Goal: Task Accomplishment & Management: Use online tool/utility

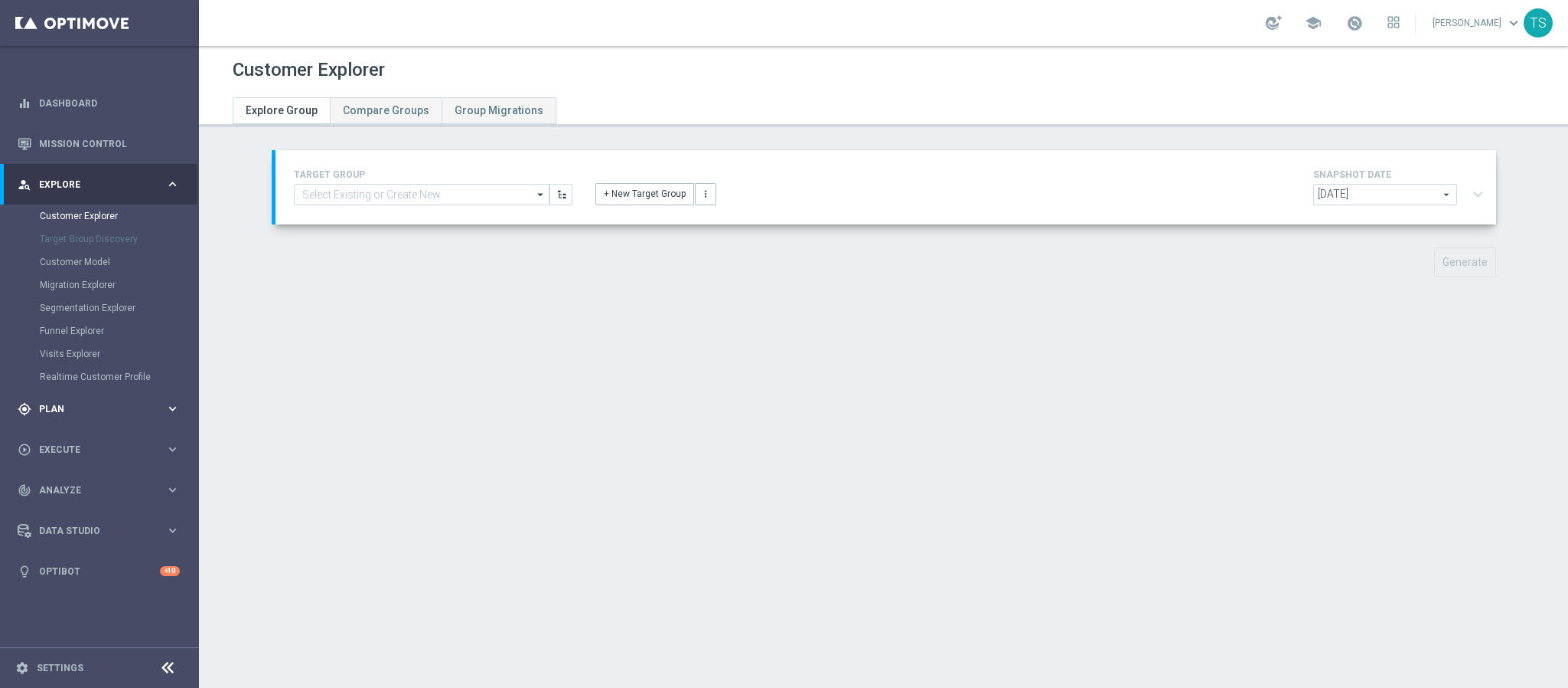
click at [67, 402] on div "gps_fixed Plan" at bounding box center [91, 409] width 148 height 14
click at [95, 258] on link "Target Groups" at bounding box center [99, 256] width 120 height 13
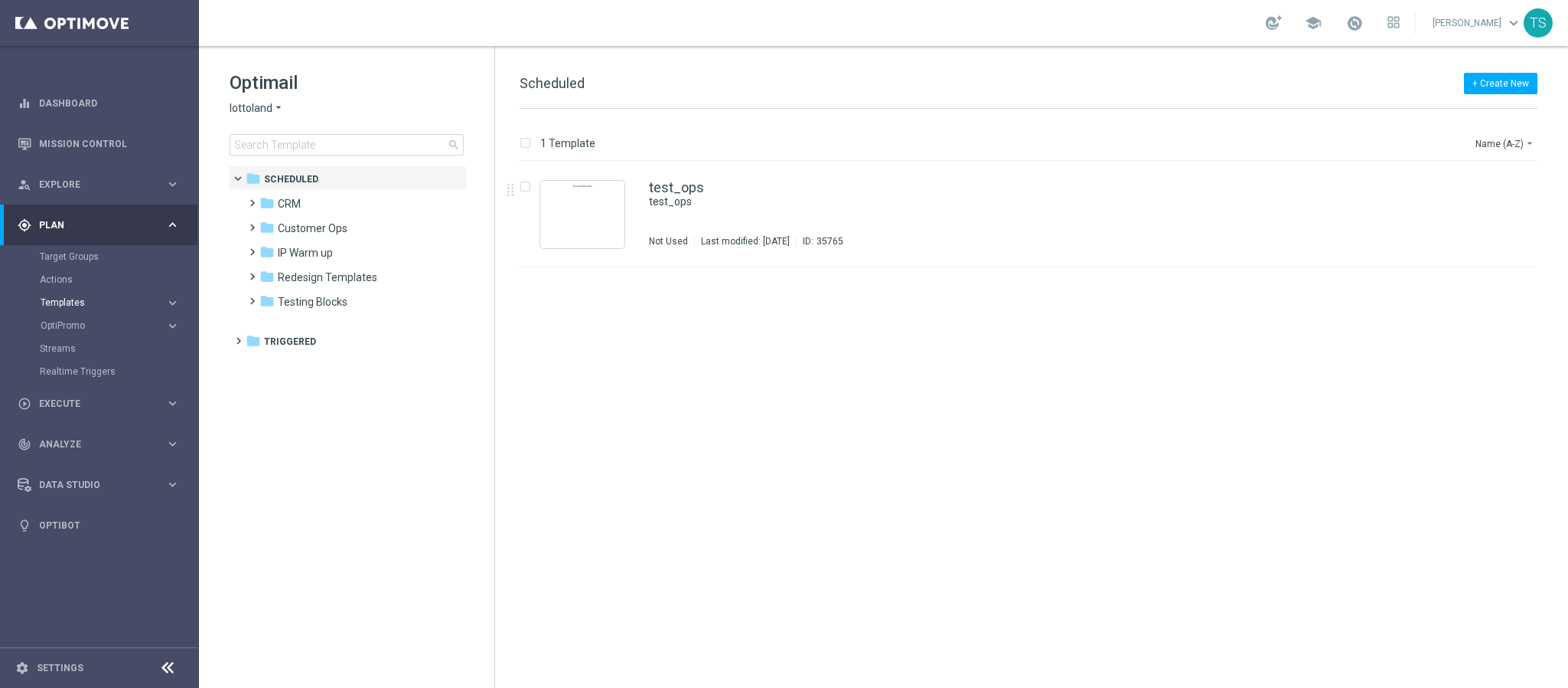
click at [97, 302] on span "Templates" at bounding box center [95, 303] width 109 height 9
click at [71, 324] on link "Optimail" at bounding box center [103, 326] width 112 height 13
click at [64, 143] on link "Mission Control" at bounding box center [109, 144] width 141 height 41
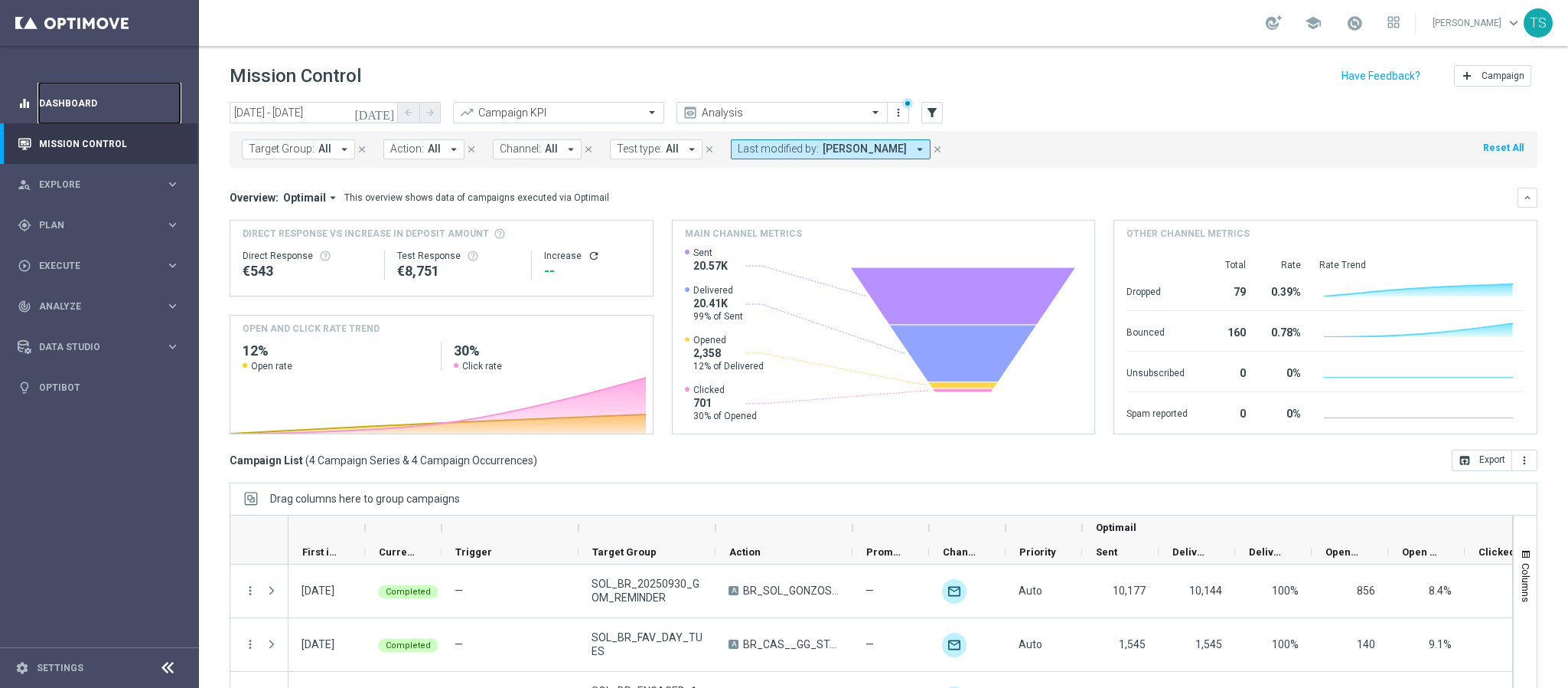
drag, startPoint x: 113, startPoint y: 108, endPoint x: 120, endPoint y: 102, distance: 9.2
click at [113, 108] on link "Dashboard" at bounding box center [109, 103] width 141 height 41
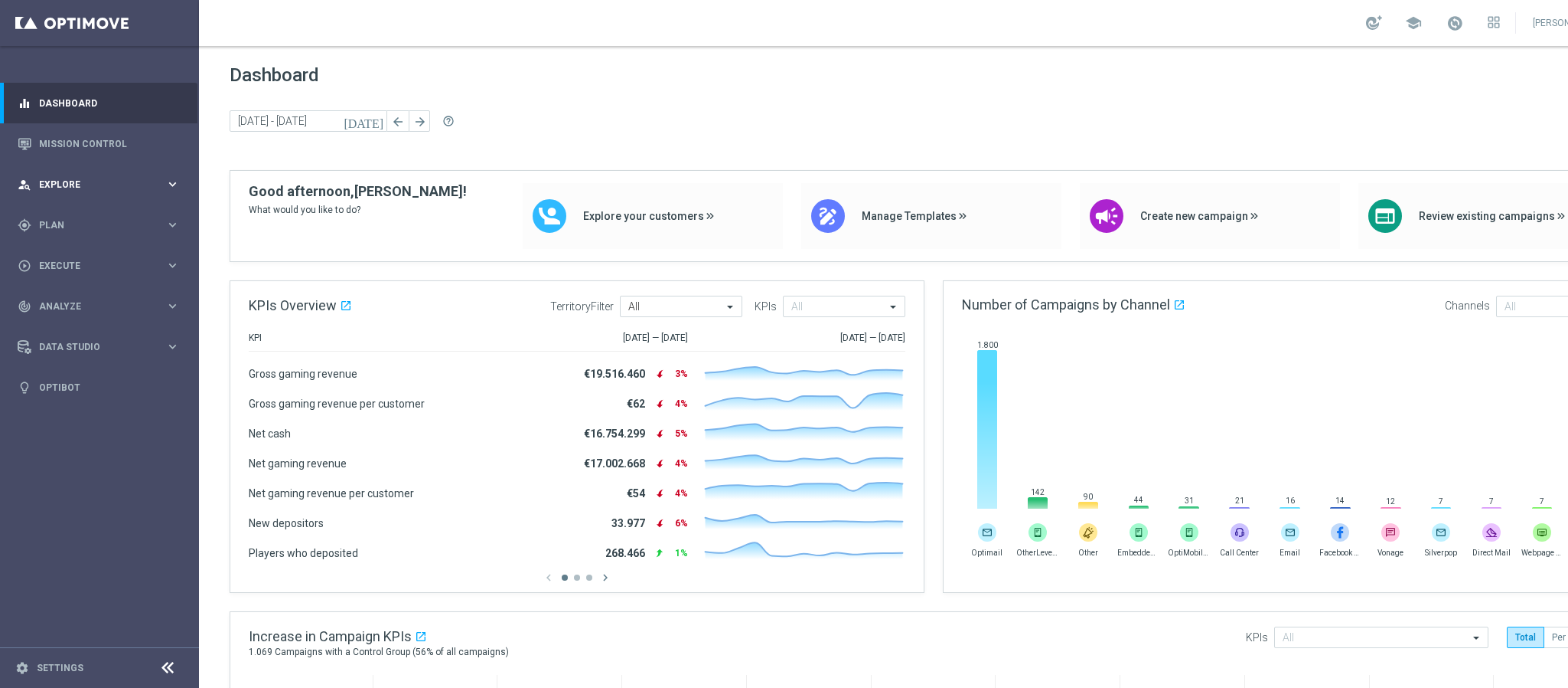
click at [118, 186] on span "Explore" at bounding box center [102, 185] width 127 height 9
click at [88, 224] on span "Plan" at bounding box center [102, 225] width 127 height 9
click at [77, 321] on link "Optimail" at bounding box center [103, 326] width 112 height 13
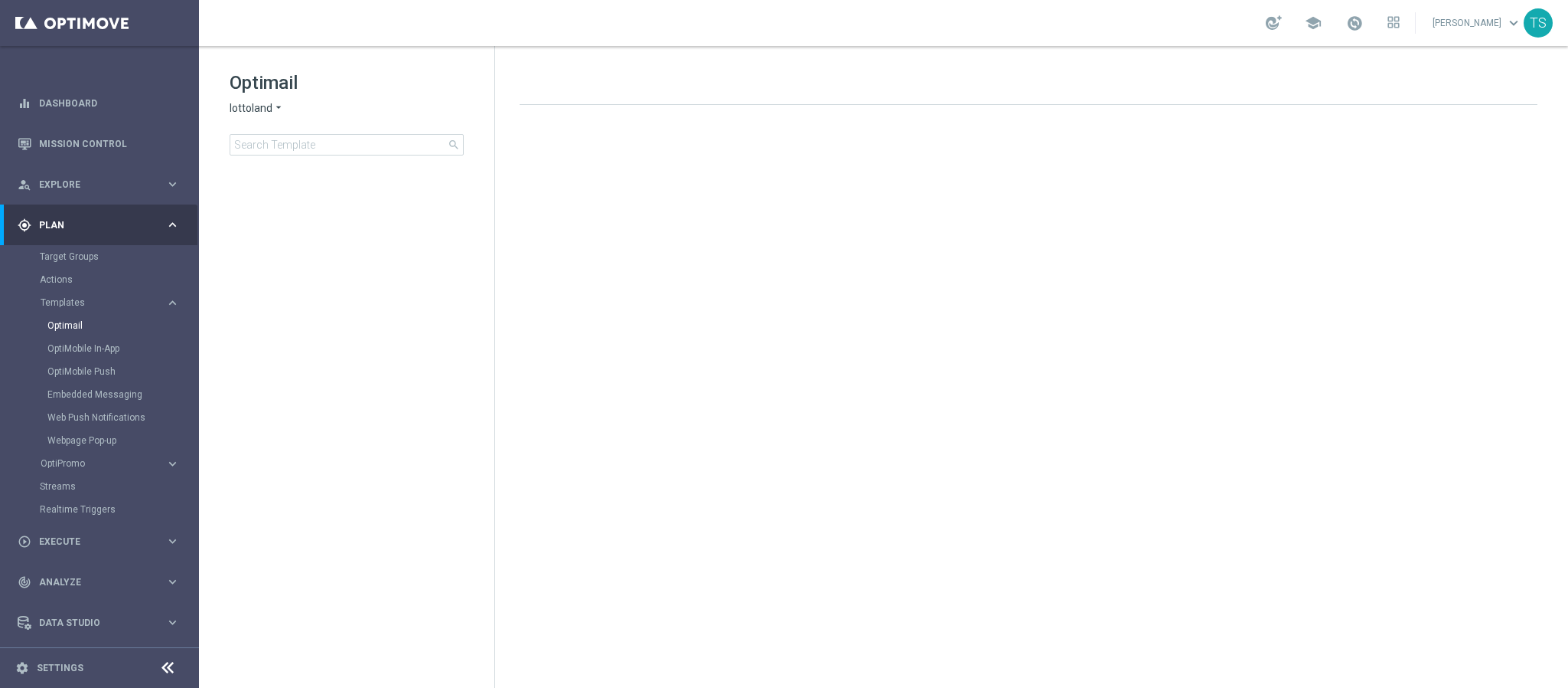
click at [258, 102] on span "lottoland" at bounding box center [251, 108] width 43 height 15
click at [0, 0] on span "Sorteonline.bet.br" at bounding box center [0, 0] width 0 height 0
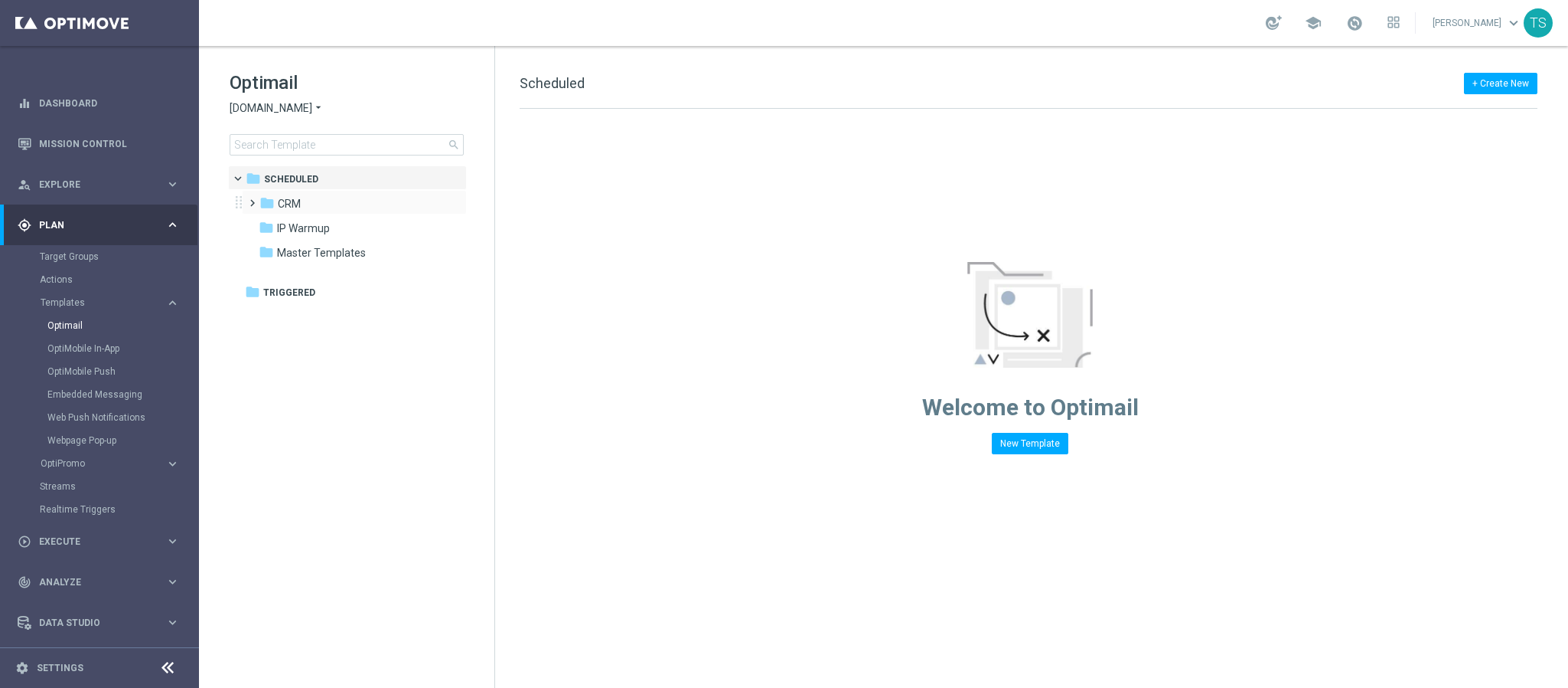
click at [250, 199] on span at bounding box center [248, 196] width 7 height 6
click at [453, 202] on icon "more_vert" at bounding box center [454, 203] width 13 height 13
click at [485, 205] on icon "create_new_folder" at bounding box center [482, 206] width 23 height 13
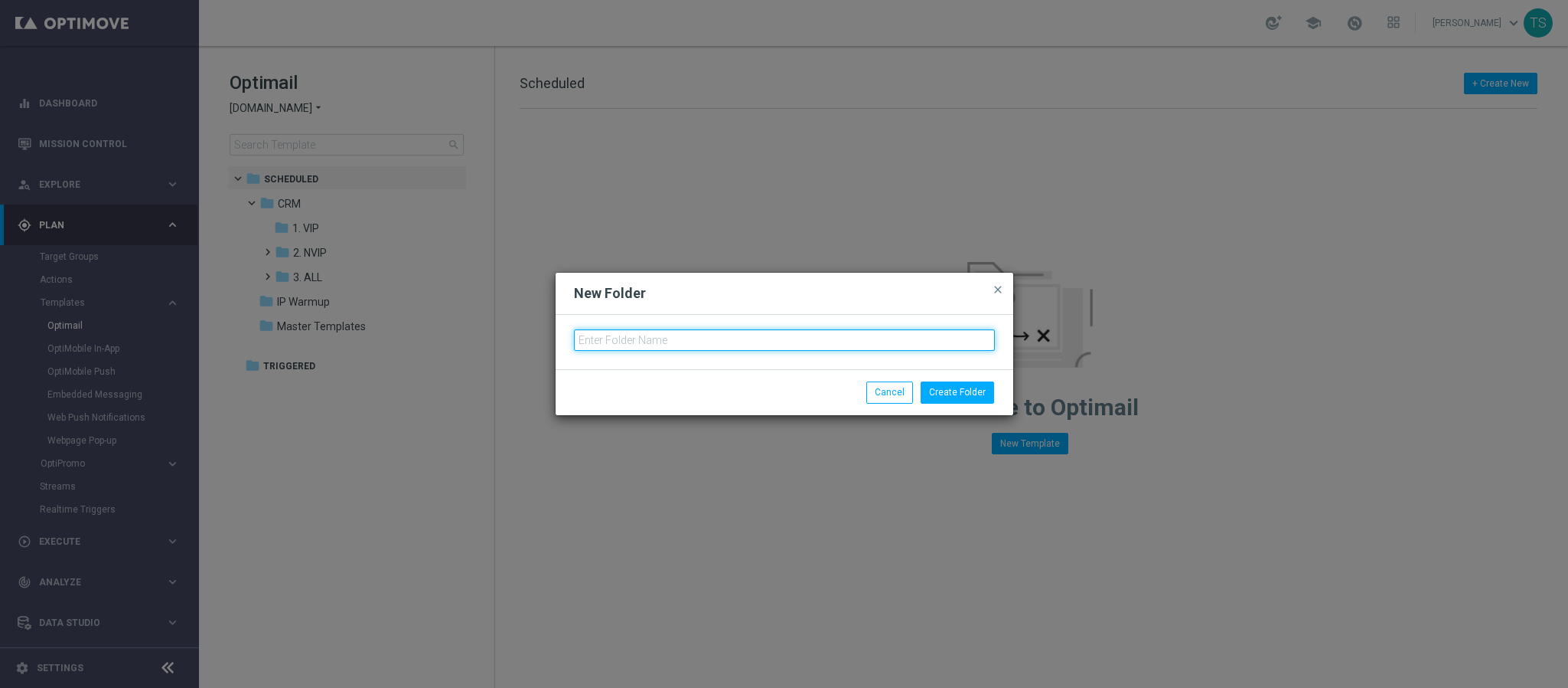
click at [756, 331] on input "text" at bounding box center [784, 339] width 421 height 21
type input "RNG - TURBO LOTERIAS"
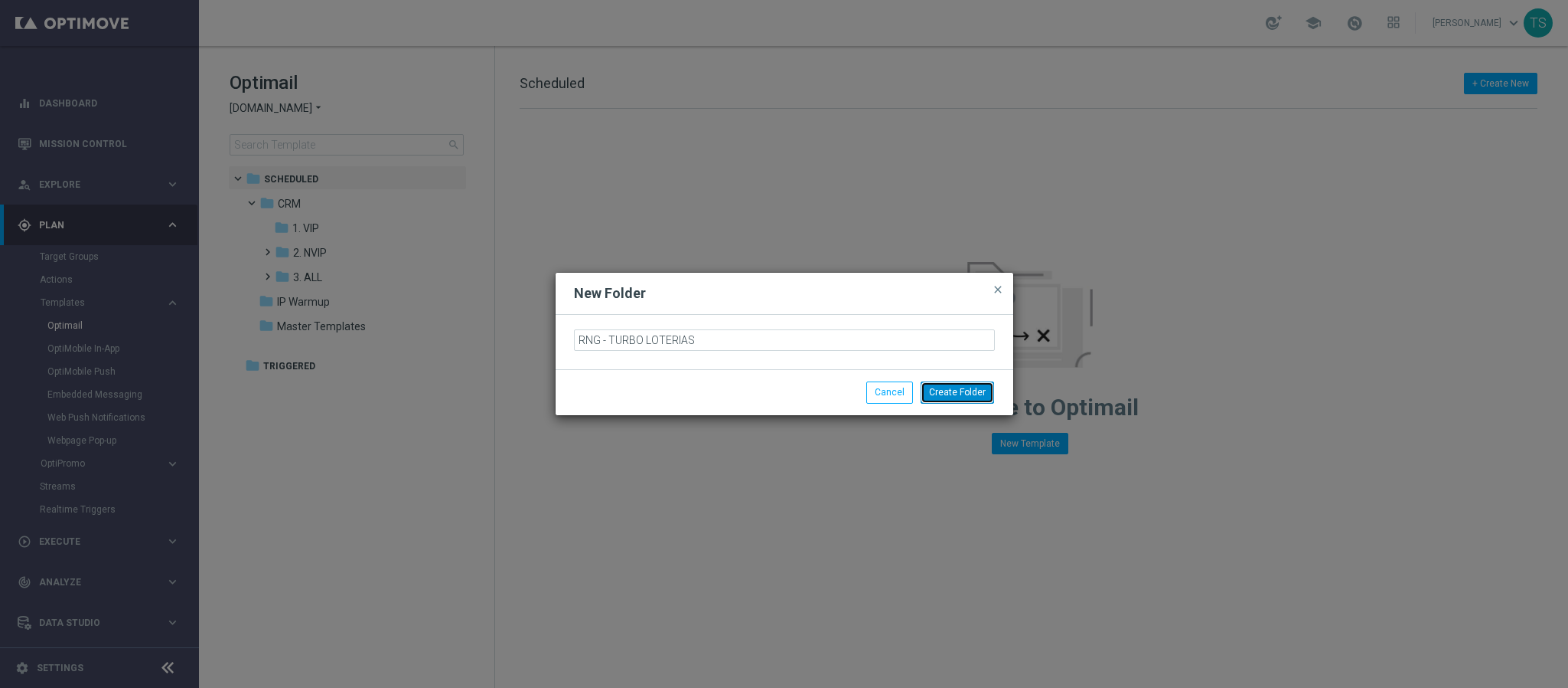
click at [960, 385] on button "Create Folder" at bounding box center [958, 392] width 73 height 21
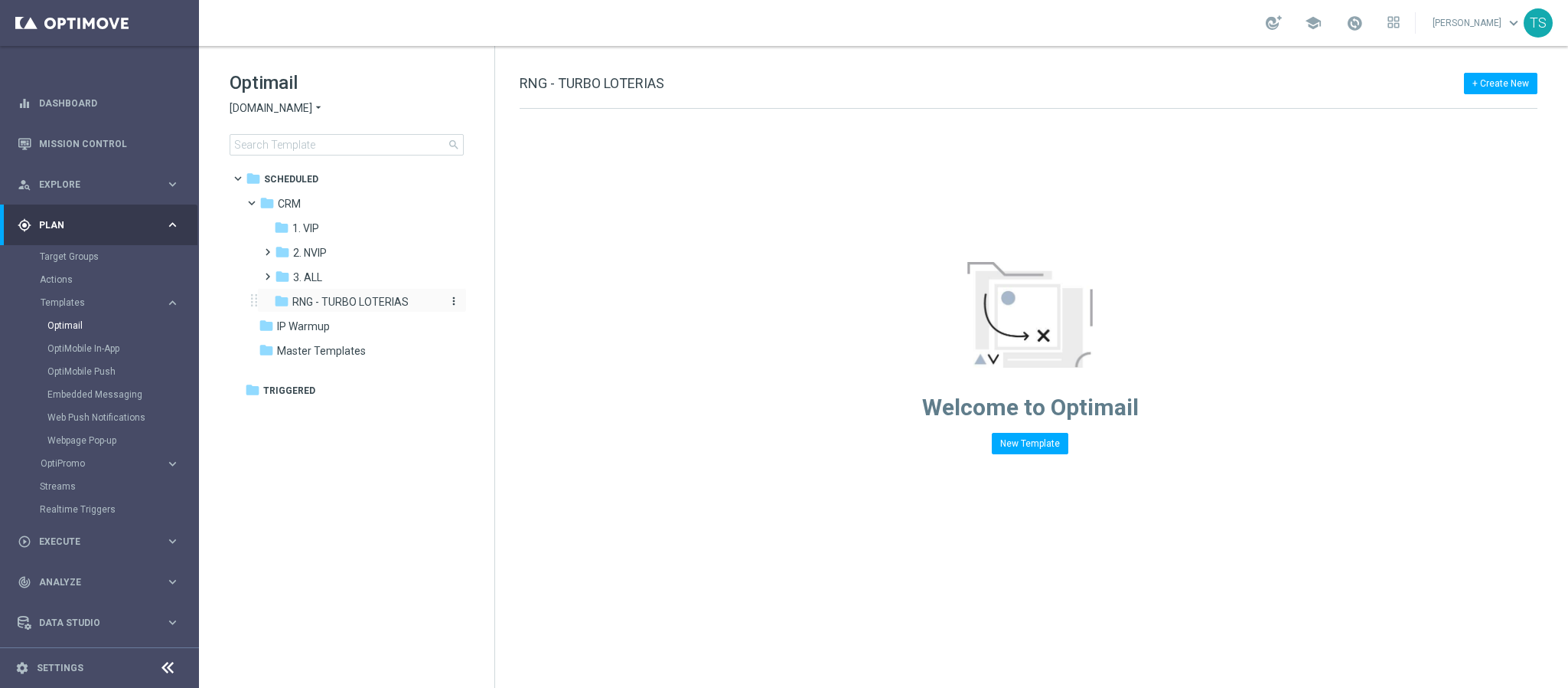
click at [363, 306] on span "RNG - TURBO LOTERIAS" at bounding box center [350, 302] width 116 height 14
click at [365, 303] on span "RNG - TURBO LOTERIAS" at bounding box center [350, 302] width 116 height 14
click at [370, 301] on span "RNG - TURBO LOTERIAS" at bounding box center [350, 302] width 116 height 14
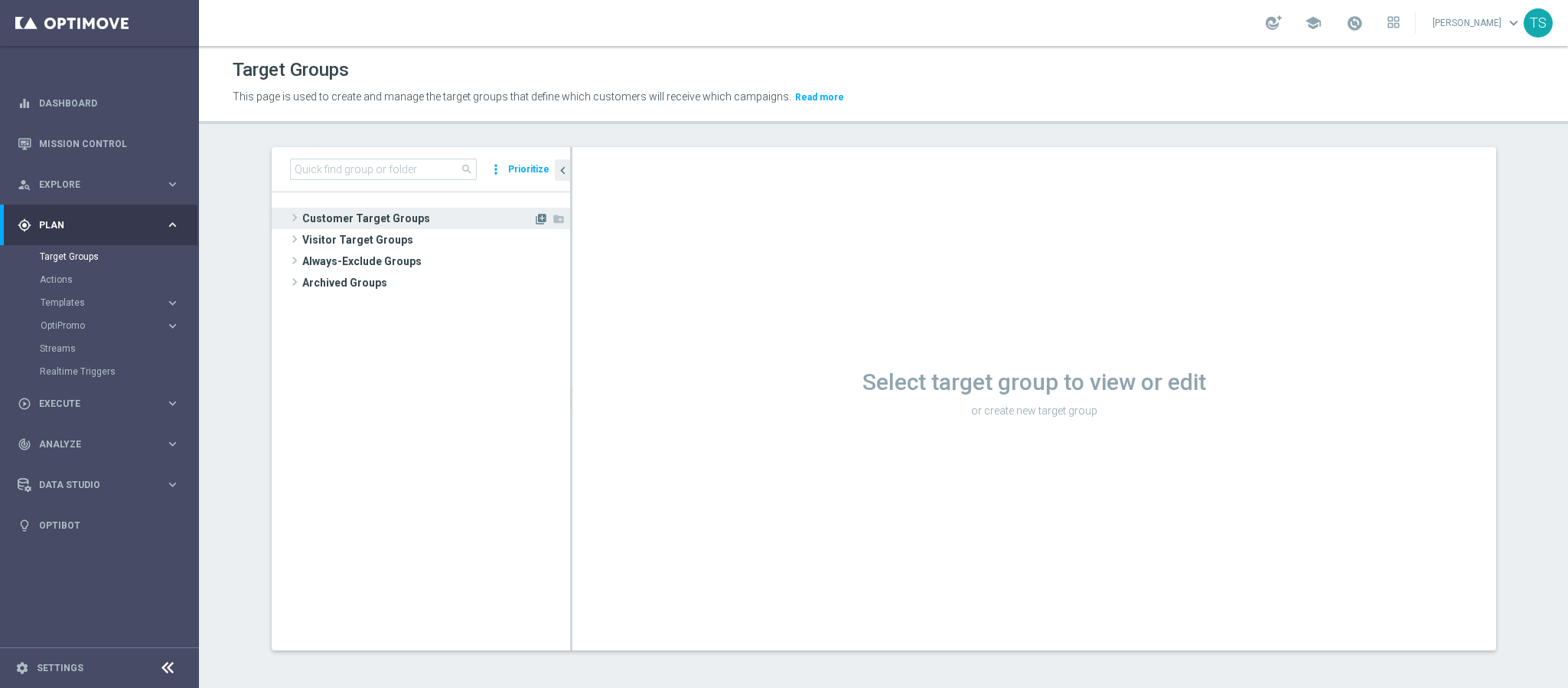
click at [535, 219] on icon "library_add" at bounding box center [541, 219] width 13 height 13
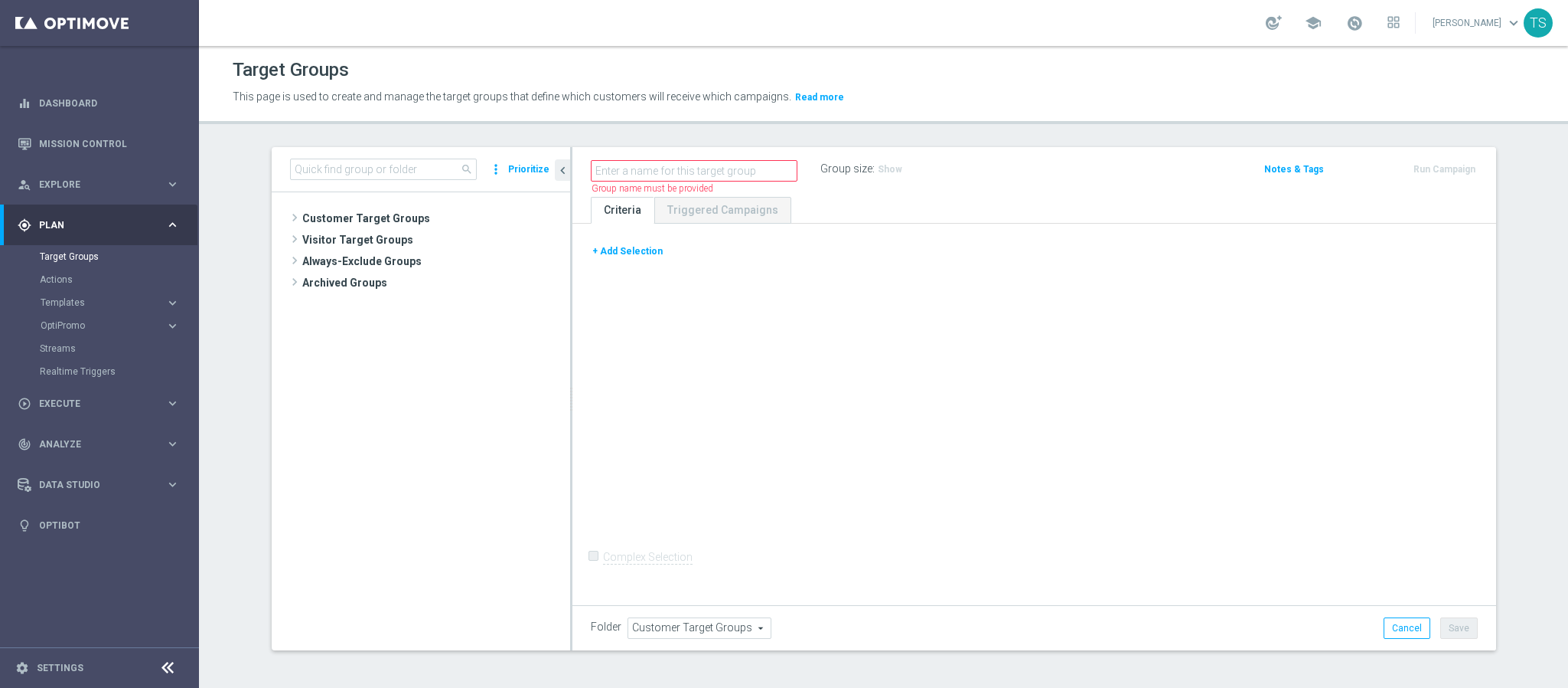
click at [637, 249] on button "+ Add Selection" at bounding box center [627, 252] width 73 height 17
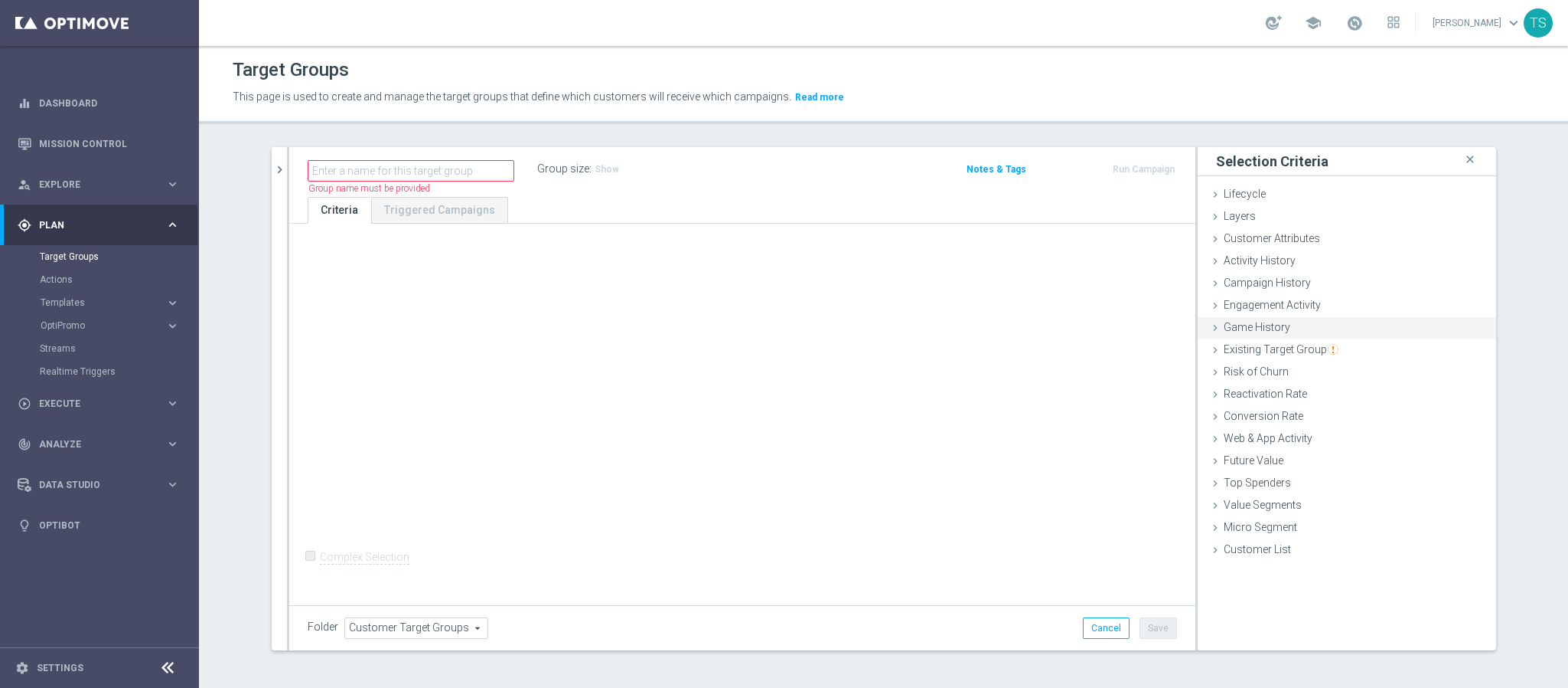
click at [1279, 333] on div "Game History done" at bounding box center [1347, 328] width 298 height 23
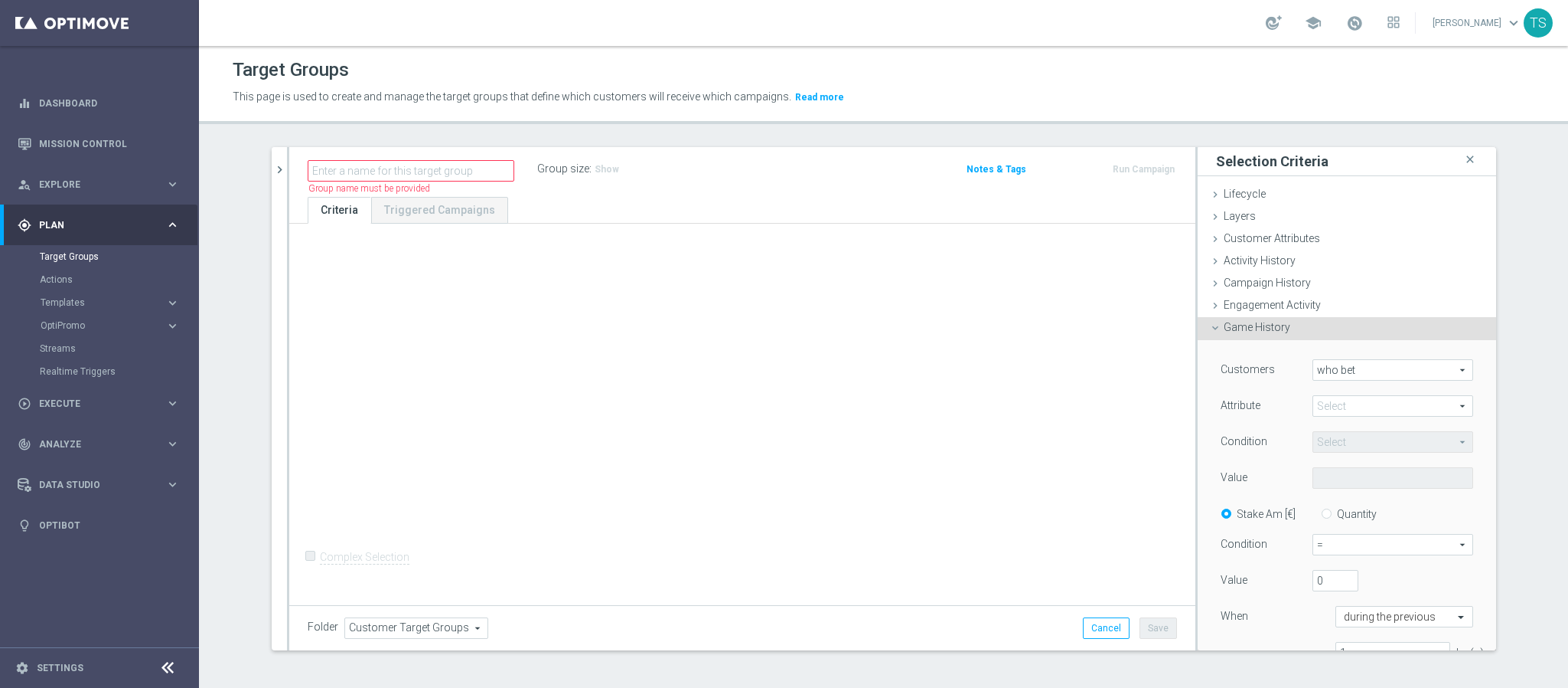
click at [1378, 373] on span "who bet" at bounding box center [1393, 369] width 159 height 20
click at [1369, 329] on div "Game History done" at bounding box center [1347, 328] width 298 height 23
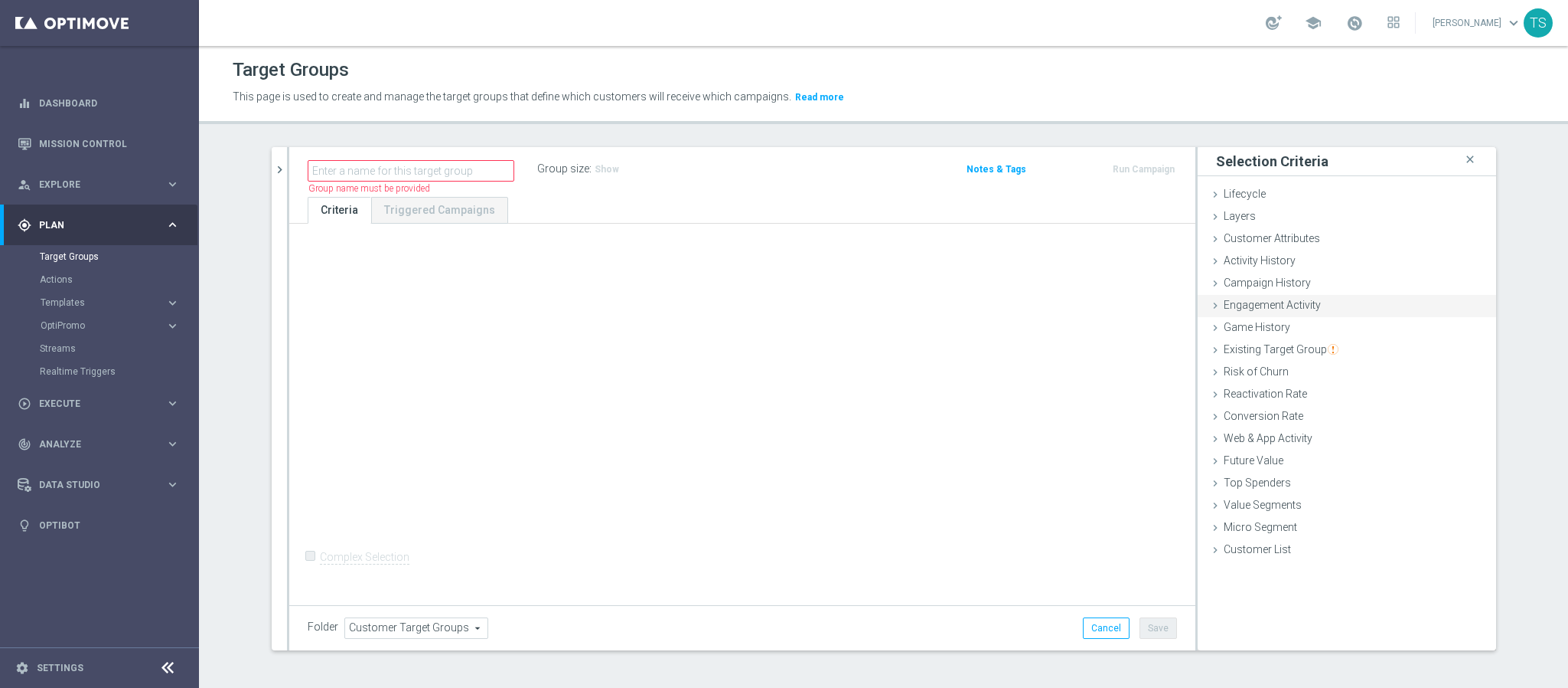
click at [1328, 310] on div "Engagement Activity done" at bounding box center [1347, 306] width 298 height 23
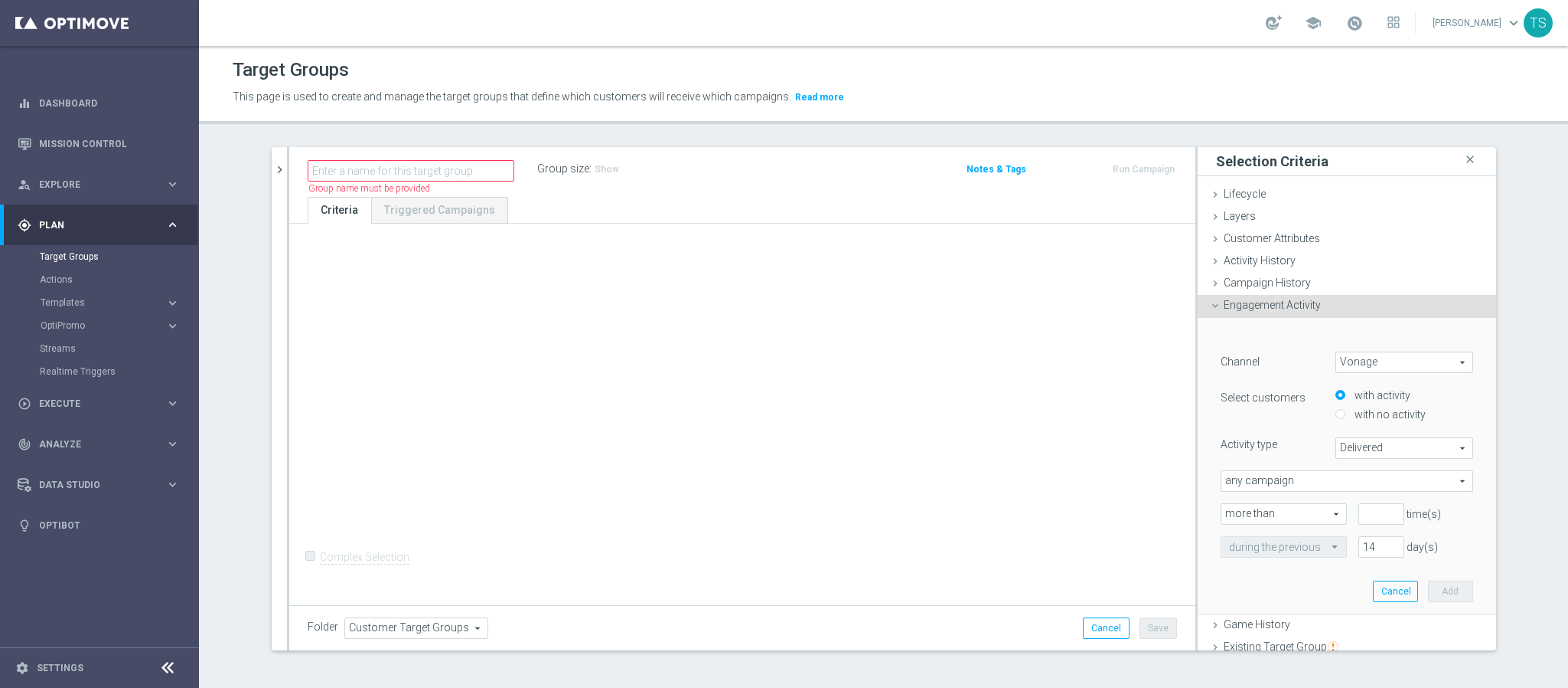
click at [1330, 310] on div "Engagement Activity done" at bounding box center [1347, 306] width 298 height 23
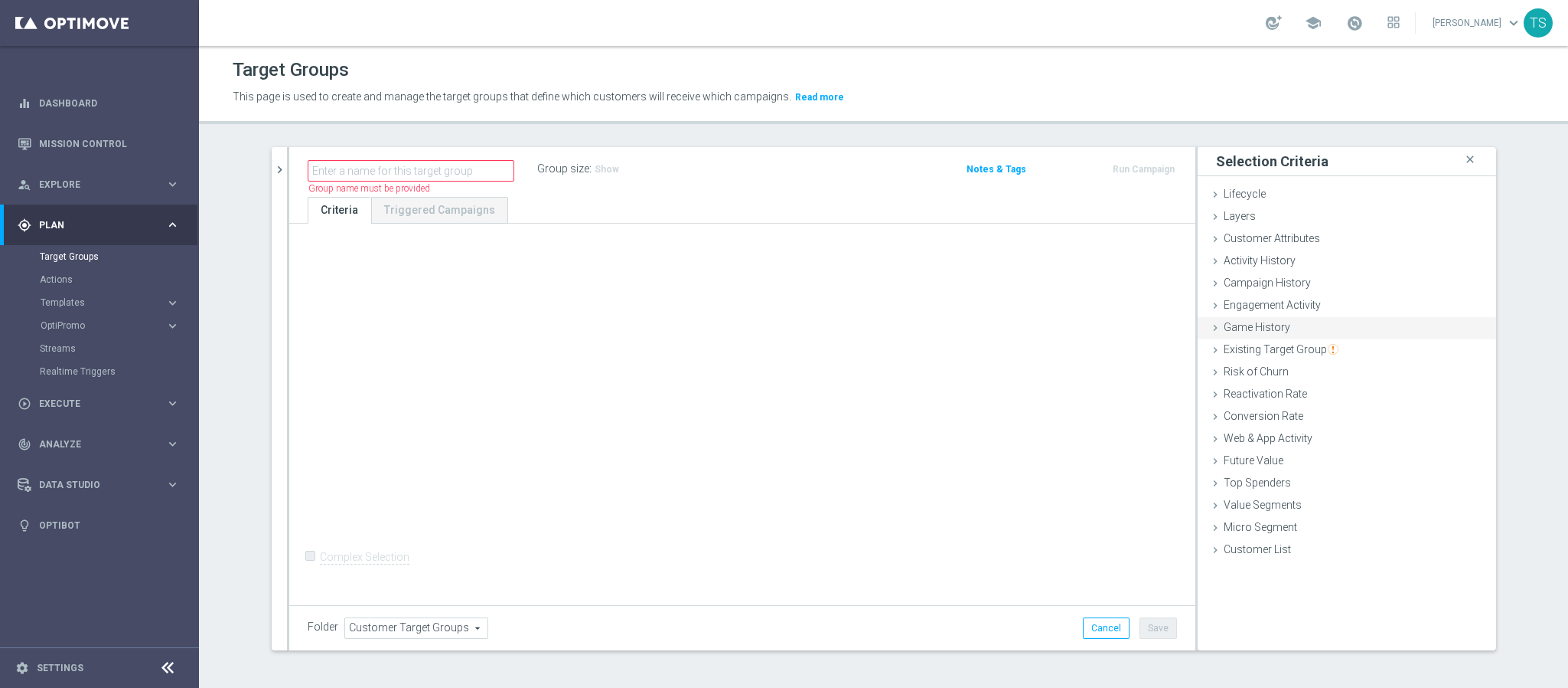
click at [1332, 327] on div "Game History done" at bounding box center [1347, 328] width 298 height 23
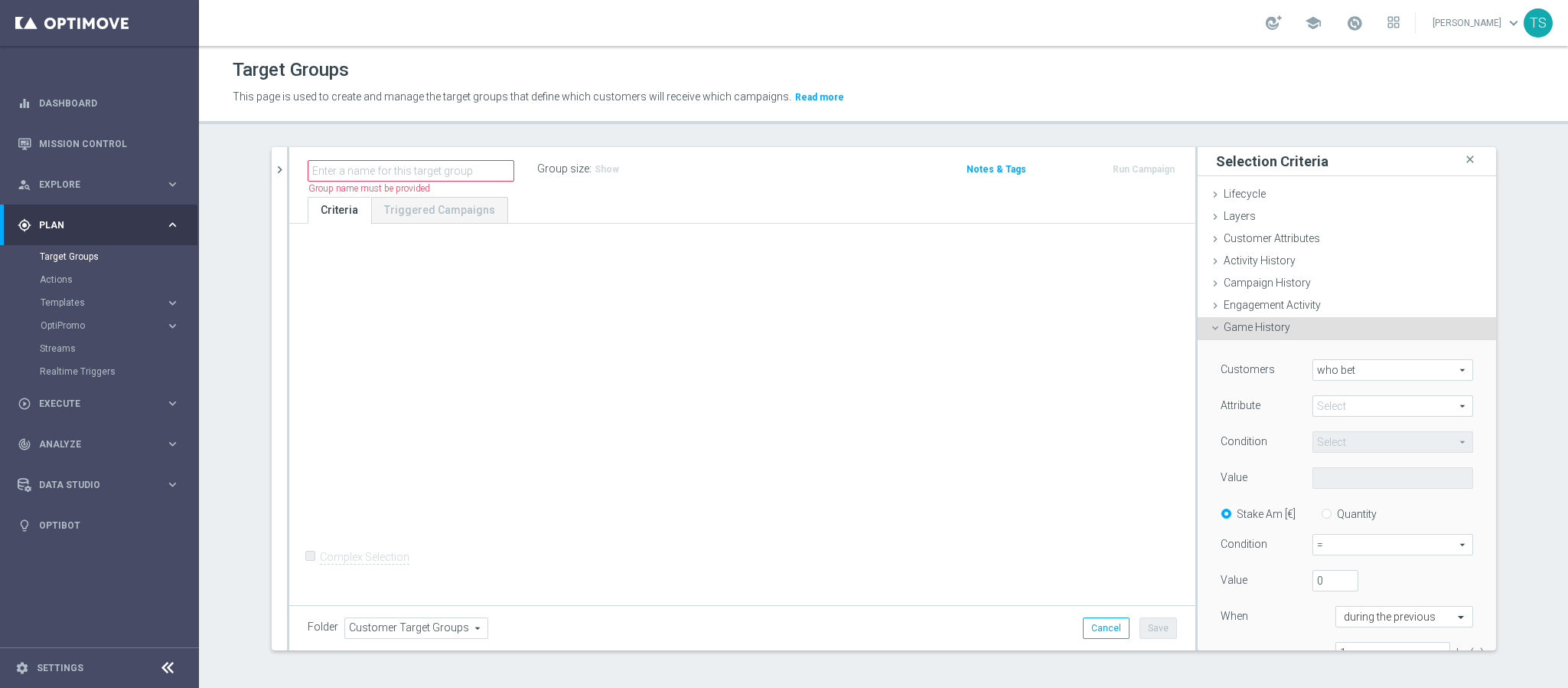
click at [1348, 411] on span at bounding box center [1393, 406] width 159 height 20
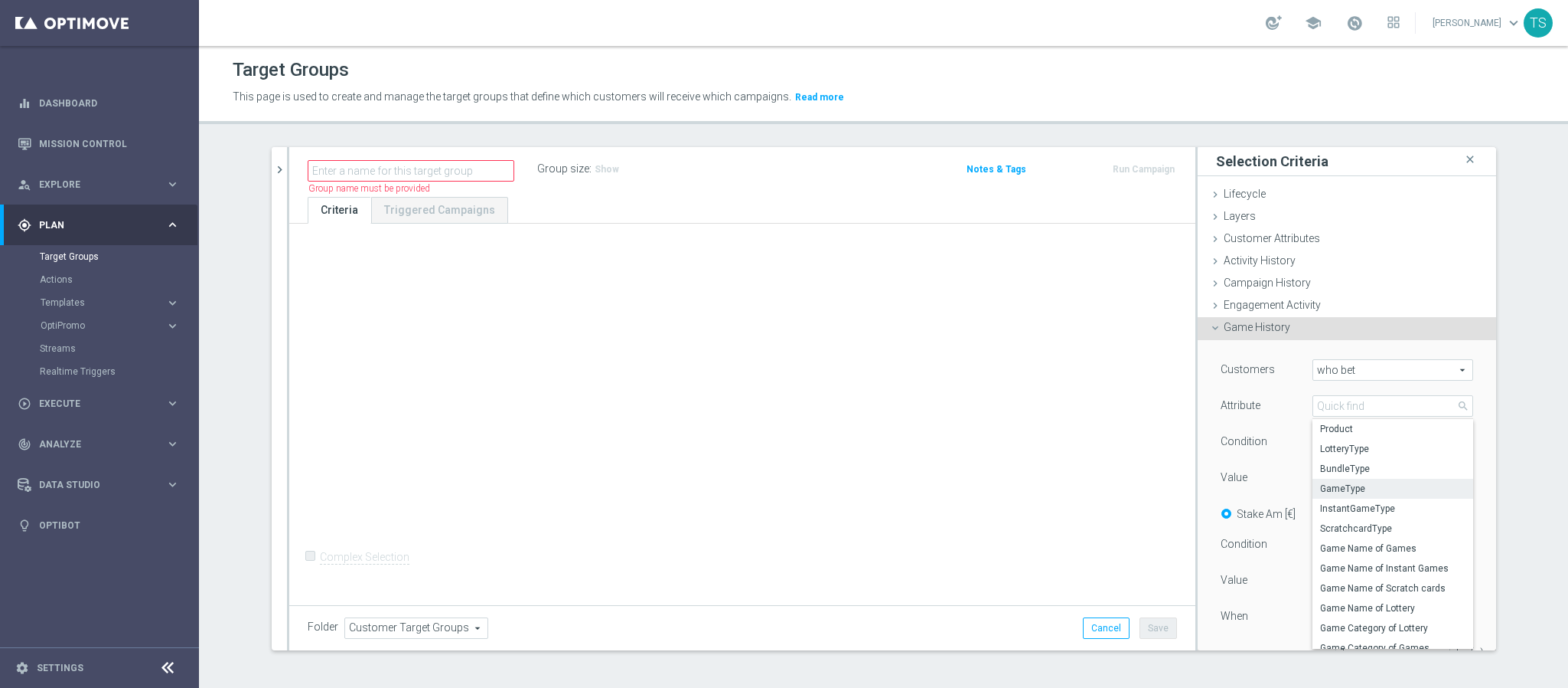
click at [1385, 492] on span "GameType" at bounding box center [1393, 489] width 145 height 13
type input "GameType"
type input "Equals"
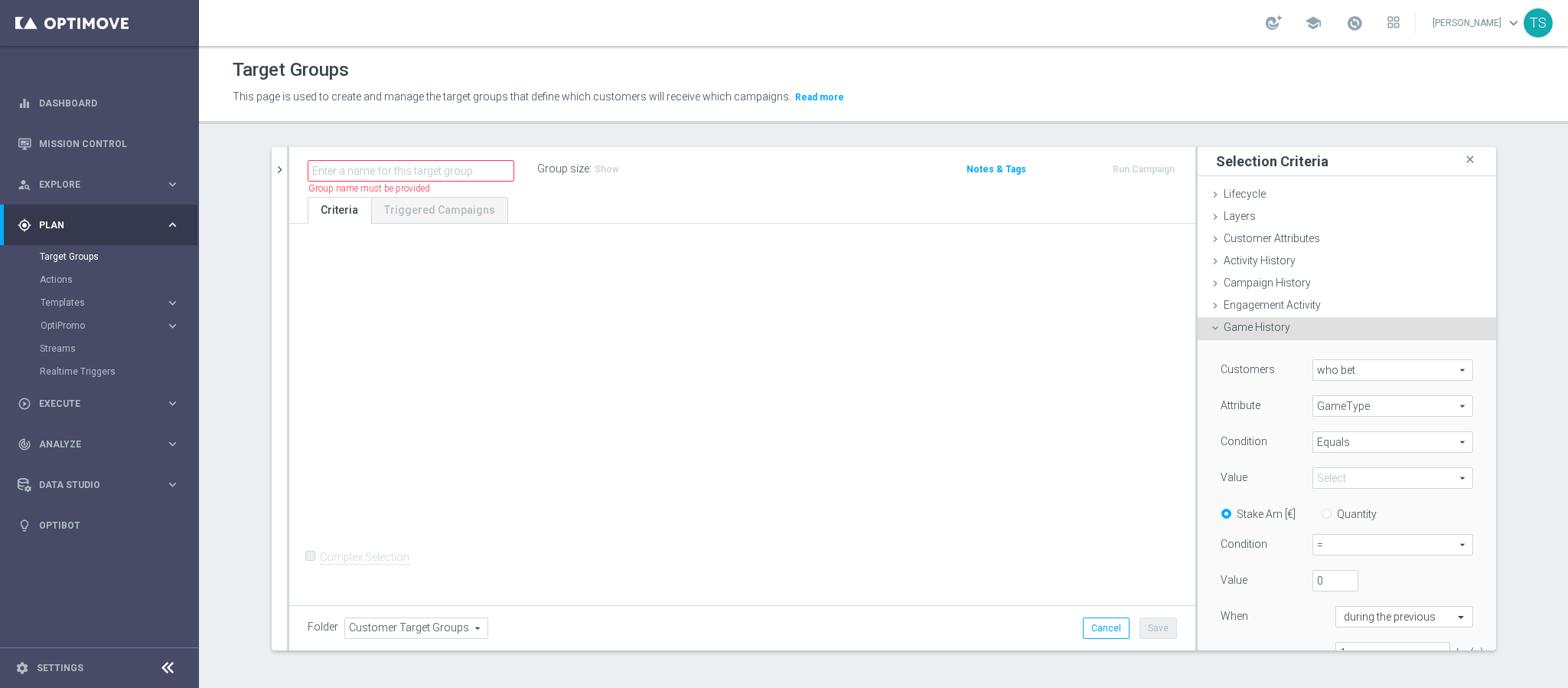
click at [1350, 482] on span at bounding box center [1393, 478] width 159 height 20
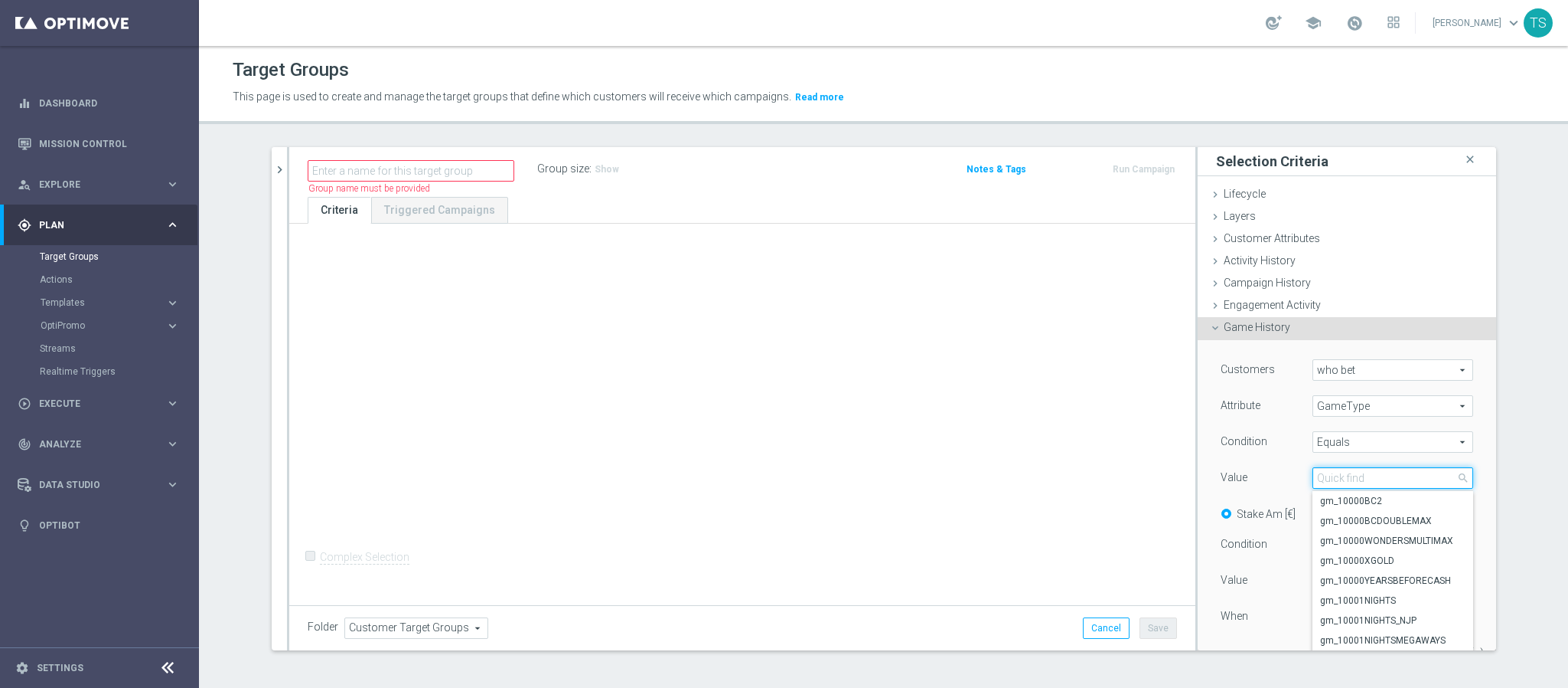
click at [1357, 474] on input "search" at bounding box center [1393, 478] width 161 height 21
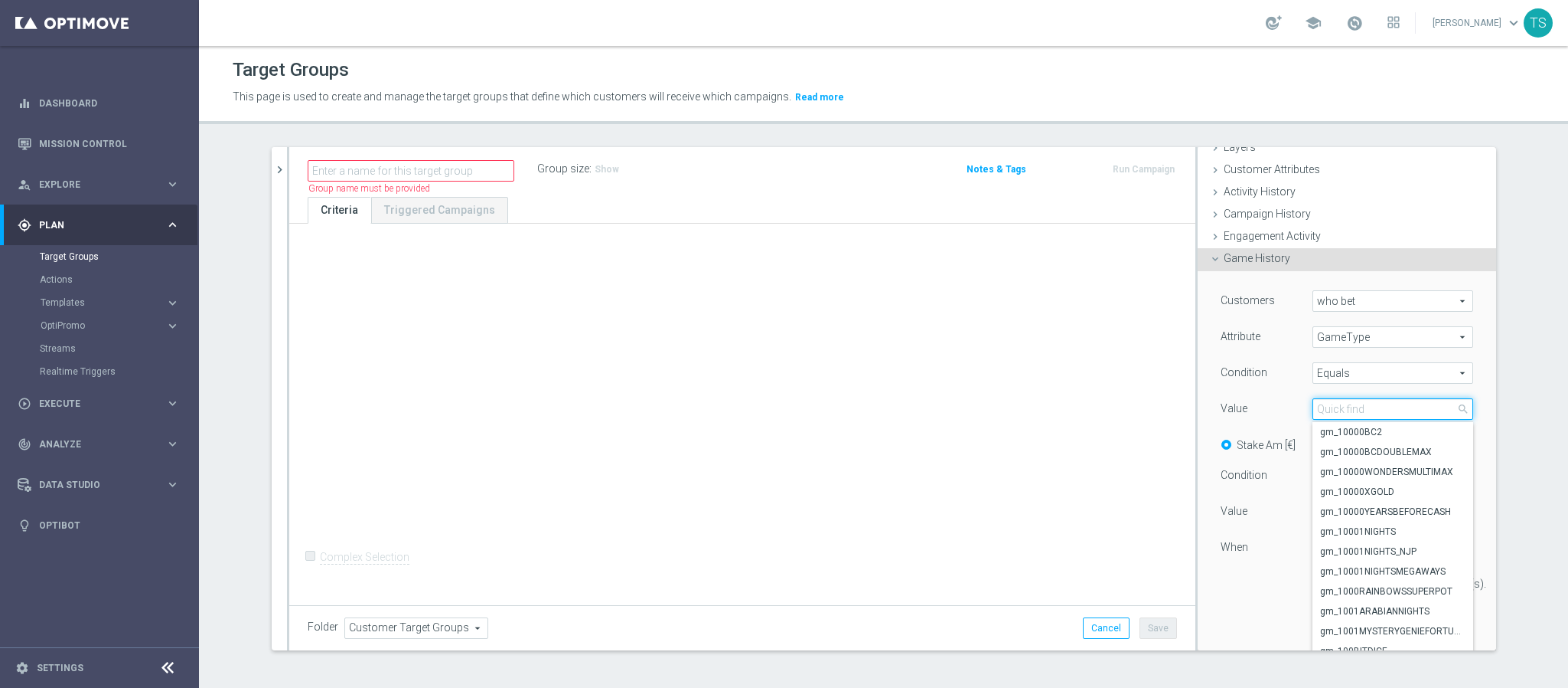
scroll to position [77, 0]
click at [1411, 403] on input "search" at bounding box center [1393, 401] width 161 height 21
type input "turbo"
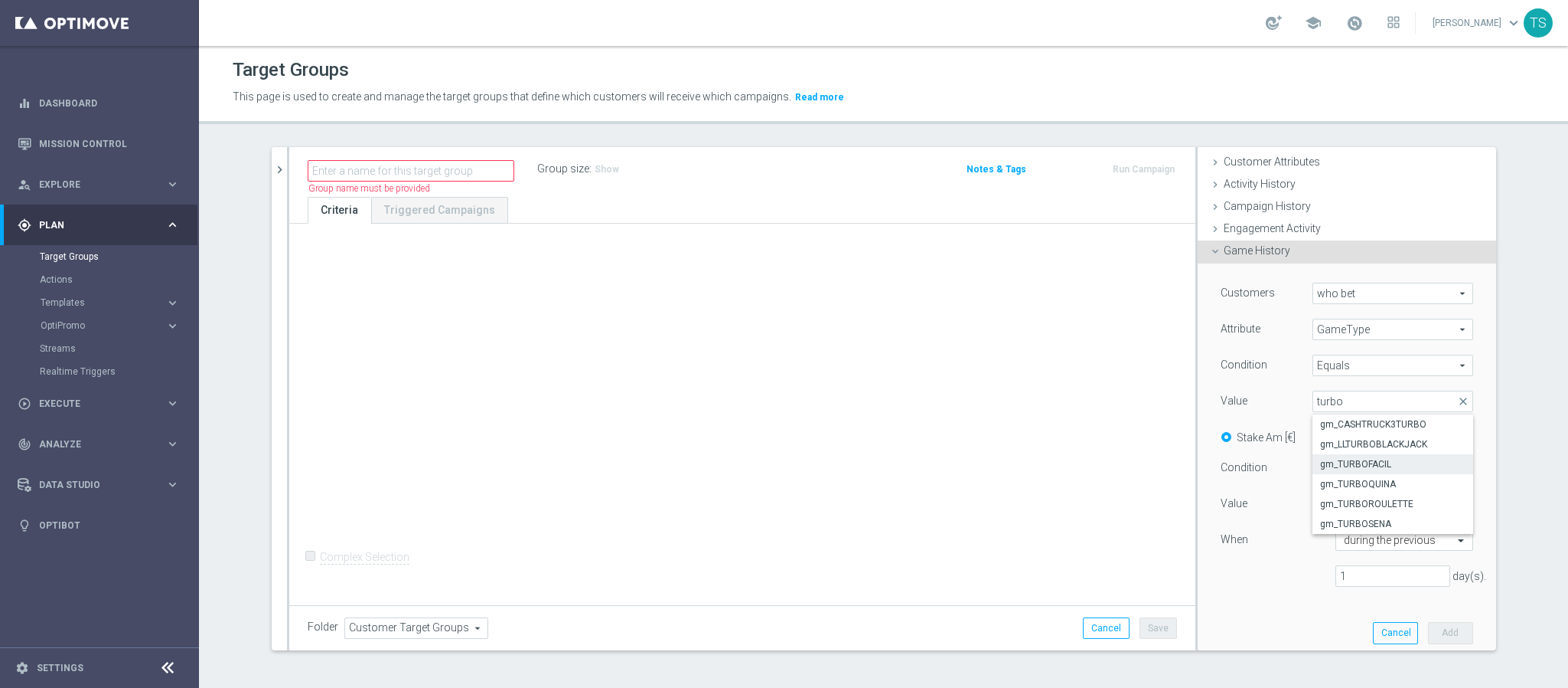
click at [1420, 467] on span "gm_TURBOFACIL" at bounding box center [1393, 464] width 145 height 13
type input "gm_TURBOFACIL"
click at [1387, 464] on span "=" at bounding box center [1393, 468] width 159 height 20
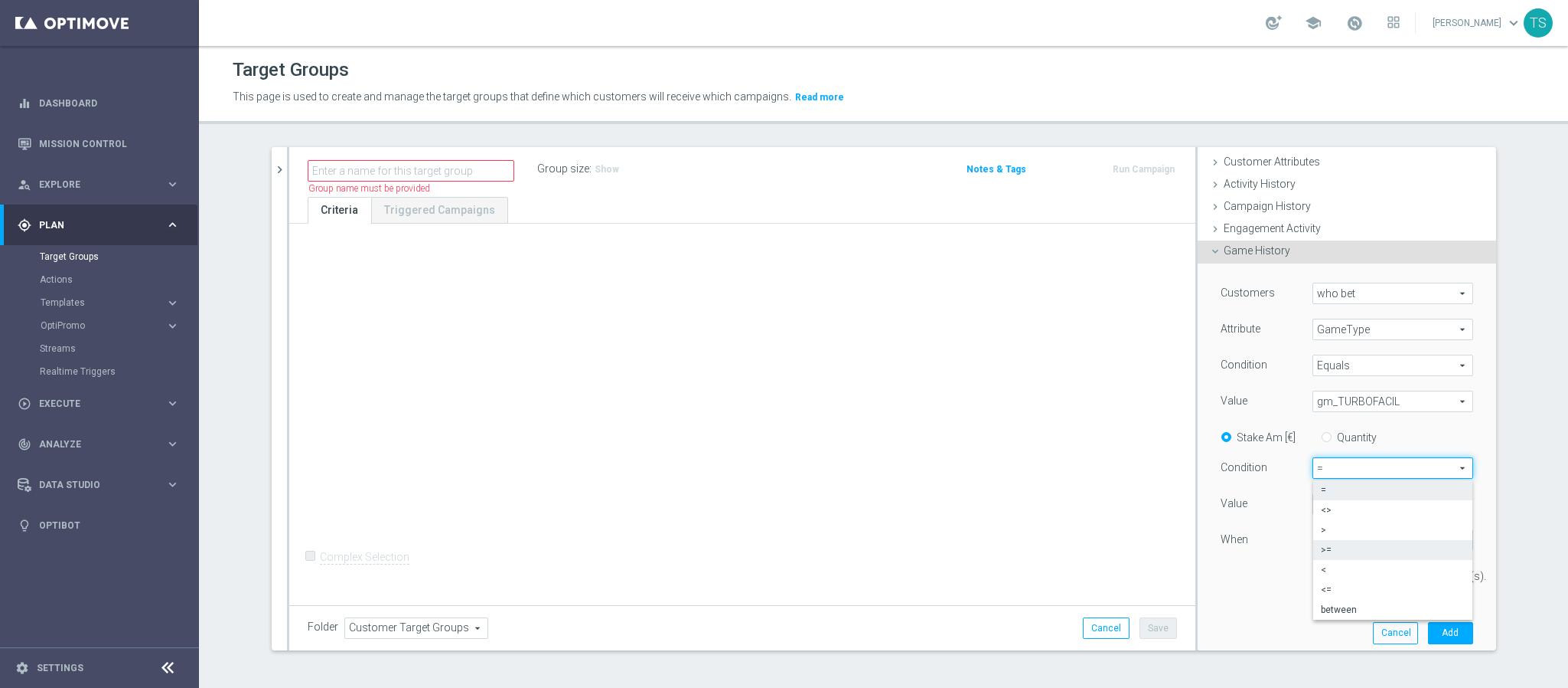
click at [1360, 552] on span ">=" at bounding box center [1393, 550] width 144 height 13
type input ">="
click at [1353, 473] on span ">=" at bounding box center [1393, 468] width 159 height 20
click at [1467, 460] on div "Customers who bet who bet arrow_drop_down search Attribute GameType GameType ar…" at bounding box center [1347, 460] width 298 height 393
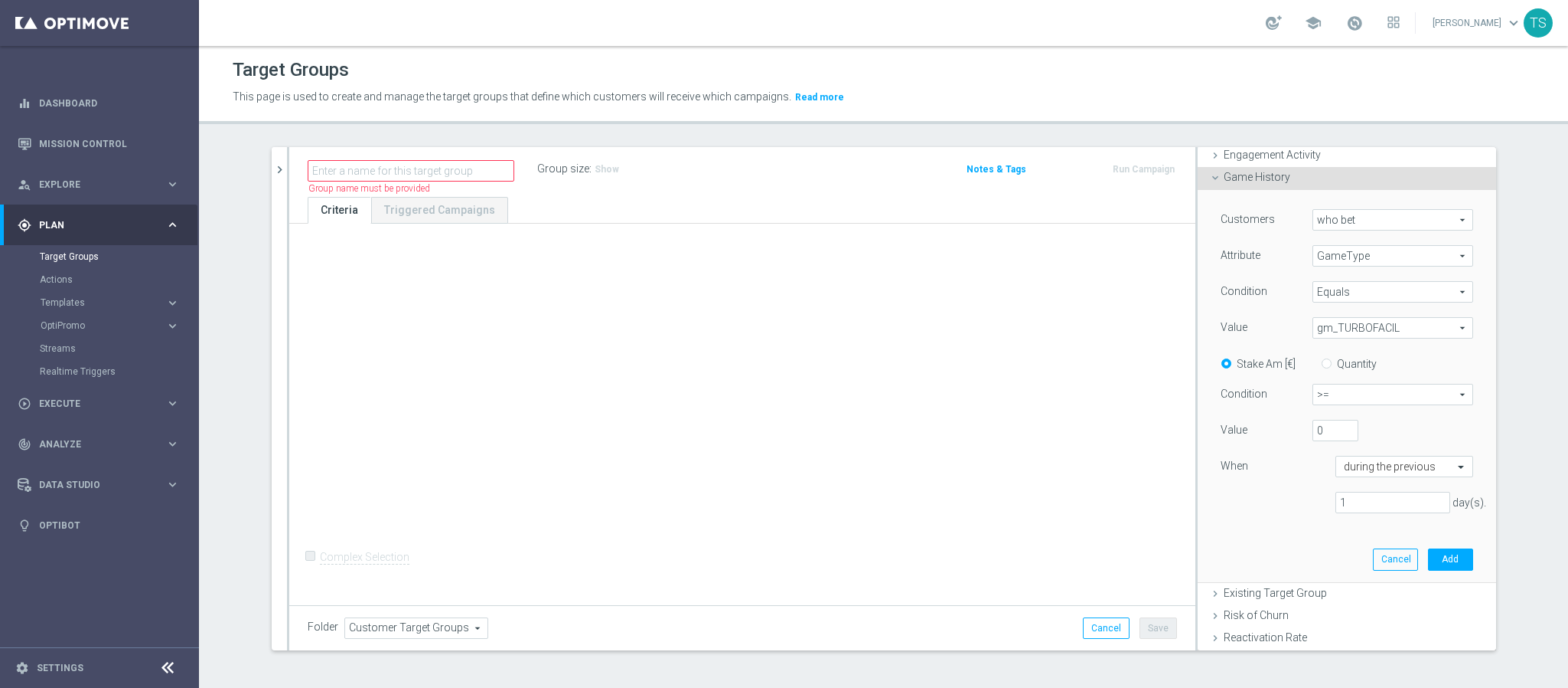
scroll to position [192, 0]
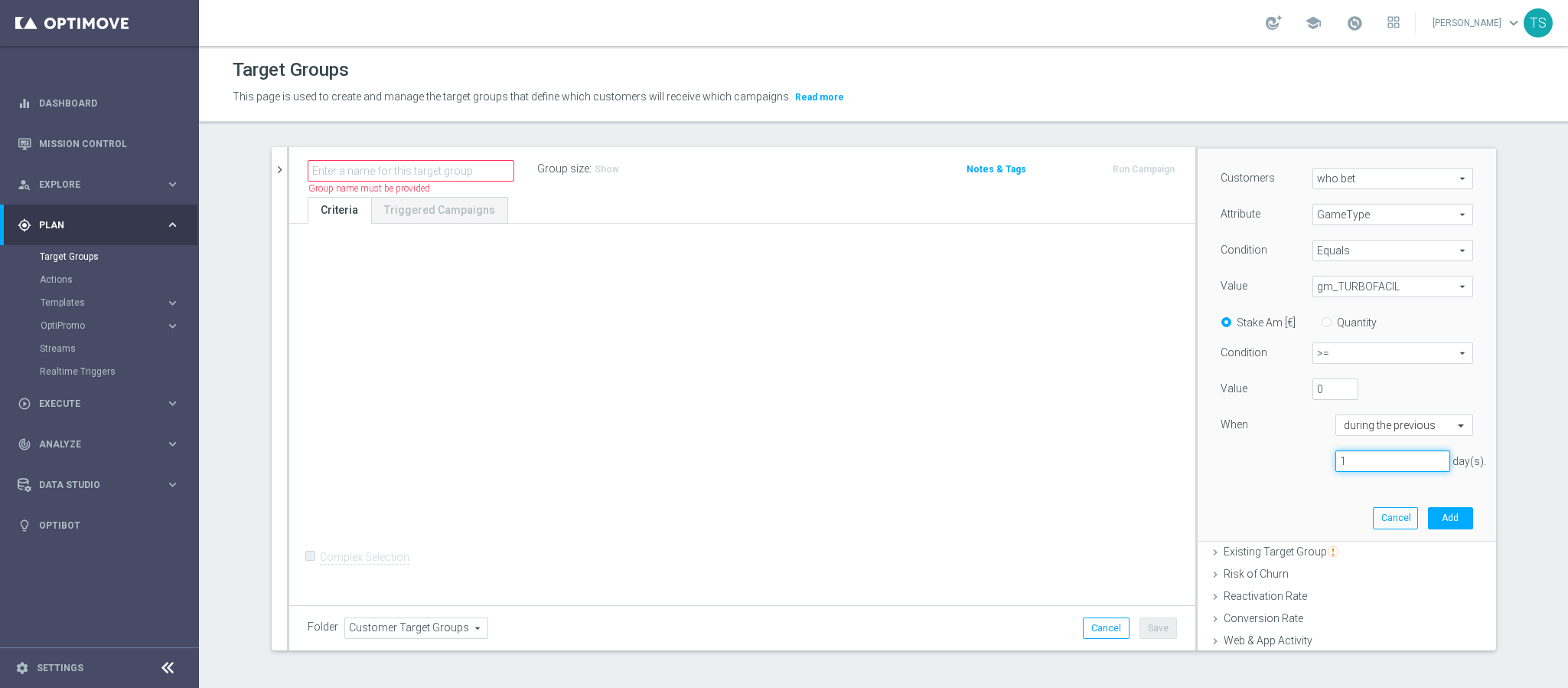
drag, startPoint x: 1380, startPoint y: 460, endPoint x: 1010, endPoint y: 482, distance: 370.7
click at [1159, 482] on as-split "search more_vert Prioritize Customer Target Groups library_add create_new_folder" at bounding box center [884, 399] width 1225 height 503
click at [1380, 425] on input "text" at bounding box center [1389, 426] width 91 height 14
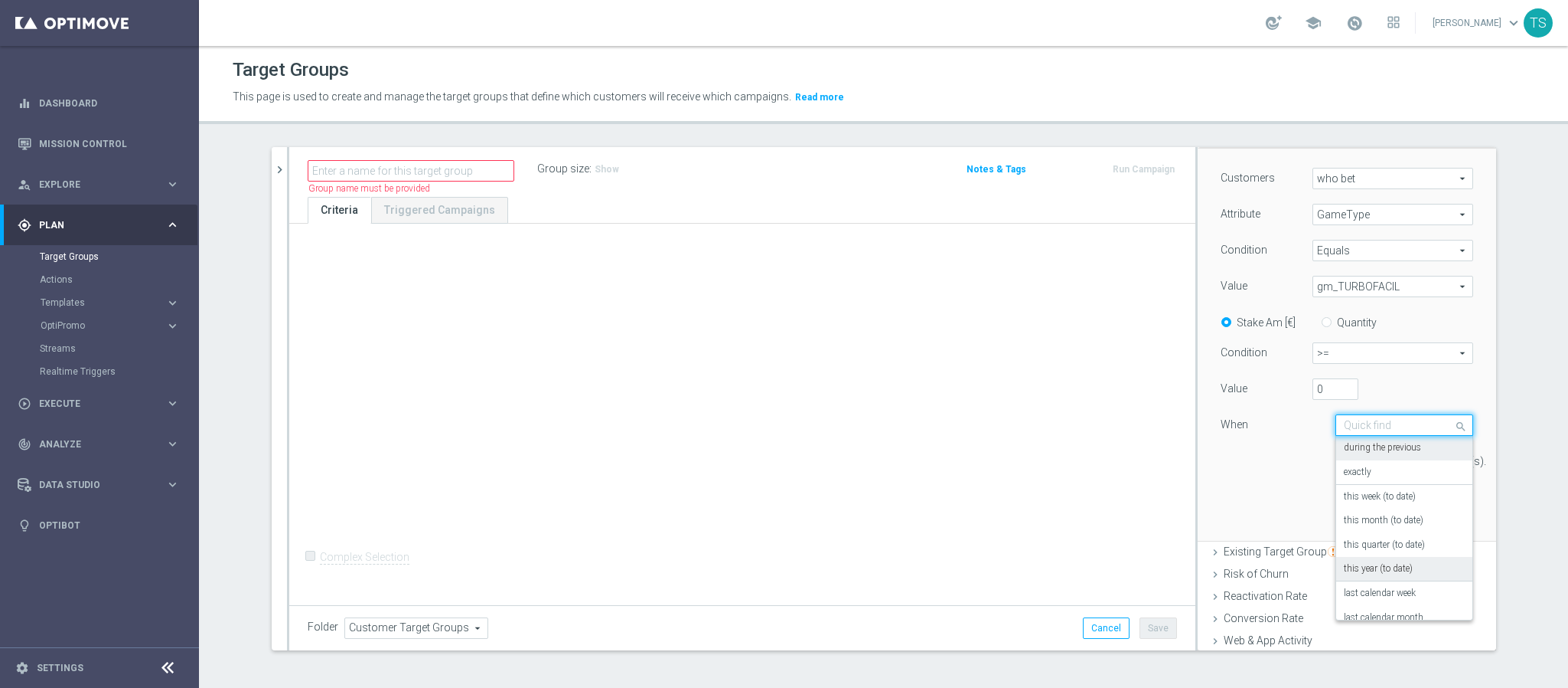
click at [1382, 570] on label "this year (to date)" at bounding box center [1378, 569] width 69 height 13
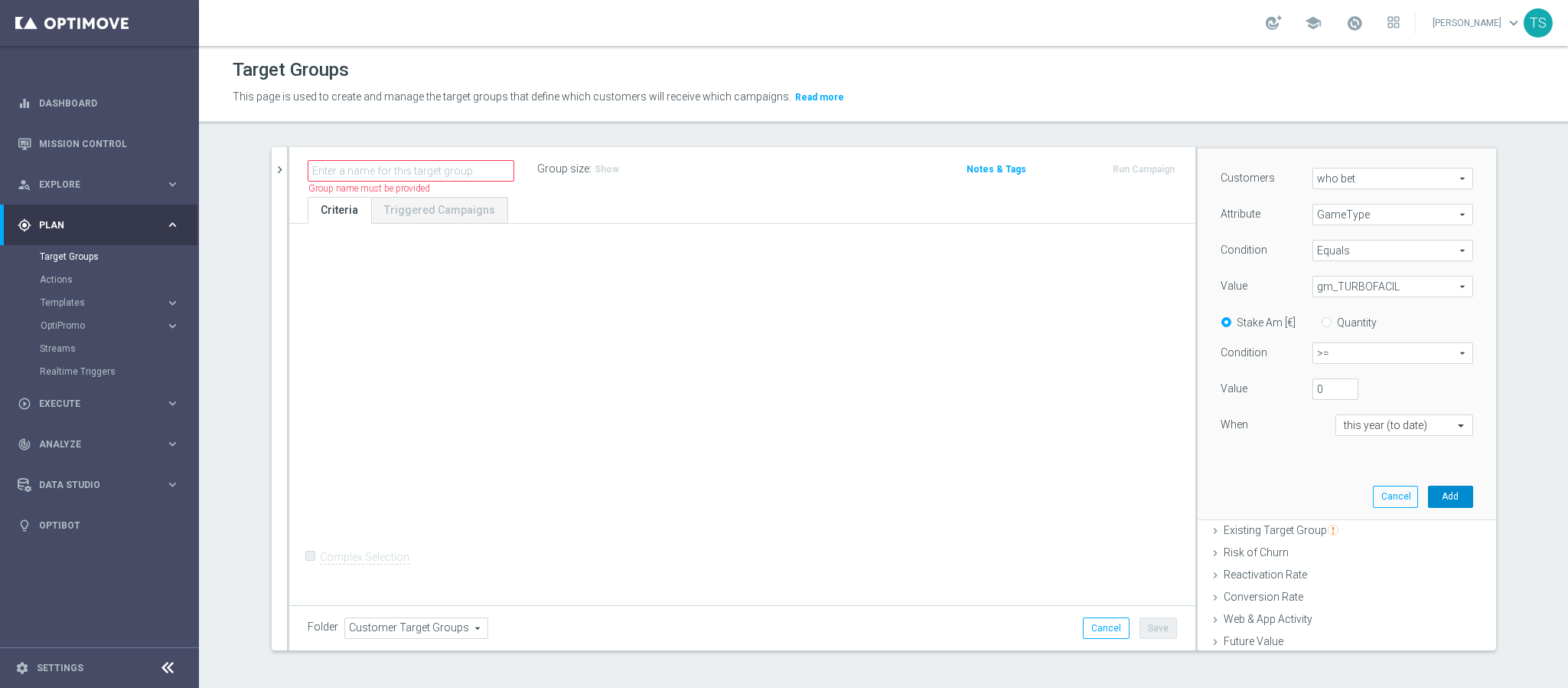
click at [1435, 493] on button "Add" at bounding box center [1451, 496] width 45 height 21
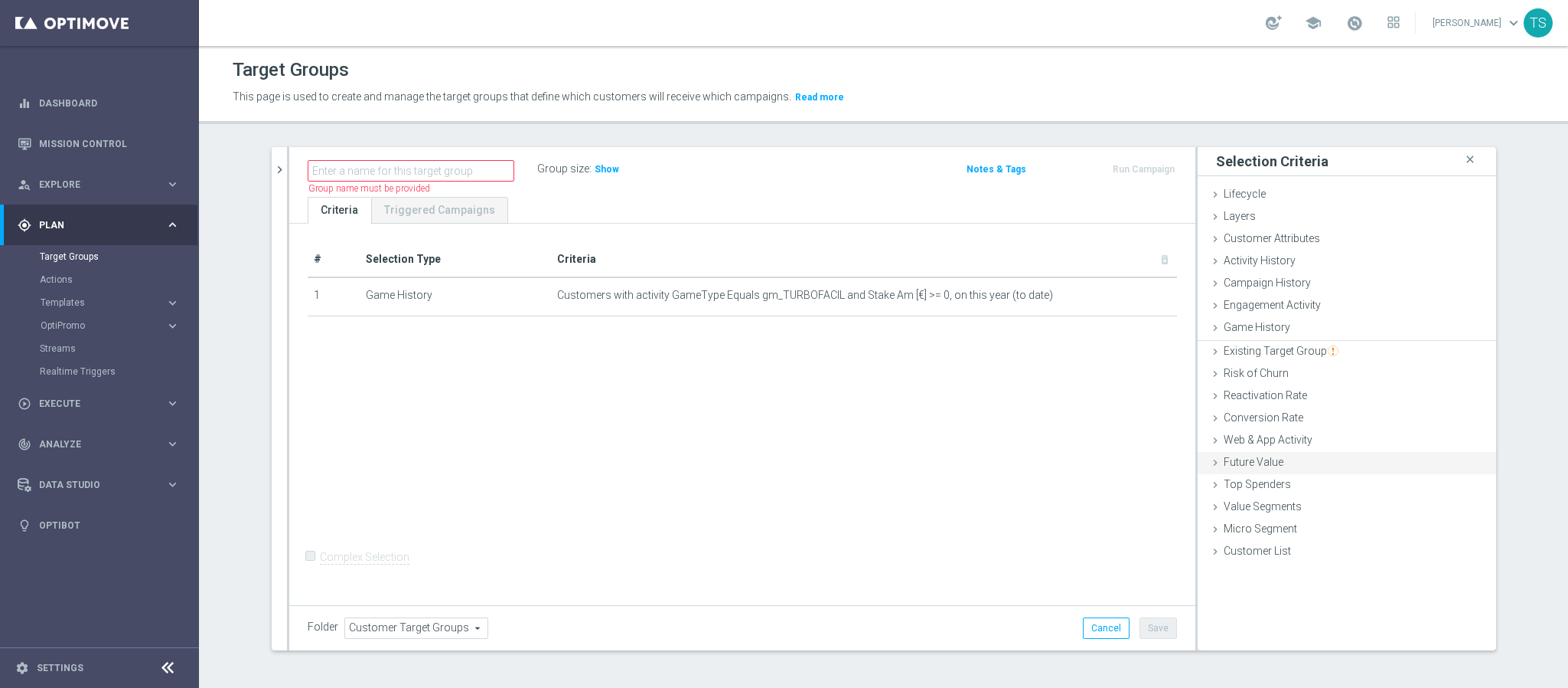
scroll to position [0, 0]
click at [1286, 324] on div "Game History done selection saved" at bounding box center [1347, 328] width 298 height 23
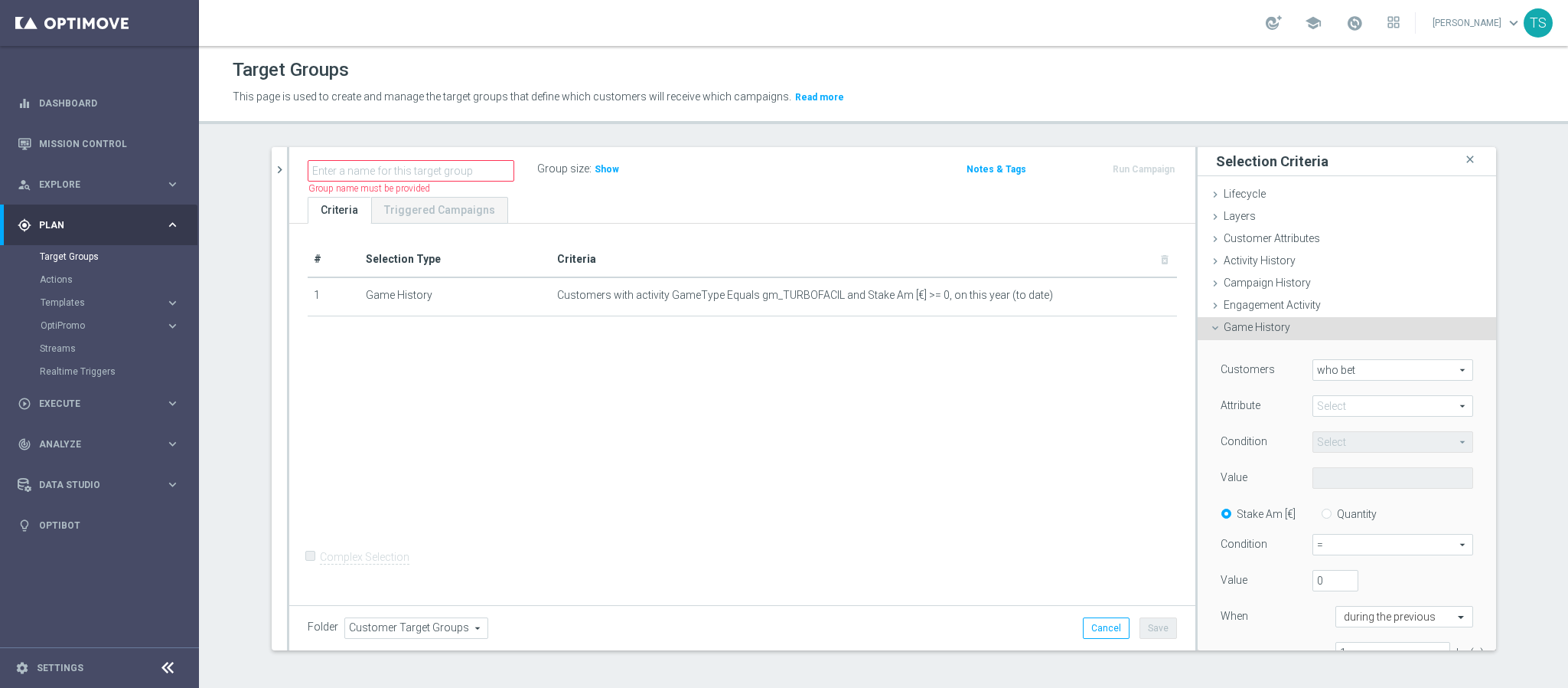
click at [1343, 412] on span at bounding box center [1393, 406] width 159 height 20
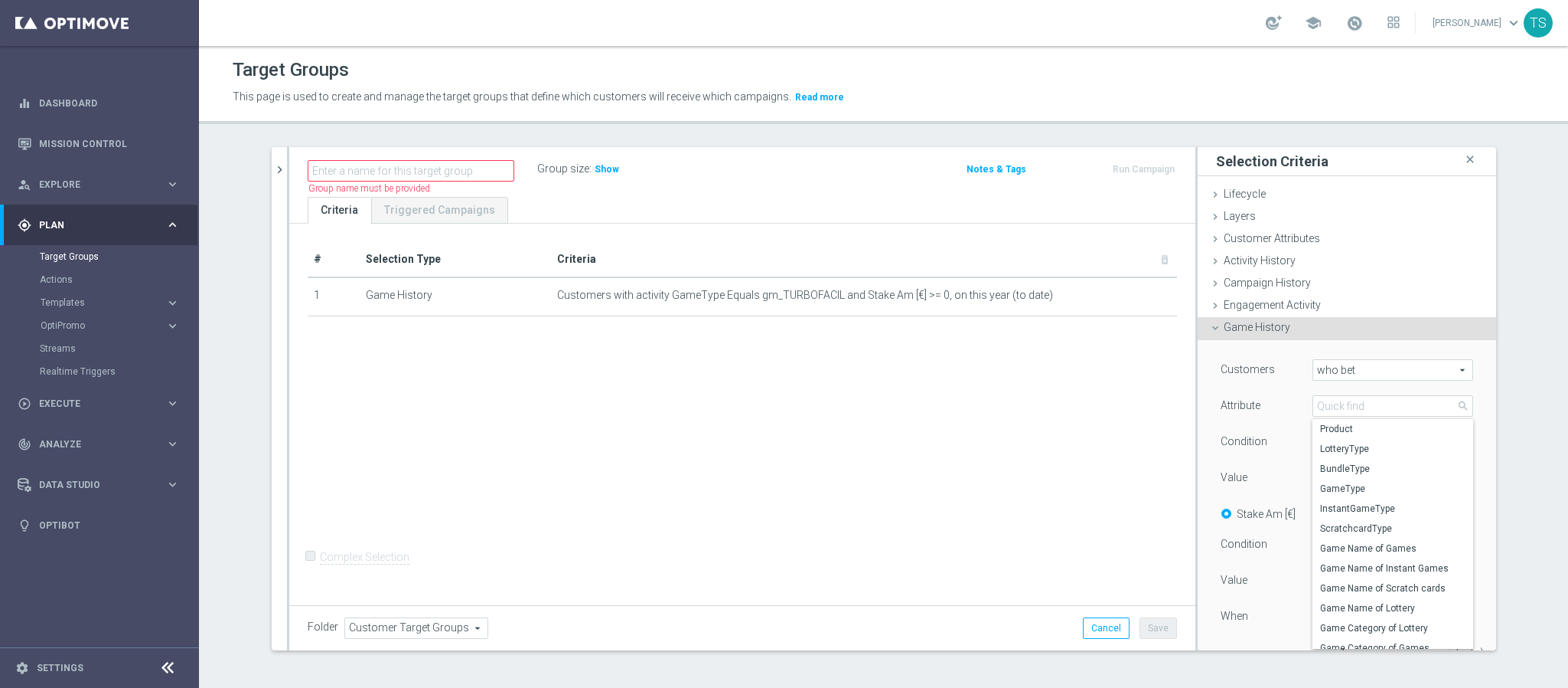
click at [1384, 494] on span "GameType" at bounding box center [1393, 489] width 145 height 13
type input "GameType"
type input "Equals"
click at [1357, 476] on span at bounding box center [1393, 478] width 159 height 20
click at [1373, 481] on input "search" at bounding box center [1393, 478] width 161 height 21
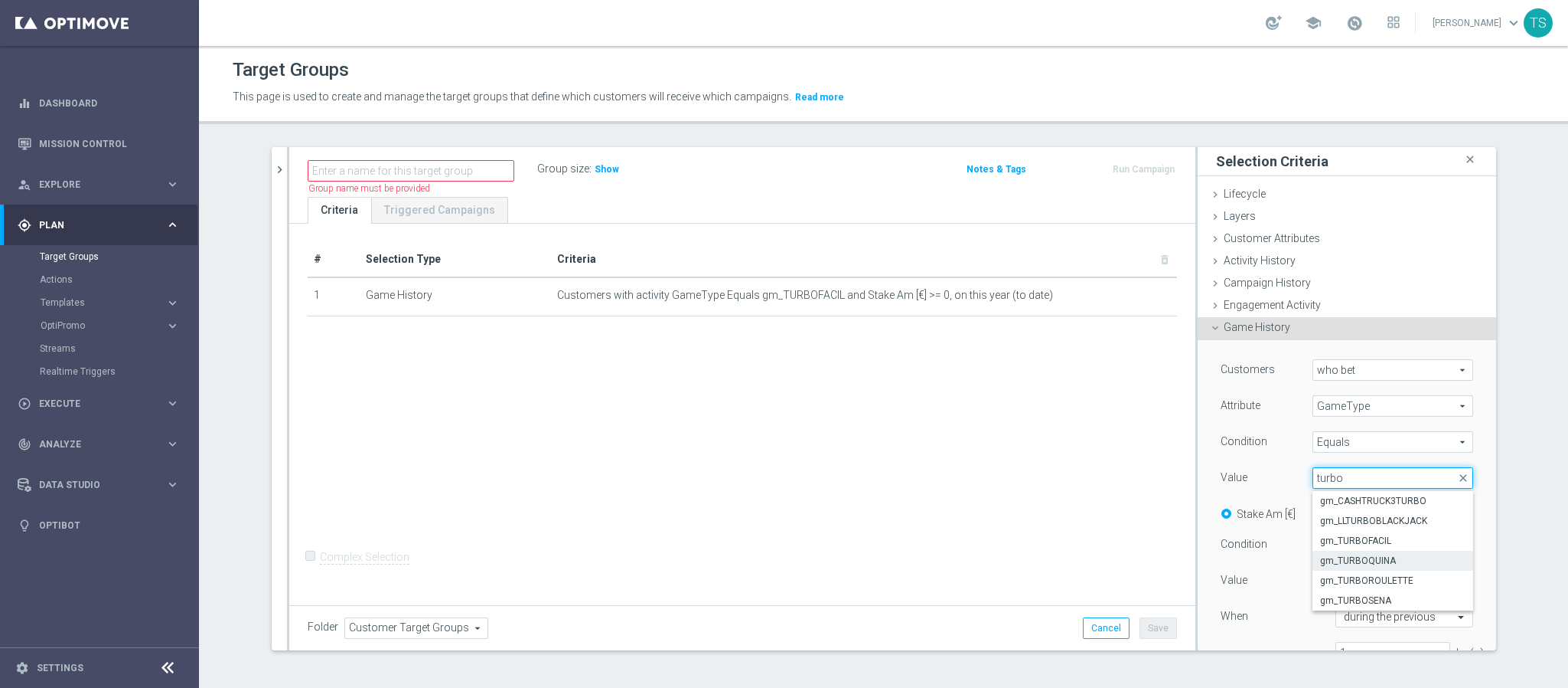
type input "turbo"
click at [1409, 558] on span "gm_TURBOQUINA" at bounding box center [1393, 561] width 145 height 13
type input "gm_TURBOQUINA"
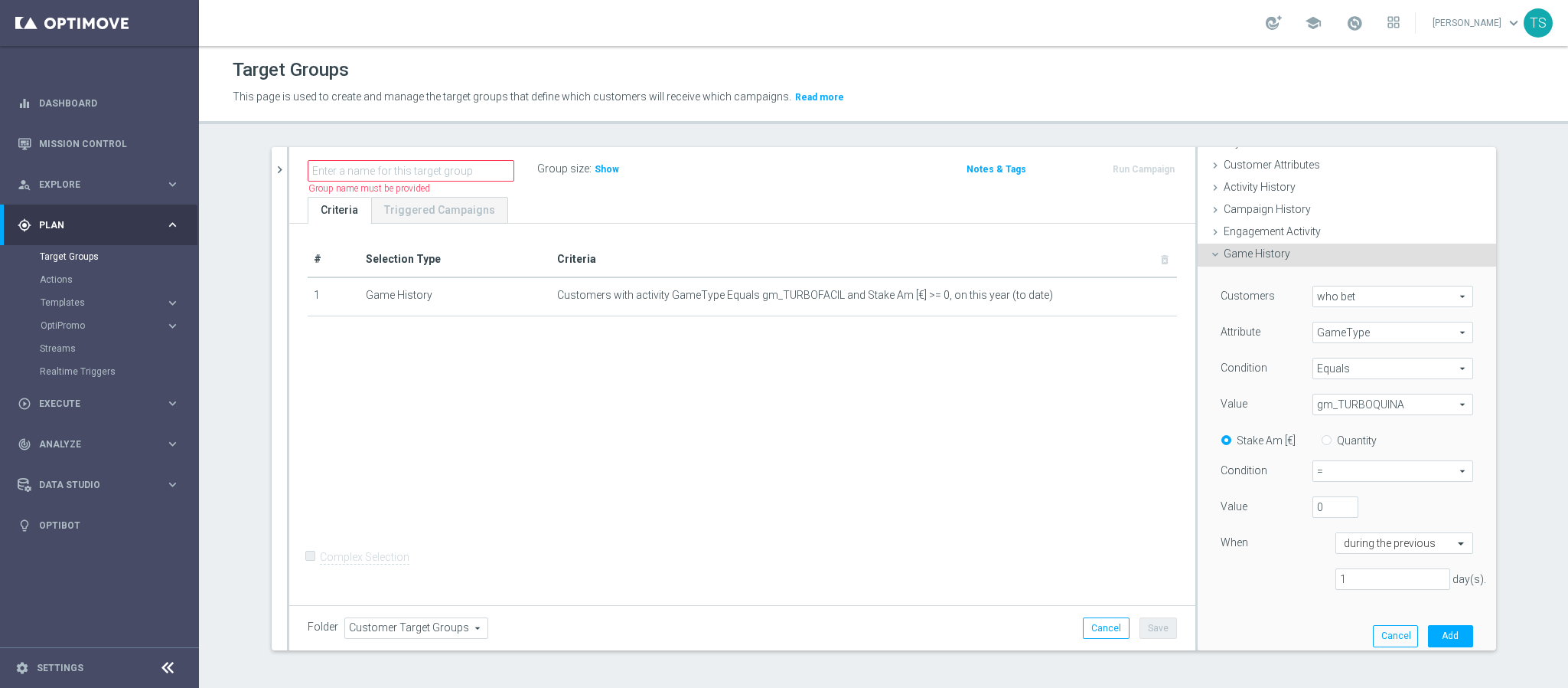
scroll to position [115, 0]
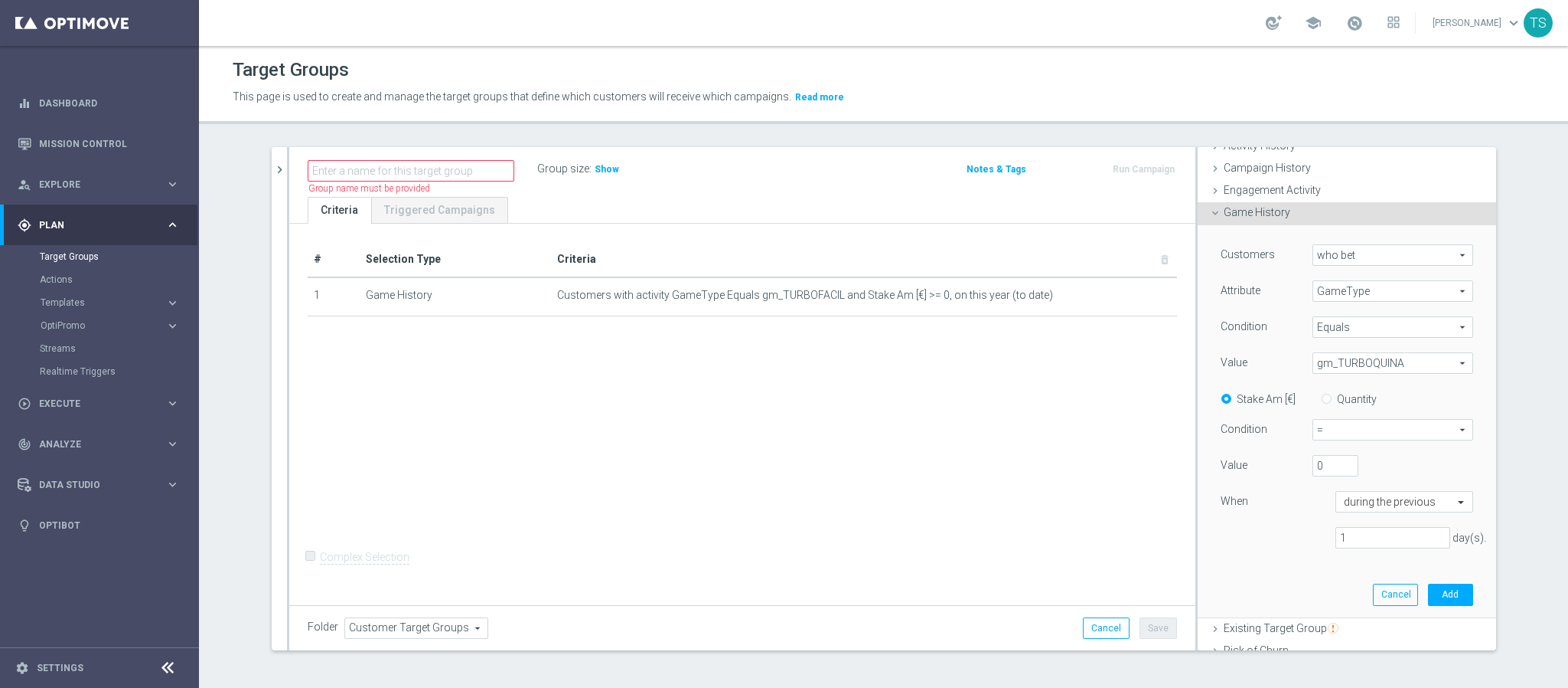
click at [1391, 435] on span "=" at bounding box center [1393, 429] width 159 height 20
click at [1348, 503] on label ">=" at bounding box center [1393, 511] width 159 height 20
type input ">="
click at [1389, 504] on input "text" at bounding box center [1389, 503] width 91 height 14
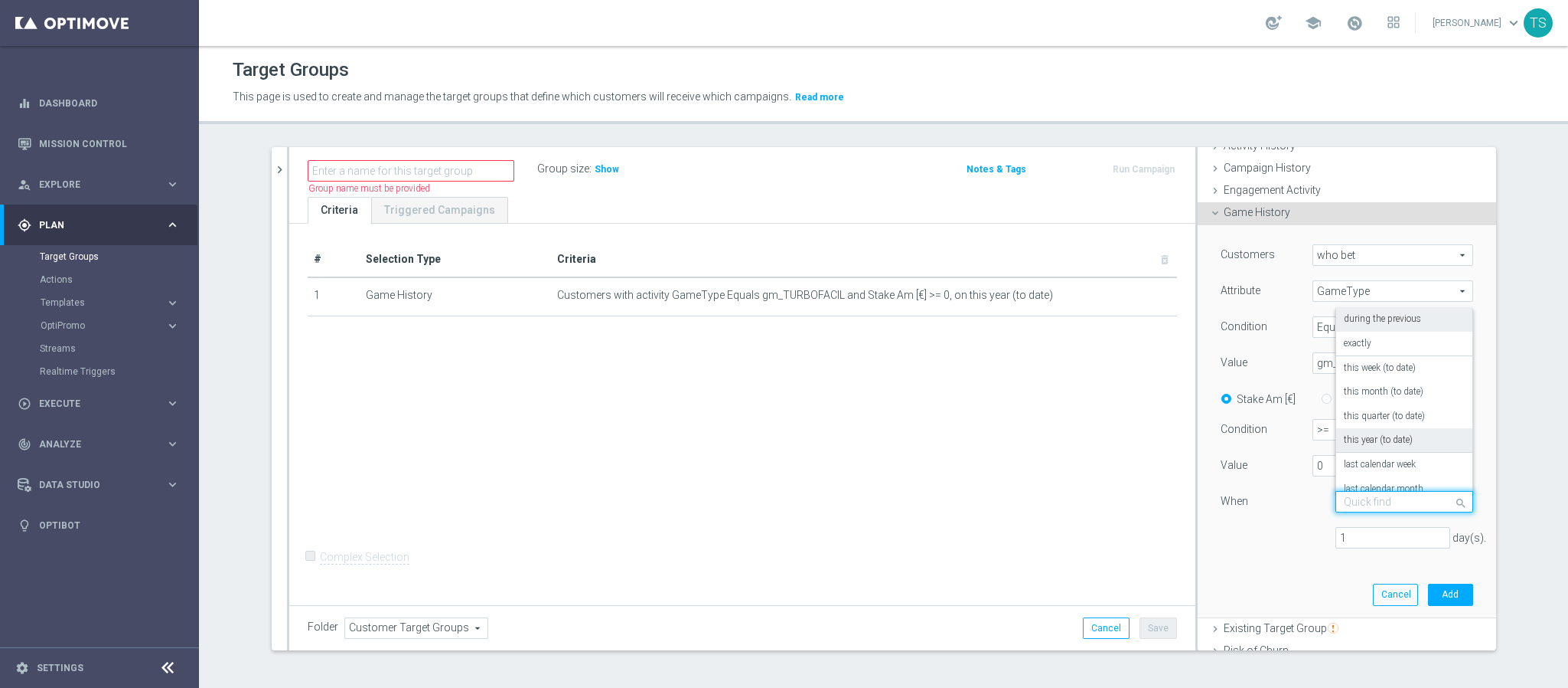
click at [1377, 435] on label "this year (to date)" at bounding box center [1378, 441] width 69 height 13
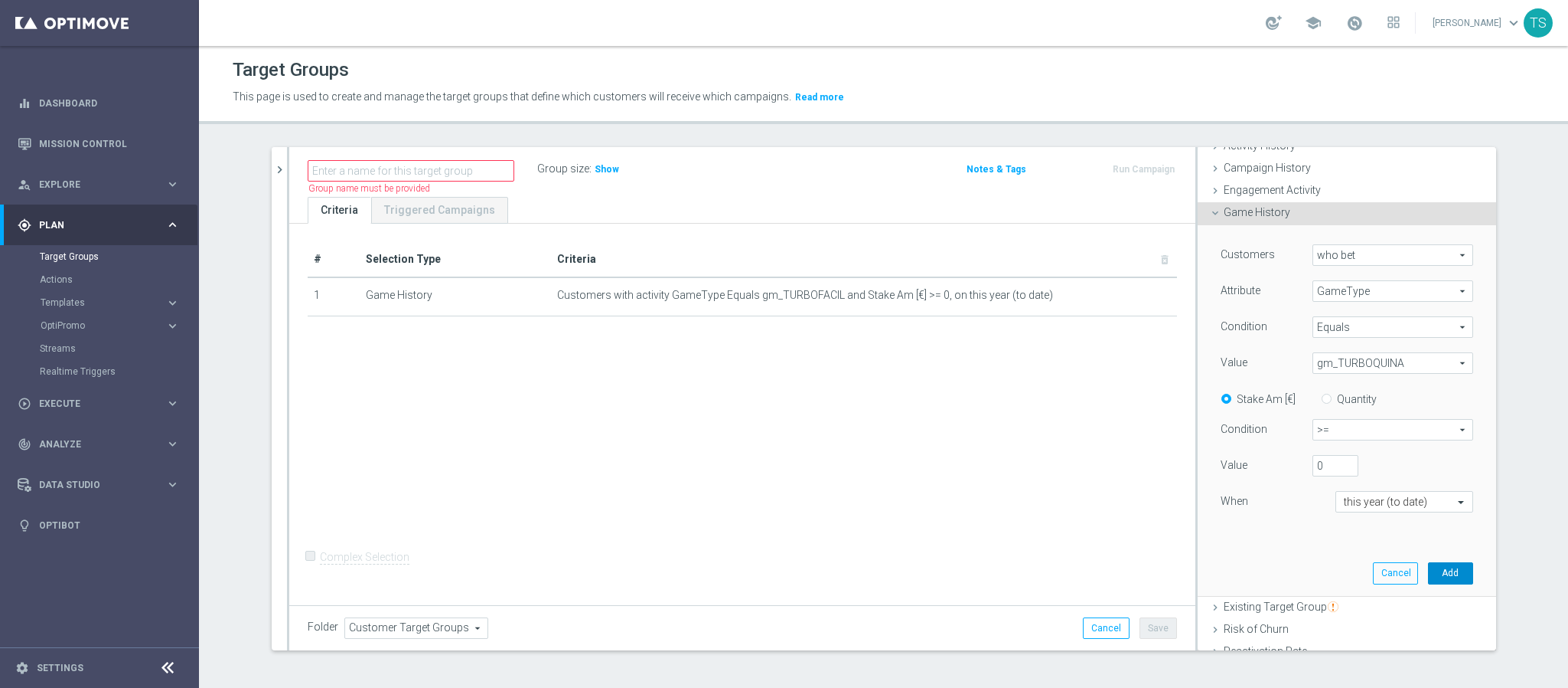
click at [1428, 575] on button "Add" at bounding box center [1451, 572] width 45 height 21
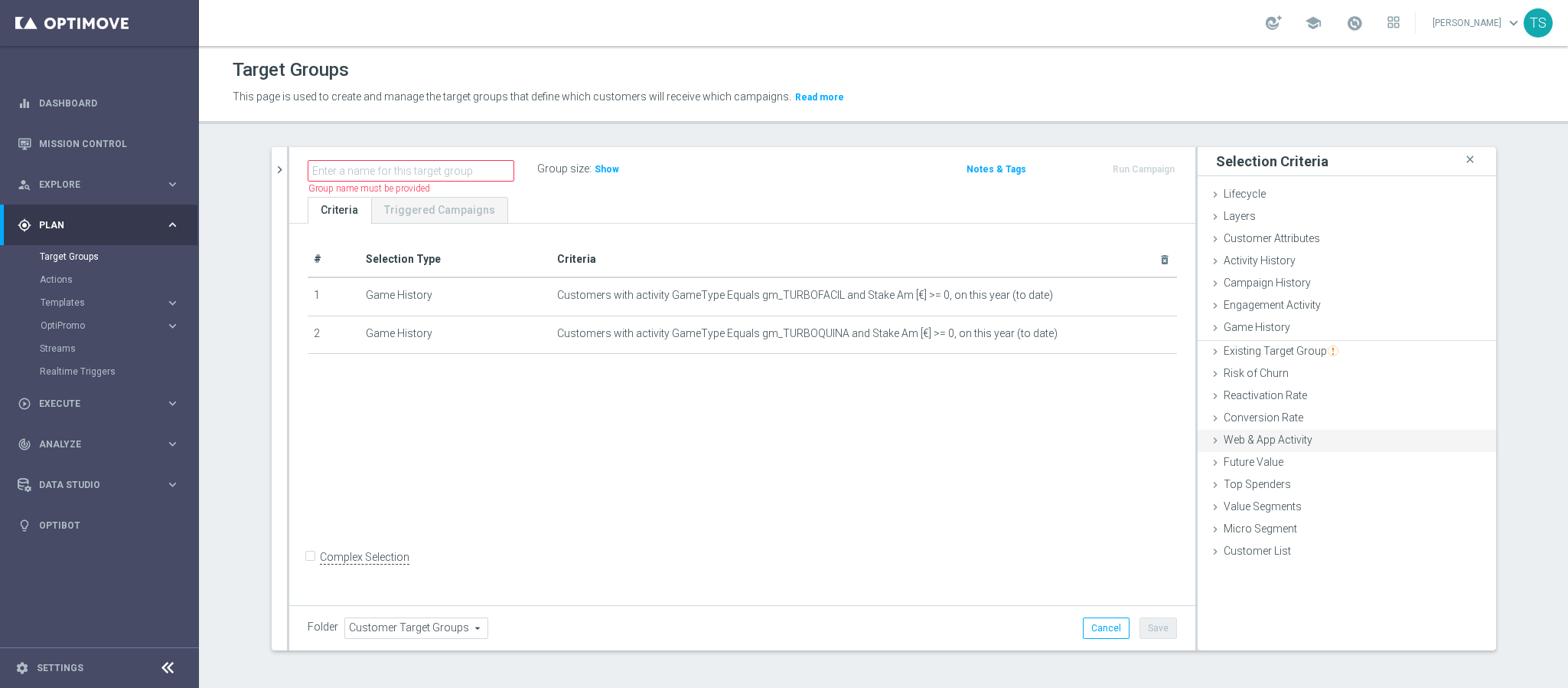
scroll to position [0, 0]
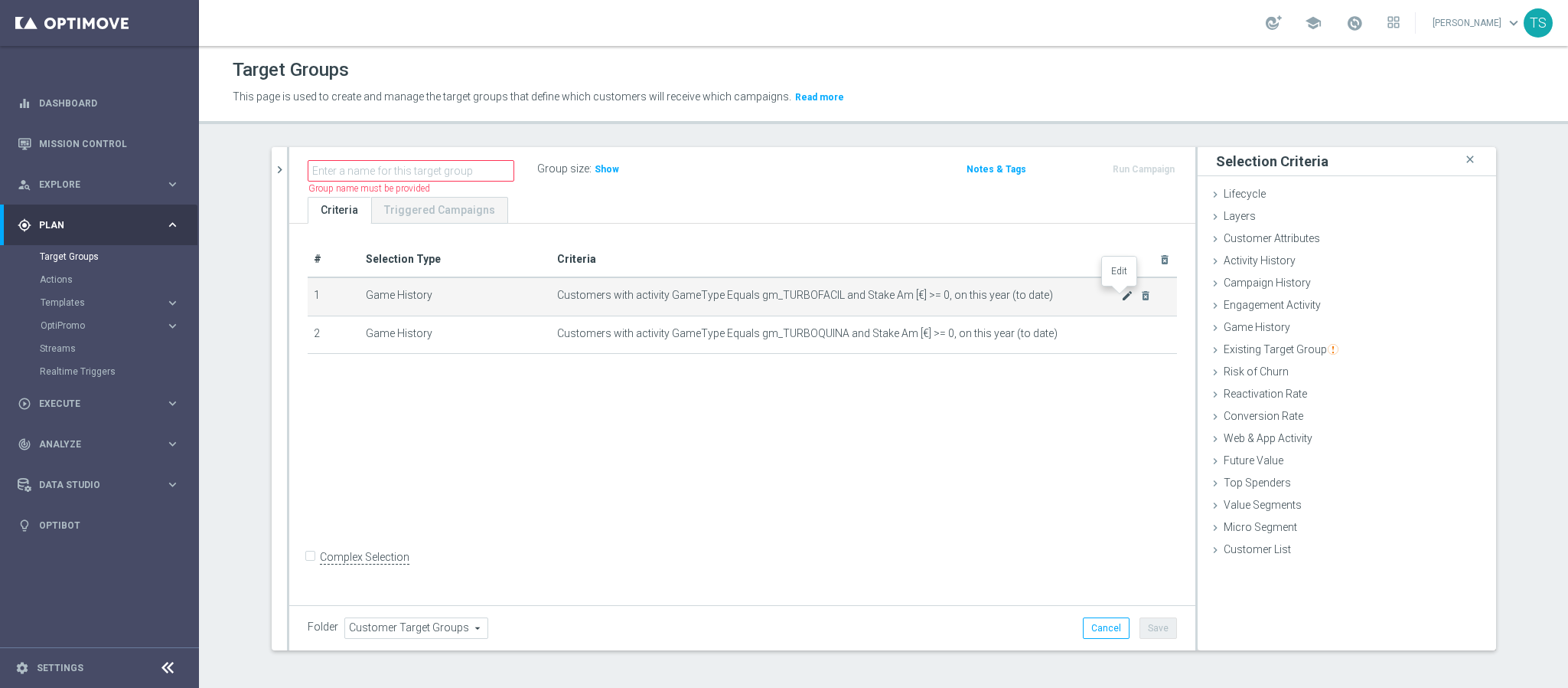
click at [1121, 295] on icon "mode_edit" at bounding box center [1127, 296] width 13 height 13
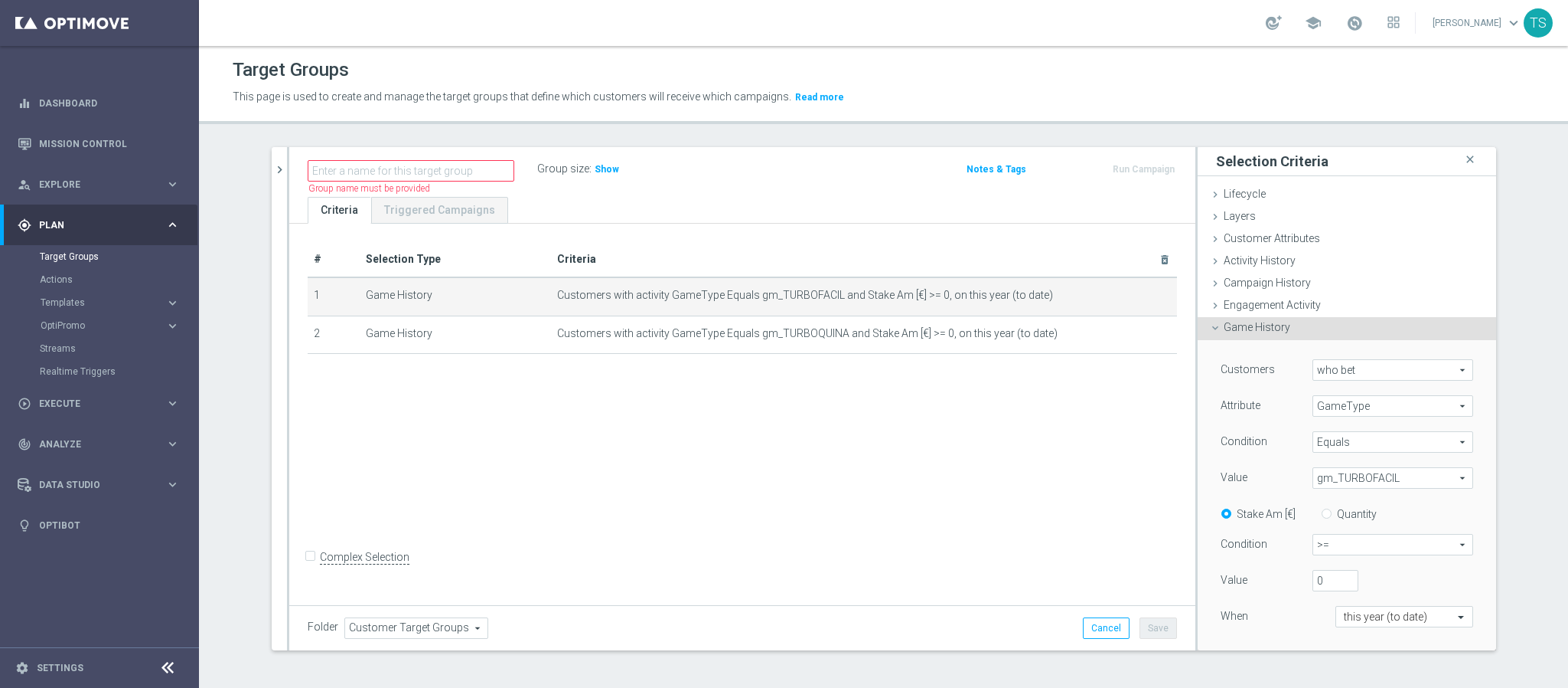
scroll to position [115, 0]
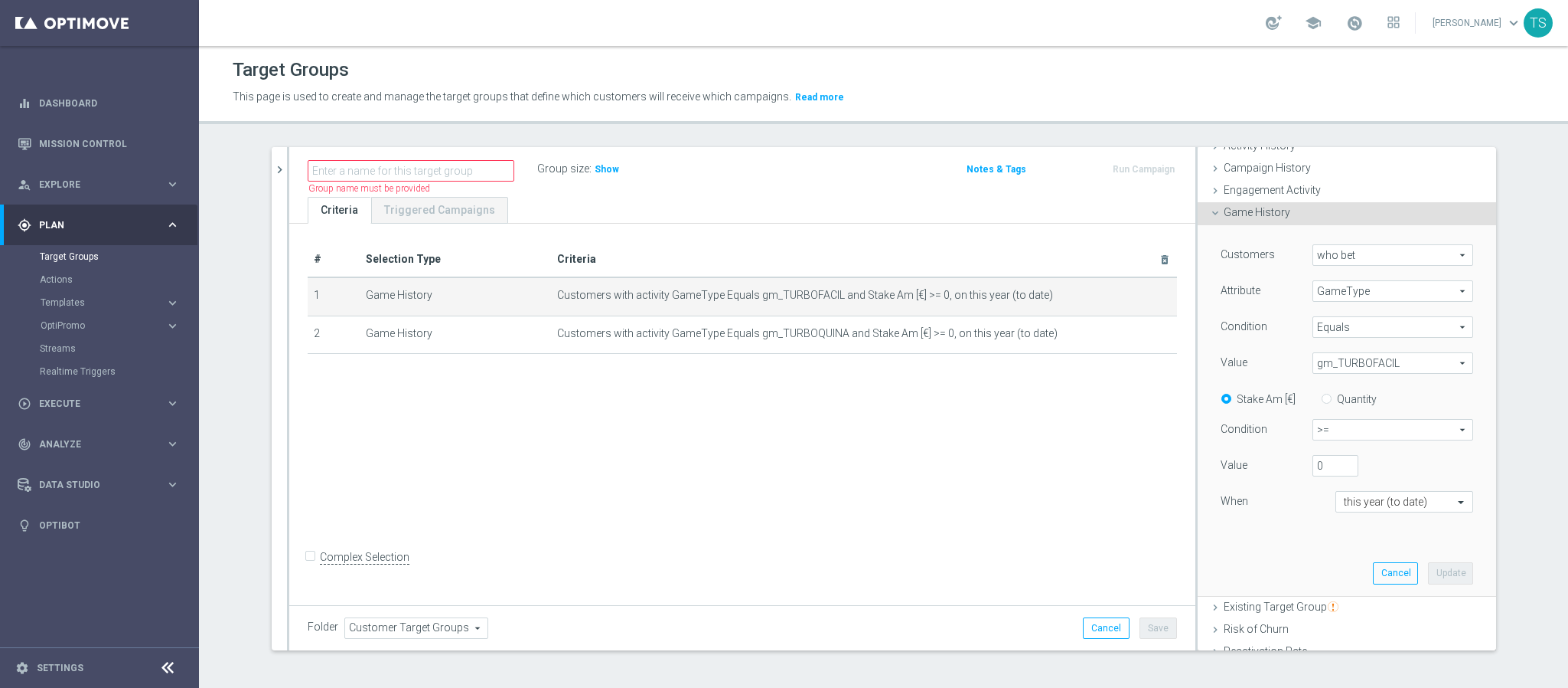
click at [1367, 431] on span ">=" at bounding box center [1393, 429] width 159 height 20
click at [1364, 497] on span ">" at bounding box center [1393, 492] width 144 height 13
type input ">"
click at [1438, 579] on button "Update" at bounding box center [1451, 572] width 45 height 21
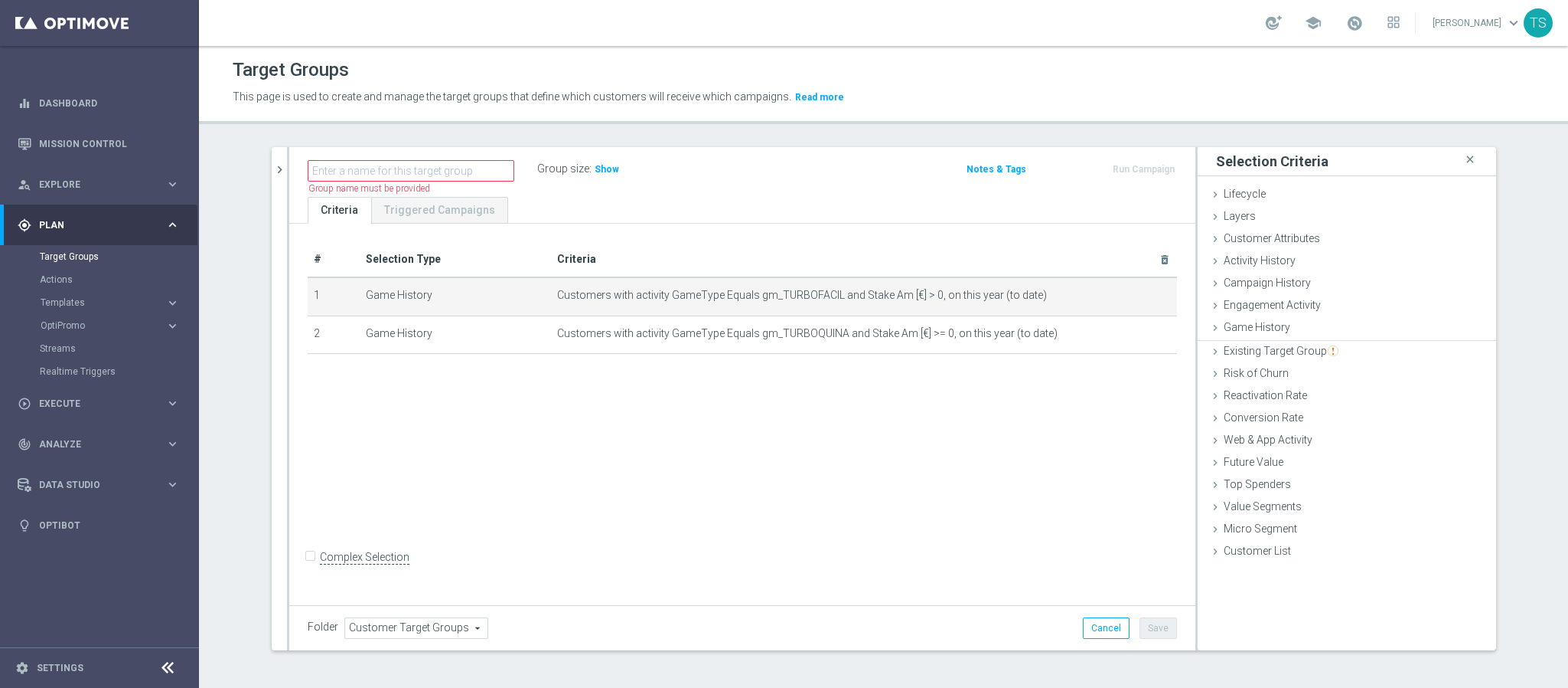
scroll to position [0, 0]
click at [1061, 331] on span "Customers with activity GameType Equals gm_TURBOQUINA and Stake Am [€] >= 0, on…" at bounding box center [839, 333] width 565 height 13
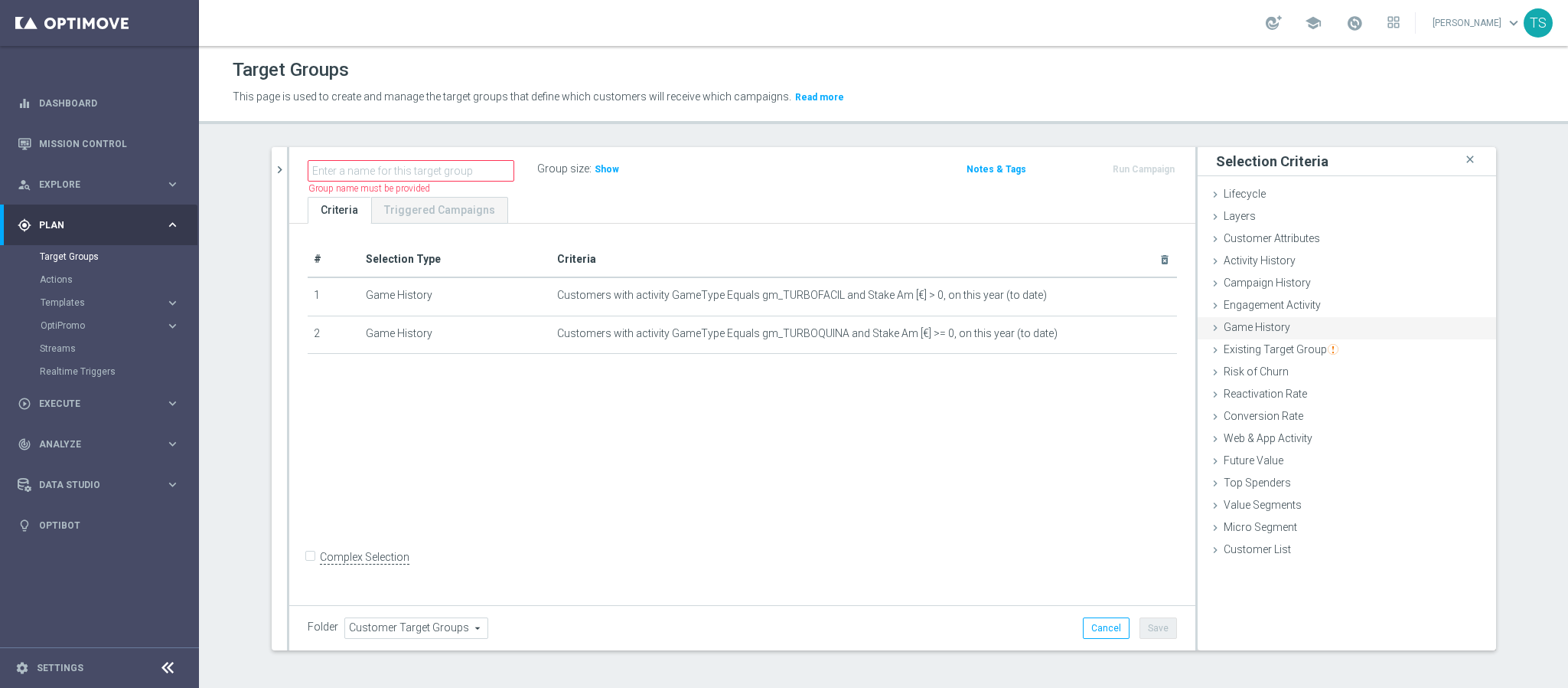
click at [1275, 321] on span "Game History" at bounding box center [1257, 328] width 66 height 13
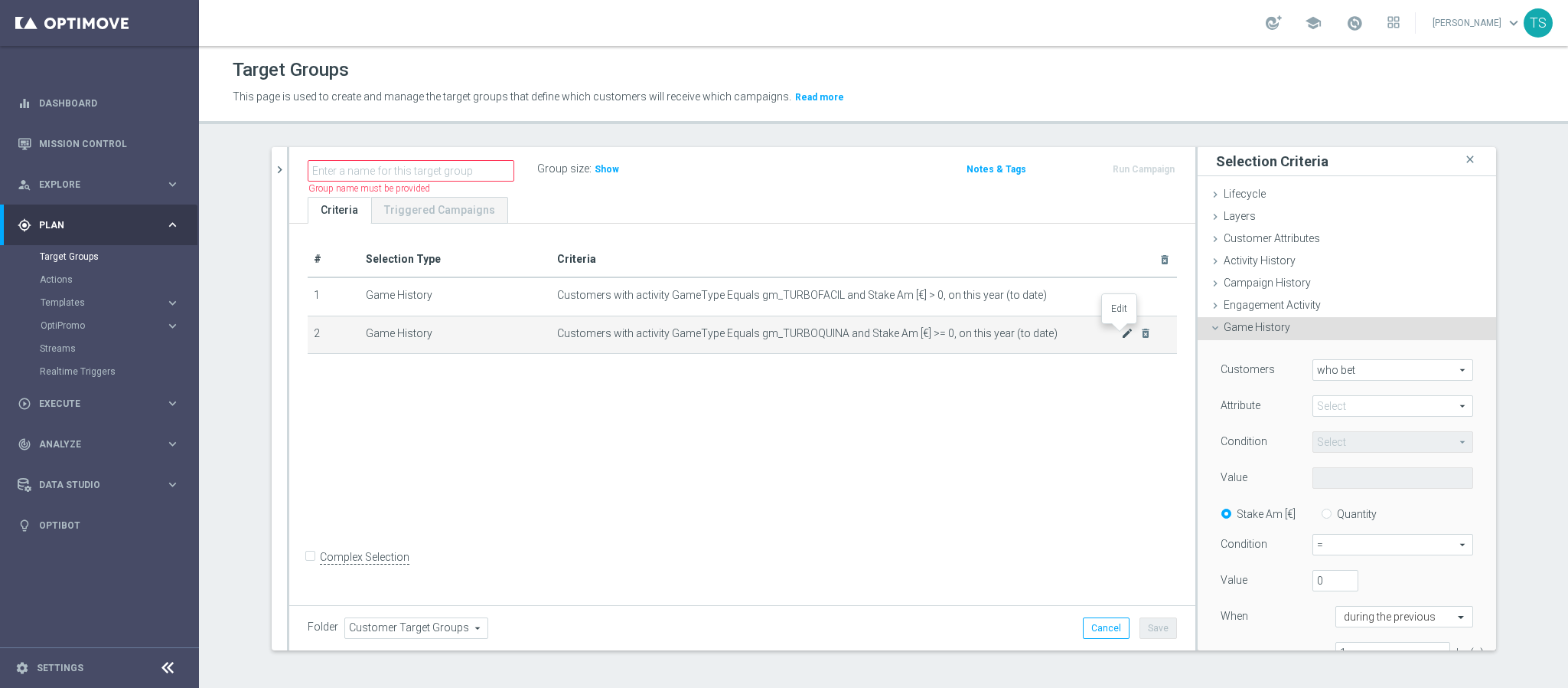
click at [1121, 333] on icon "mode_edit" at bounding box center [1127, 333] width 13 height 13
click at [1374, 539] on span ">=" at bounding box center [1393, 544] width 159 height 20
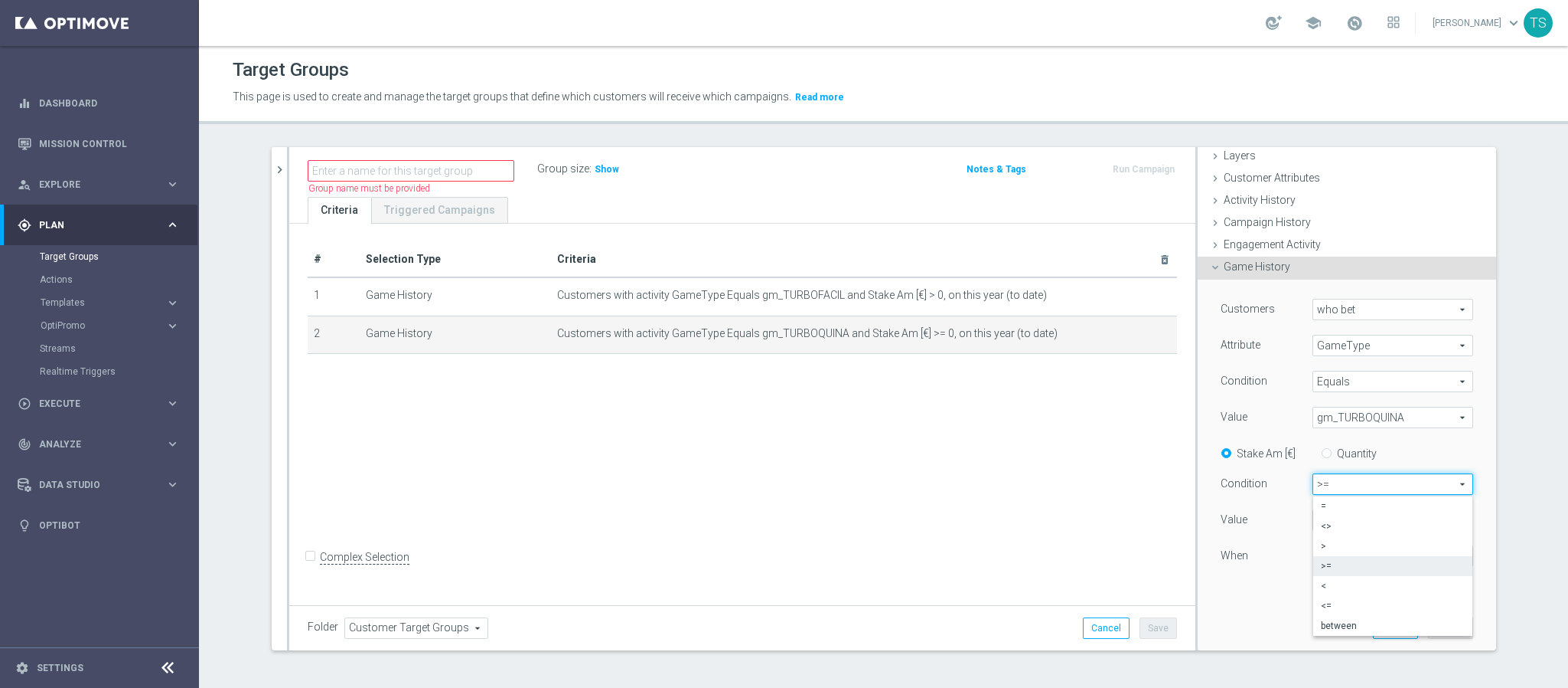
scroll to position [115, 0]
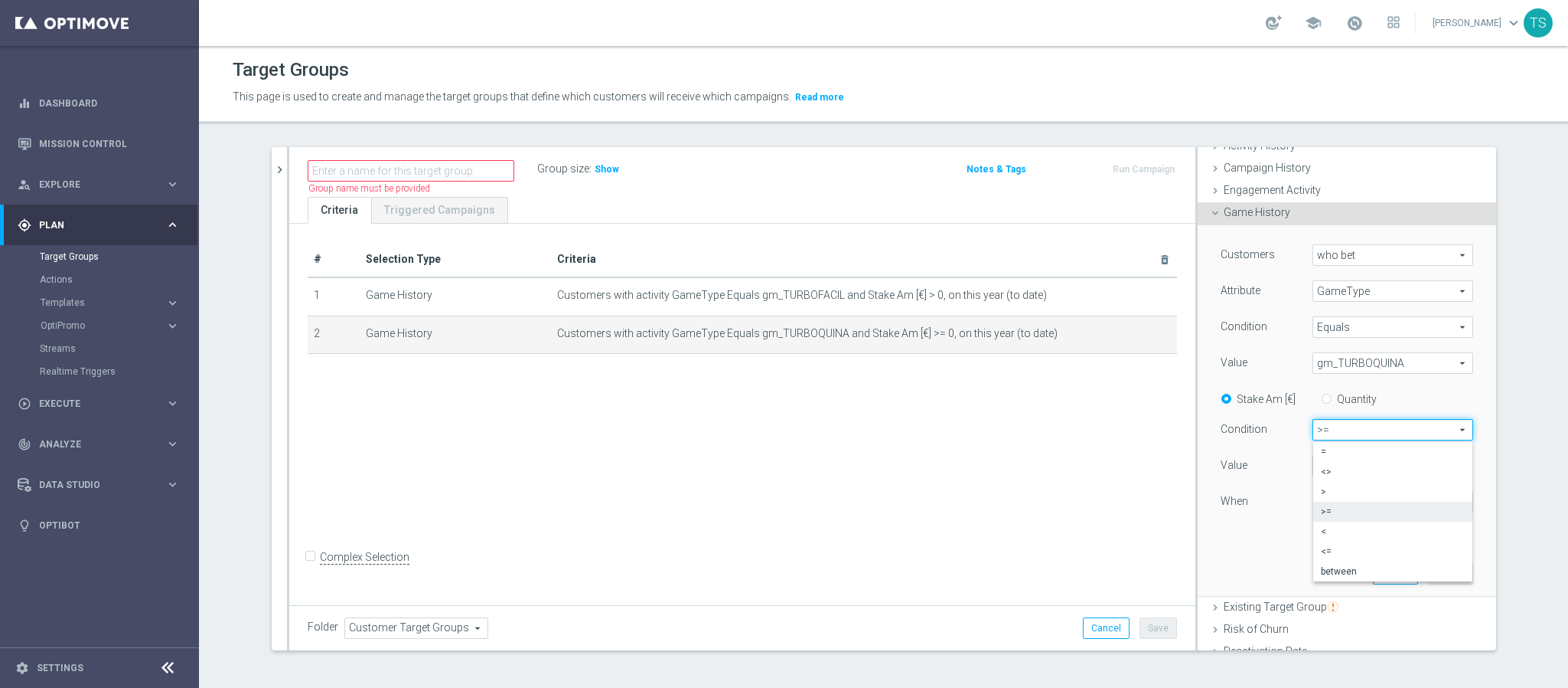
click at [1360, 492] on span ">" at bounding box center [1393, 492] width 144 height 13
type input ">"
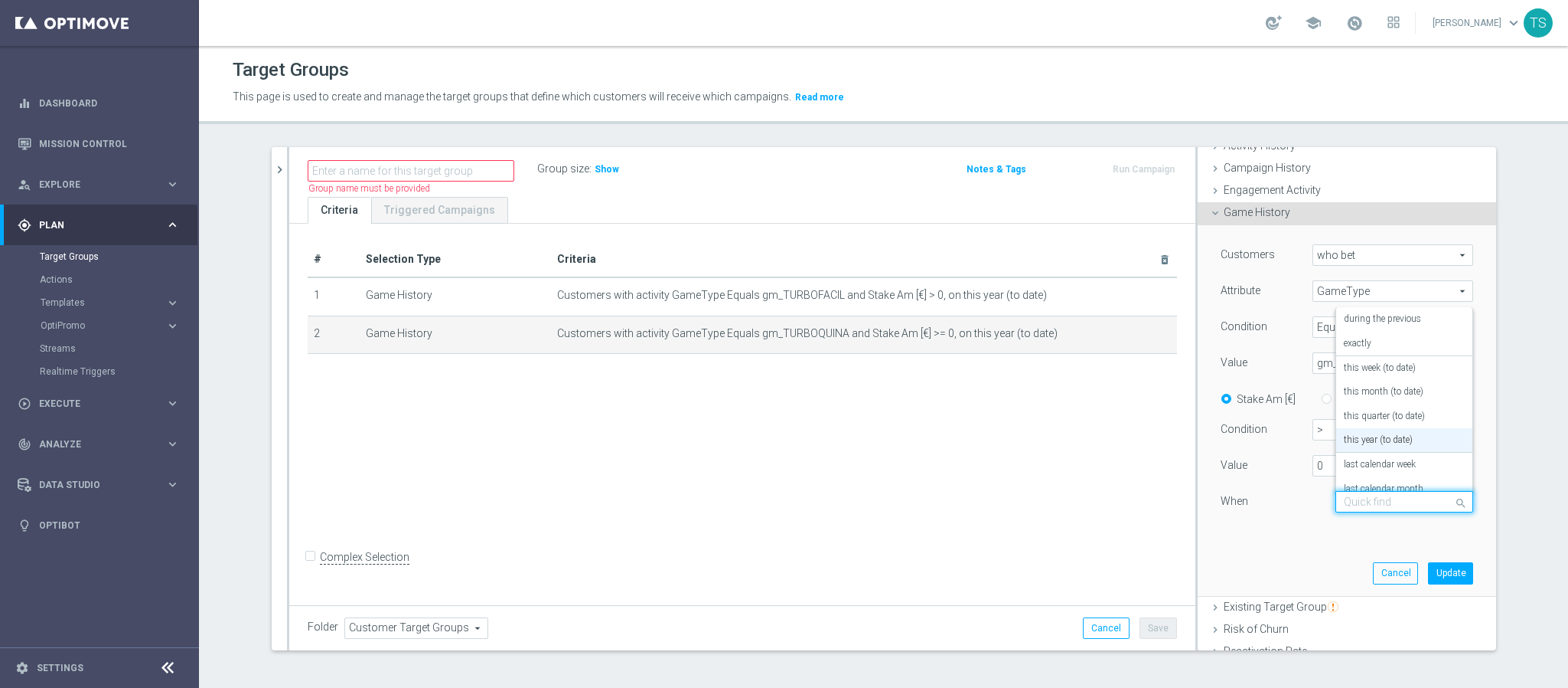
click at [1380, 504] on input "text" at bounding box center [1389, 503] width 91 height 14
click at [1380, 446] on div "this year (to date)" at bounding box center [1404, 440] width 121 height 24
click at [1428, 579] on button "Update" at bounding box center [1451, 572] width 45 height 21
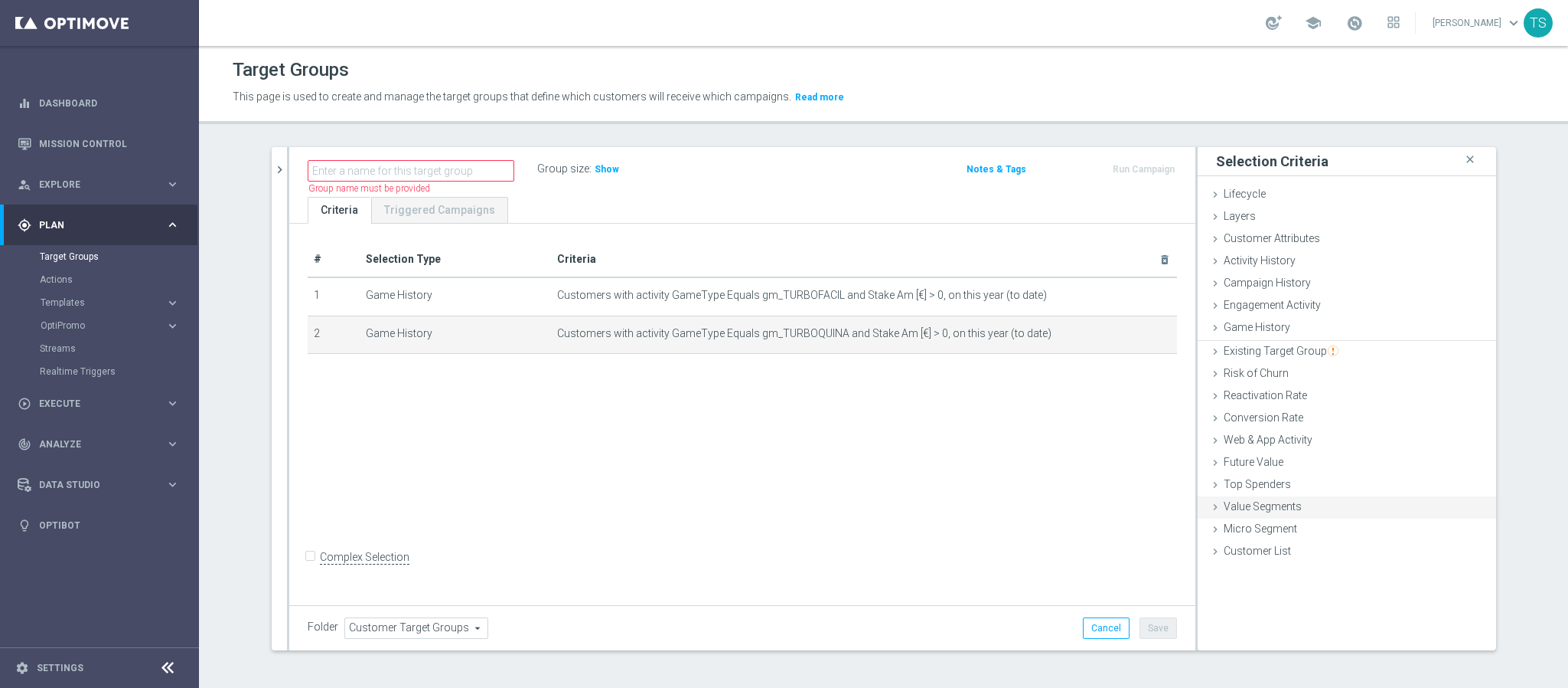
scroll to position [0, 0]
click at [1042, 439] on div "# Selection Type Criteria delete_forever 1 Game History Customers with activity…" at bounding box center [742, 412] width 906 height 378
click at [308, 569] on input "Complex Selection" at bounding box center [313, 558] width 10 height 21
checkbox input "true"
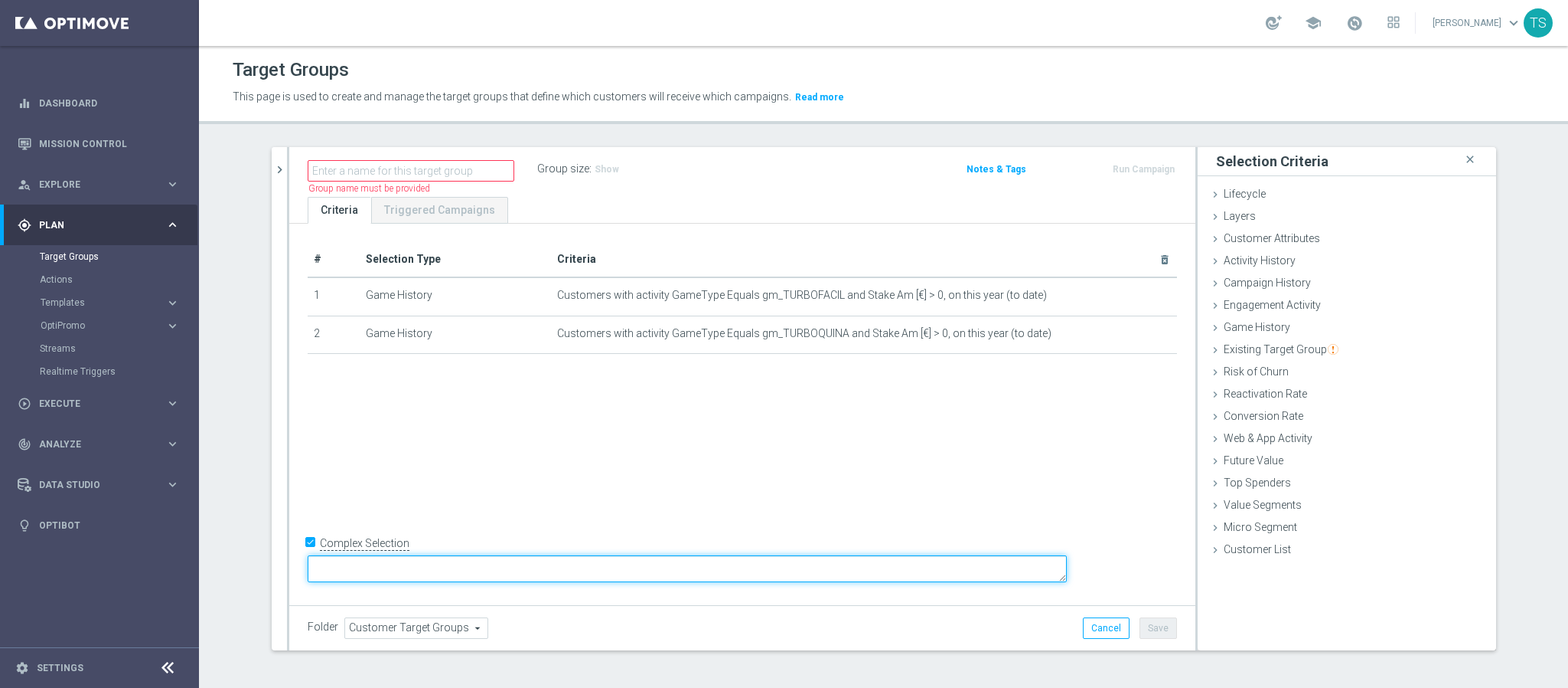
click at [465, 561] on textarea at bounding box center [688, 568] width 759 height 27
type textarea "1 OR 2 OR 3"
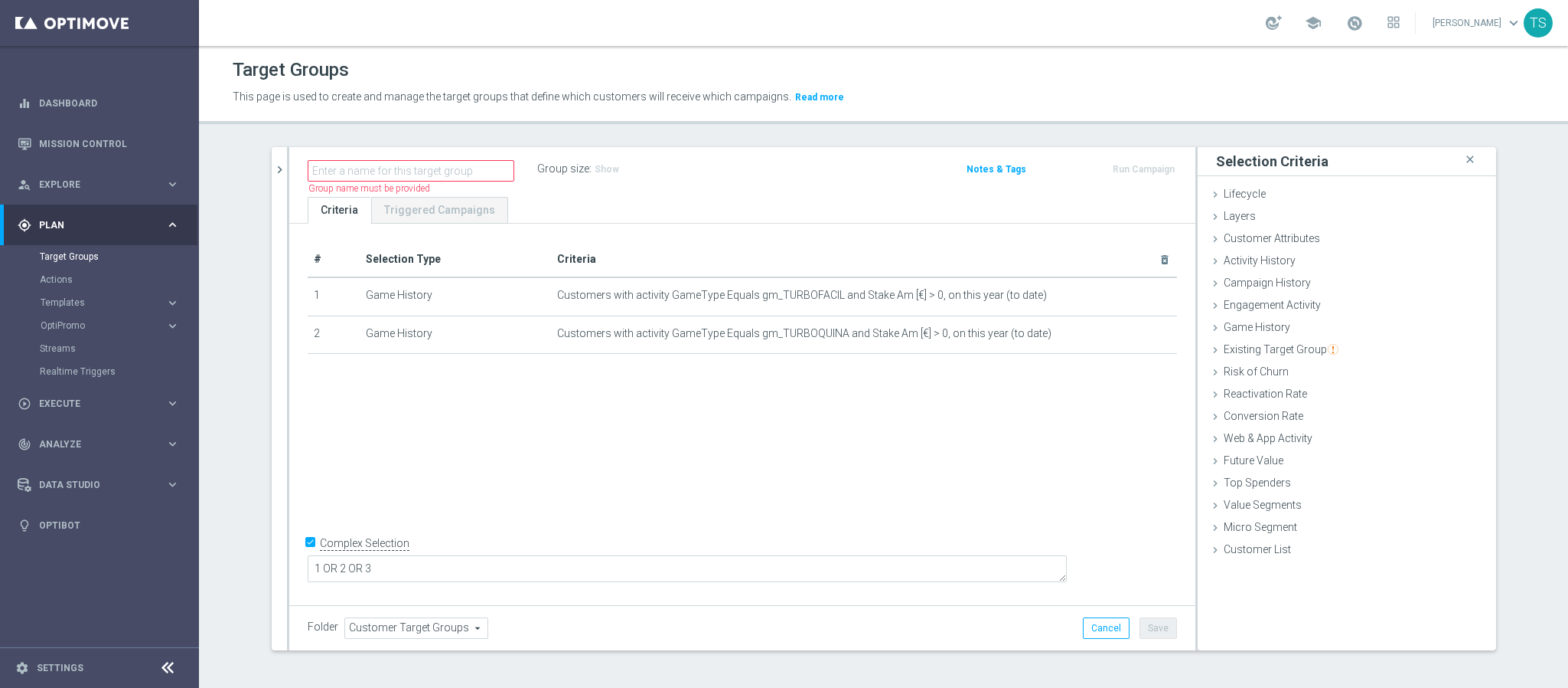
click at [625, 487] on div "# Selection Type Criteria delete_forever 1 Game History Customers with activity…" at bounding box center [742, 412] width 906 height 378
click at [1280, 331] on div "Game History done selection updated" at bounding box center [1347, 328] width 298 height 23
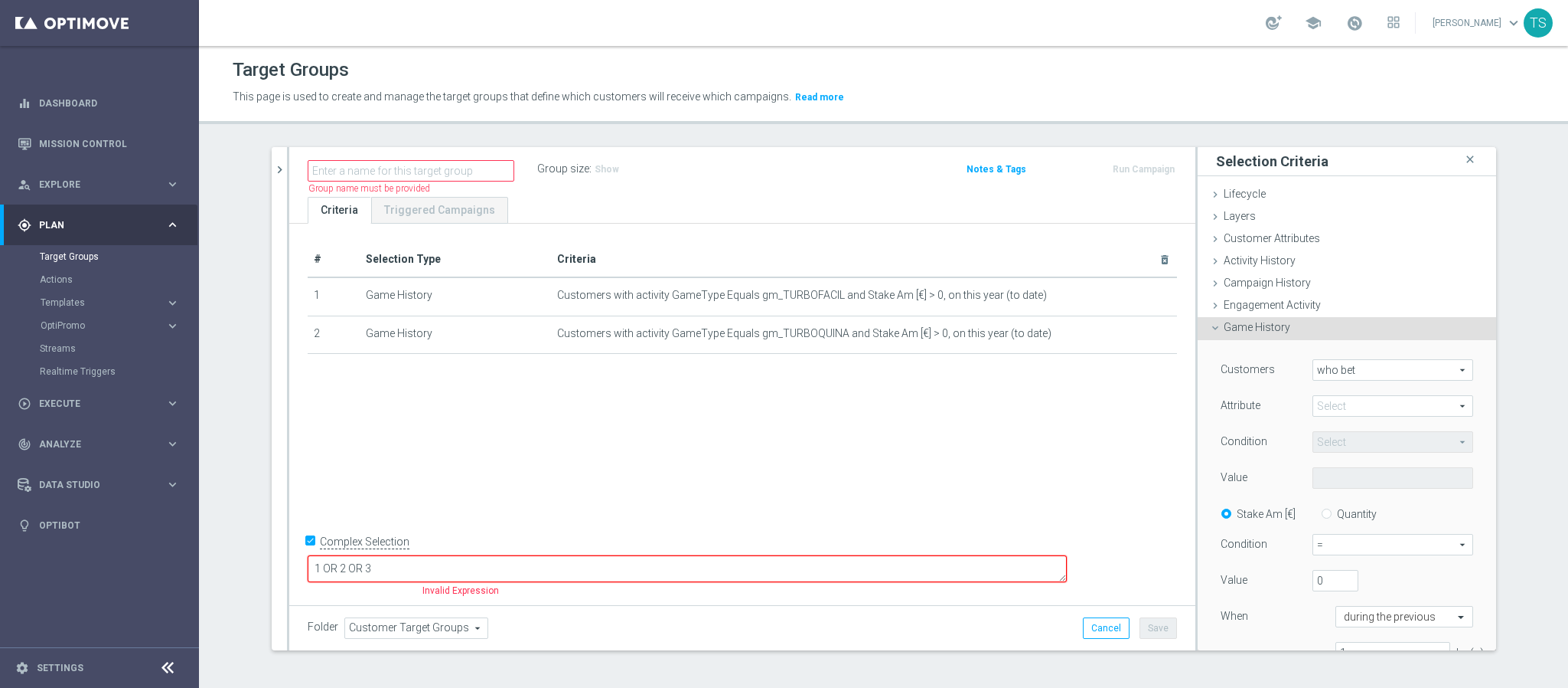
click at [1377, 403] on span at bounding box center [1393, 406] width 159 height 20
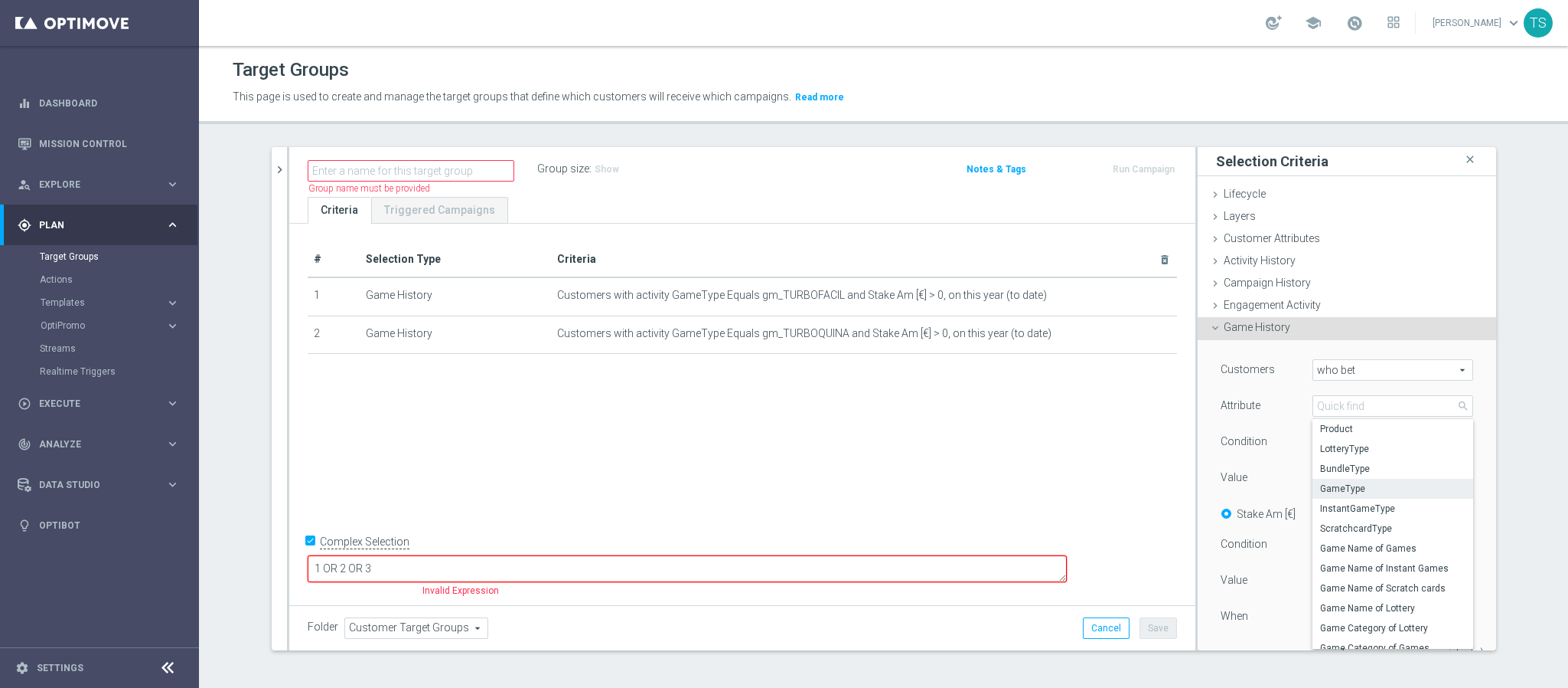
click at [1369, 487] on span "GameType" at bounding box center [1393, 489] width 145 height 13
type input "GameType"
type input "Equals"
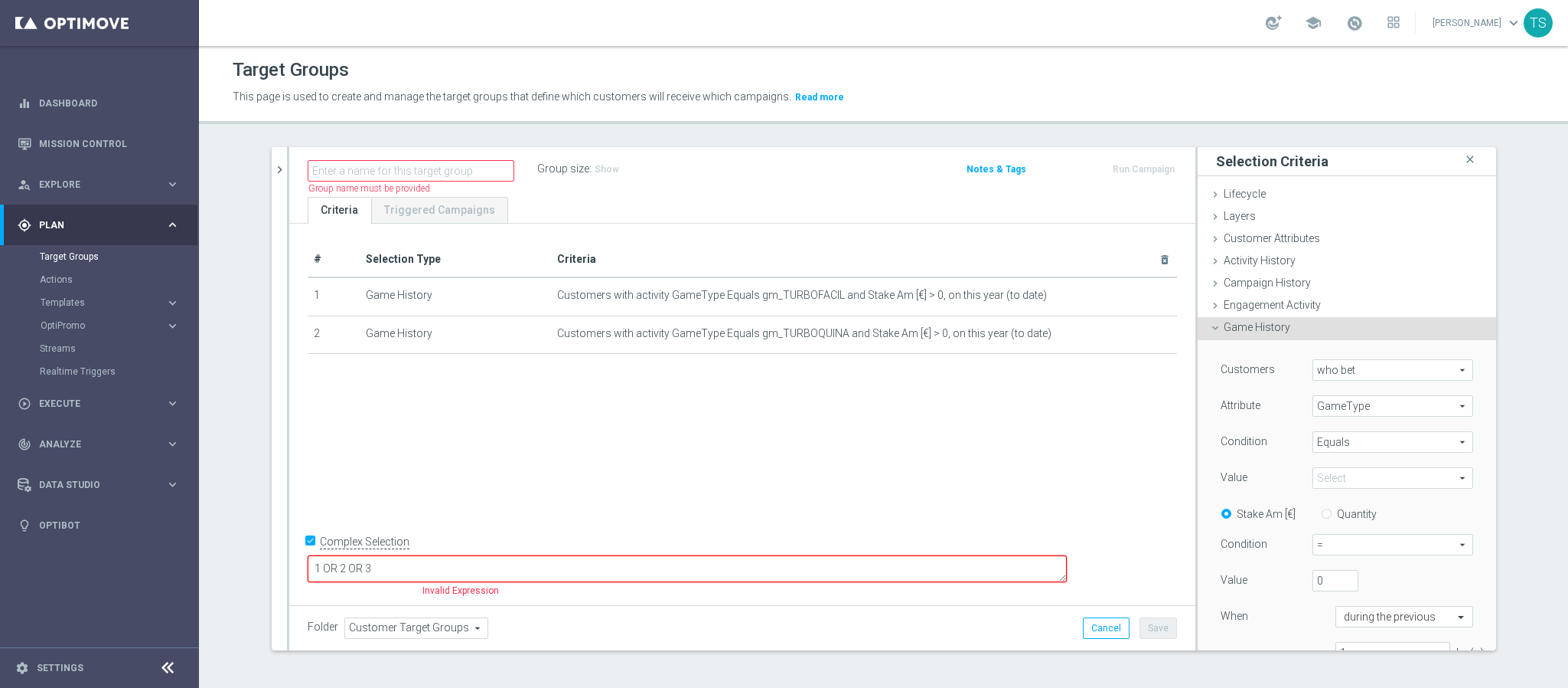
click at [1358, 473] on span at bounding box center [1393, 478] width 159 height 20
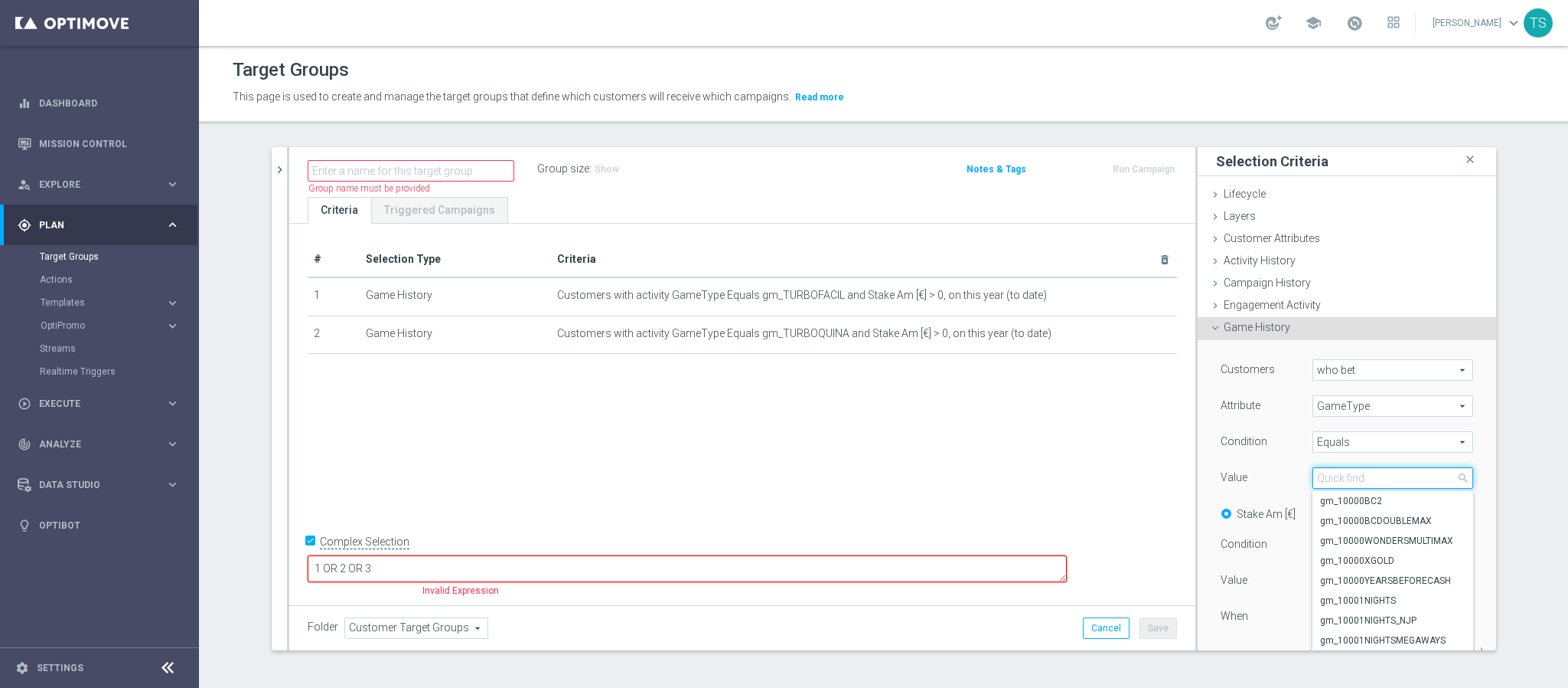
click at [1362, 482] on input "search" at bounding box center [1393, 478] width 161 height 21
type input "TURBO"
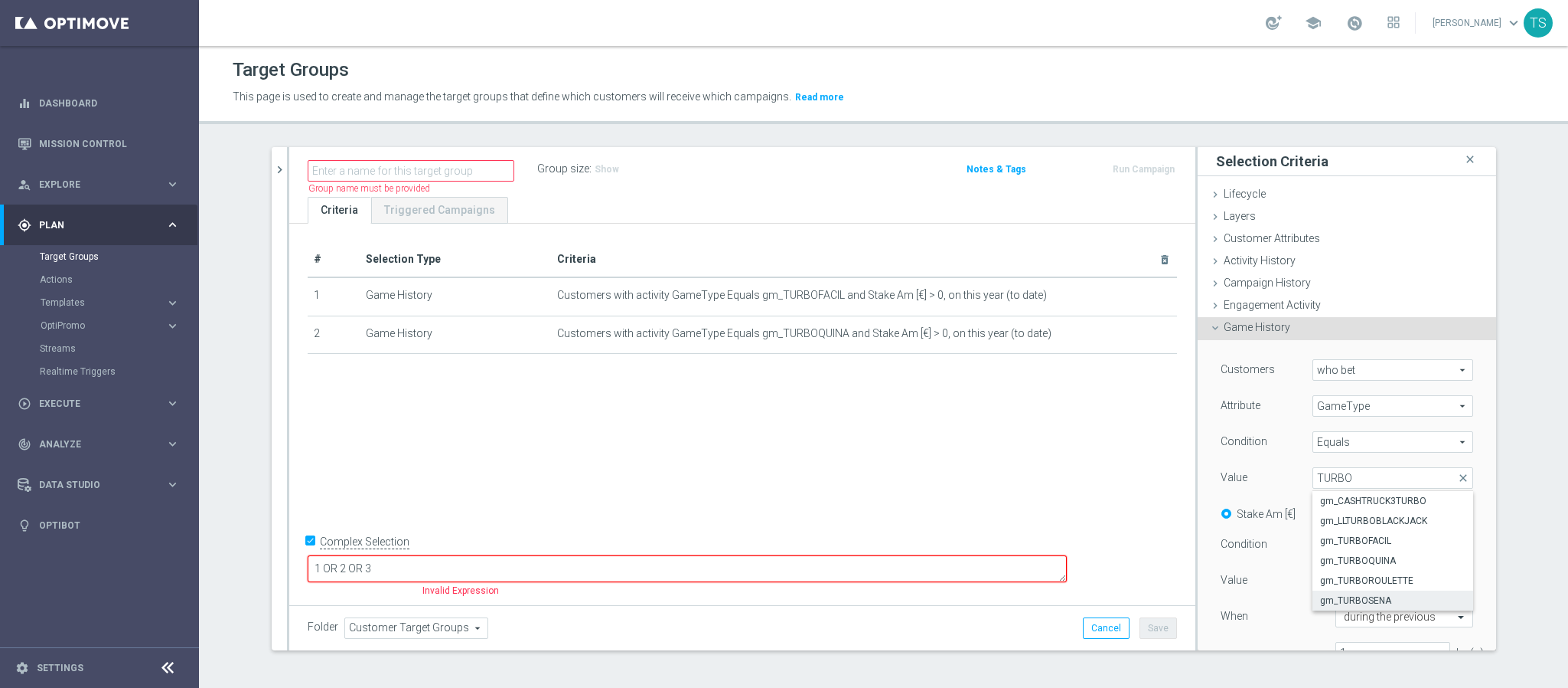
click at [1401, 603] on span "gm_TURBOSENA" at bounding box center [1393, 600] width 145 height 13
type input "gm_TURBOSENA"
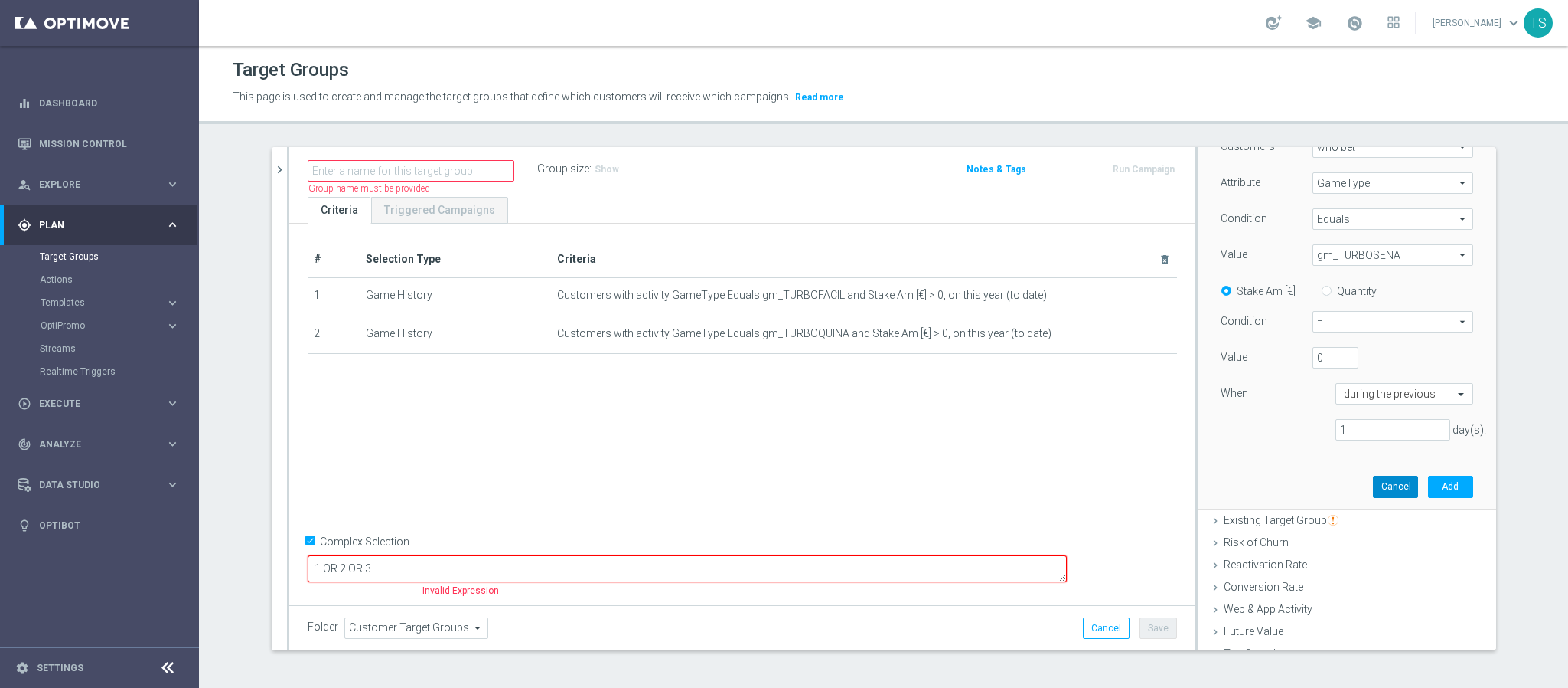
scroll to position [230, 0]
click at [1350, 310] on span "=" at bounding box center [1393, 314] width 159 height 20
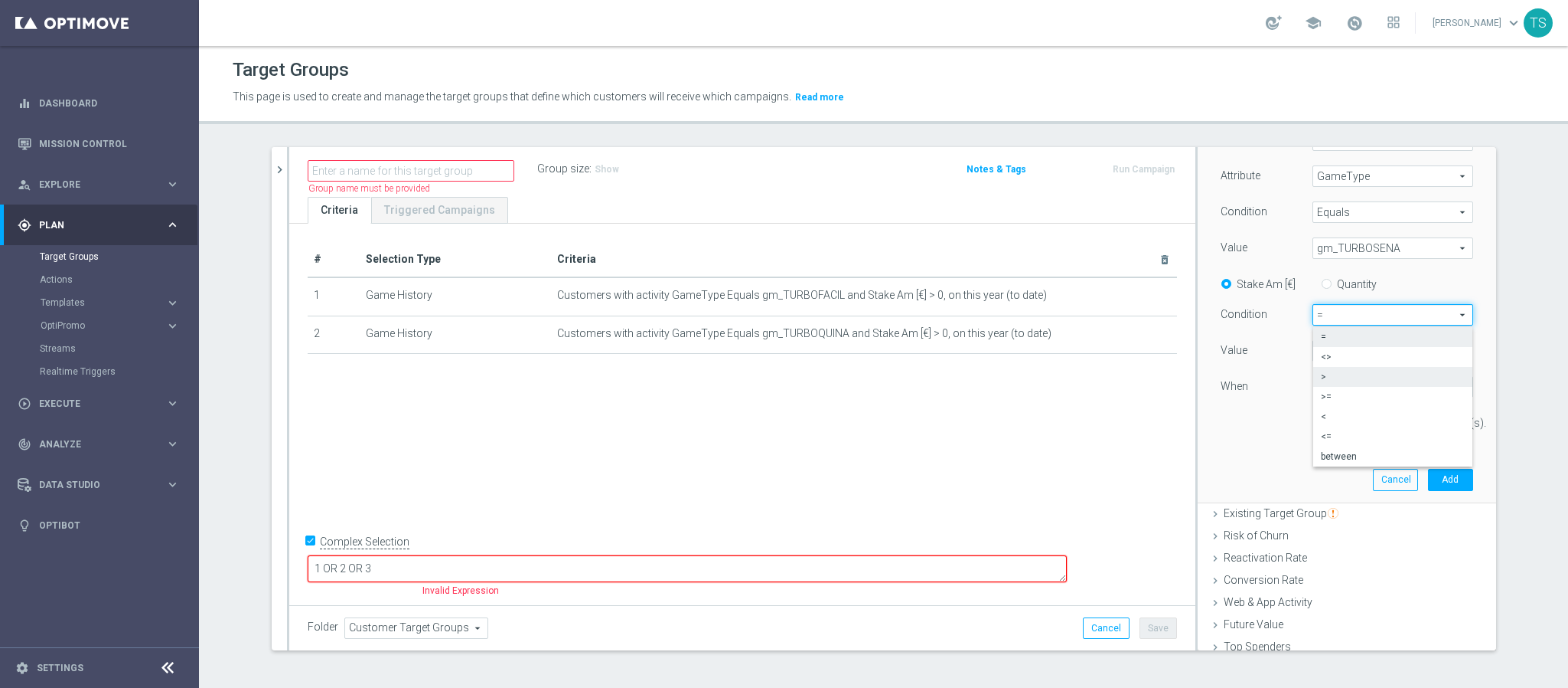
click at [1346, 368] on label ">" at bounding box center [1393, 376] width 159 height 20
type input ">"
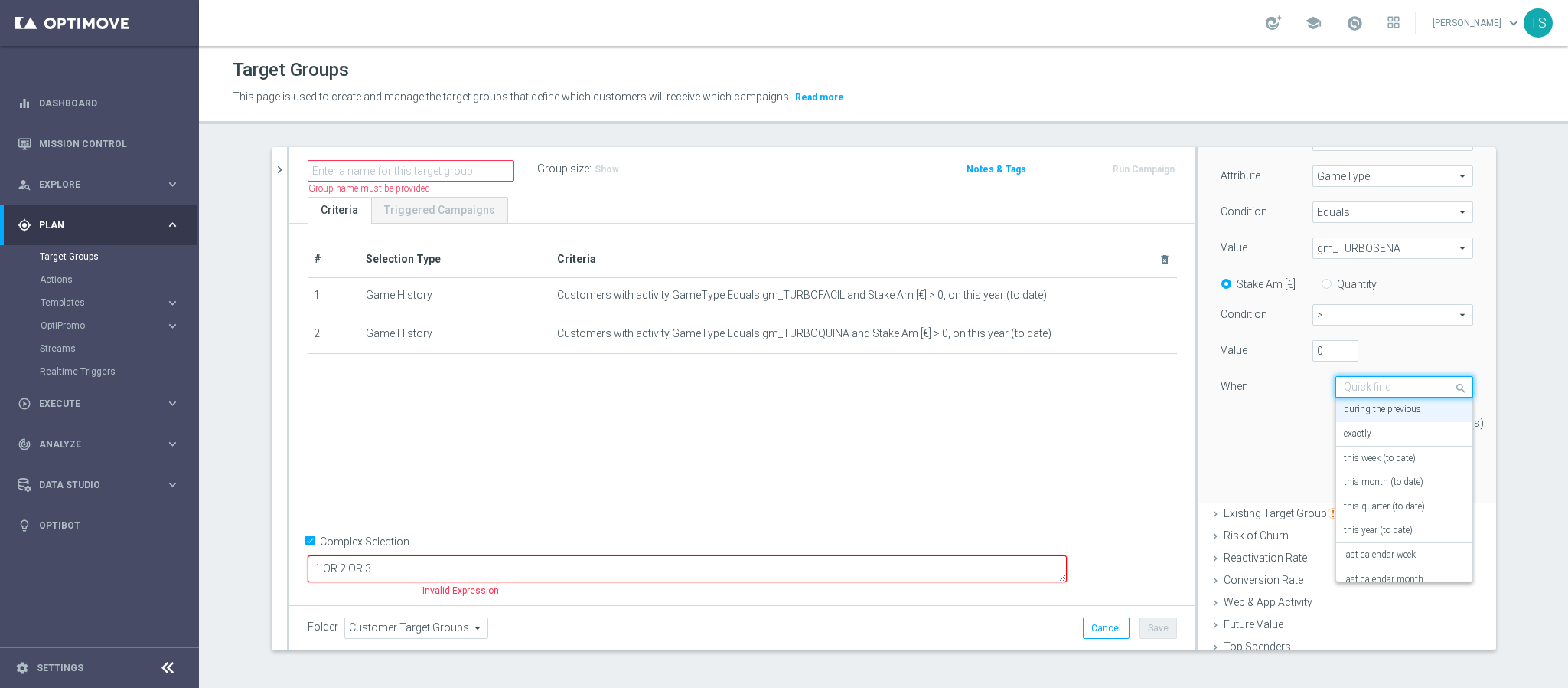
click at [1406, 385] on input "text" at bounding box center [1389, 388] width 91 height 14
click at [1374, 536] on label "this year (to date)" at bounding box center [1378, 531] width 69 height 13
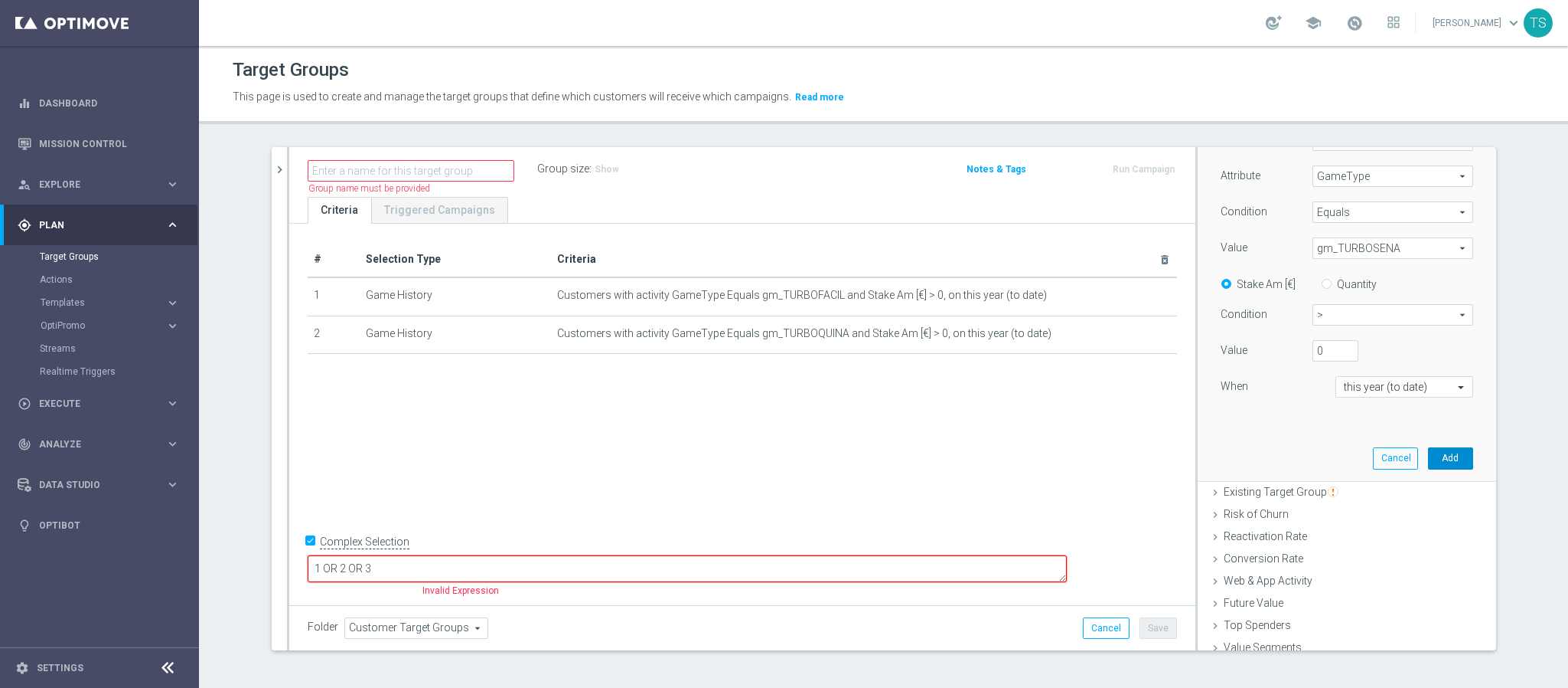
click at [1428, 465] on button "Add" at bounding box center [1451, 457] width 45 height 21
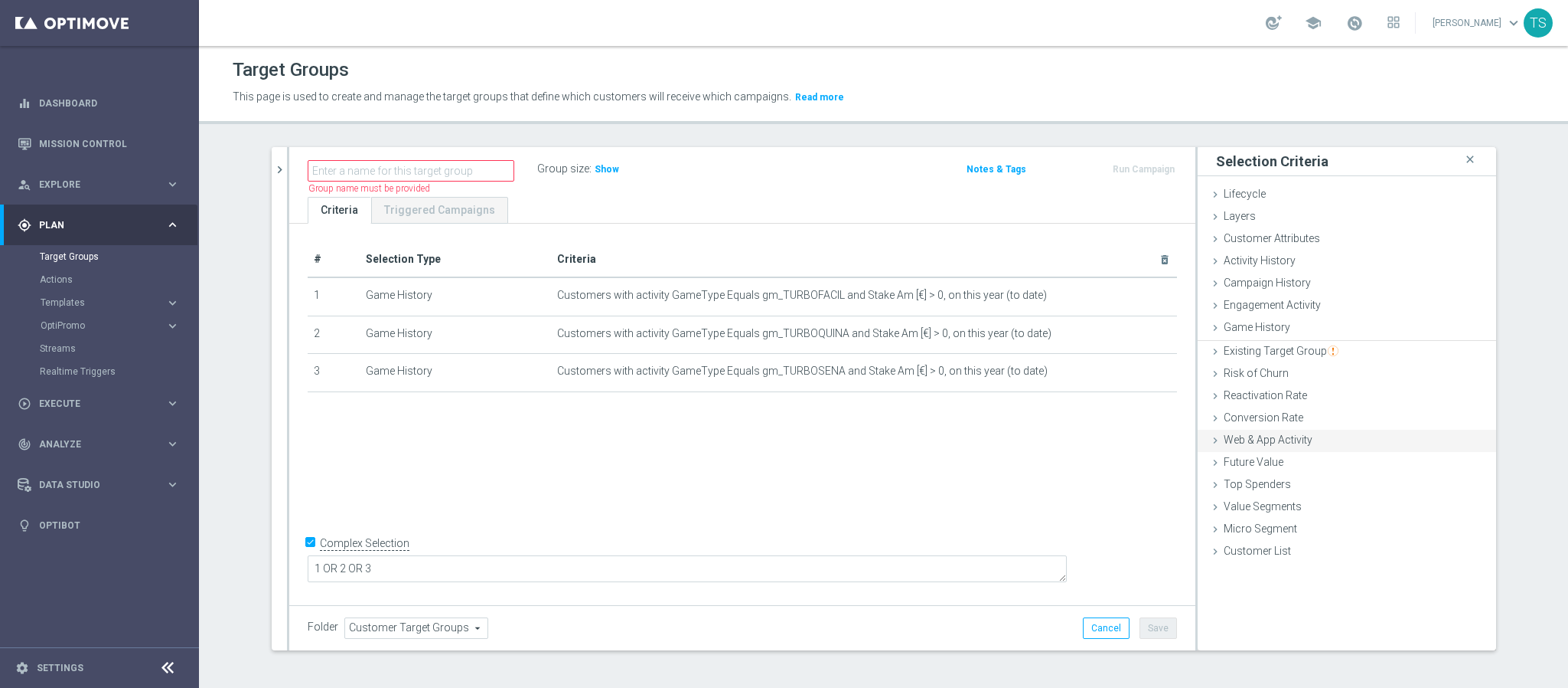
scroll to position [0, 0]
click at [866, 488] on div "# Selection Type Criteria delete_forever 1 Game History Customers with activity…" at bounding box center [742, 412] width 906 height 378
click at [595, 164] on span "Show" at bounding box center [606, 170] width 24 height 11
click at [466, 170] on input "text" at bounding box center [411, 170] width 207 height 21
type input "SOL_BR_JOGOU_TURBO_LOTERIAS"
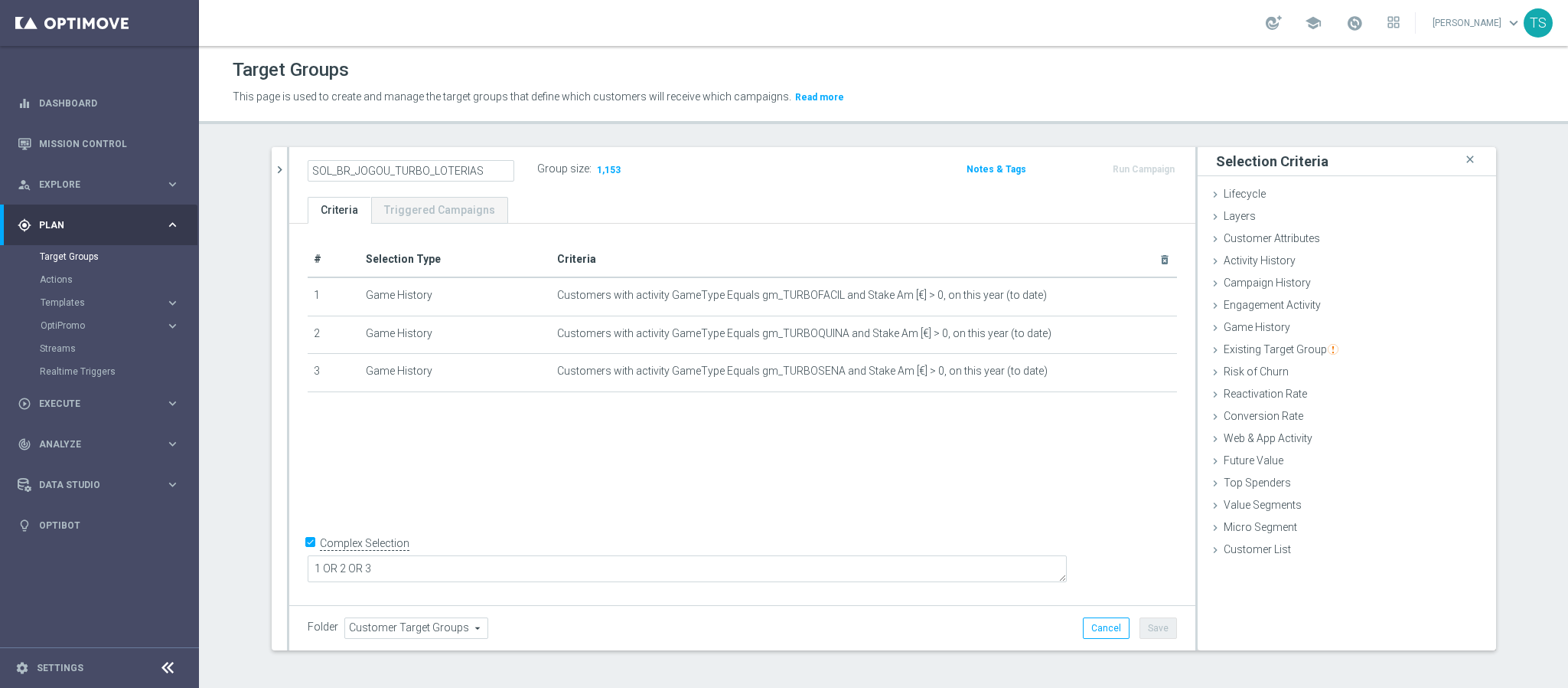
click at [688, 157] on div "SOL_BR_JOGOU_TURBO_LOTERIAS Group size : 1,153 Notes & Tags Run Campaign" at bounding box center [742, 172] width 906 height 50
click at [1145, 630] on button "Save" at bounding box center [1159, 628] width 38 height 21
drag, startPoint x: 266, startPoint y: 166, endPoint x: 284, endPoint y: 168, distance: 18.1
click at [273, 166] on icon "chevron_right" at bounding box center [280, 170] width 15 height 15
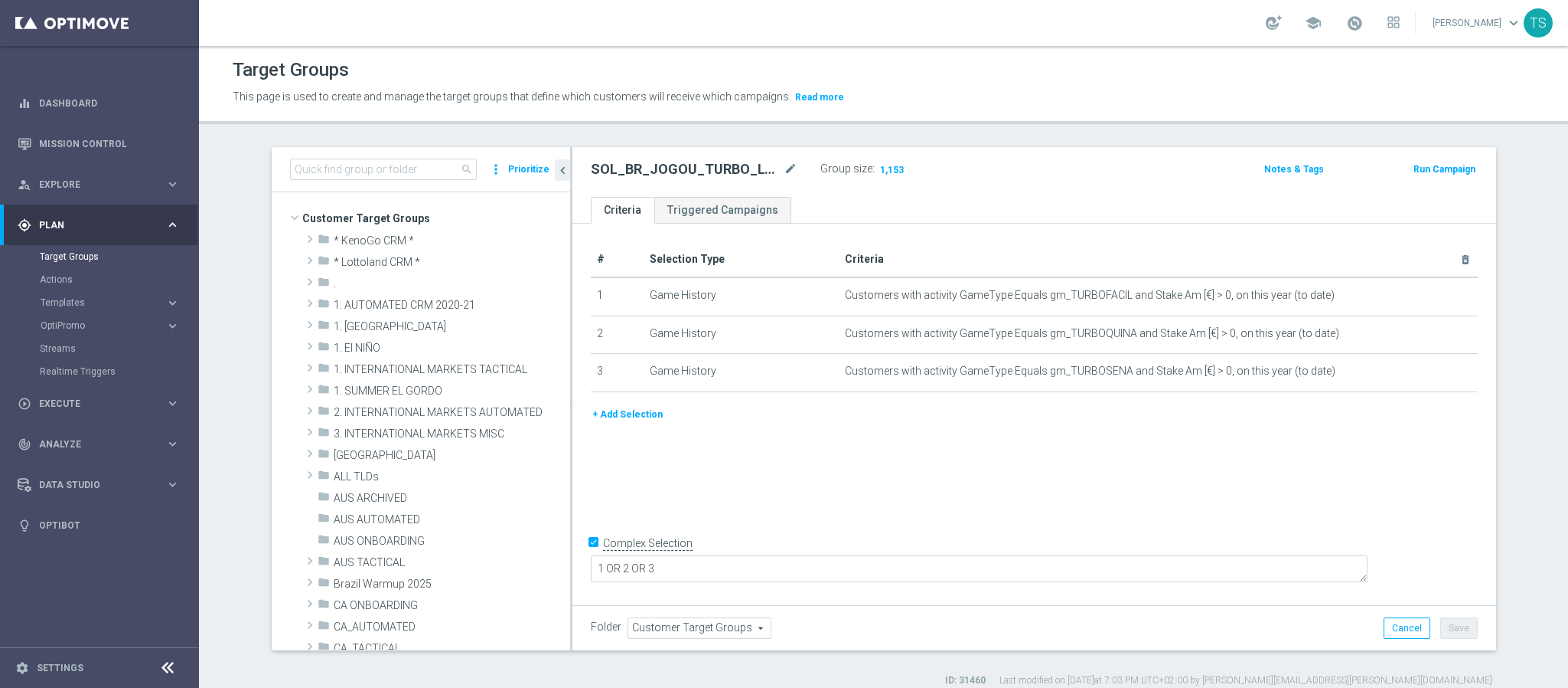
click at [394, 154] on div "search more_vert Prioritize" at bounding box center [421, 170] width 298 height 45
click at [394, 168] on input at bounding box center [383, 169] width 187 height 21
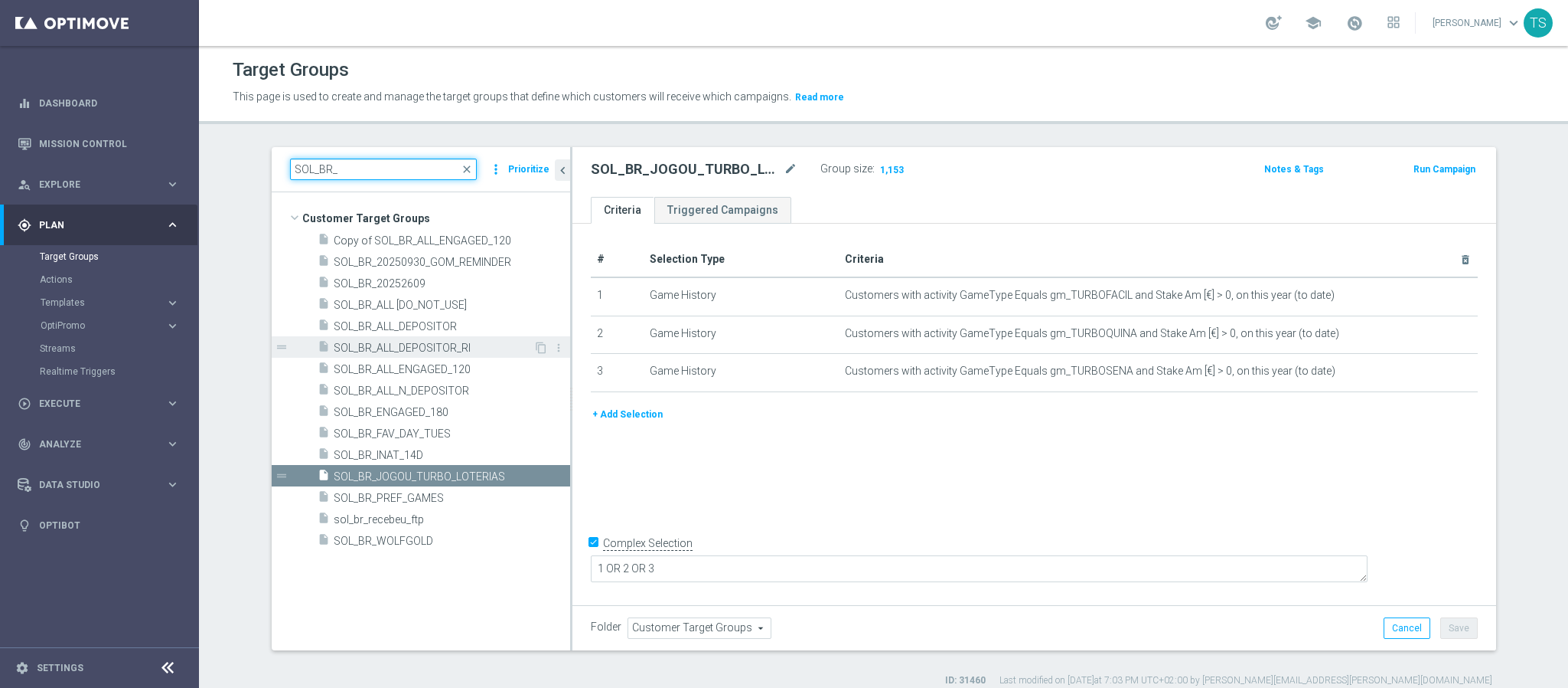
type input "SOL_BR_"
click at [466, 347] on span "SOL_BR_ALL_DEPOSITOR_RI" at bounding box center [434, 348] width 200 height 13
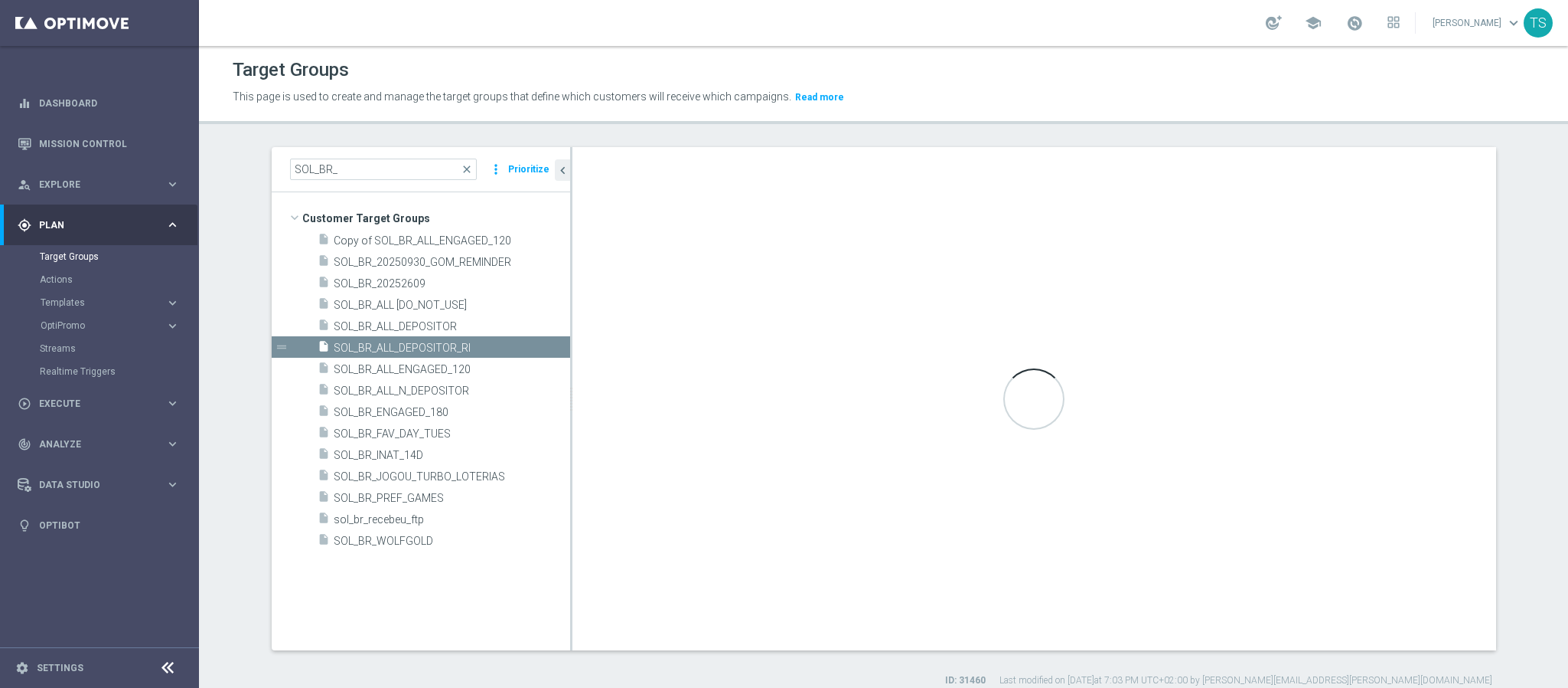
checkbox input "false"
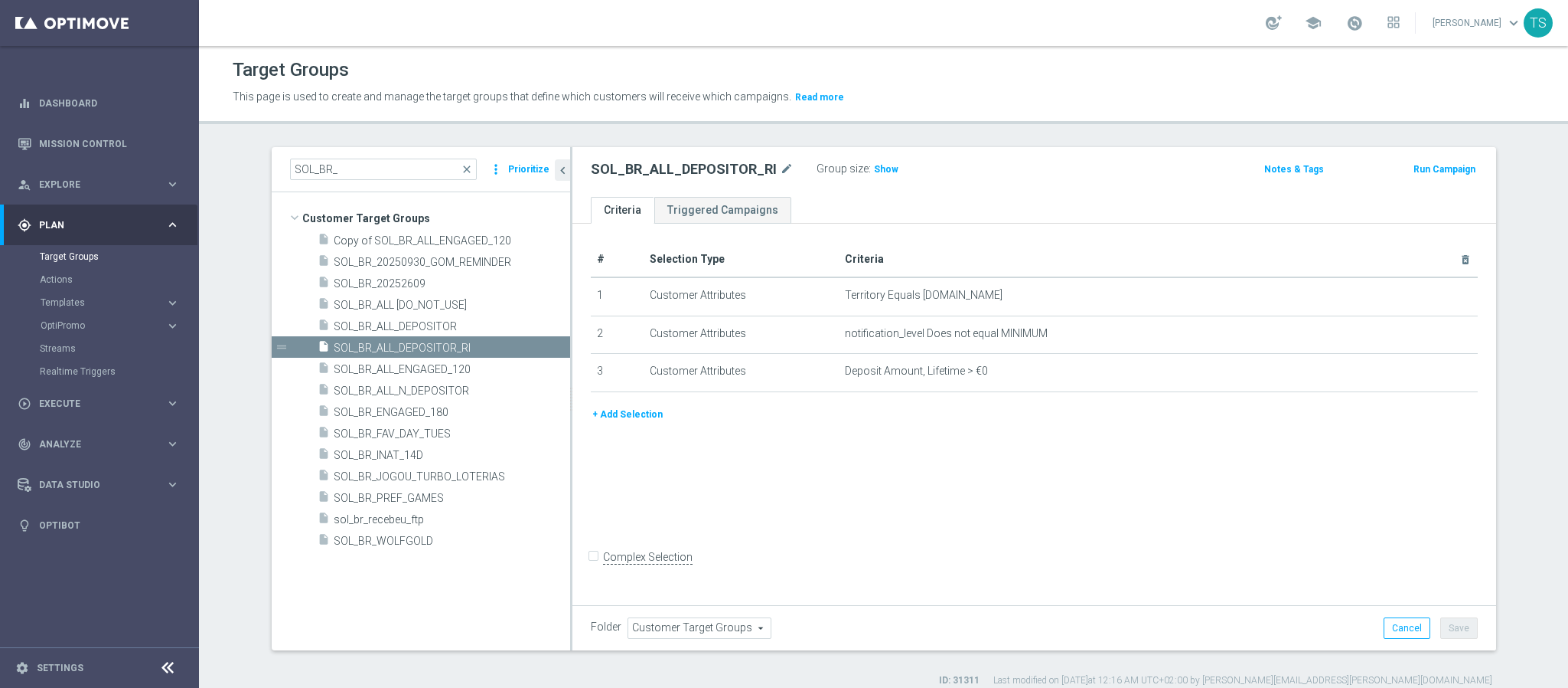
click at [629, 403] on div "# Selection Type Criteria delete_forever 1 Customer Attributes Territory Equals…" at bounding box center [1034, 324] width 910 height 164
click at [627, 412] on button "+ Add Selection" at bounding box center [627, 414] width 73 height 17
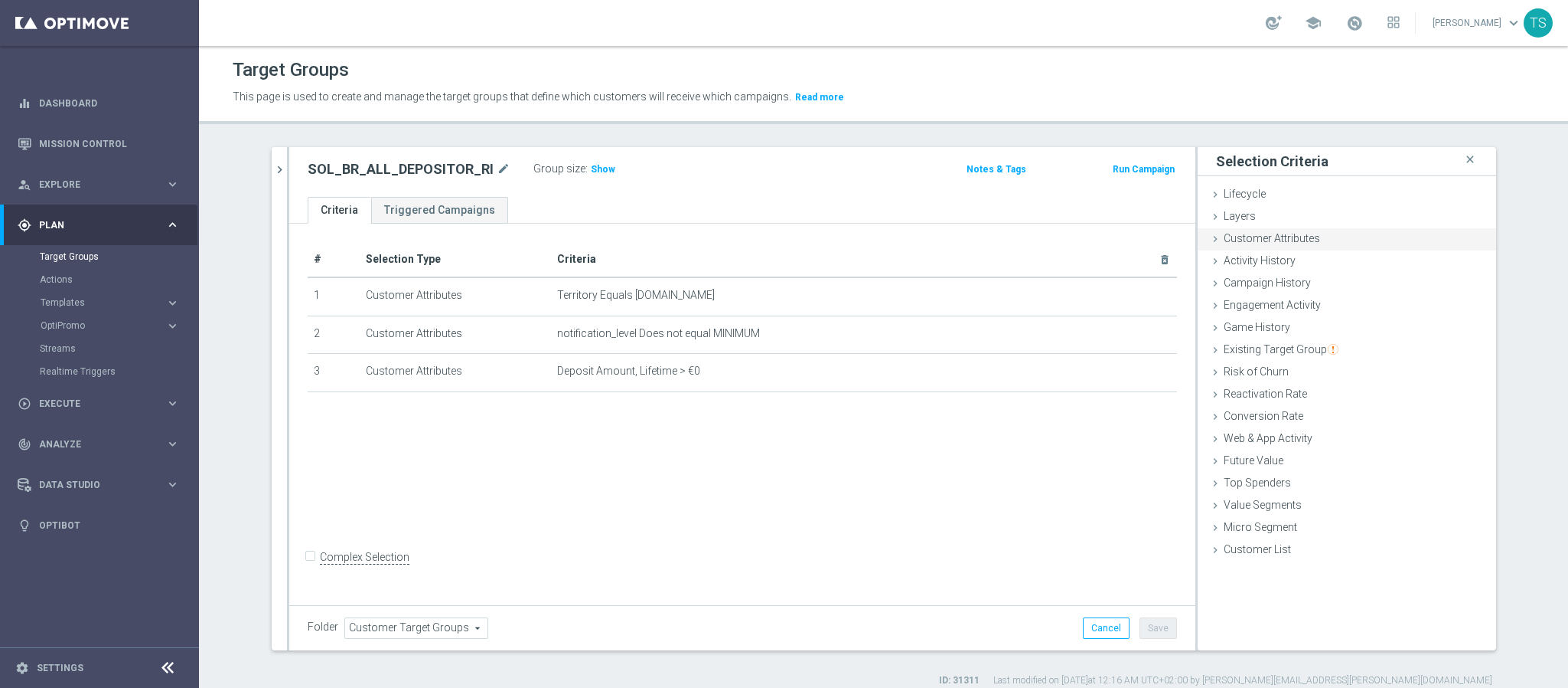
click at [1332, 240] on div "Customer Attributes done" at bounding box center [1347, 239] width 298 height 23
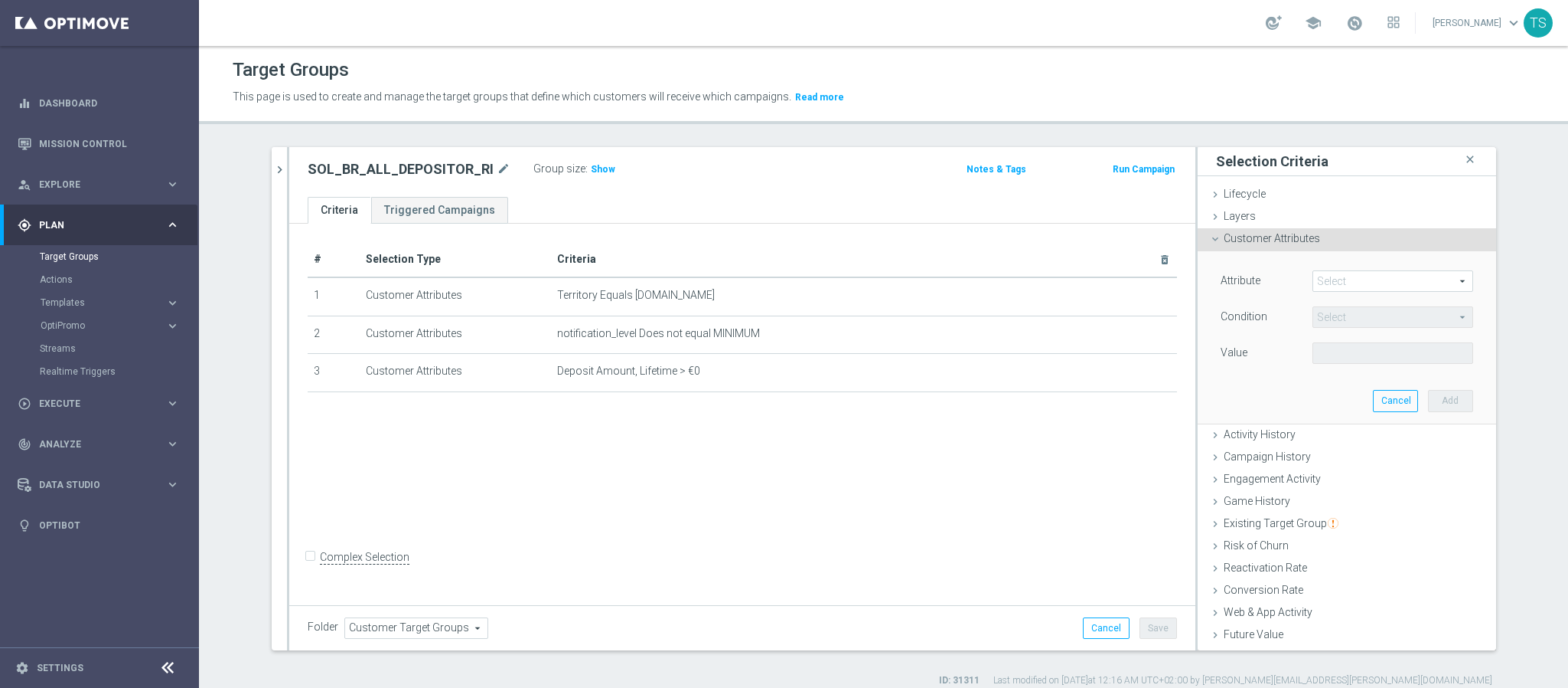
click at [1332, 240] on div "Customer Attributes done" at bounding box center [1347, 239] width 298 height 23
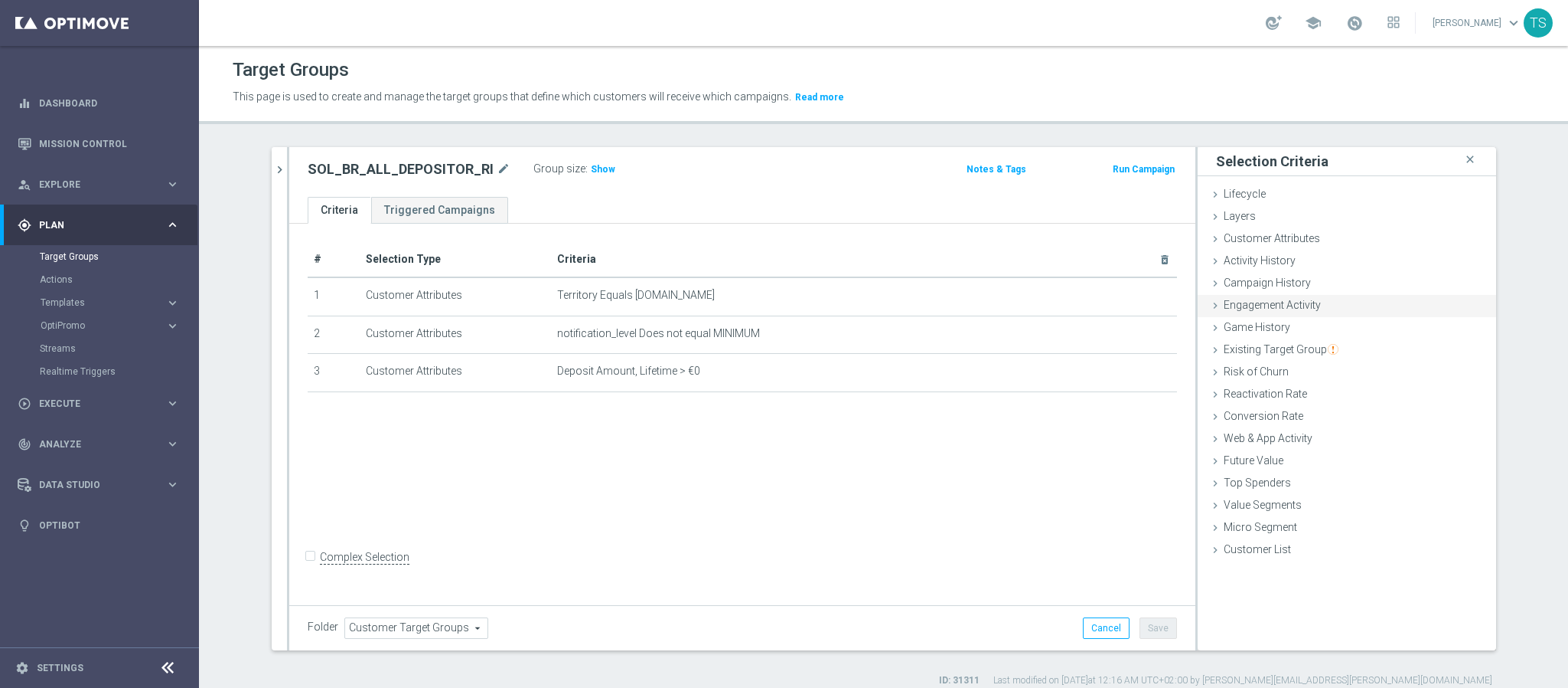
click at [1325, 302] on div "Engagement Activity done" at bounding box center [1347, 306] width 298 height 23
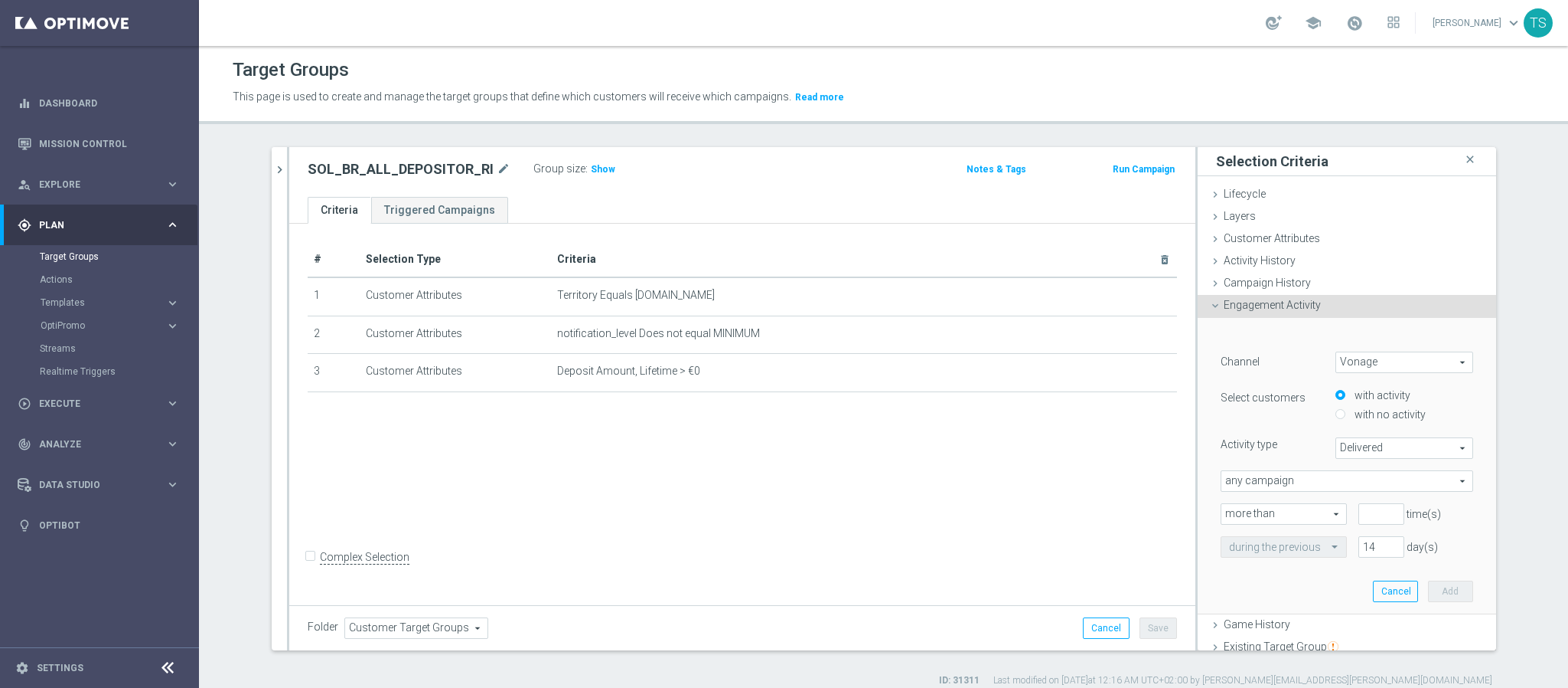
click at [1385, 353] on span "Vonage" at bounding box center [1405, 362] width 136 height 20
click at [1390, 439] on span "Embedded Messaging" at bounding box center [1404, 444] width 121 height 13
type input "Embedded Messaging"
type input "Clicked"
click at [1300, 245] on div "Customer Attributes done" at bounding box center [1347, 239] width 298 height 23
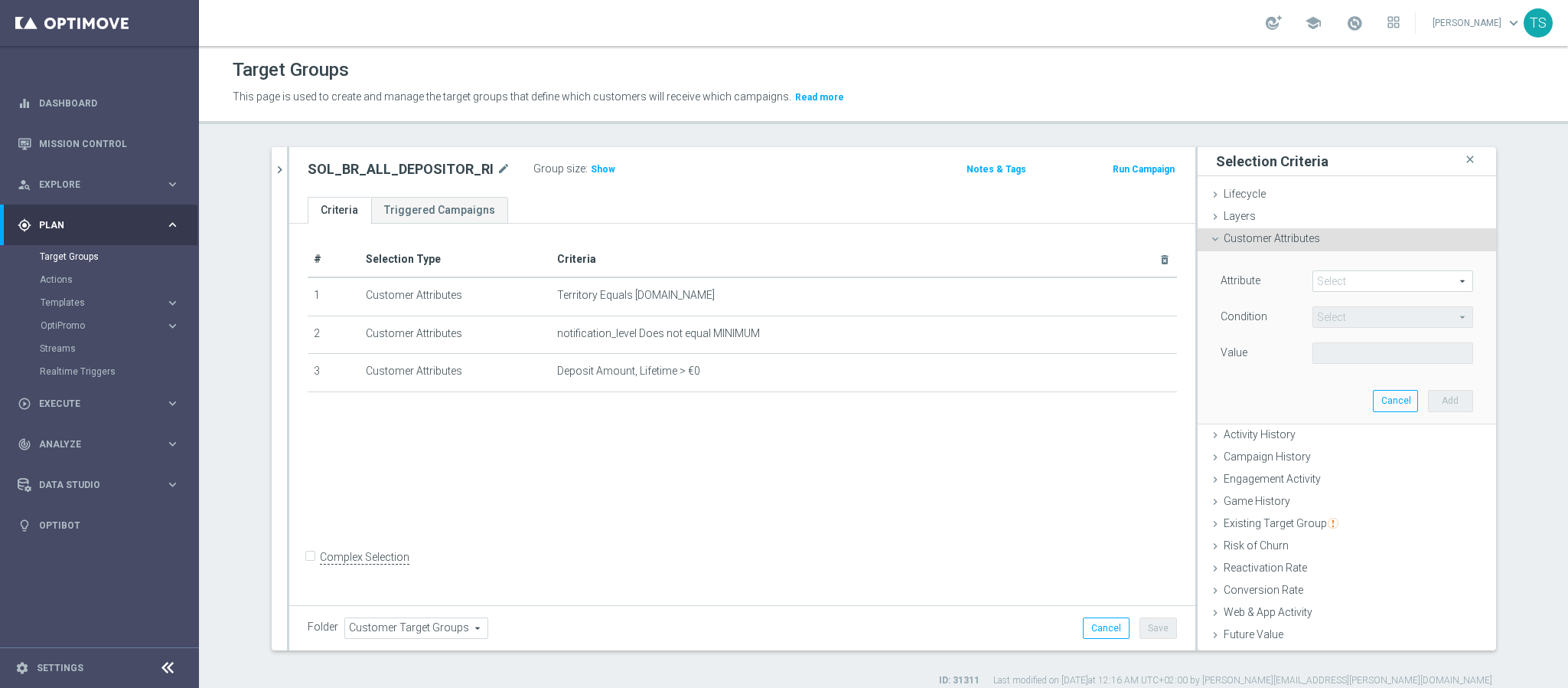
click at [1343, 288] on span at bounding box center [1393, 281] width 159 height 20
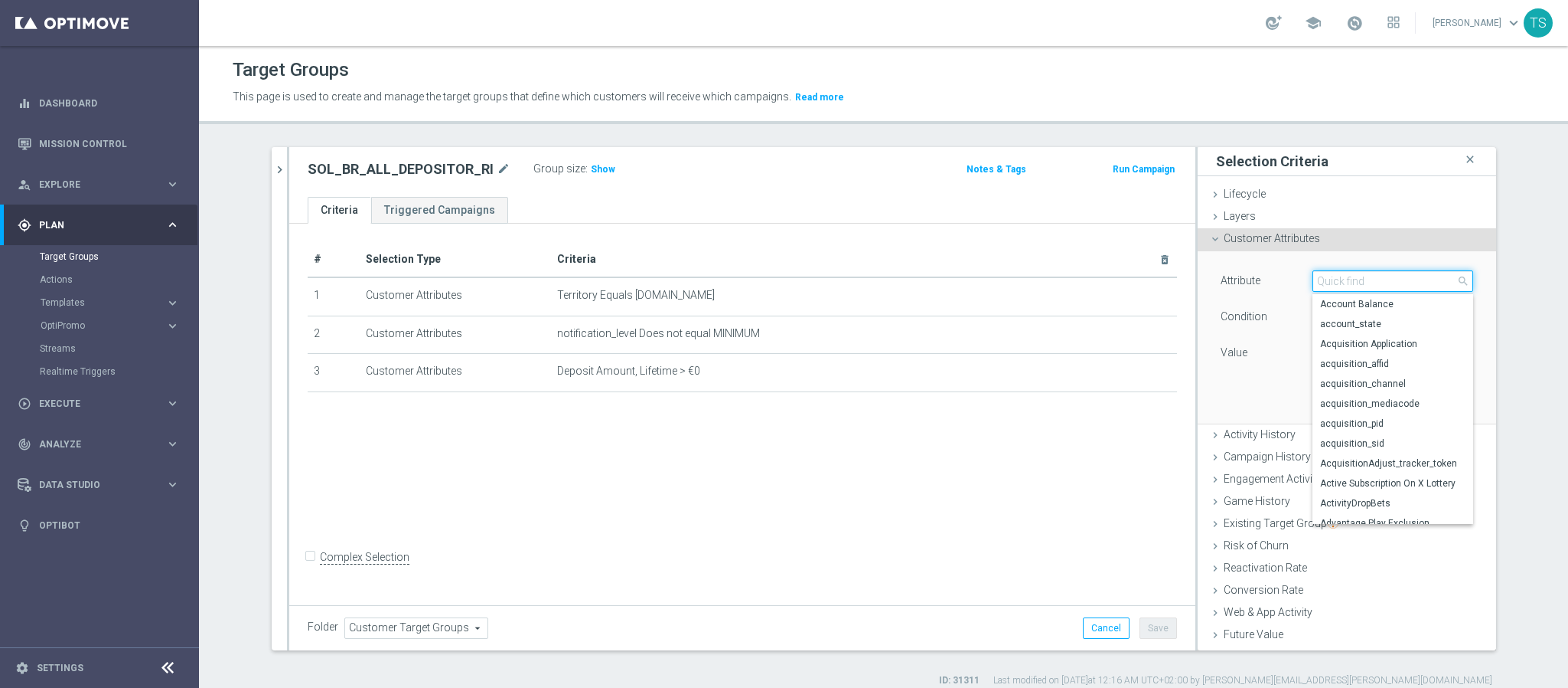
click at [1355, 274] on input "search" at bounding box center [1393, 281] width 161 height 21
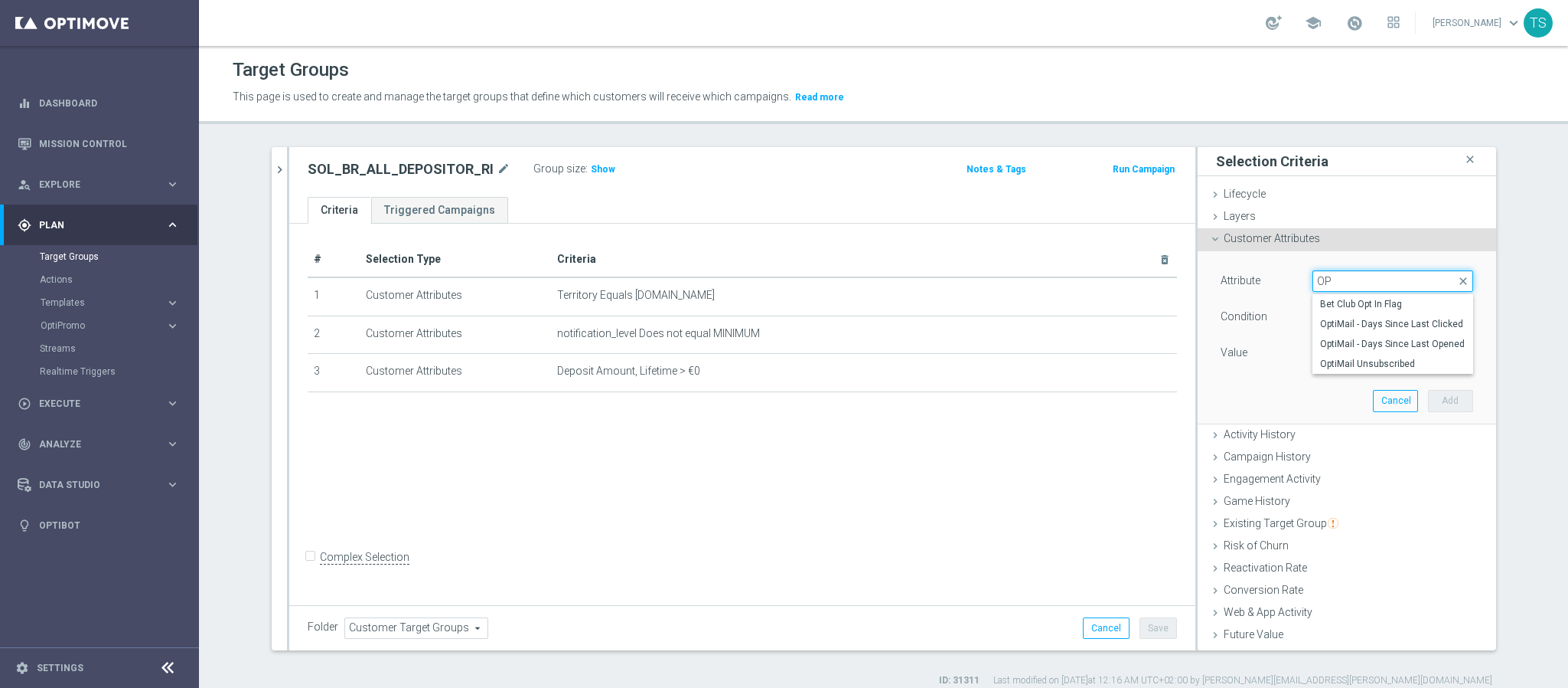
type input "O"
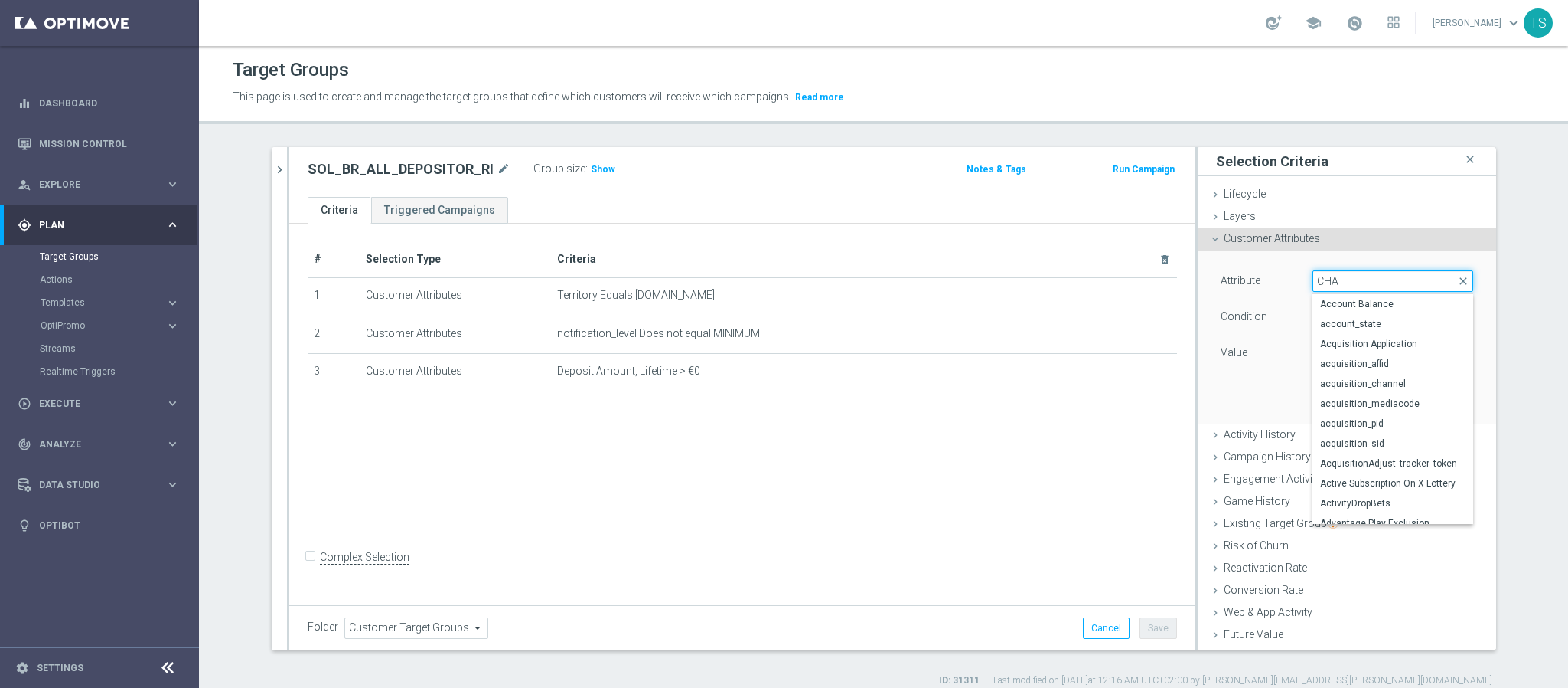
type input "CHAN"
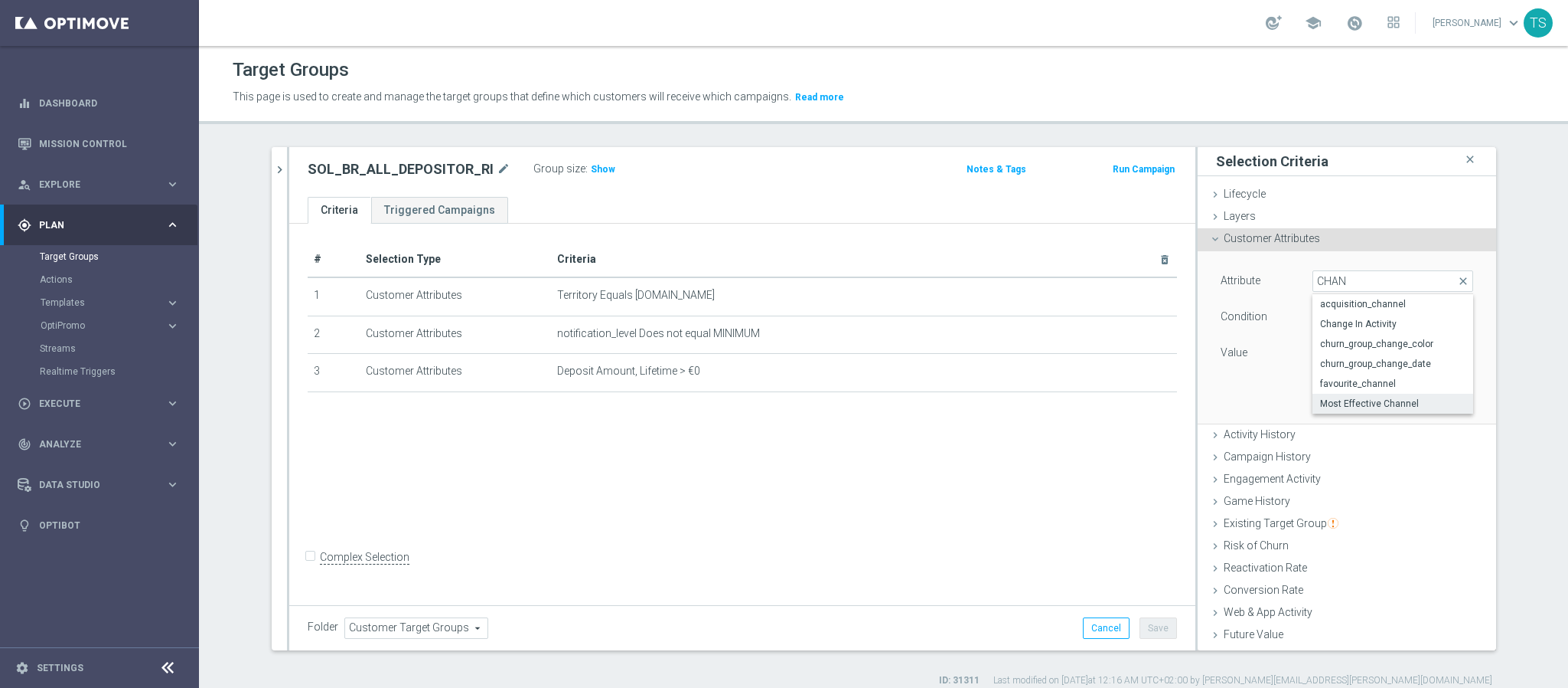
click at [1401, 410] on span "Most Effective Channel" at bounding box center [1393, 403] width 145 height 13
type input "Most Effective Channel"
type input "Equals"
click at [1376, 353] on span at bounding box center [1393, 353] width 159 height 20
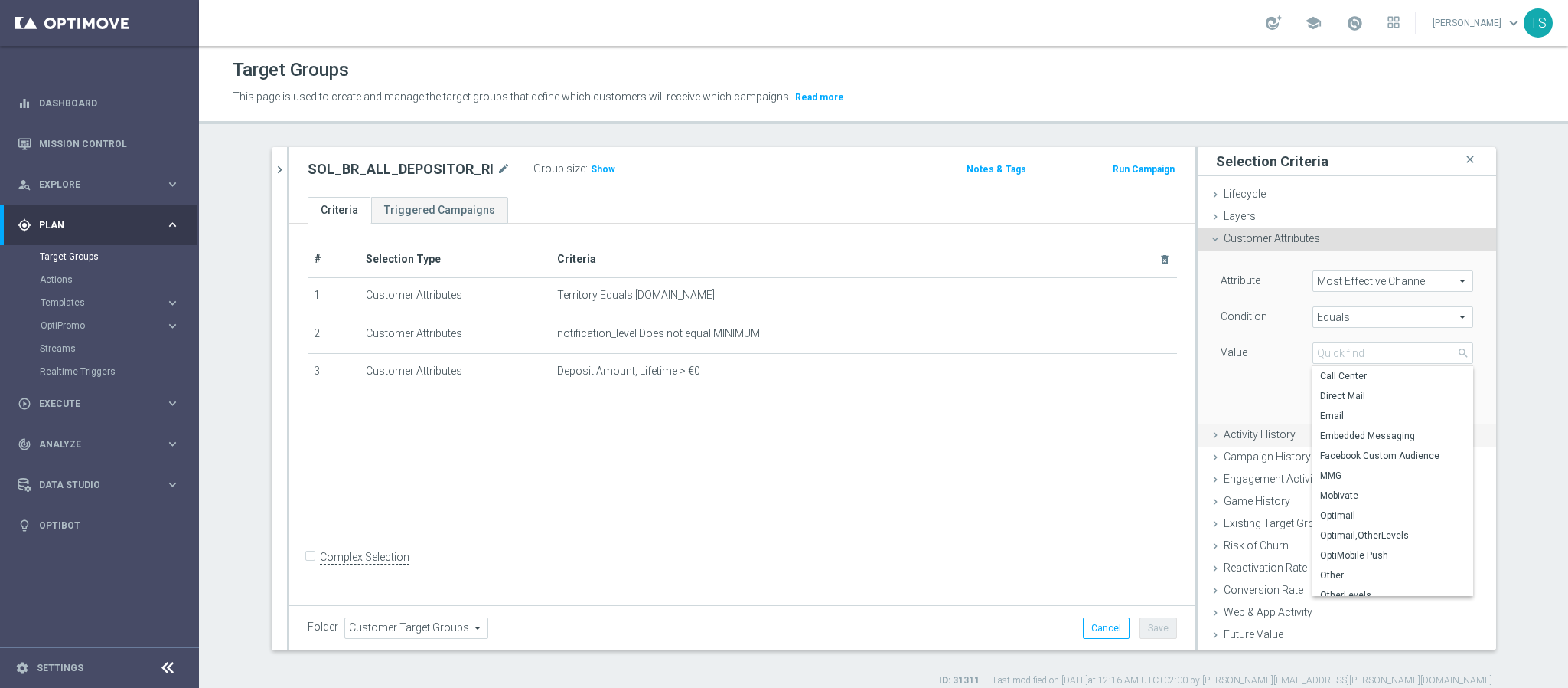
click at [1383, 435] on span "Embedded Messaging" at bounding box center [1393, 436] width 145 height 13
type input "Embedded Messaging"
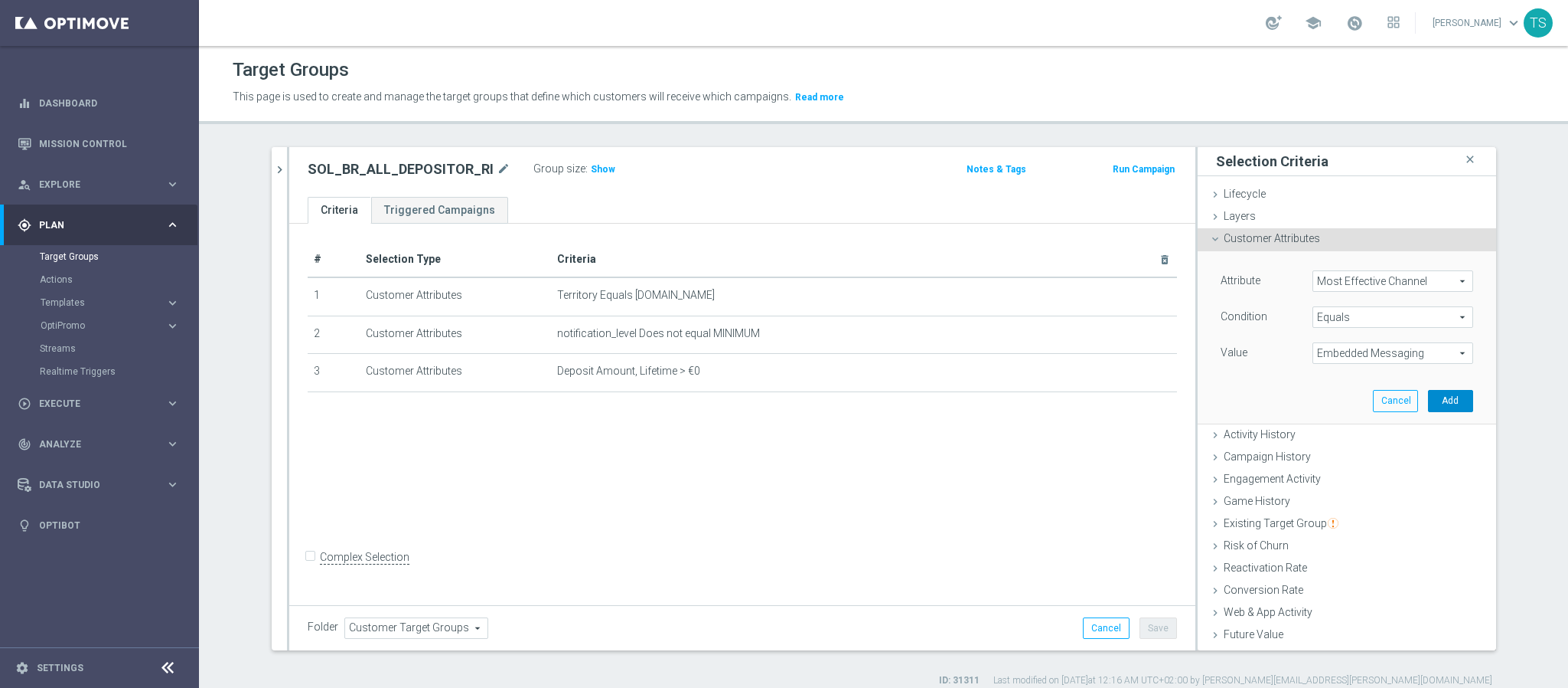
click at [1428, 404] on button "Add" at bounding box center [1451, 400] width 45 height 21
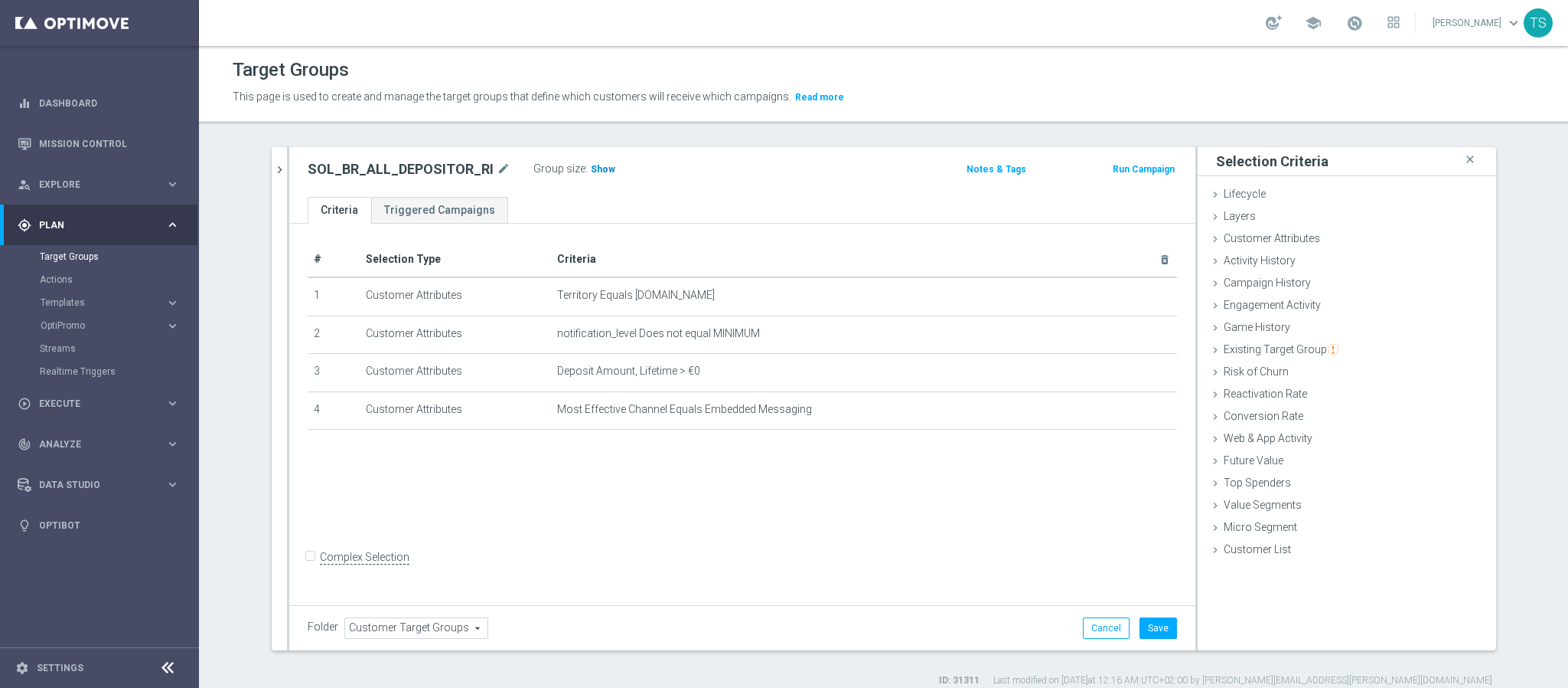
click at [591, 169] on span "Show" at bounding box center [602, 170] width 24 height 11
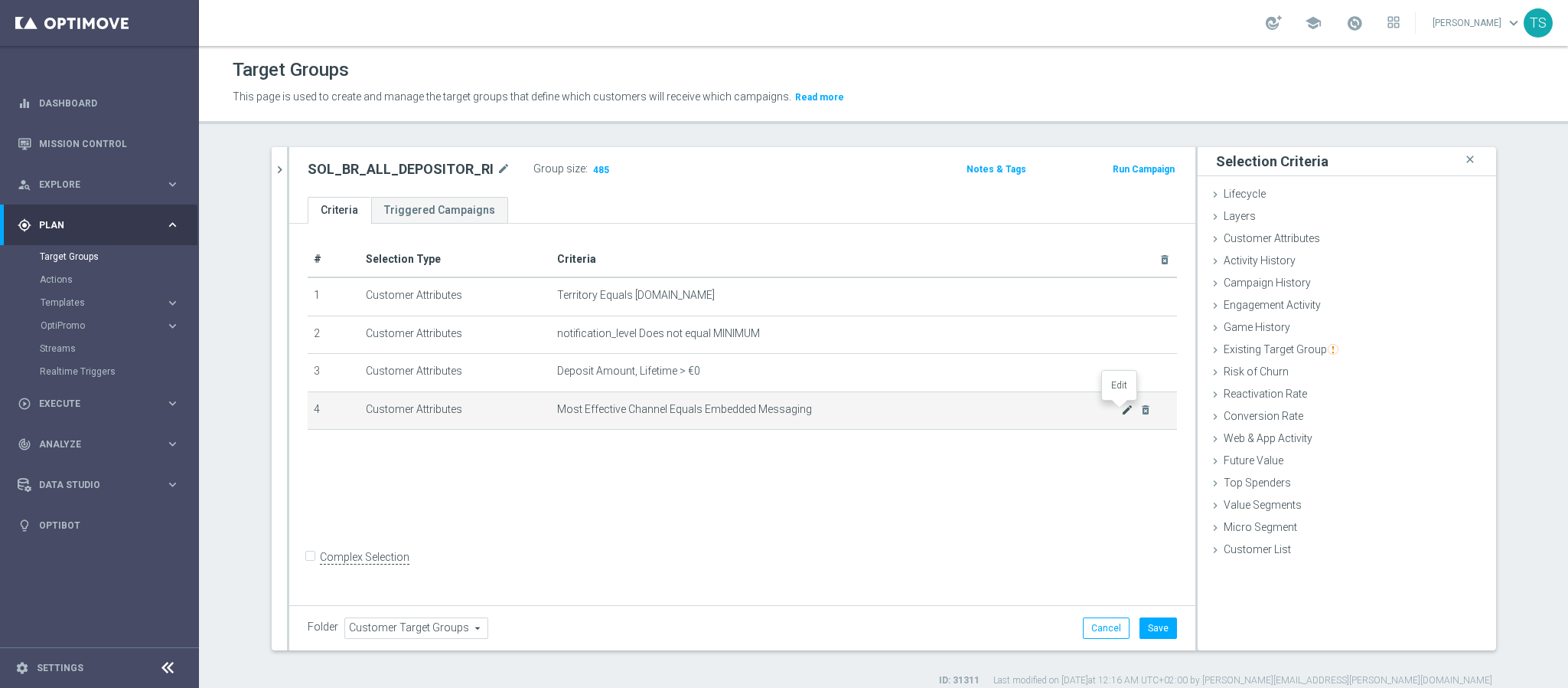
click at [1123, 405] on icon "mode_edit" at bounding box center [1127, 410] width 13 height 13
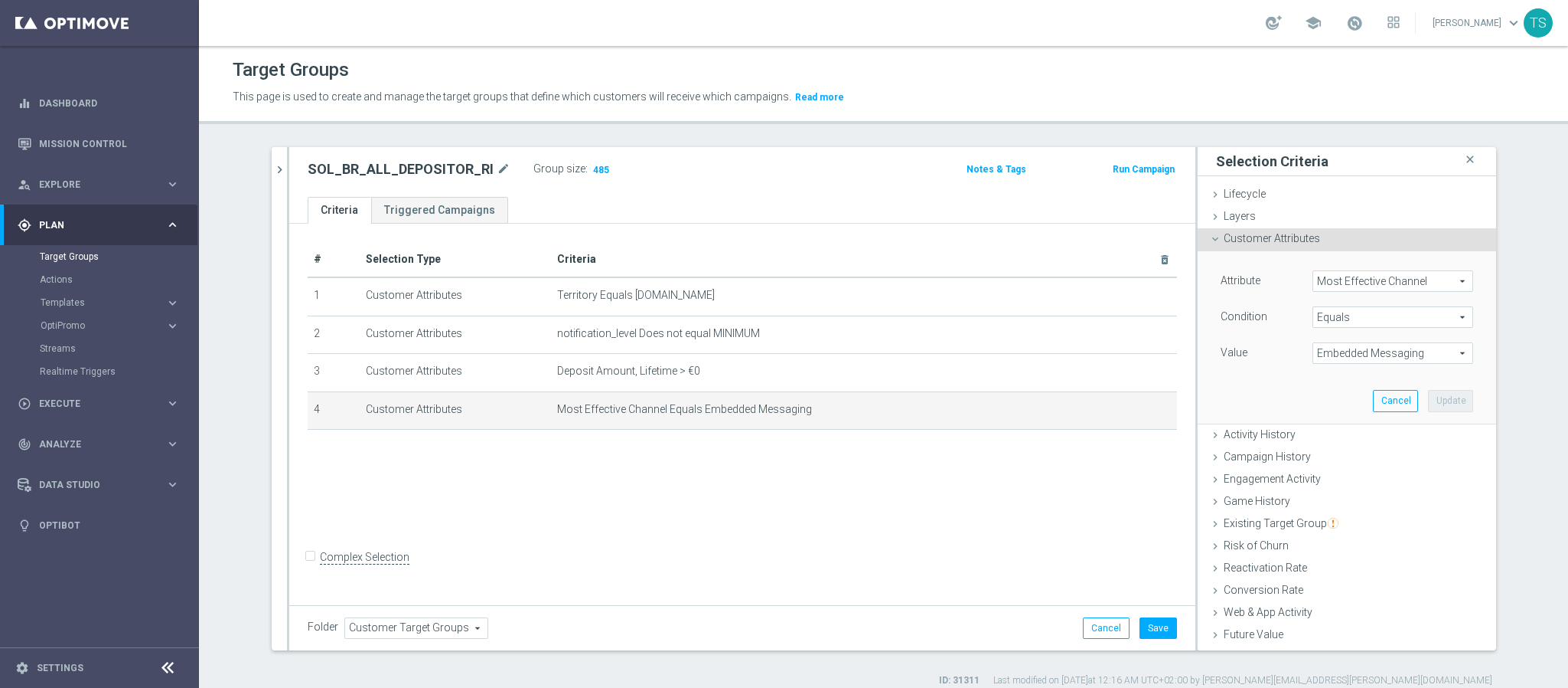
click at [1395, 359] on span "Embedded Messaging" at bounding box center [1393, 353] width 159 height 20
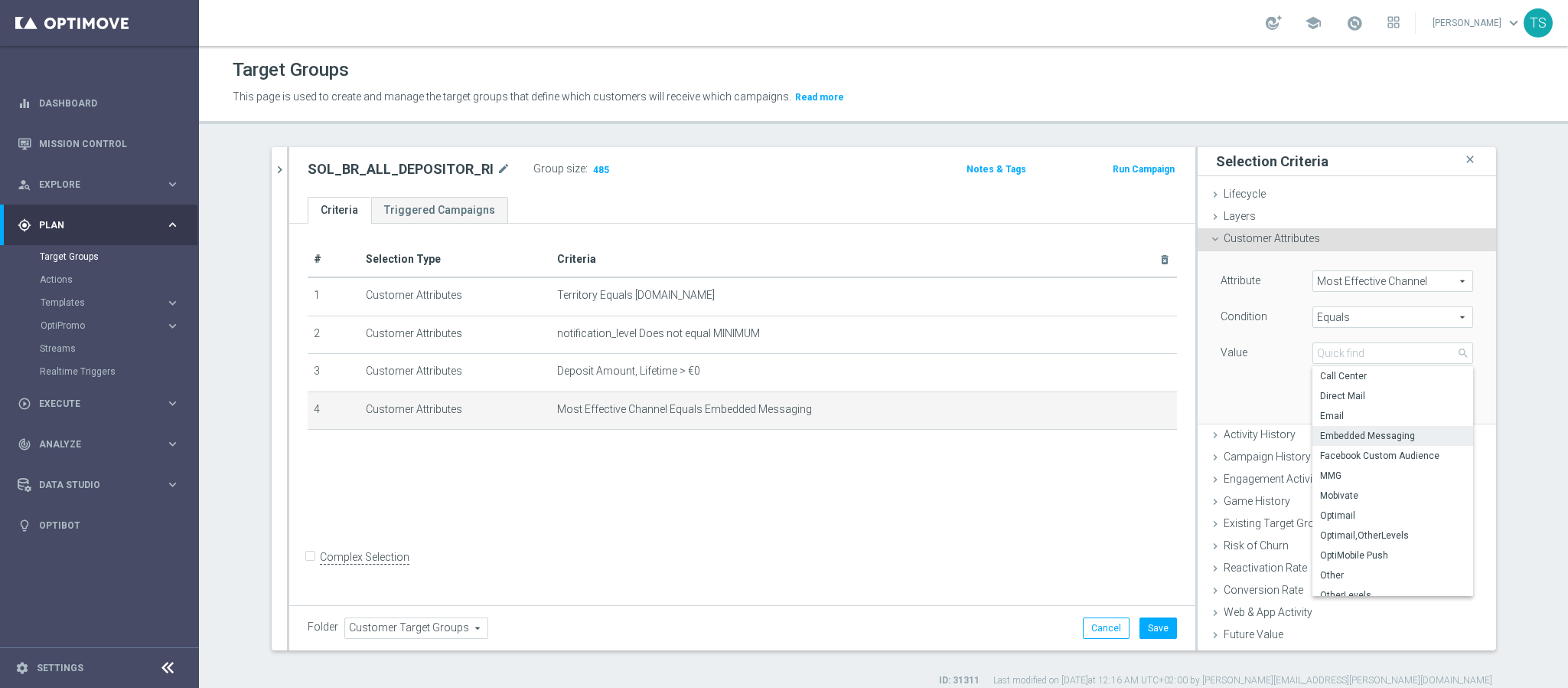
click at [1395, 281] on span "Most Effective Channel" at bounding box center [1393, 281] width 159 height 20
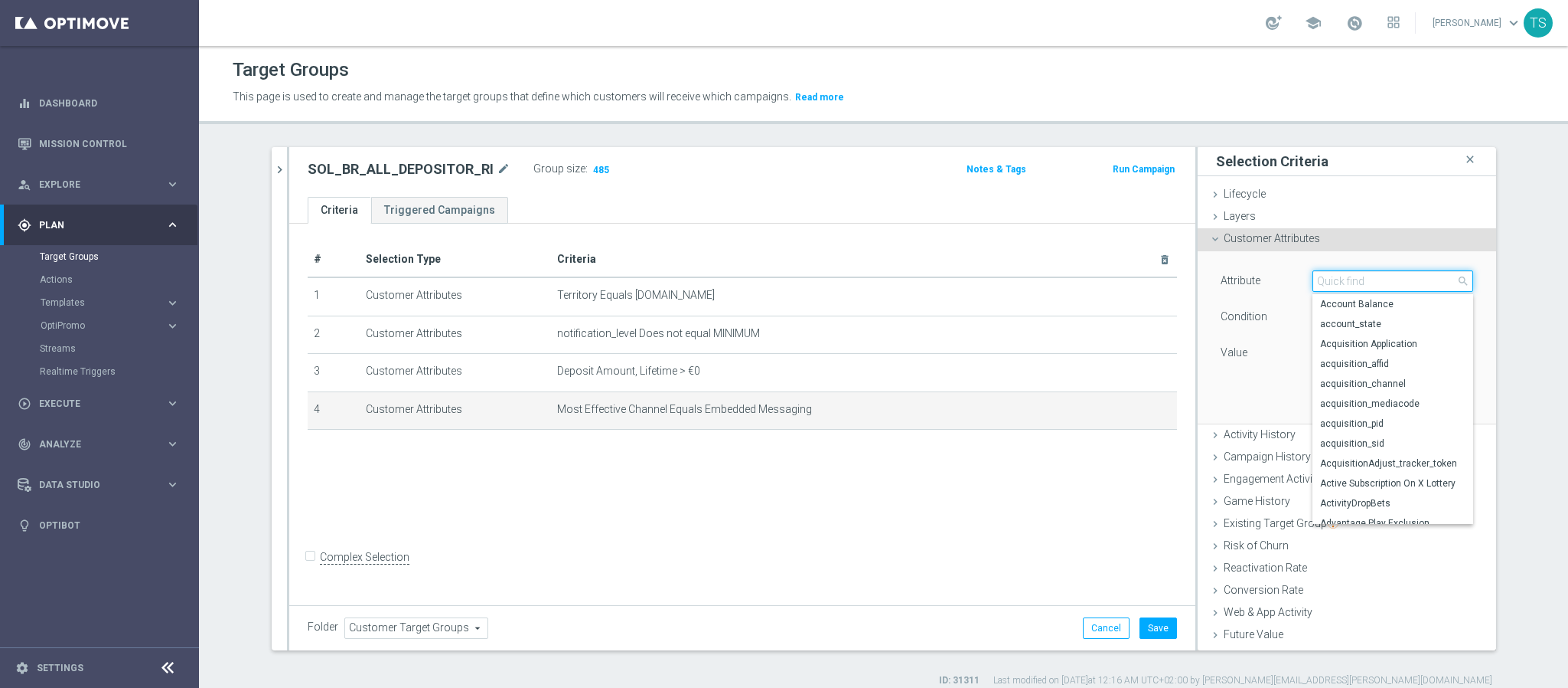
click at [1401, 285] on input "search" at bounding box center [1393, 281] width 161 height 21
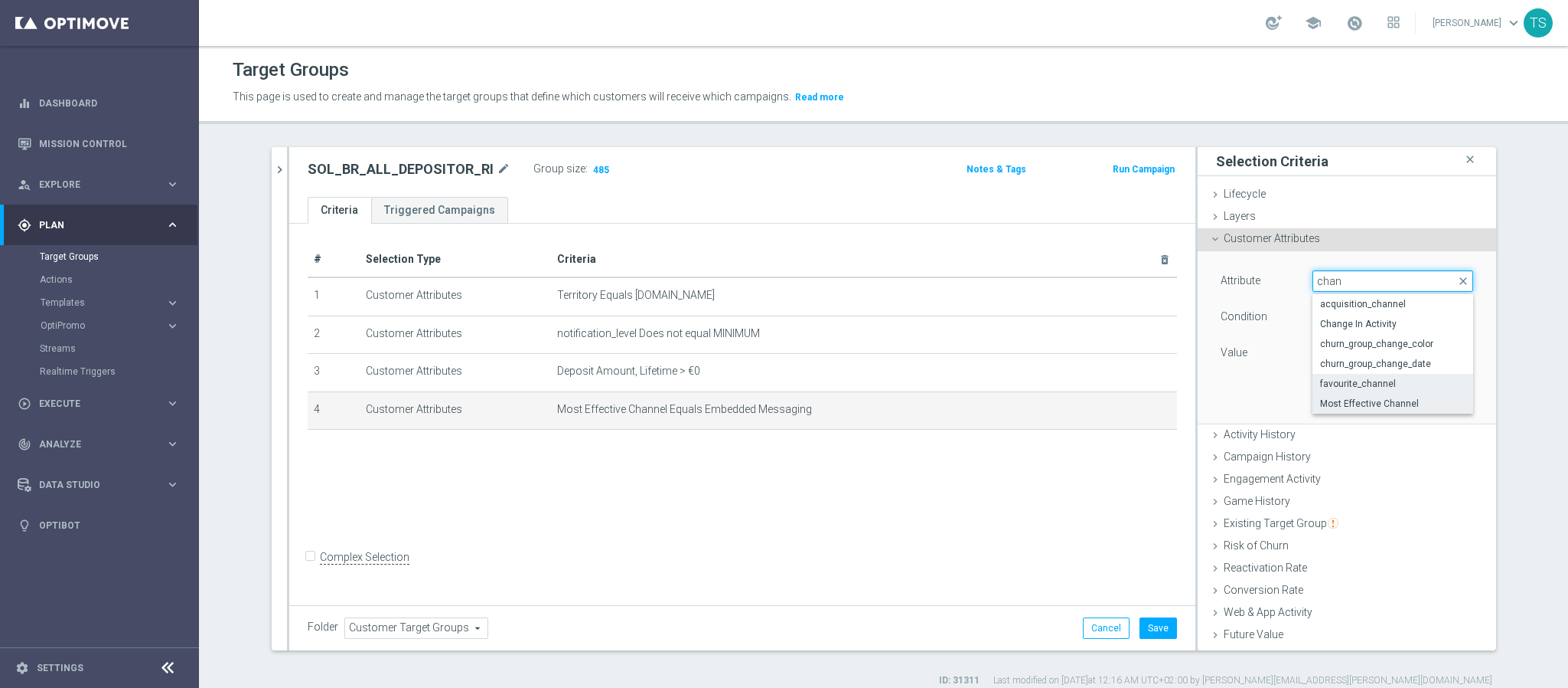
type input "chan"
click at [1385, 379] on span "favourite_channel" at bounding box center [1393, 384] width 145 height 13
type input "favourite_channel"
type input "Select"
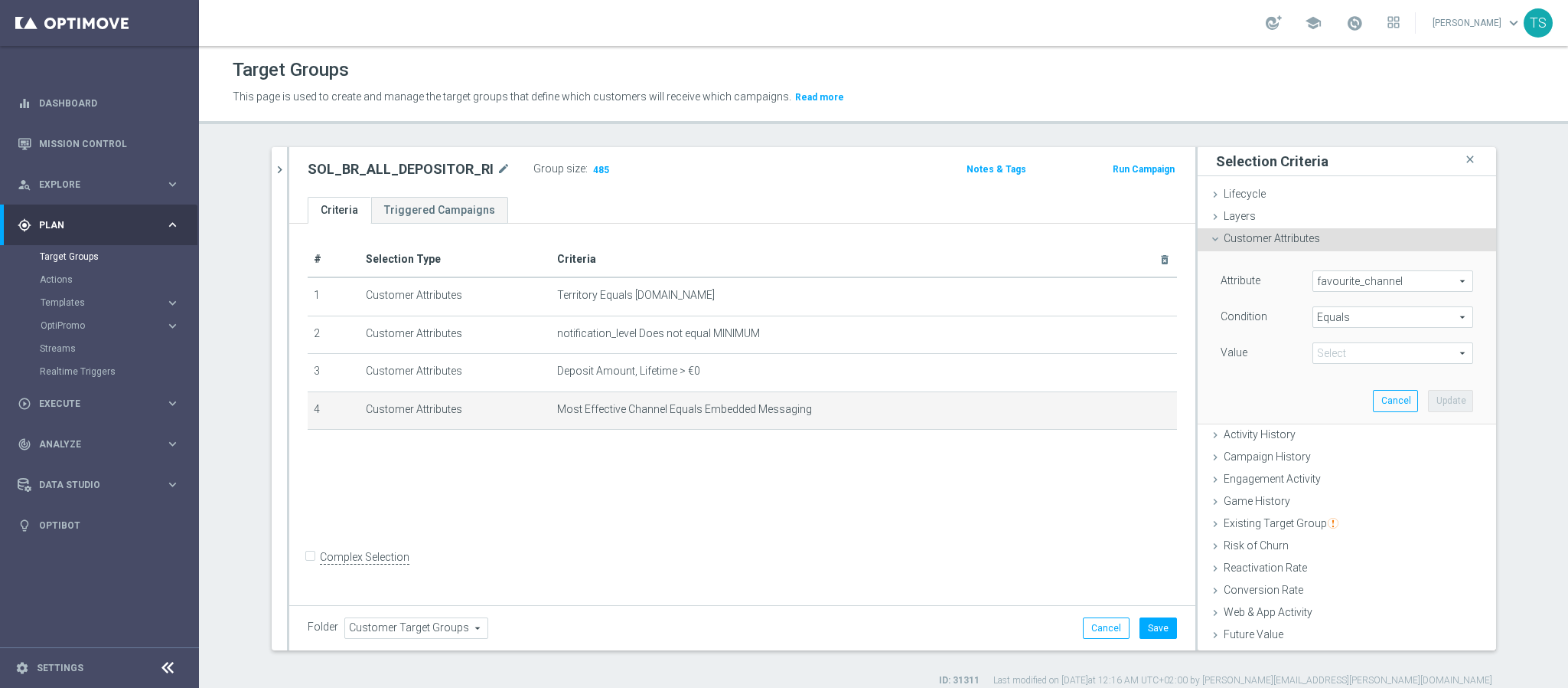
click at [1357, 361] on span "Embedded Messaging" at bounding box center [1393, 353] width 159 height 20
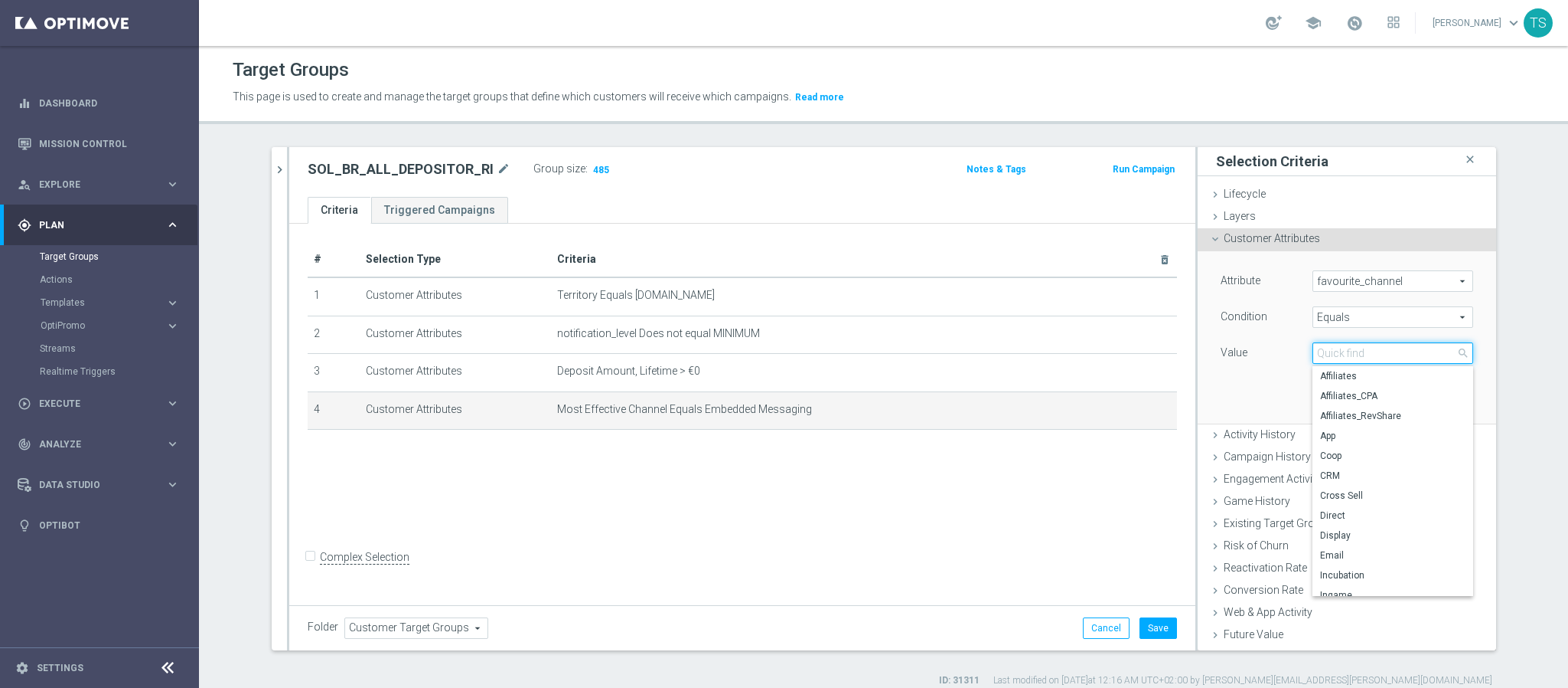
click at [1365, 347] on input "search" at bounding box center [1393, 353] width 161 height 21
click at [1468, 343] on div "Attribute favourite_channel favourite_channel arrow_drop_down search Condition …" at bounding box center [1347, 337] width 298 height 173
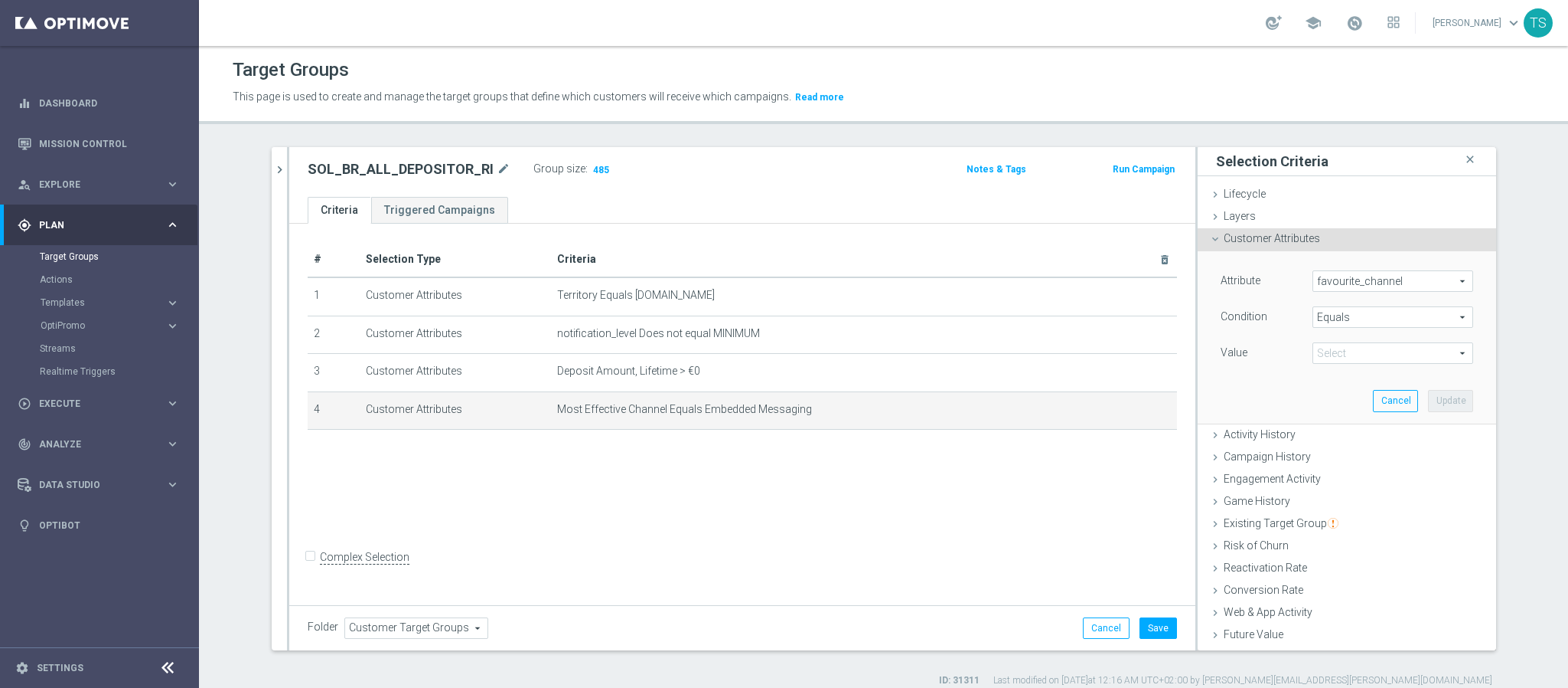
click at [1430, 321] on span "Equals" at bounding box center [1393, 317] width 159 height 20
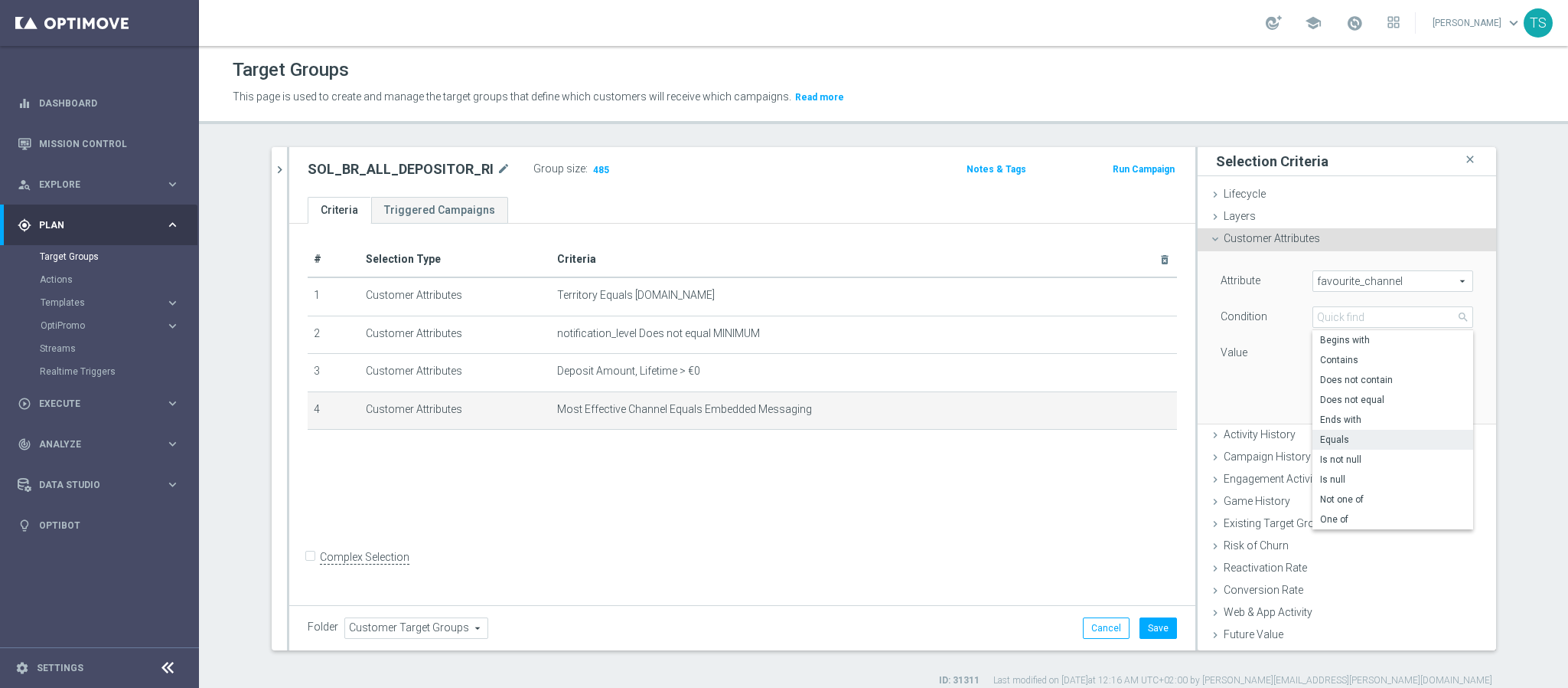
click at [1410, 285] on span "favourite_channel" at bounding box center [1393, 281] width 159 height 20
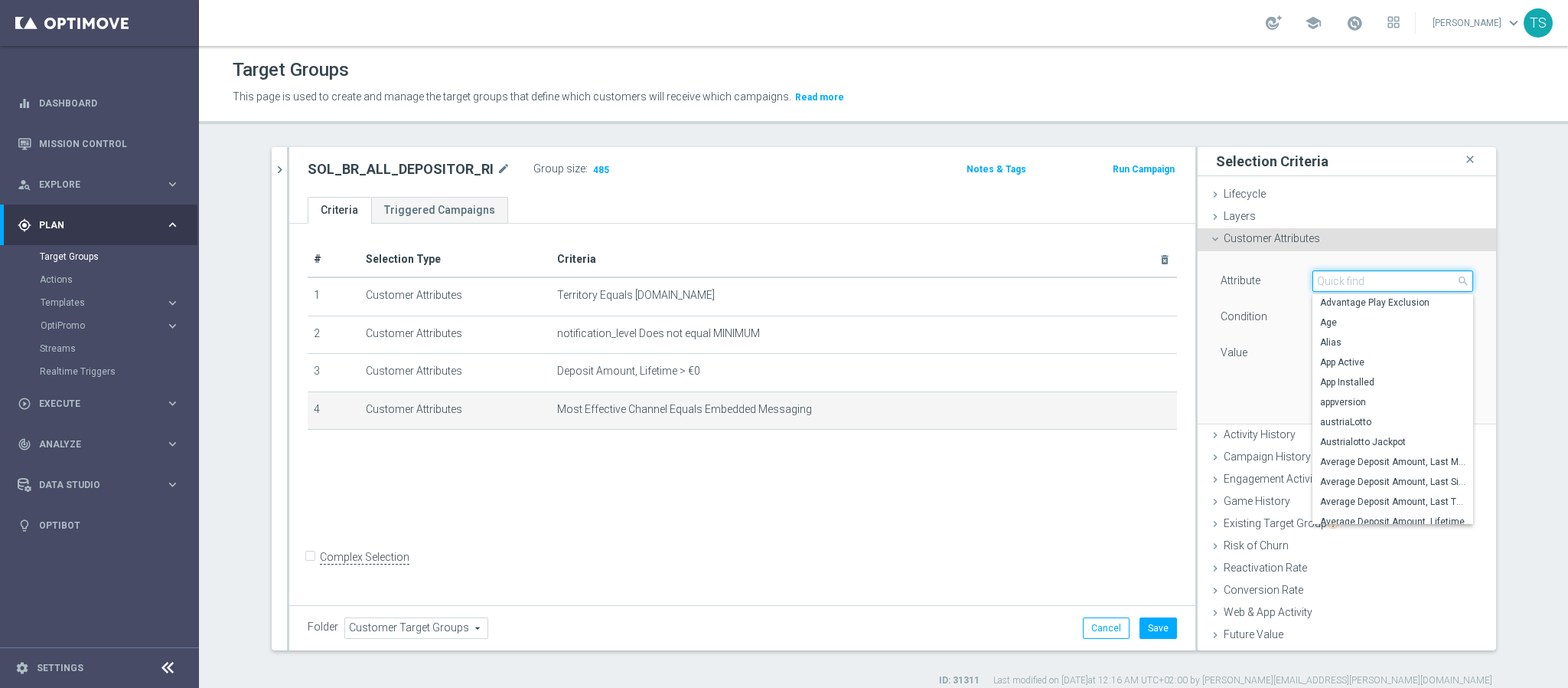
click at [1369, 278] on input "search" at bounding box center [1393, 281] width 161 height 21
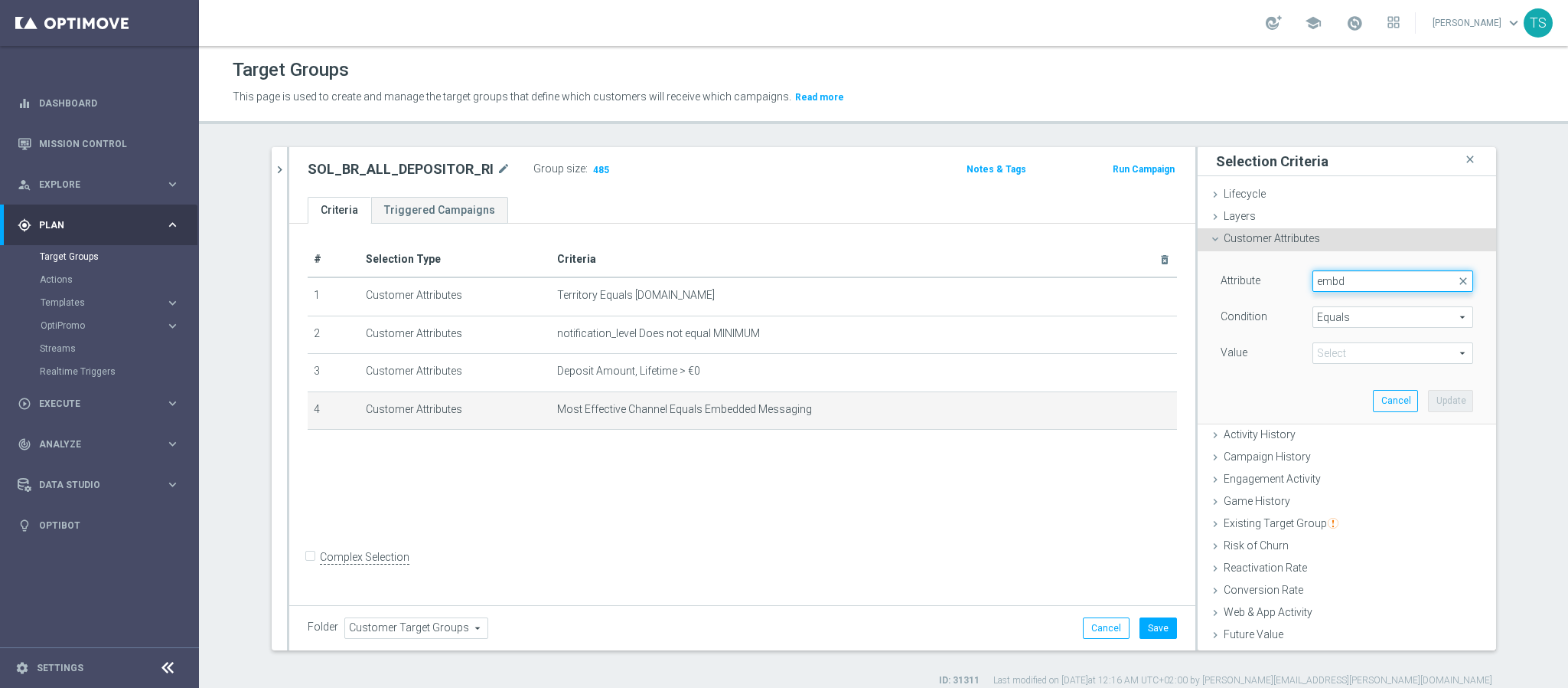
scroll to position [0, 0]
type input "e"
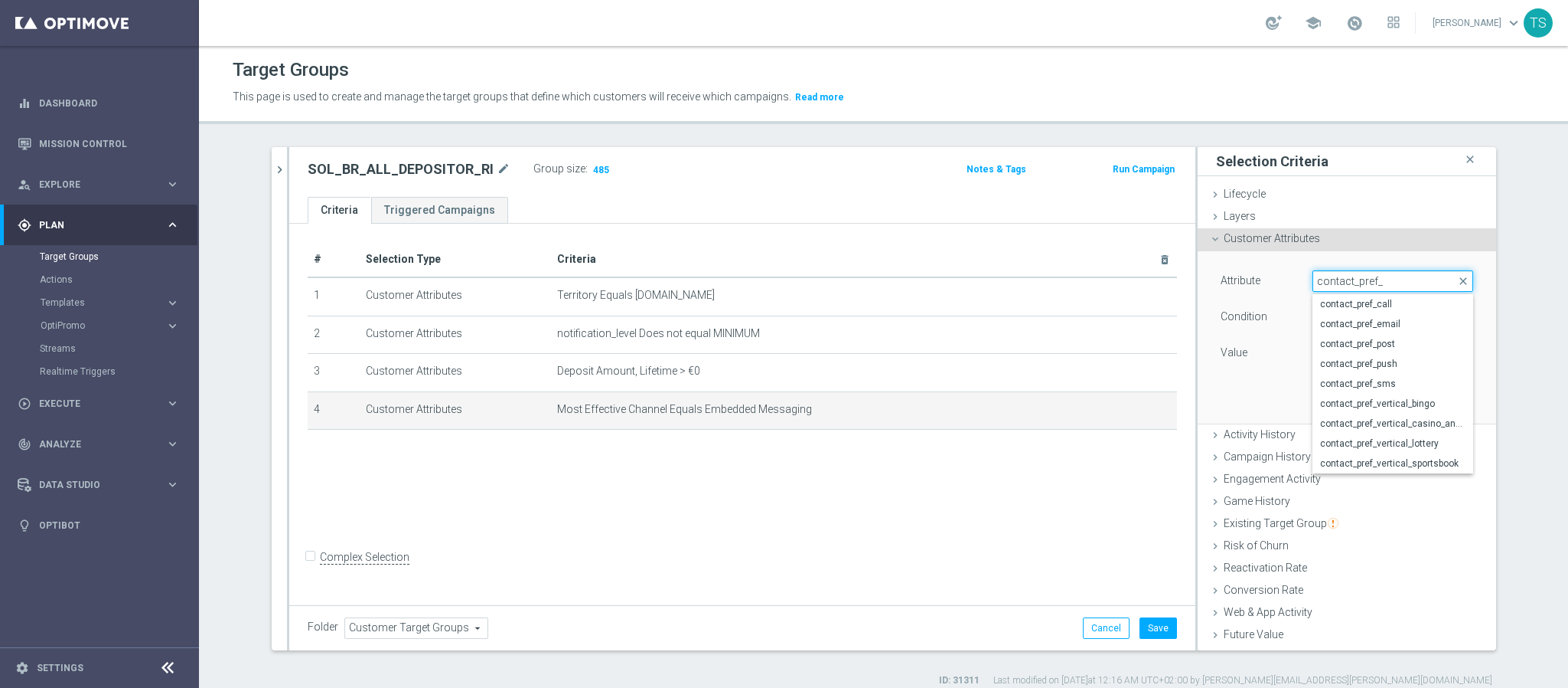
type input "contact_pref_"
click at [71, 258] on link "Target Groups" at bounding box center [99, 256] width 120 height 13
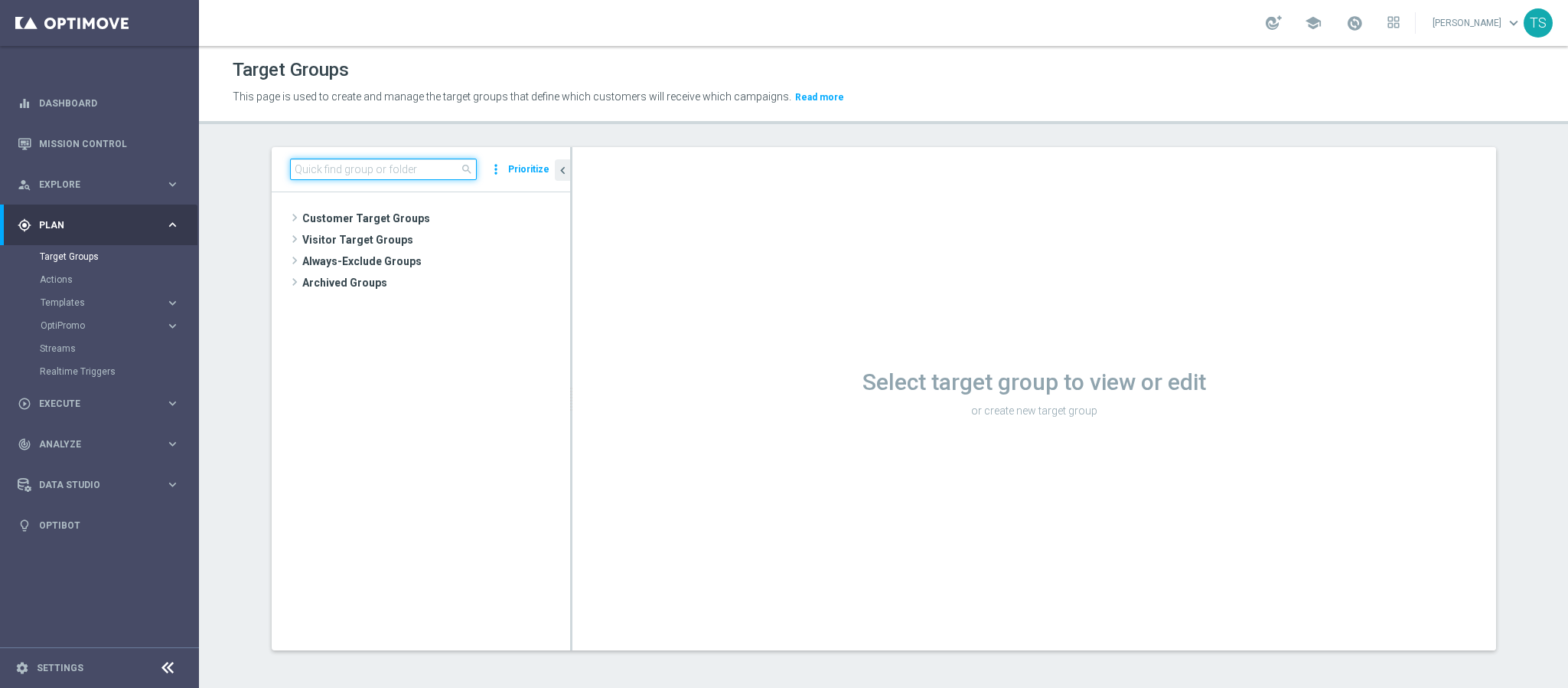
click at [421, 172] on input at bounding box center [383, 169] width 187 height 21
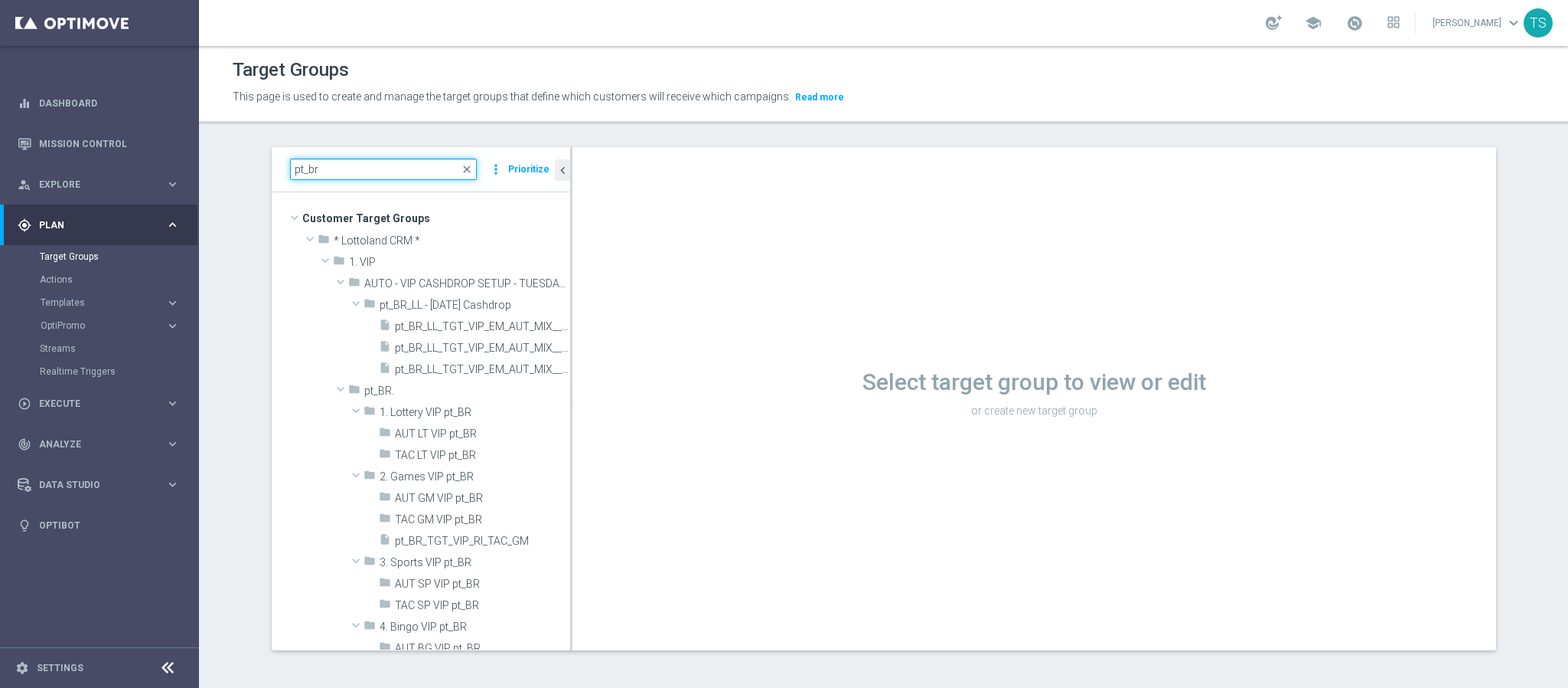
type input "pt_br"
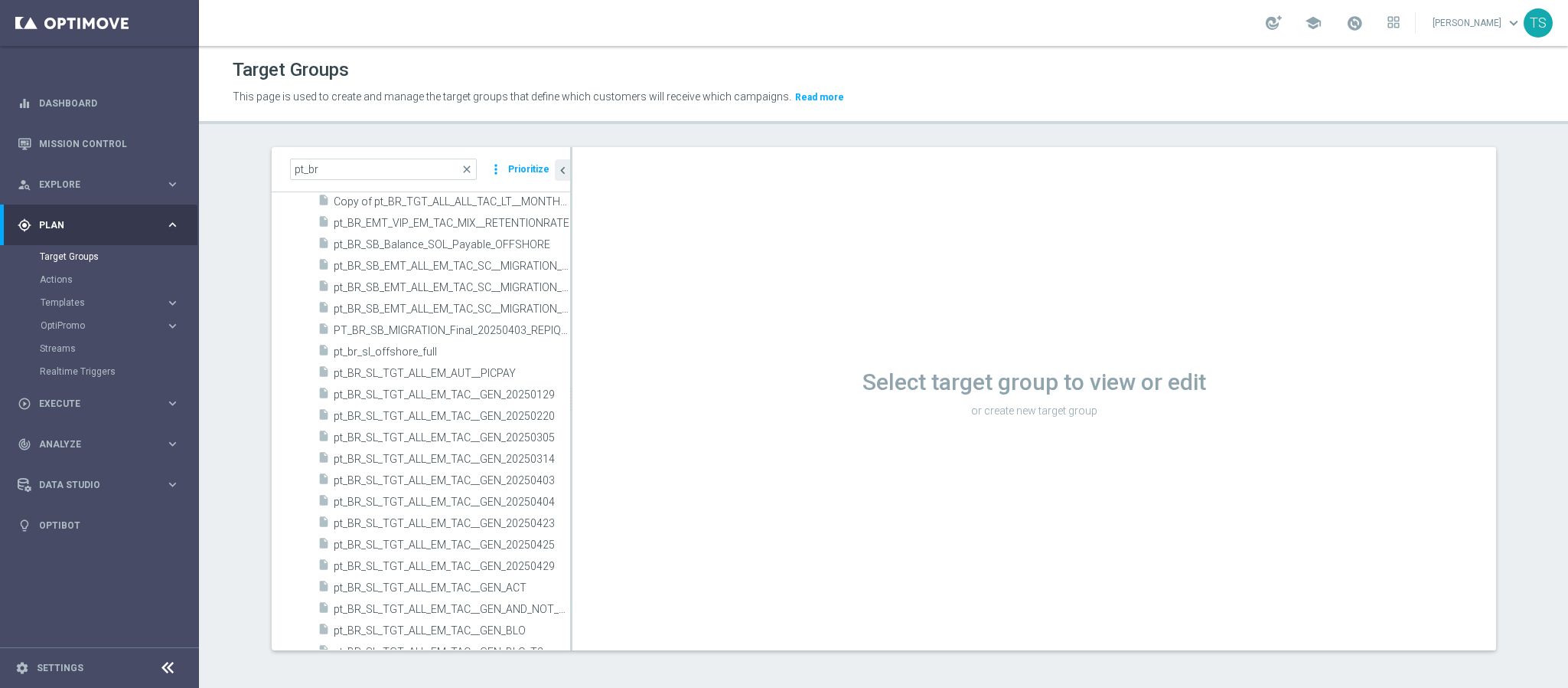
scroll to position [5731, 0]
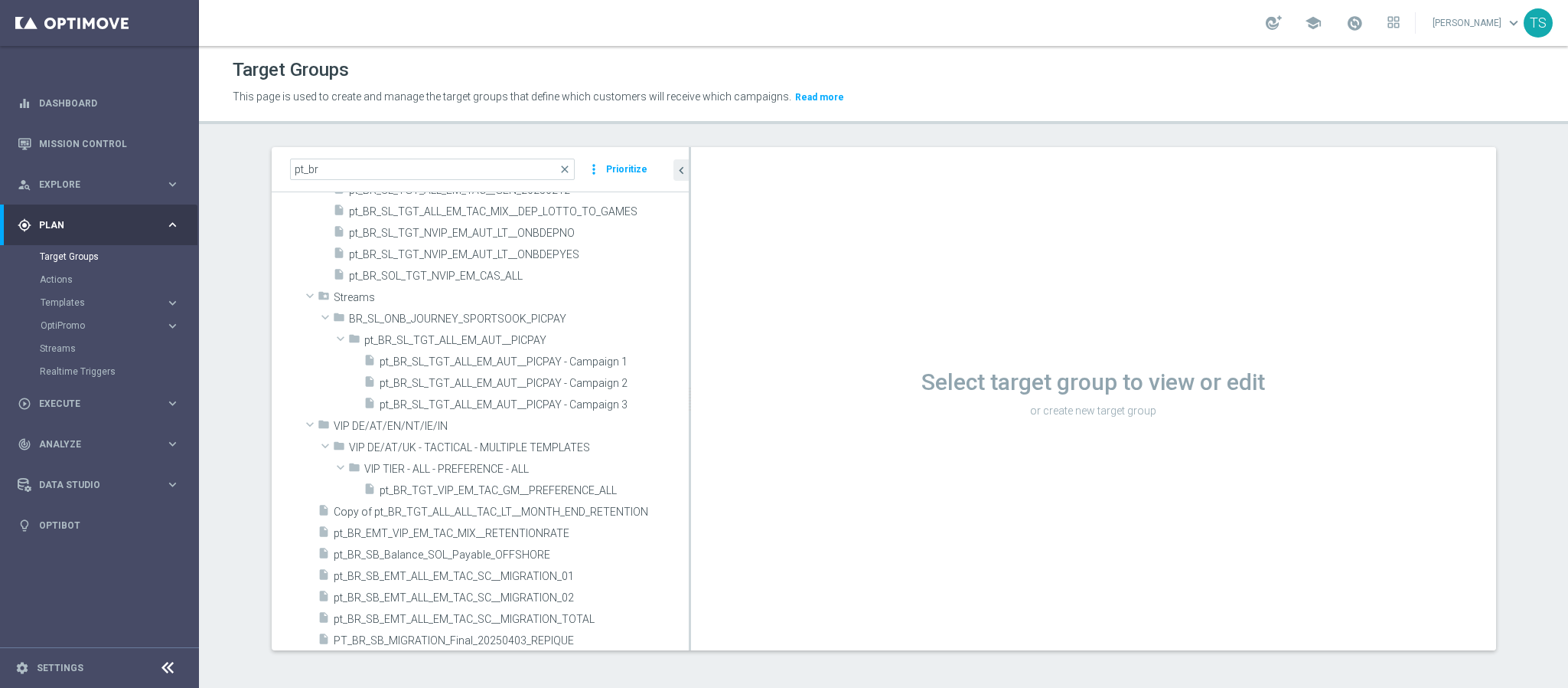
drag, startPoint x: 561, startPoint y: 361, endPoint x: 889, endPoint y: 361, distance: 328.0
click at [889, 361] on as-split "pt_br close more_vert Prioritize Customer Target Groups library_add create_new_…" at bounding box center [884, 399] width 1225 height 503
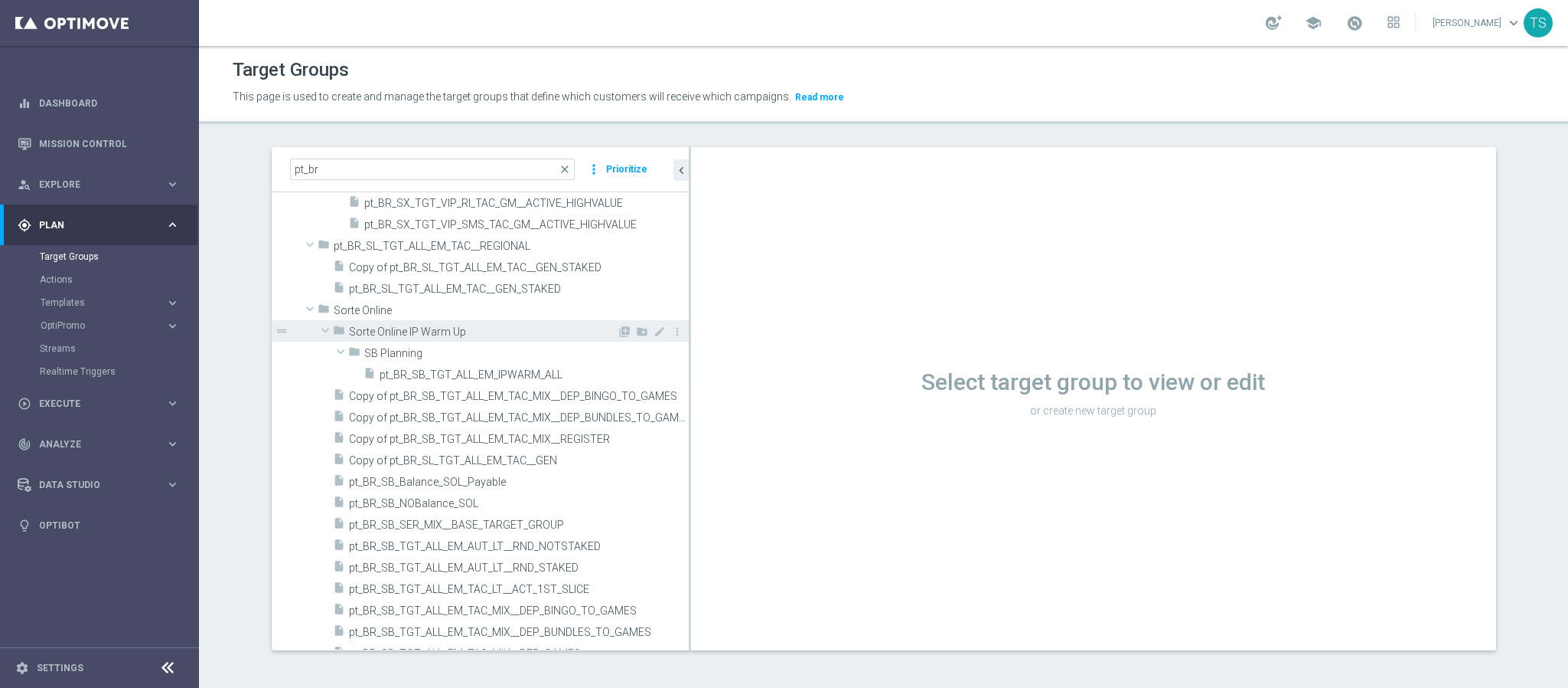
scroll to position [4927, 0]
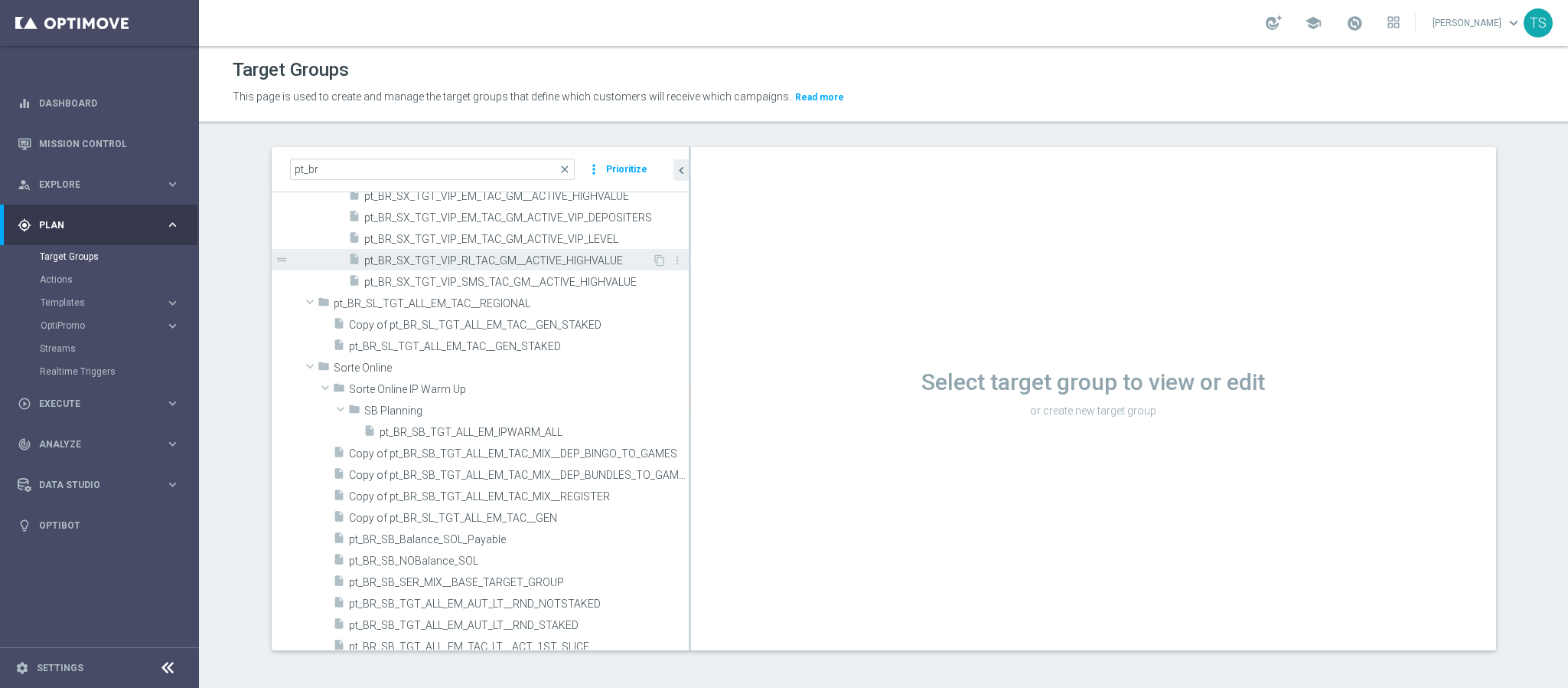
click at [520, 260] on span "pt_BR_SX_TGT_VIP_RI_TAC_GM__ACTIVE_HIGHVALUE" at bounding box center [508, 260] width 288 height 13
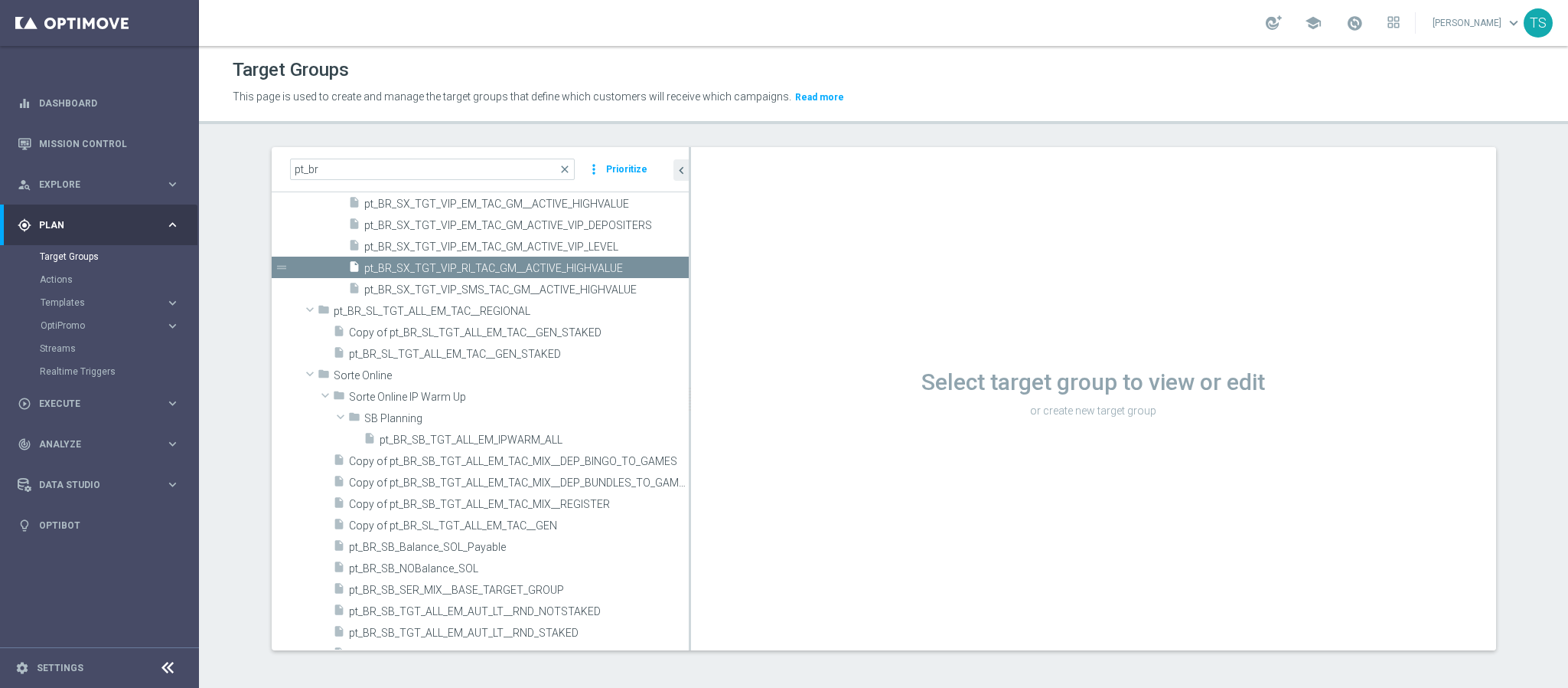
scroll to position [4710, 0]
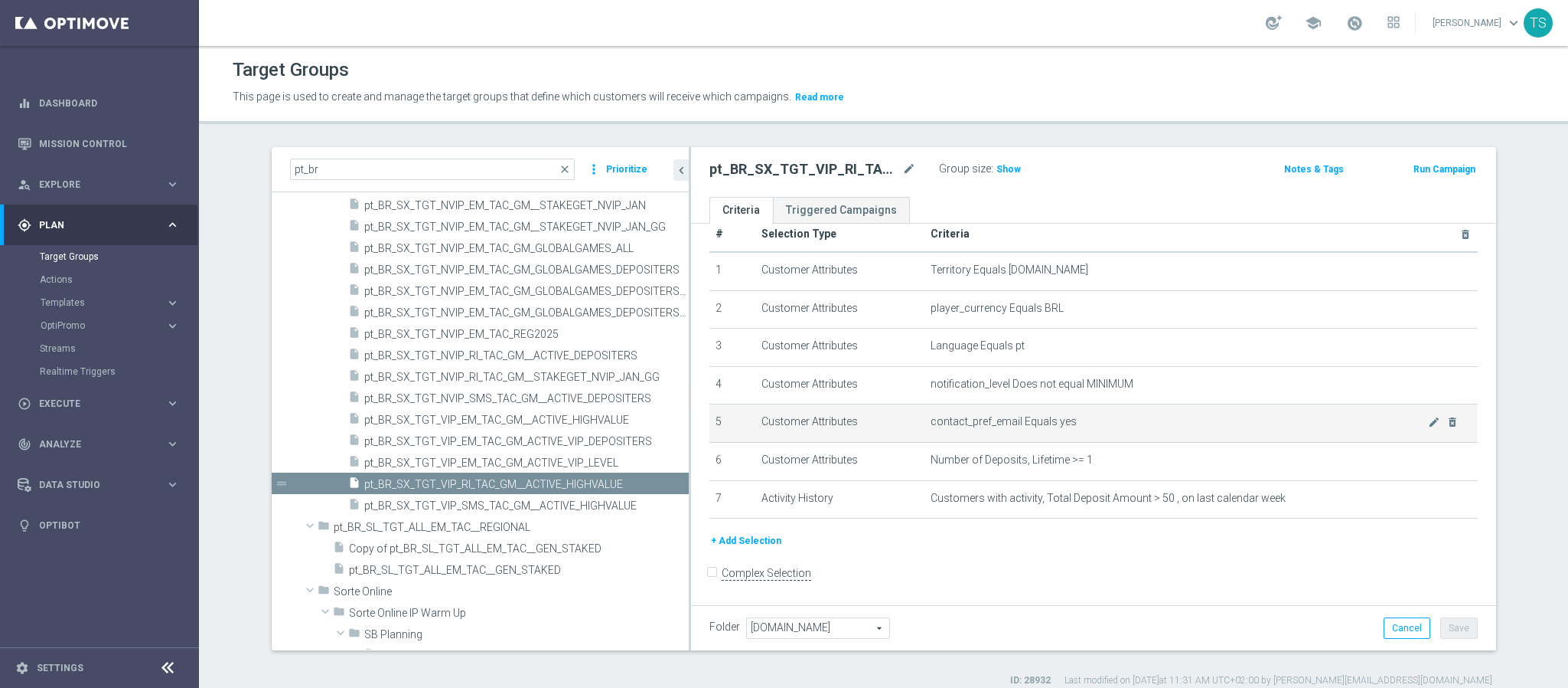
scroll to position [26, 0]
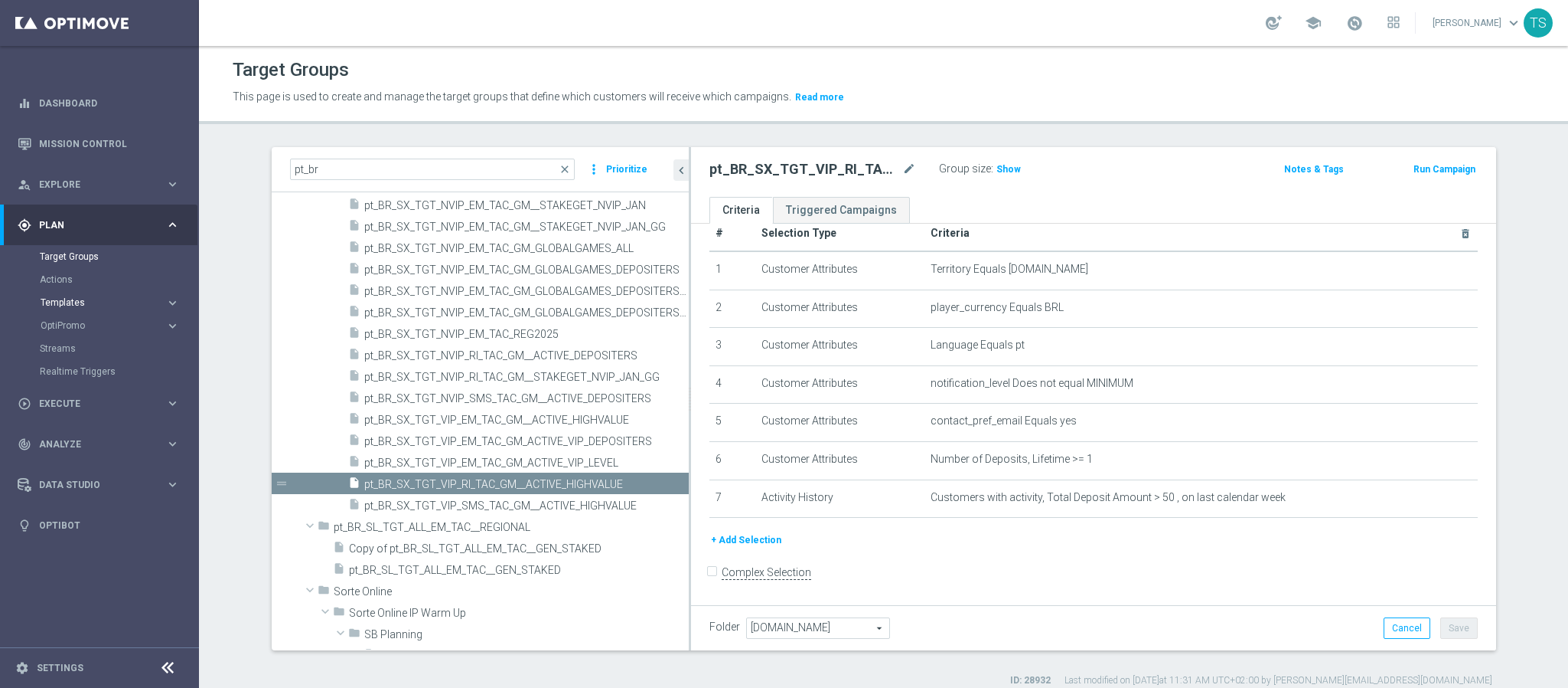
click at [88, 301] on span "Templates" at bounding box center [95, 303] width 109 height 9
click at [73, 321] on link "Optimail" at bounding box center [103, 326] width 112 height 13
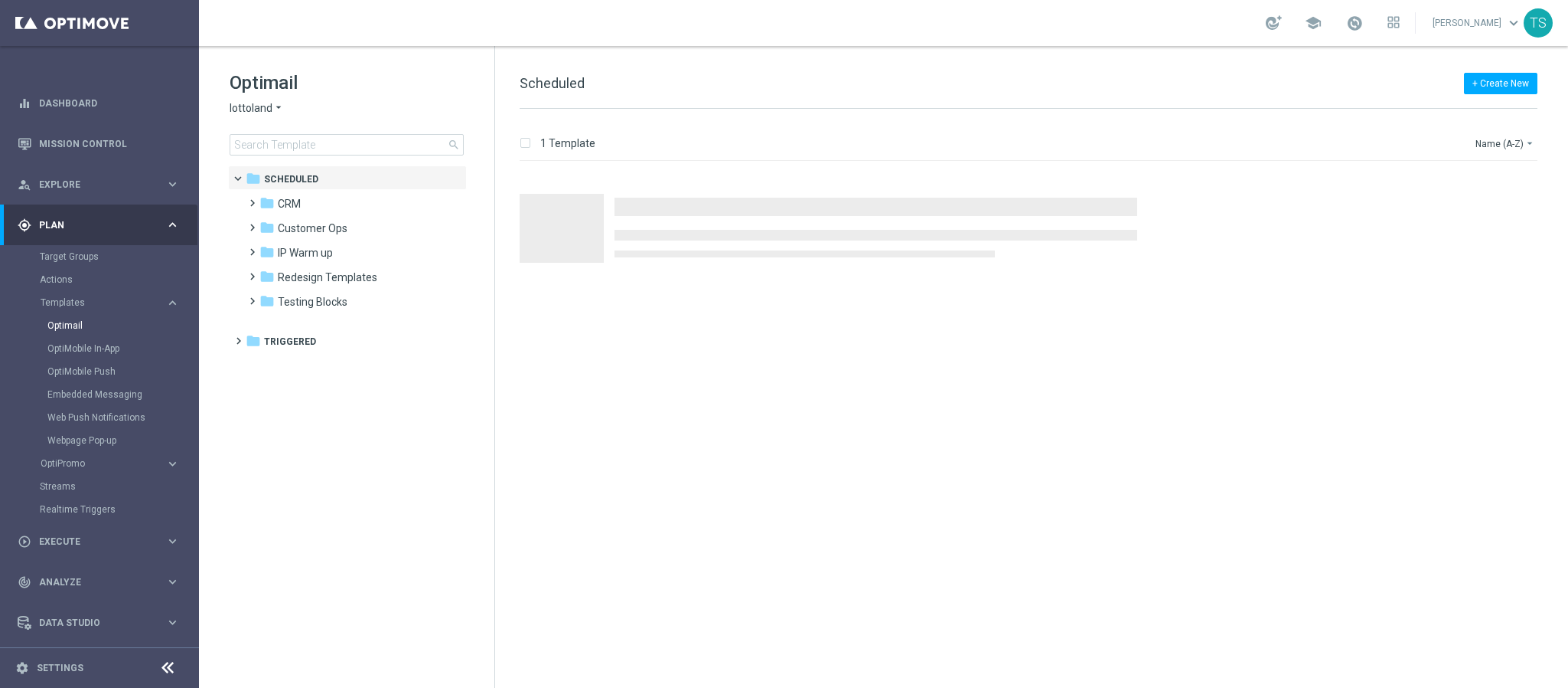
click at [264, 106] on span "lottoland" at bounding box center [251, 108] width 43 height 15
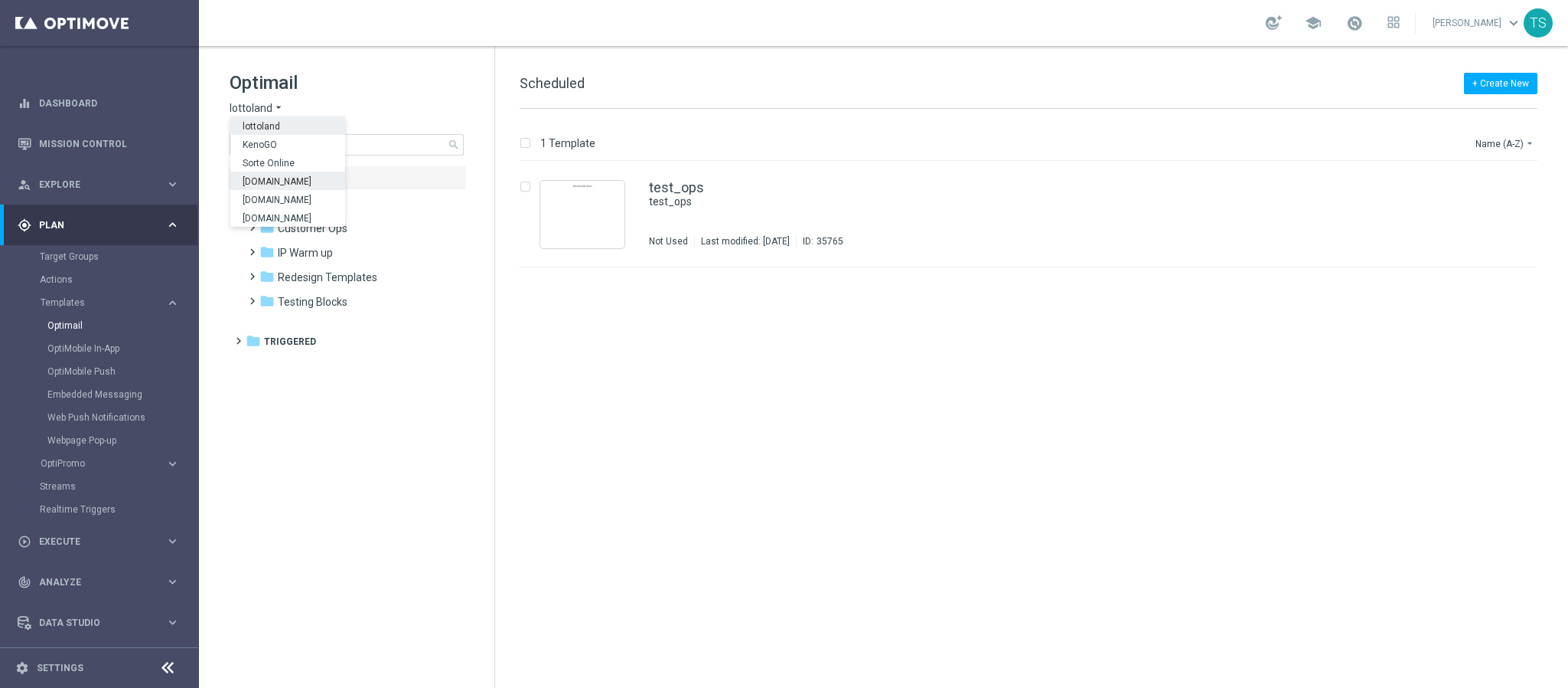
click at [0, 0] on span "Sorteonline.bet.br" at bounding box center [0, 0] width 0 height 0
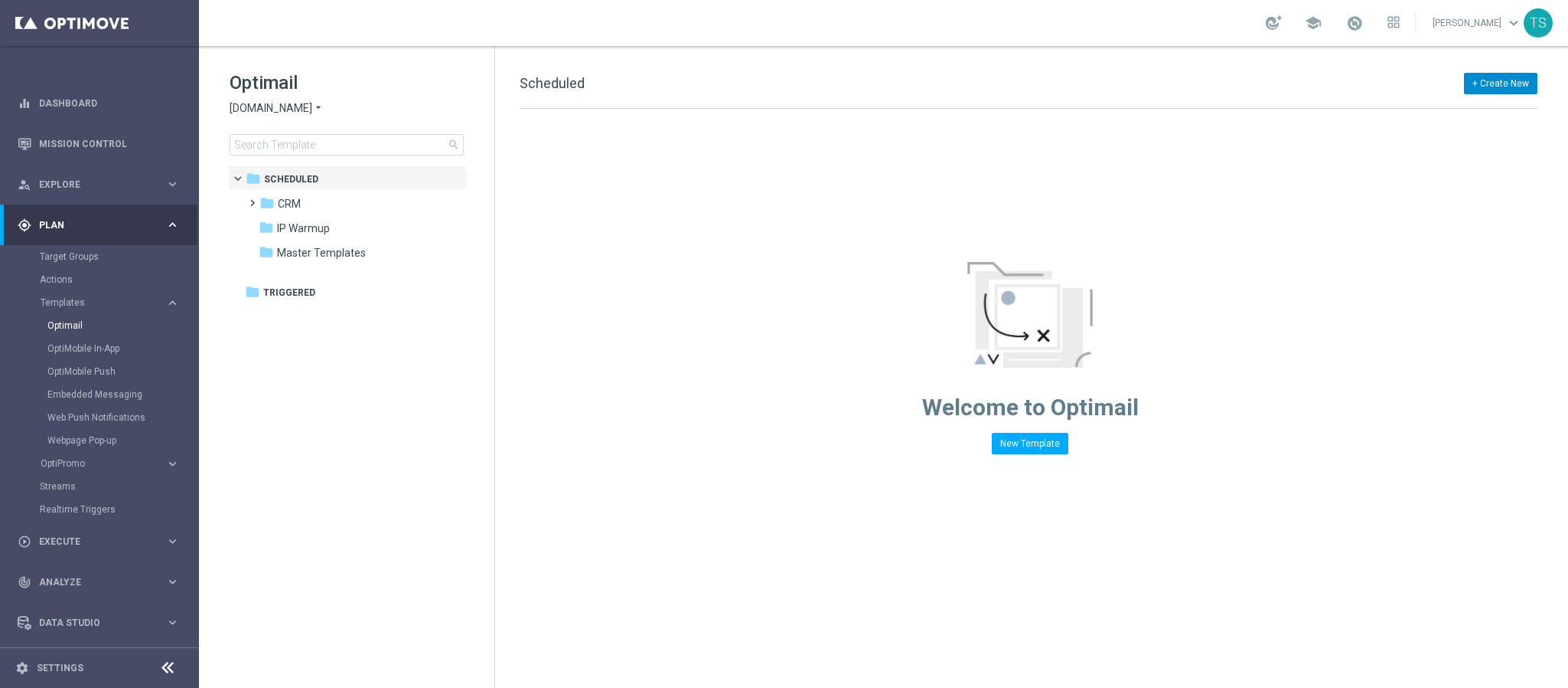
click at [1493, 91] on button "+ Create New" at bounding box center [1501, 83] width 73 height 21
click at [248, 199] on span at bounding box center [248, 196] width 7 height 6
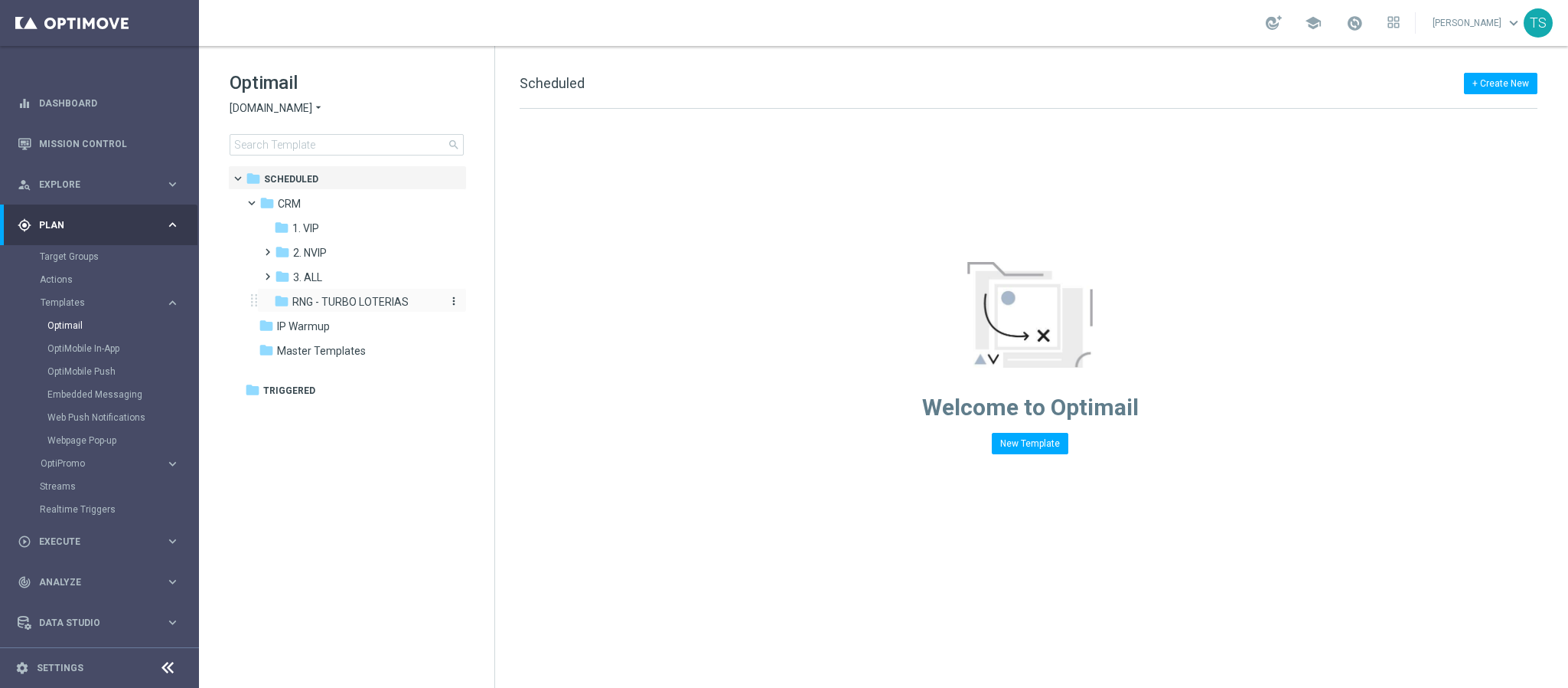
click at [363, 299] on span "RNG - TURBO LOTERIAS" at bounding box center [350, 302] width 116 height 14
click at [1038, 442] on button "New Template" at bounding box center [1030, 443] width 77 height 21
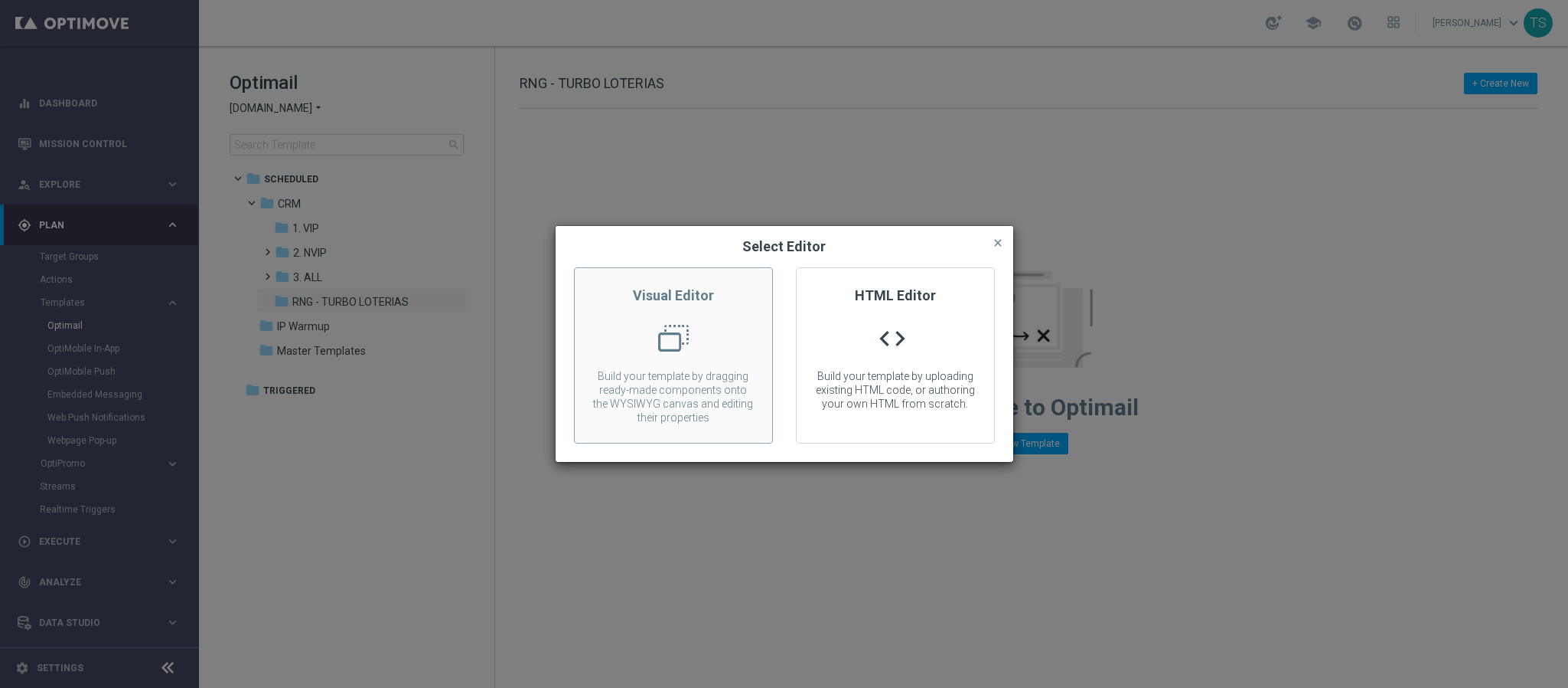
click at [705, 341] on div at bounding box center [673, 344] width 198 height 42
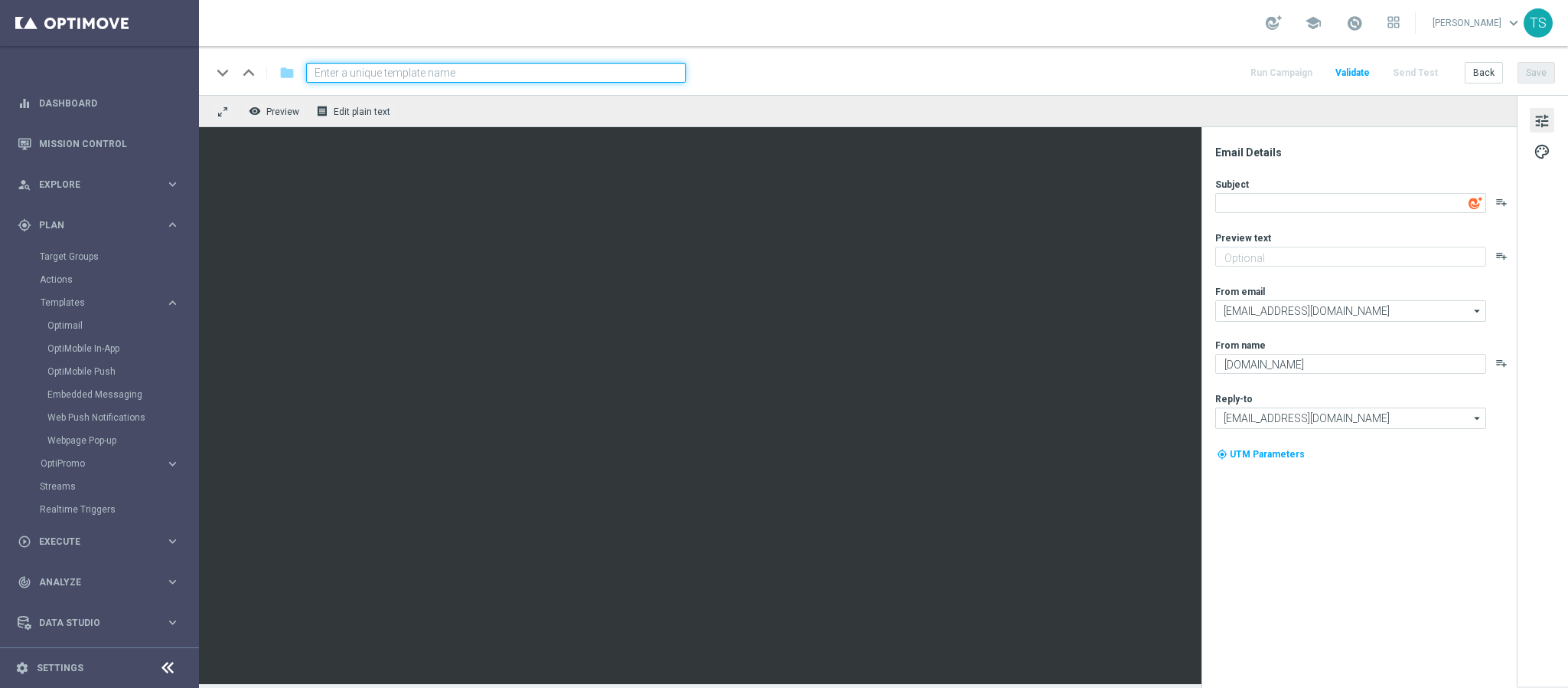
click at [1546, 129] on span "tune" at bounding box center [1542, 120] width 17 height 20
click at [1536, 152] on span "palette" at bounding box center [1542, 151] width 17 height 20
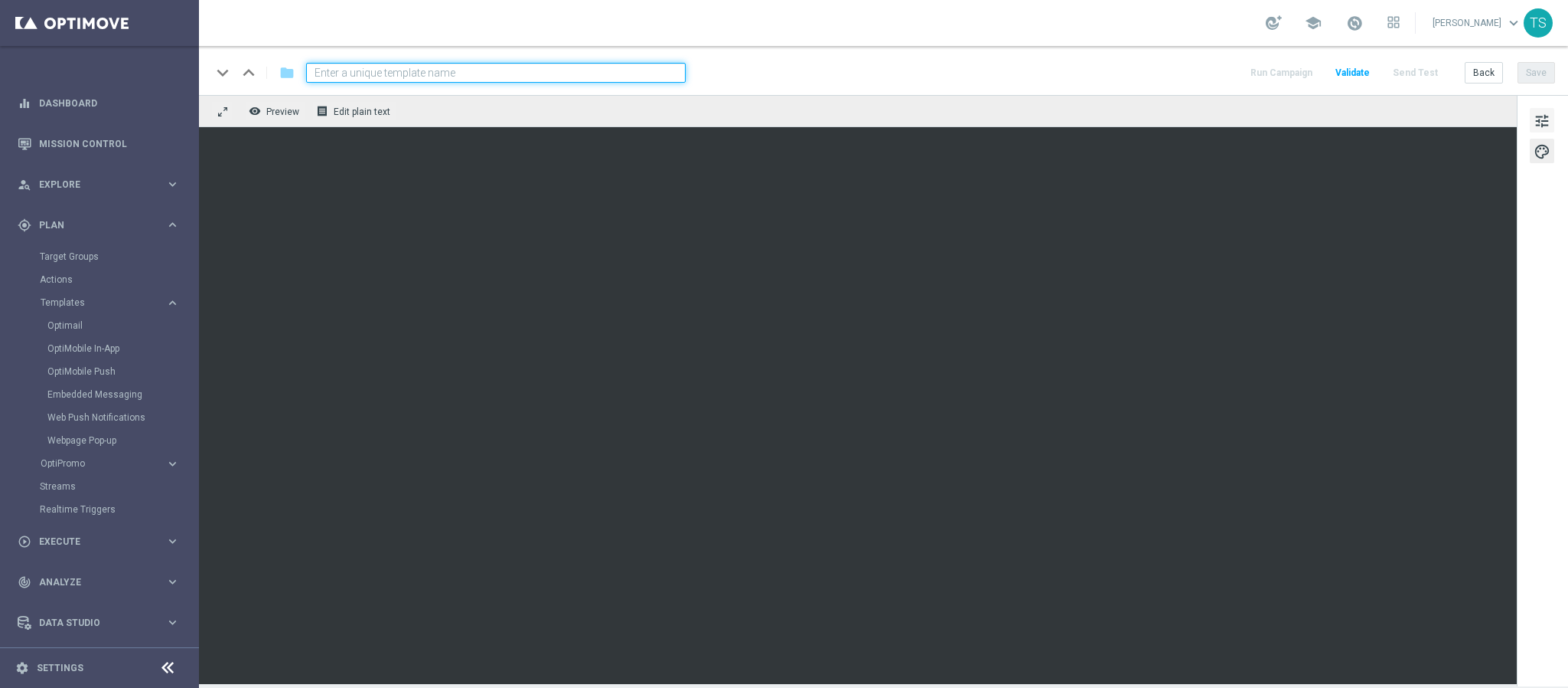
click at [1545, 125] on span "tune" at bounding box center [1542, 120] width 17 height 20
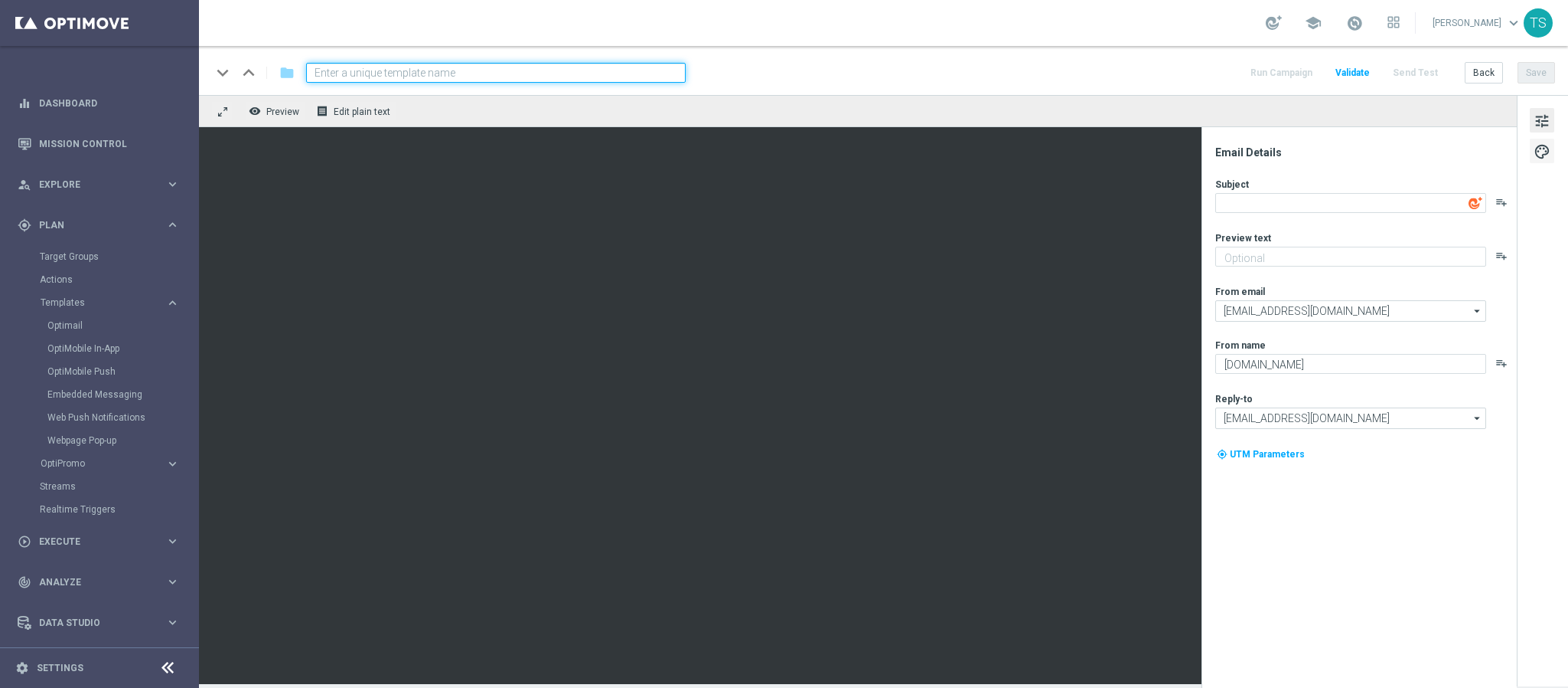
click at [1546, 142] on span "palette" at bounding box center [1542, 151] width 17 height 20
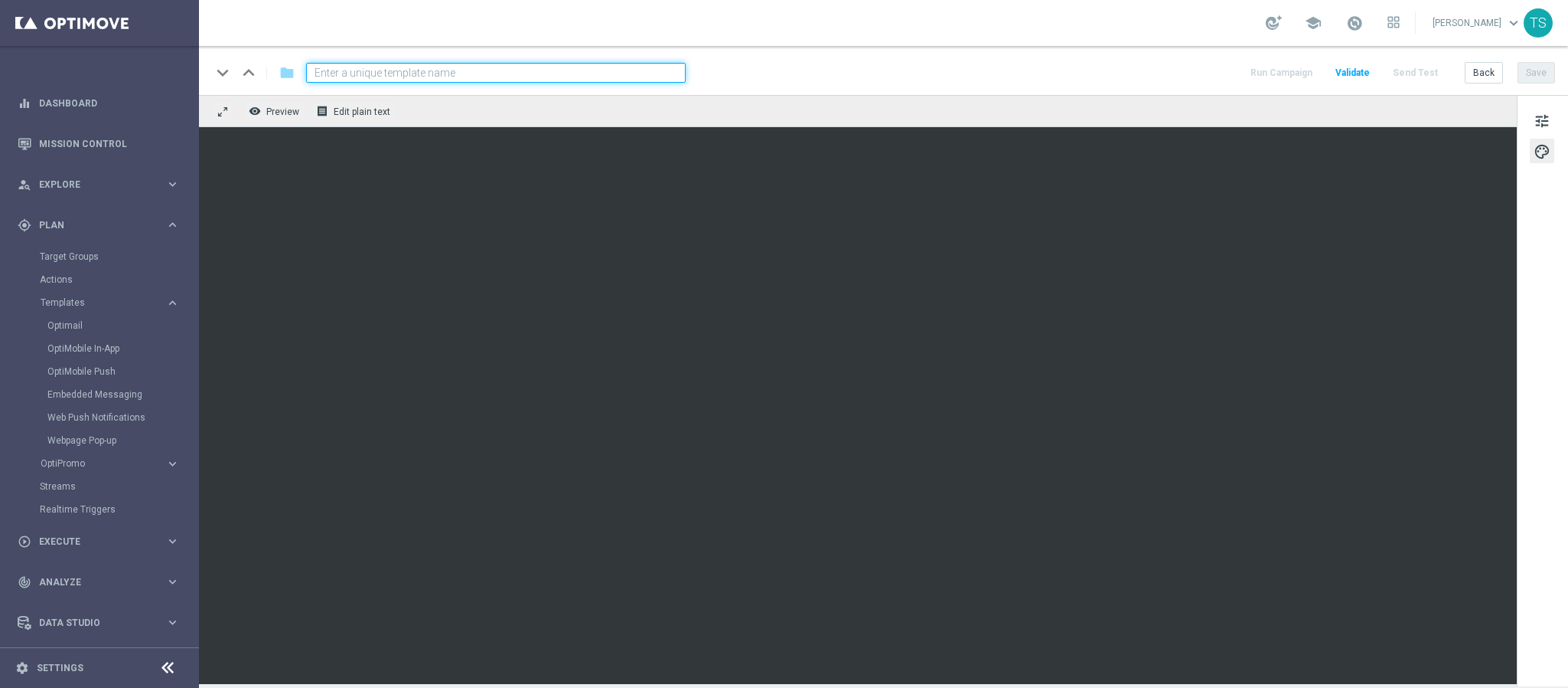
click at [1558, 462] on div "tune palette" at bounding box center [1543, 390] width 52 height 591
click at [1255, 127] on iframe at bounding box center [858, 406] width 1318 height 557
click at [1541, 124] on span "tune" at bounding box center [1542, 120] width 17 height 20
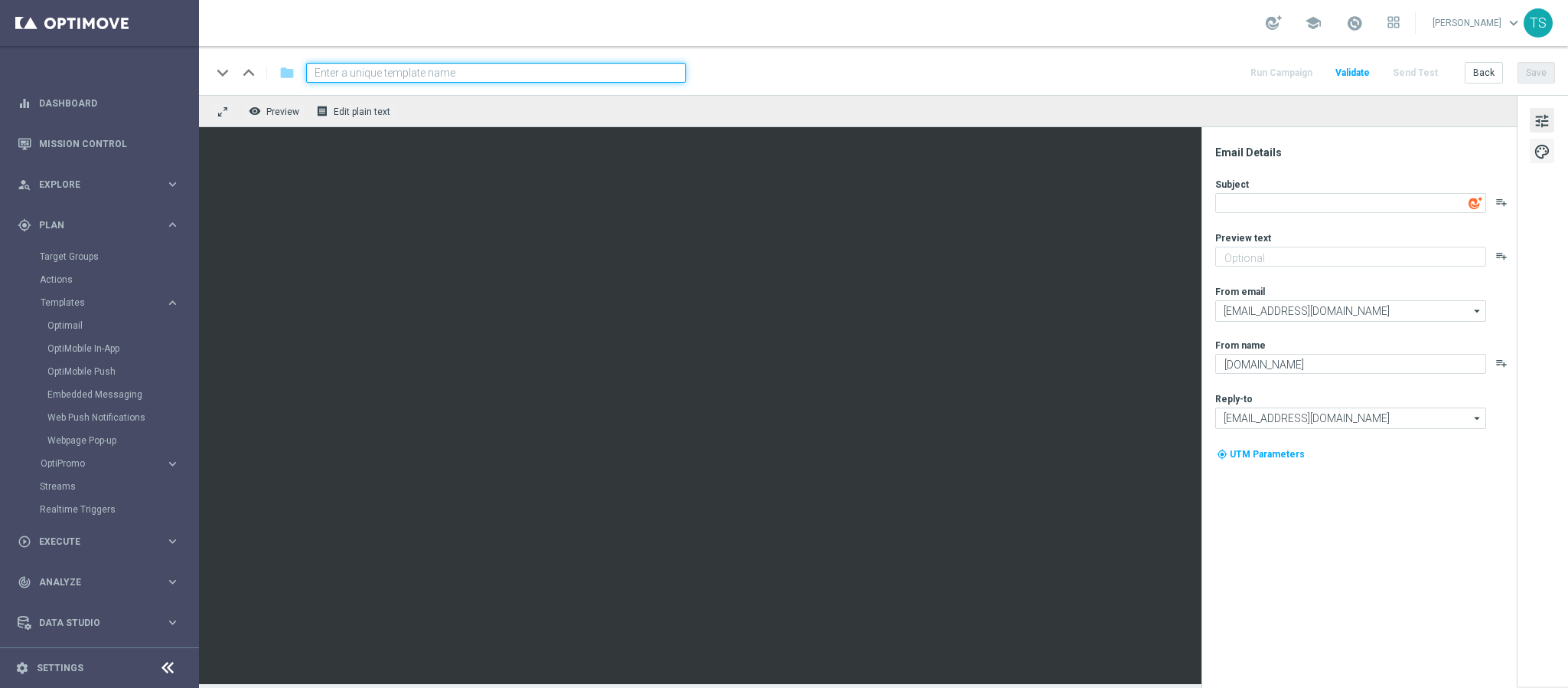
click at [1541, 156] on span "palette" at bounding box center [1542, 151] width 17 height 20
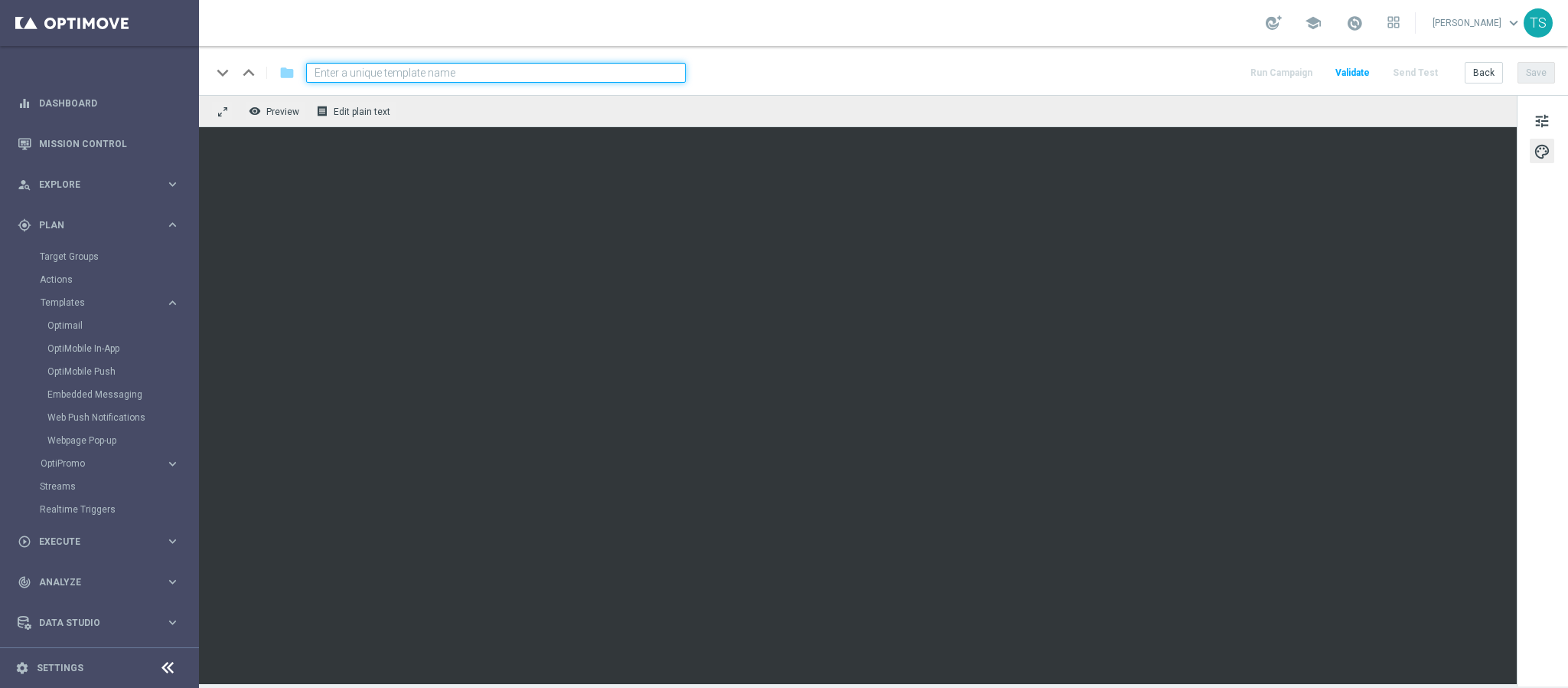
click at [1530, 497] on div "tune palette" at bounding box center [1543, 390] width 52 height 591
click at [1538, 496] on div "tune palette" at bounding box center [1543, 390] width 52 height 591
click at [1534, 127] on span "tune" at bounding box center [1542, 120] width 17 height 20
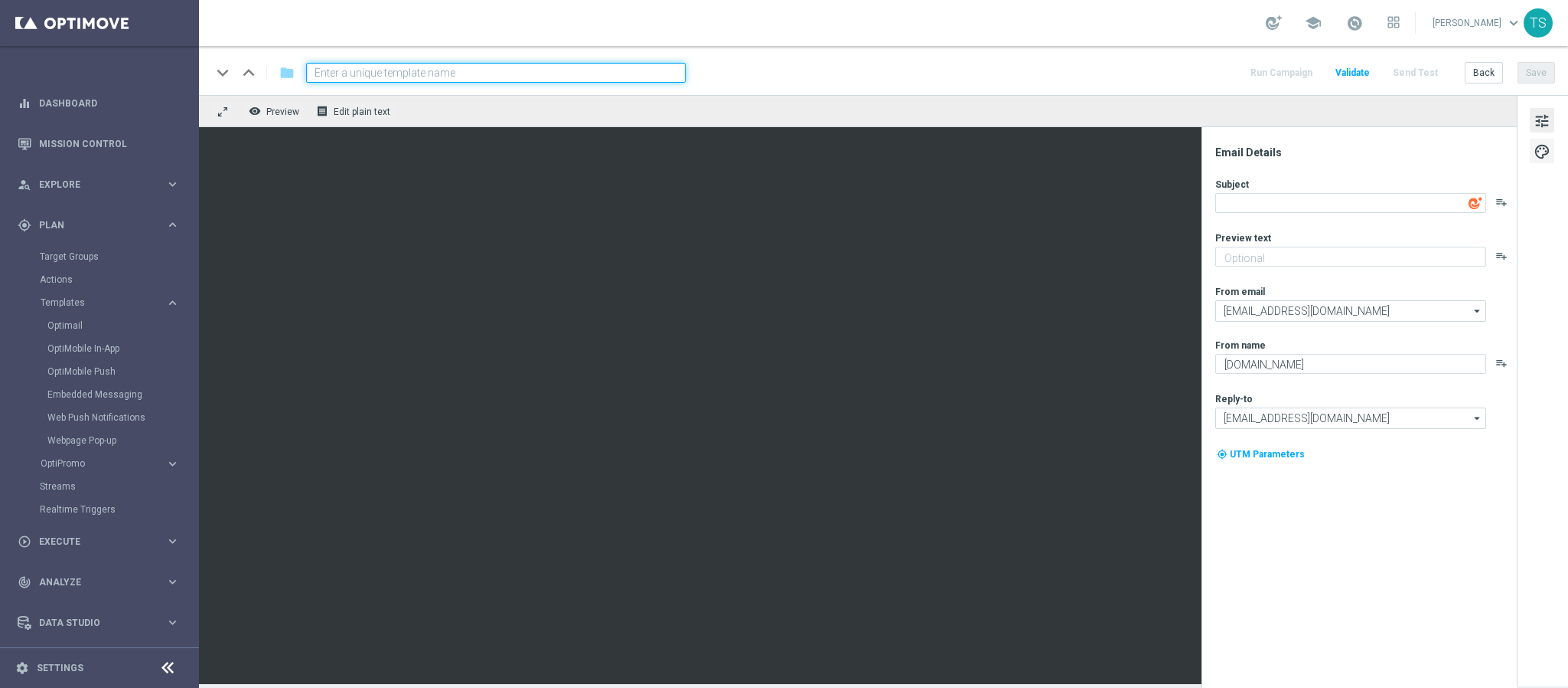
click at [1539, 156] on span "palette" at bounding box center [1542, 151] width 17 height 20
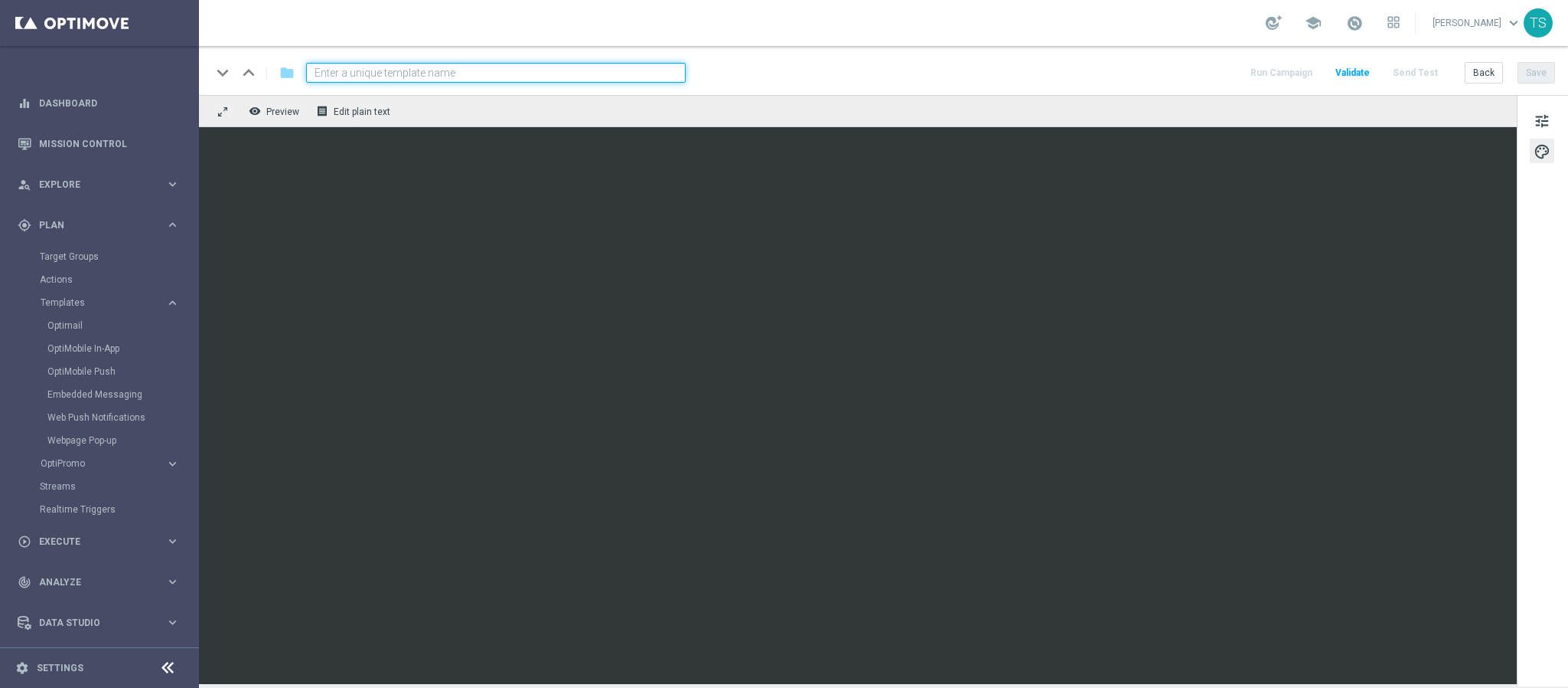
click at [1534, 417] on div "tune palette" at bounding box center [1543, 390] width 52 height 591
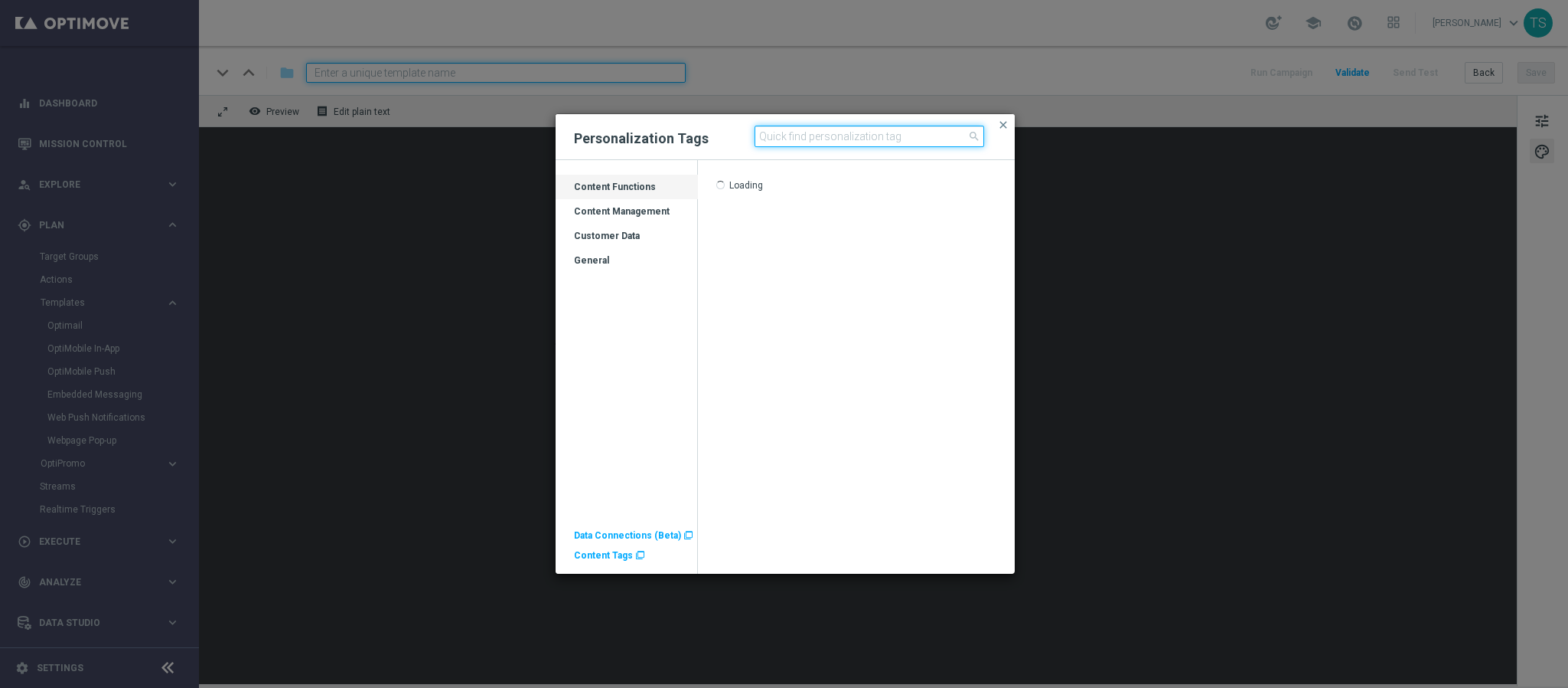
click at [898, 135] on input at bounding box center [870, 136] width 230 height 21
type input "first"
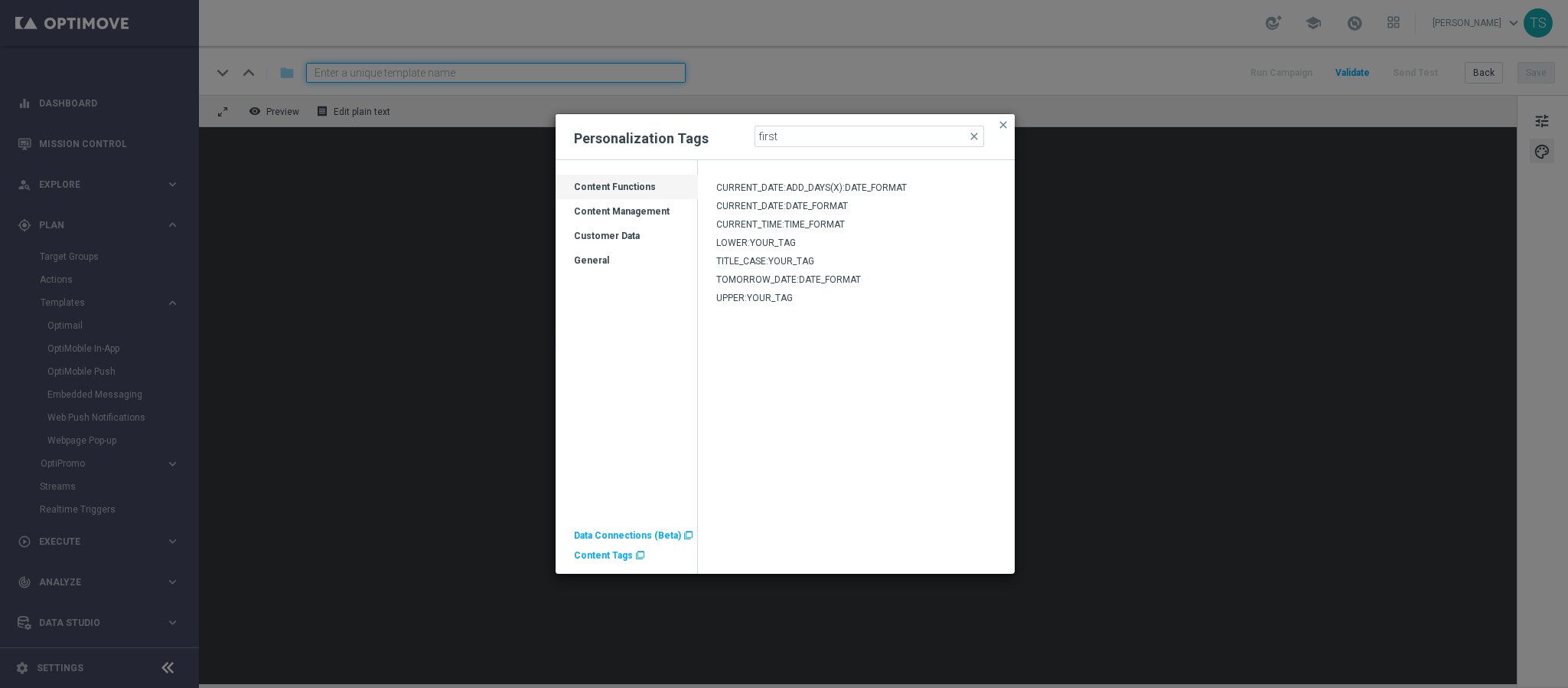
click at [888, 476] on div "CURRENT_DATE:ADD_DAYS(X):DATE_FORMAT CURRENT_DATE:DATE_FORMAT CURRENT_TIME:TIME…" at bounding box center [857, 376] width 317 height 395
click at [880, 145] on input "first" at bounding box center [870, 136] width 230 height 21
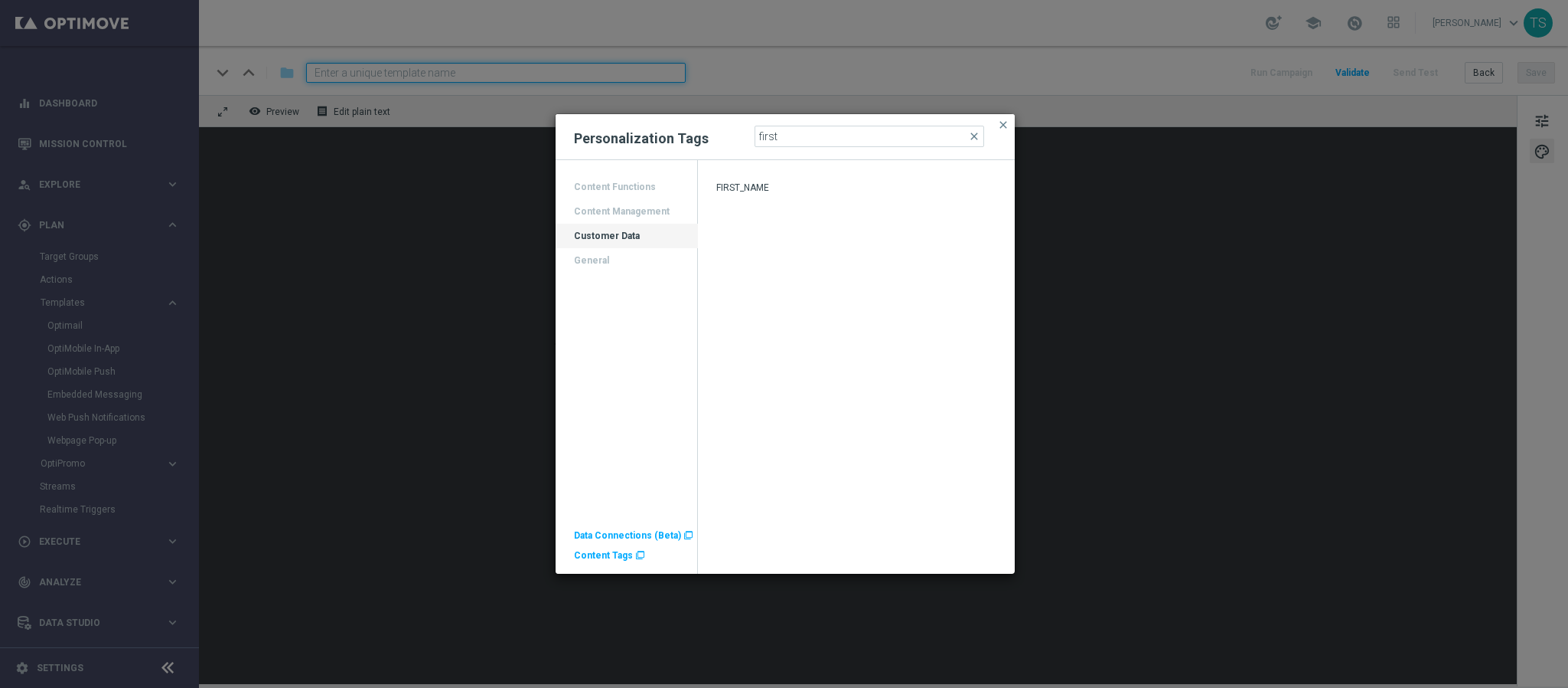
click at [778, 192] on div "FIRST_NAME" at bounding box center [857, 191] width 317 height 19
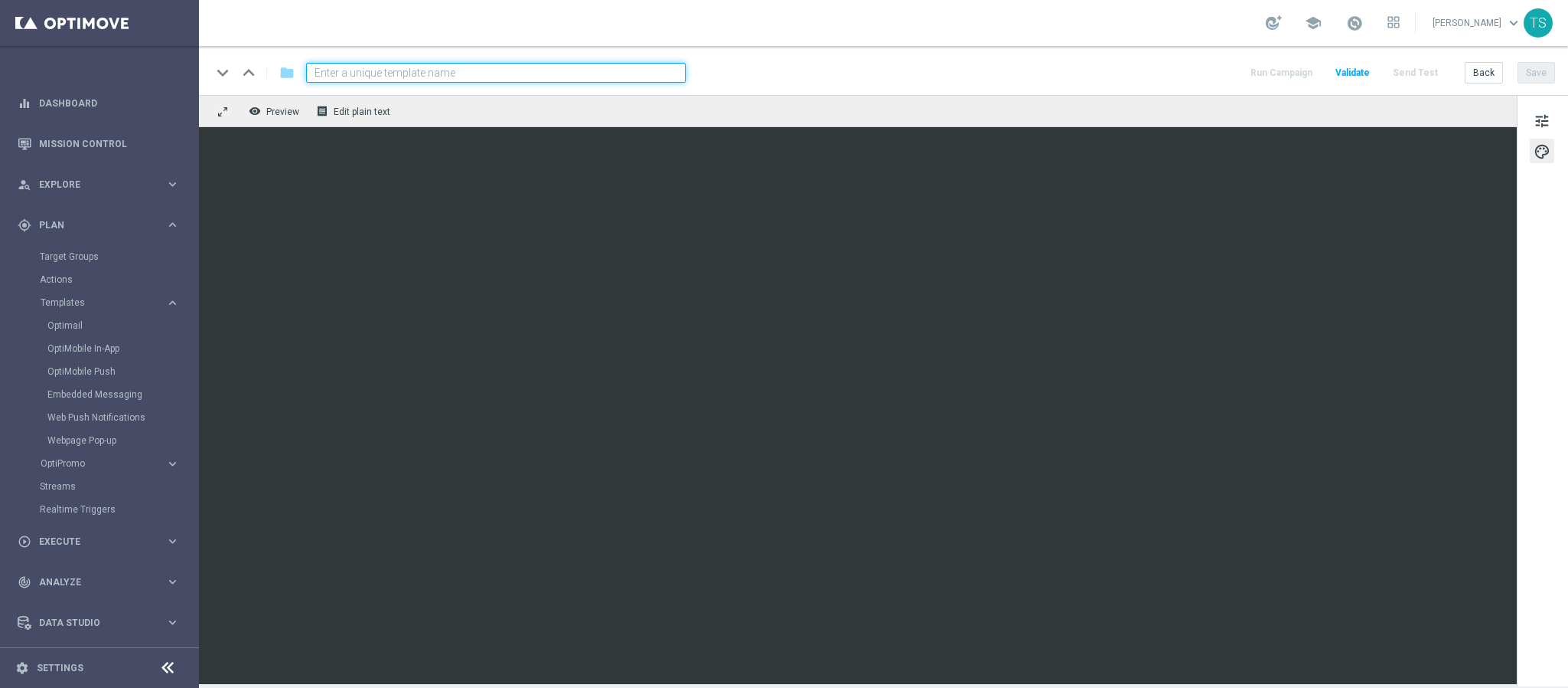
click at [1141, 44] on div "school Thomas Silva keyboard_arrow_down TS" at bounding box center [884, 23] width 1370 height 46
click at [1113, 84] on div "keyboard_arrow_down keyboard_arrow_up folder Run Campaign Validate Send Test Ba…" at bounding box center [884, 70] width 1370 height 49
click at [253, 116] on icon "remove_red_eye" at bounding box center [255, 111] width 13 height 13
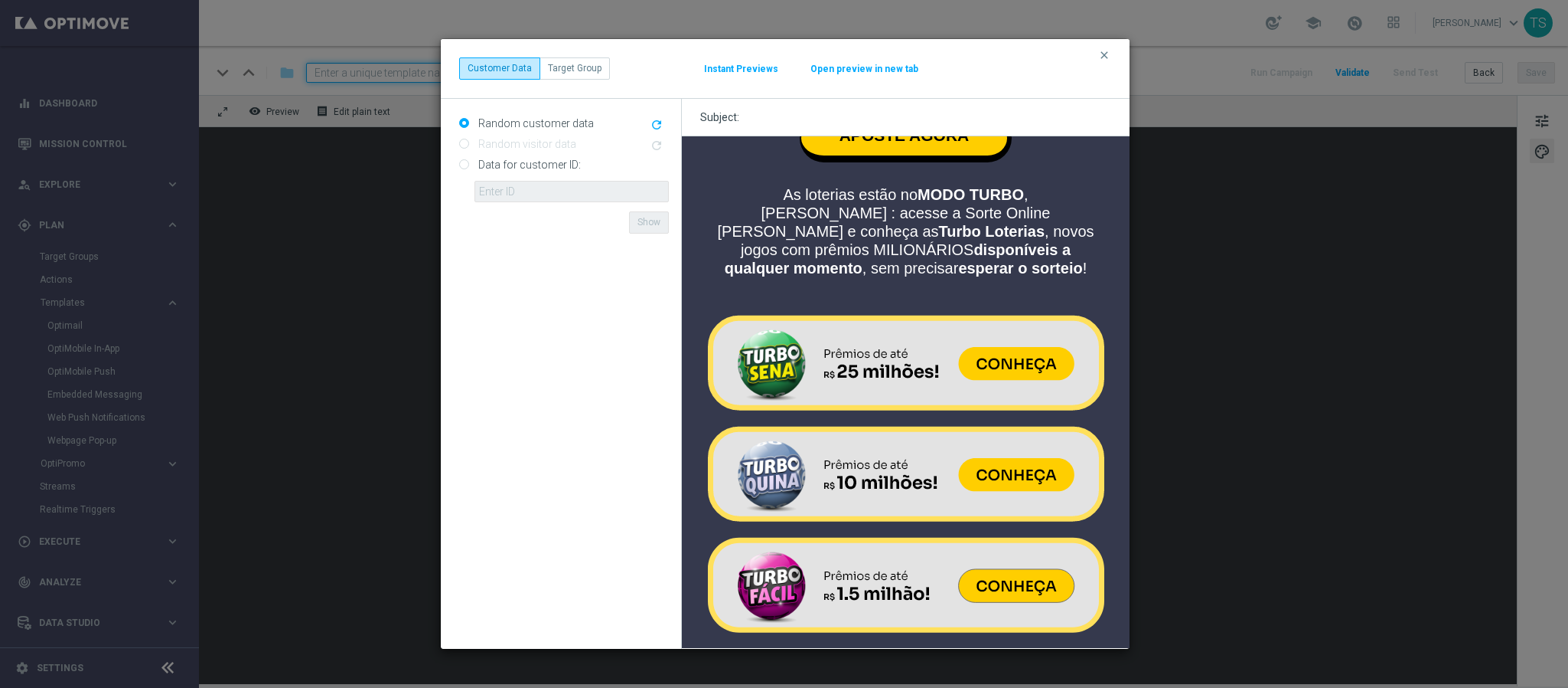
scroll to position [475, 0]
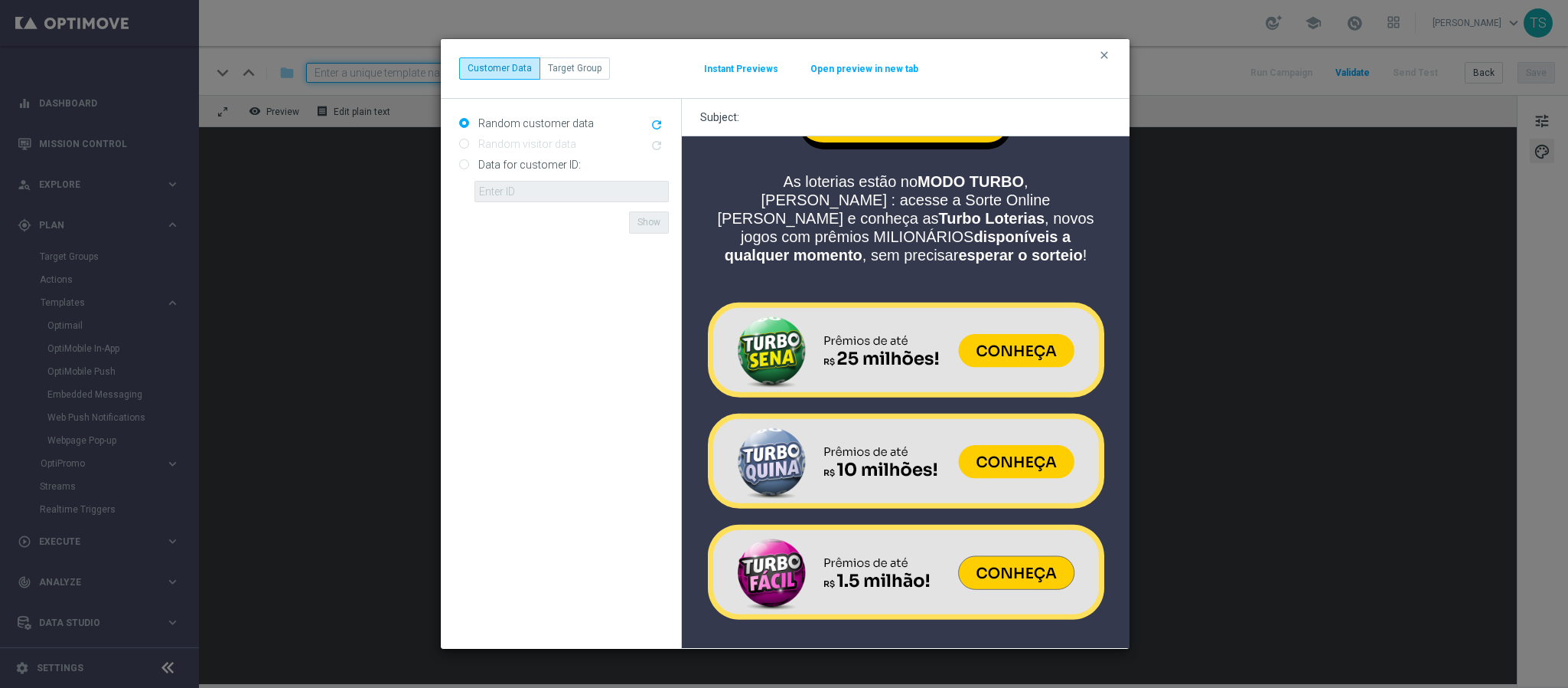
drag, startPoint x: 1151, startPoint y: 410, endPoint x: 1137, endPoint y: 435, distance: 28.7
click at [1146, 430] on modal-container "clear Customer Data Target Group Instant Previews Open preview in new tab Rando…" at bounding box center [784, 344] width 1568 height 688
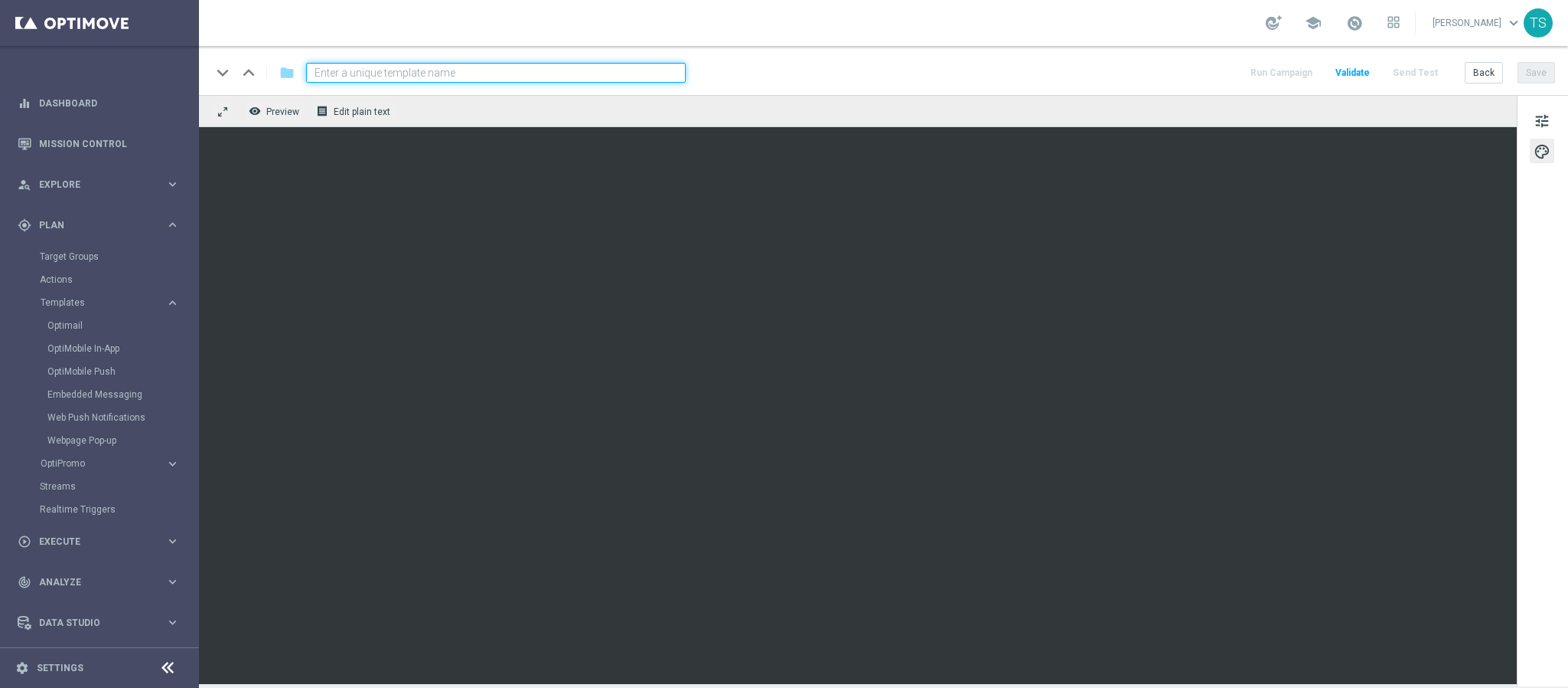
click at [595, 73] on input at bounding box center [496, 72] width 380 height 20
paste input "BR_SOL__CATEGORIA_TURBO_LOTERIAS__ALL_EMA_TAC_GM"
type input "BR_SOL__CATEGORIA_TURBO_LOTERIAS__ALL_EMA_TAC_GM"
click at [818, 76] on div "keyboard_arrow_down keyboard_arrow_up folder BR_SOL__CATEGORIA_TURBO_LOTERIAS__…" at bounding box center [883, 72] width 1344 height 20
click at [820, 74] on div "keyboard_arrow_down keyboard_arrow_up folder BR_SOL__CATEGORIA_TURBO_LOTERIAS__…" at bounding box center [883, 72] width 1344 height 20
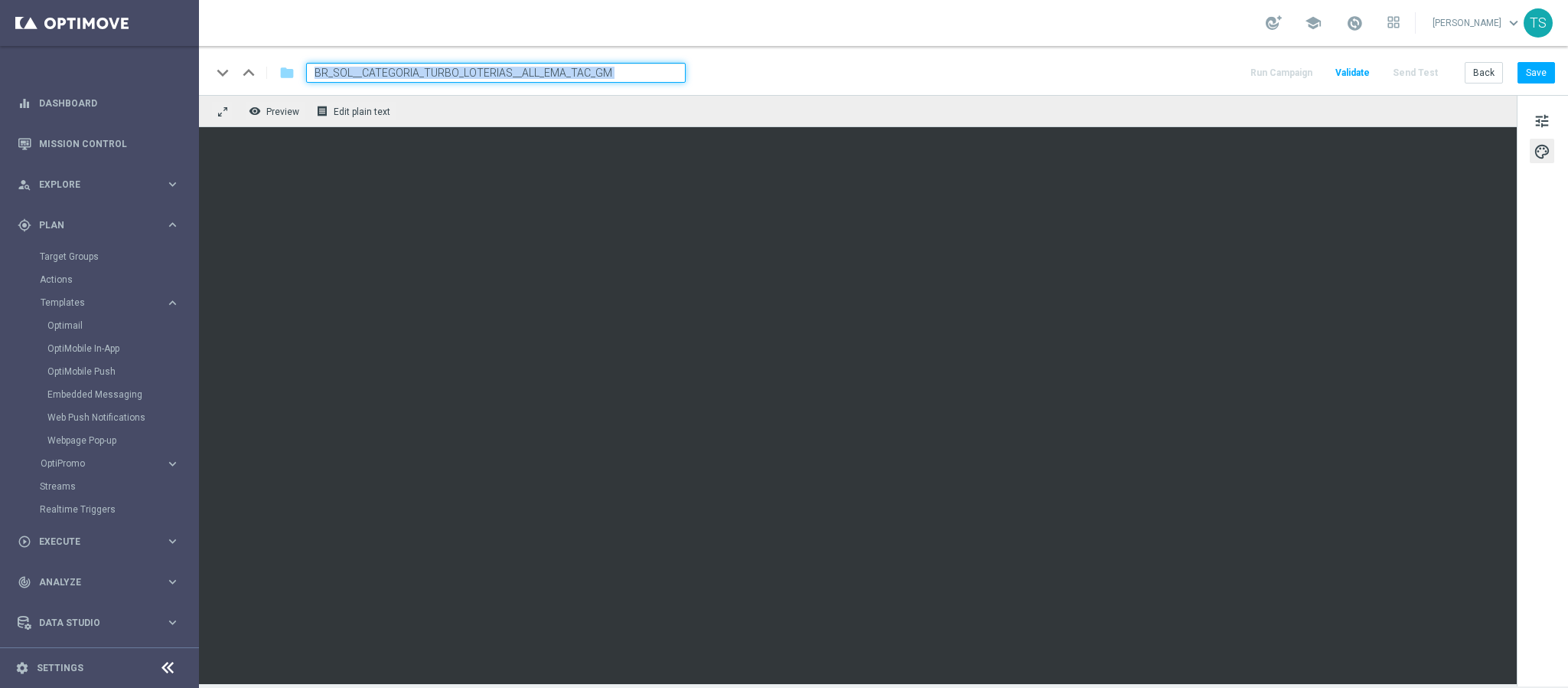
click at [648, 81] on input "BR_SOL__CATEGORIA_TURBO_LOTERIAS__ALL_EMA_TAC_GM" at bounding box center [496, 72] width 380 height 20
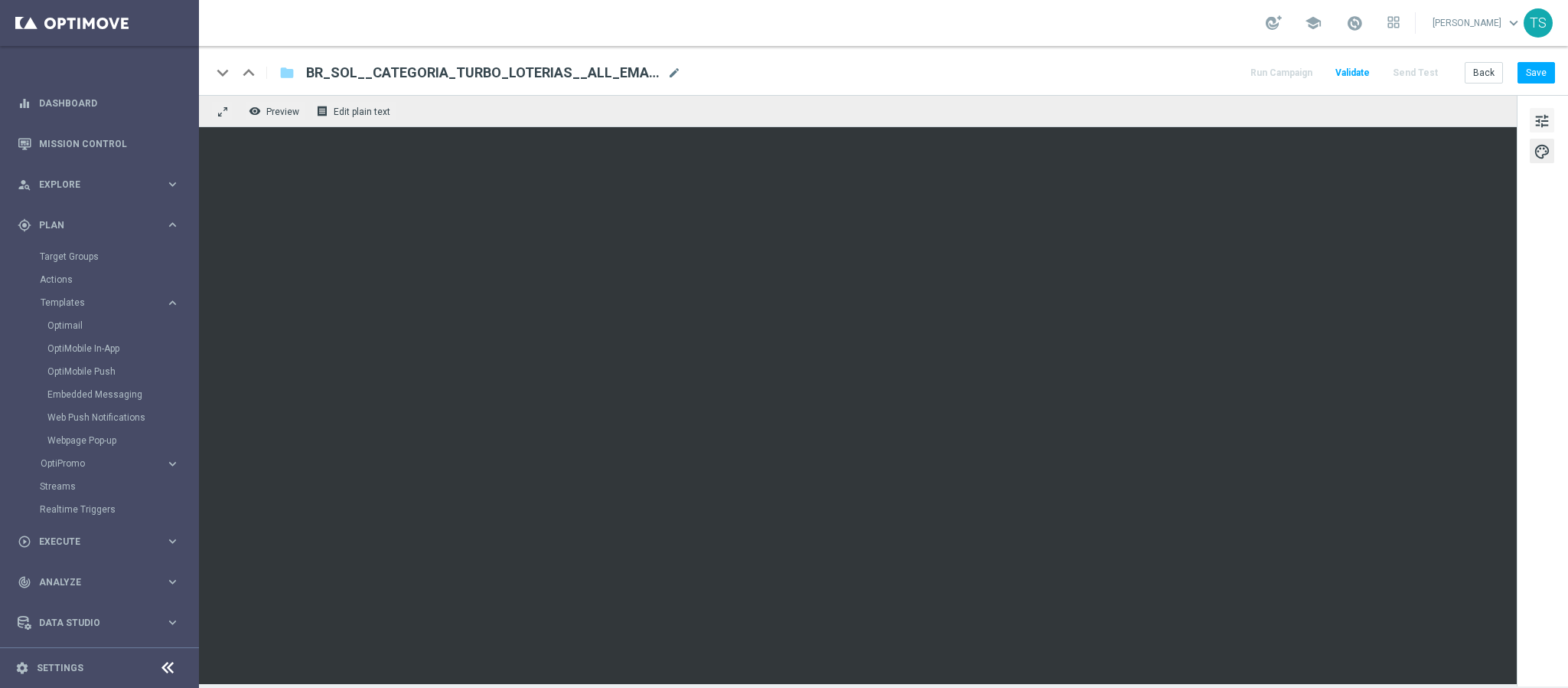
click at [1545, 118] on span "tune" at bounding box center [1542, 120] width 17 height 20
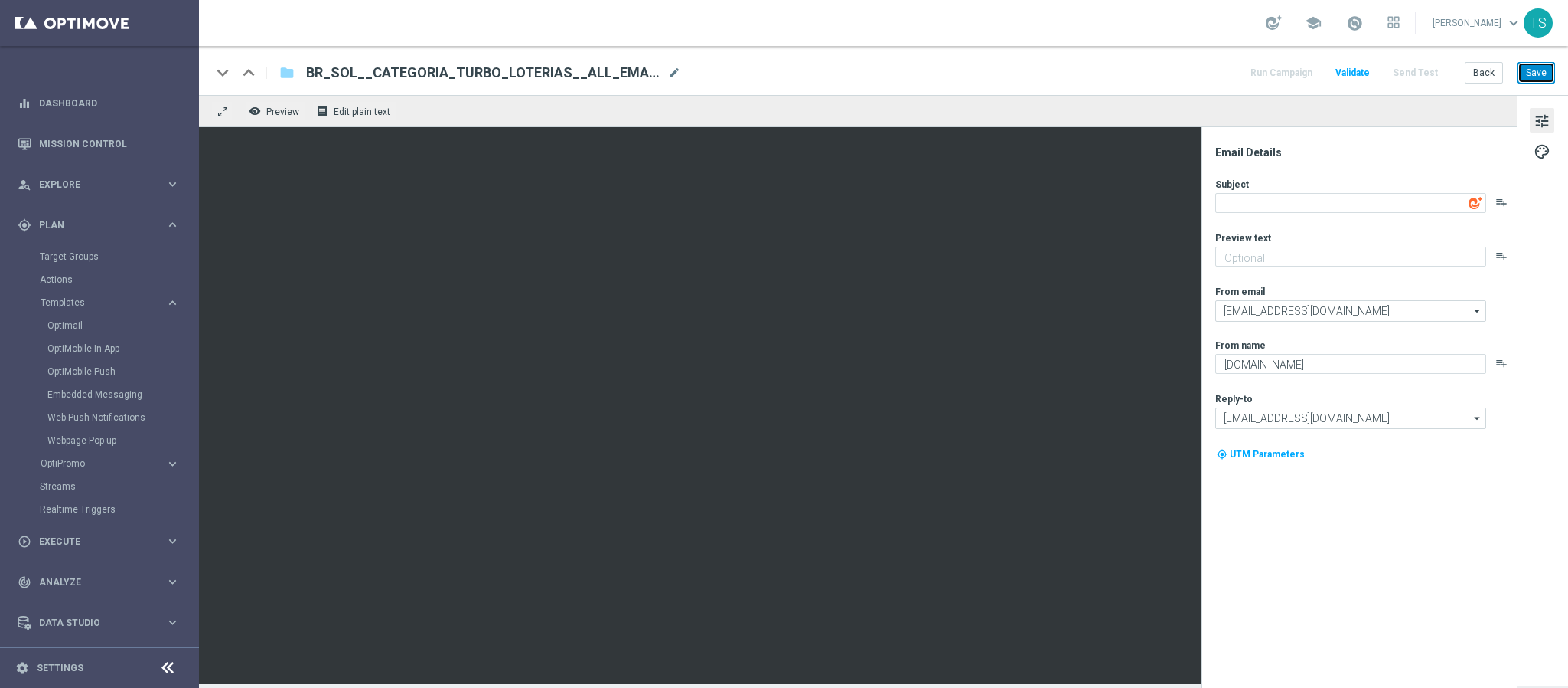
click at [1534, 66] on button "Save" at bounding box center [1537, 72] width 38 height 21
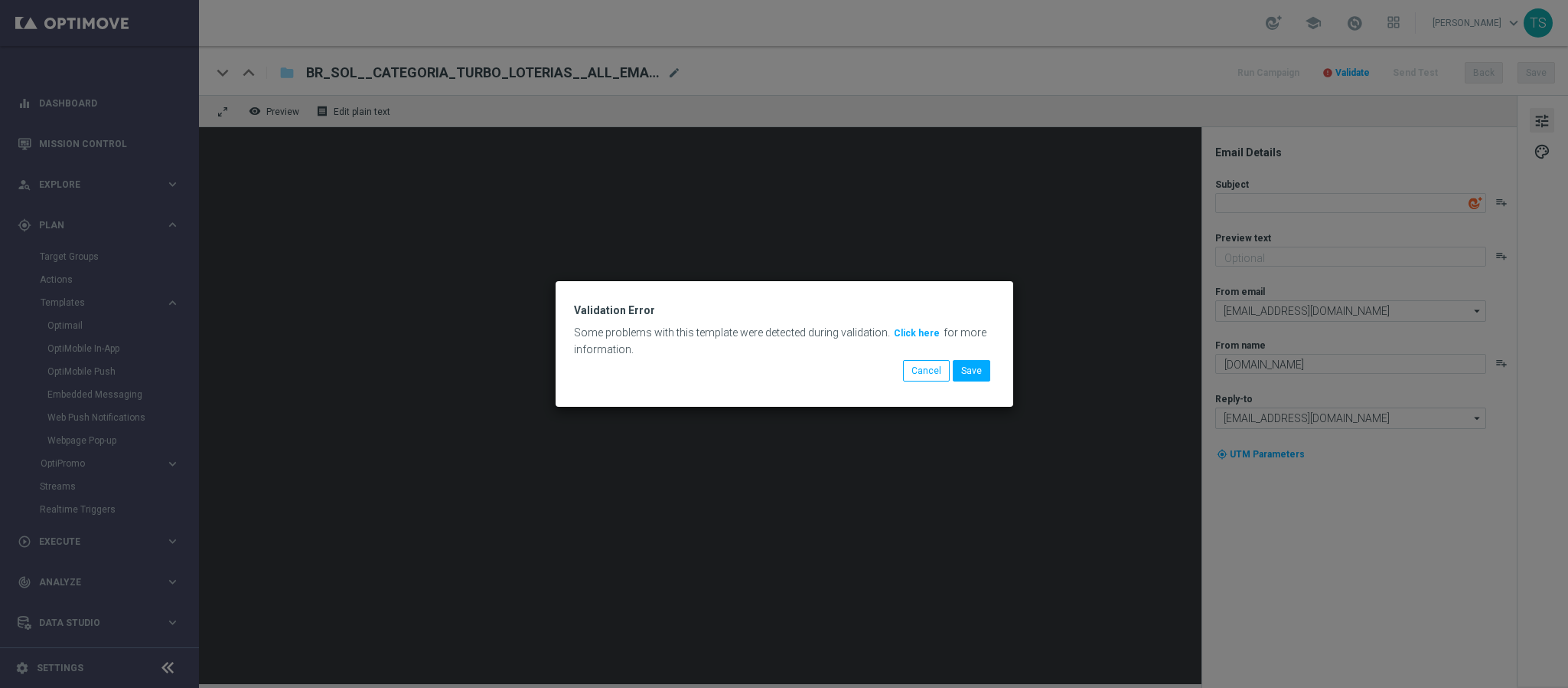
click at [909, 331] on button "Click here" at bounding box center [916, 333] width 49 height 17
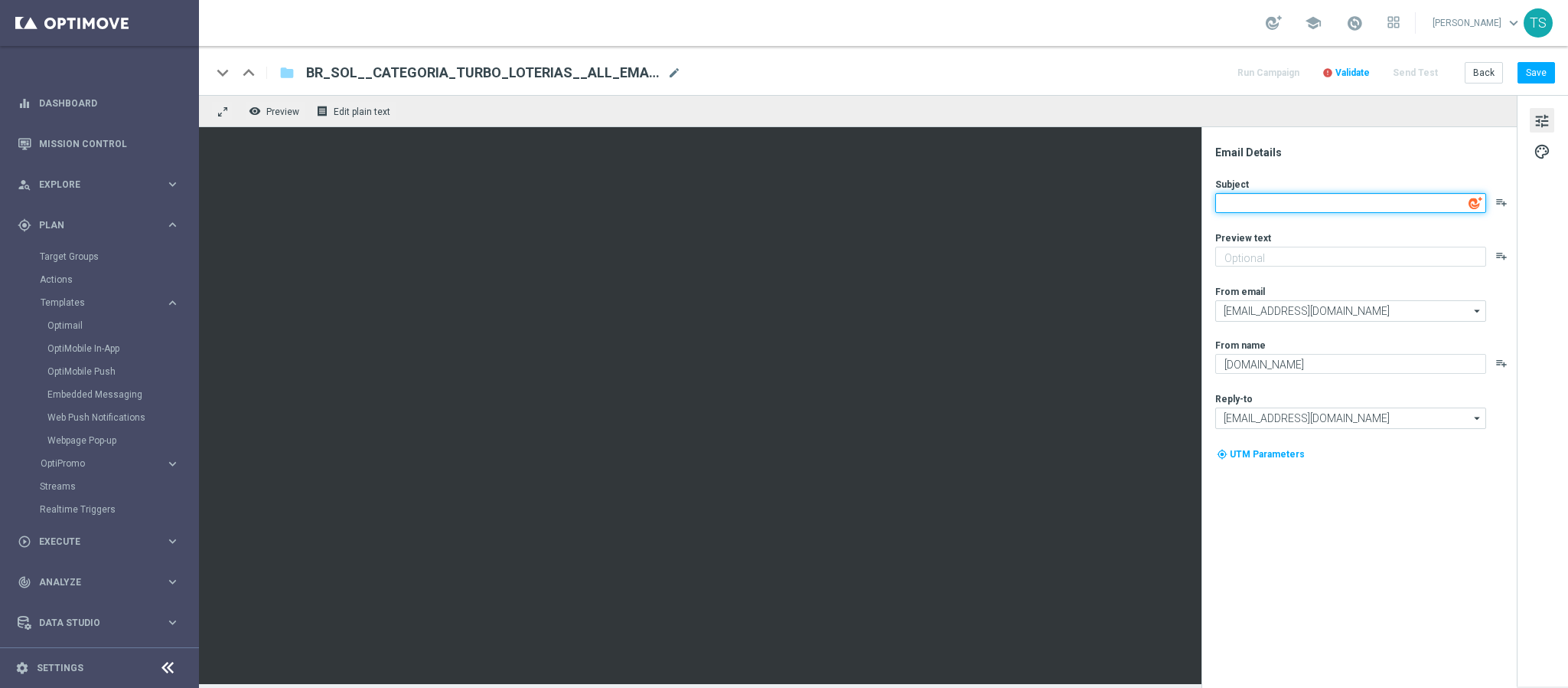
click at [1284, 210] on textarea at bounding box center [1351, 202] width 271 height 20
paste textarea "NOVIDADE! 🚨 Conheça as Turbo Loterias!"
type textarea "NOVIDADE! 🚨 Conheça as Turbo Loterias!"
click at [1409, 154] on div "Email Details" at bounding box center [1366, 152] width 300 height 14
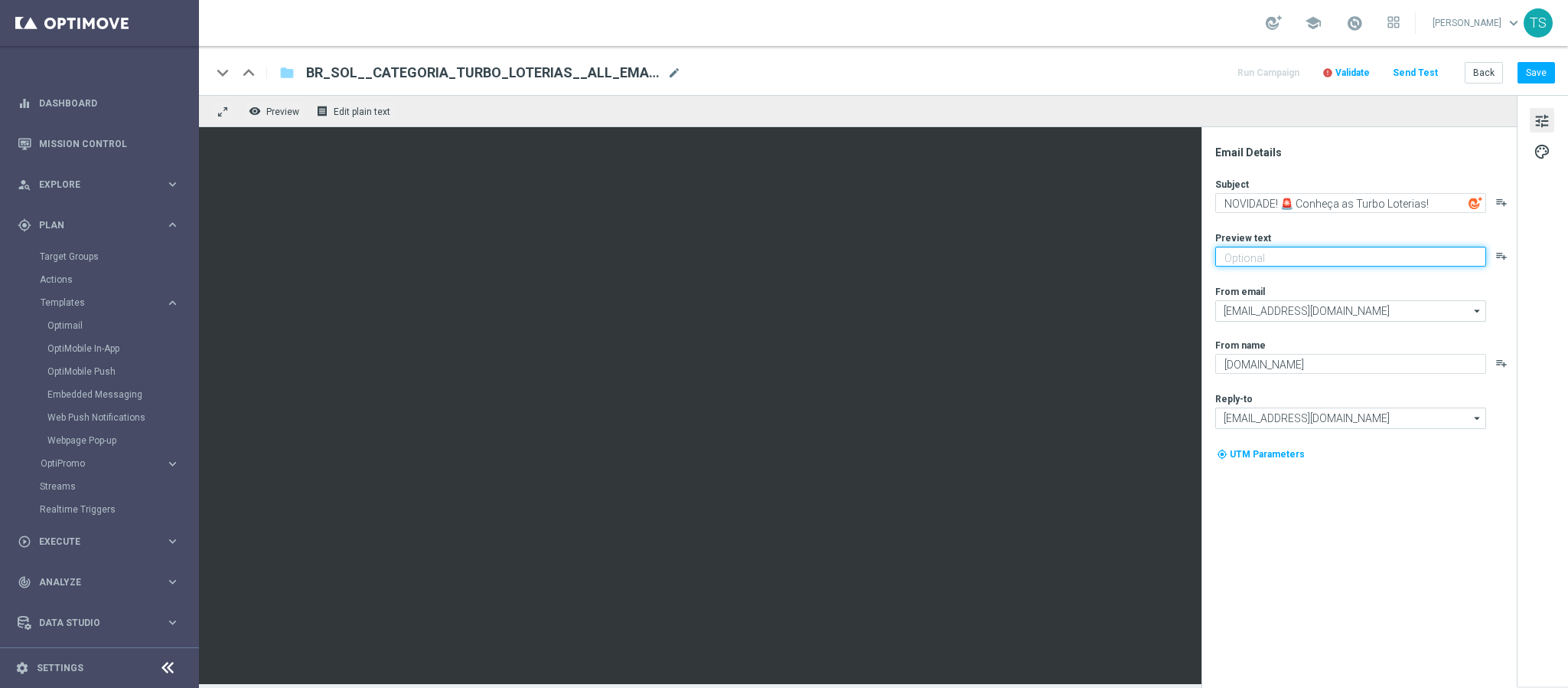
click at [1338, 257] on textarea at bounding box center [1351, 256] width 271 height 20
paste textarea "Prêmios de até R$ 25 MILHÕES com resultados NA HORA"
type textarea "Prêmios de até R$ 25 MILHÕES com resultados NA HORA"
click at [1429, 283] on div "Subject NOVIDADE! 🚨 Conheça as Turbo Loterias! playlist_add Preview text Prêmio…" at bounding box center [1366, 329] width 300 height 303
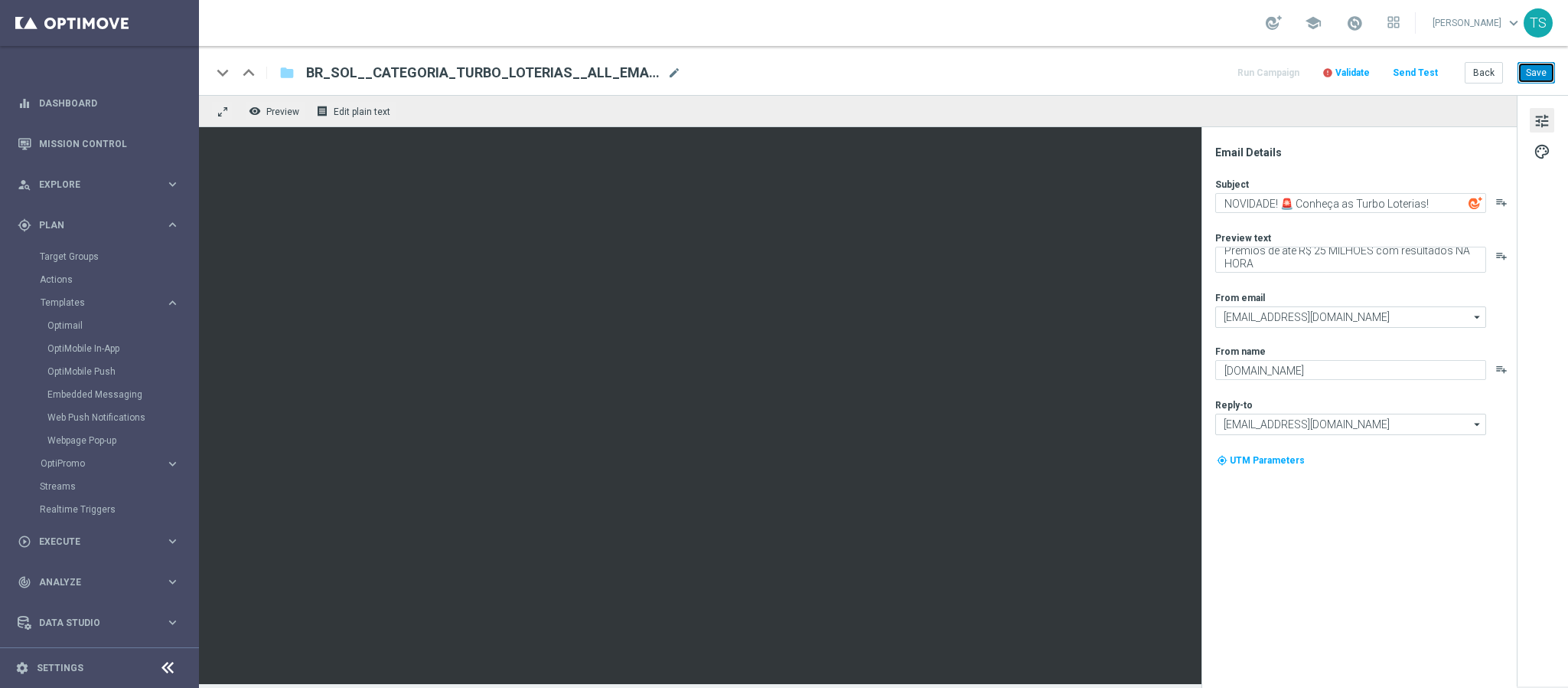
click at [1527, 71] on button "Save" at bounding box center [1537, 72] width 38 height 21
click at [84, 324] on link "Optimail" at bounding box center [103, 326] width 112 height 13
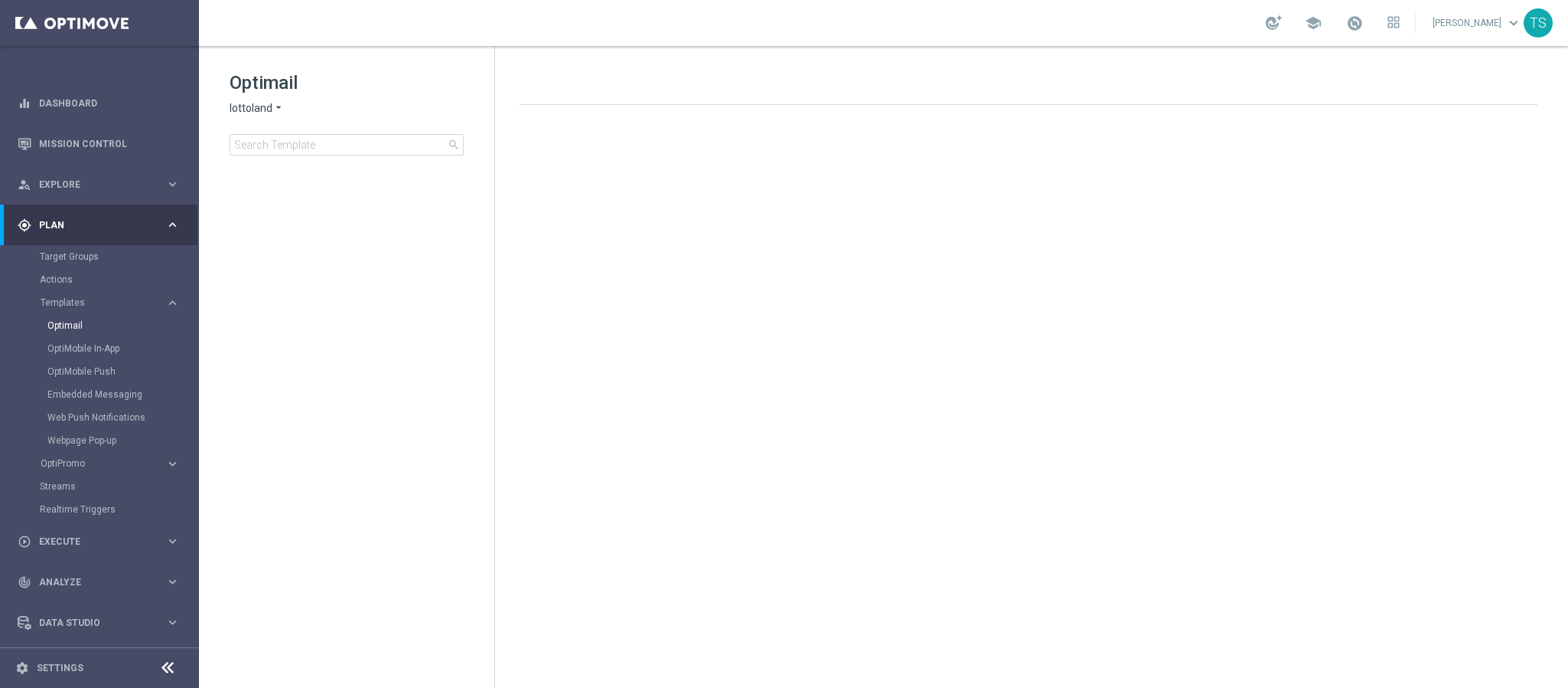
click at [253, 111] on span "lottoland" at bounding box center [251, 108] width 43 height 15
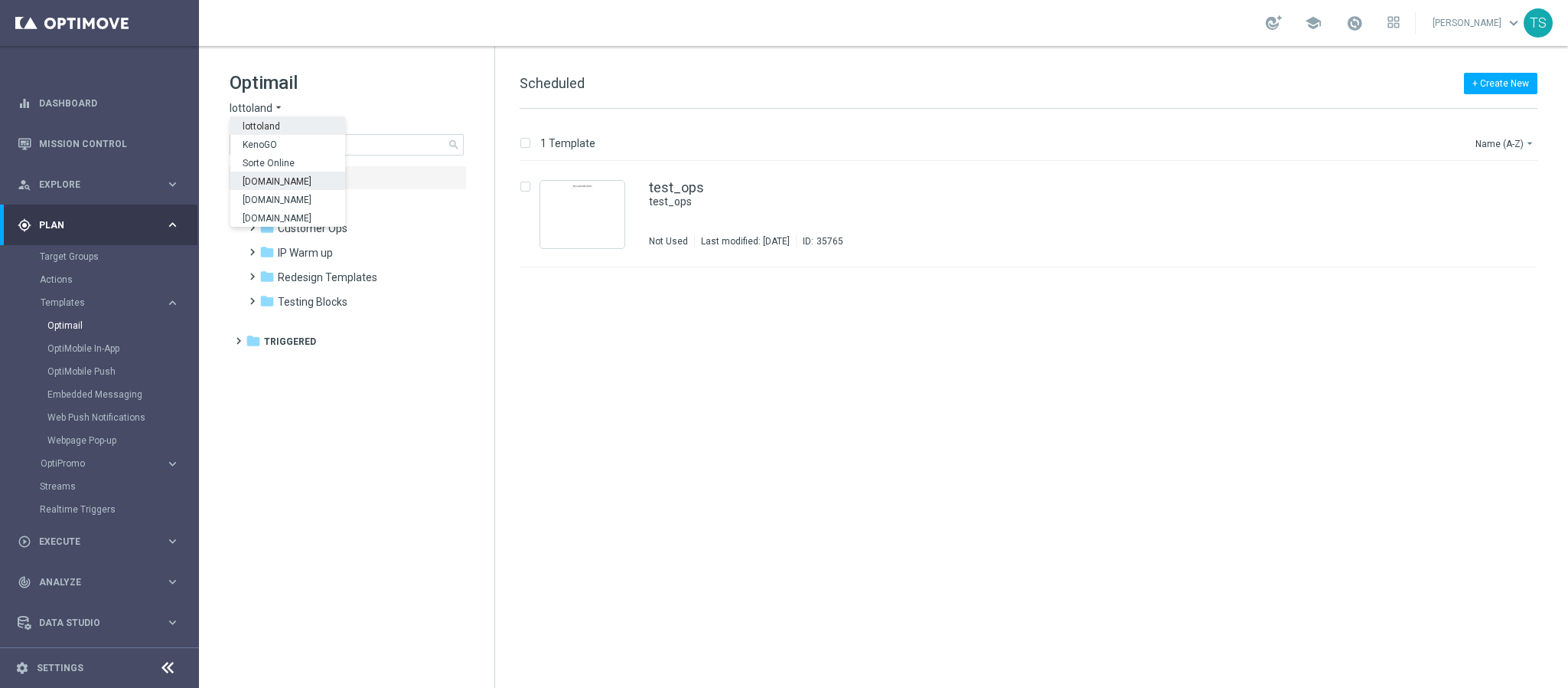
click at [0, 0] on span "Sorteonline.bet.br" at bounding box center [0, 0] width 0 height 0
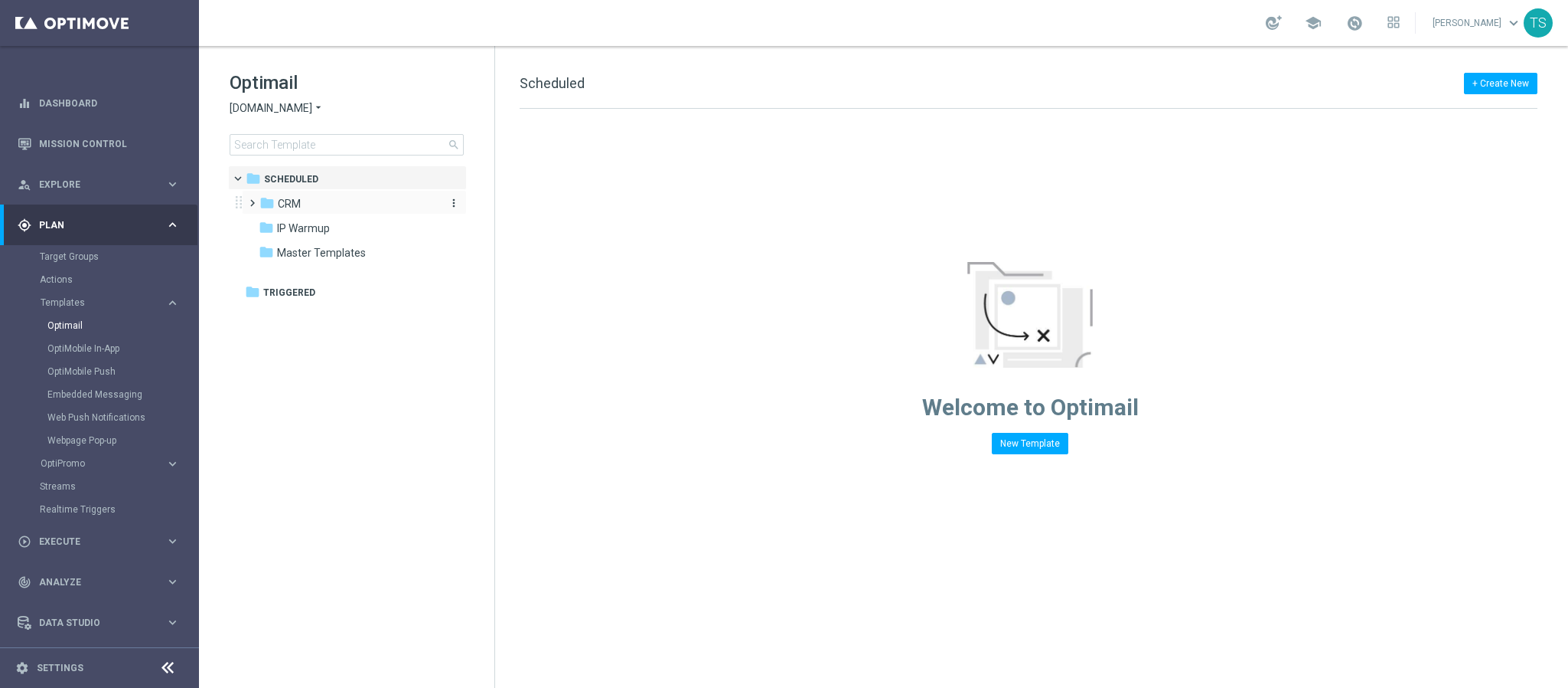
click at [320, 202] on div "folder CRM" at bounding box center [347, 204] width 176 height 18
click at [291, 138] on input at bounding box center [347, 144] width 234 height 21
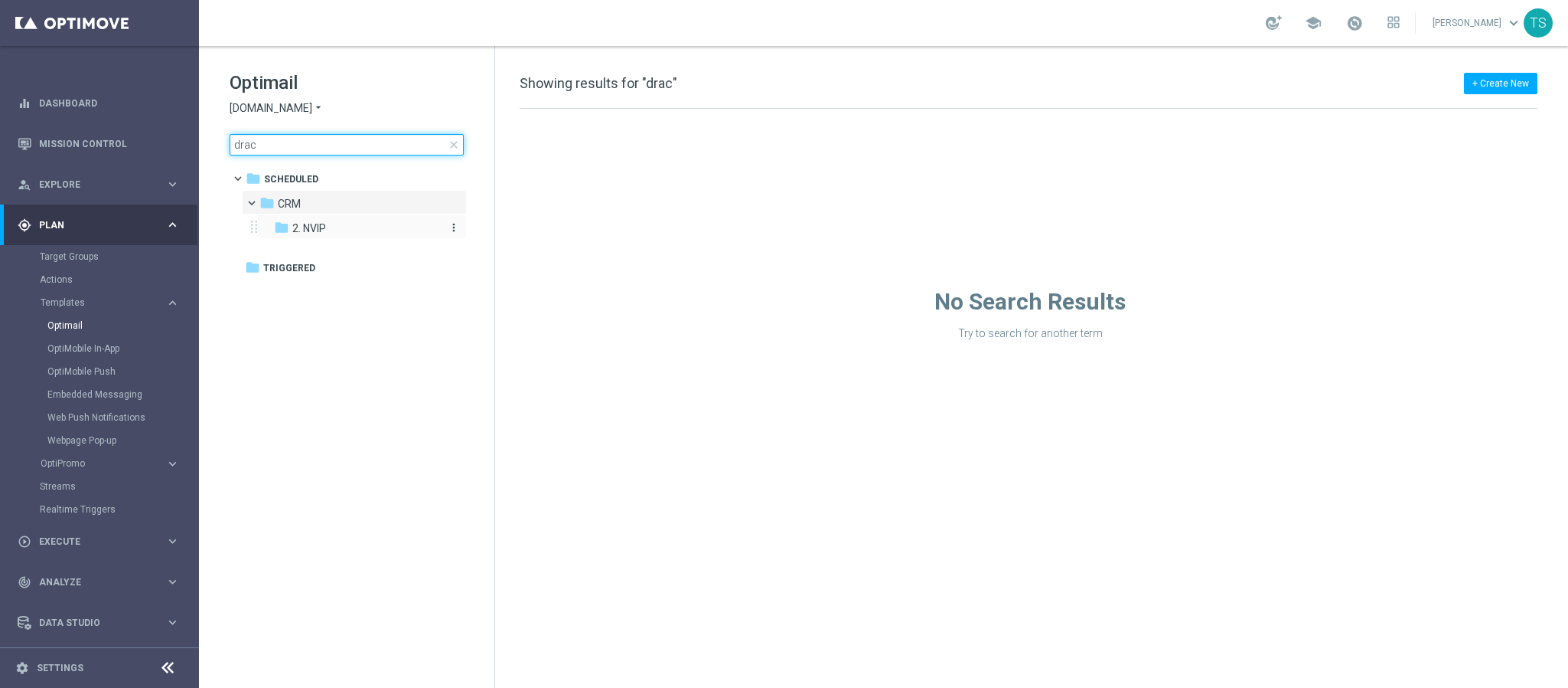
type input "drac"
click at [321, 226] on span "2. NVIP" at bounding box center [309, 228] width 34 height 14
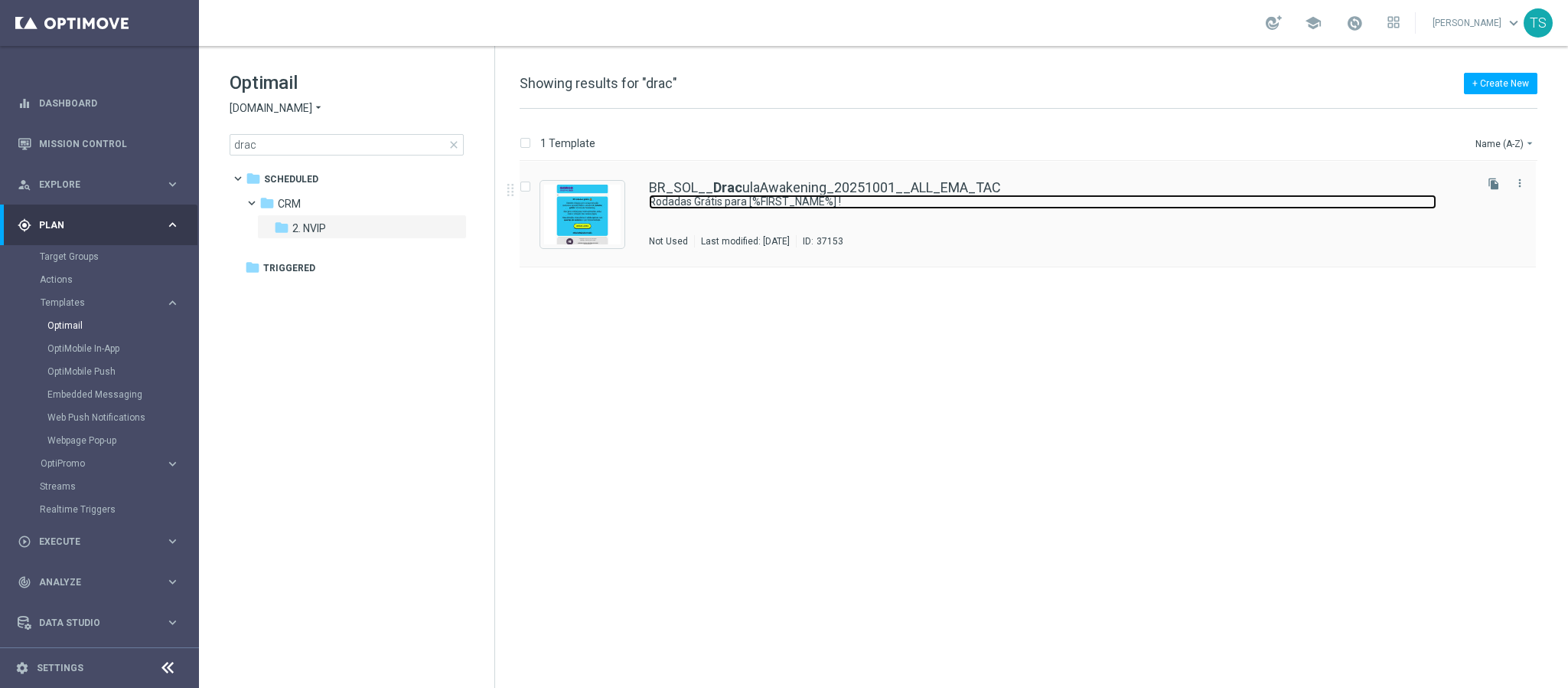
click at [790, 200] on link "Rodadas Grátis para [%FIRST_NAME%] !" at bounding box center [1043, 202] width 788 height 15
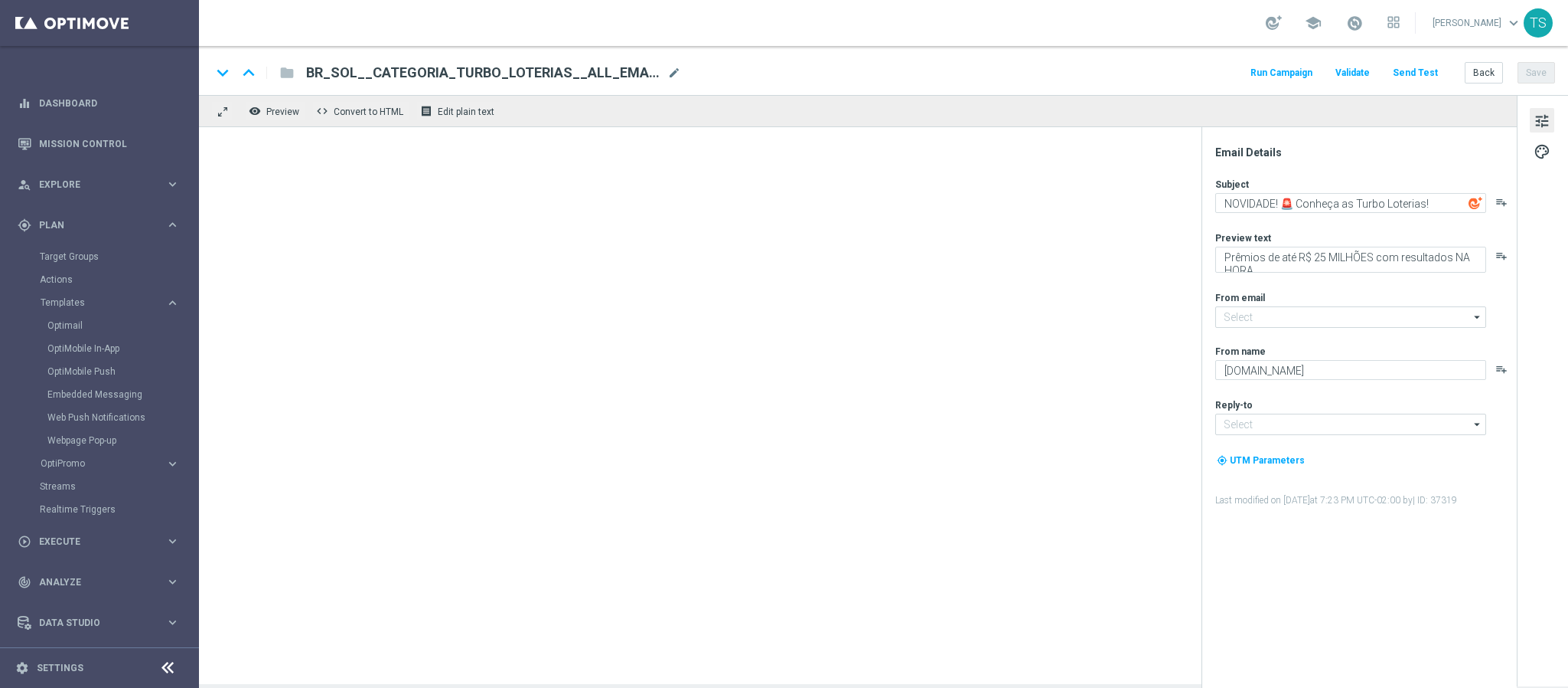
type input "contato@email.sorteonline.bet.br"
type input "suporte@sorteonline.bet.br"
type textarea "Rodadas Grátis para [%FIRST_NAME%] !"
type textarea "Ative a promoção e garanta até 10 rodadas grátis toda quarta em outubro."
type textarea "Sorte Online Betz"
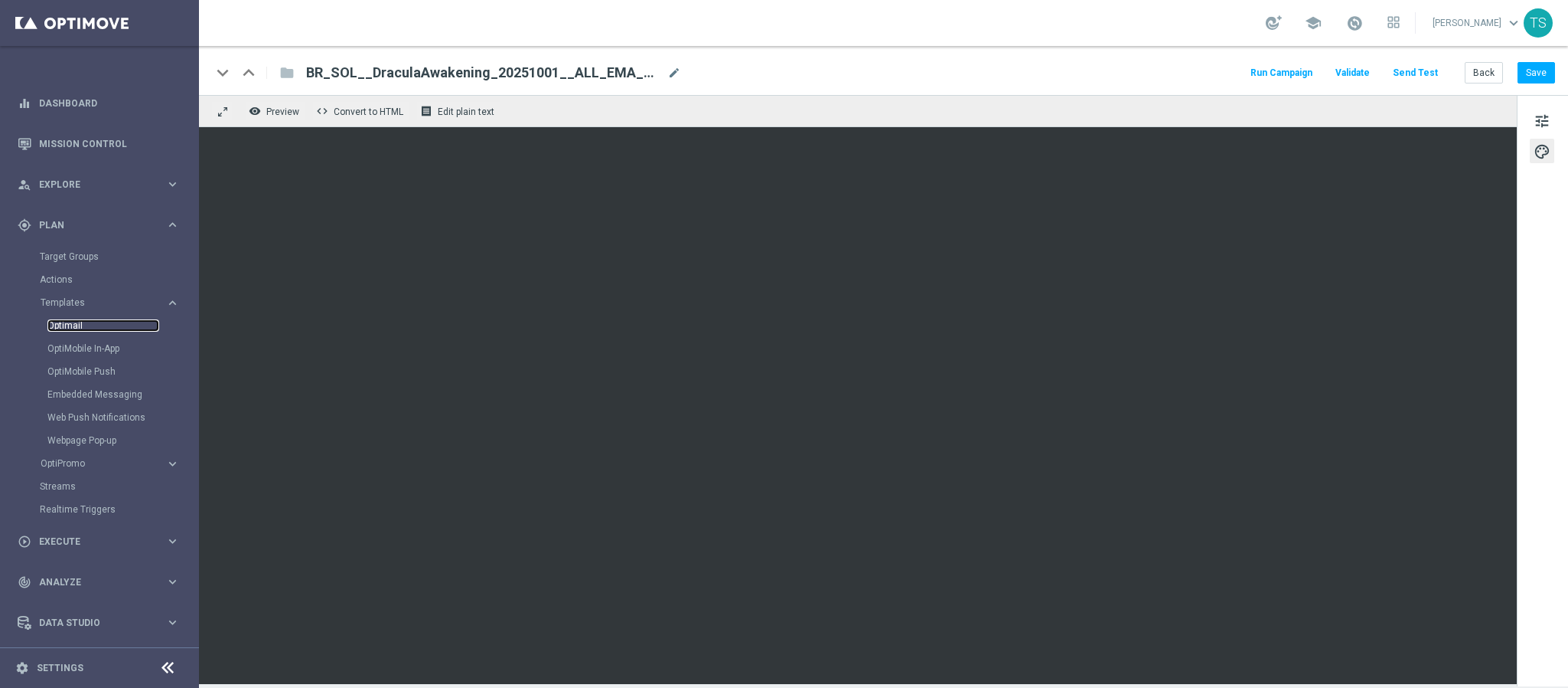
click at [70, 327] on link "Optimail" at bounding box center [103, 326] width 112 height 13
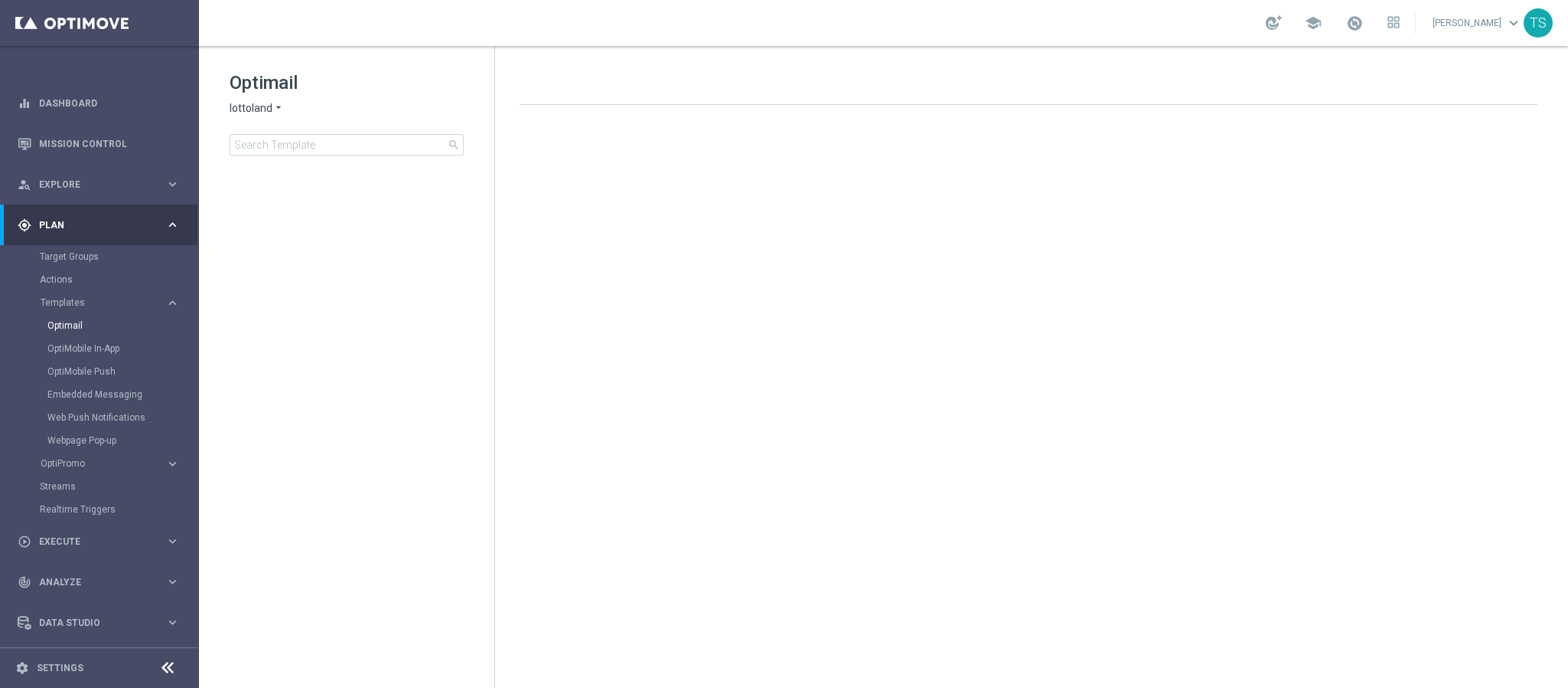
click at [248, 113] on span "lottoland" at bounding box center [251, 108] width 43 height 15
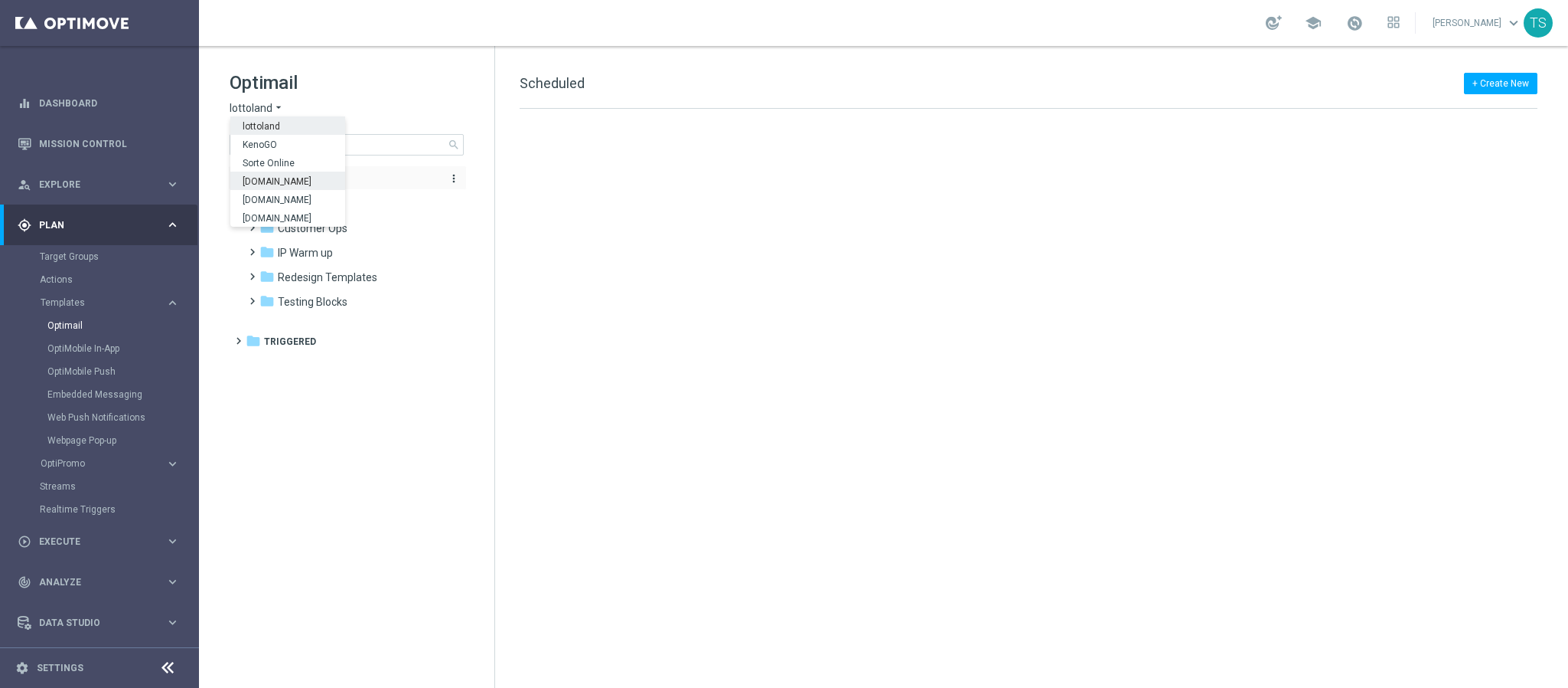
click at [0, 0] on span "Sorteonline.bet.br" at bounding box center [0, 0] width 0 height 0
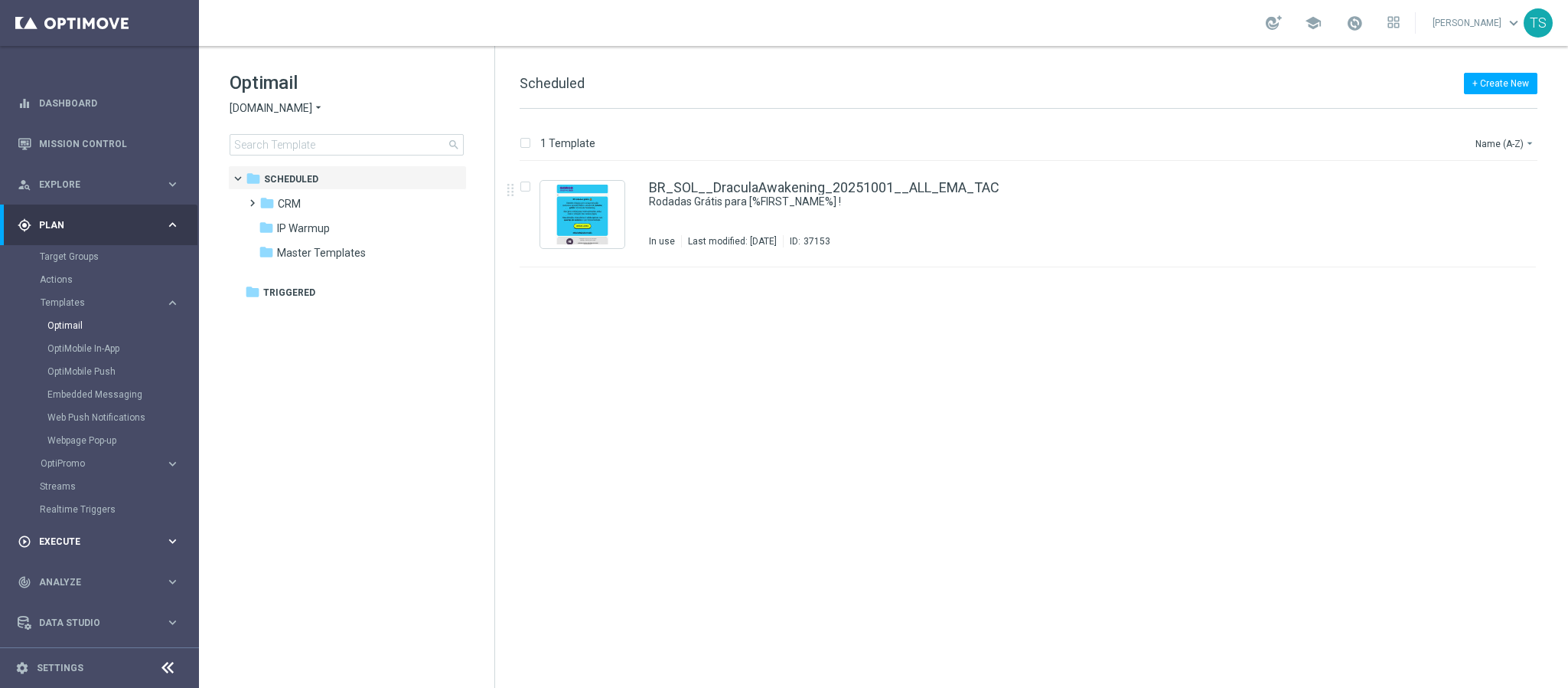
click at [106, 531] on div "play_circle_outline Execute keyboard_arrow_right" at bounding box center [98, 541] width 198 height 41
click at [74, 368] on div "track_changes Analyze keyboard_arrow_right" at bounding box center [98, 352] width 198 height 41
click at [83, 340] on link "Customer 360" at bounding box center [99, 338] width 120 height 13
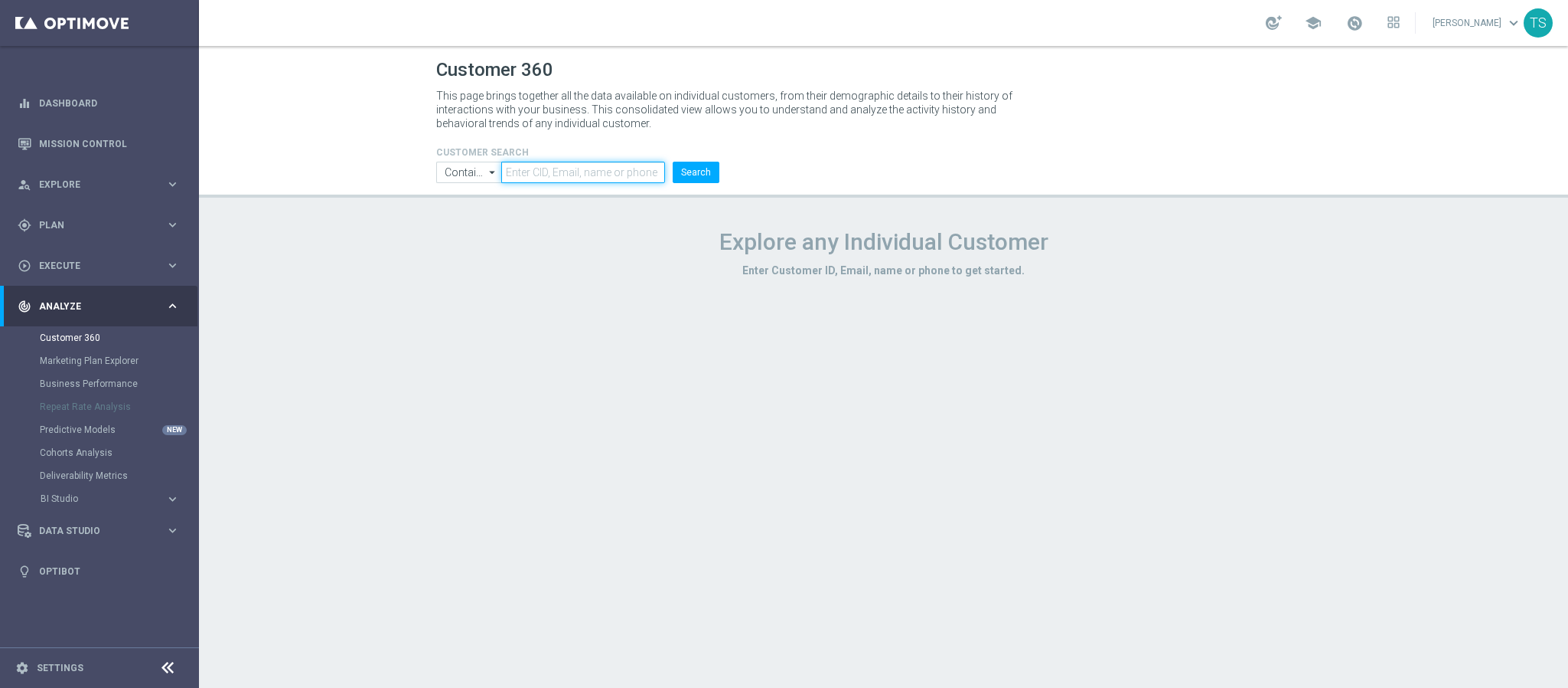
click at [604, 172] on input "text" at bounding box center [583, 172] width 163 height 21
paste input "424661735"
type input "424661735"
click at [680, 172] on button "Search" at bounding box center [696, 172] width 47 height 21
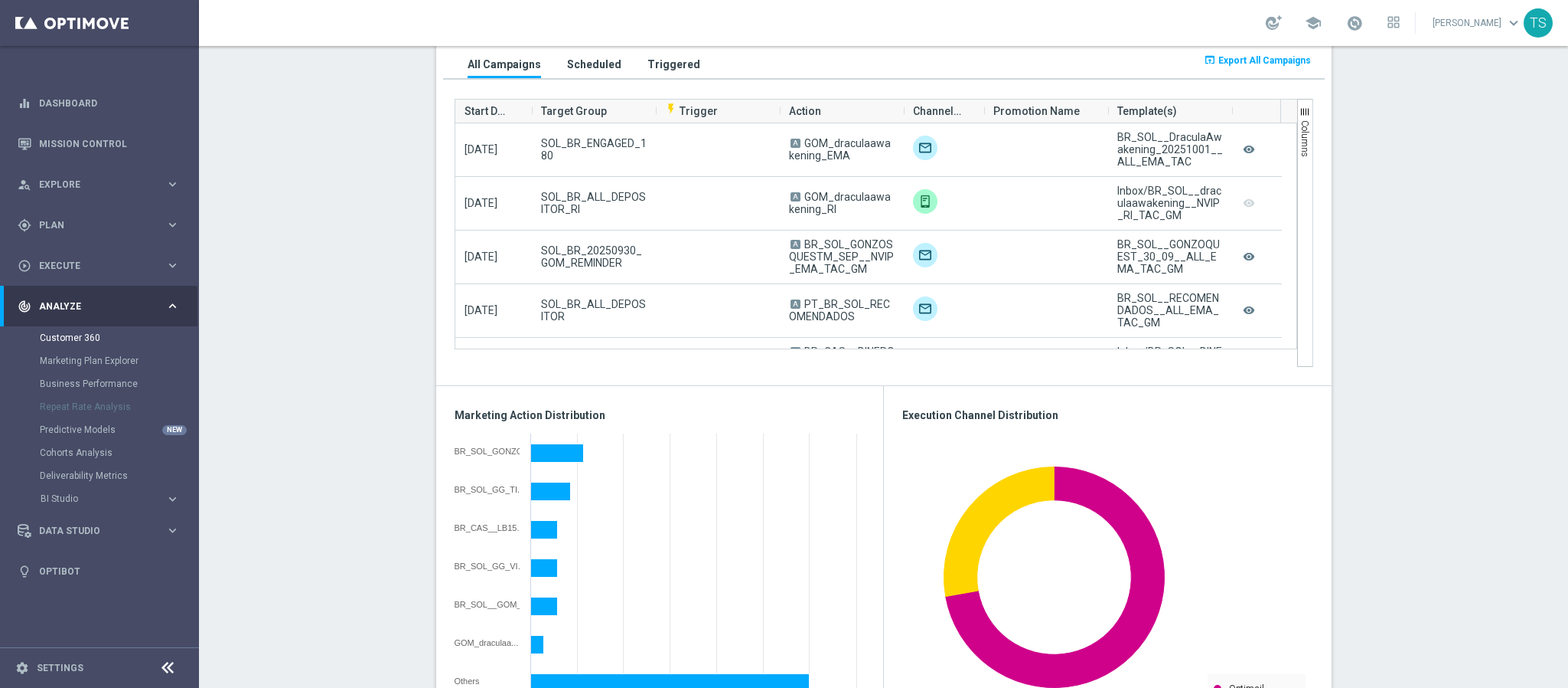
click at [1360, 306] on section "NUMBER_OF_CONSECUTIVE_UNOPENED_EMAILS: -1 more_vert CONSENT STATUS View Consent…" at bounding box center [884, 400] width 1370 height 2425
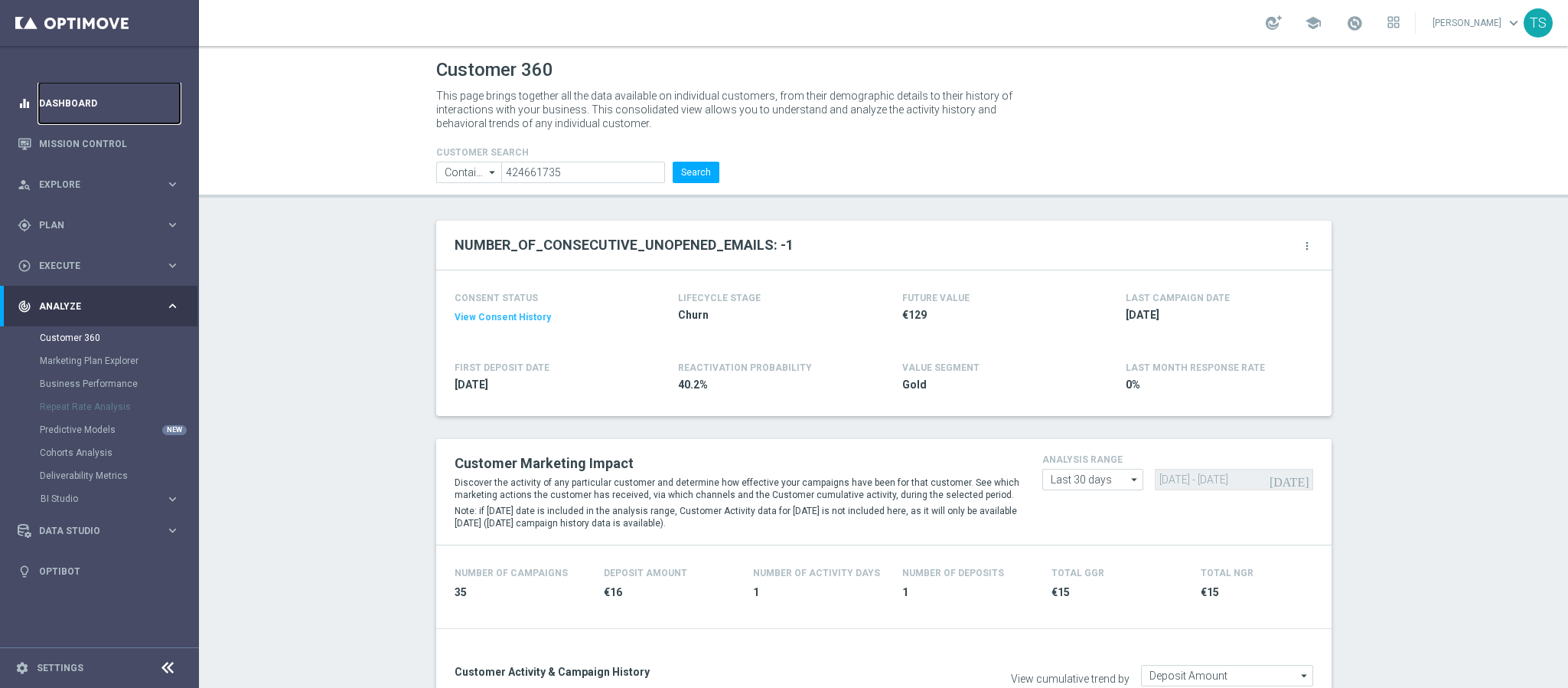
click at [81, 101] on link "Dashboard" at bounding box center [109, 103] width 141 height 41
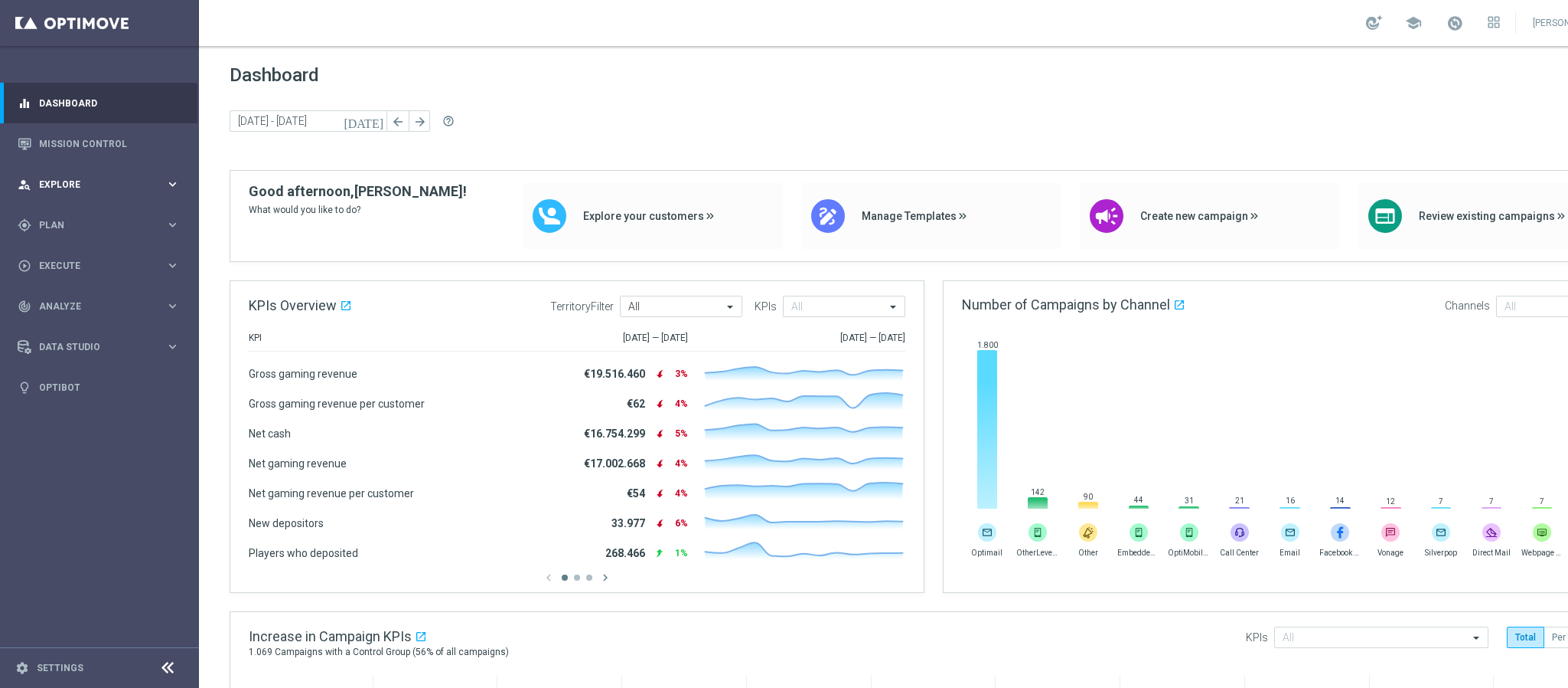
click at [84, 188] on span "Explore" at bounding box center [102, 185] width 127 height 9
click at [88, 411] on span "Plan" at bounding box center [102, 409] width 127 height 9
click at [83, 326] on link "Optimail" at bounding box center [103, 326] width 112 height 13
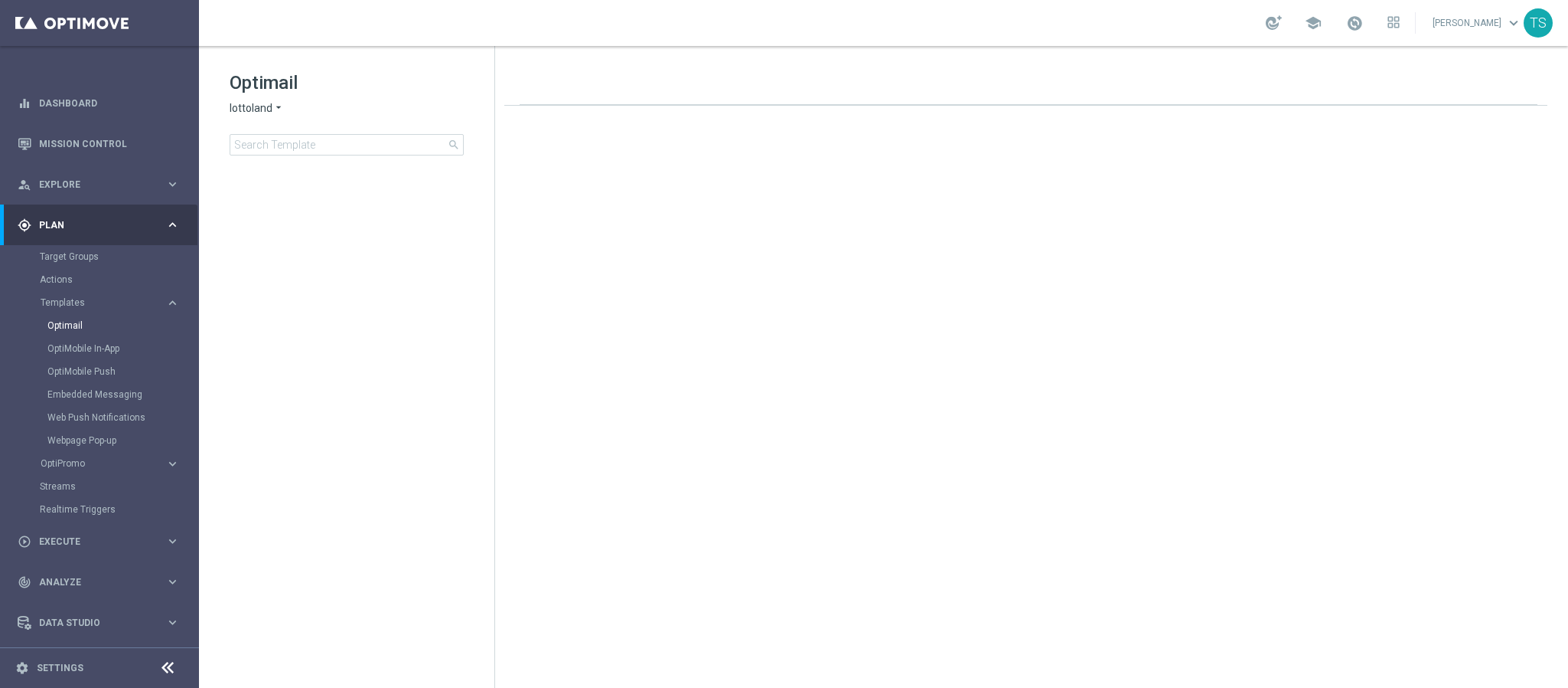
click at [264, 113] on span "lottoland" at bounding box center [251, 108] width 43 height 15
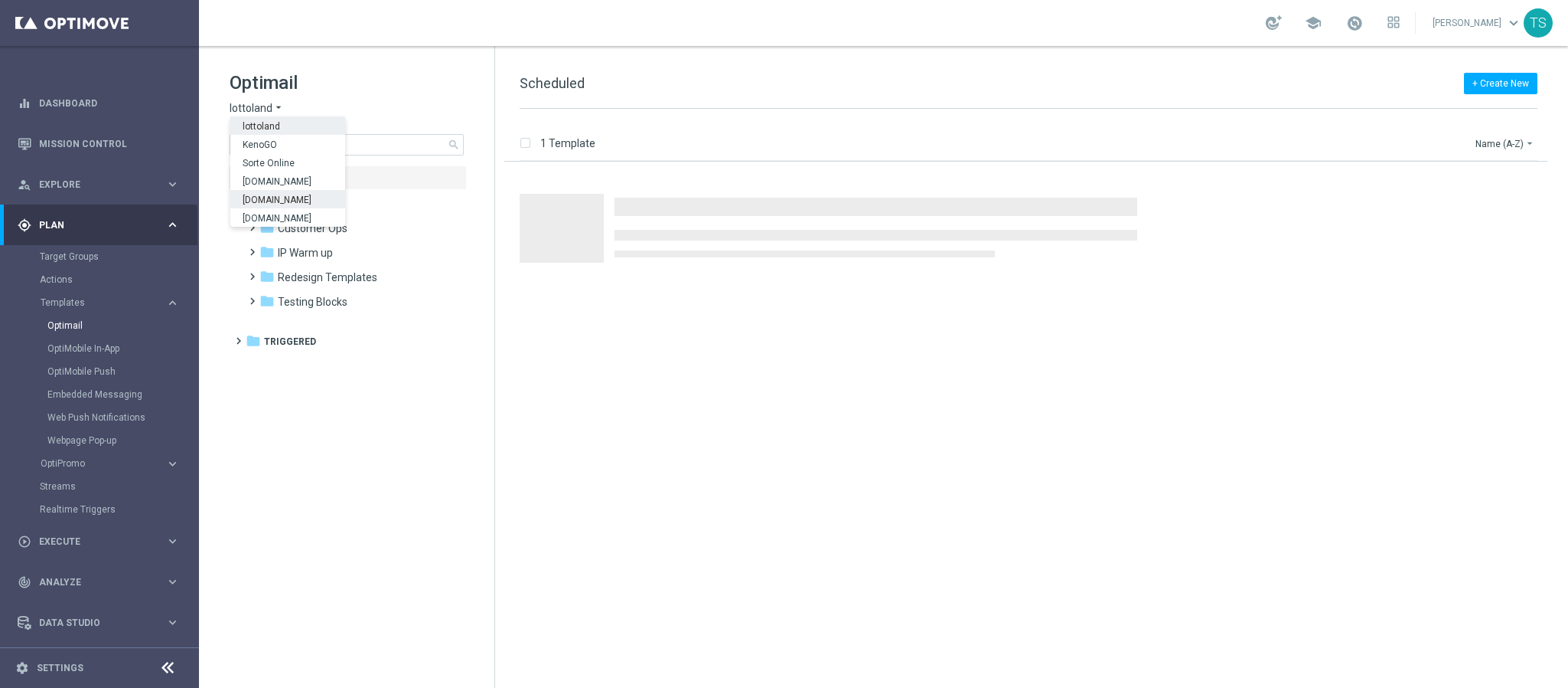
click at [0, 0] on span "Lottoland.bet.br" at bounding box center [0, 0] width 0 height 0
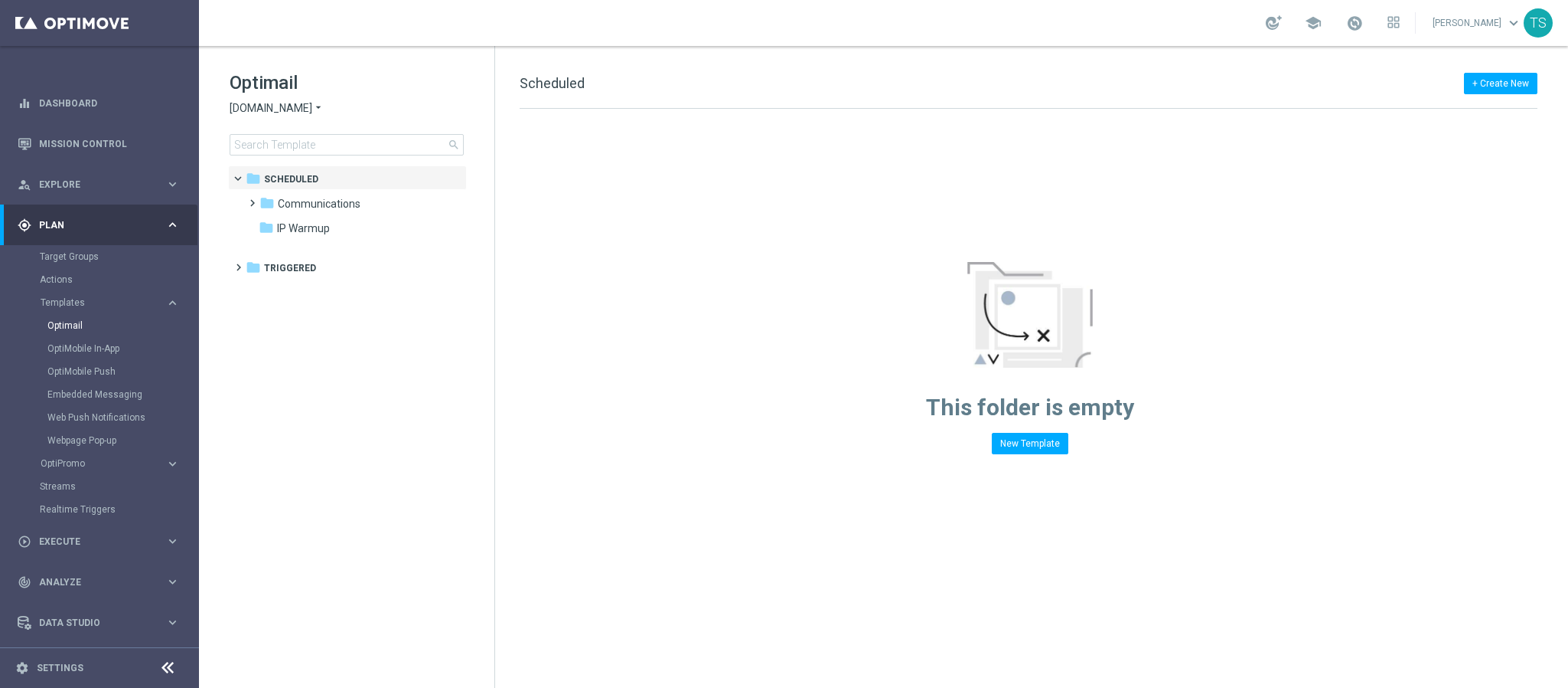
click at [294, 111] on span "Lottoland.bet.br" at bounding box center [271, 108] width 83 height 15
click at [0, 0] on span "Sorteonline.bet.br" at bounding box center [0, 0] width 0 height 0
click at [322, 209] on div "folder CRM" at bounding box center [347, 204] width 176 height 18
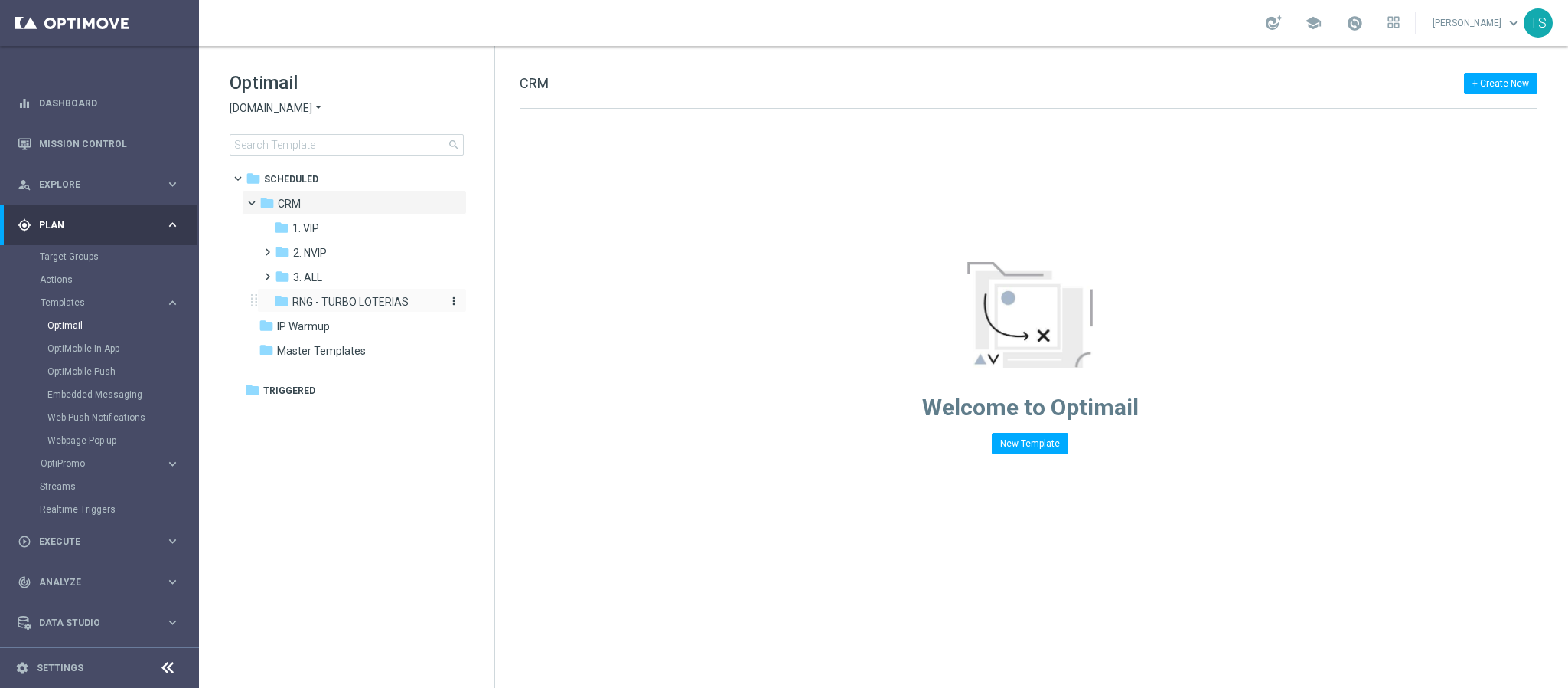
click at [333, 299] on span "RNG - TURBO LOTERIAS" at bounding box center [350, 302] width 116 height 14
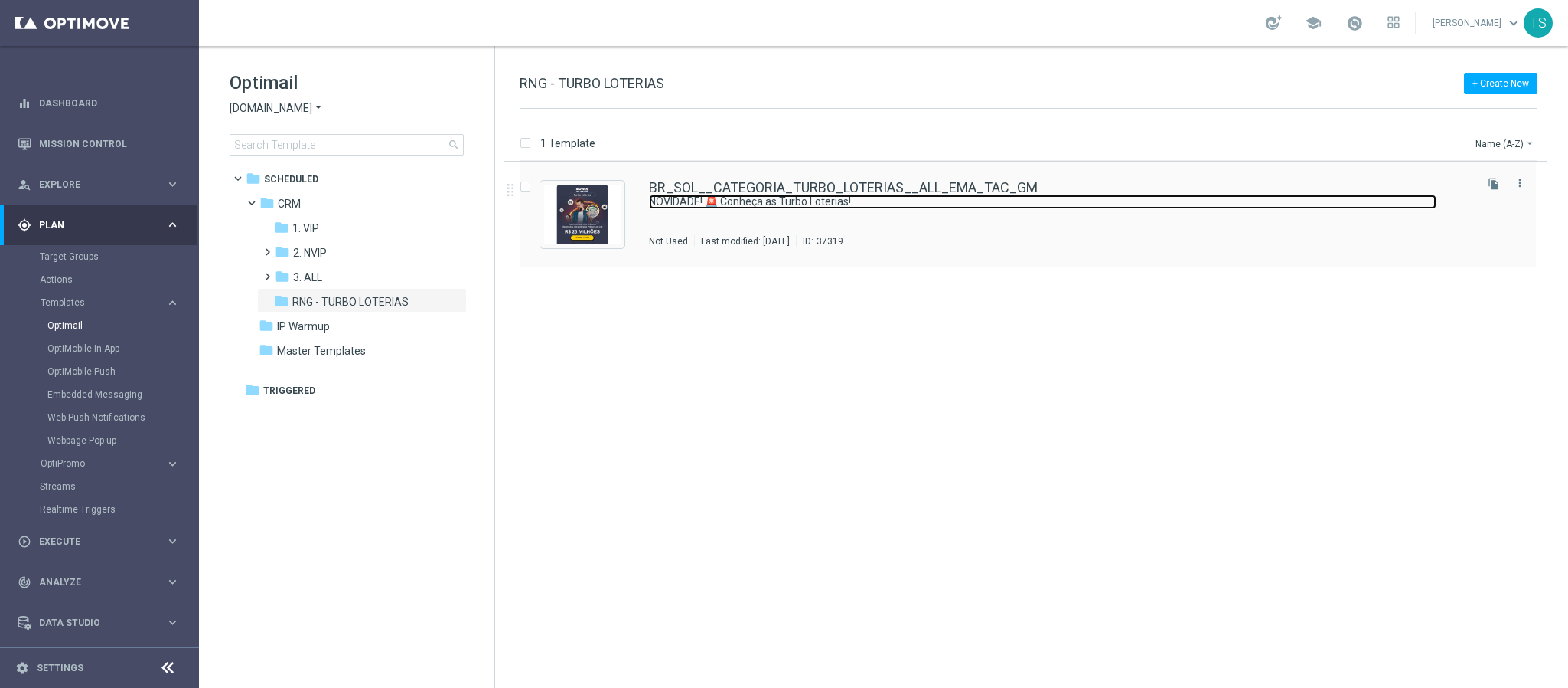
click at [893, 199] on link "NOVIDADE! 🚨 Conheça as Turbo Loterias!" at bounding box center [1043, 202] width 788 height 15
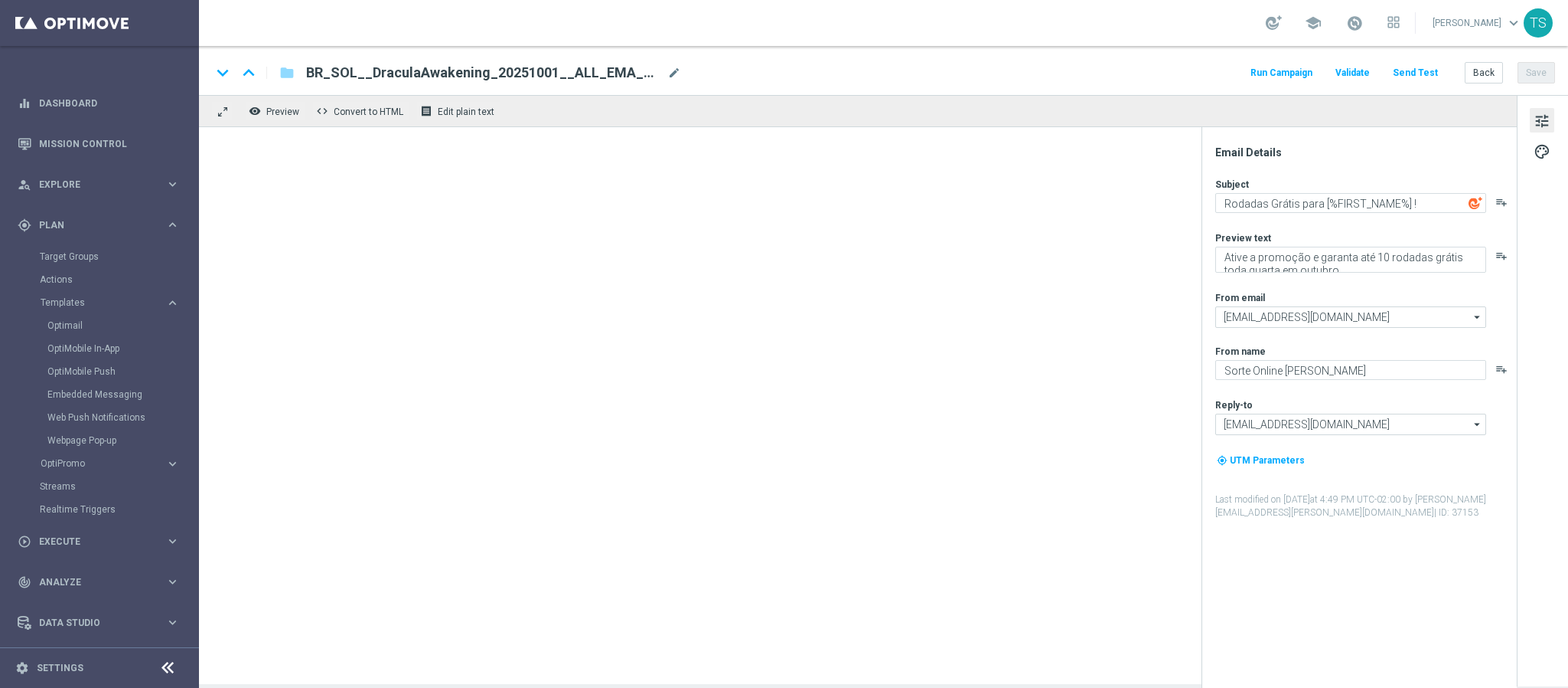
type textarea "NOVIDADE! 🚨 Conheça as Turbo Loterias!"
type textarea "Prêmios de até R$ 25 MILHÕES com resultados NA HORA"
type textarea "Sorteonline.bet.br"
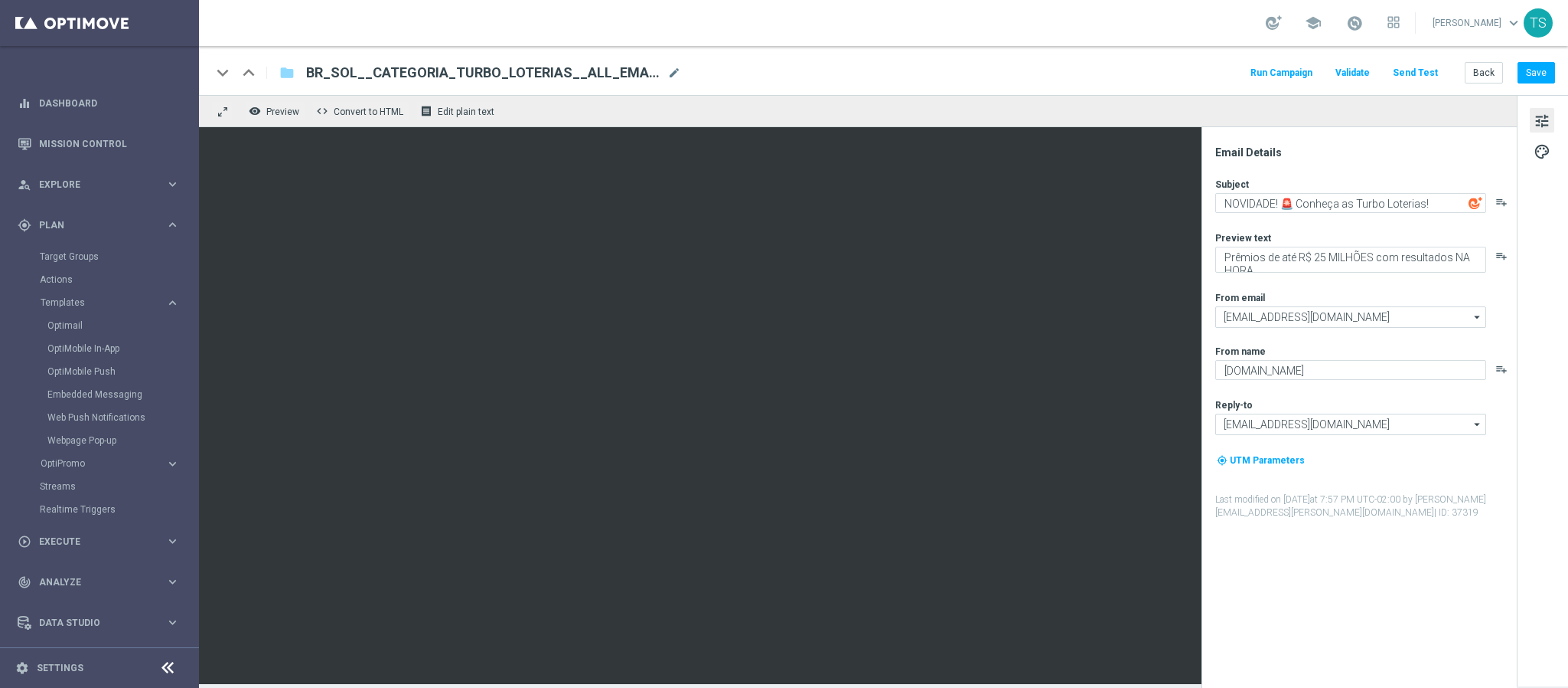
click at [1424, 84] on div "keyboard_arrow_down keyboard_arrow_up folder BR_SOL__CATEGORIA_TURBO_LOTERIAS__…" at bounding box center [884, 70] width 1370 height 49
click at [1424, 83] on div "keyboard_arrow_down keyboard_arrow_up folder BR_SOL__CATEGORIA_TURBO_LOTERIAS__…" at bounding box center [884, 70] width 1370 height 49
click at [1424, 72] on button "Send Test" at bounding box center [1416, 73] width 50 height 20
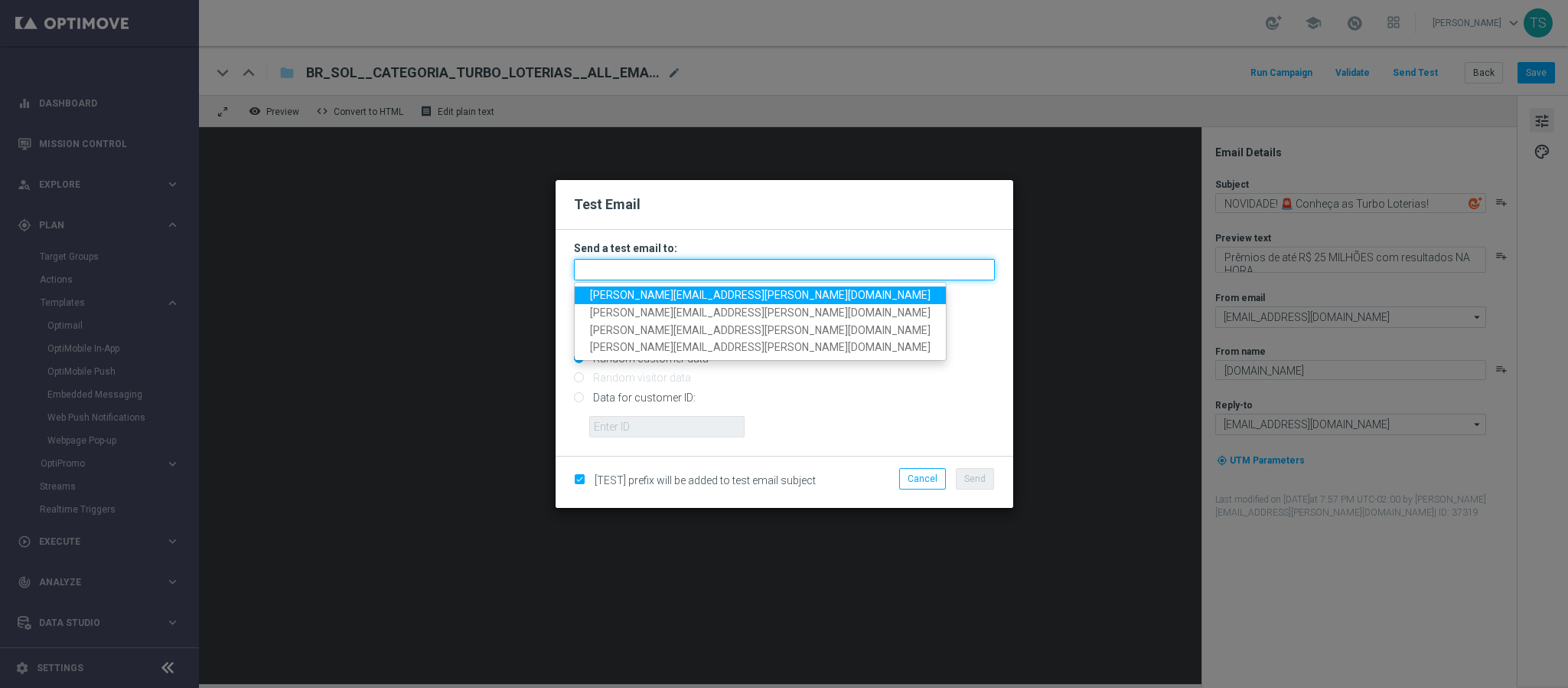
click at [888, 274] on input "text" at bounding box center [784, 269] width 421 height 21
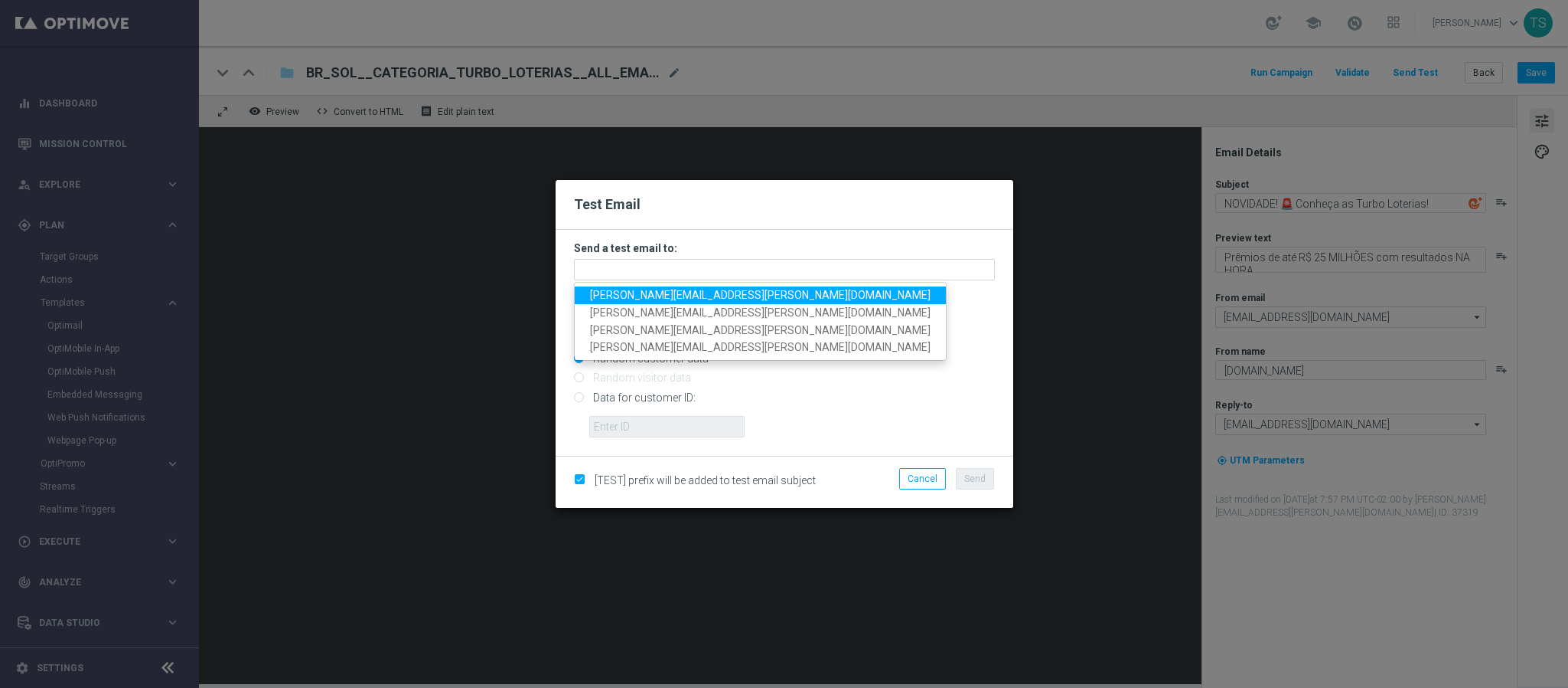
click at [737, 297] on span "thomas.silva@sorteonline.com.br" at bounding box center [760, 295] width 341 height 13
type input "thomas.silva@sorteonline.com.br"
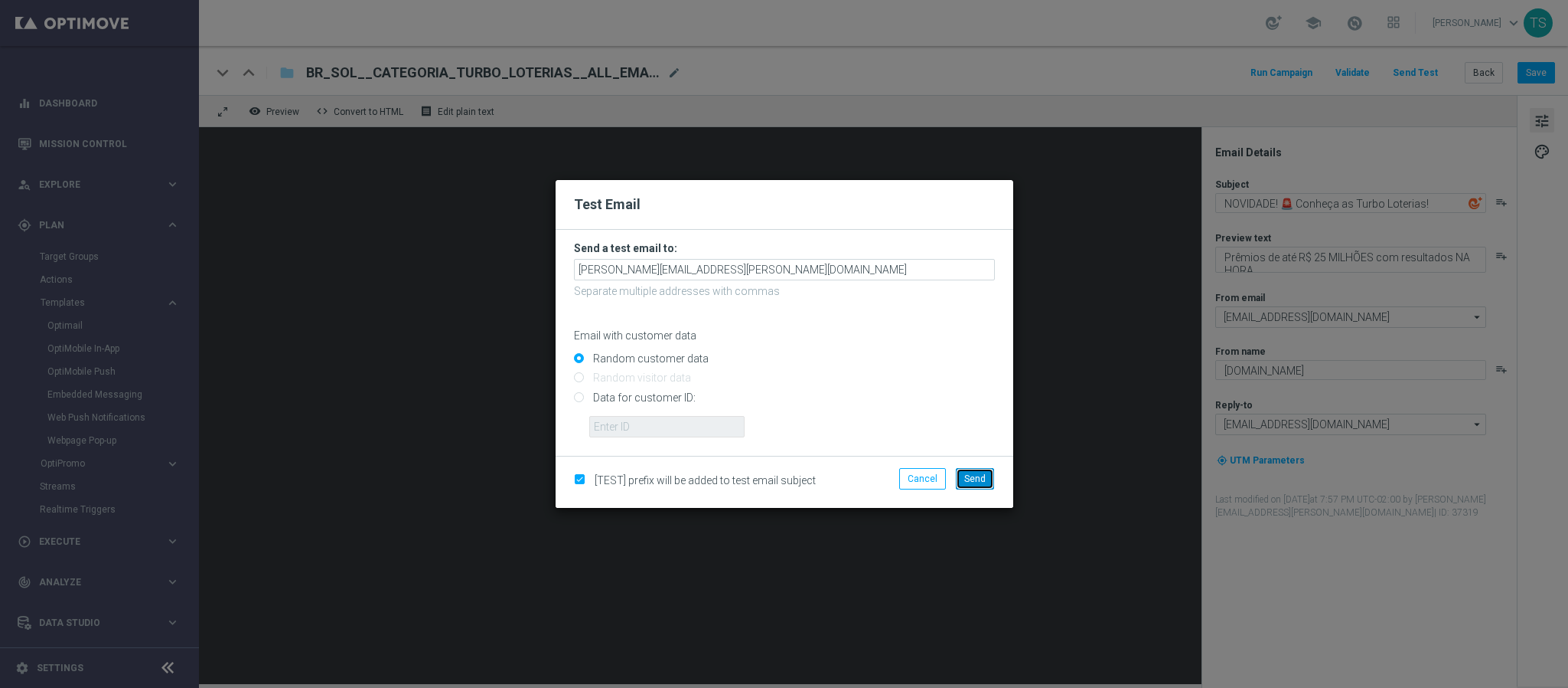
click at [966, 474] on span "Send" at bounding box center [974, 478] width 21 height 11
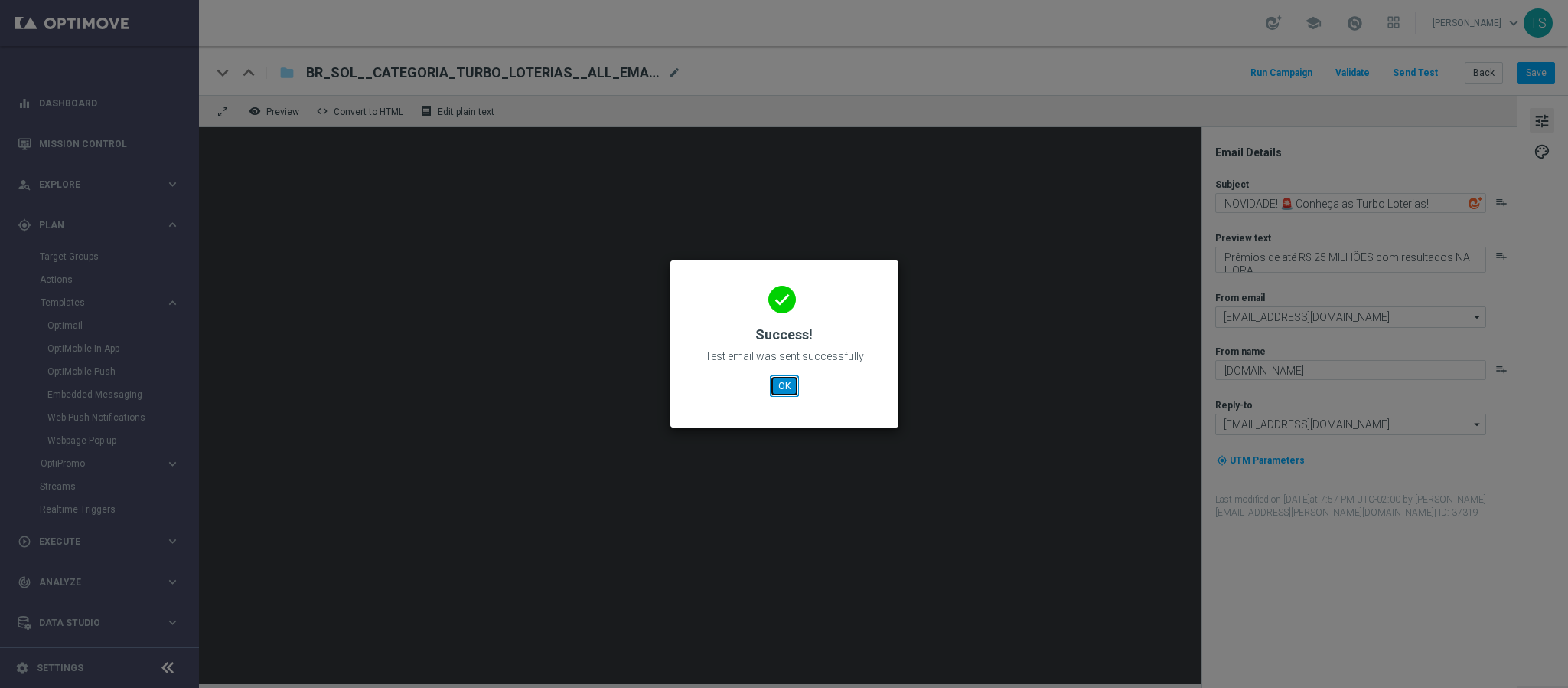
click at [786, 389] on button "OK" at bounding box center [784, 385] width 29 height 21
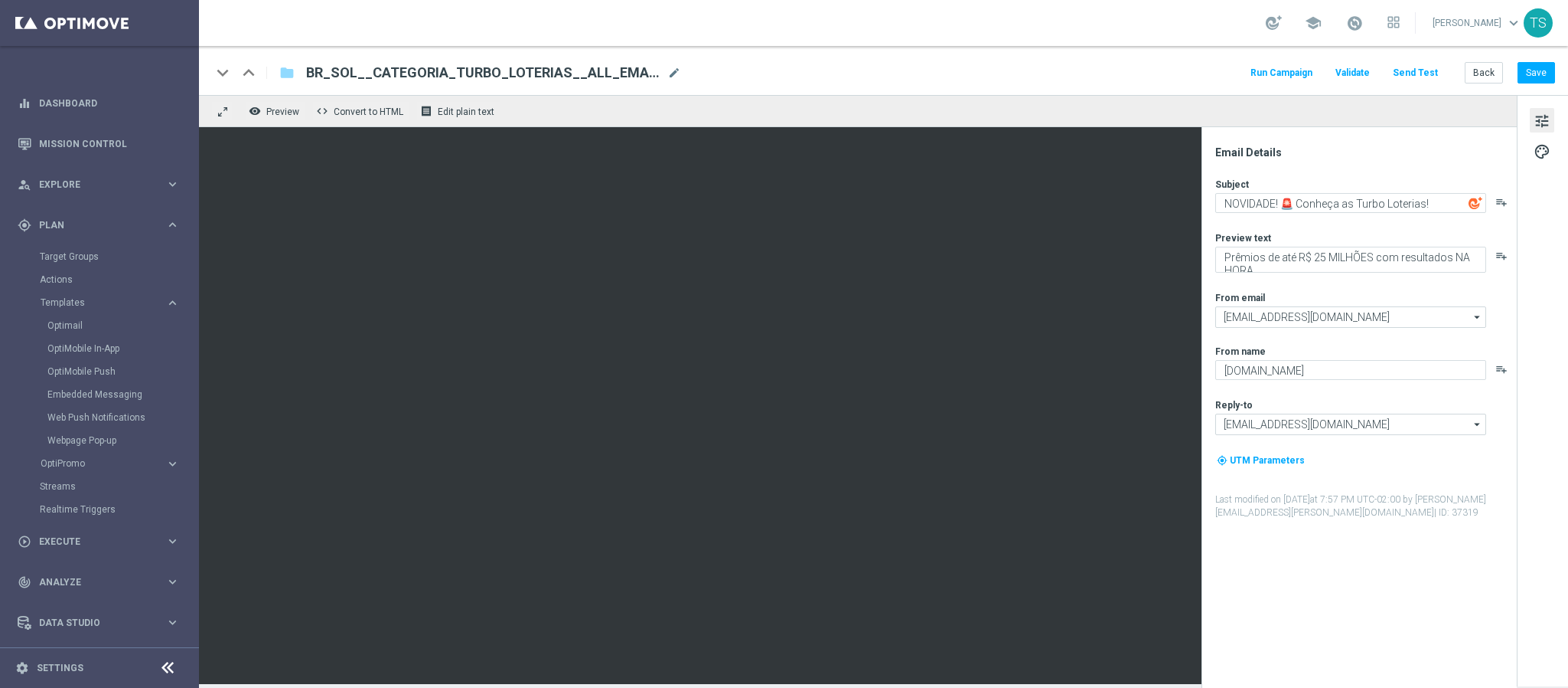
click at [1415, 69] on button "Send Test" at bounding box center [1416, 73] width 50 height 20
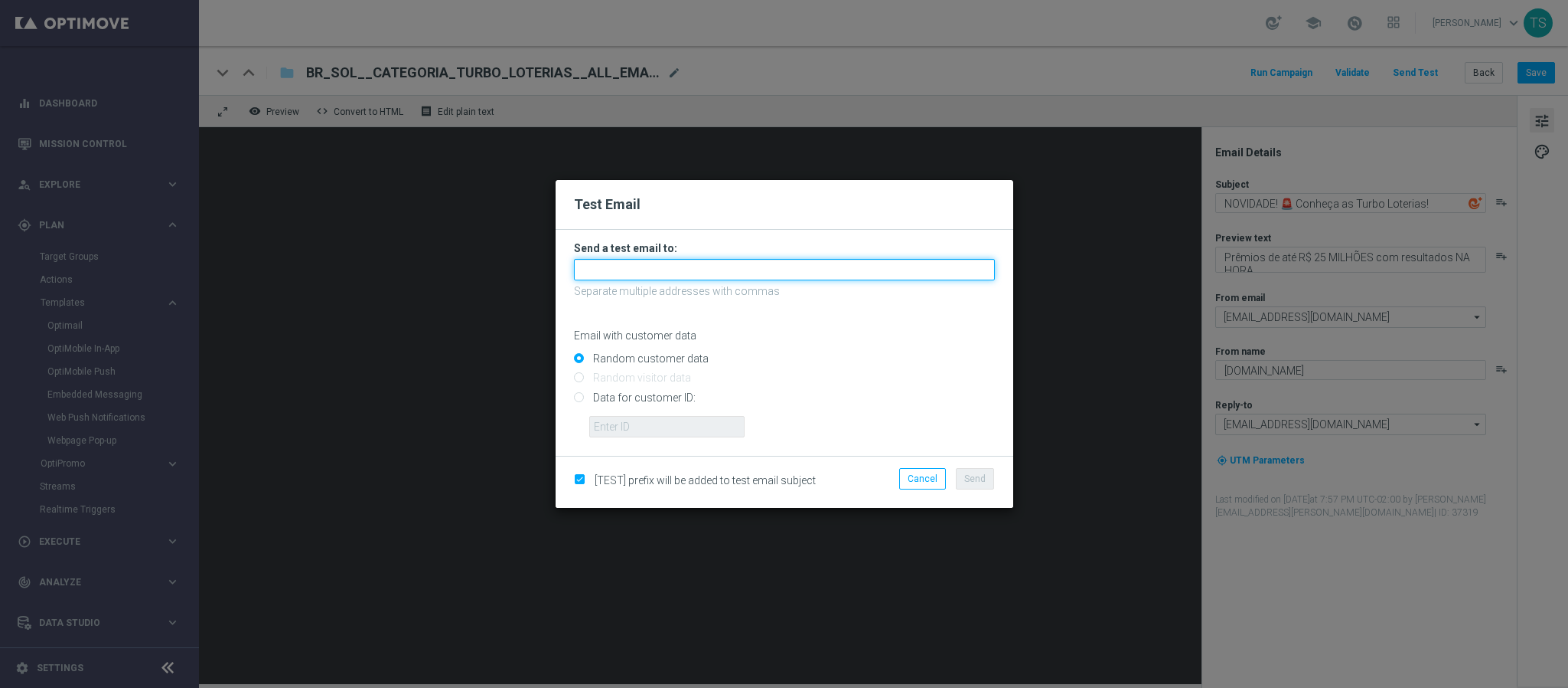
click at [644, 269] on input "text" at bounding box center [784, 269] width 421 height 21
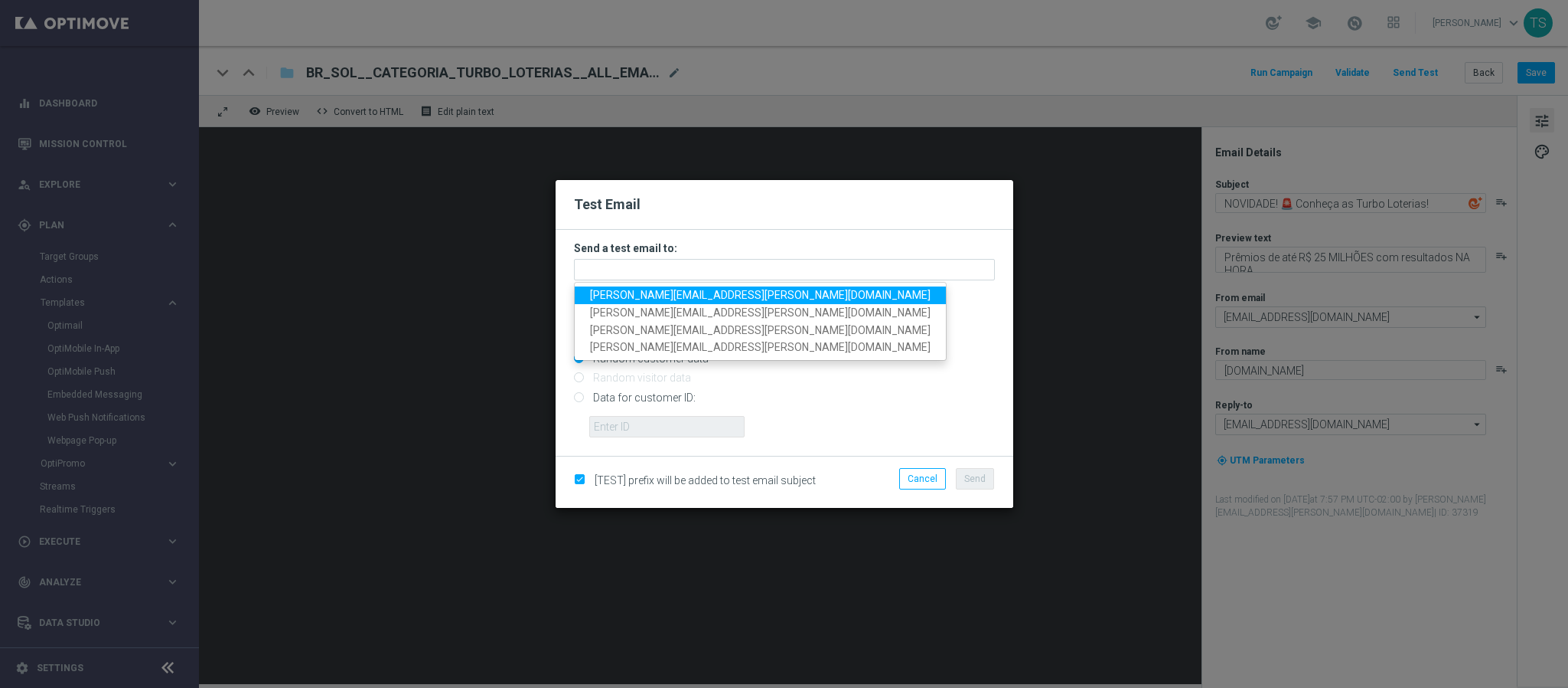
drag, startPoint x: 650, startPoint y: 297, endPoint x: 655, endPoint y: 290, distance: 8.6
click at [650, 297] on span "thomas.silva@sorteonline.com.br" at bounding box center [760, 295] width 341 height 13
type input "thomas.silva@sorteonline.com.br"
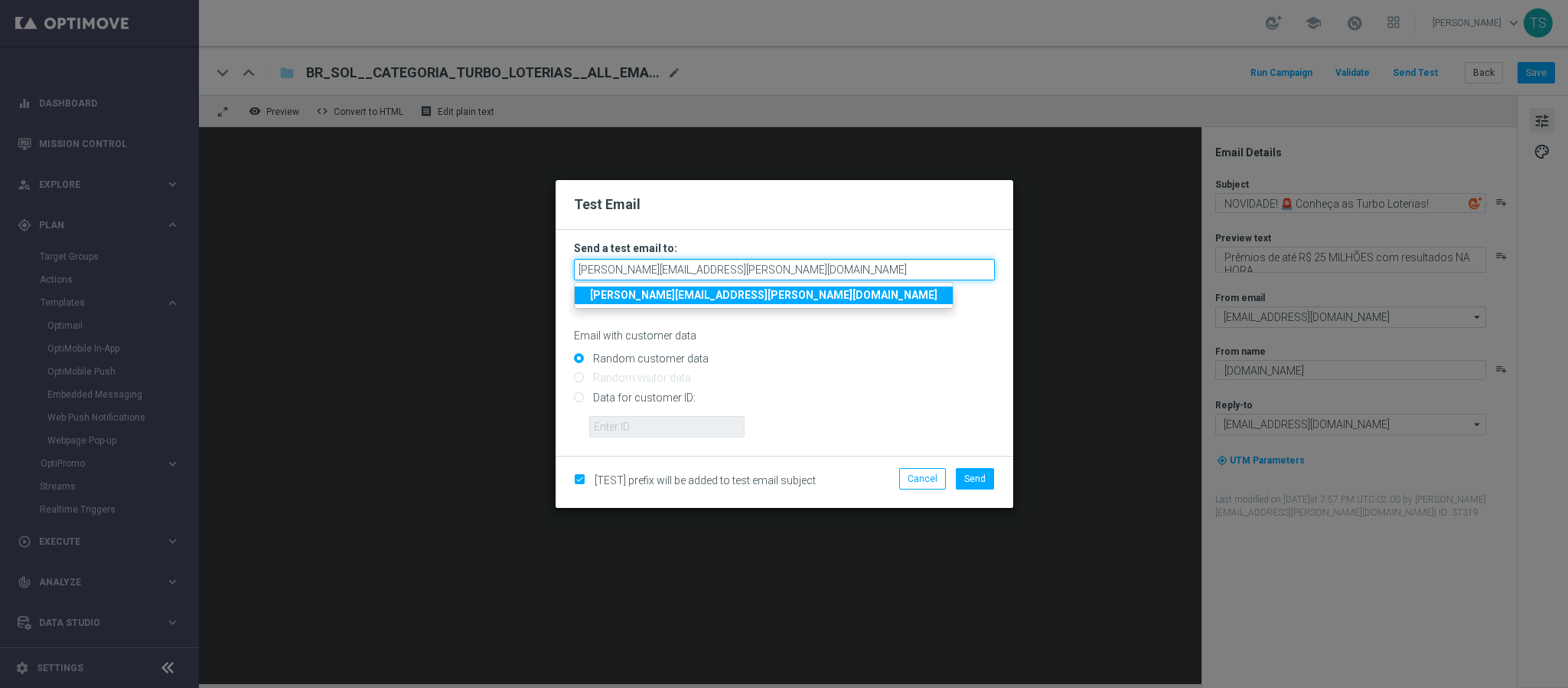
click at [767, 263] on input "thomas.silva@sorteonline.com.br" at bounding box center [784, 269] width 421 height 21
drag, startPoint x: 779, startPoint y: 265, endPoint x: 412, endPoint y: 267, distance: 367.0
click at [494, 277] on modal-container "Test Email Send a test email to: thomas.silva@sorteonline.com.br thomas.silva@s…" at bounding box center [784, 344] width 1568 height 688
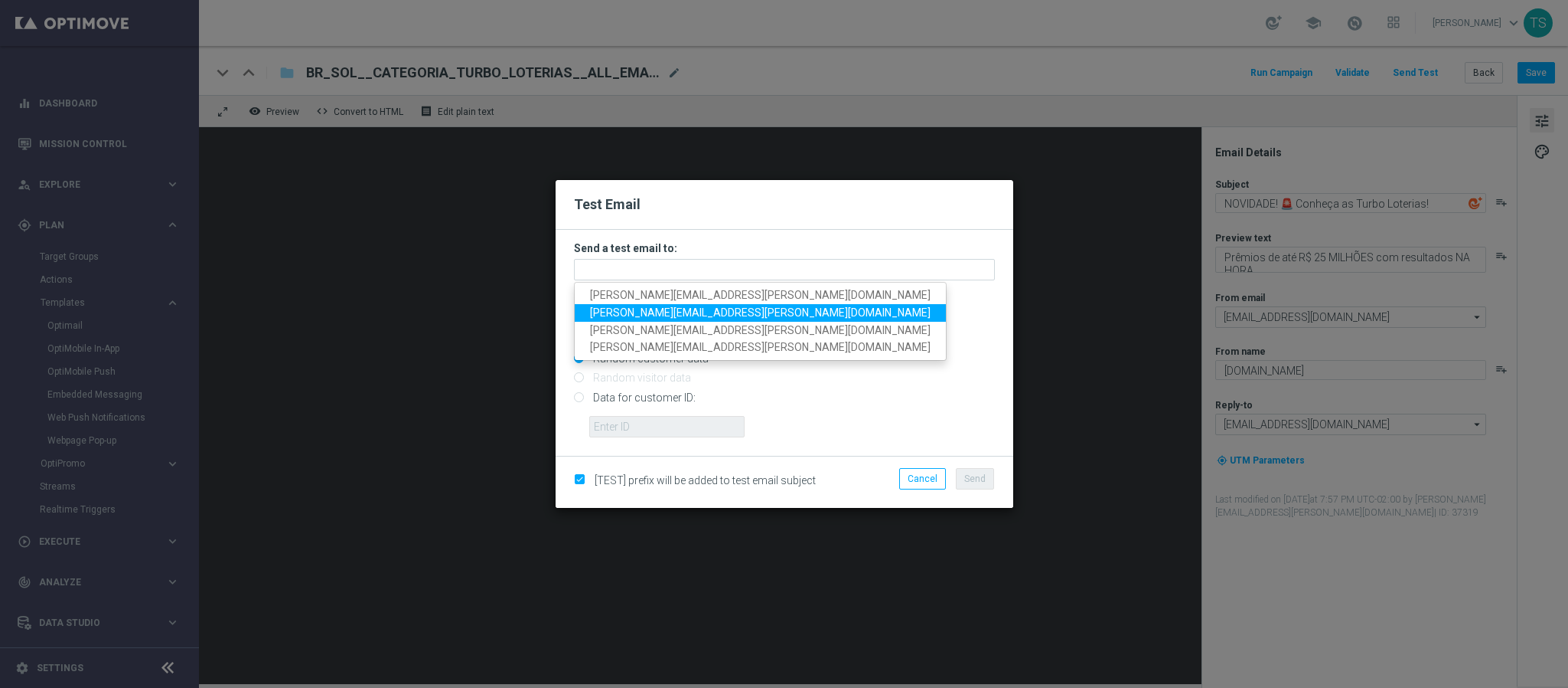
click at [632, 315] on span "stephani.goncalves@sorteonline.com.br" at bounding box center [760, 313] width 341 height 13
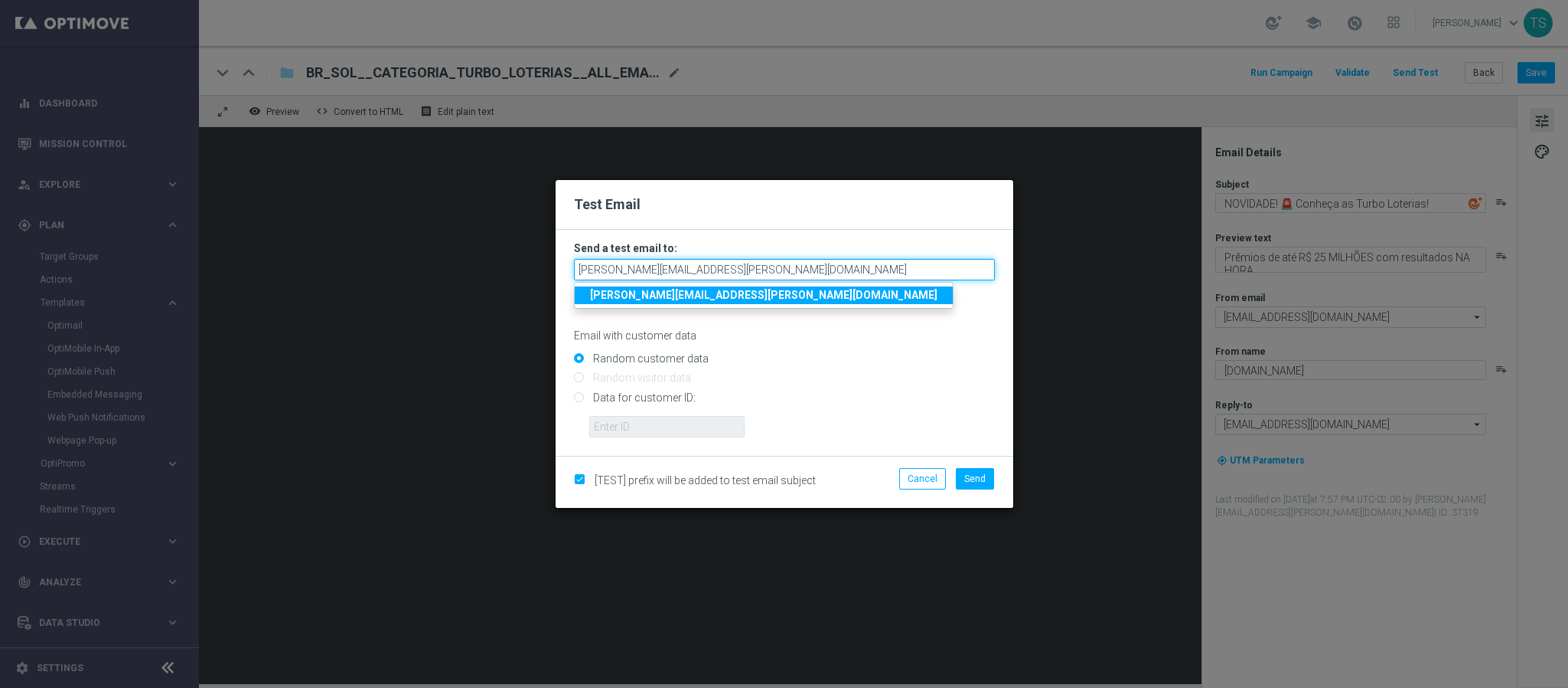
click at [824, 274] on input "stephani.goncalves@sorteonline.com.br" at bounding box center [784, 269] width 421 height 21
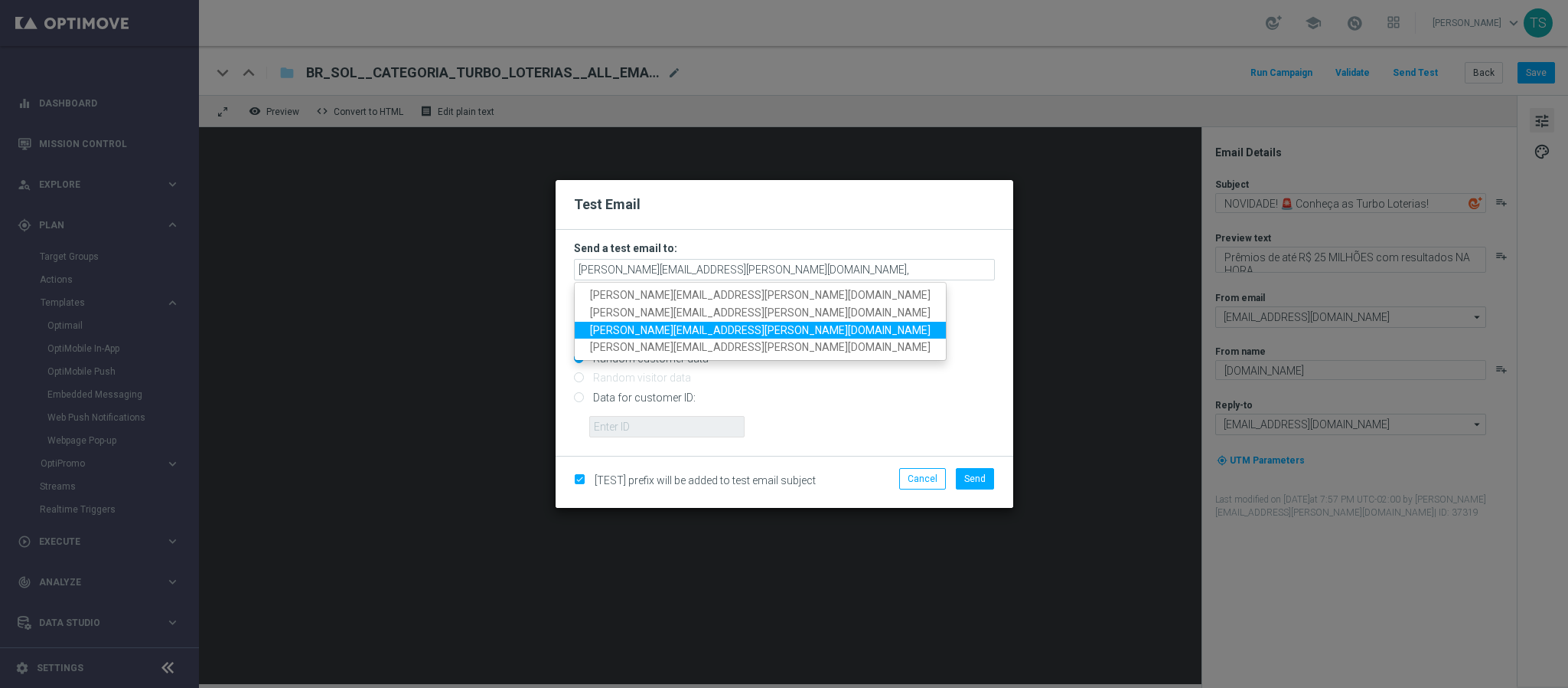
click at [712, 323] on span "jose.guimaraes@sorteonline.com.br" at bounding box center [760, 329] width 341 height 13
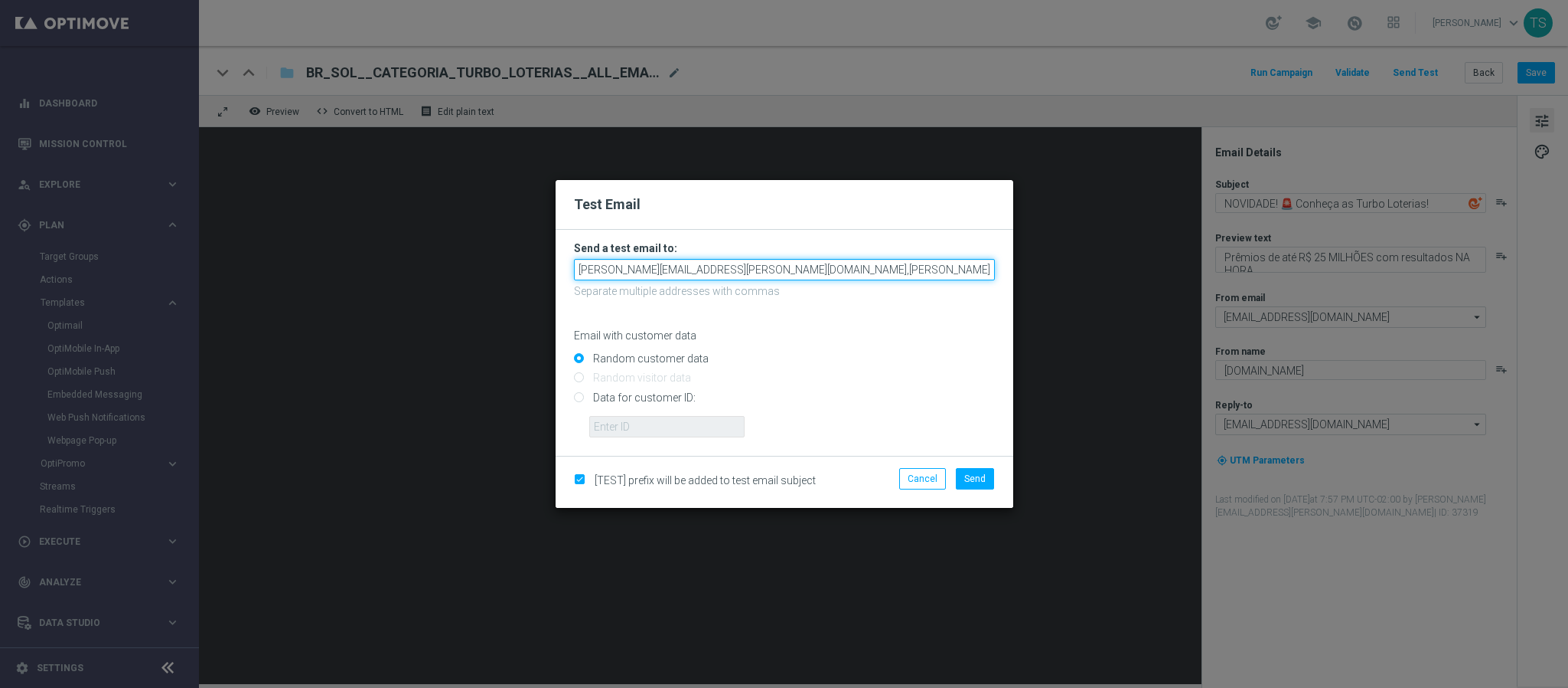
click at [959, 270] on input "stephani.goncalves@sorteonline.com.br,jose.guimaraes@sorteonline.com.br" at bounding box center [784, 269] width 421 height 21
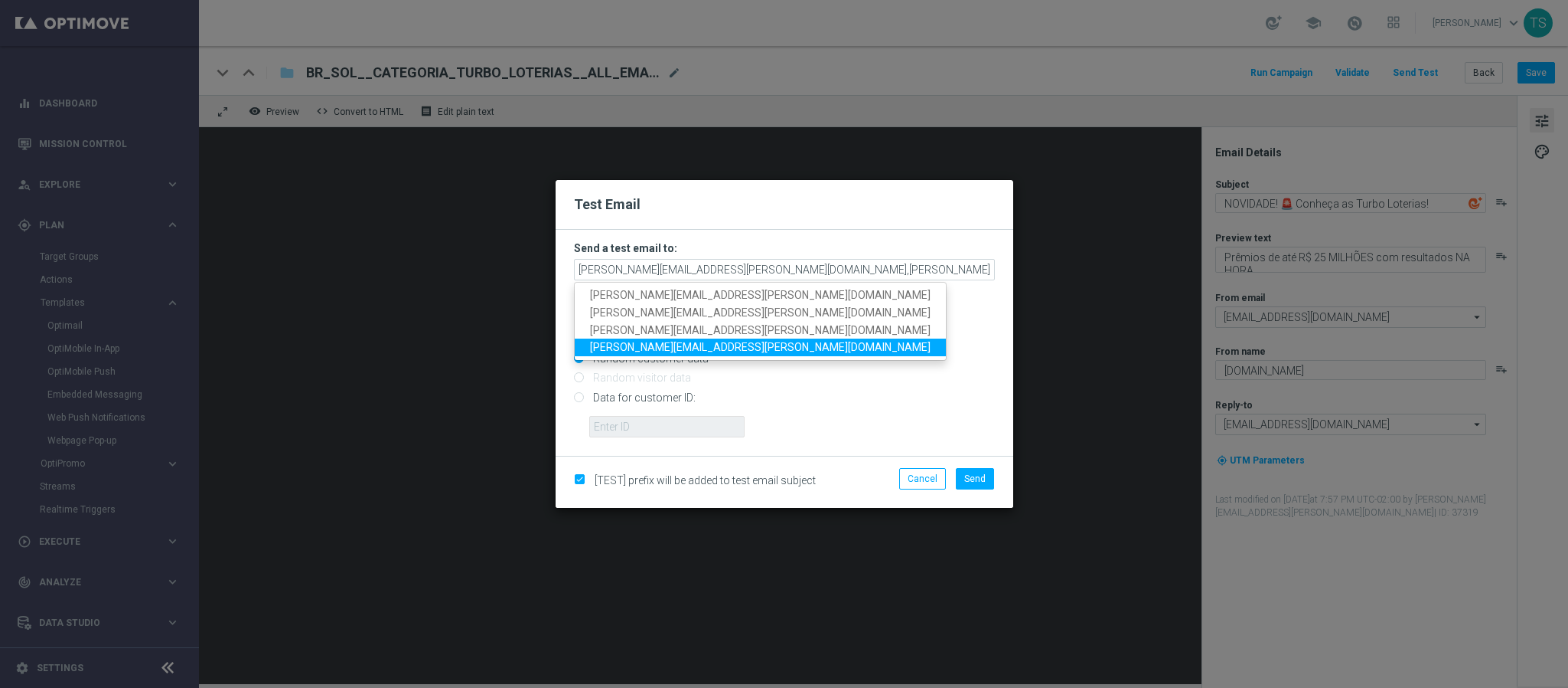
click at [708, 350] on span "wagner.lopes@sorteonline.com.br" at bounding box center [760, 347] width 341 height 13
type input "stephani.goncalves@sorteonline.com.br,jose.guimaraes@sorteonline.com.br,wagner.…"
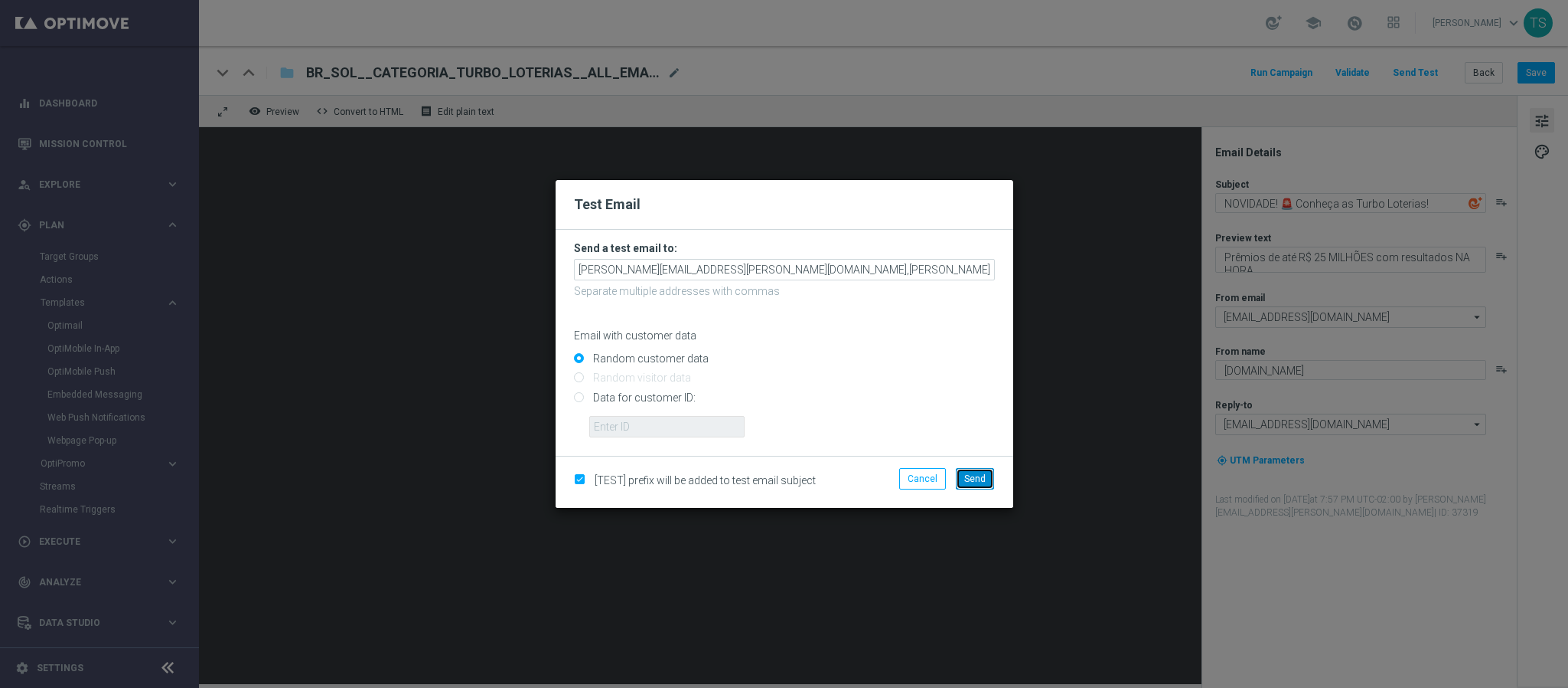
click at [977, 478] on span "Send" at bounding box center [974, 478] width 21 height 11
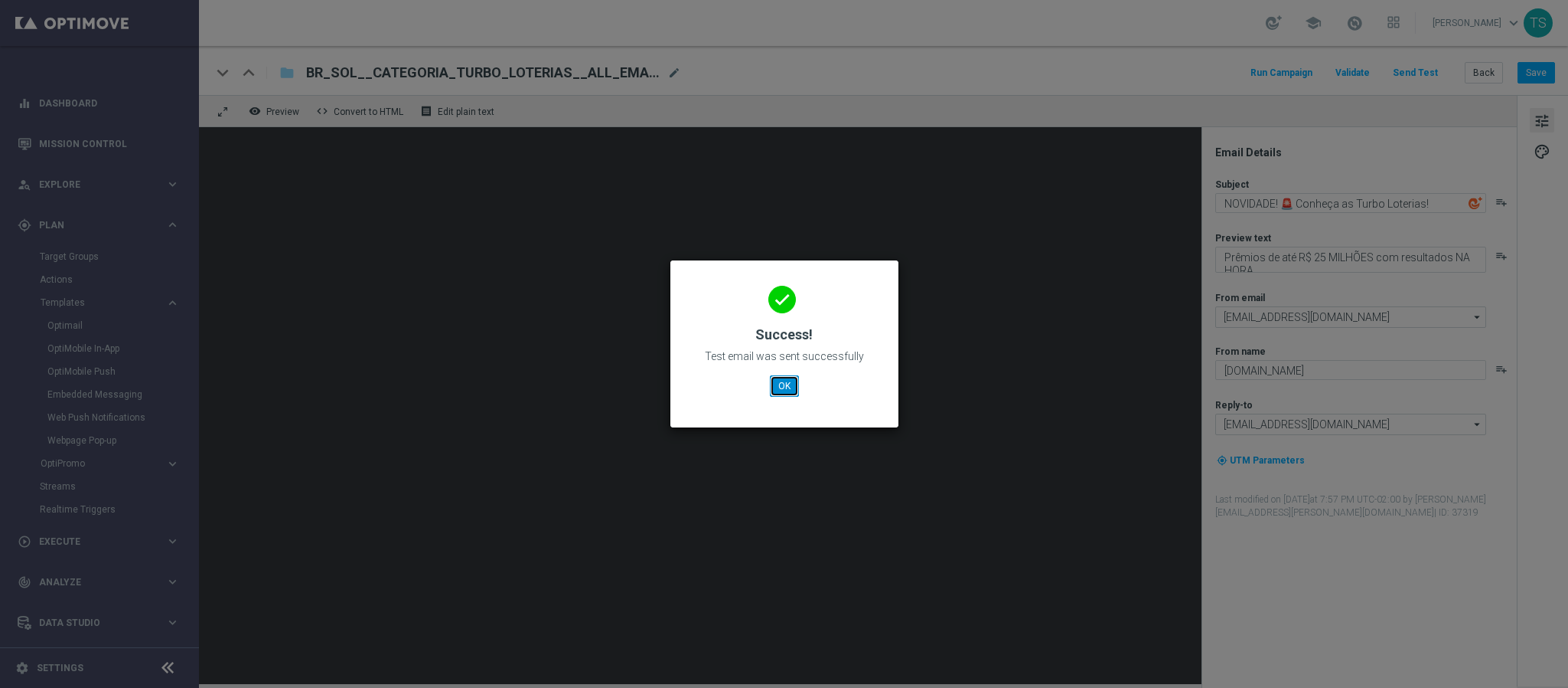
click at [788, 391] on button "OK" at bounding box center [784, 385] width 29 height 21
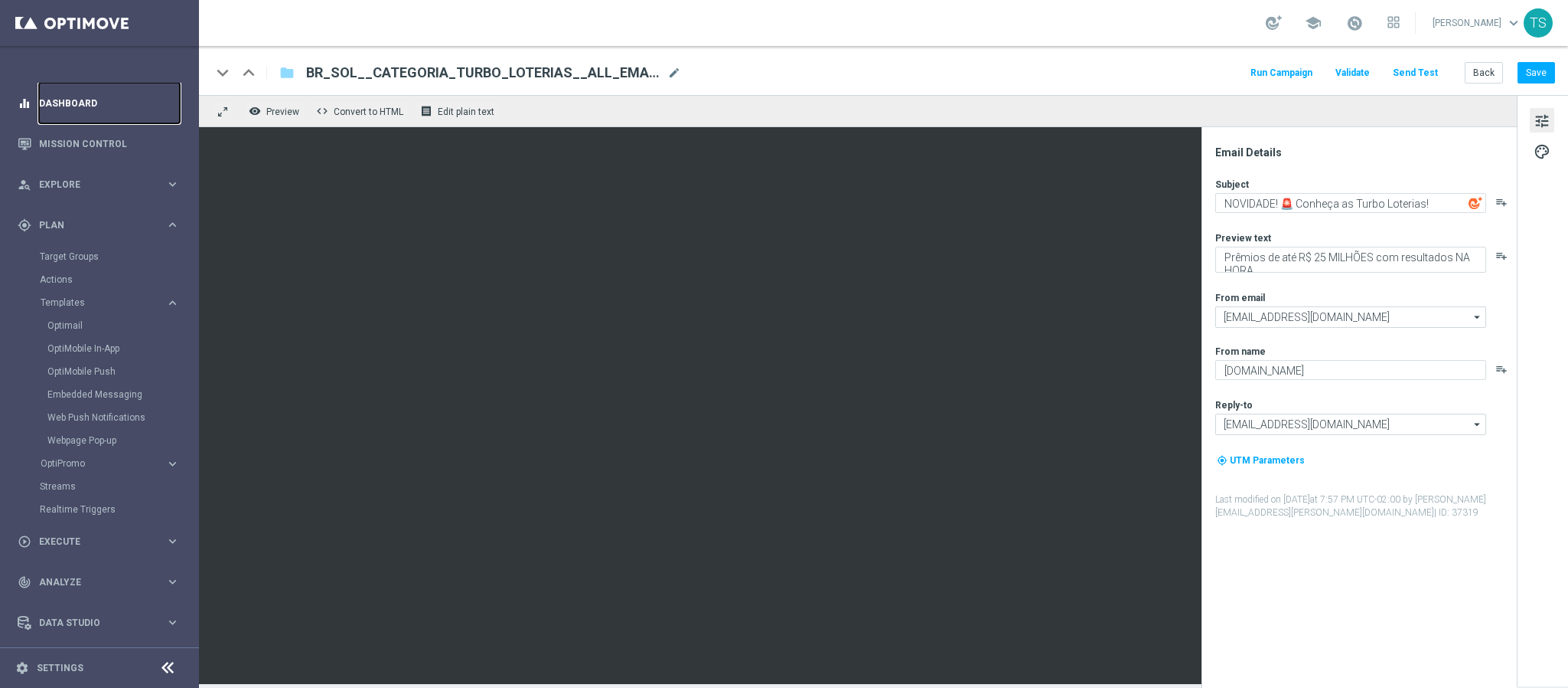
click at [136, 95] on link "Dashboard" at bounding box center [109, 103] width 141 height 41
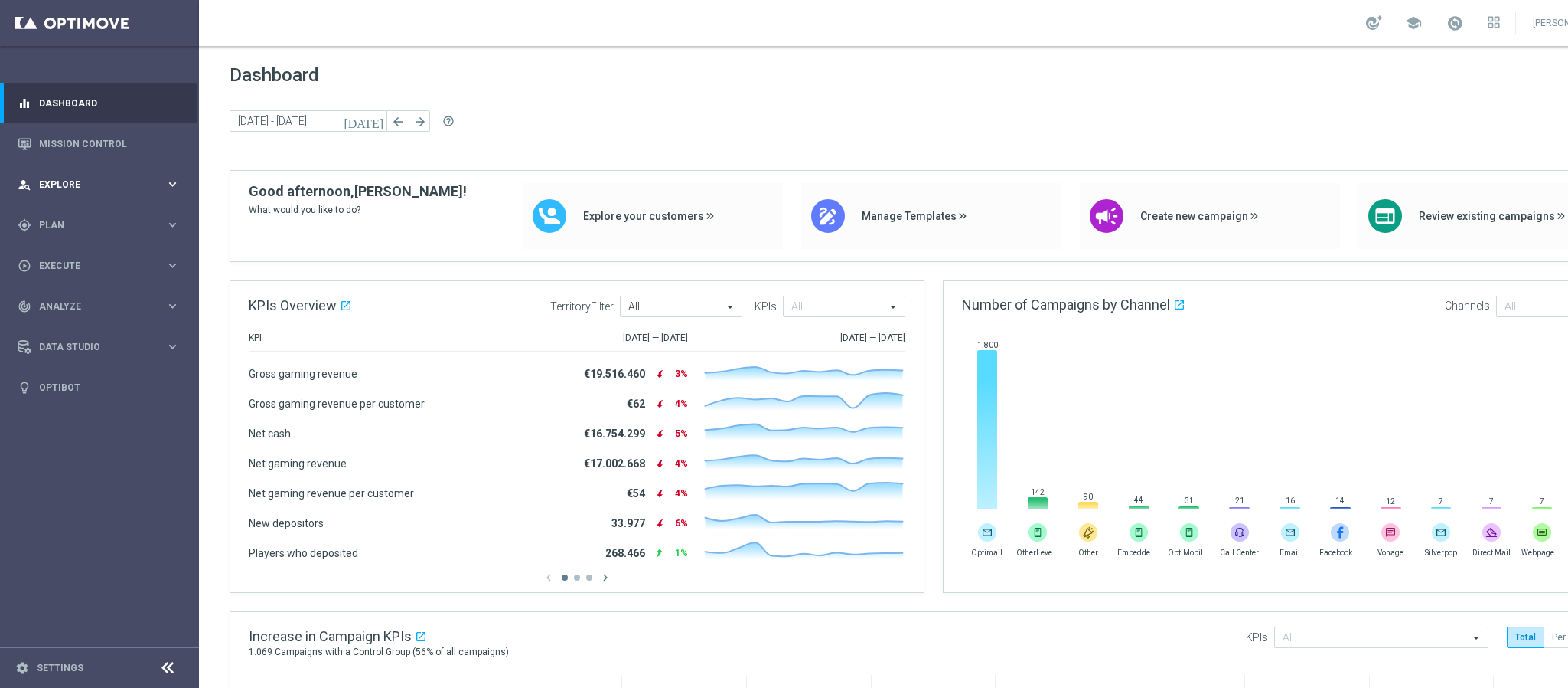
click at [52, 193] on div "person_search Explore keyboard_arrow_right" at bounding box center [98, 185] width 198 height 41
click at [67, 404] on span "Plan" at bounding box center [102, 409] width 127 height 9
click at [83, 324] on link "Optimail" at bounding box center [103, 326] width 112 height 13
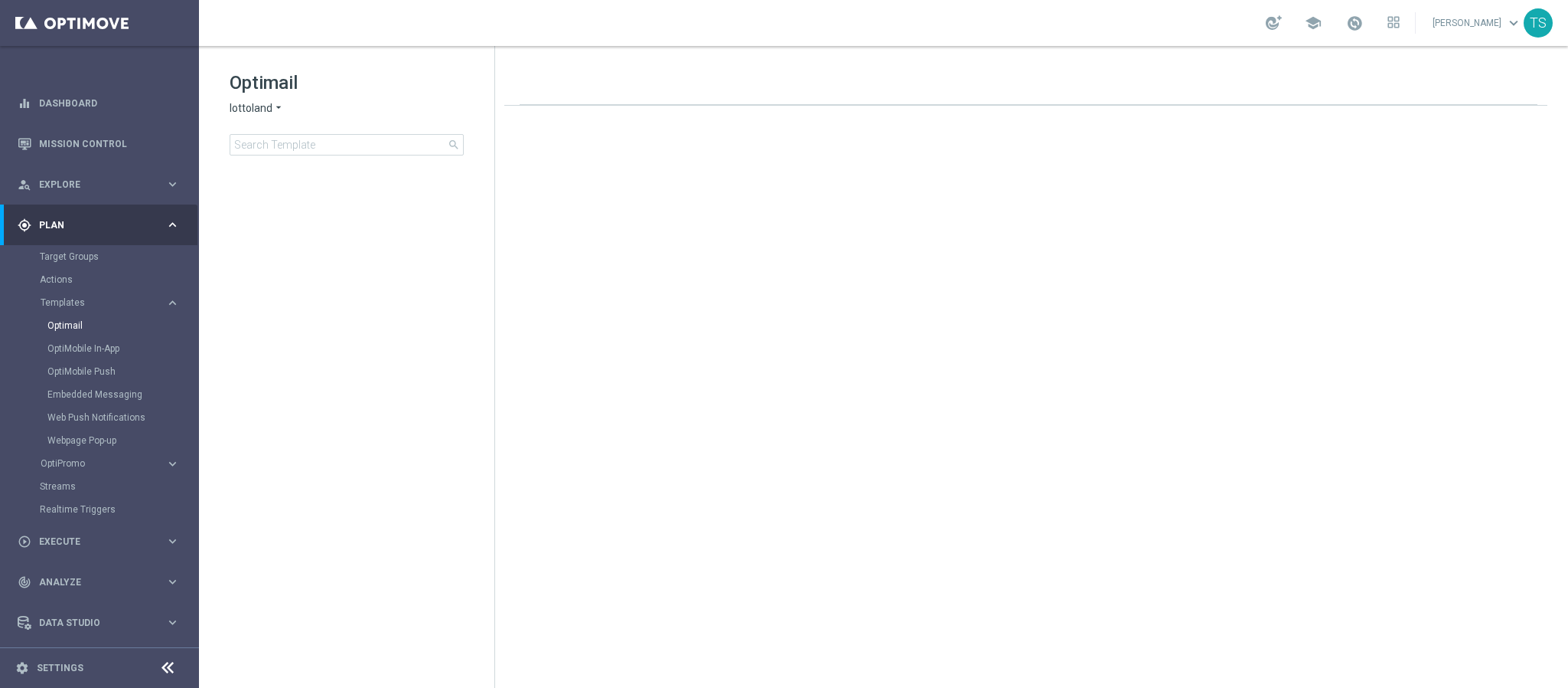
click at [273, 109] on icon "arrow_drop_down" at bounding box center [279, 108] width 13 height 15
click at [0, 0] on span "Sorteonline.bet.br" at bounding box center [0, 0] width 0 height 0
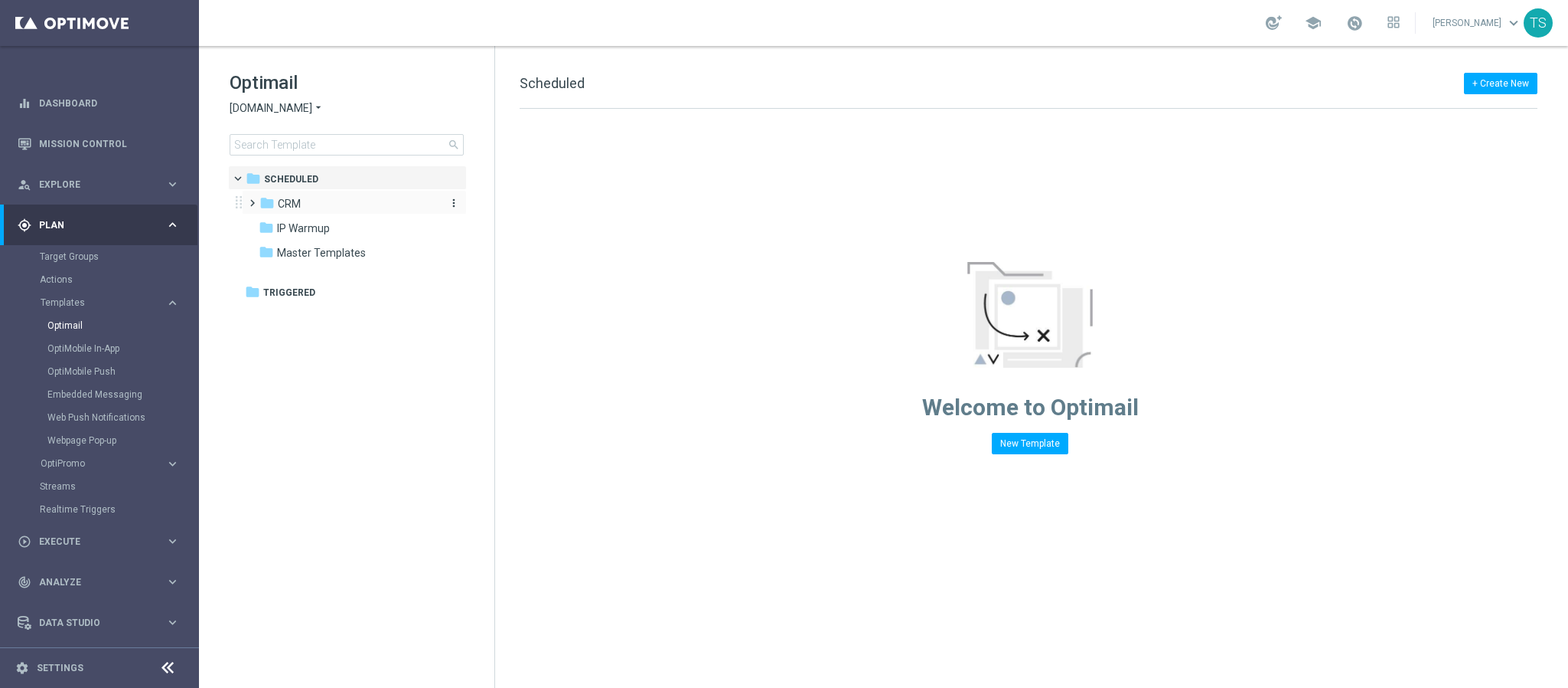
click at [291, 202] on span "CRM" at bounding box center [289, 204] width 23 height 14
click at [370, 308] on span "RNG - TURBO LOTERIAS" at bounding box center [350, 302] width 116 height 14
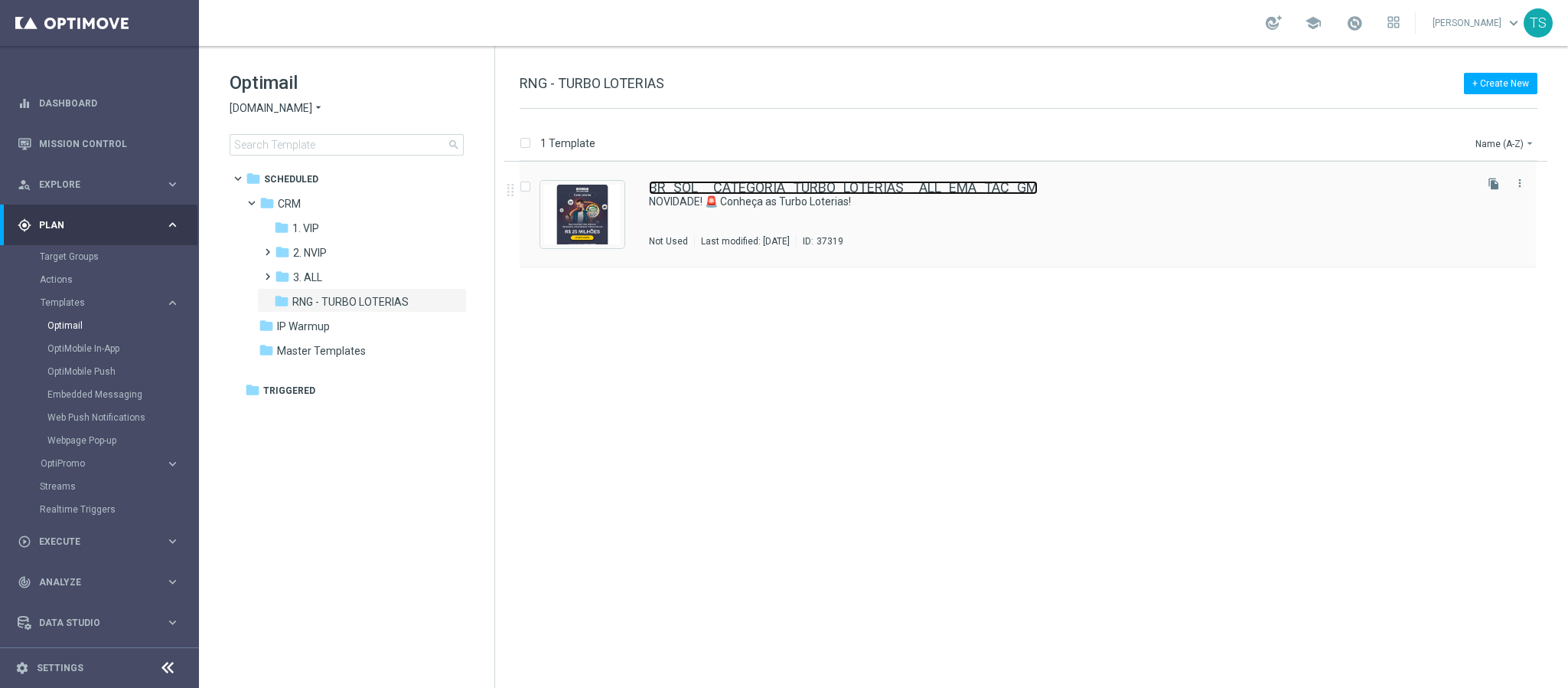
click at [784, 191] on link "BR_SOL__CATEGORIA_TURBO_LOTERIAS__ALL_EMA_TAC_GM" at bounding box center [844, 188] width 389 height 14
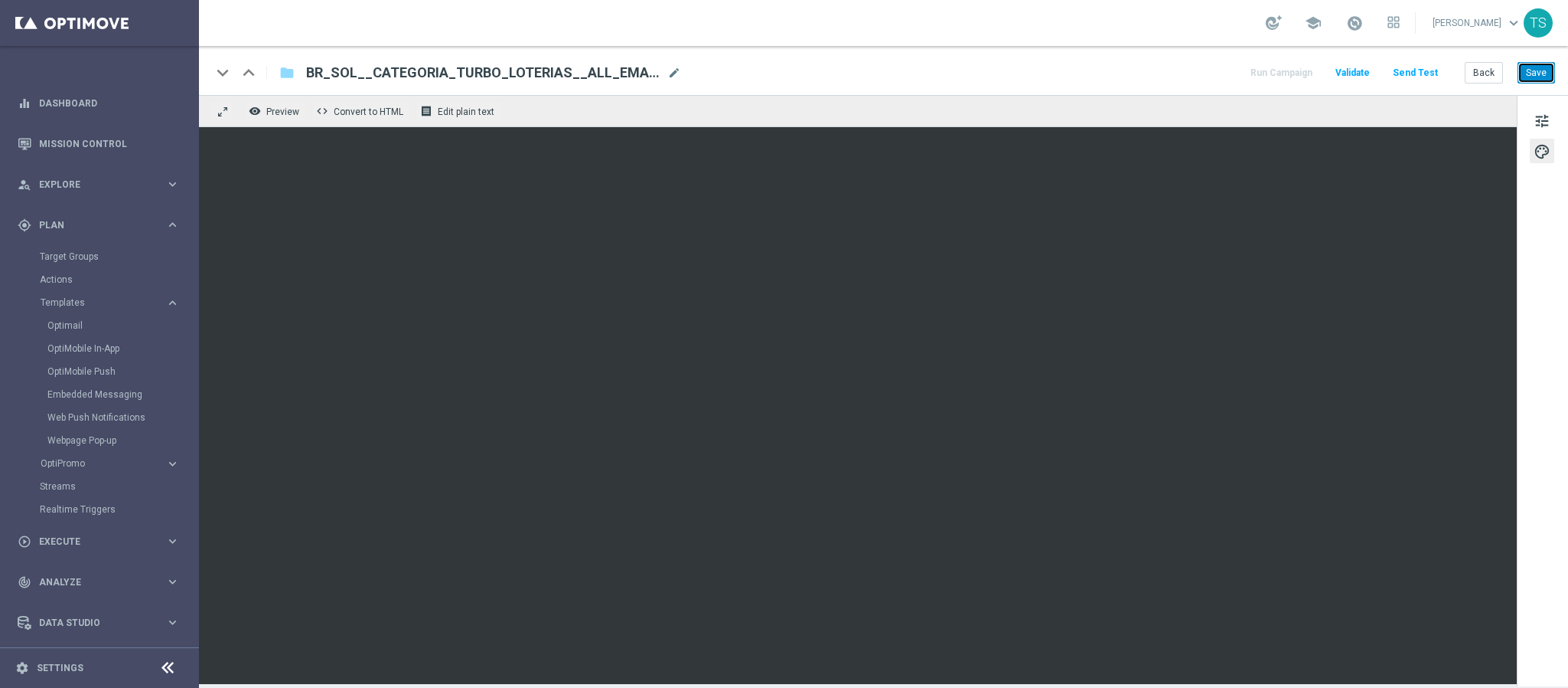
click at [1528, 76] on button "Save" at bounding box center [1537, 72] width 38 height 21
click at [1423, 73] on button "Send Test" at bounding box center [1416, 73] width 50 height 20
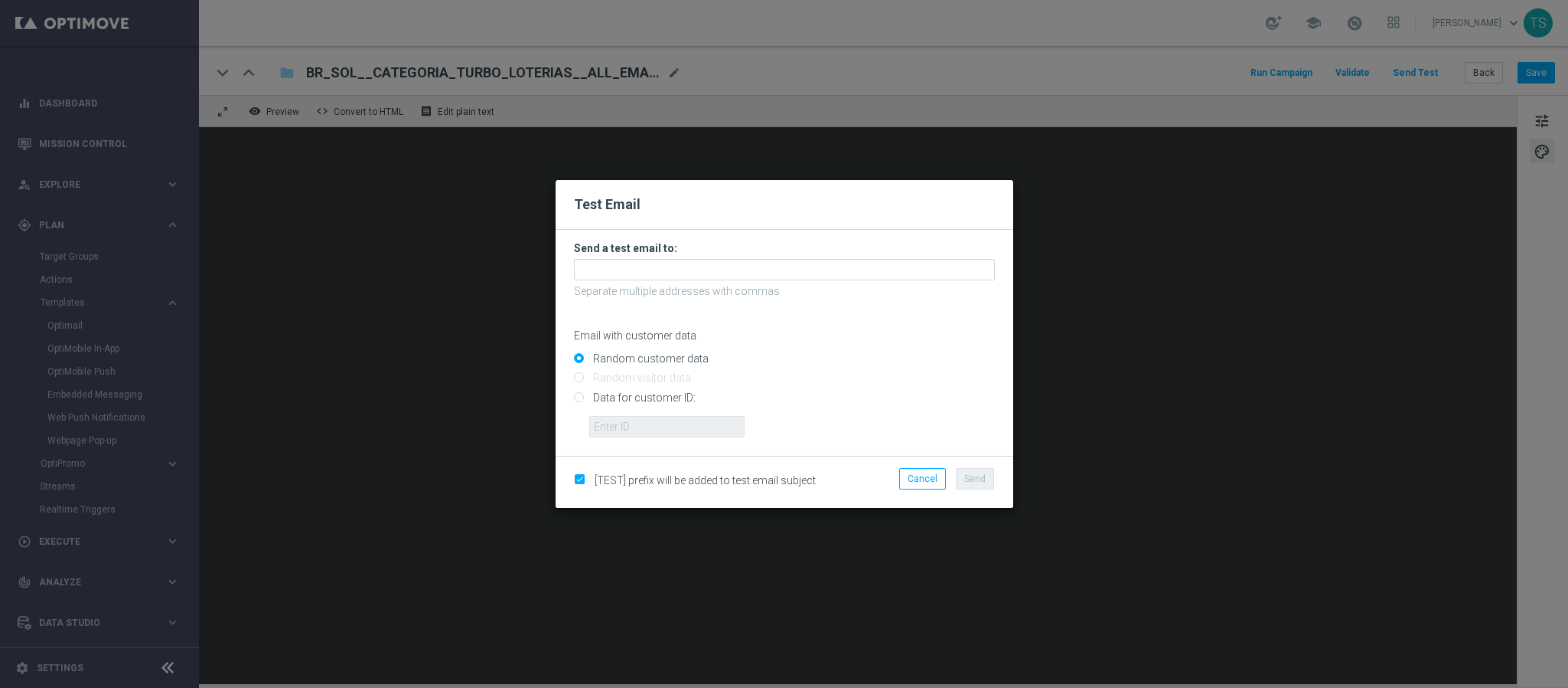
click at [730, 290] on p "Separate multiple addresses with commas" at bounding box center [784, 291] width 421 height 14
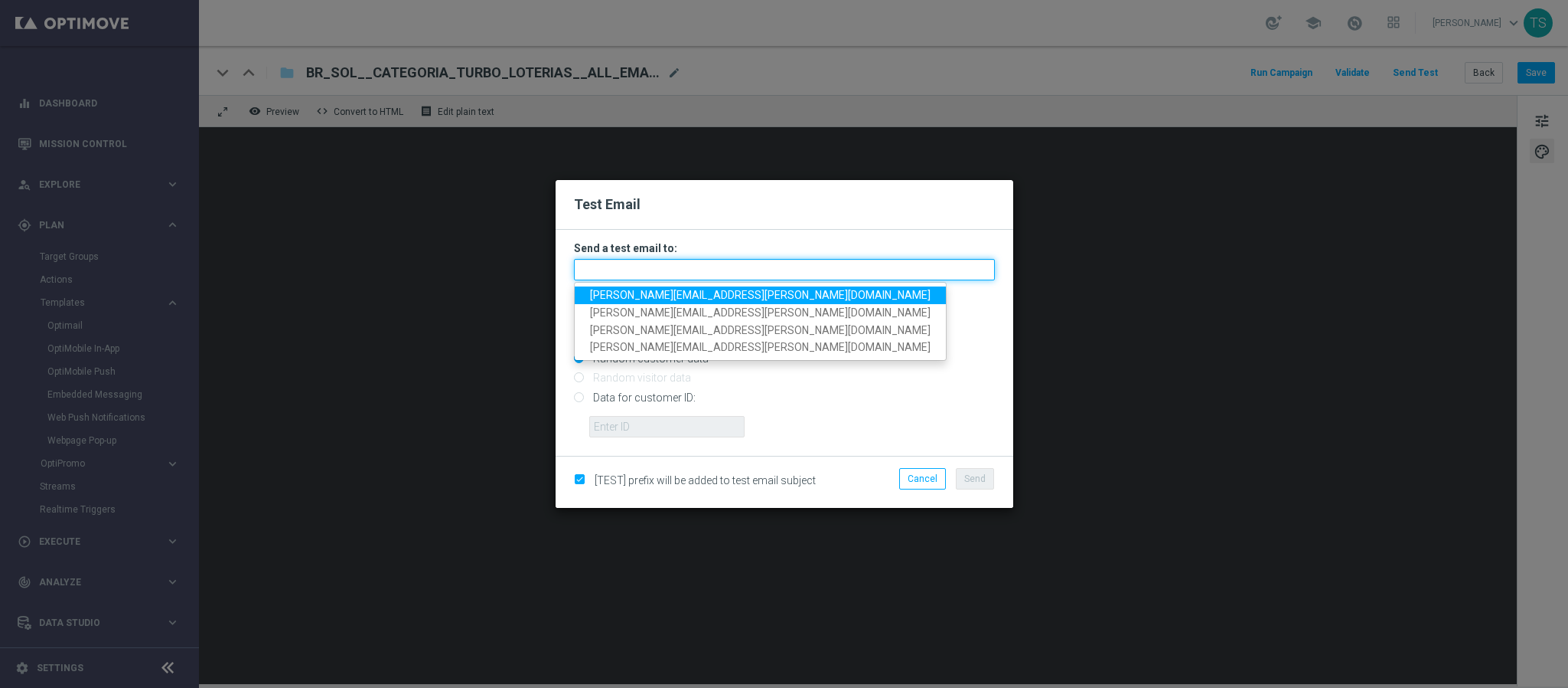
click at [738, 263] on input "text" at bounding box center [784, 269] width 421 height 21
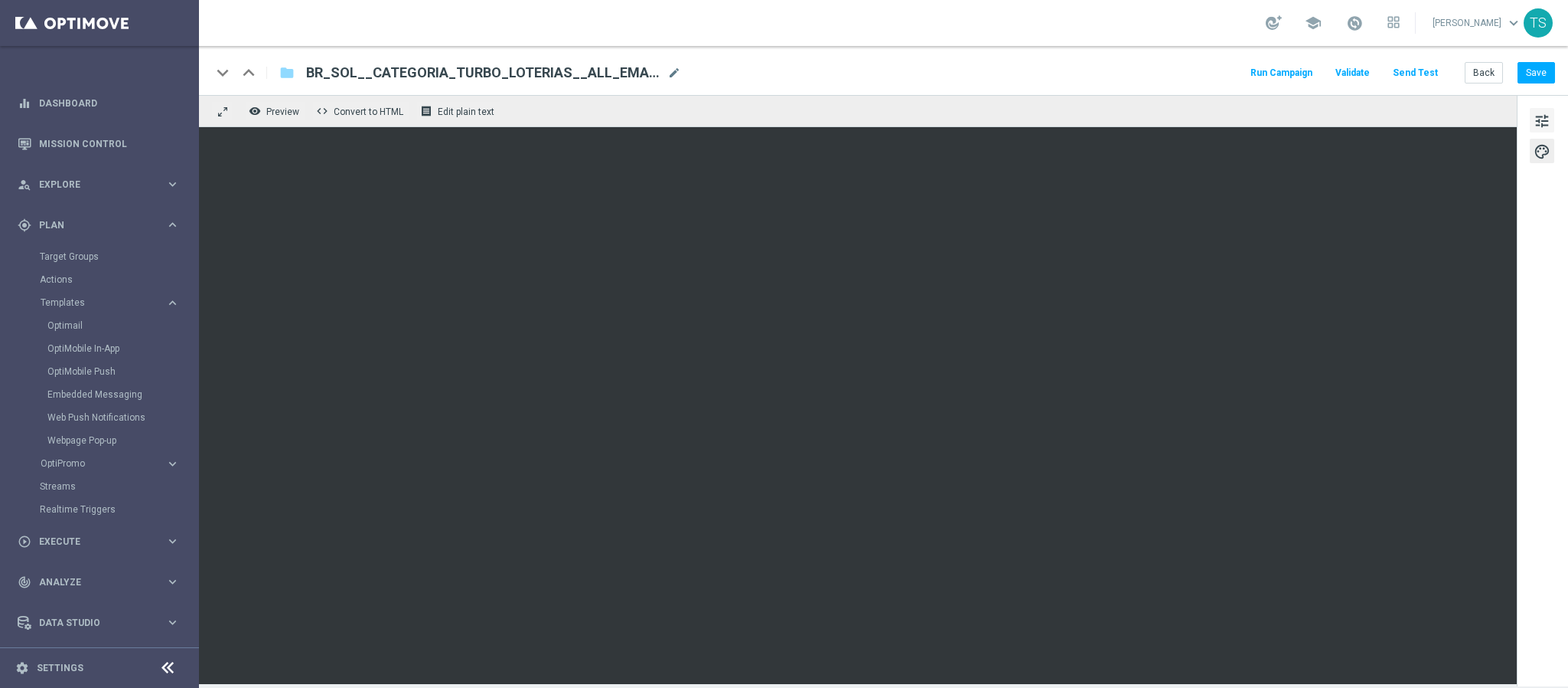
click at [1538, 120] on span "tune" at bounding box center [1542, 120] width 17 height 20
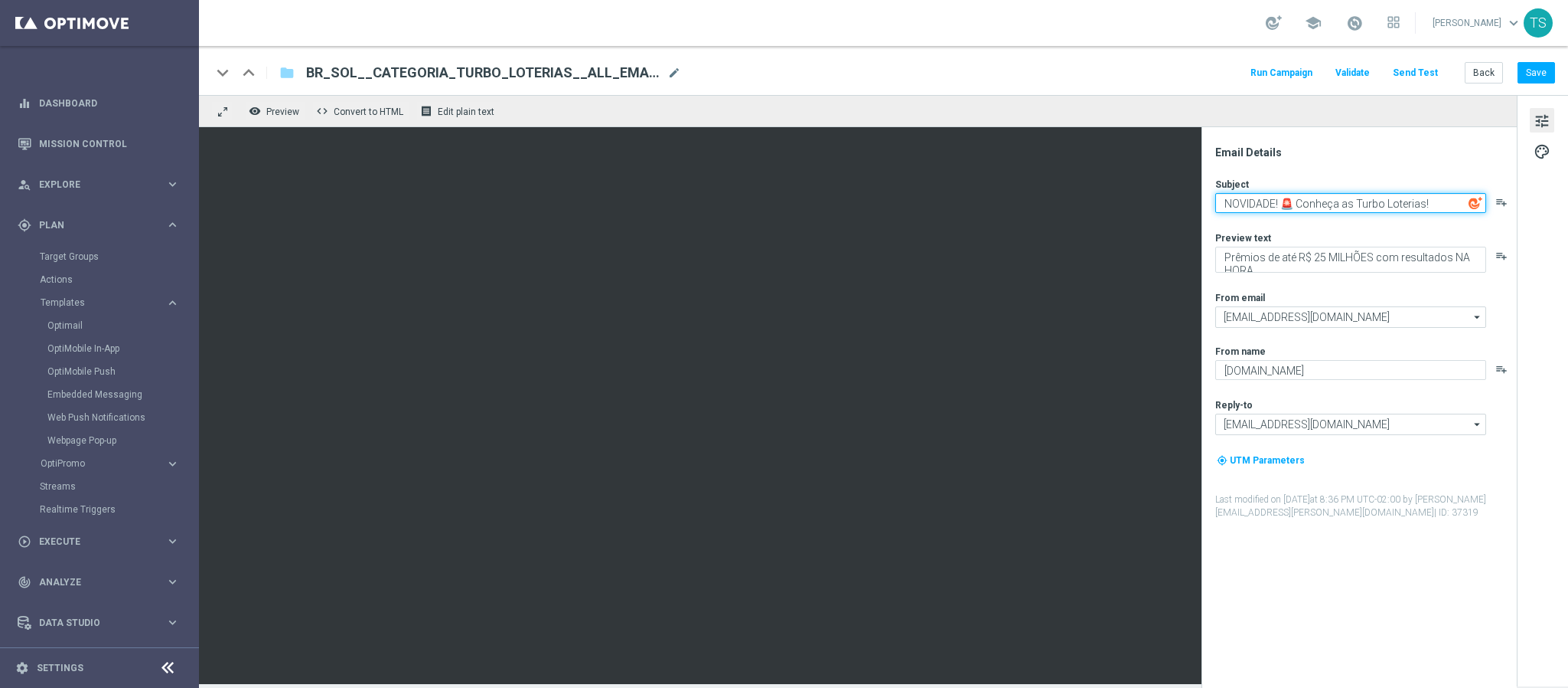
drag, startPoint x: 1352, startPoint y: 202, endPoint x: 1298, endPoint y: 192, distance: 54.9
click at [1298, 193] on textarea "NOVIDADE! 🚨 Conheça as Turbo Loterias!" at bounding box center [1351, 202] width 271 height 20
click at [1447, 226] on div "Subject NOVIDADE! 🚨 Turbo Loterias! playlist_add Preview text Prêmios de até R$…" at bounding box center [1366, 348] width 300 height 342
click at [1303, 203] on textarea "NOVIDADE! 🚨 Turbo Loterias!" at bounding box center [1351, 202] width 271 height 20
type textarea "NOVIDADE! 🚨 Turbo Loterias!"
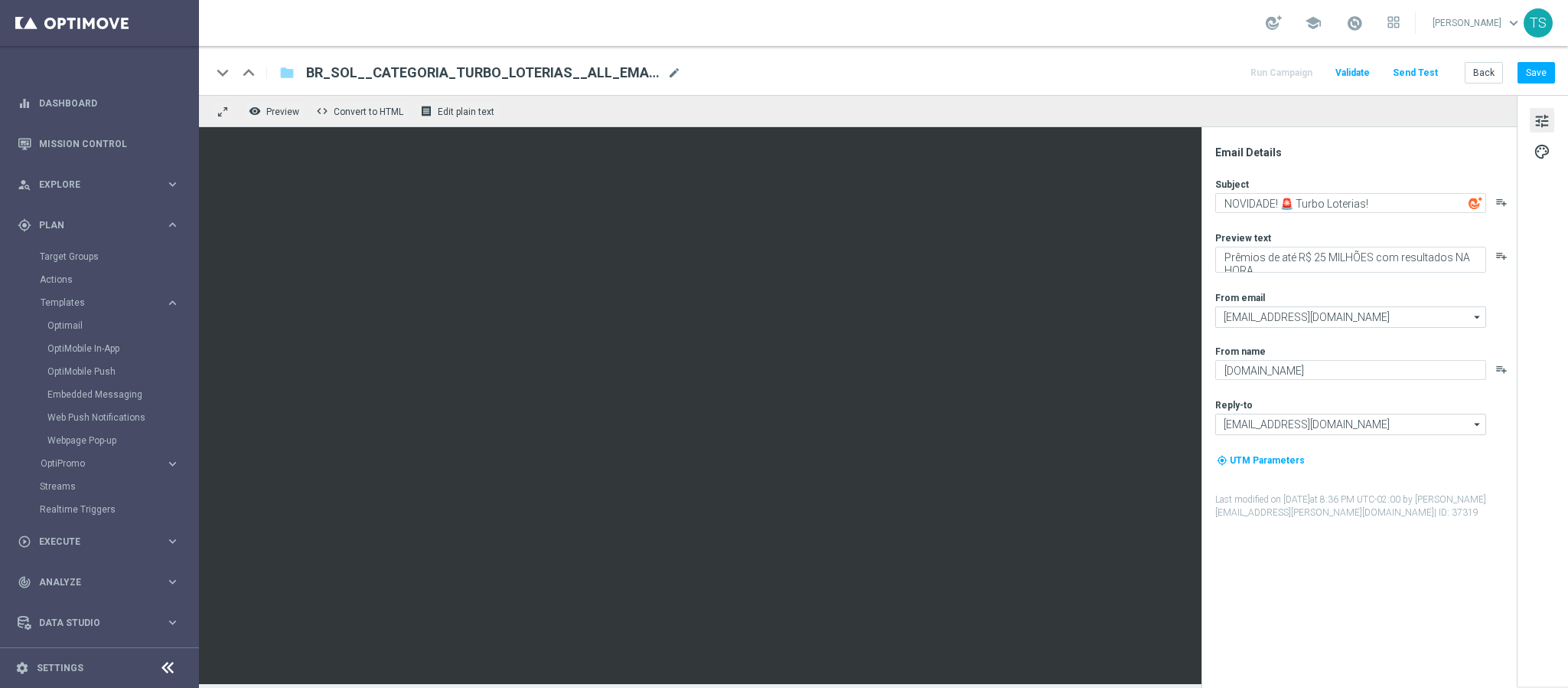
click at [1445, 226] on div "Subject NOVIDADE! 🚨 Turbo Loterias! playlist_add Preview text Prêmios de até R$…" at bounding box center [1366, 348] width 300 height 342
click at [1541, 72] on button "Save" at bounding box center [1537, 72] width 38 height 21
click at [1416, 69] on button "Send Test" at bounding box center [1416, 73] width 50 height 20
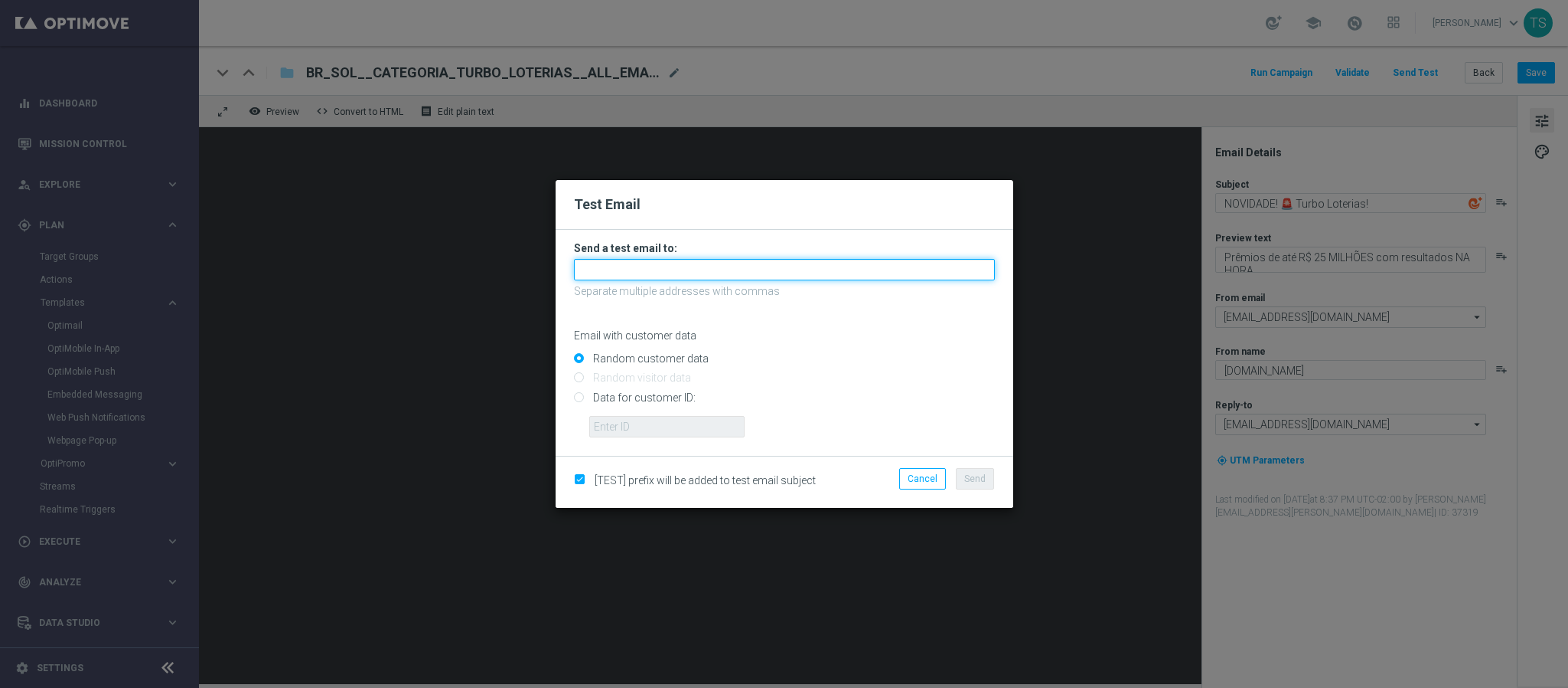
click at [781, 263] on input "text" at bounding box center [784, 269] width 421 height 21
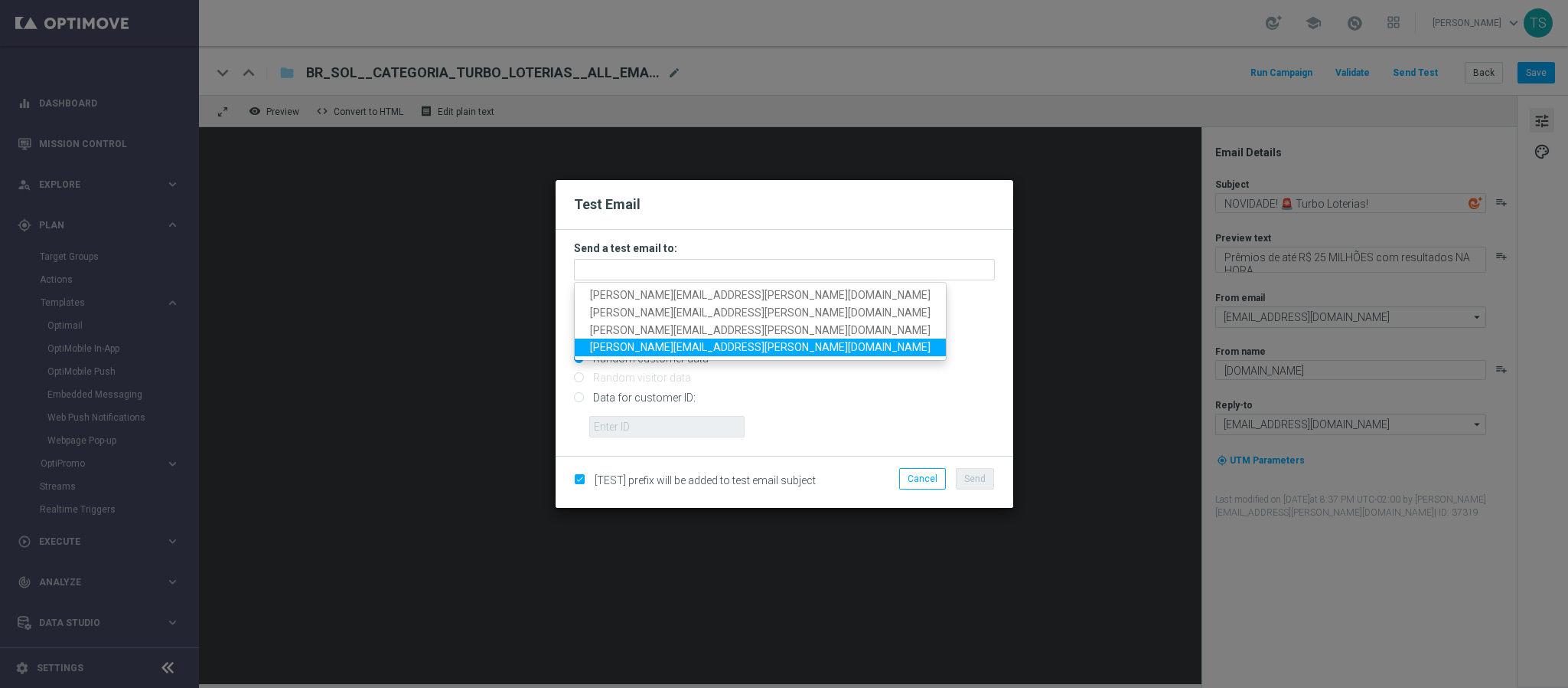
click at [682, 343] on span "thomas.silva@sorteonline.com.br" at bounding box center [760, 347] width 341 height 13
type input "thomas.silva@sorteonline.com.br"
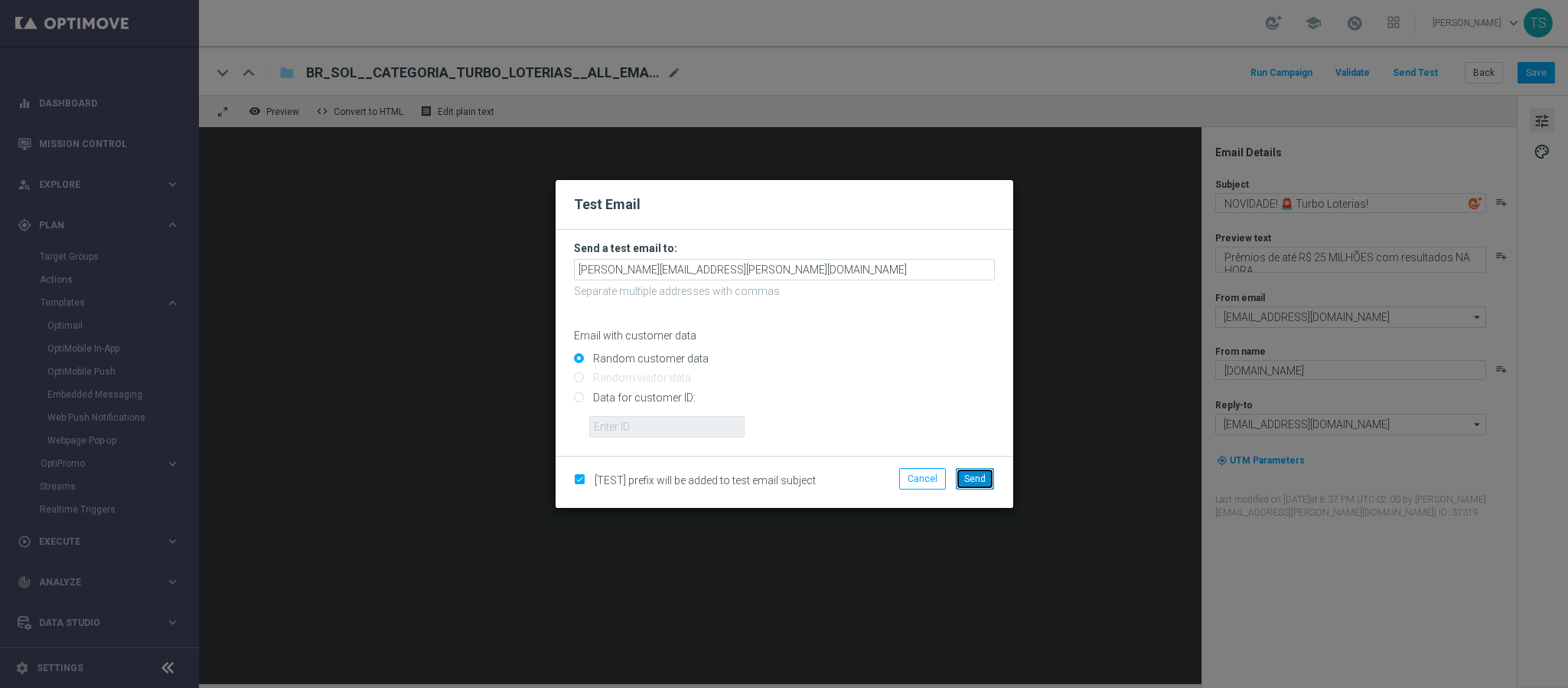
click at [980, 482] on span "Send" at bounding box center [974, 478] width 21 height 11
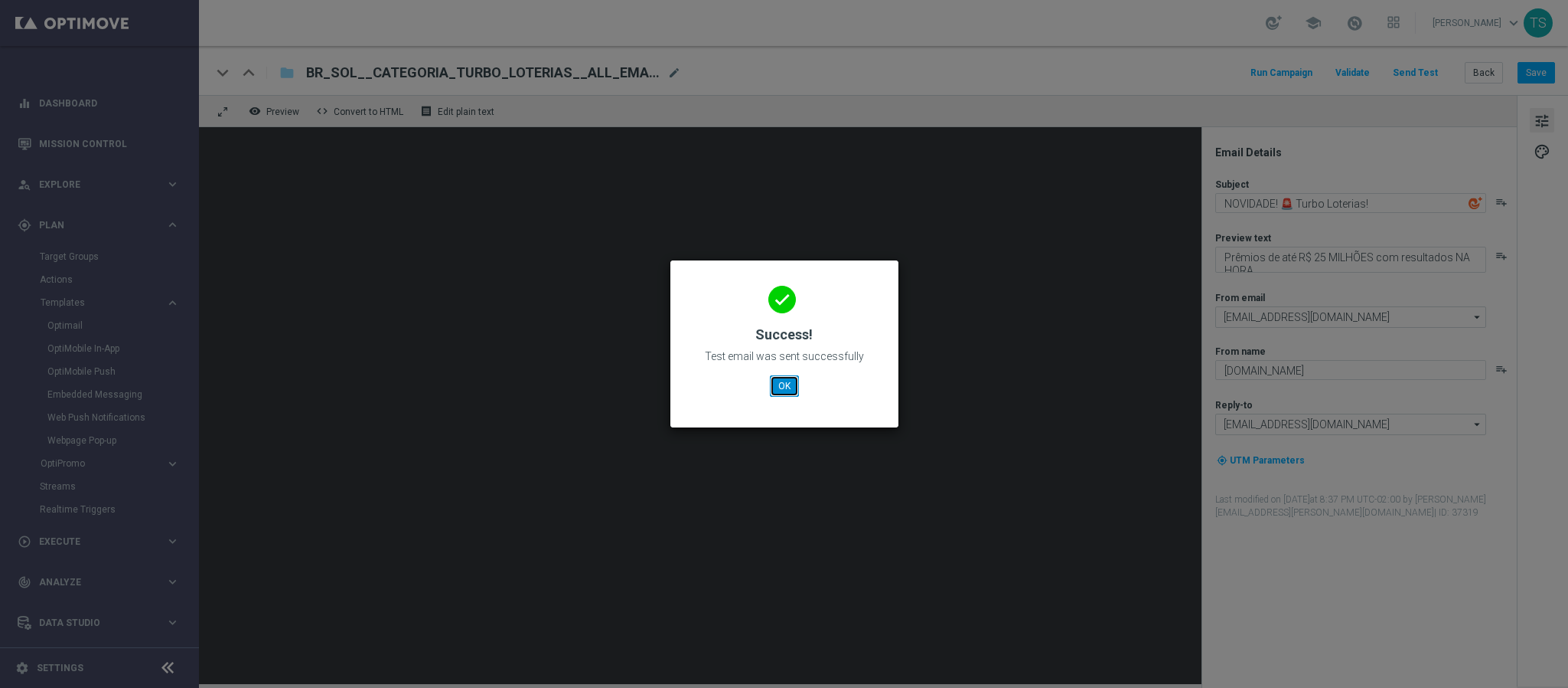
click at [791, 391] on button "OK" at bounding box center [784, 385] width 29 height 21
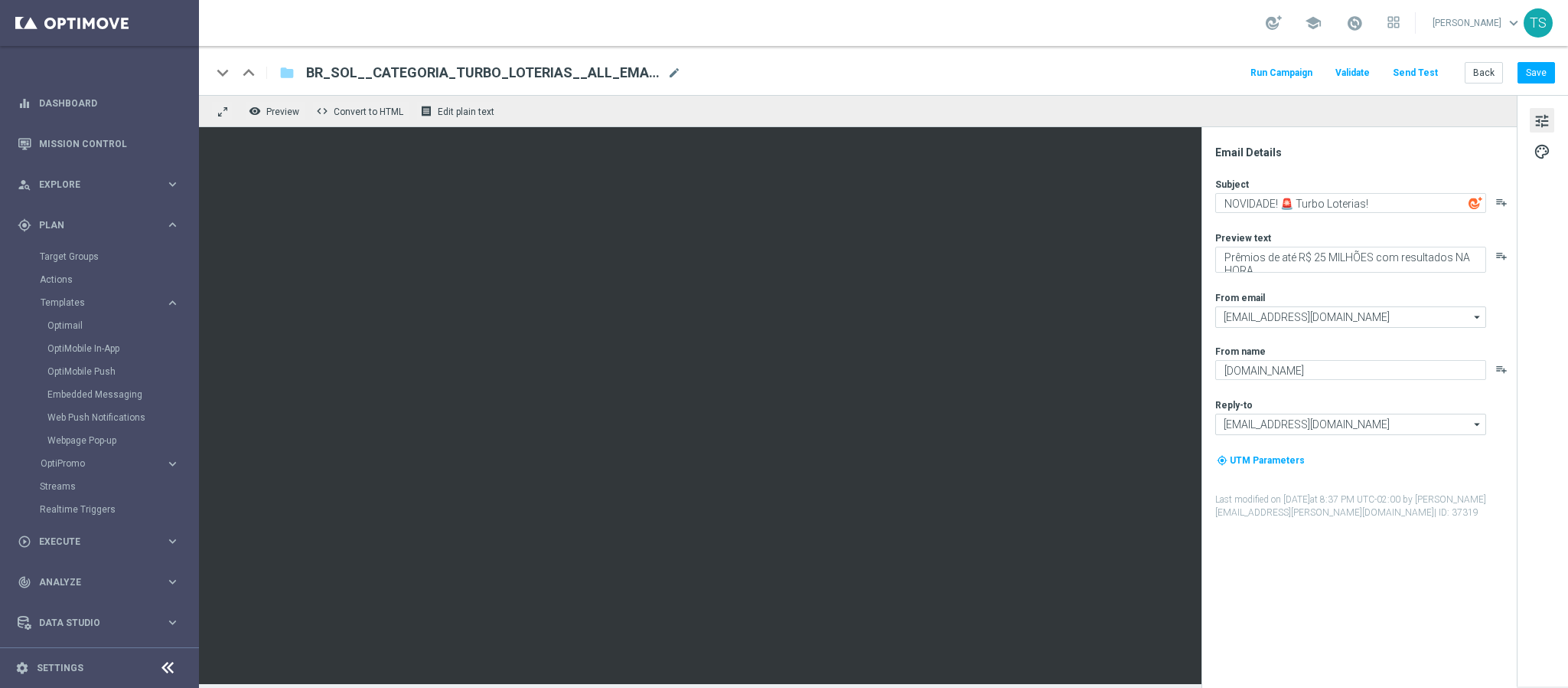
click at [1429, 72] on button "Send Test" at bounding box center [1416, 73] width 50 height 20
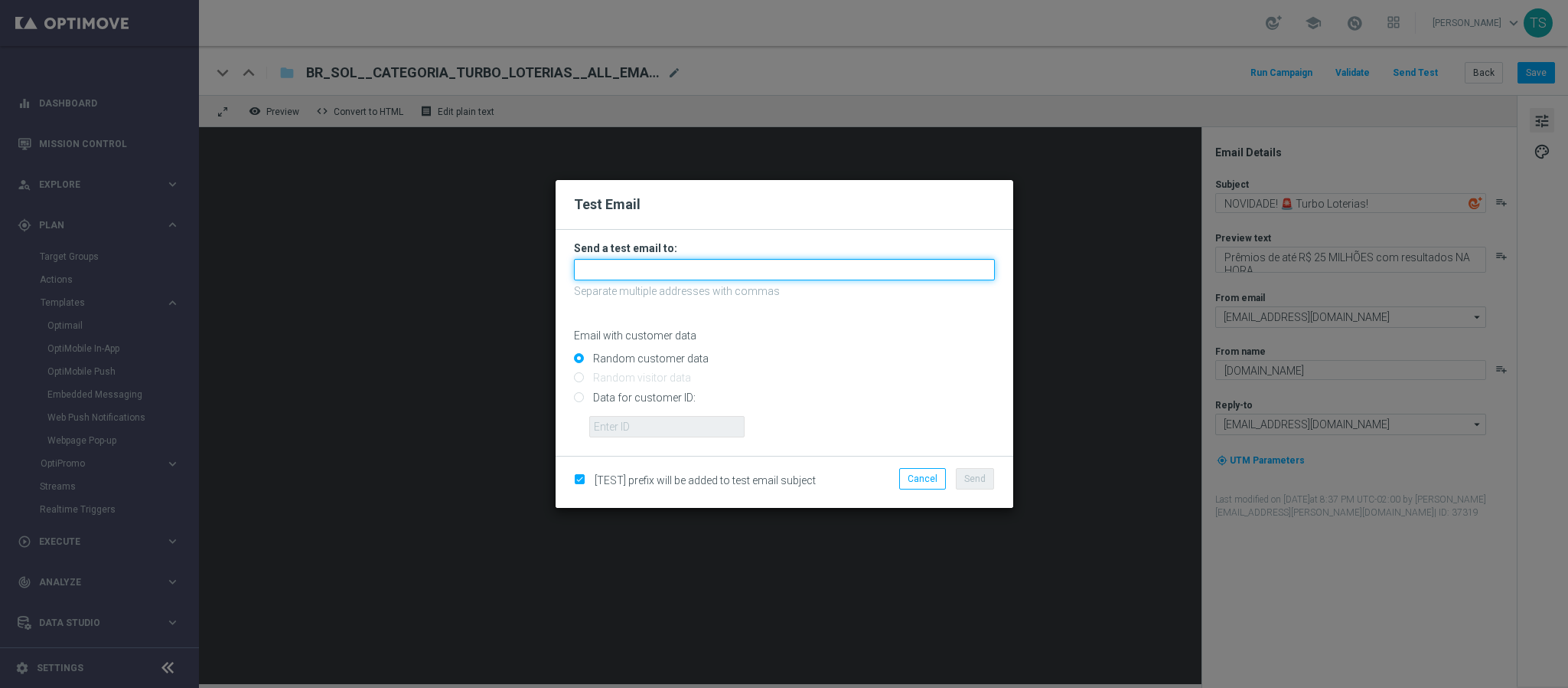
click at [648, 264] on input "text" at bounding box center [784, 269] width 421 height 21
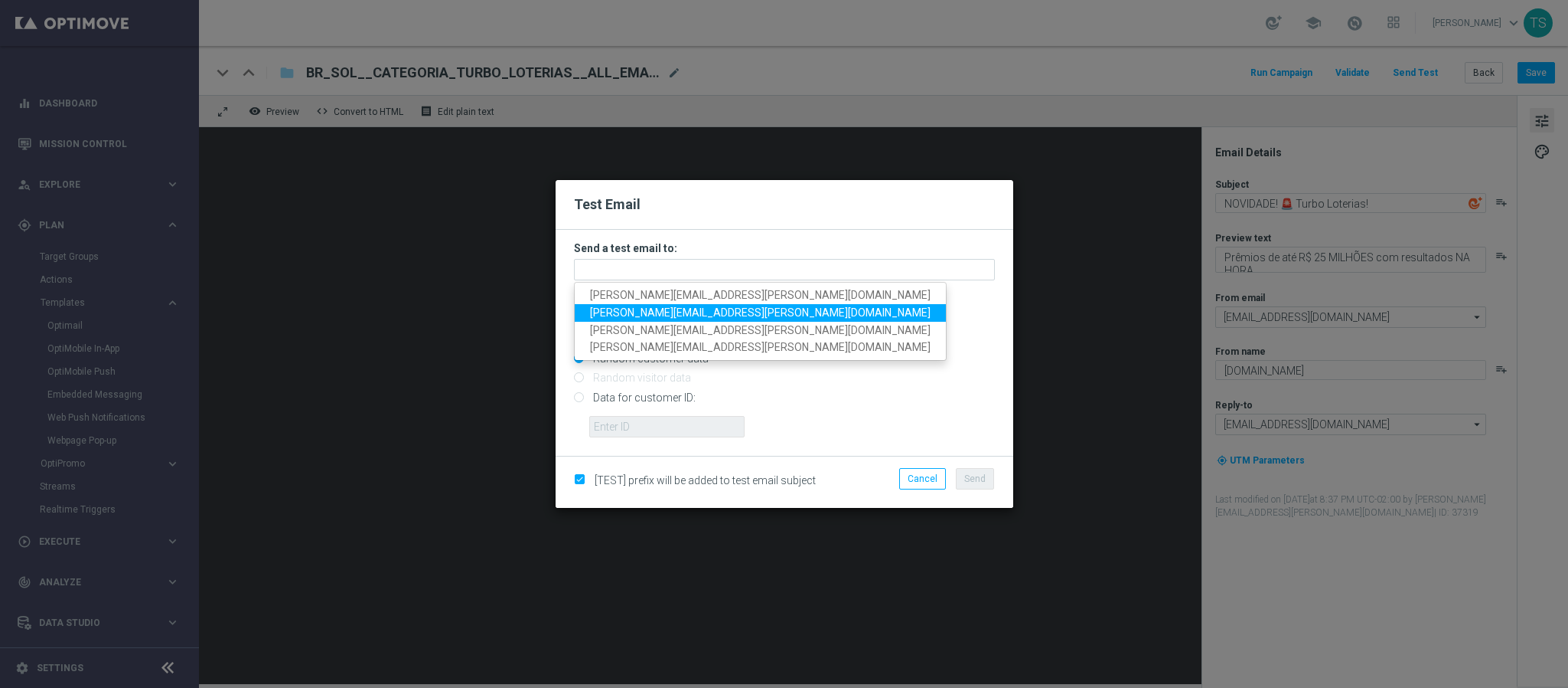
click at [668, 309] on span "stephani.goncalves@sorteonline.com.br" at bounding box center [760, 313] width 341 height 13
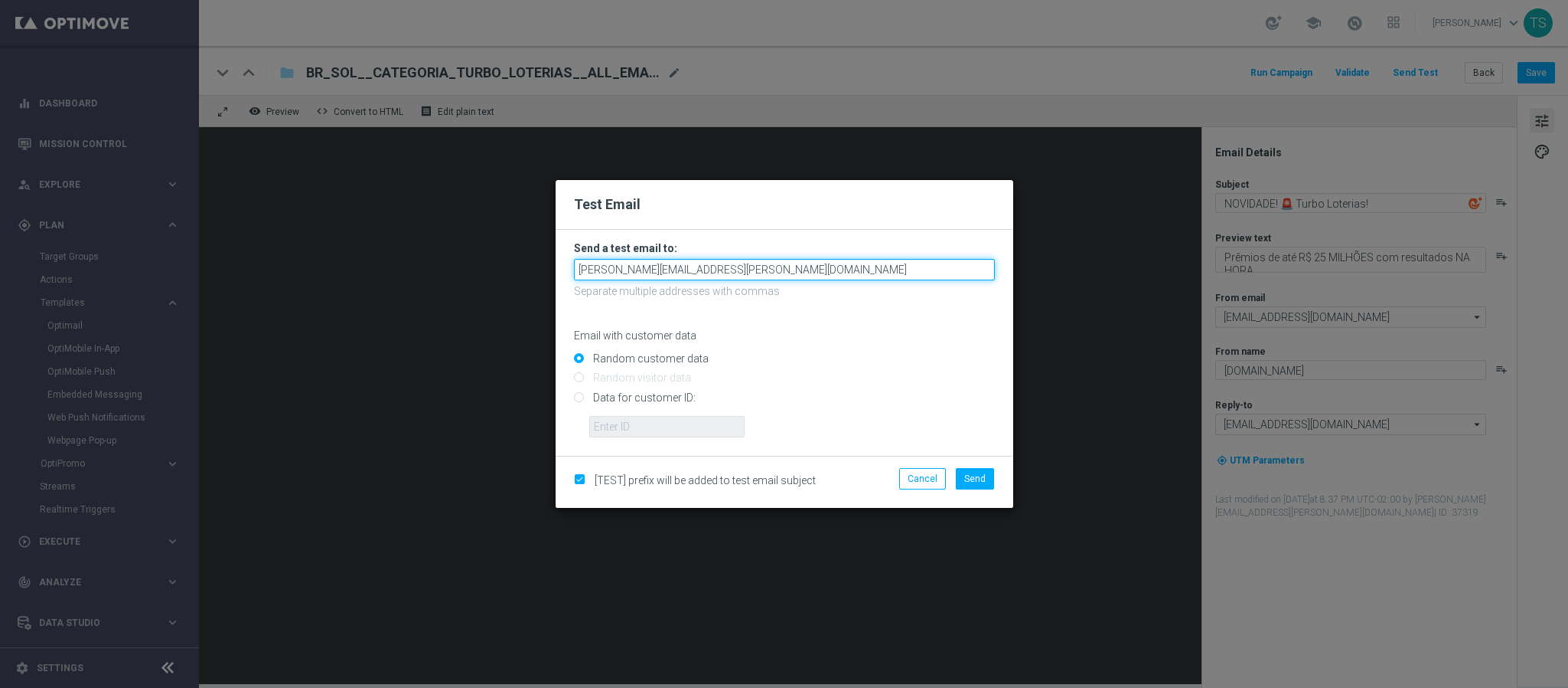
click at [825, 262] on input "stephani.goncalves@sorteonline.com.br" at bounding box center [784, 269] width 421 height 21
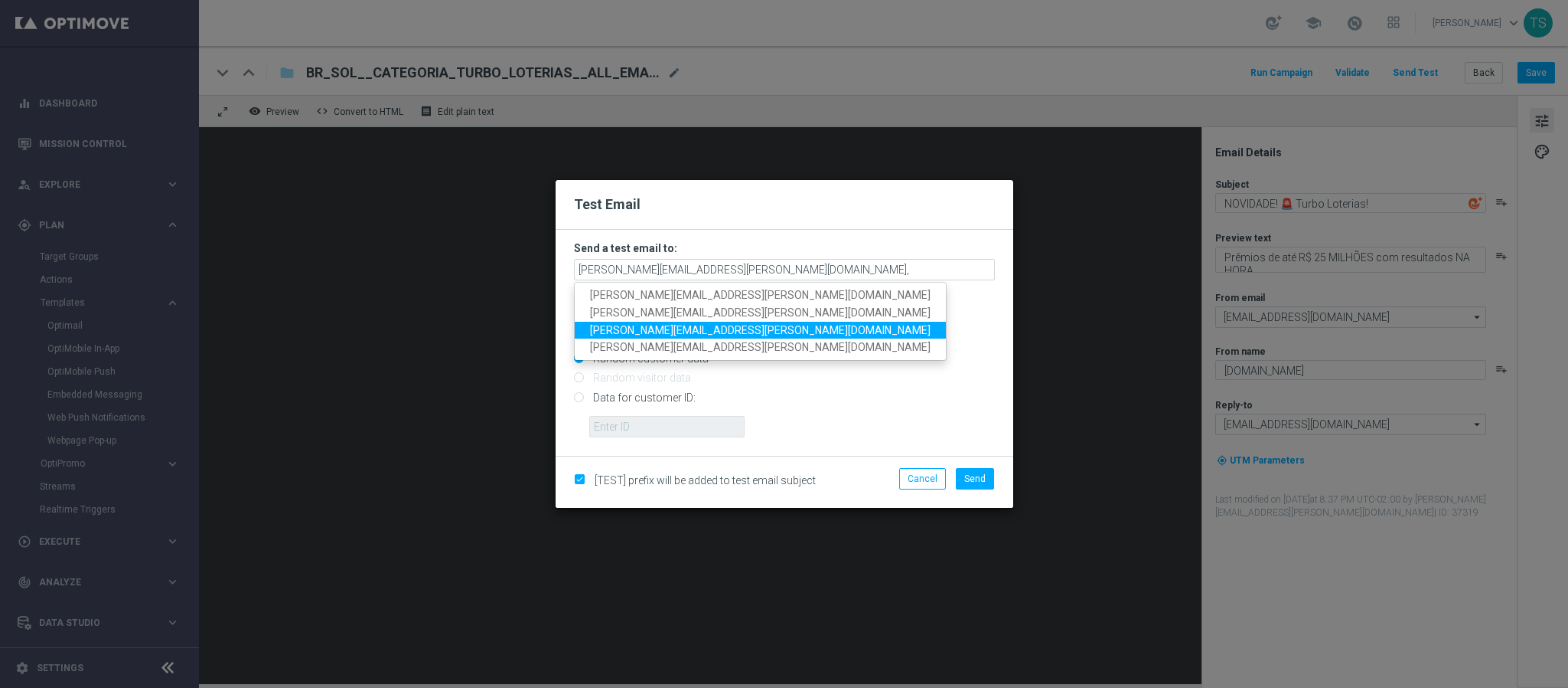
click at [726, 334] on span "jose.guimaraes@sorteonline.com.br" at bounding box center [760, 329] width 341 height 13
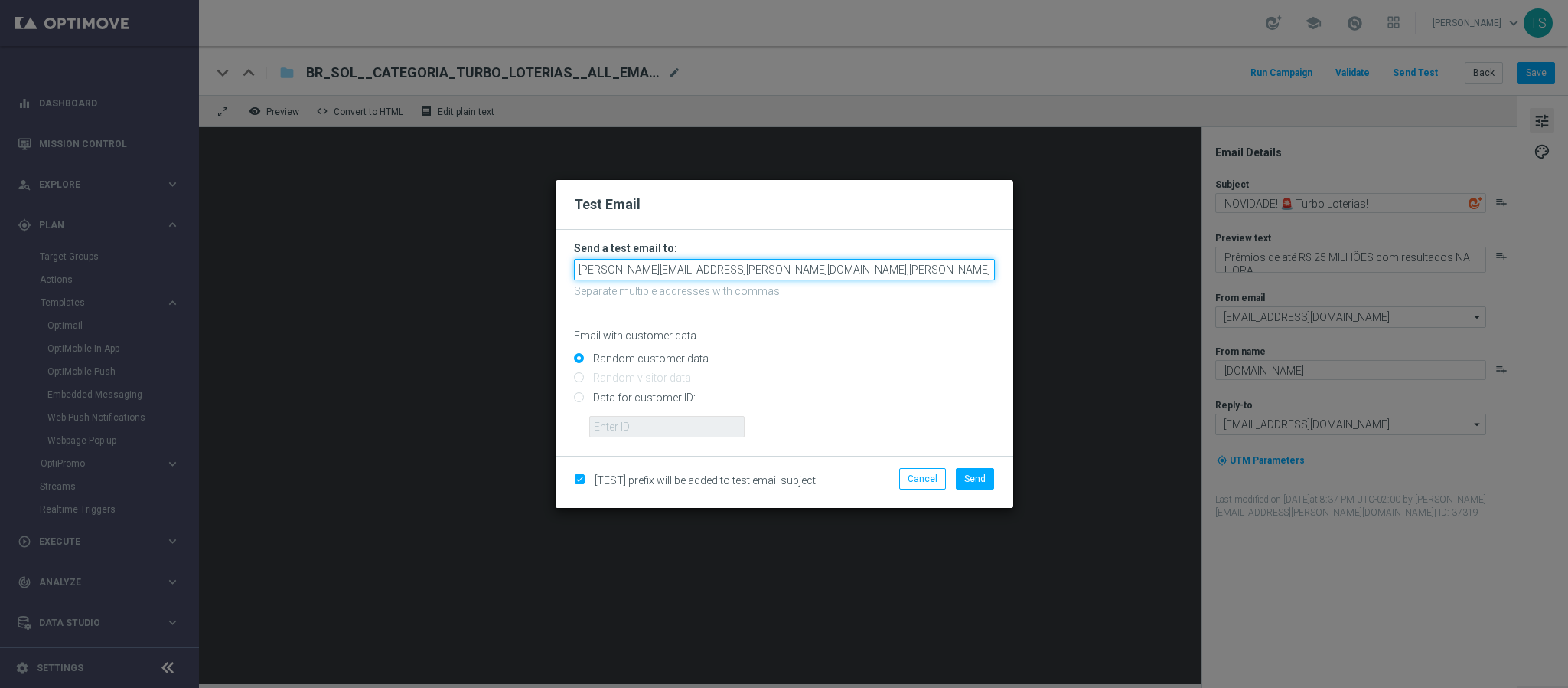
click at [966, 263] on input "stephani.goncalves@sorteonline.com.br,jose.guimaraes@sorteonline.com.br" at bounding box center [784, 269] width 421 height 21
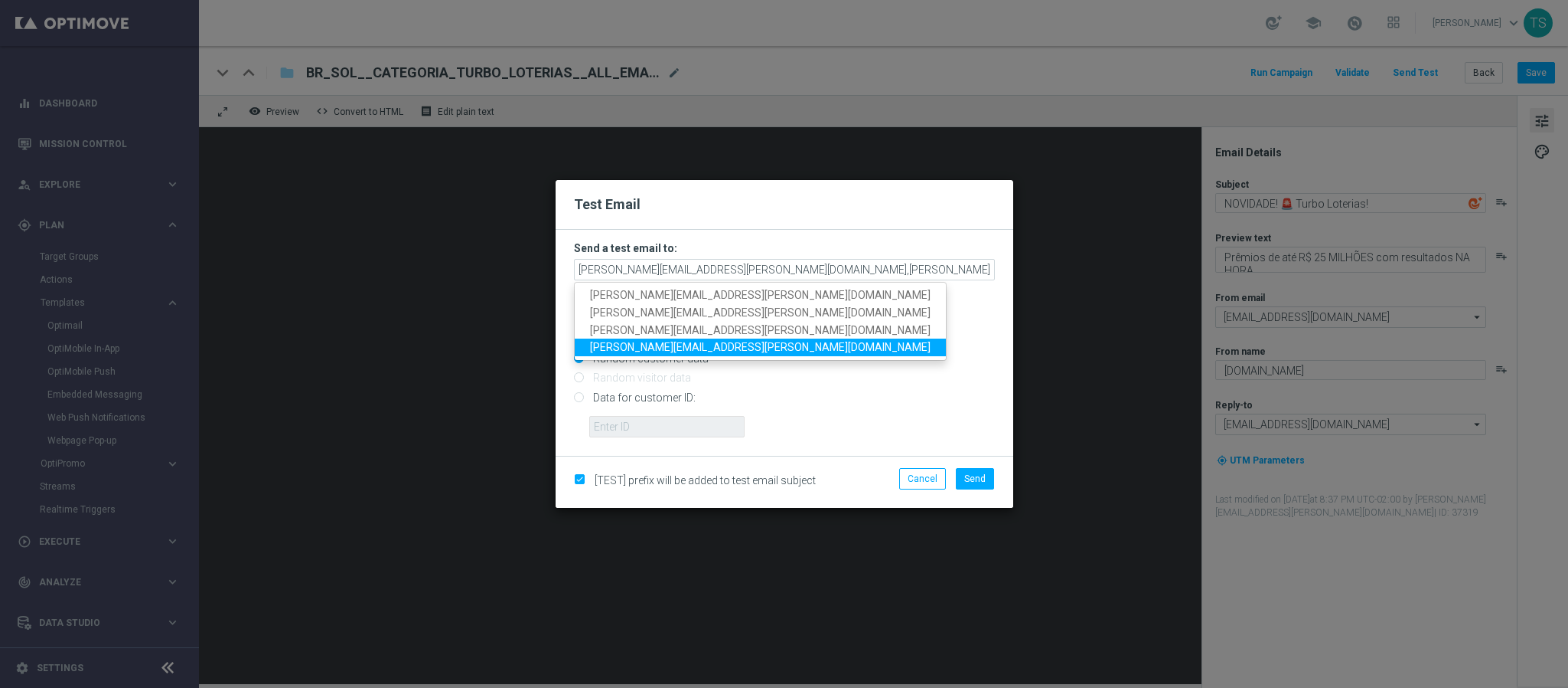
click at [708, 352] on span "wagner.lopes@sorteonline.com.br" at bounding box center [760, 347] width 341 height 13
type input "stephani.goncalves@sorteonline.com.br,jose.guimaraes@sorteonline.com.br,wagner.…"
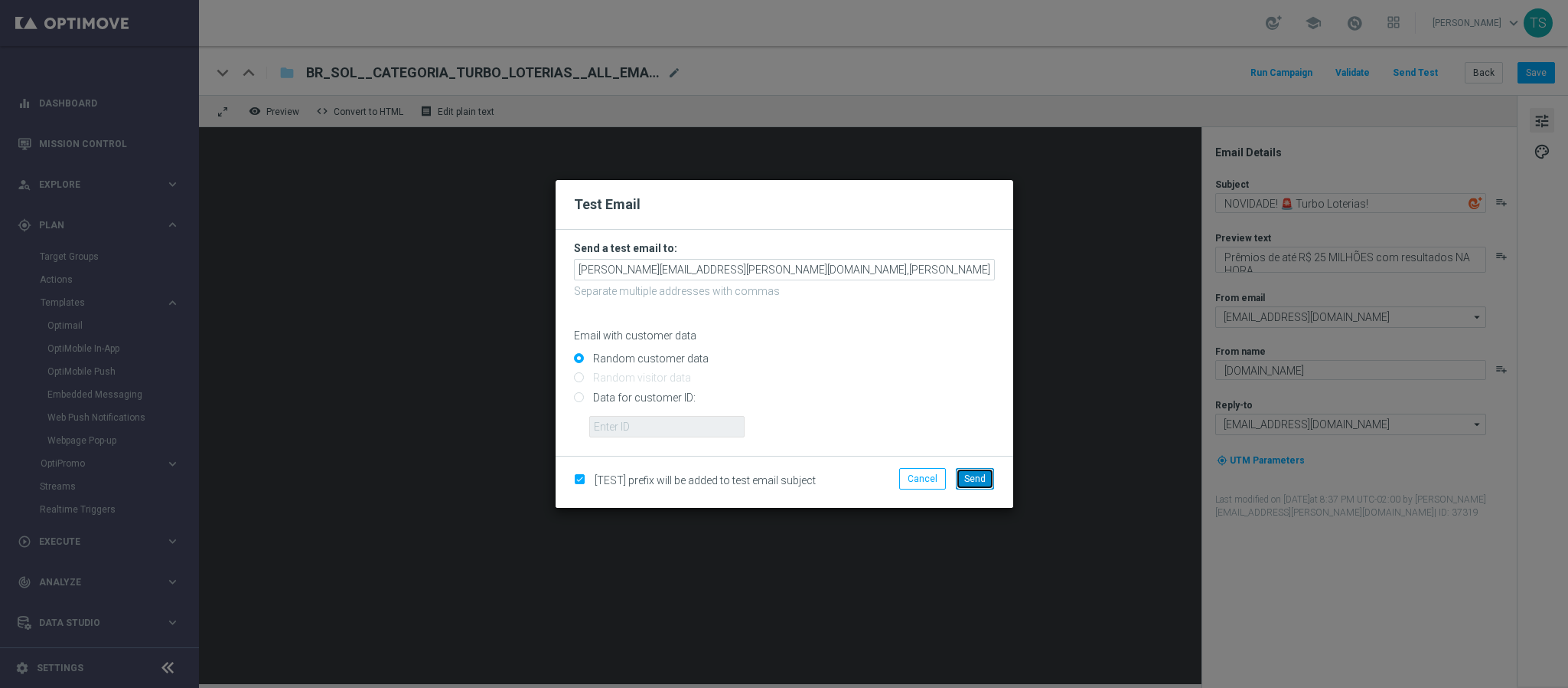
click at [972, 478] on span "Send" at bounding box center [974, 478] width 21 height 11
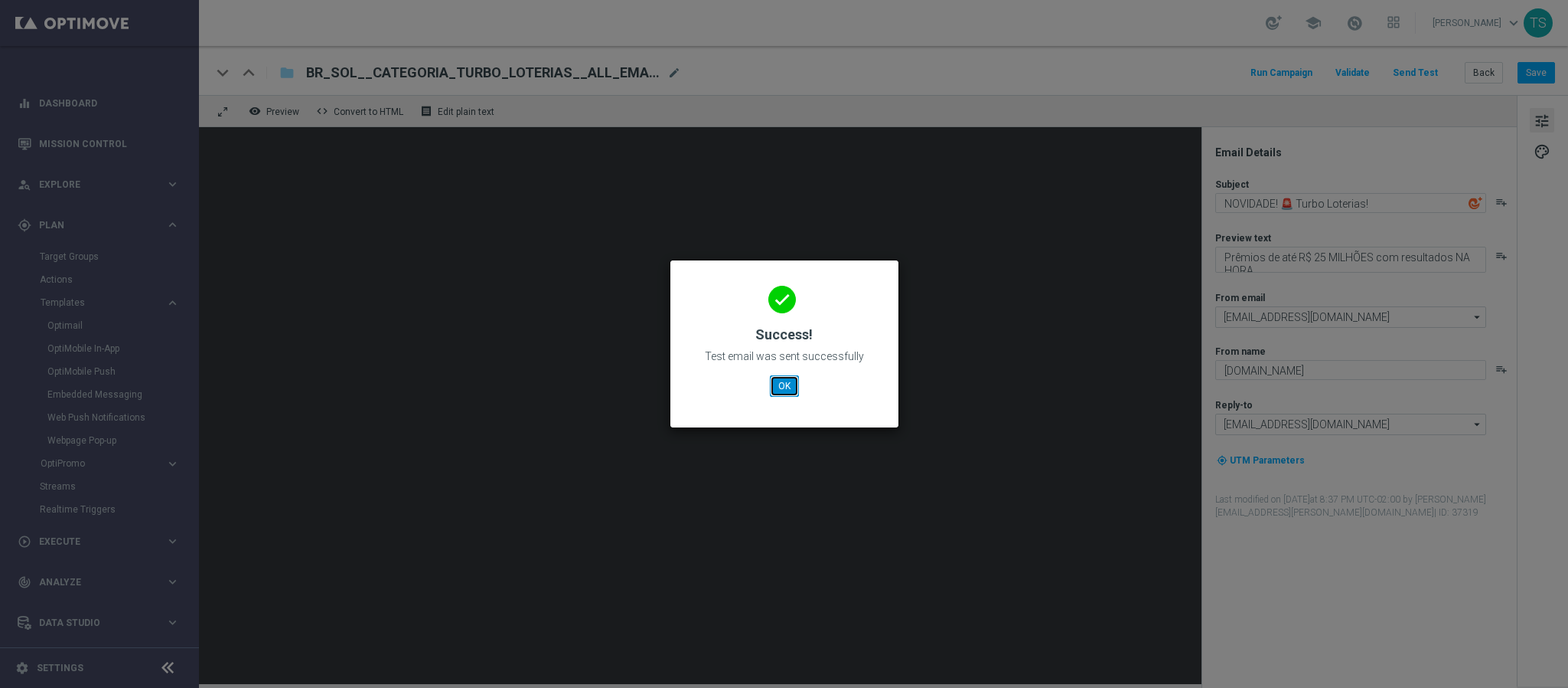
click at [790, 389] on button "OK" at bounding box center [784, 385] width 29 height 21
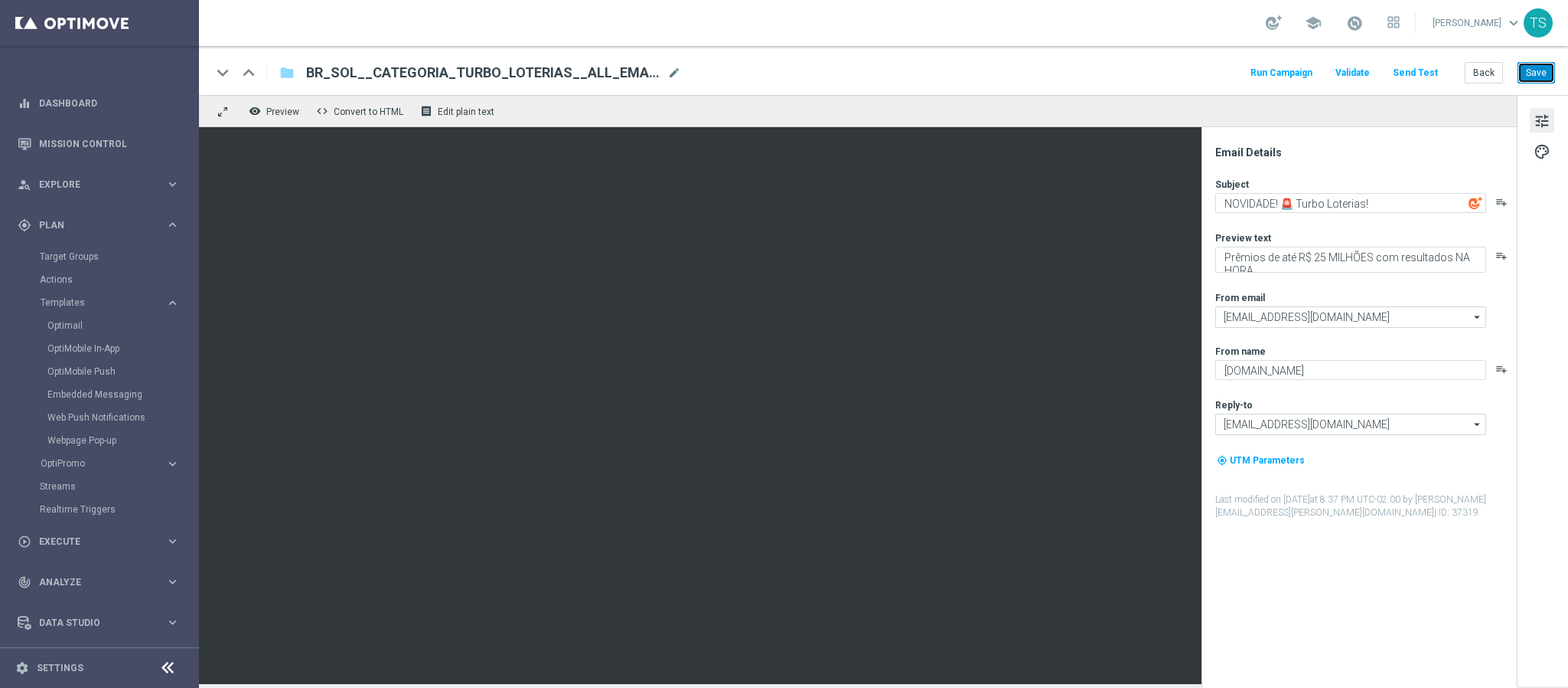
click at [1527, 79] on button "Save" at bounding box center [1537, 72] width 38 height 21
click at [1534, 77] on button "Save" at bounding box center [1537, 72] width 38 height 21
click at [1538, 72] on button "Save" at bounding box center [1537, 72] width 38 height 21
click at [1305, 70] on button "Run Campaign" at bounding box center [1281, 73] width 66 height 20
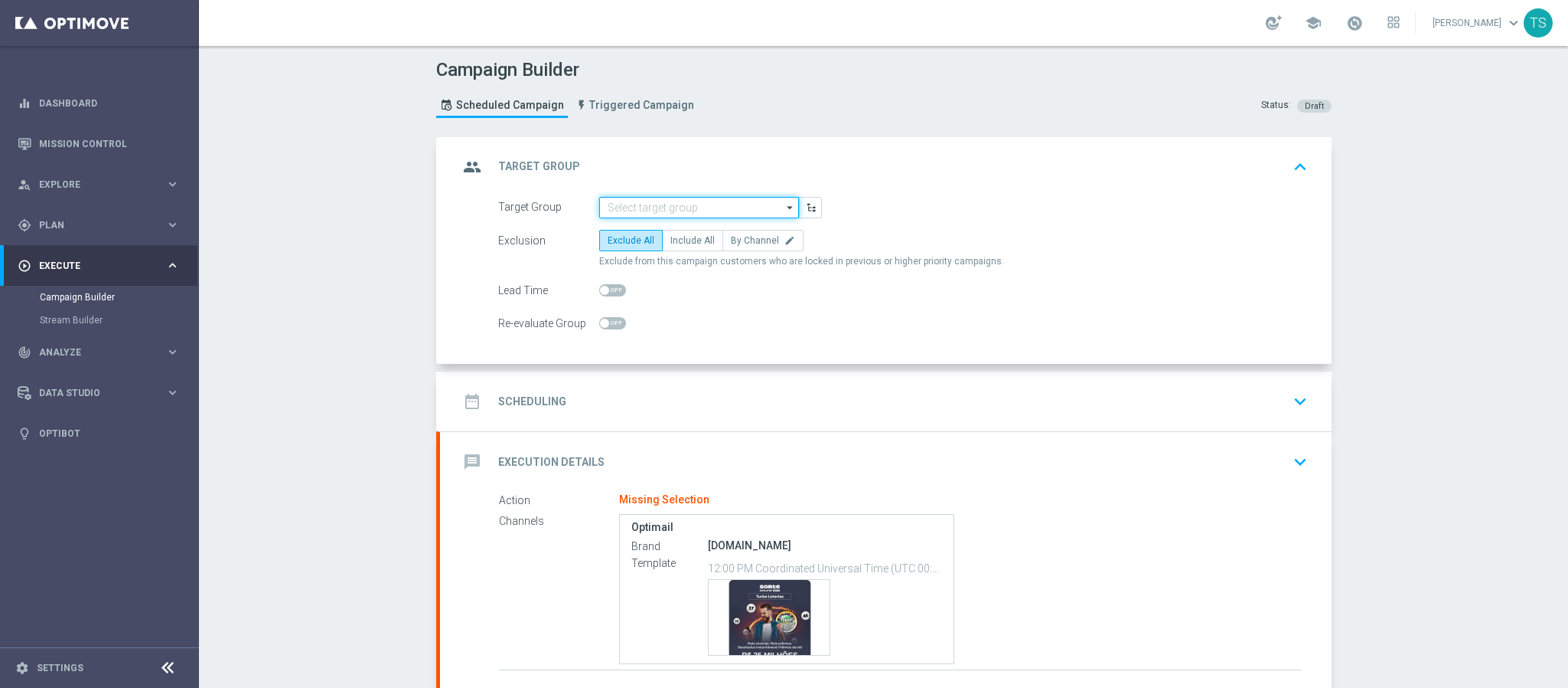
click at [666, 214] on input at bounding box center [699, 207] width 200 height 21
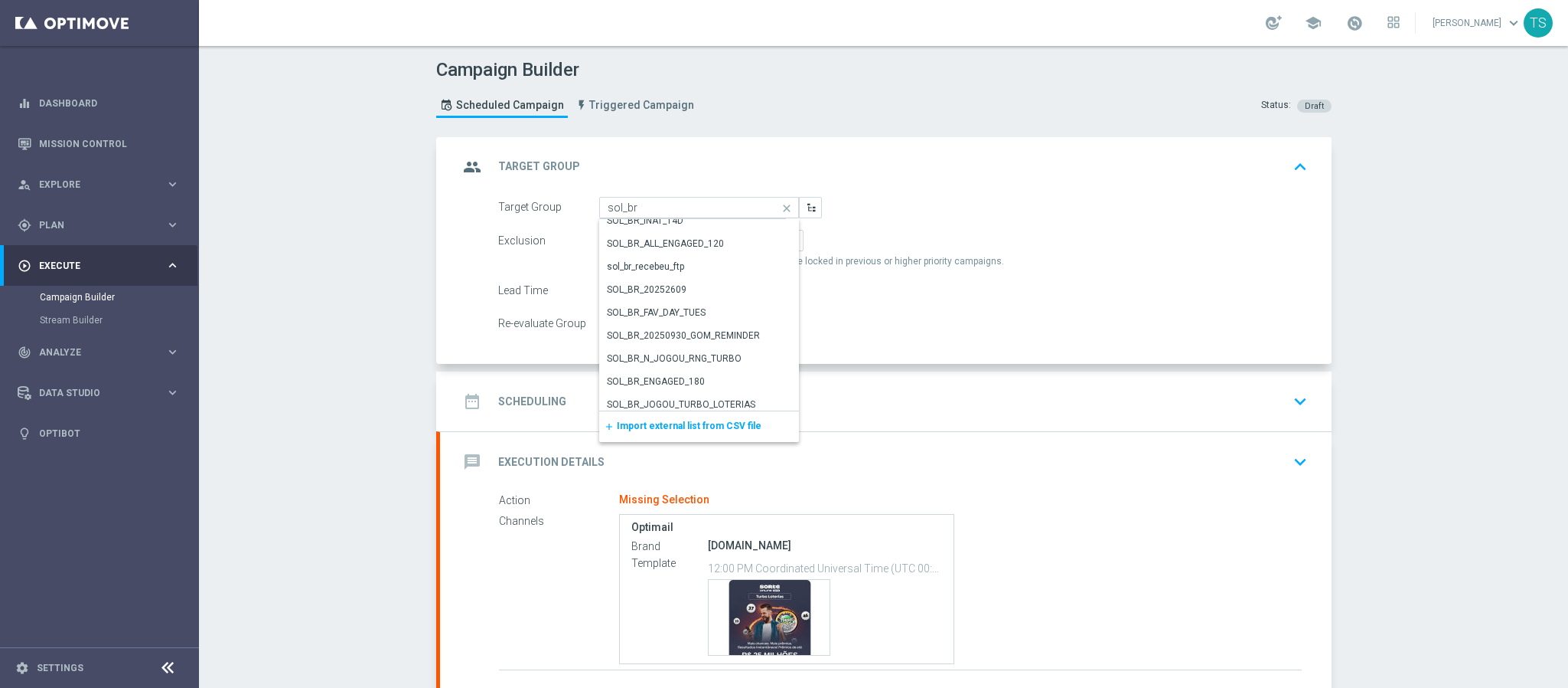
scroll to position [152, 0]
click at [712, 353] on div "SOL_BR_N_JOGOU_RNG_TURBO" at bounding box center [674, 353] width 134 height 14
type input "SOL_BR_N_JOGOU_RNG_TURBO"
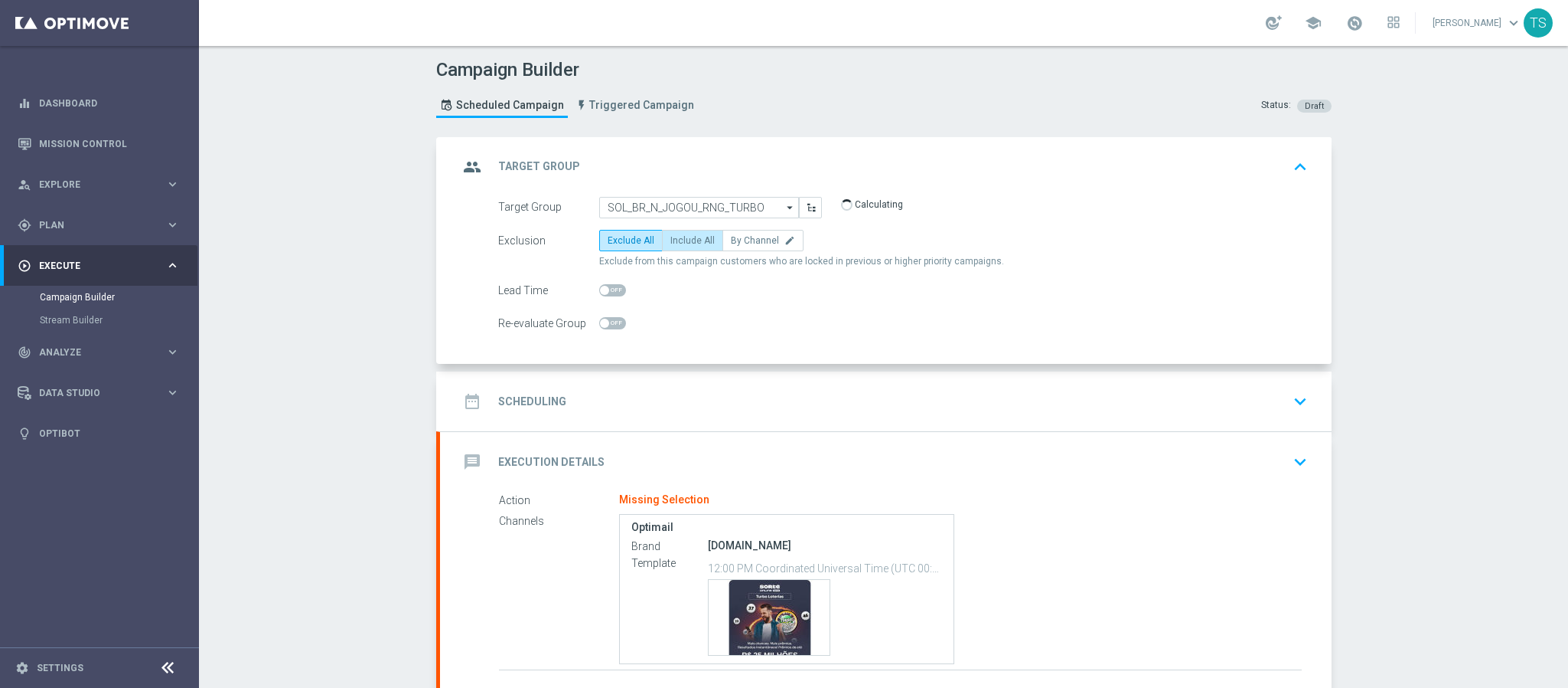
click at [682, 251] on label "Include All" at bounding box center [692, 240] width 61 height 21
click at [680, 248] on input "Include All" at bounding box center [675, 243] width 10 height 10
radio input "true"
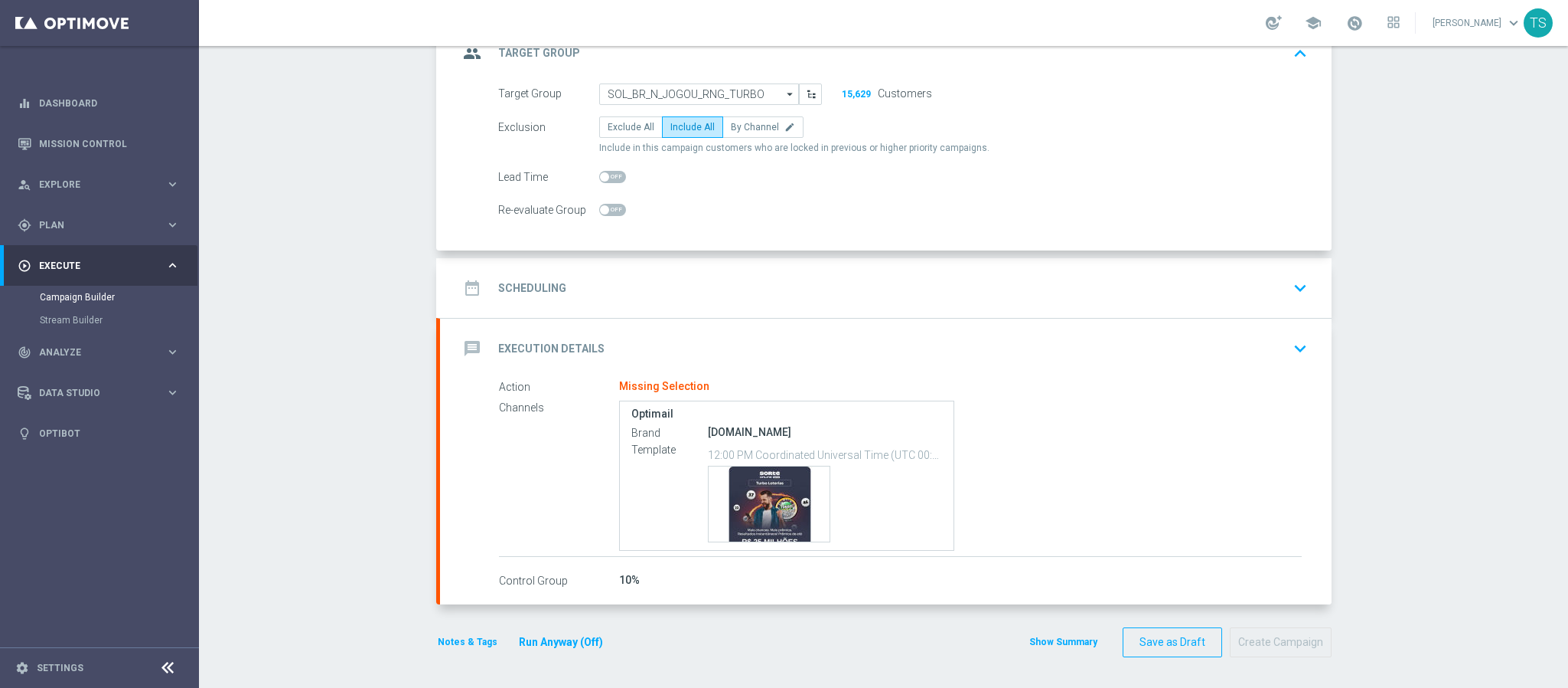
click at [1300, 281] on icon "keyboard_arrow_down" at bounding box center [1300, 288] width 23 height 23
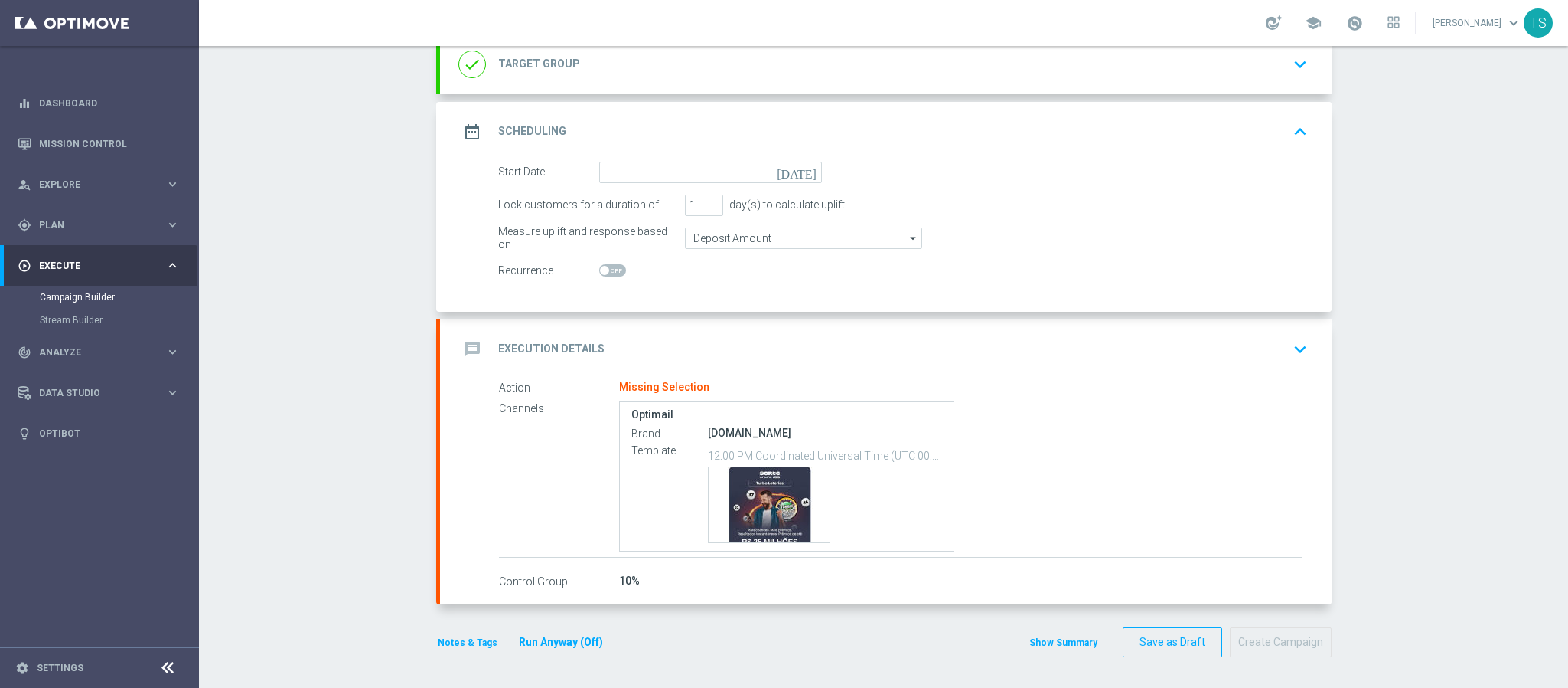
scroll to position [113, 0]
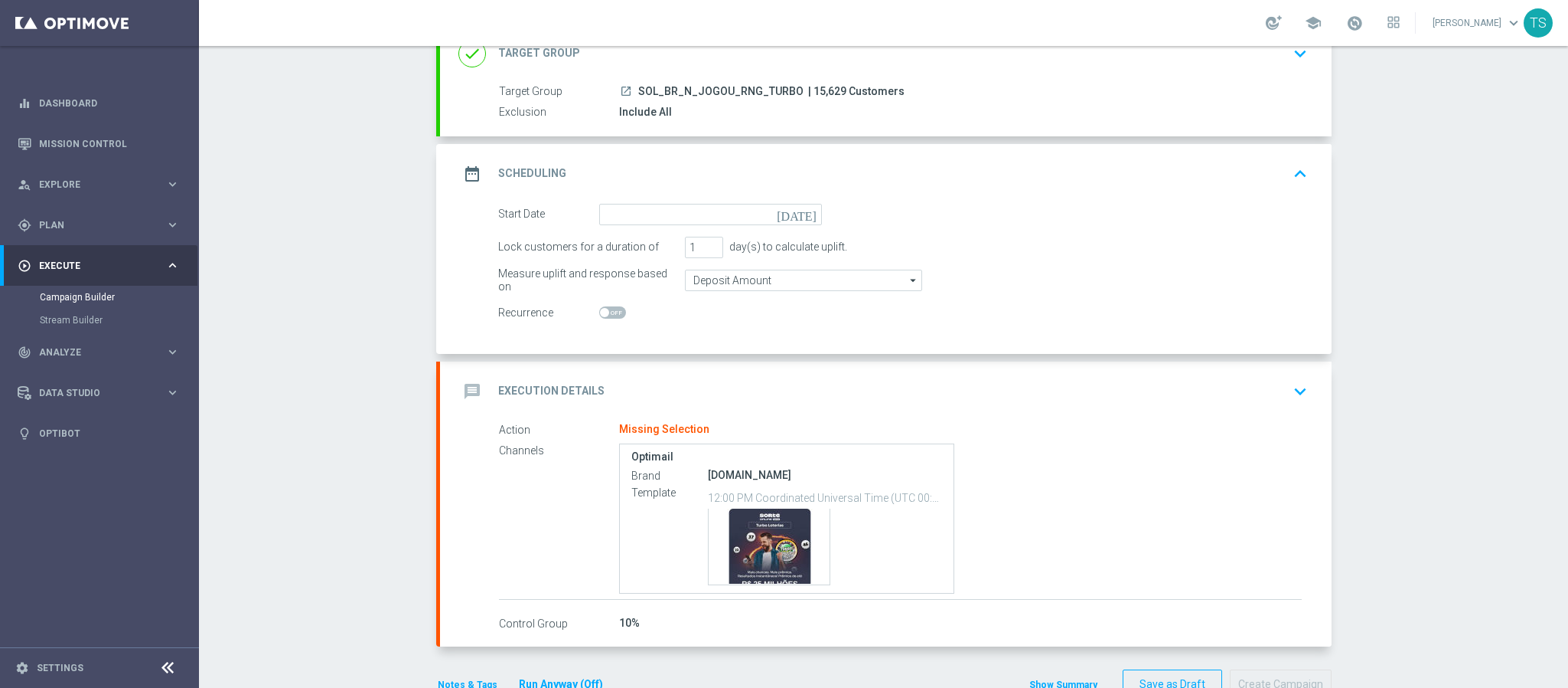
click at [812, 213] on icon "today" at bounding box center [799, 213] width 45 height 17
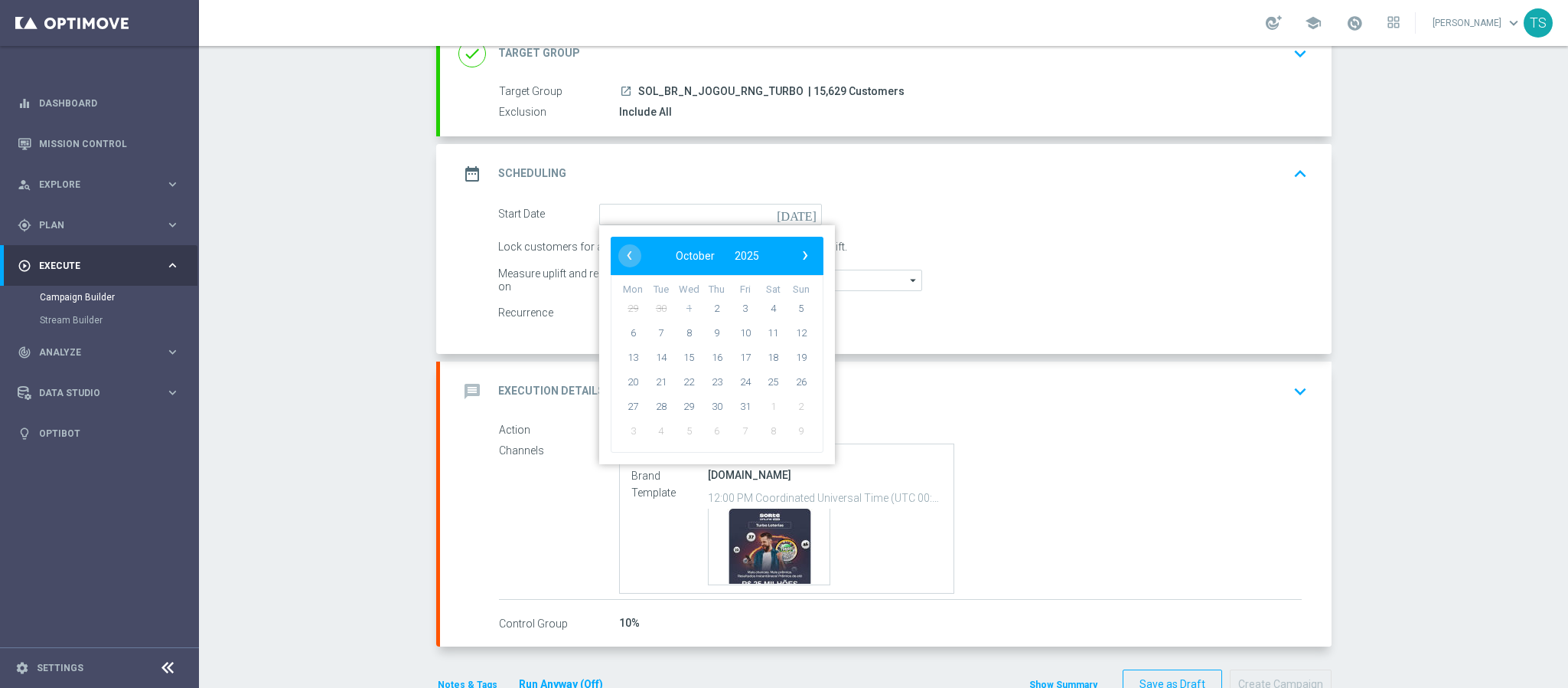
click at [812, 209] on icon "today" at bounding box center [799, 213] width 45 height 17
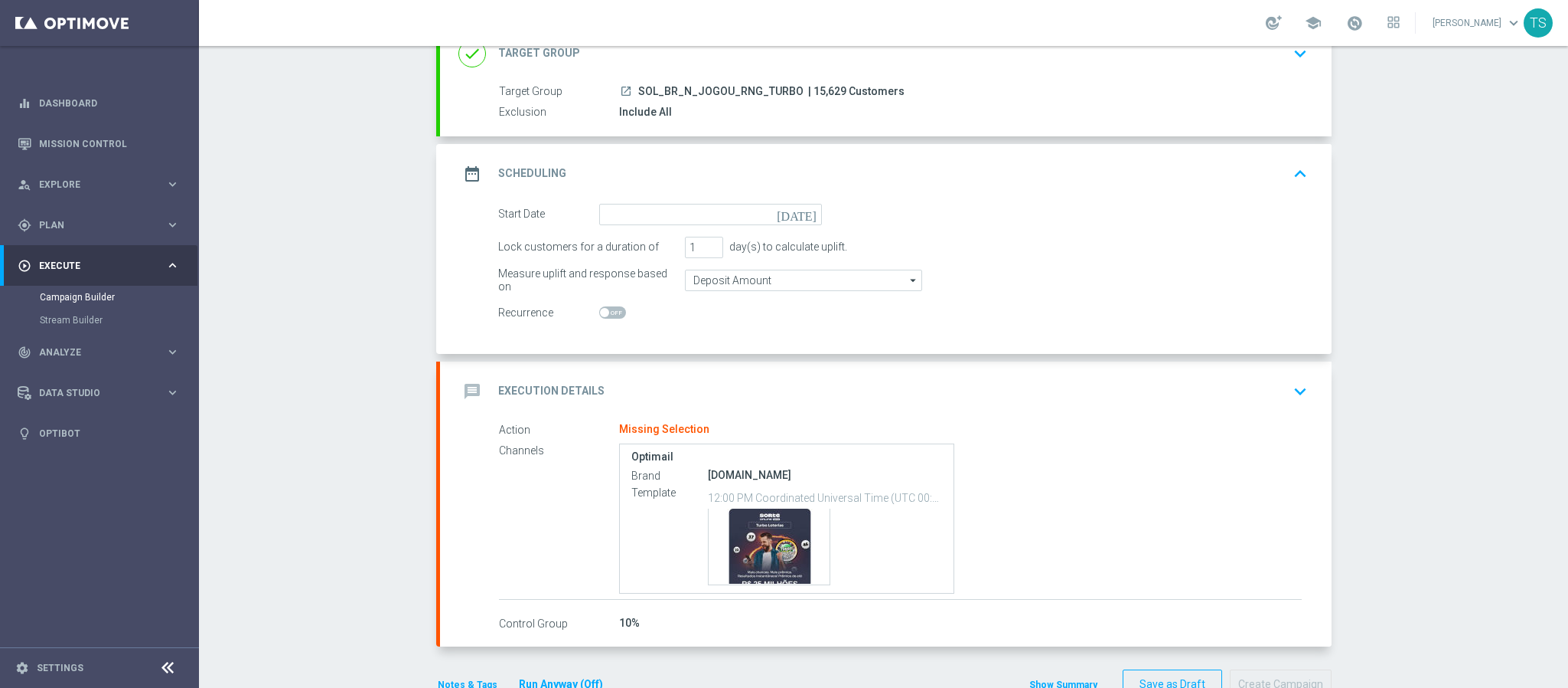
click at [798, 210] on icon "today" at bounding box center [799, 213] width 45 height 17
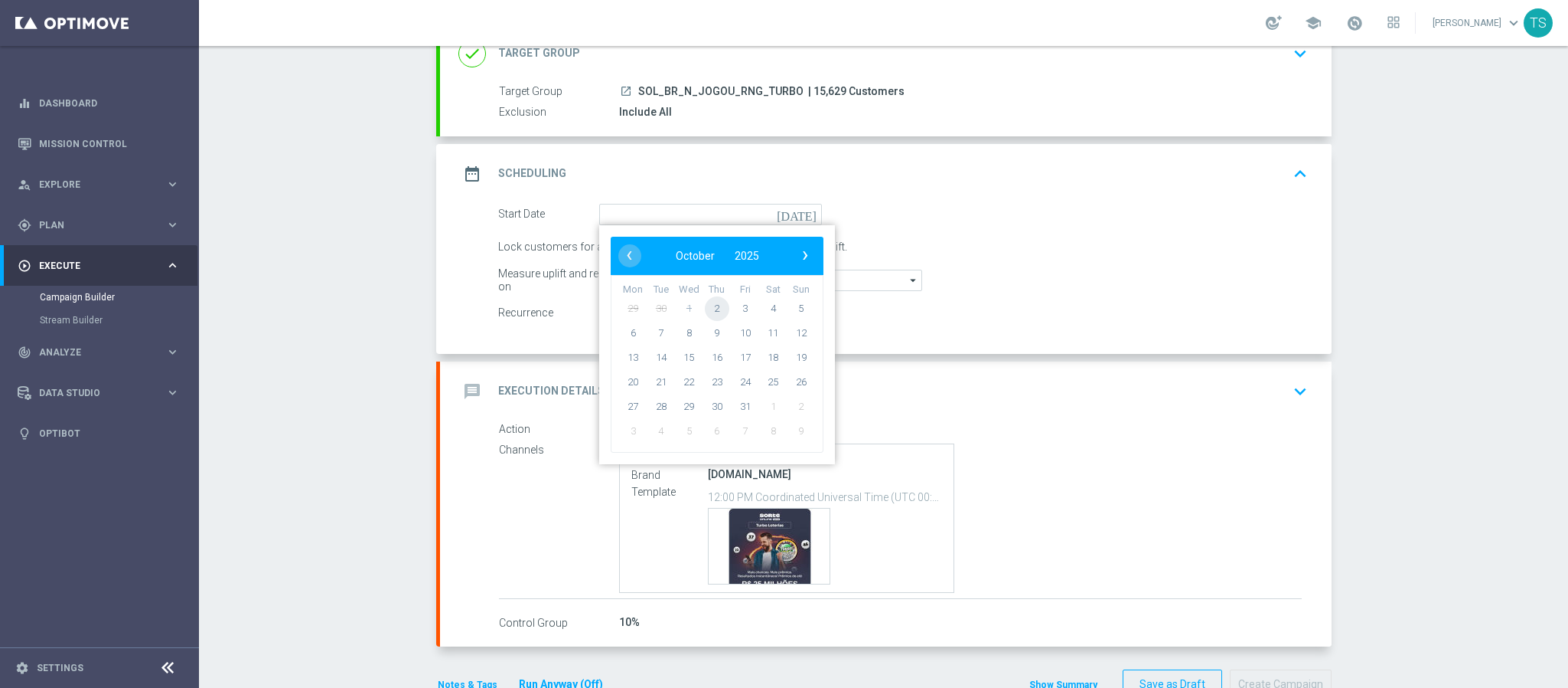
click at [714, 306] on span "2" at bounding box center [716, 307] width 24 height 24
type input "02 Oct 2025"
click at [714, 306] on switch at bounding box center [710, 313] width 223 height 13
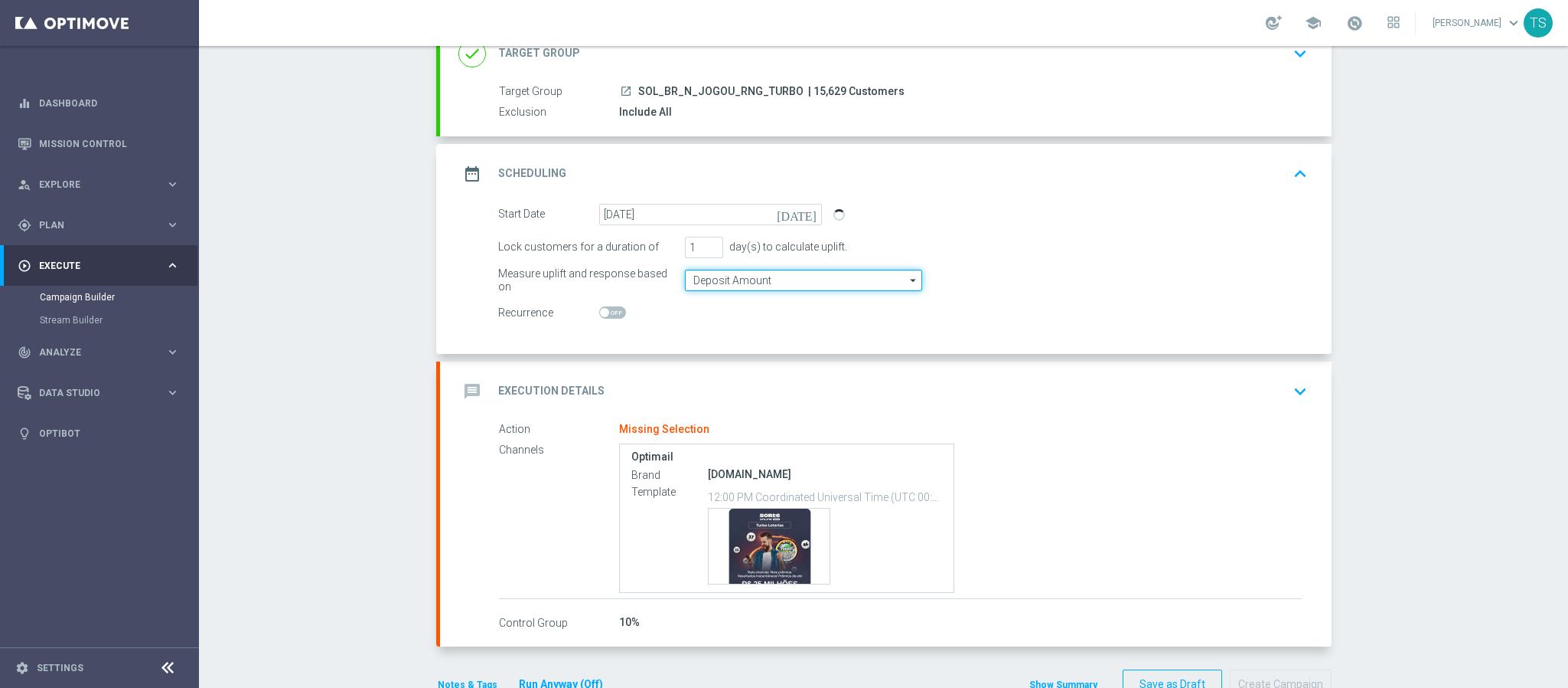
click at [838, 285] on input "Deposit Amount" at bounding box center [804, 280] width 238 height 21
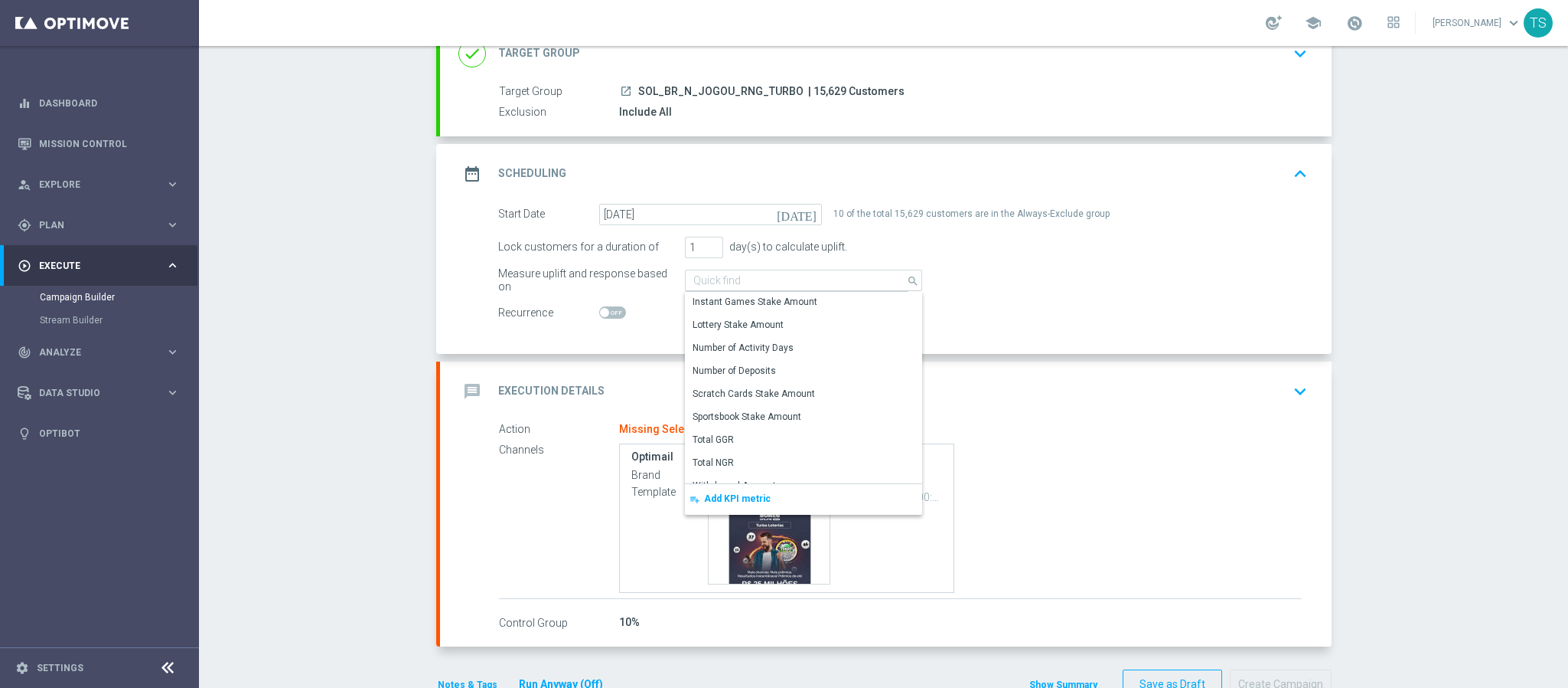
scroll to position [130, 0]
click at [731, 501] on span "Add KPI metric" at bounding box center [737, 499] width 66 height 11
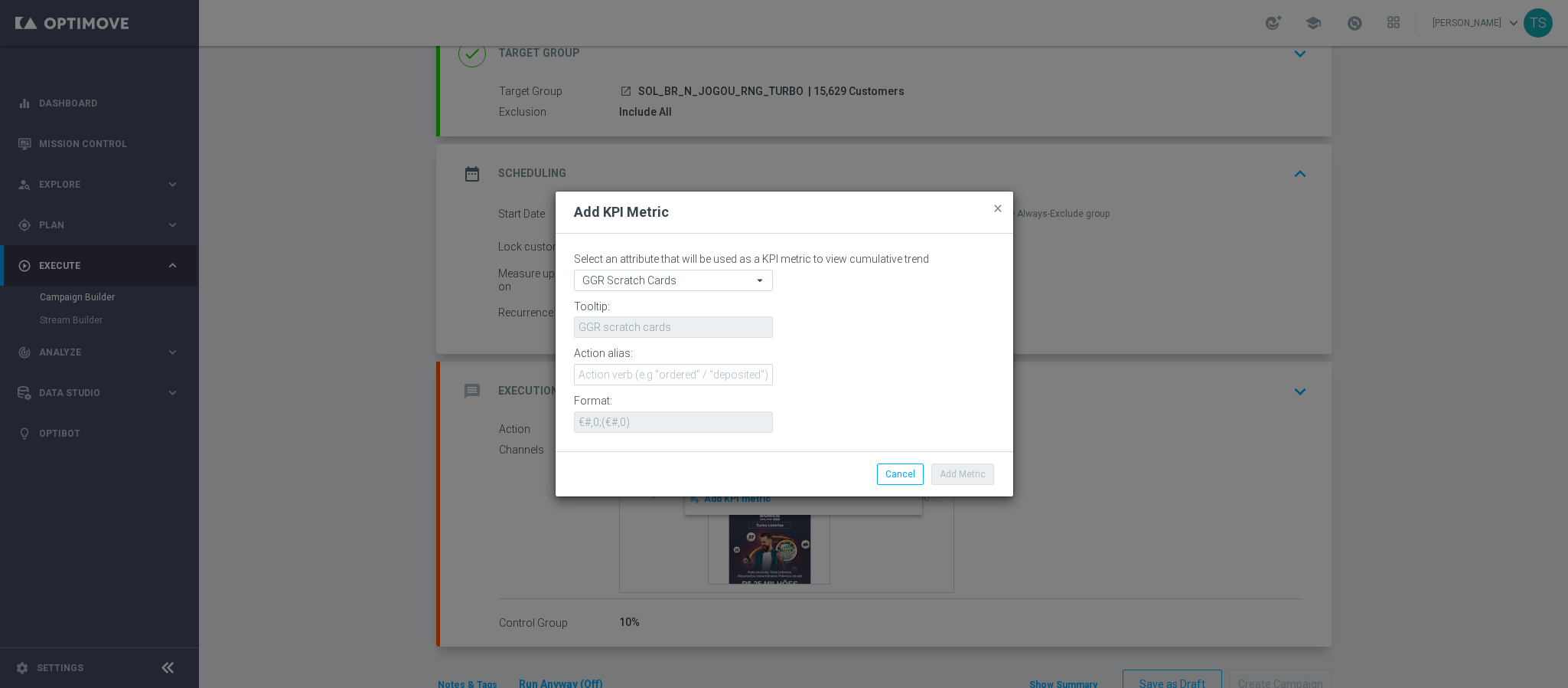
click at [657, 300] on div "Tooltip:" at bounding box center [784, 309] width 444 height 17
type input "Deposit Amount"
click at [661, 281] on input "GGR Scratch Cards" at bounding box center [673, 280] width 199 height 21
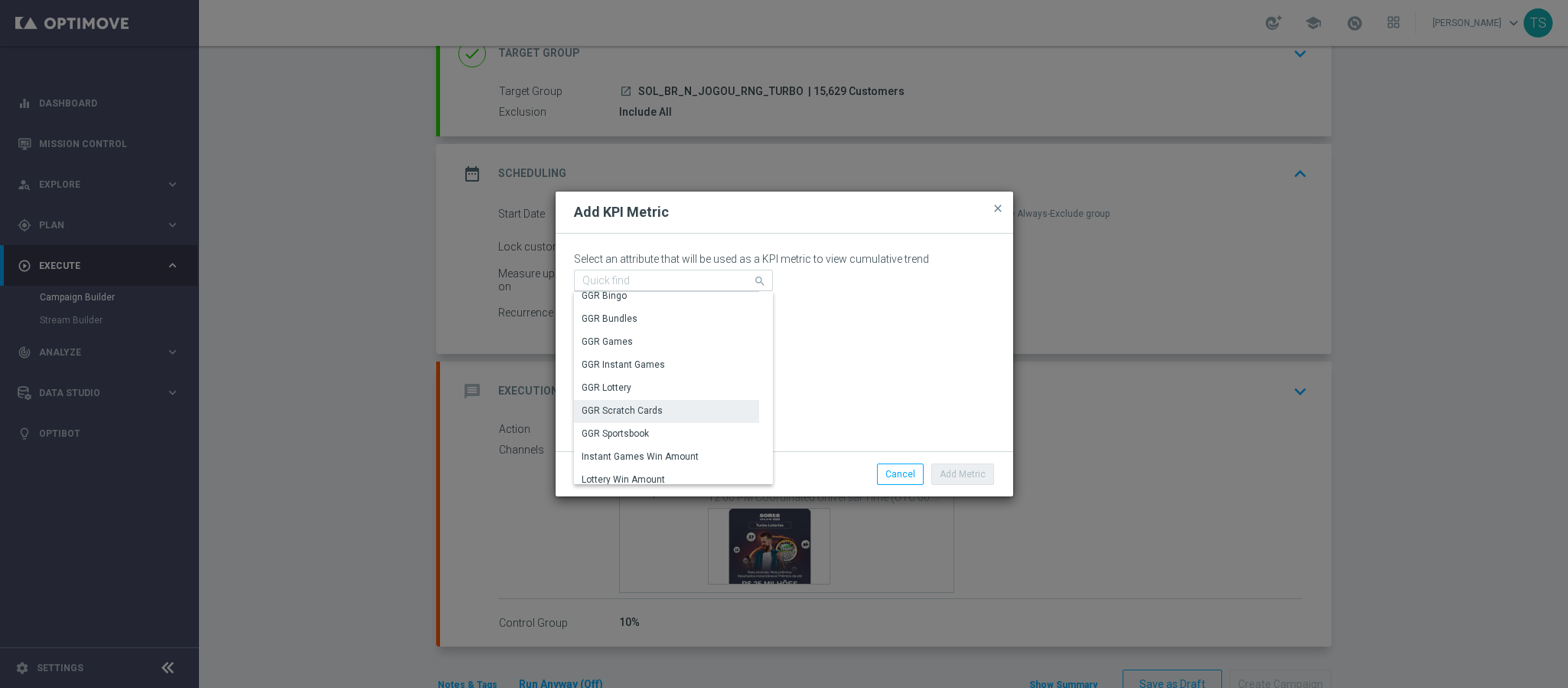
scroll to position [0, 0]
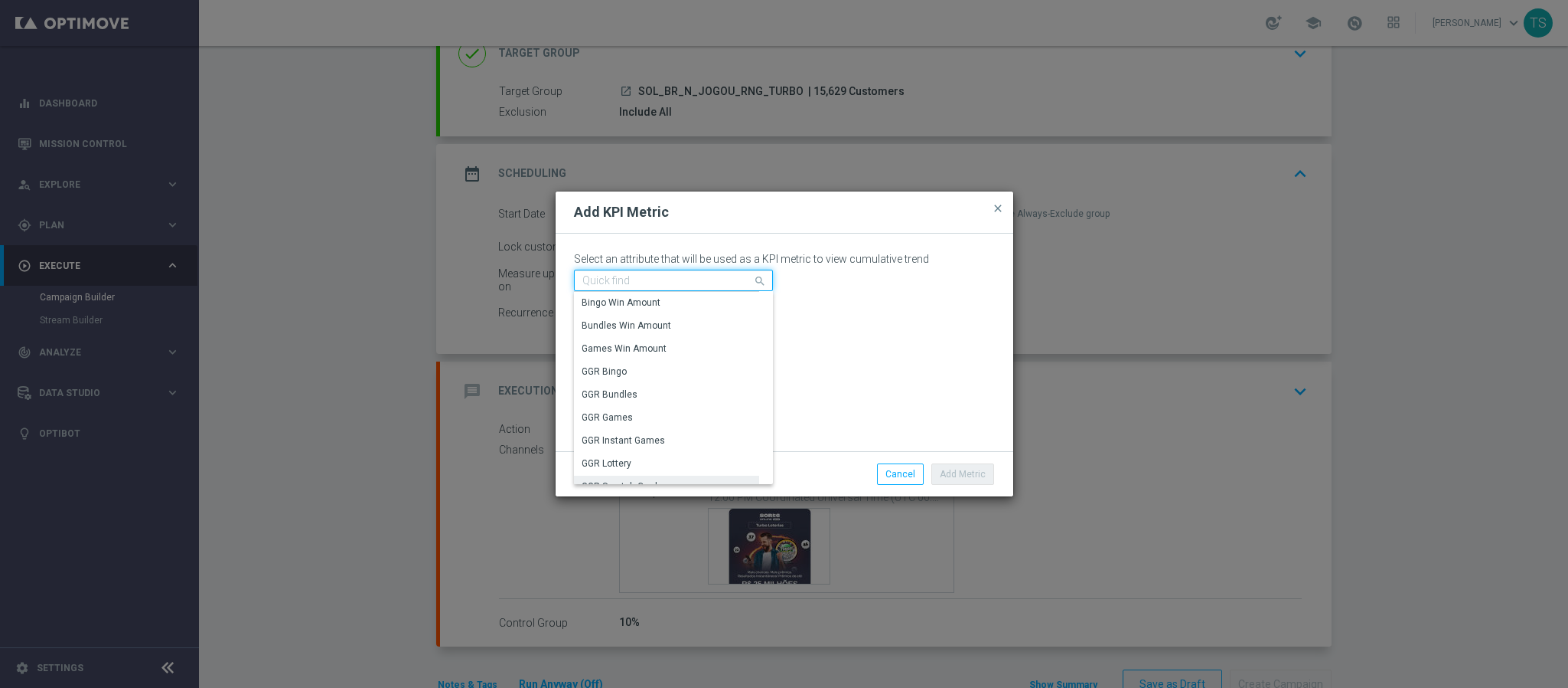
click at [703, 274] on input at bounding box center [673, 280] width 199 height 21
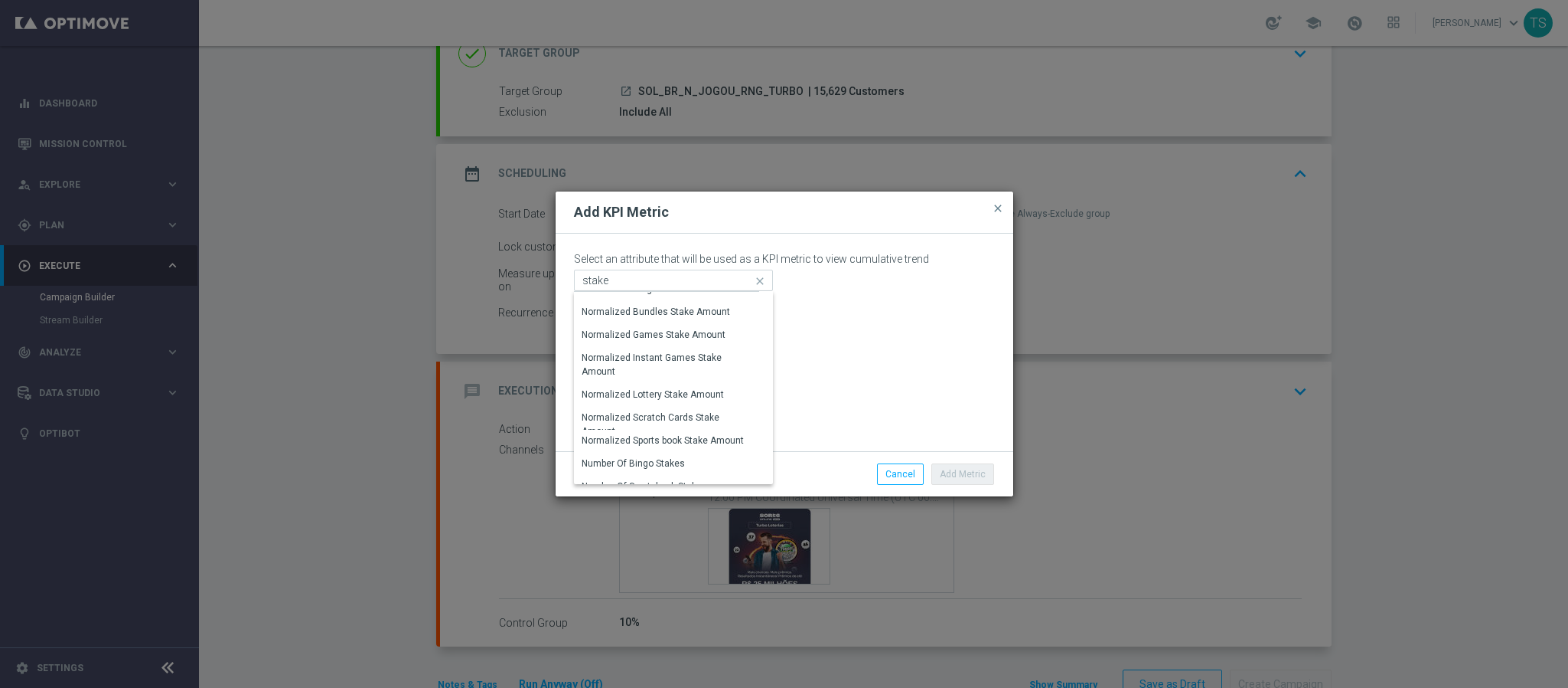
scroll to position [16, 0]
click at [716, 335] on div "Normalized Games Stake Amount" at bounding box center [654, 332] width 144 height 14
type input "Normalized Games Stake Amount"
type input "Normalized games stake amount"
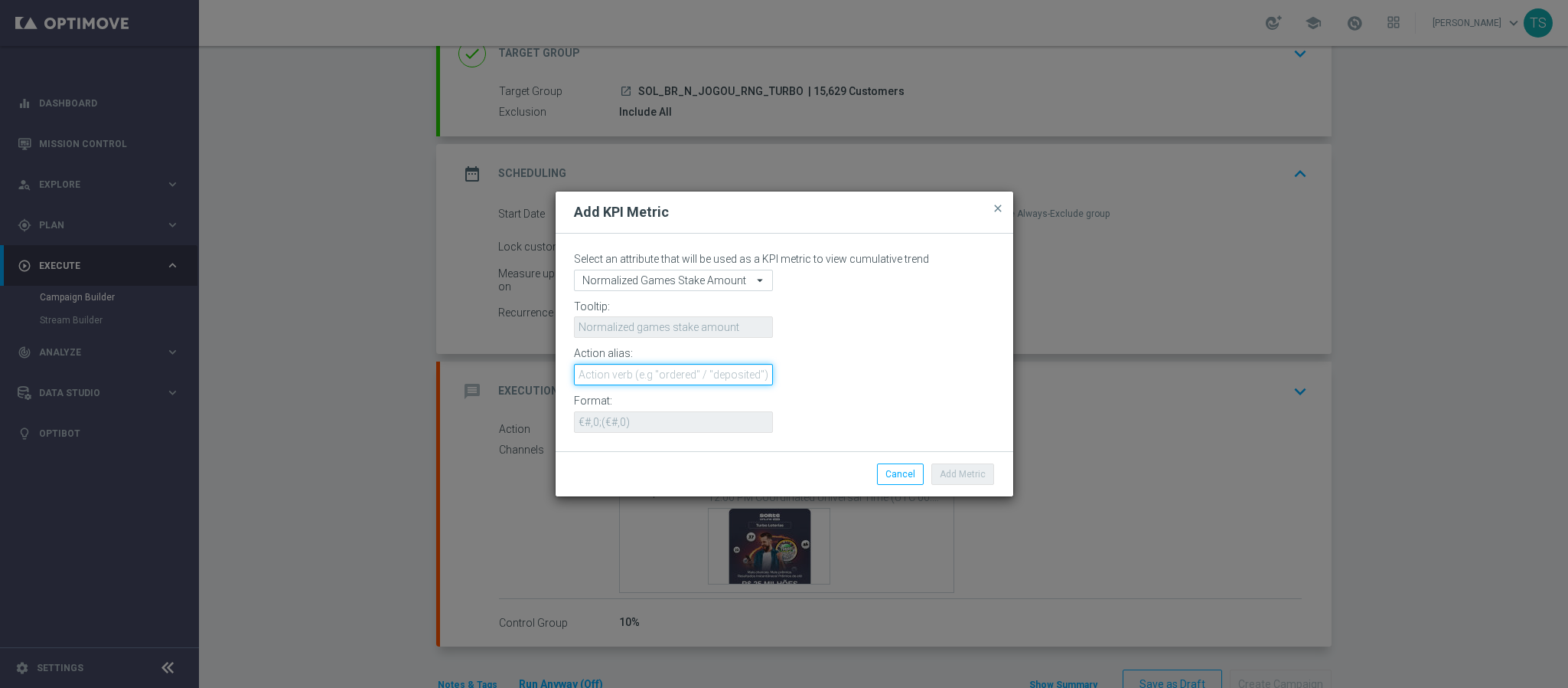
click at [673, 374] on input "text" at bounding box center [673, 374] width 199 height 21
click at [878, 357] on div "Action alias:" at bounding box center [784, 356] width 444 height 17
click at [691, 380] on input "text" at bounding box center [673, 374] width 199 height 21
type input "A"
type input "Stakes"
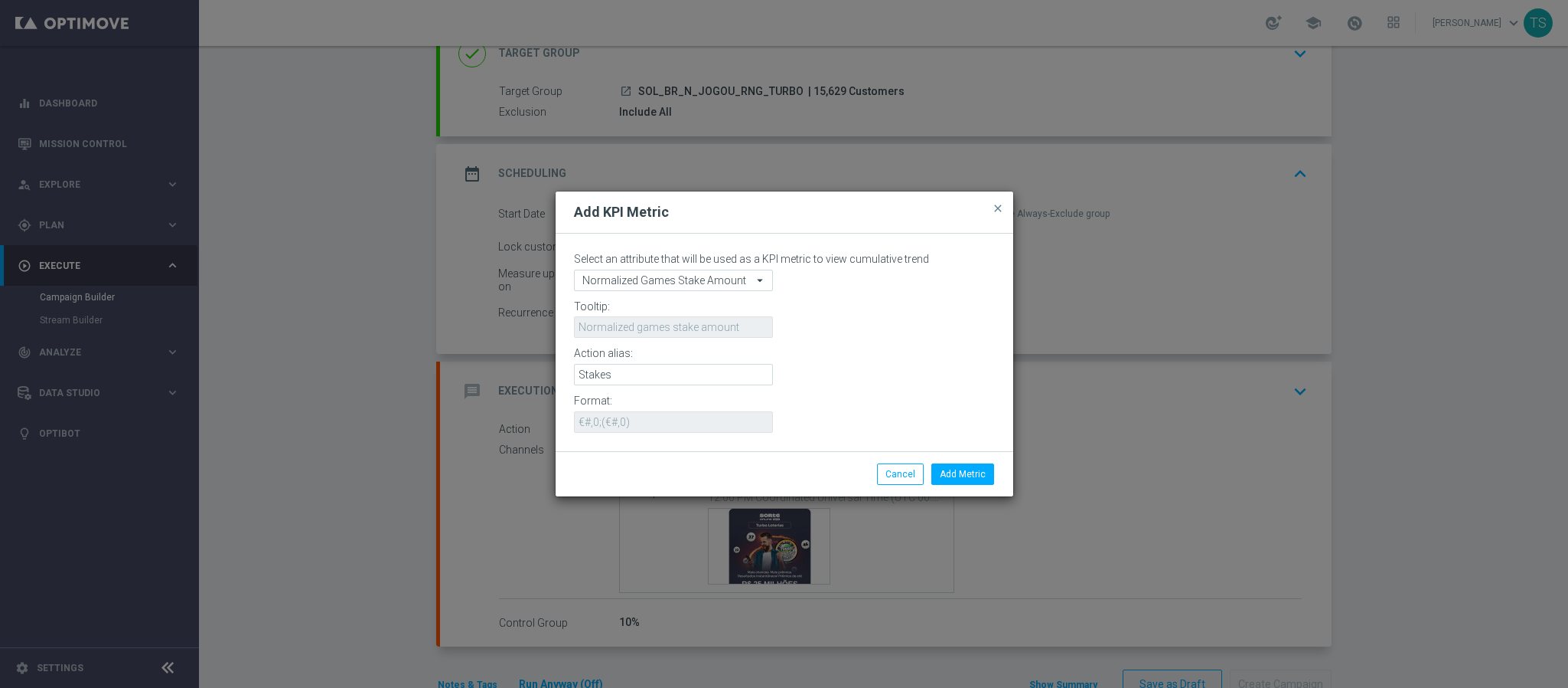
click at [909, 360] on div "Action alias:" at bounding box center [784, 356] width 444 height 17
click at [961, 474] on button "Add Metric" at bounding box center [963, 474] width 63 height 21
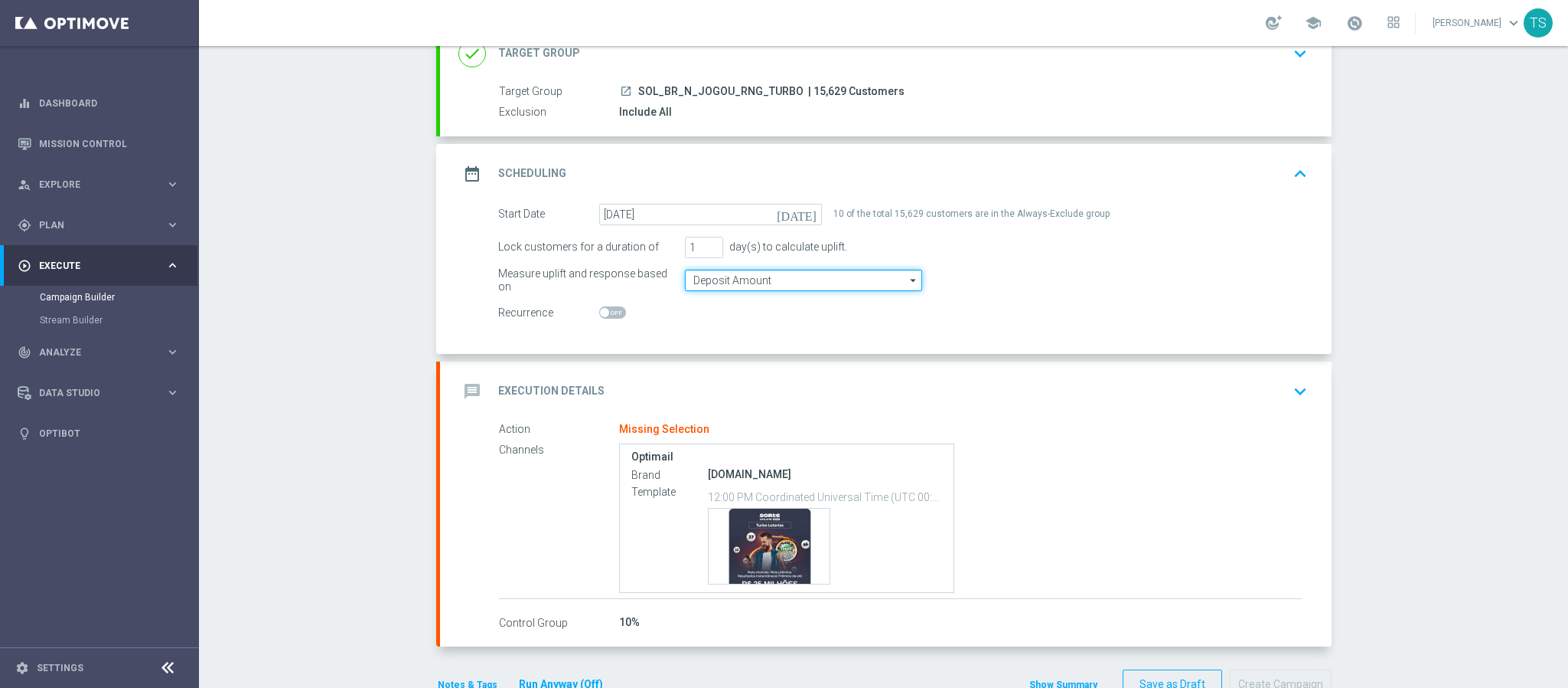
click at [774, 283] on input "Deposit Amount" at bounding box center [804, 280] width 238 height 21
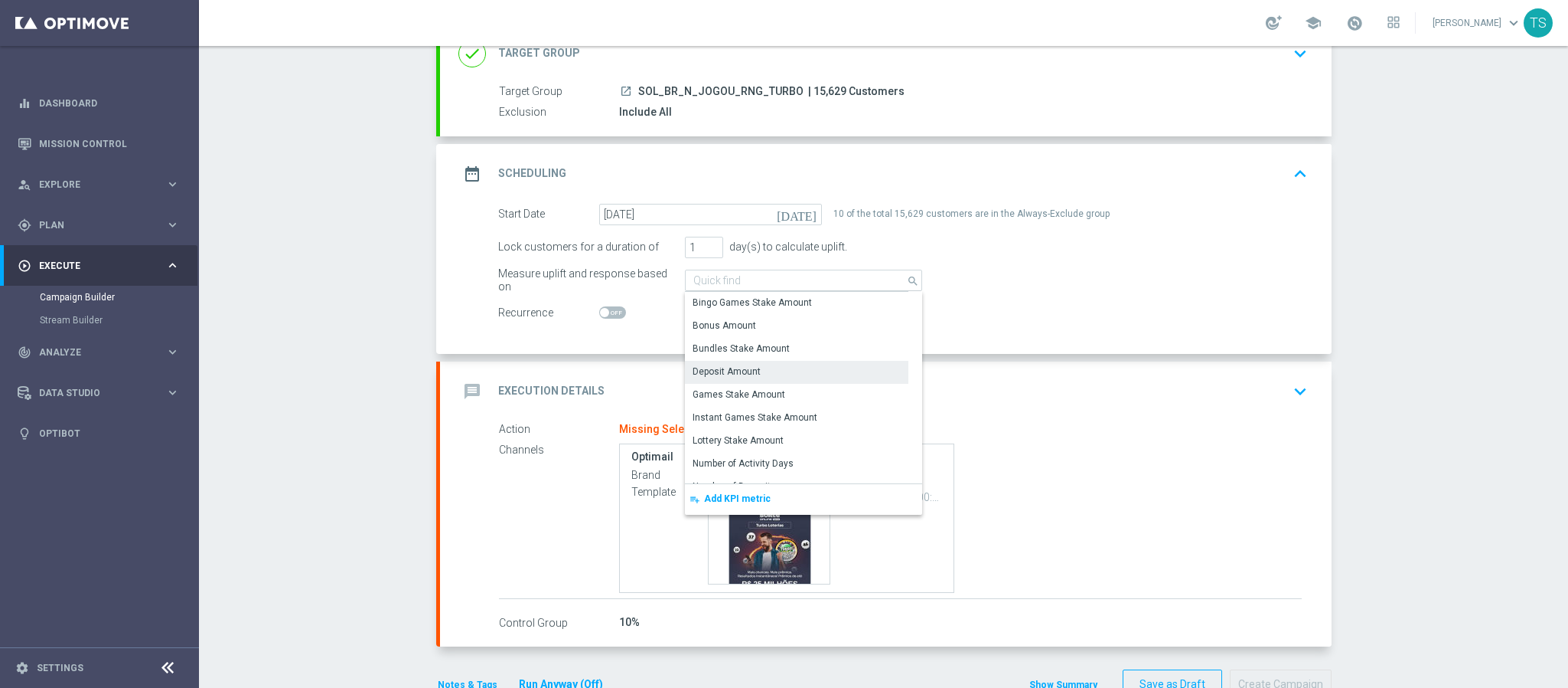
click at [755, 375] on div "Deposit Amount" at bounding box center [797, 371] width 224 height 21
type input "Deposit Amount"
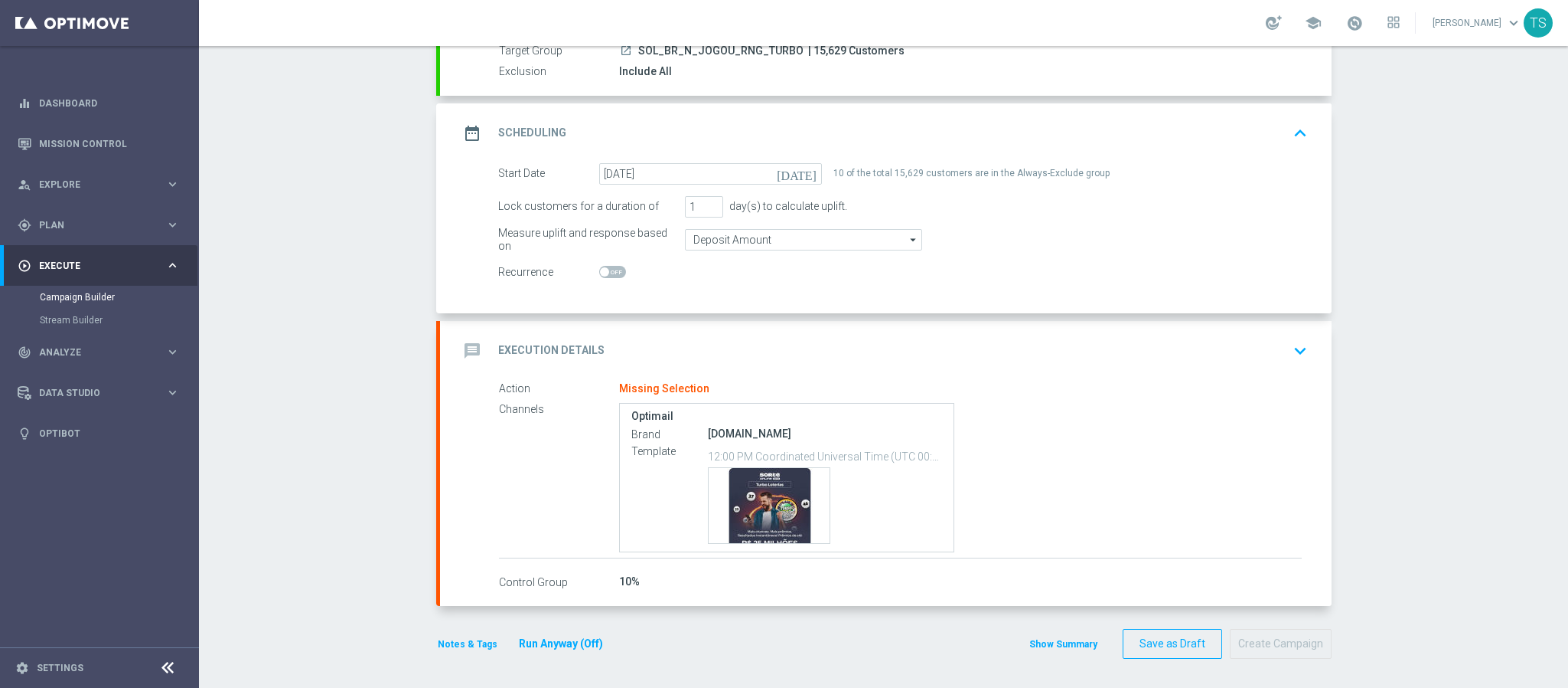
scroll to position [159, 0]
click at [807, 244] on input "Deposit Amount" at bounding box center [804, 238] width 238 height 21
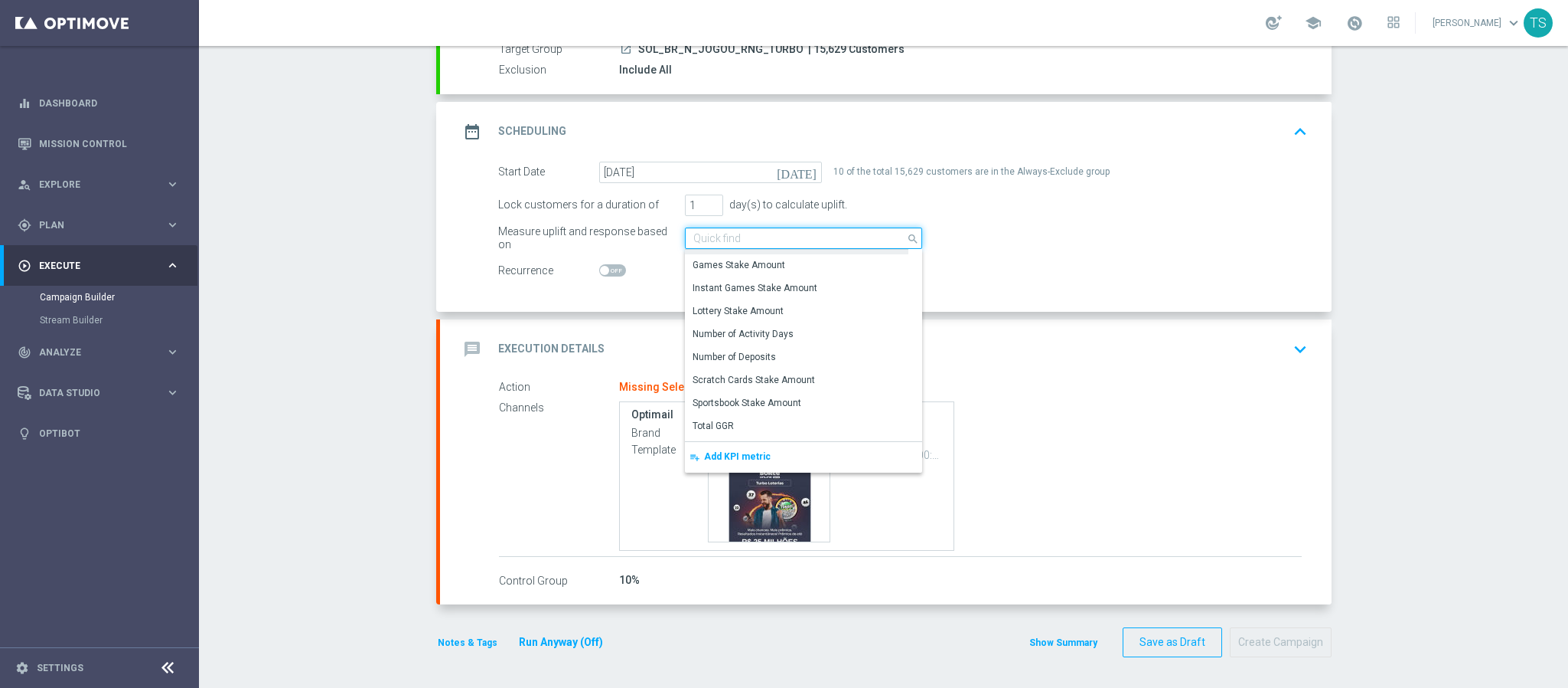
scroll to position [130, 0]
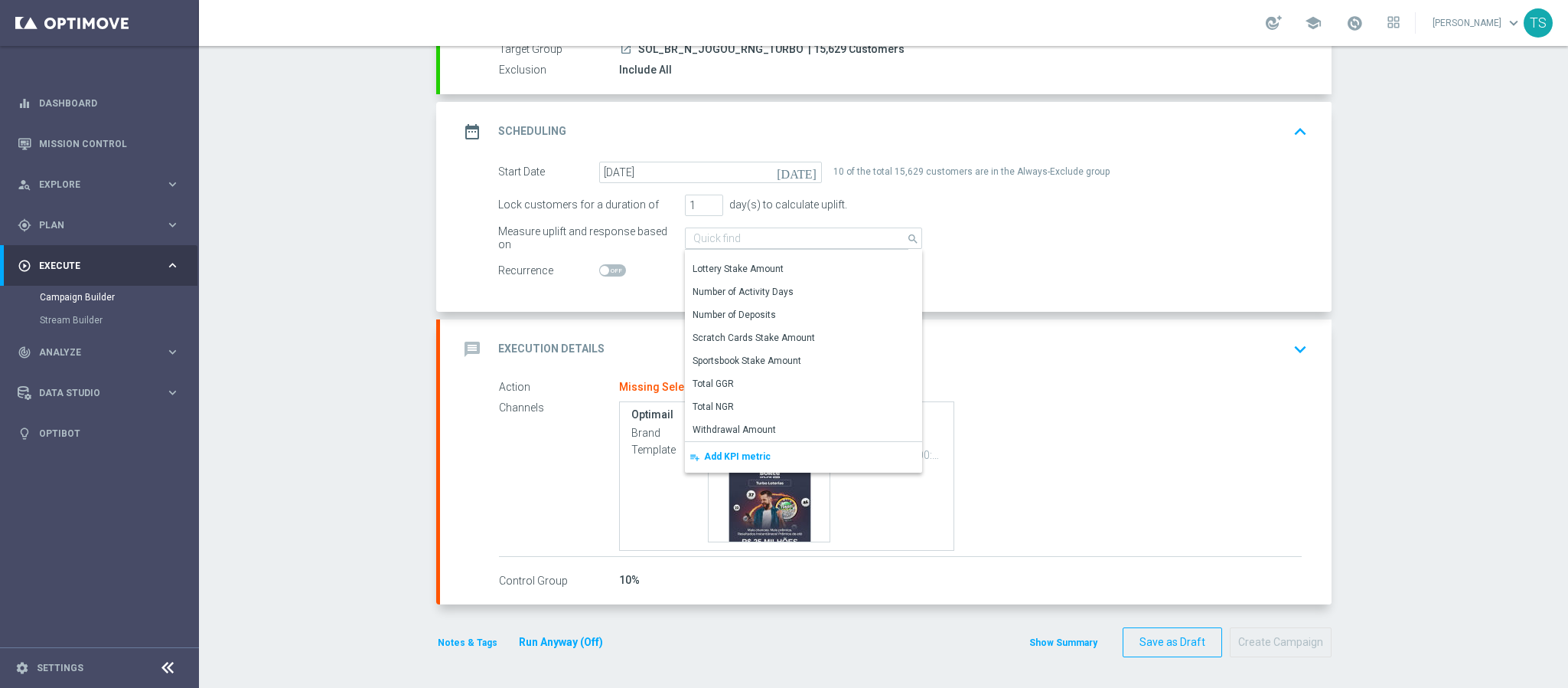
click at [790, 453] on button "playlist_add Add KPI metric" at bounding box center [804, 457] width 238 height 30
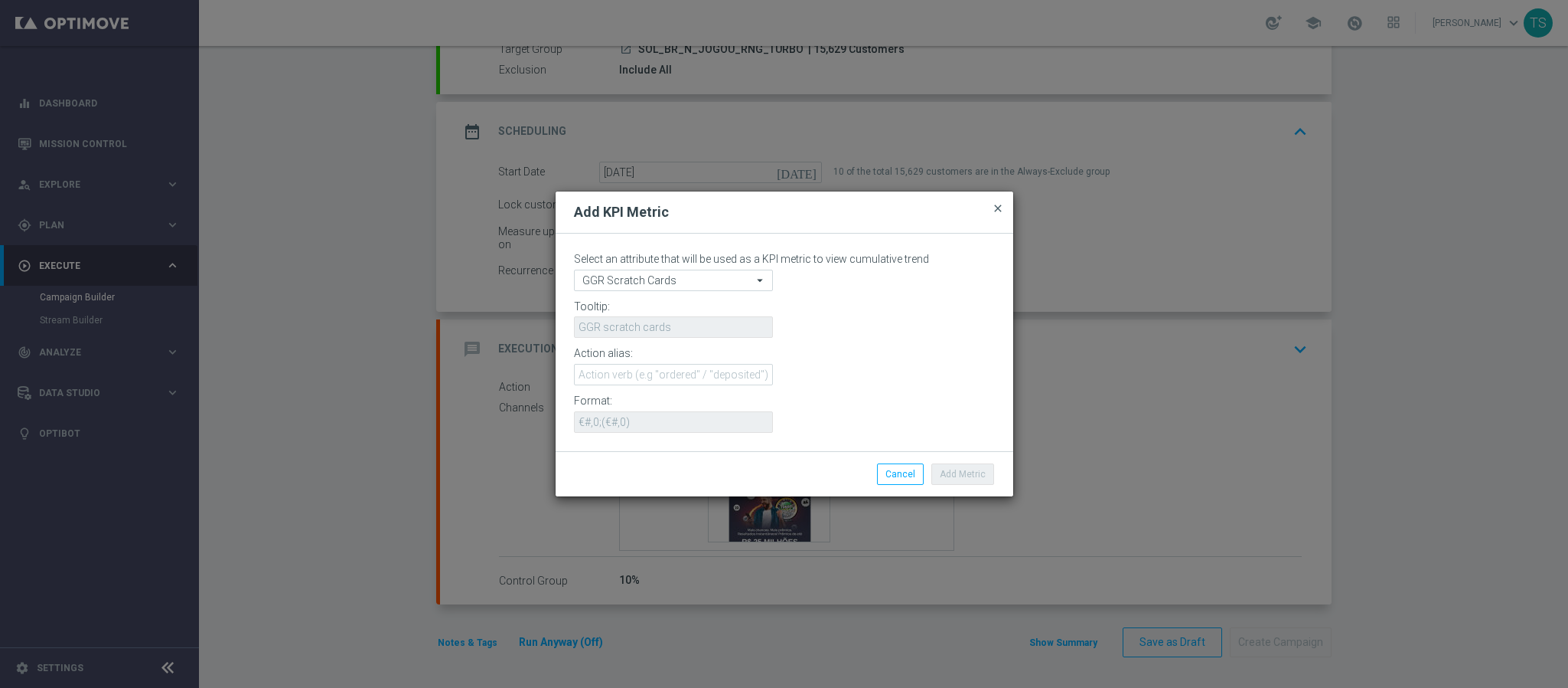
click at [995, 207] on span "close" at bounding box center [998, 209] width 13 height 13
type input "Deposit Amount"
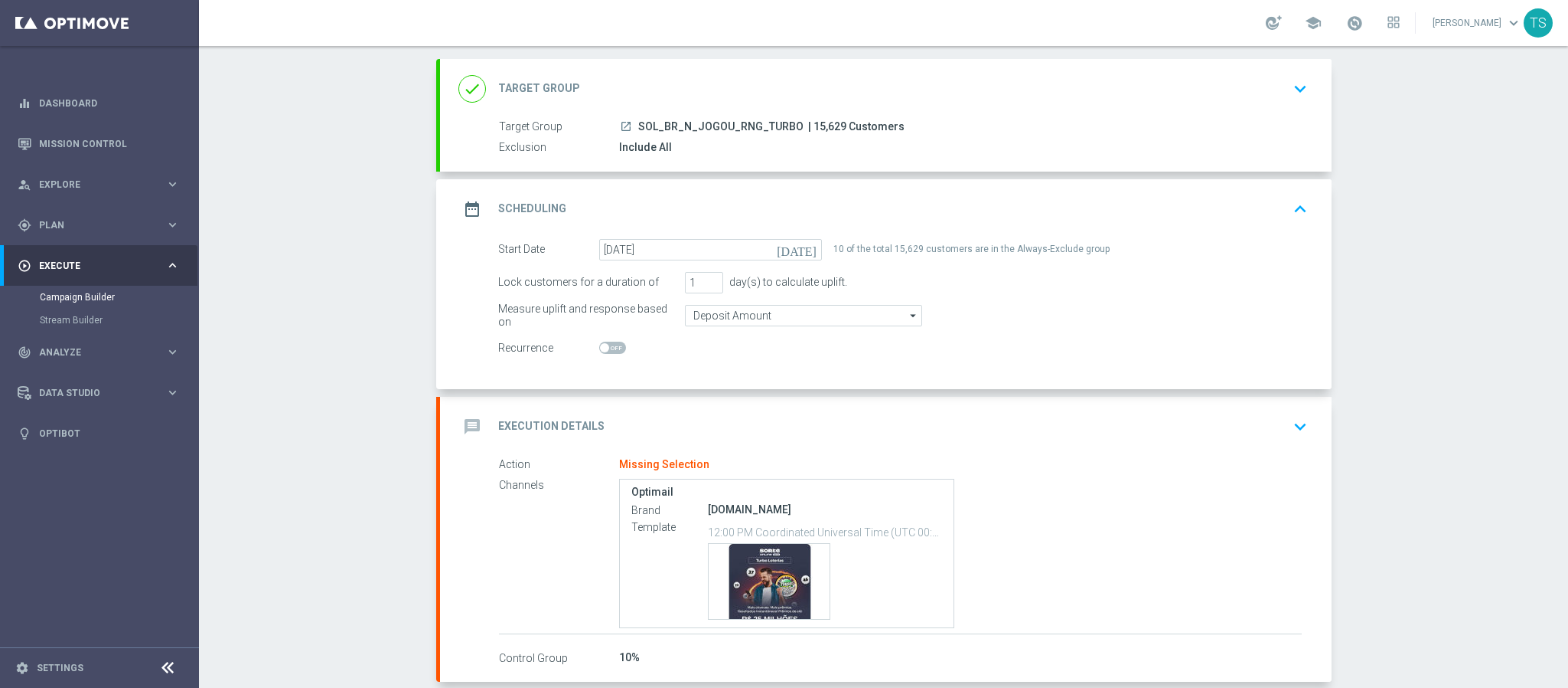
scroll to position [0, 0]
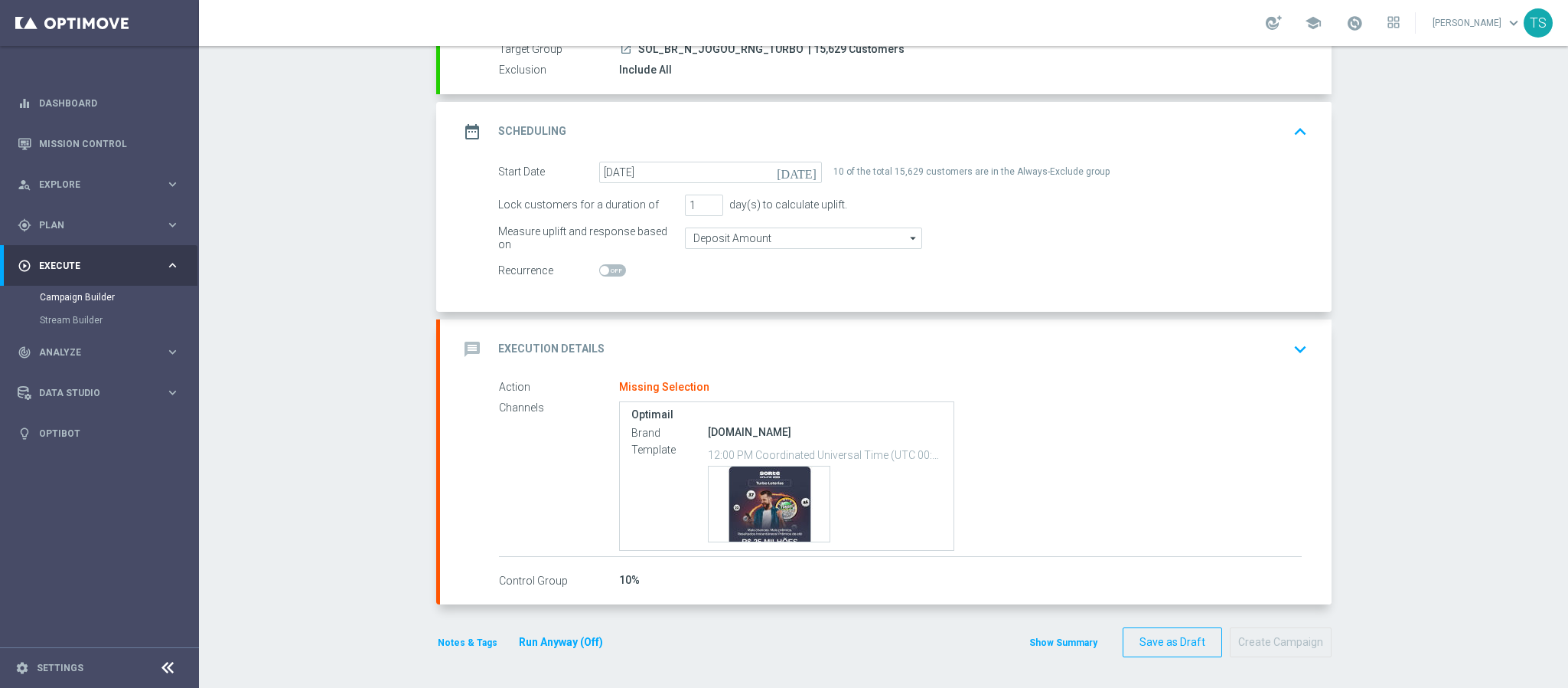
click at [1289, 357] on icon "keyboard_arrow_down" at bounding box center [1300, 349] width 23 height 23
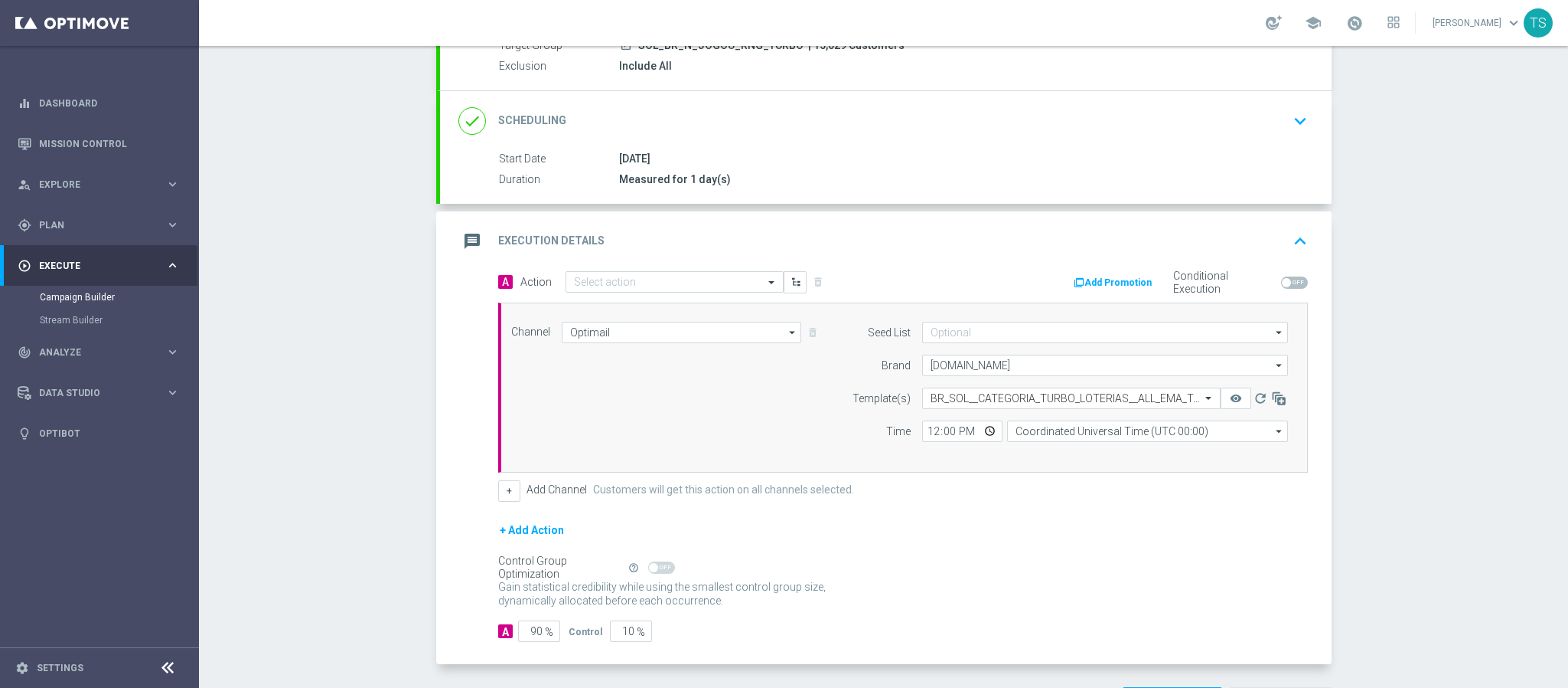
scroll to position [159, 0]
click at [623, 279] on input "text" at bounding box center [659, 283] width 170 height 13
click at [641, 493] on span "Create new action" at bounding box center [627, 490] width 80 height 11
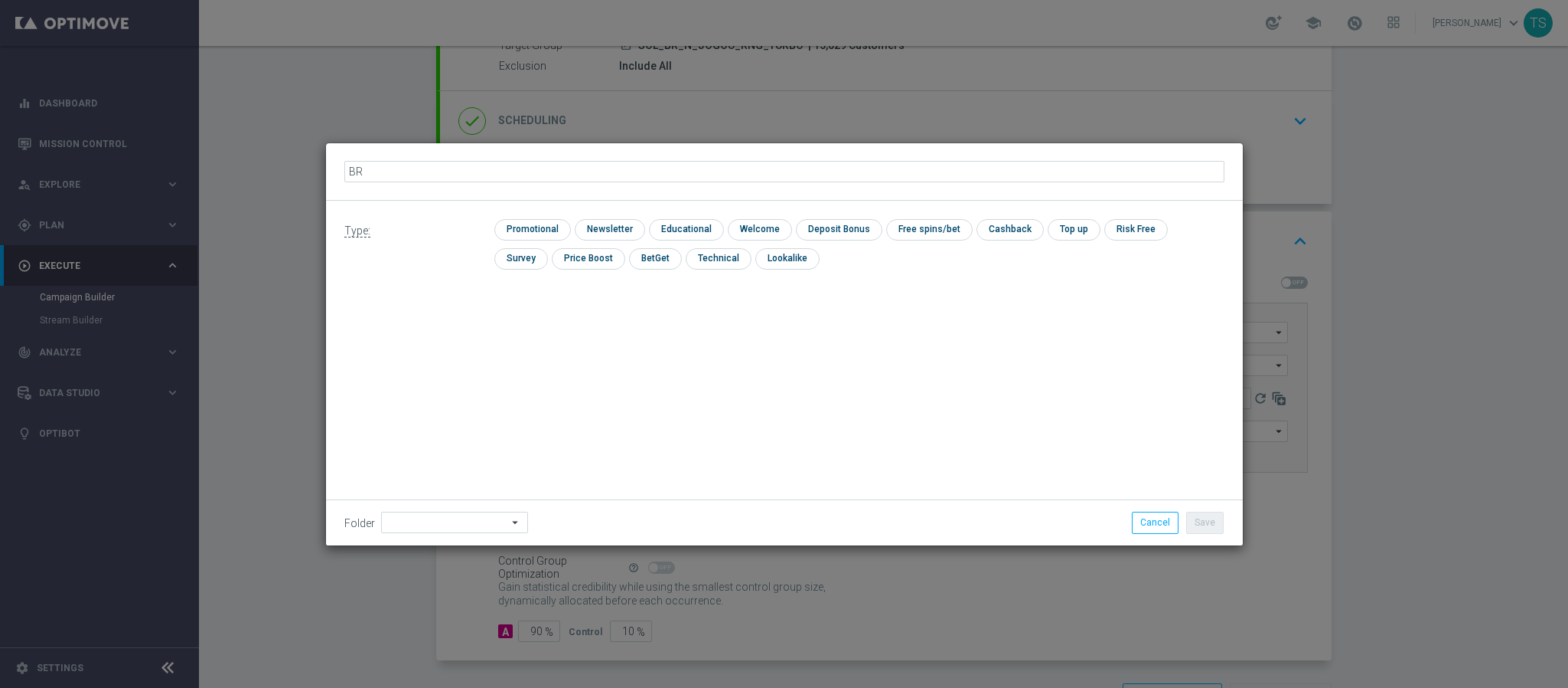
type input "B"
type input "SOL_BR_TURBOLOTERIAS_EMA"
click at [545, 219] on input "checkbox" at bounding box center [530, 229] width 73 height 20
checkbox input "true"
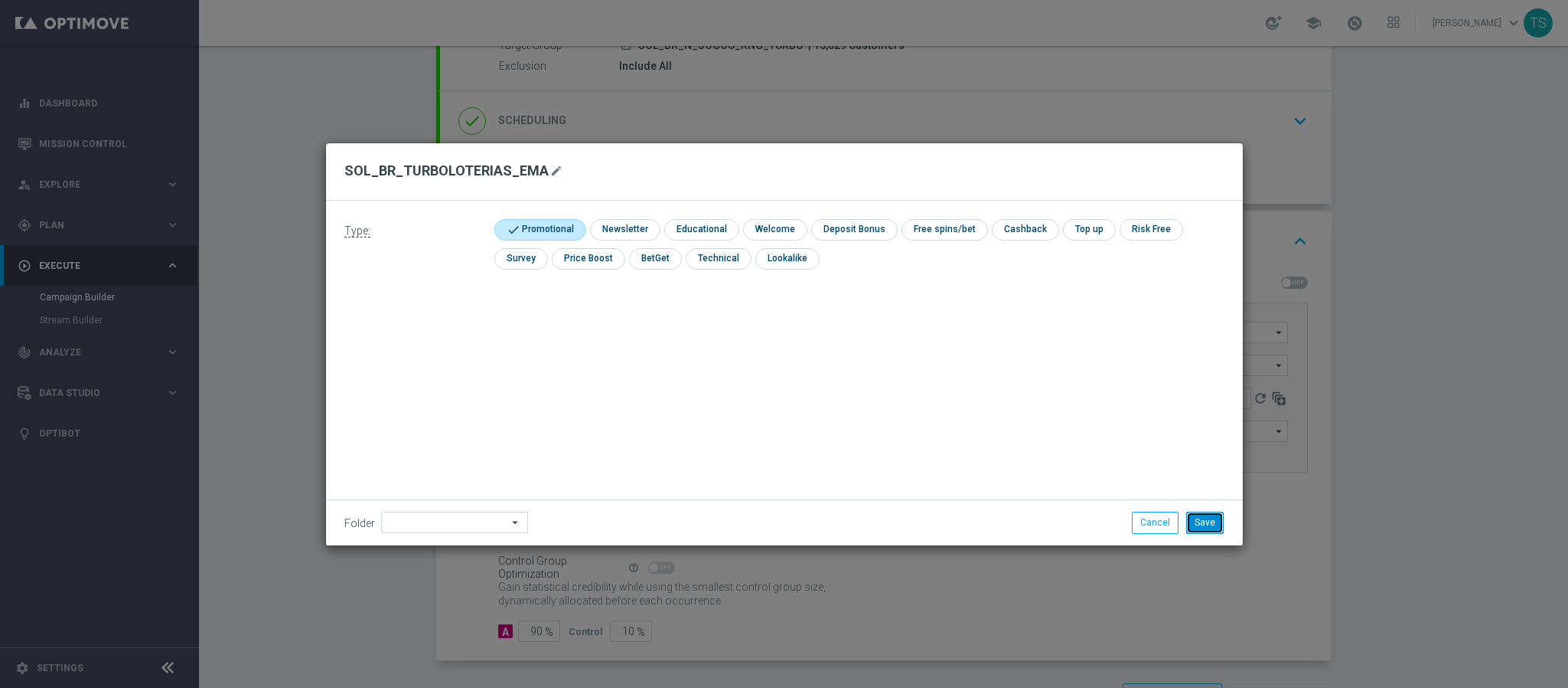
click at [1196, 511] on button "Save" at bounding box center [1205, 521] width 38 height 21
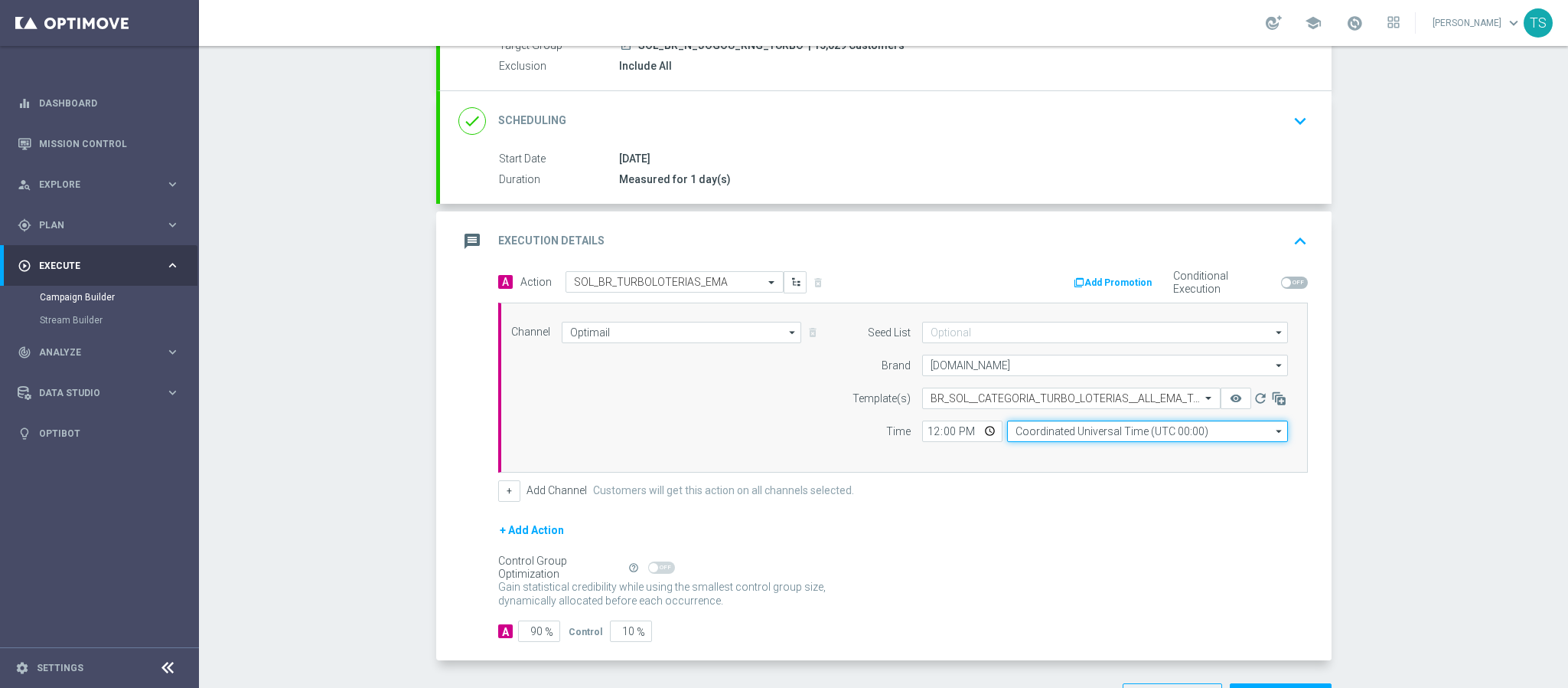
click at [1069, 435] on input "Coordinated Universal Time (UTC 00:00)" at bounding box center [1148, 431] width 281 height 21
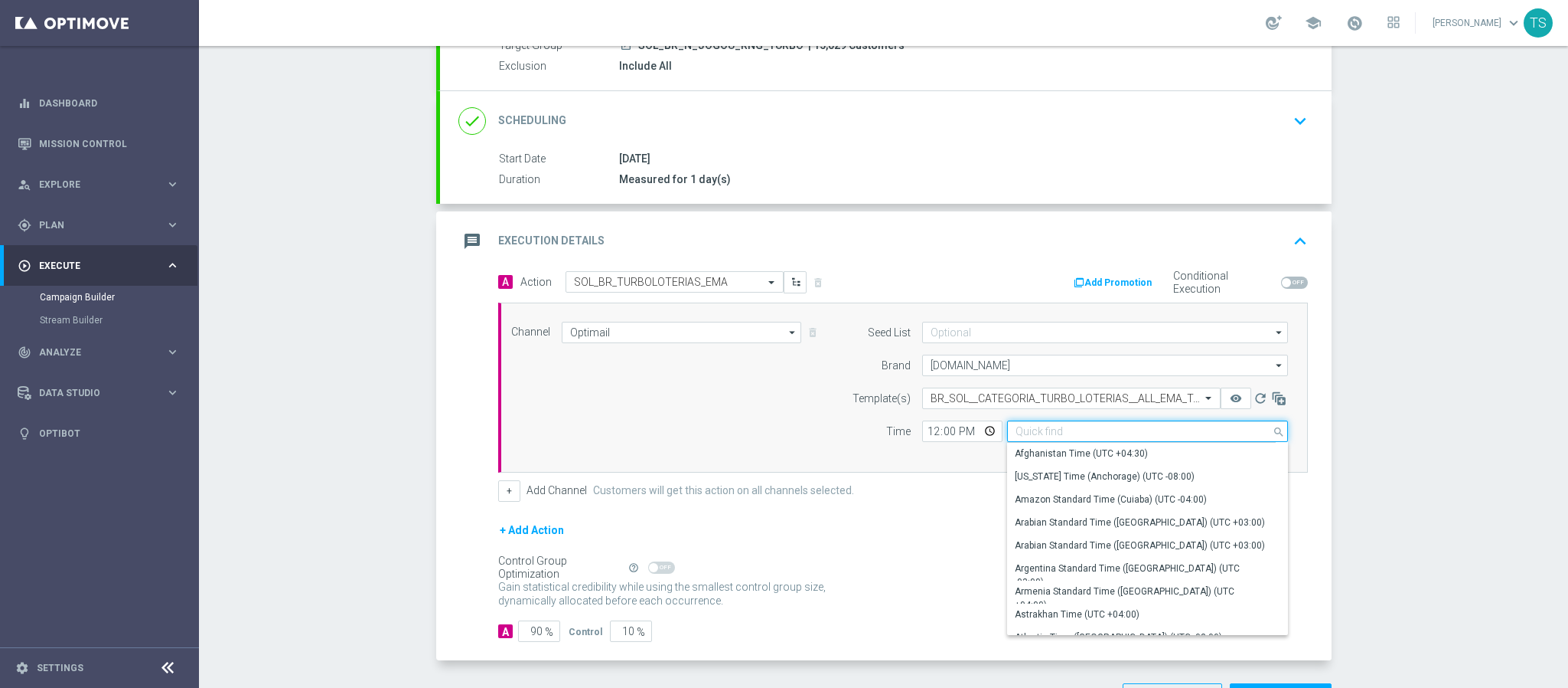
click at [1069, 439] on input at bounding box center [1148, 431] width 281 height 21
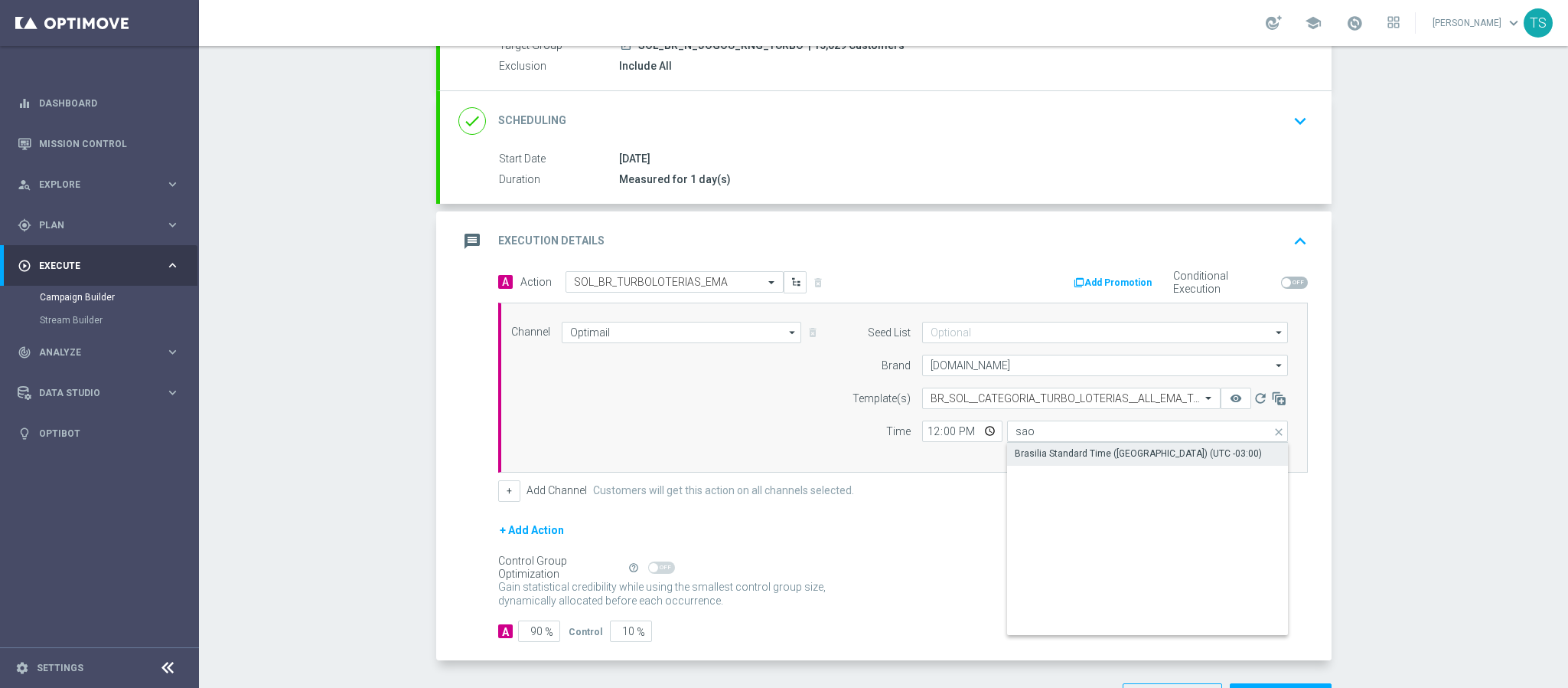
click at [1103, 457] on div "Brasilia Standard Time (Sao Paulo) (UTC -03:00)" at bounding box center [1138, 453] width 247 height 14
type input "Brasilia Standard Time (Sao Paulo) (UTC -03:00)"
click at [980, 435] on input "12:00" at bounding box center [963, 431] width 80 height 21
type input "17:40"
click at [1073, 549] on div "+ Add Action" at bounding box center [903, 539] width 810 height 38
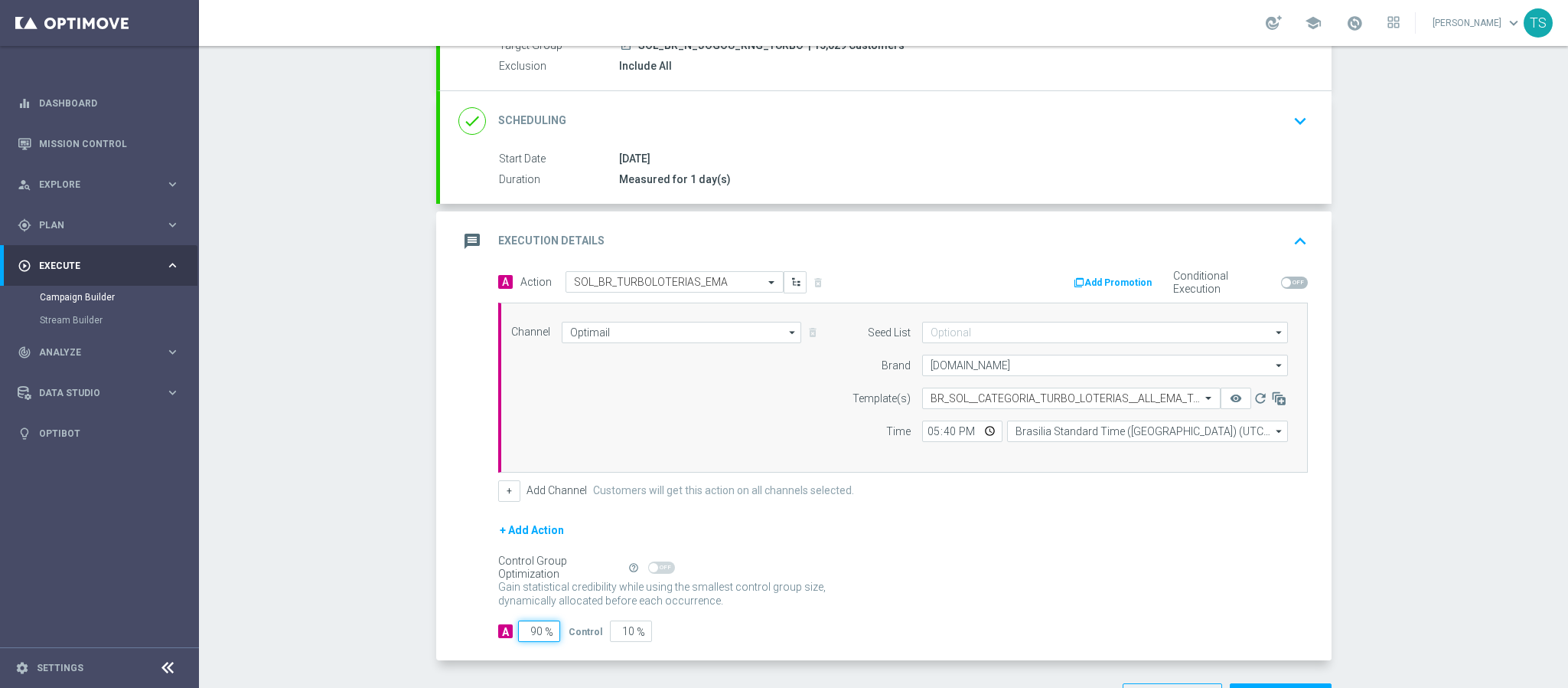
drag, startPoint x: 517, startPoint y: 641, endPoint x: 606, endPoint y: 635, distance: 89.2
click at [584, 634] on div "A 90 % Control 10 %" at bounding box center [903, 631] width 810 height 21
type input "10"
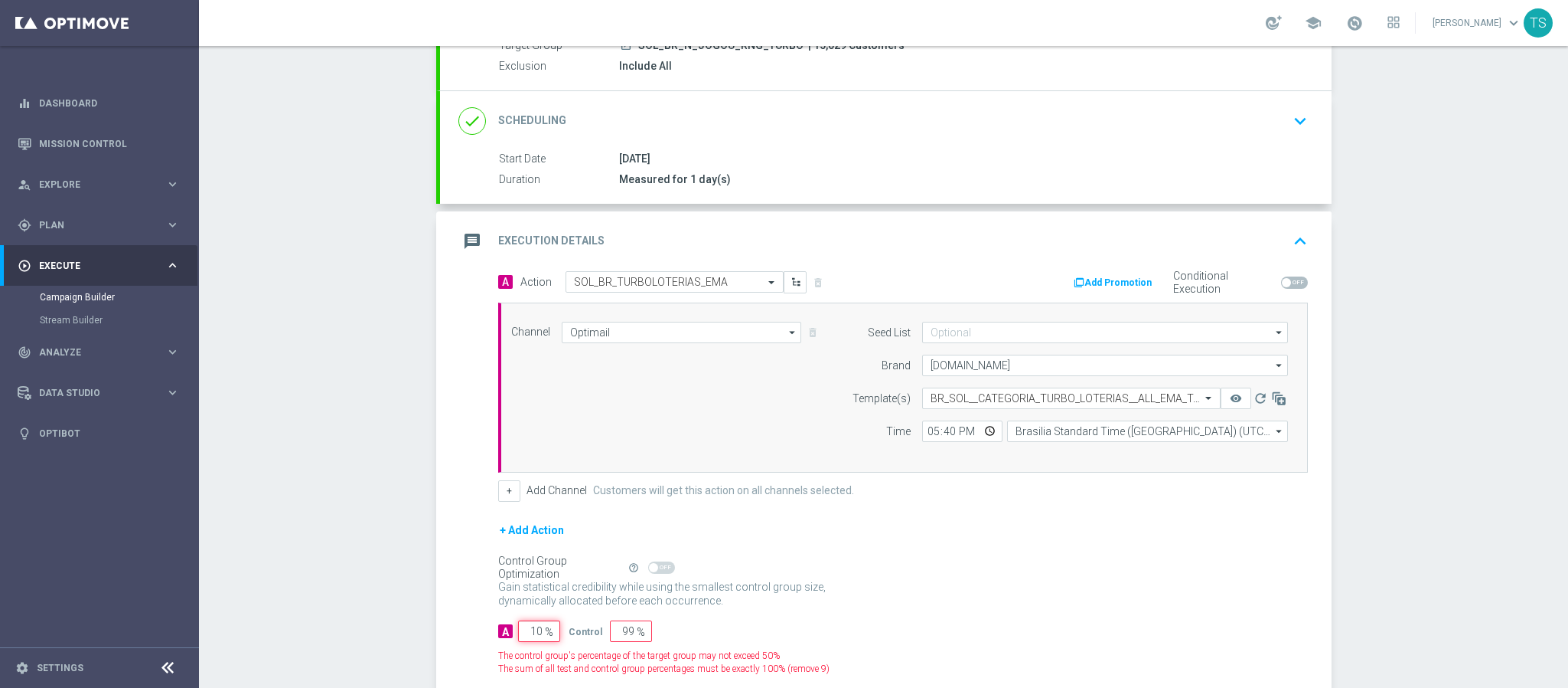
type input "90"
type input "100"
type input "0"
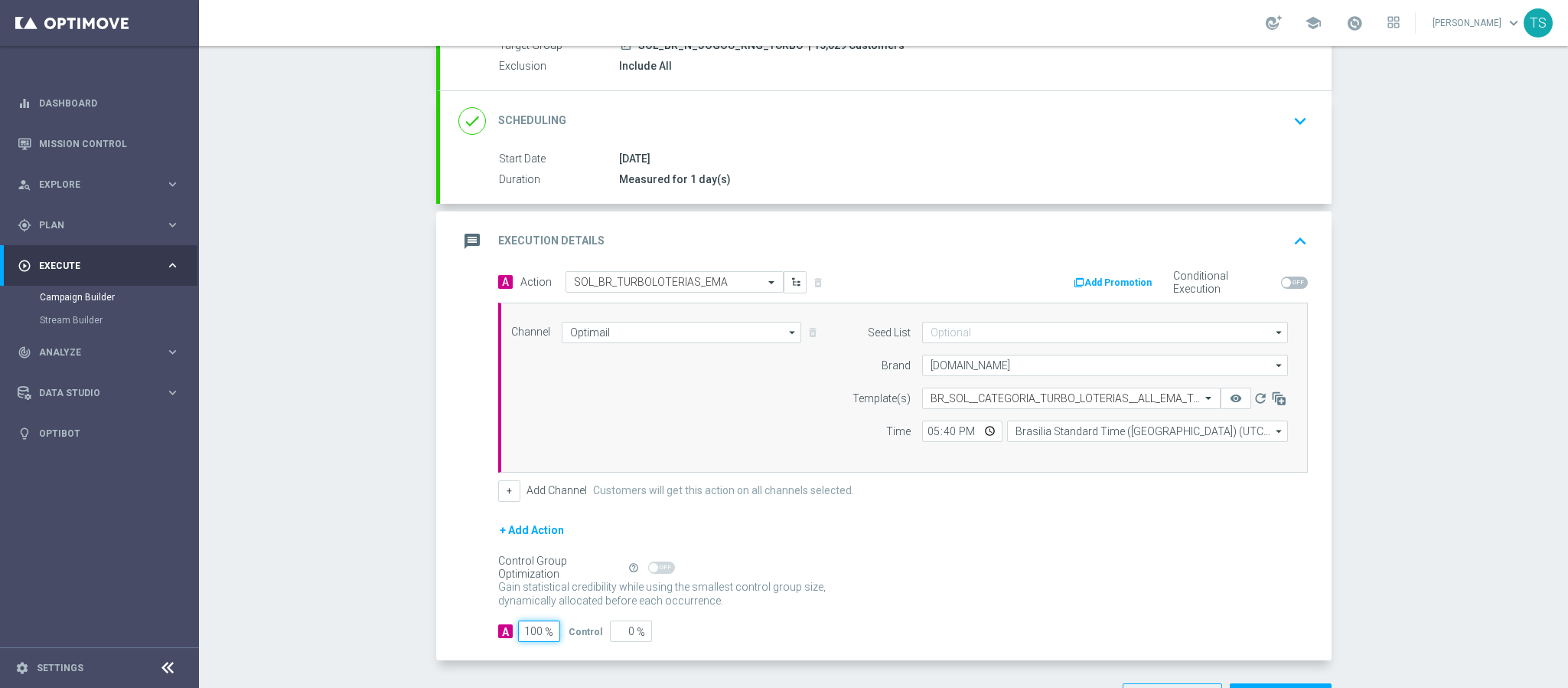
type input "100"
click at [1000, 612] on div "Gain statistical credibility while using the smallest control group size, dynam…" at bounding box center [903, 594] width 810 height 37
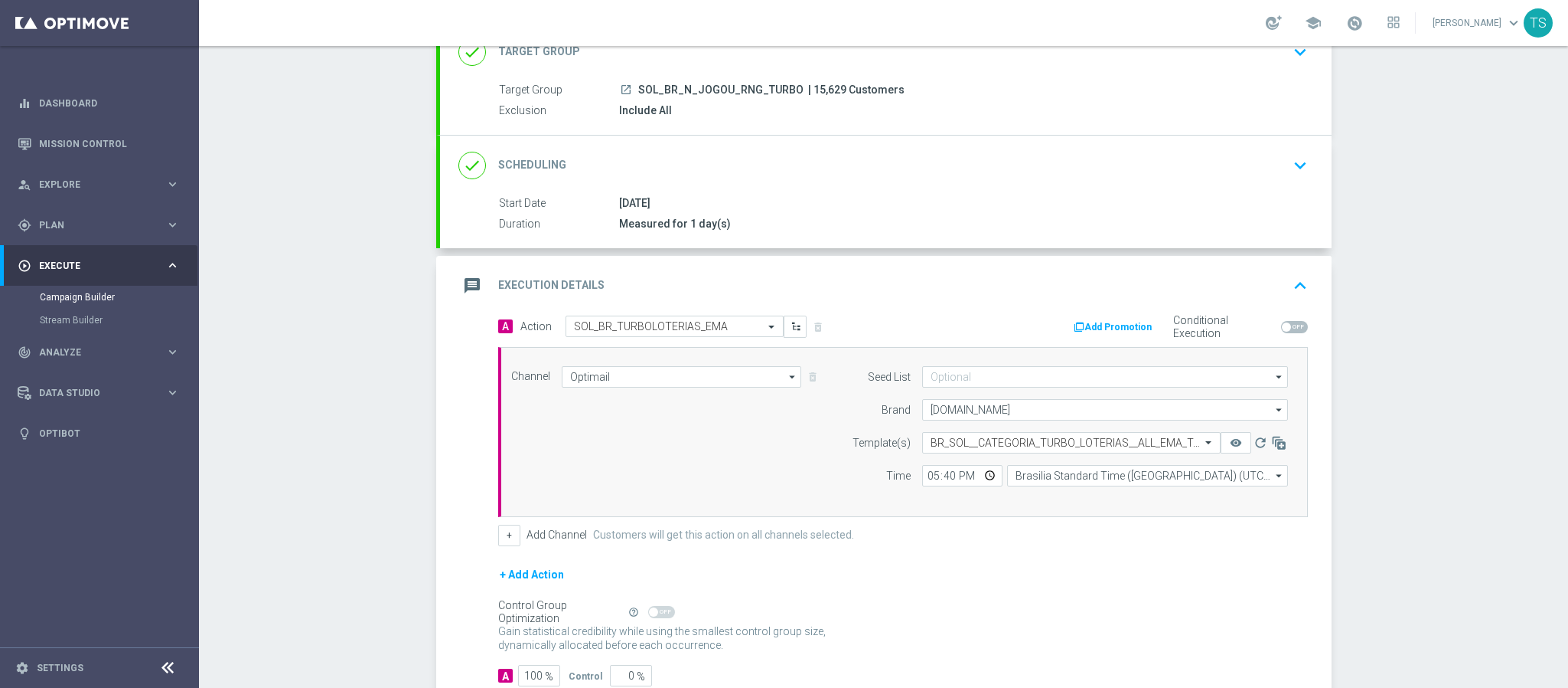
scroll to position [221, 0]
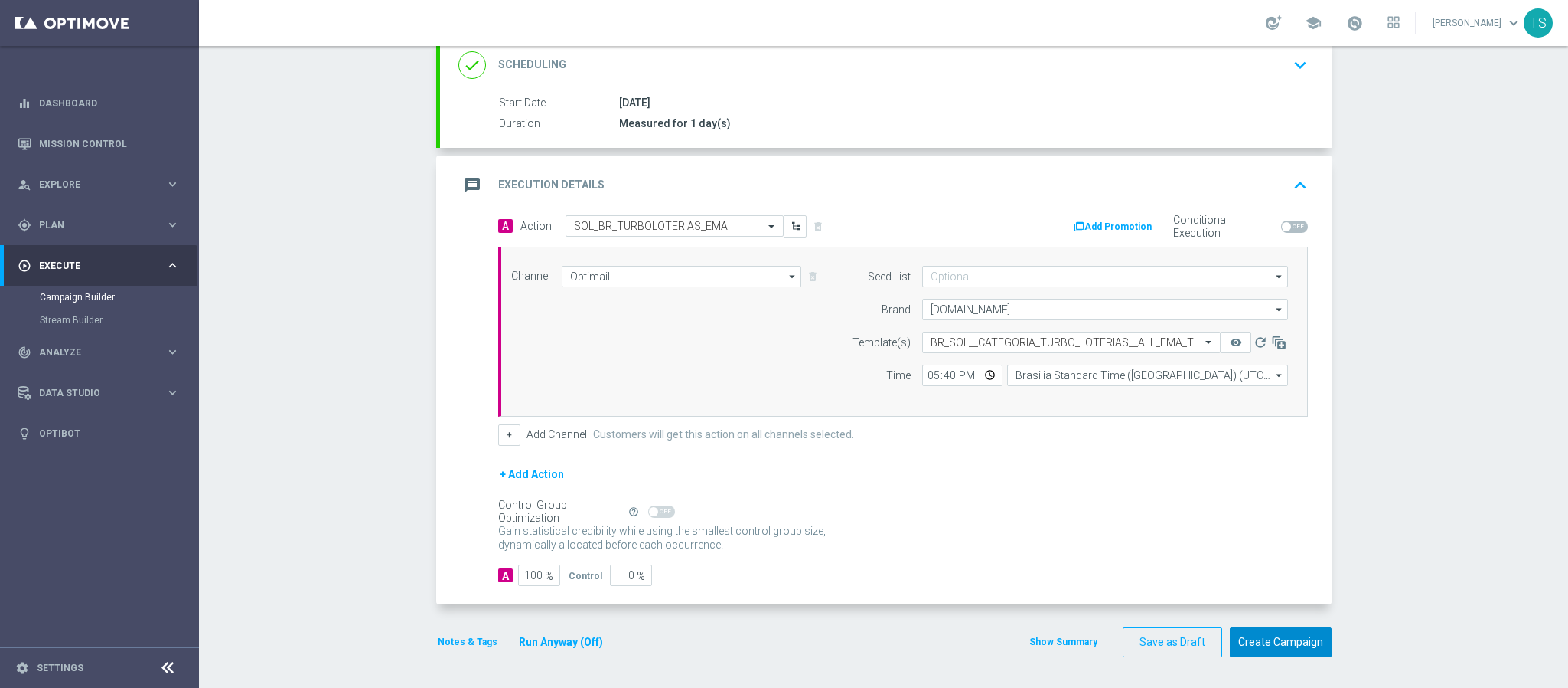
click at [1305, 644] on button "Create Campaign" at bounding box center [1280, 642] width 102 height 30
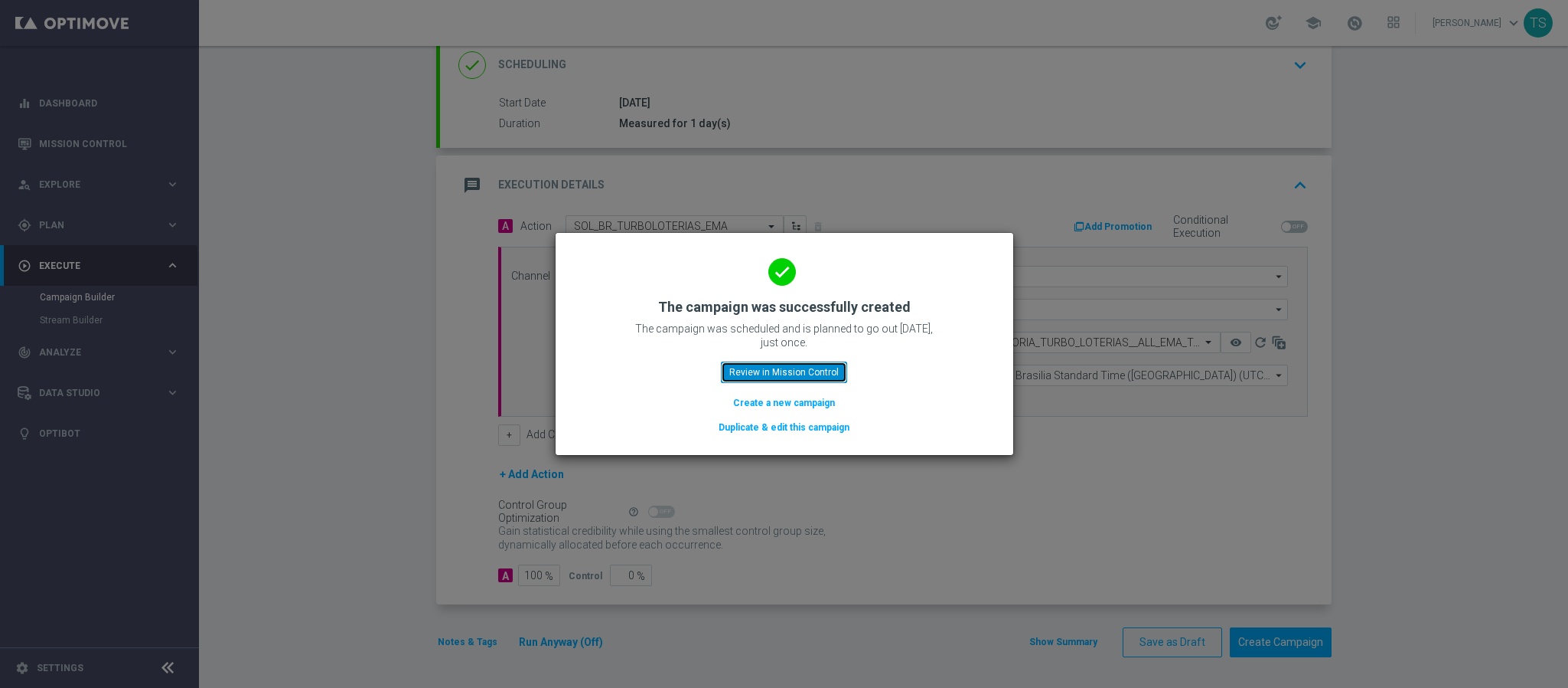
click at [811, 367] on button "Review in Mission Control" at bounding box center [784, 371] width 127 height 21
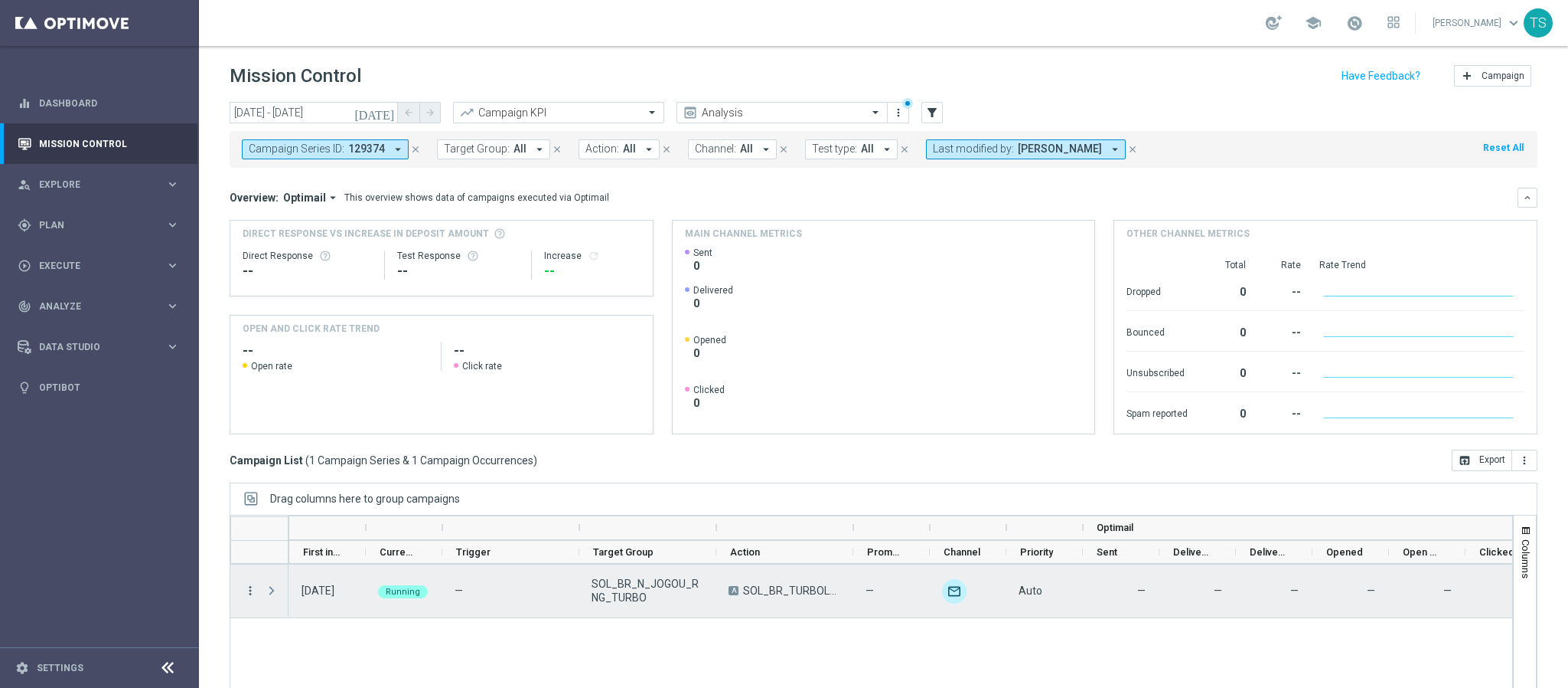
click at [248, 586] on icon "more_vert" at bounding box center [251, 591] width 14 height 14
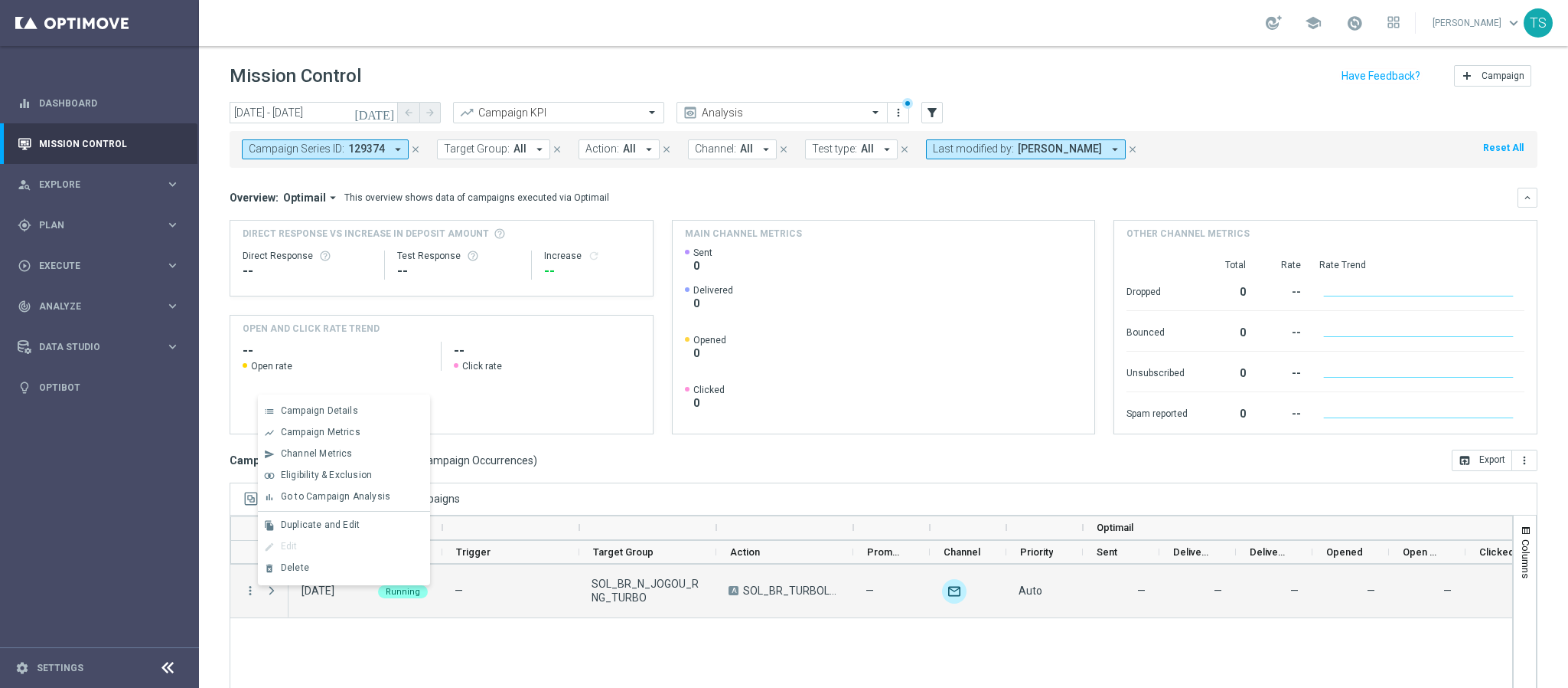
click at [543, 625] on div "02 Oct 2025, Thursday Running — SOL_BR_N_JOGOU_RNG_TURBO A SOL_BR_TURBOLOTERIAS…" at bounding box center [900, 657] width 1224 height 185
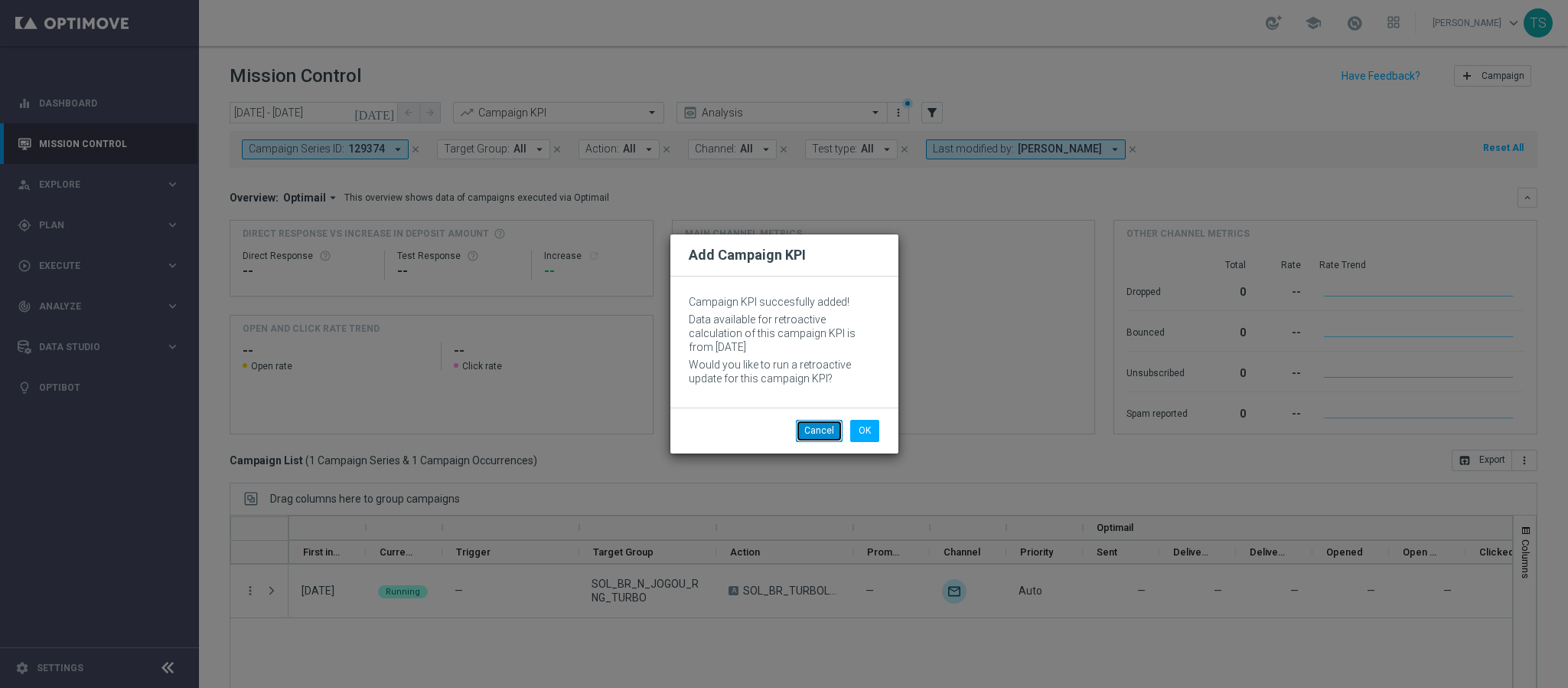
click at [809, 428] on button "Cancel" at bounding box center [820, 430] width 47 height 21
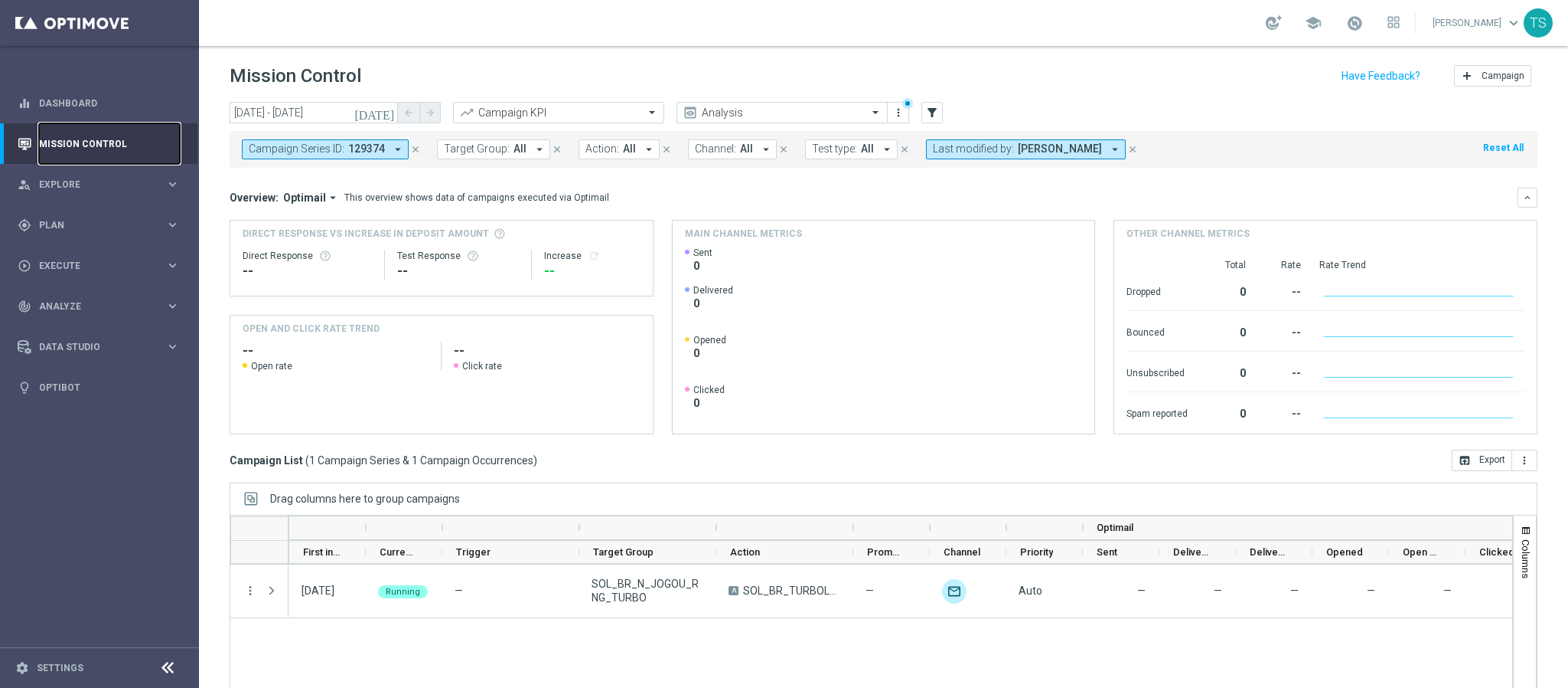
click at [110, 148] on link "Mission Control" at bounding box center [109, 144] width 141 height 41
click at [147, 211] on div "gps_fixed Plan keyboard_arrow_right" at bounding box center [98, 225] width 198 height 41
click at [122, 168] on div "person_search Explore keyboard_arrow_right" at bounding box center [98, 185] width 198 height 41
click at [95, 394] on div "gps_fixed Plan keyboard_arrow_right" at bounding box center [98, 409] width 198 height 41
click at [92, 322] on link "Optimail" at bounding box center [103, 326] width 112 height 13
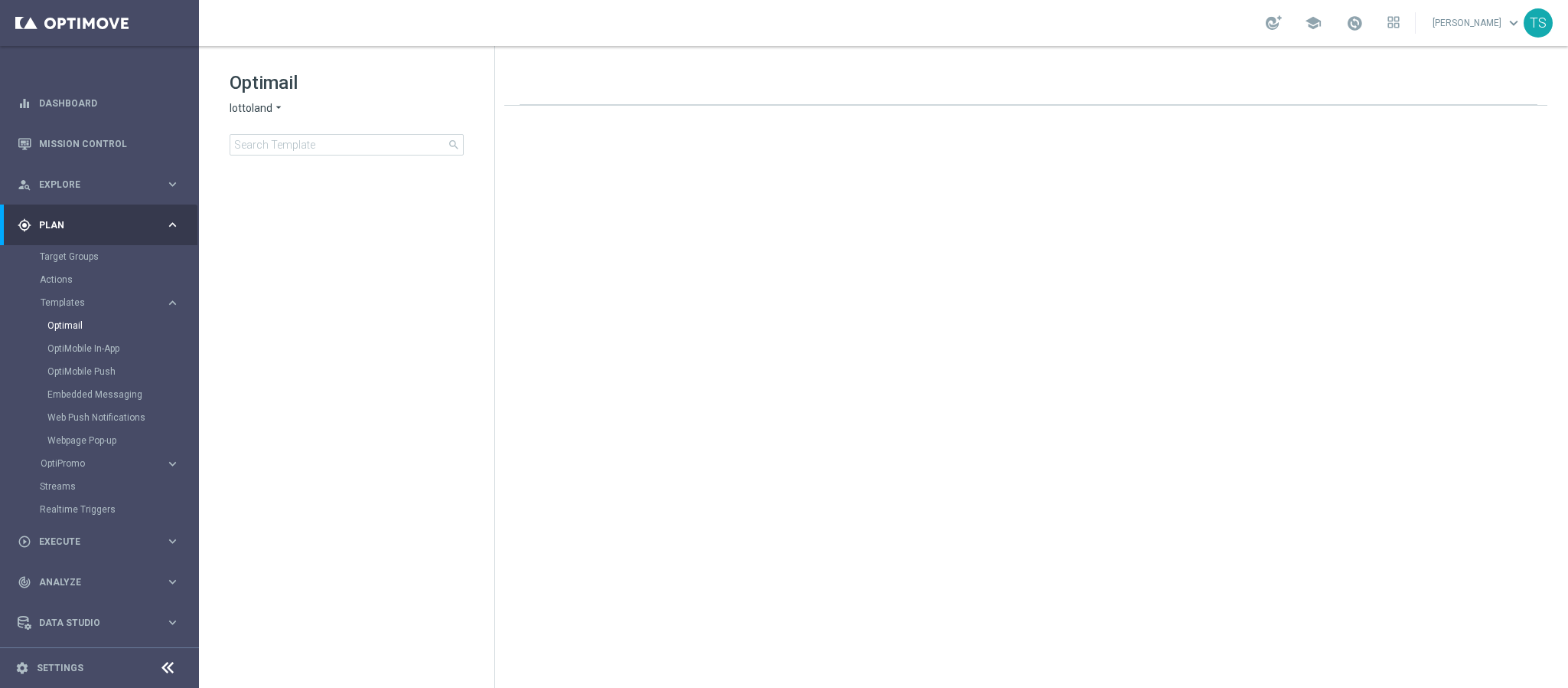
click at [279, 104] on icon "arrow_drop_down" at bounding box center [279, 108] width 13 height 15
click at [0, 0] on span "Sorteonline.bet.br" at bounding box center [0, 0] width 0 height 0
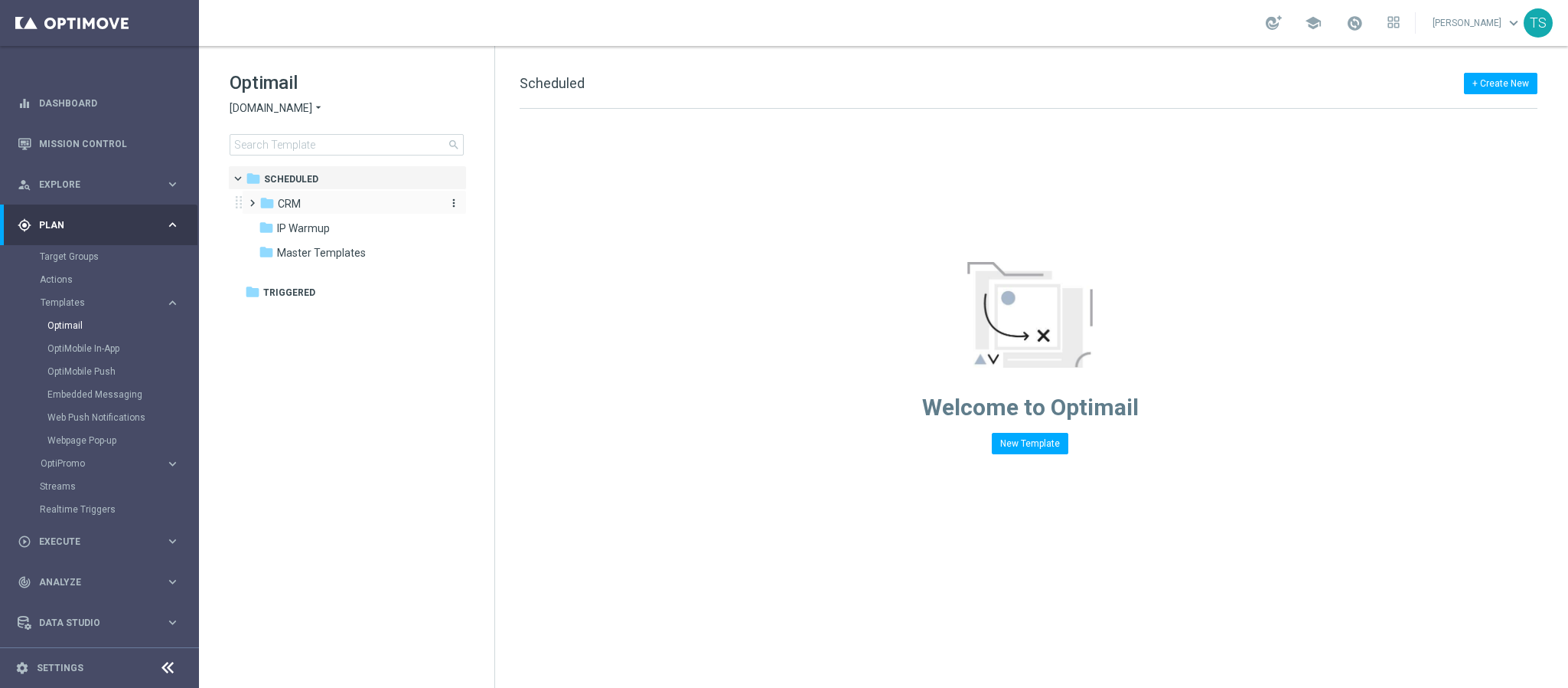
click at [313, 209] on div "folder CRM" at bounding box center [347, 204] width 176 height 18
click at [356, 302] on span "RNG - TURBO LOTERIAS" at bounding box center [350, 302] width 116 height 14
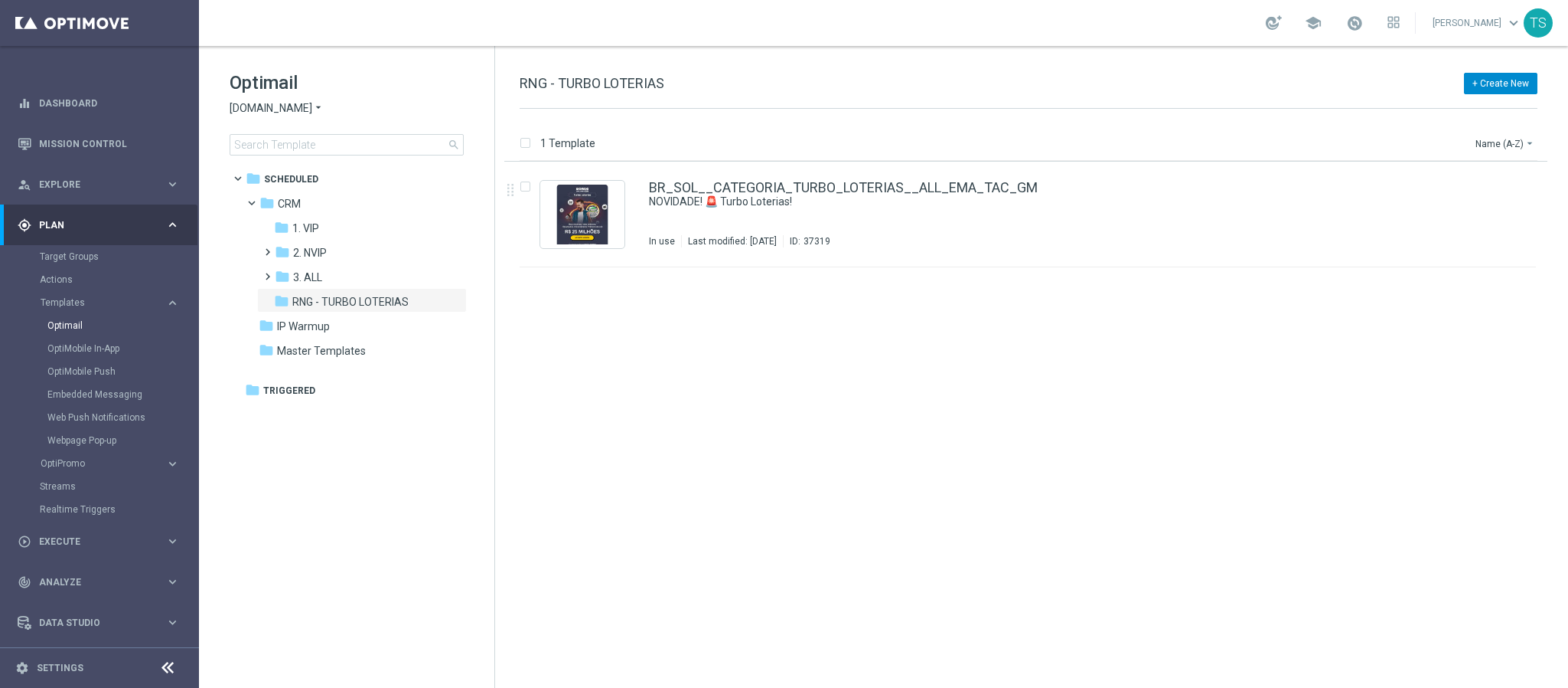
click at [1512, 85] on button "+ Create New" at bounding box center [1501, 83] width 73 height 21
click at [331, 270] on div "folder 3. ALL" at bounding box center [356, 278] width 163 height 18
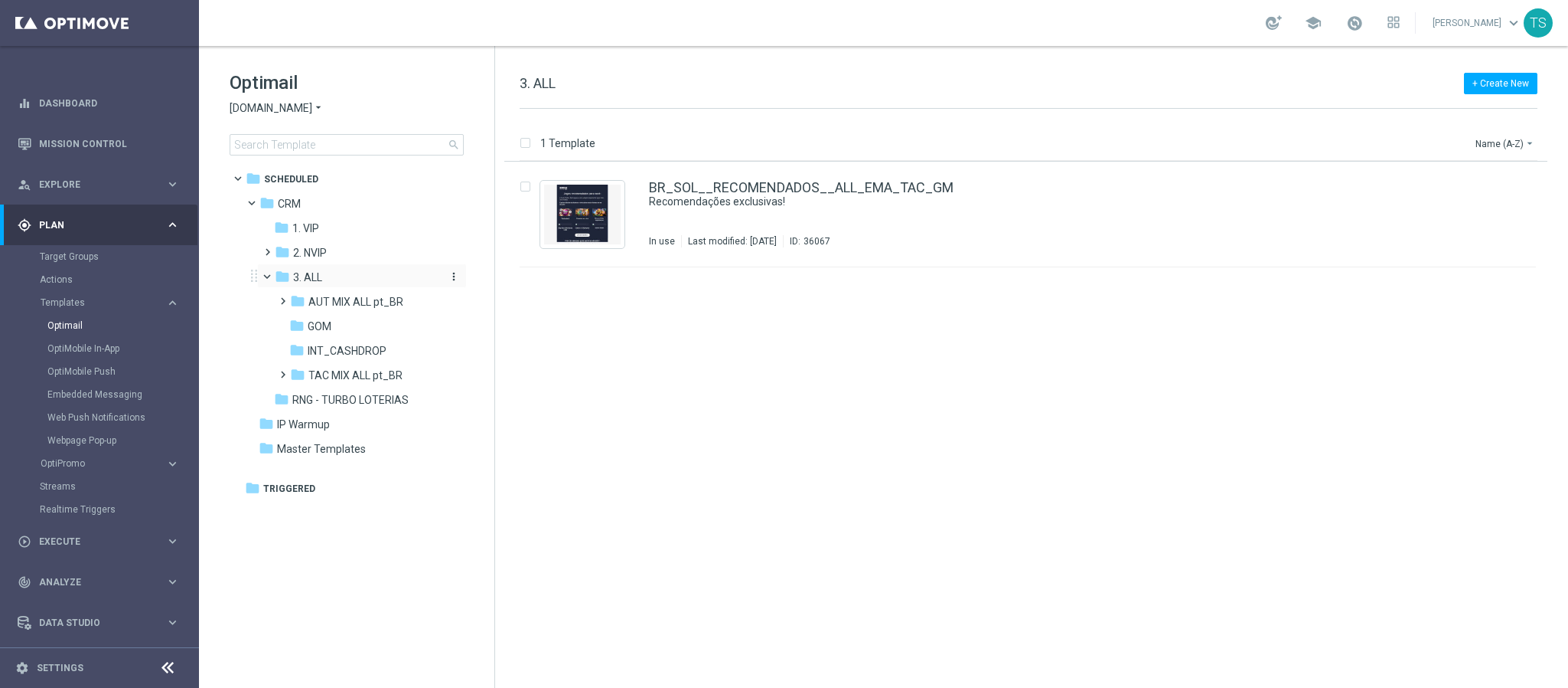
click at [452, 272] on icon "more_vert" at bounding box center [454, 277] width 13 height 13
click at [533, 281] on span "New Folder" at bounding box center [517, 280] width 47 height 13
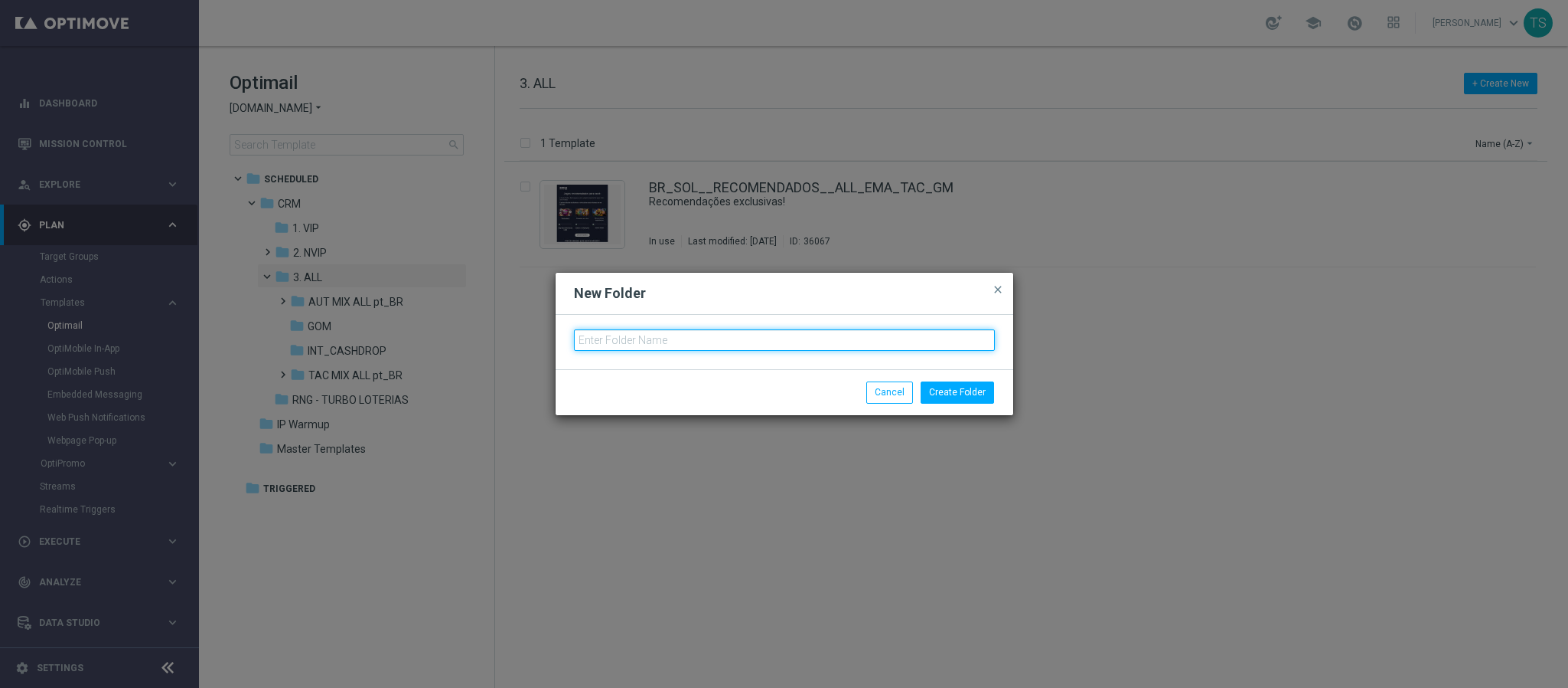
click at [651, 340] on input "text" at bounding box center [784, 339] width 421 height 21
type input "WHEEL_FTP"
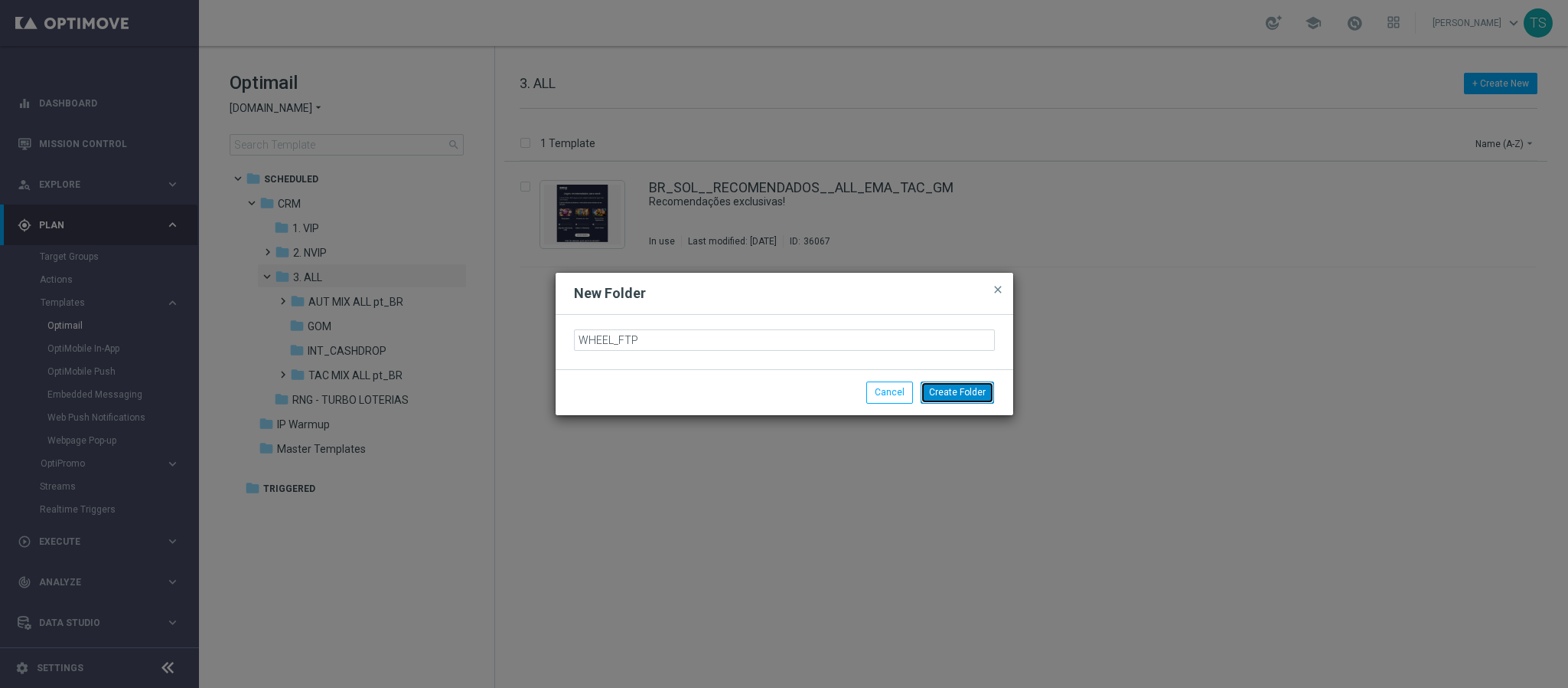
click at [966, 400] on button "Create Folder" at bounding box center [958, 392] width 73 height 21
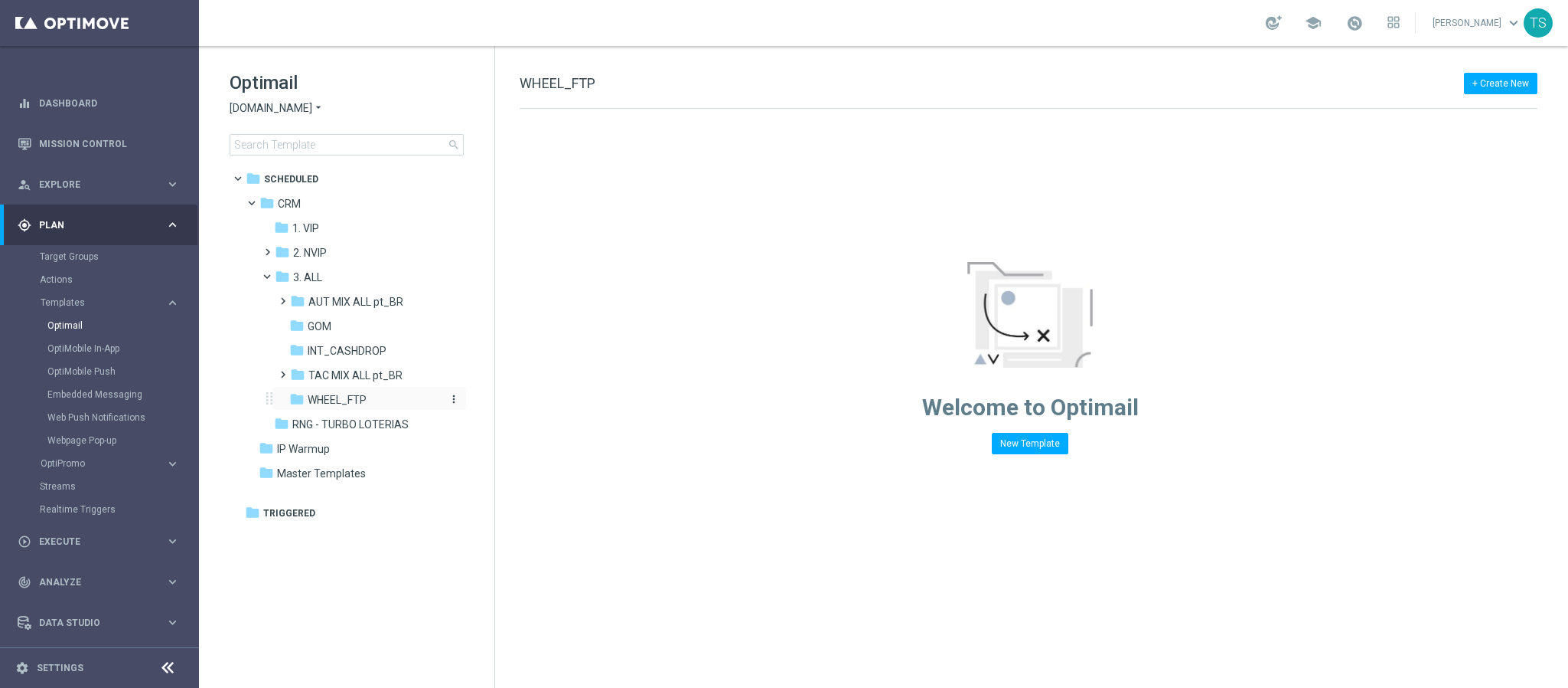
click at [379, 400] on div "folder WHEEL_FTP" at bounding box center [364, 400] width 151 height 18
click at [1512, 67] on div "+ Create New WHEEL_FTP Drag here to set row groups Drag here to set column labe…" at bounding box center [1032, 367] width 1073 height 642
click at [1502, 85] on button "+ Create New" at bounding box center [1501, 83] width 73 height 21
click at [1447, 118] on div "New Template" at bounding box center [1477, 111] width 123 height 21
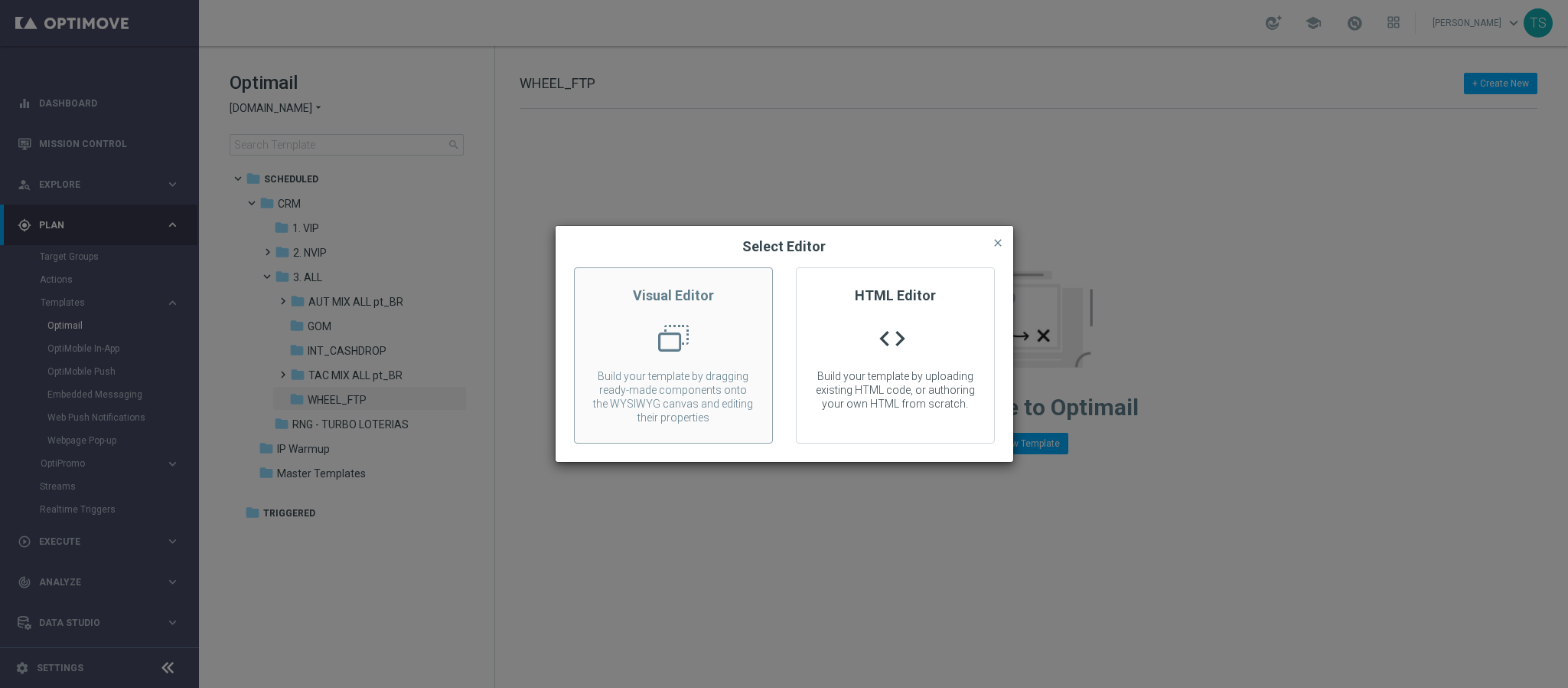
click at [698, 366] on div "Visual Editor Build your template by dragging ready-made components onto the WY…" at bounding box center [673, 355] width 199 height 176
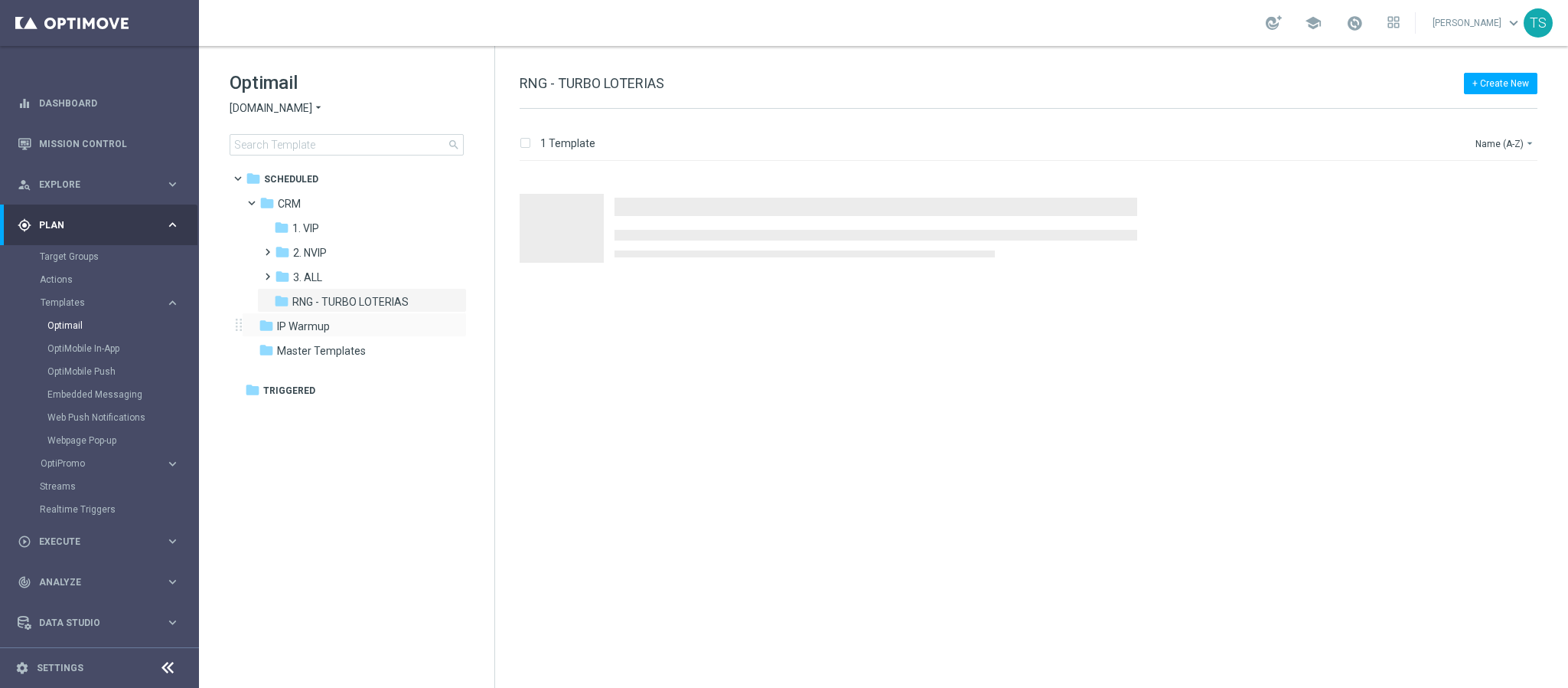
click at [299, 313] on div "folder IP Warmup more_vert" at bounding box center [355, 324] width 225 height 24
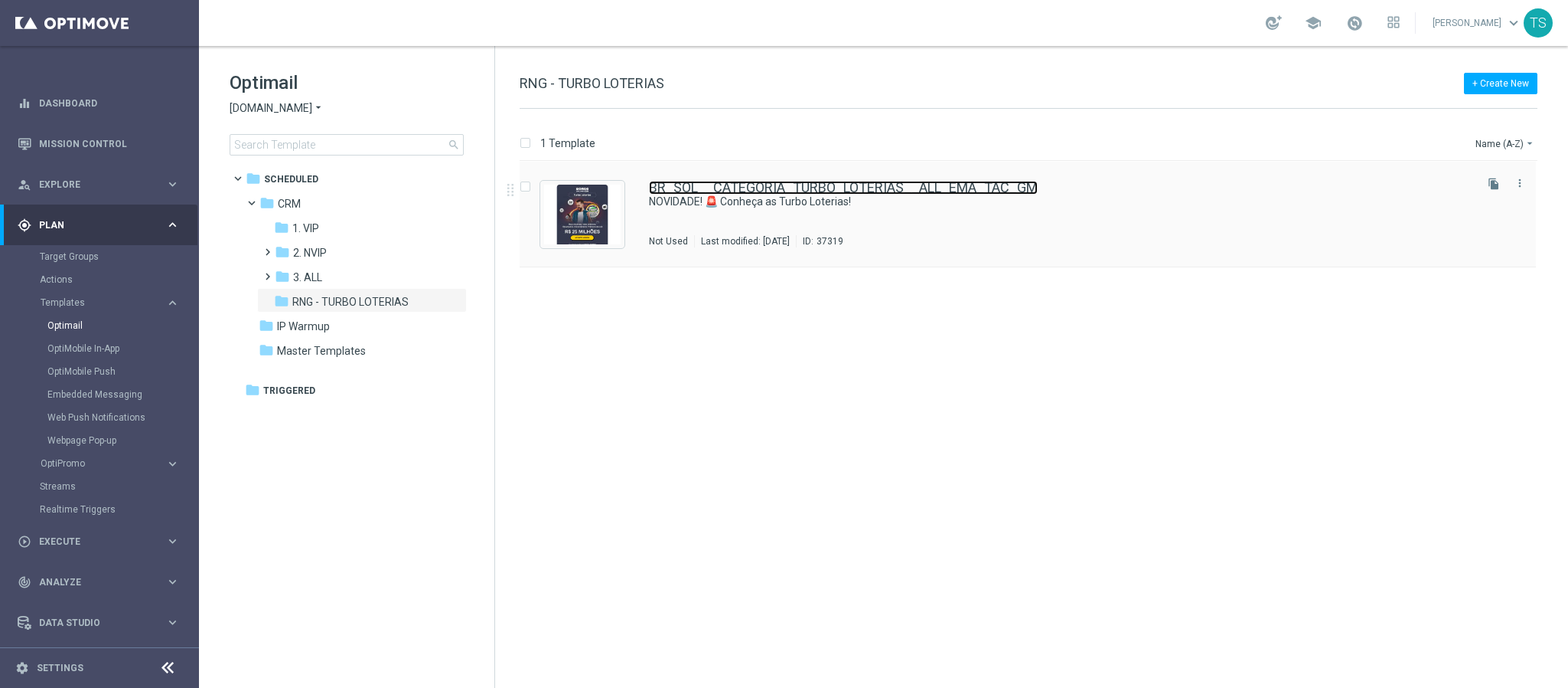
click at [797, 182] on link "BR_SOL__CATEGORIA_TURBO_LOTERIAS__ALL_EMA_TAC_GM" at bounding box center [844, 188] width 389 height 14
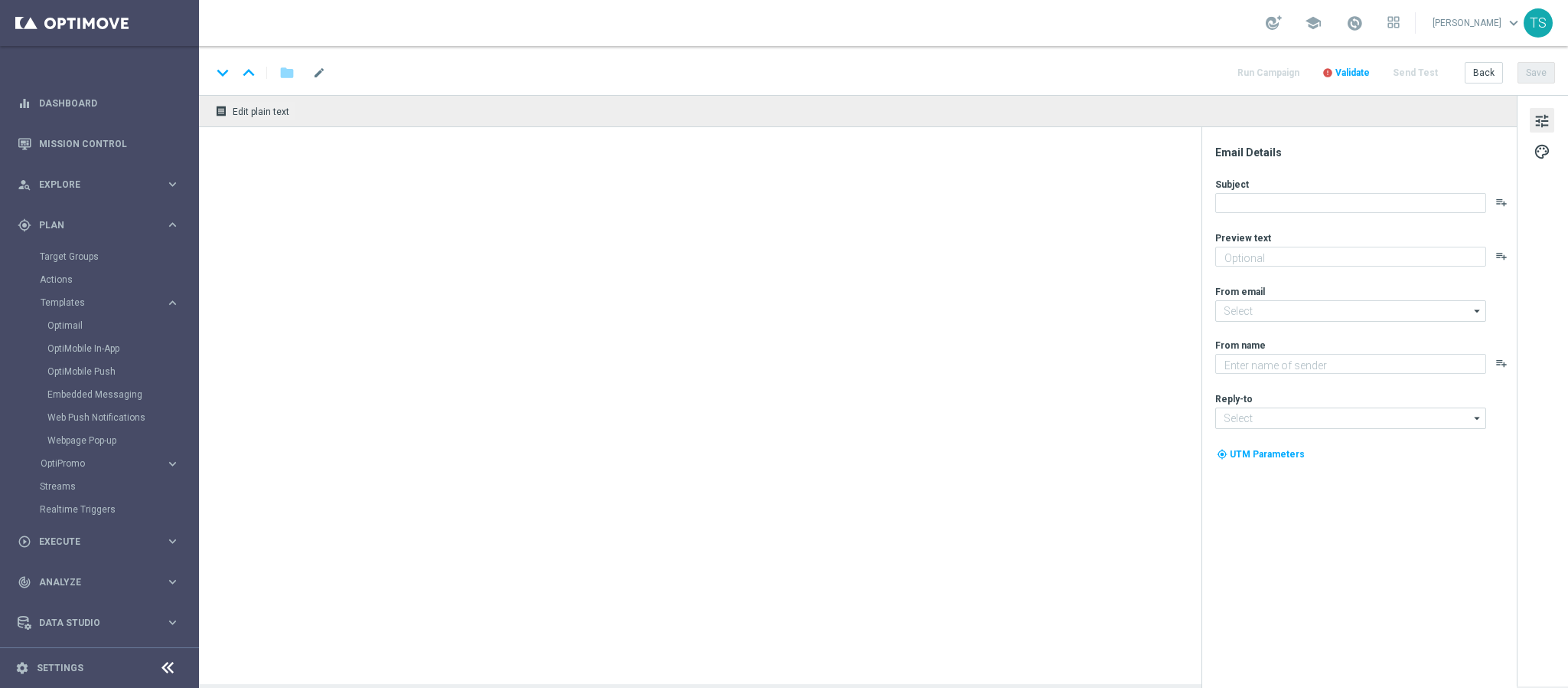
type textarea "Prêmios de até R$ 25 MILHÕES com resultados NA HORA"
type input "[EMAIL_ADDRESS][DOMAIN_NAME]"
type textarea "[DOMAIN_NAME]"
type input "[EMAIL_ADDRESS][DOMAIN_NAME]"
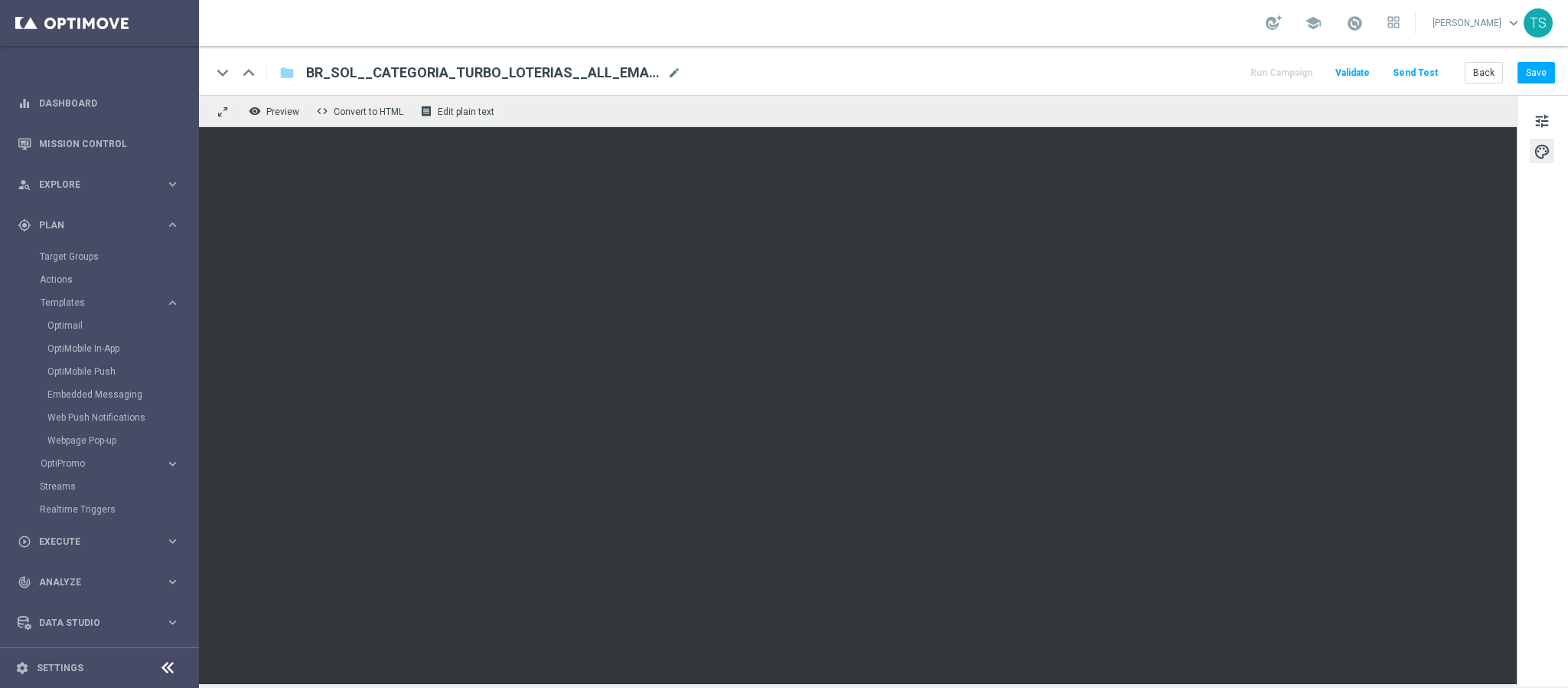
click at [1534, 333] on div "tune palette" at bounding box center [1543, 390] width 52 height 591
click at [1532, 74] on button "Save" at bounding box center [1537, 72] width 38 height 21
click at [1534, 77] on button "Save" at bounding box center [1537, 72] width 38 height 21
click at [80, 264] on div "Target Groups" at bounding box center [119, 256] width 158 height 23
click at [76, 255] on link "Target Groups" at bounding box center [99, 256] width 120 height 13
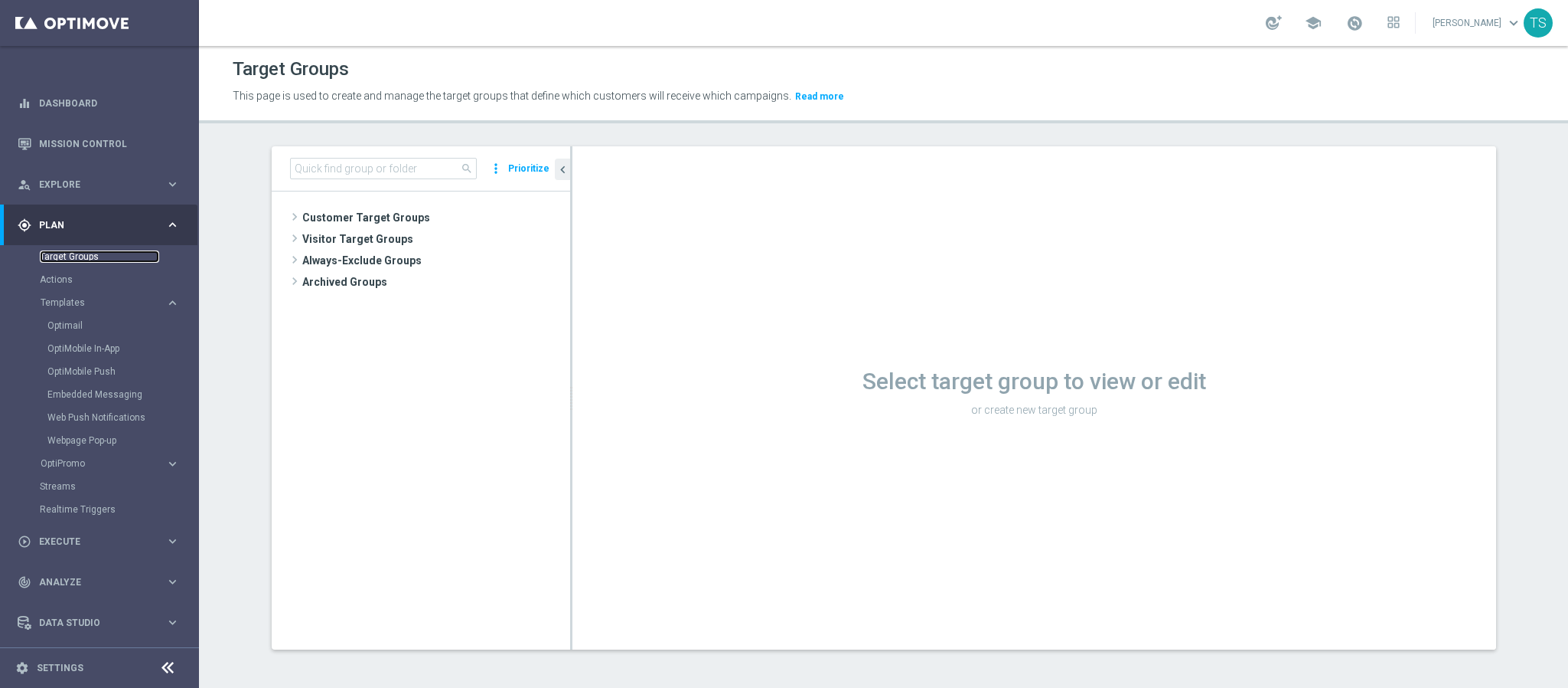
scroll to position [39, 0]
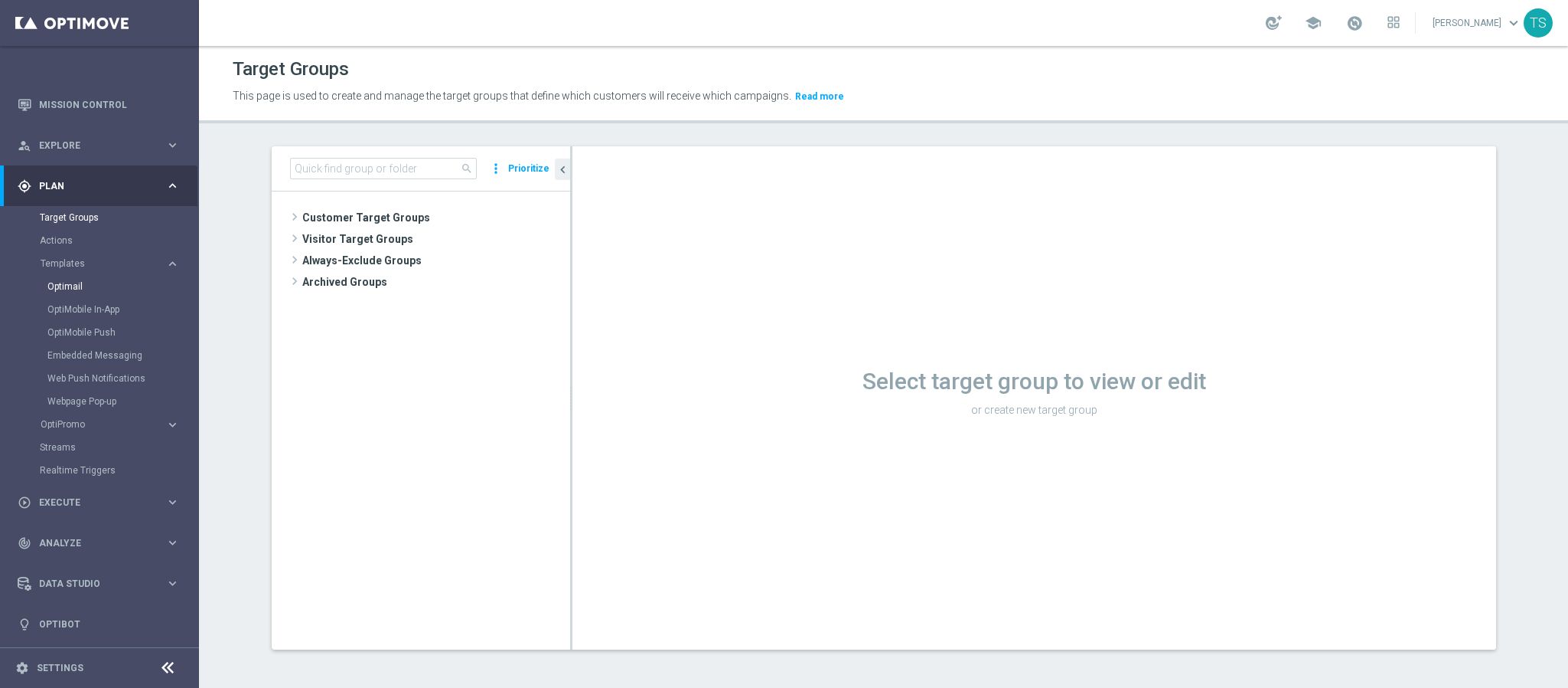
drag, startPoint x: 84, startPoint y: 296, endPoint x: 77, endPoint y: 288, distance: 10.6
click at [84, 296] on div "Optimail" at bounding box center [123, 286] width 150 height 23
click at [76, 287] on link "Optimail" at bounding box center [103, 287] width 112 height 13
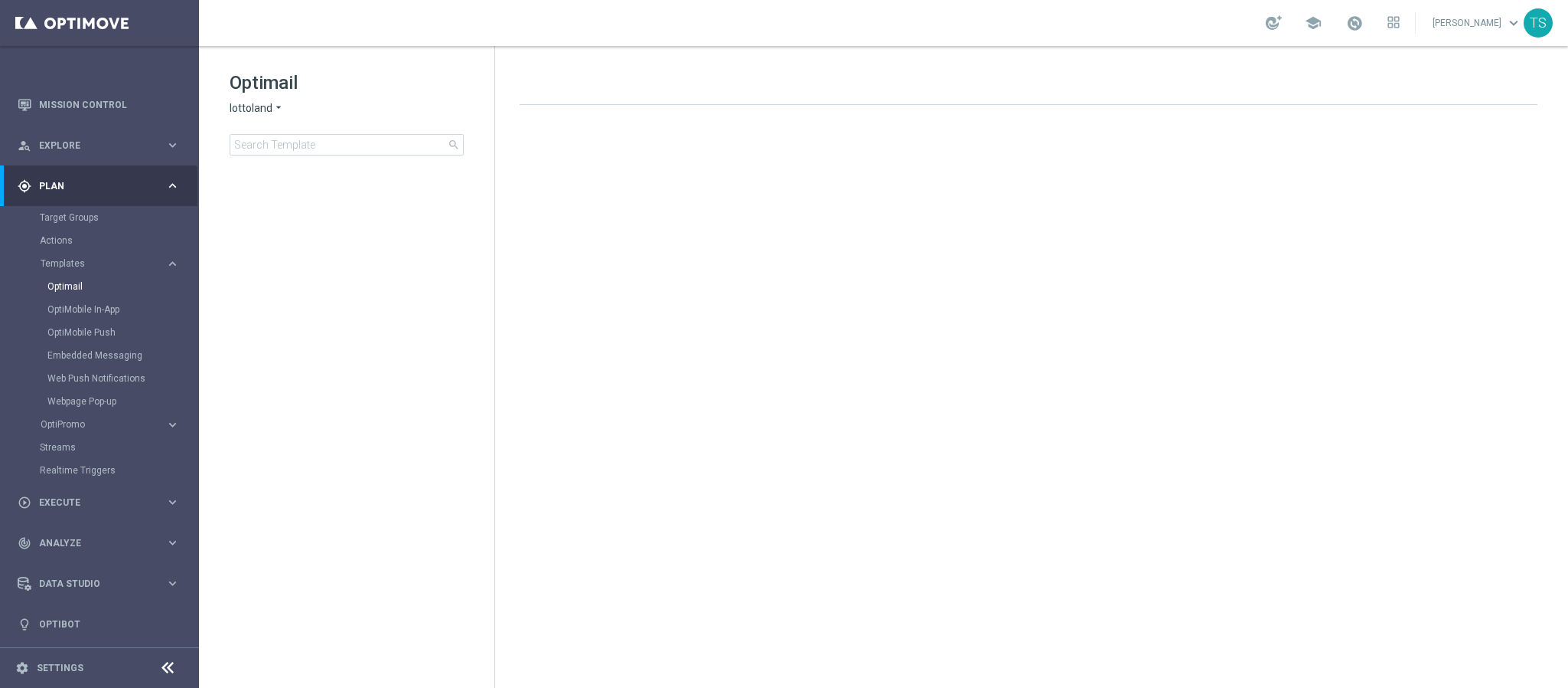
click at [259, 95] on div "Optimail lottoland arrow_drop_down × lottoland search" at bounding box center [362, 113] width 265 height 85
click at [245, 115] on span "lottoland" at bounding box center [251, 108] width 43 height 15
click at [0, 0] on span "Sorteonline.bet.br" at bounding box center [0, 0] width 0 height 0
click at [295, 185] on tree-viewport at bounding box center [360, 425] width 265 height 519
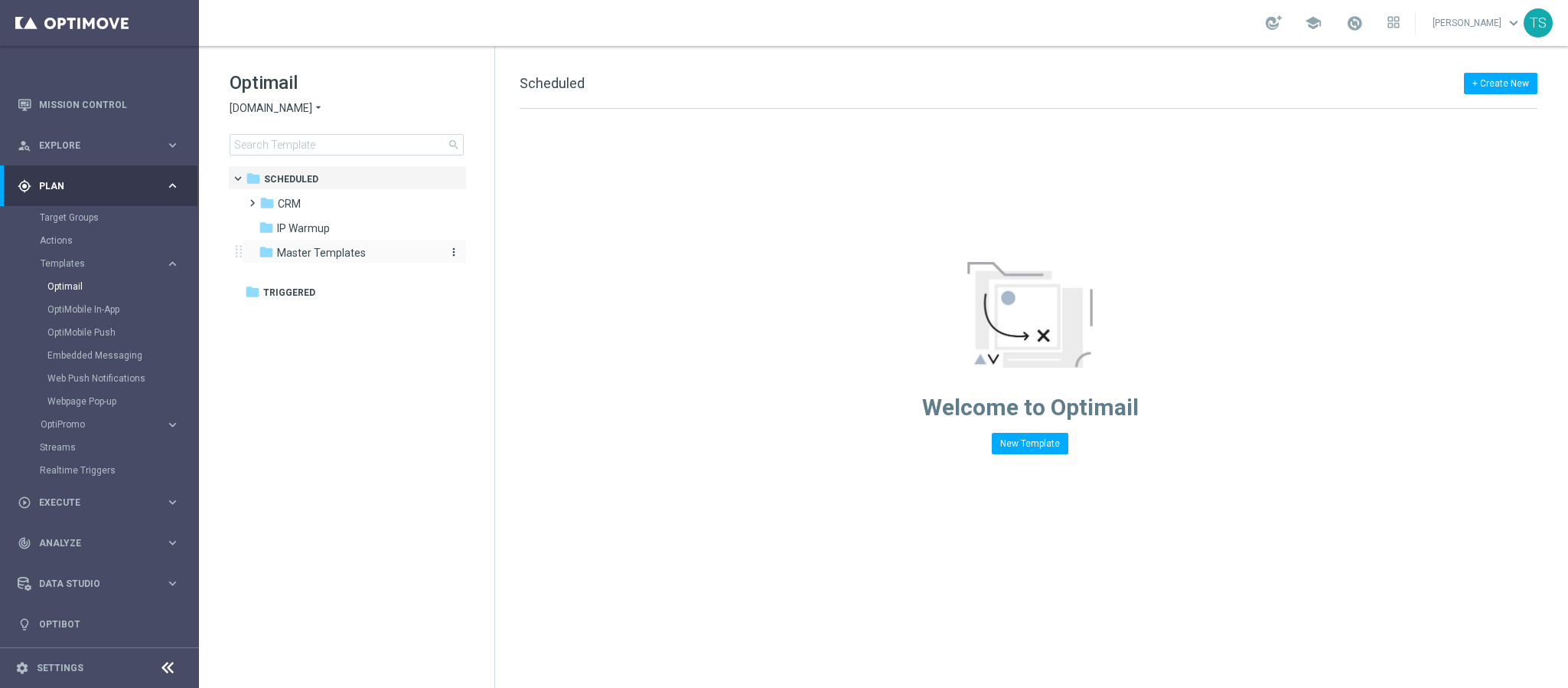
drag, startPoint x: 419, startPoint y: 355, endPoint x: 283, endPoint y: 251, distance: 171.2
click at [419, 357] on tree-viewport "folder Scheduled more_vert folder CRM more_vert" at bounding box center [360, 425] width 265 height 519
click at [259, 207] on icon "folder" at bounding box center [267, 203] width 16 height 16
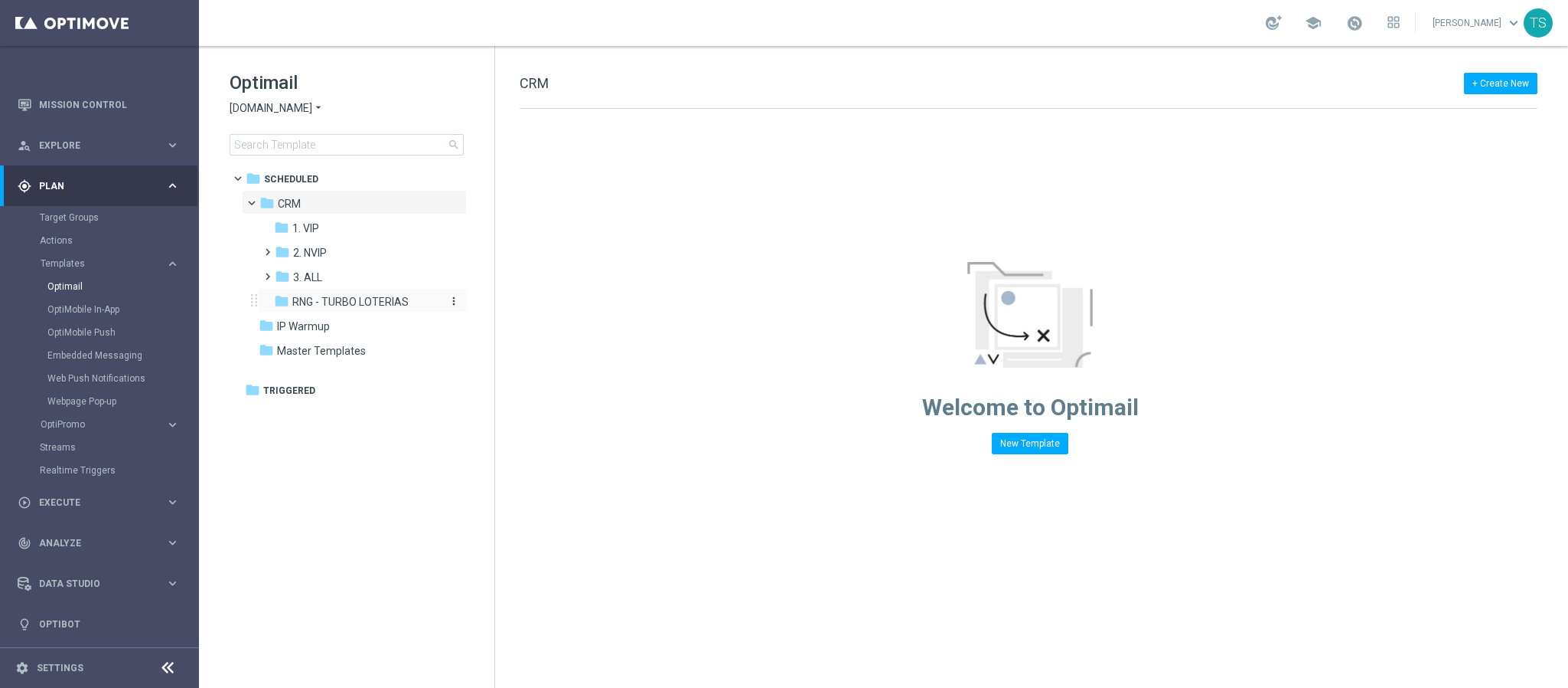
click at [305, 296] on span "RNG - TURBO LOTERIAS" at bounding box center [350, 302] width 116 height 14
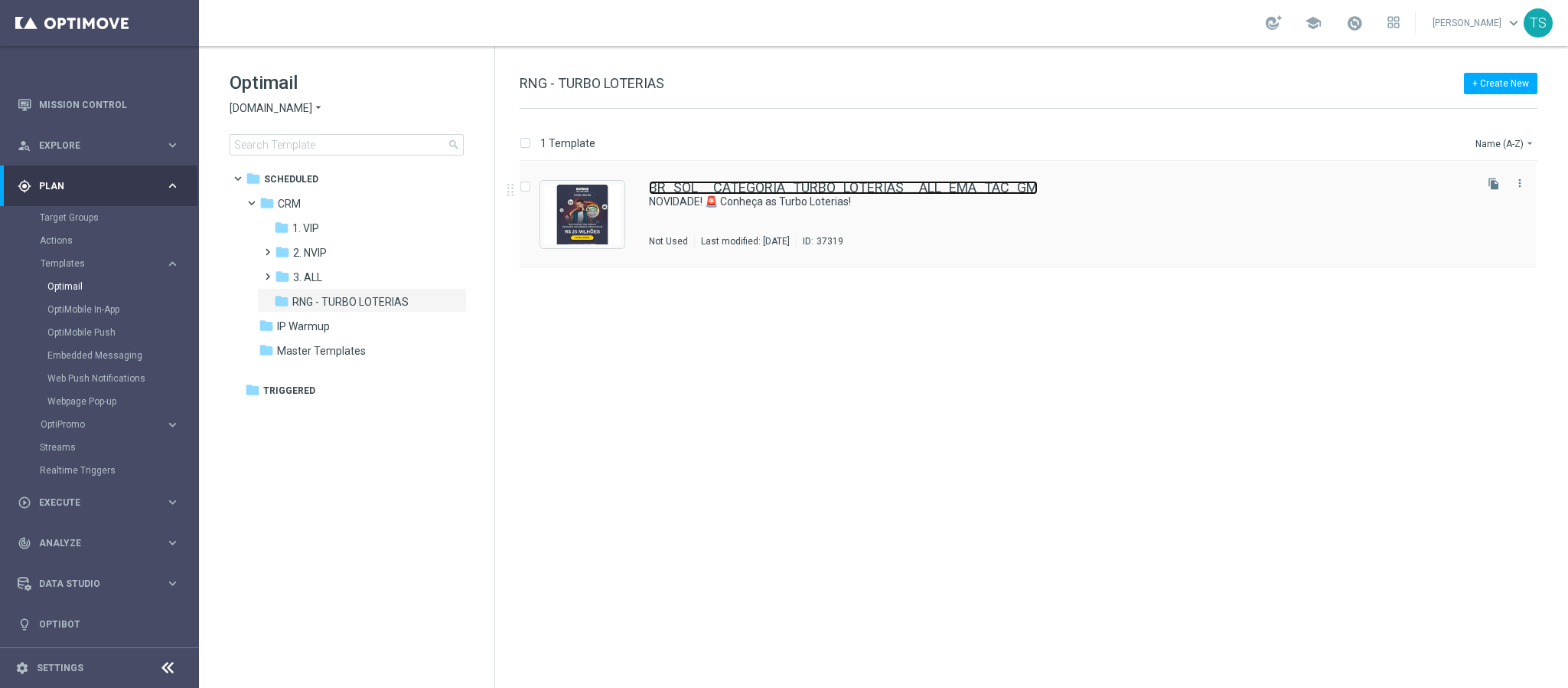
click at [723, 184] on link "BR_SOL__CATEGORIA_TURBO_LOTERIAS__ALL_EMA_TAC_GM" at bounding box center [844, 188] width 389 height 14
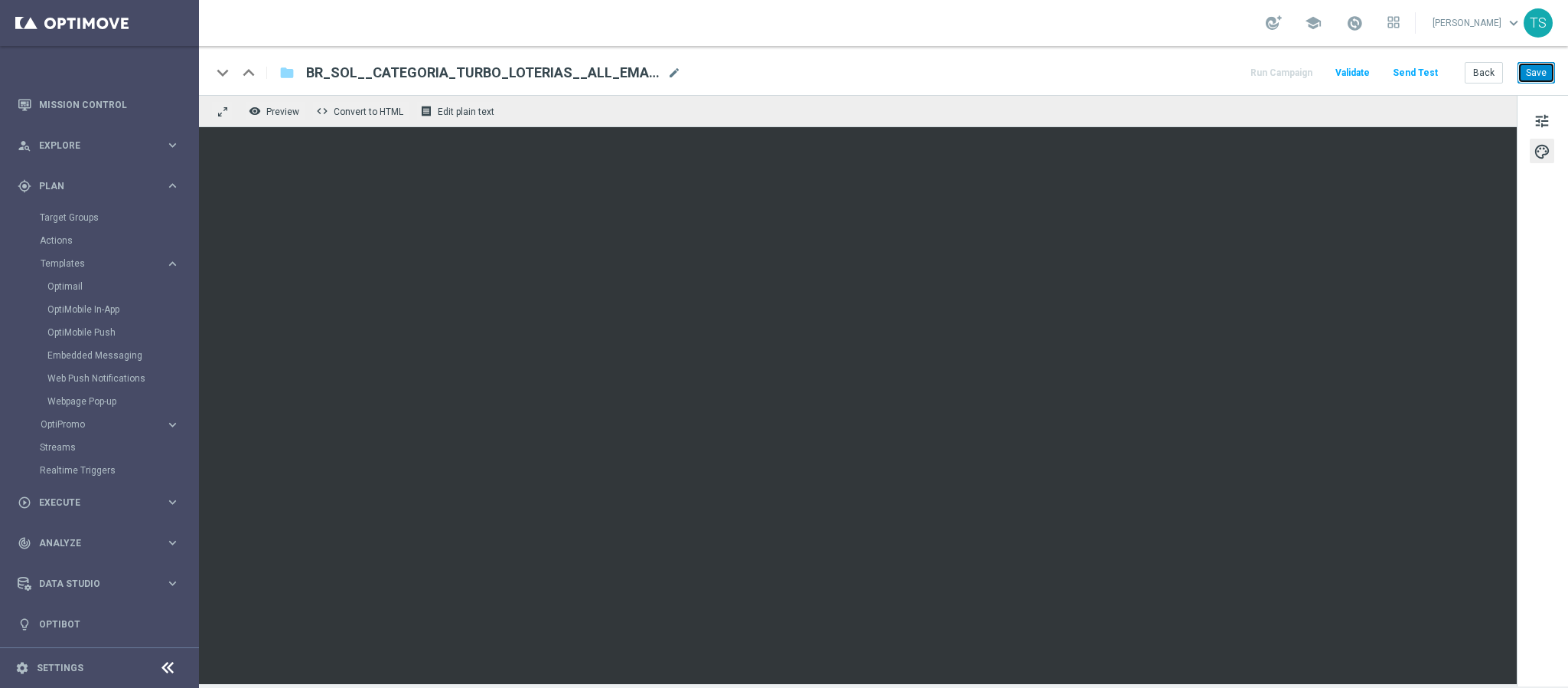
click at [1536, 69] on button "Save" at bounding box center [1537, 72] width 38 height 21
click at [71, 213] on link "Target Groups" at bounding box center [99, 217] width 120 height 13
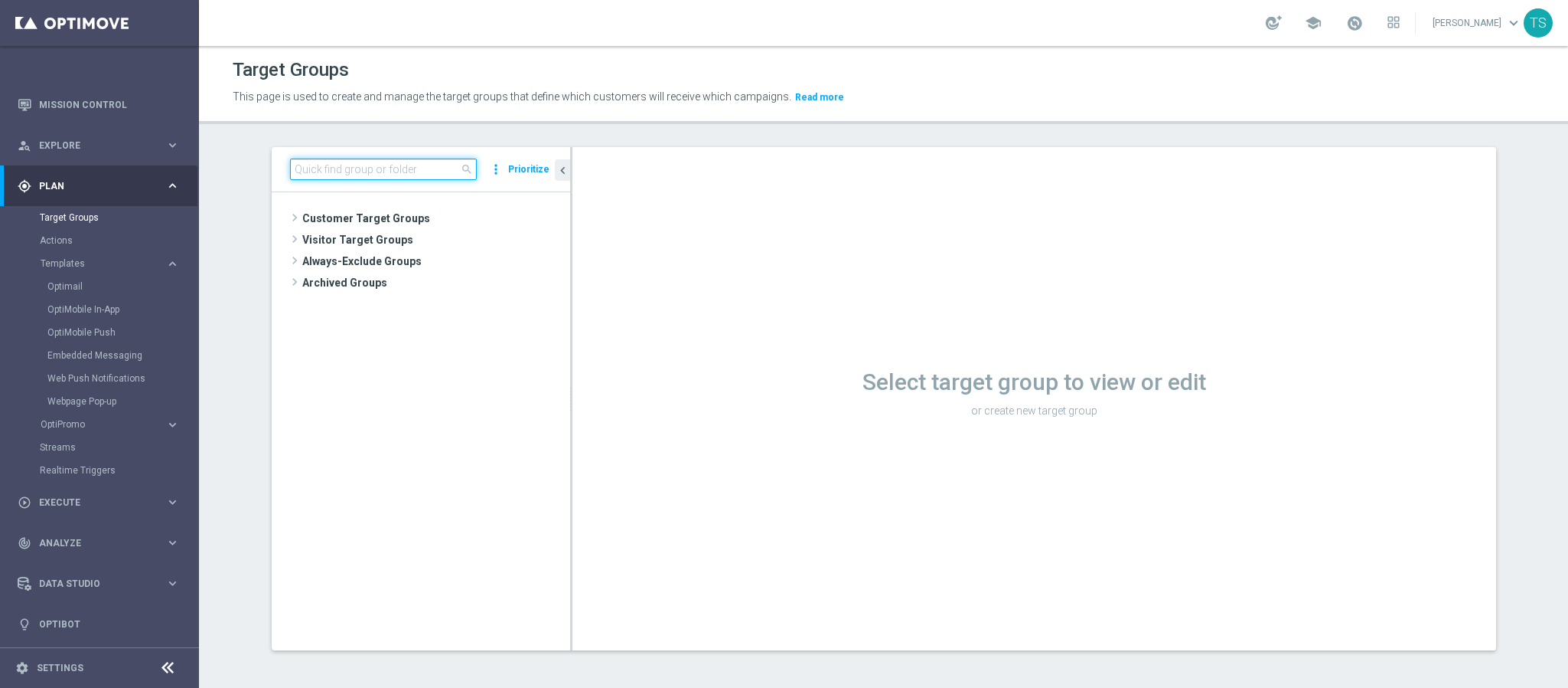
click at [398, 168] on input at bounding box center [383, 169] width 187 height 21
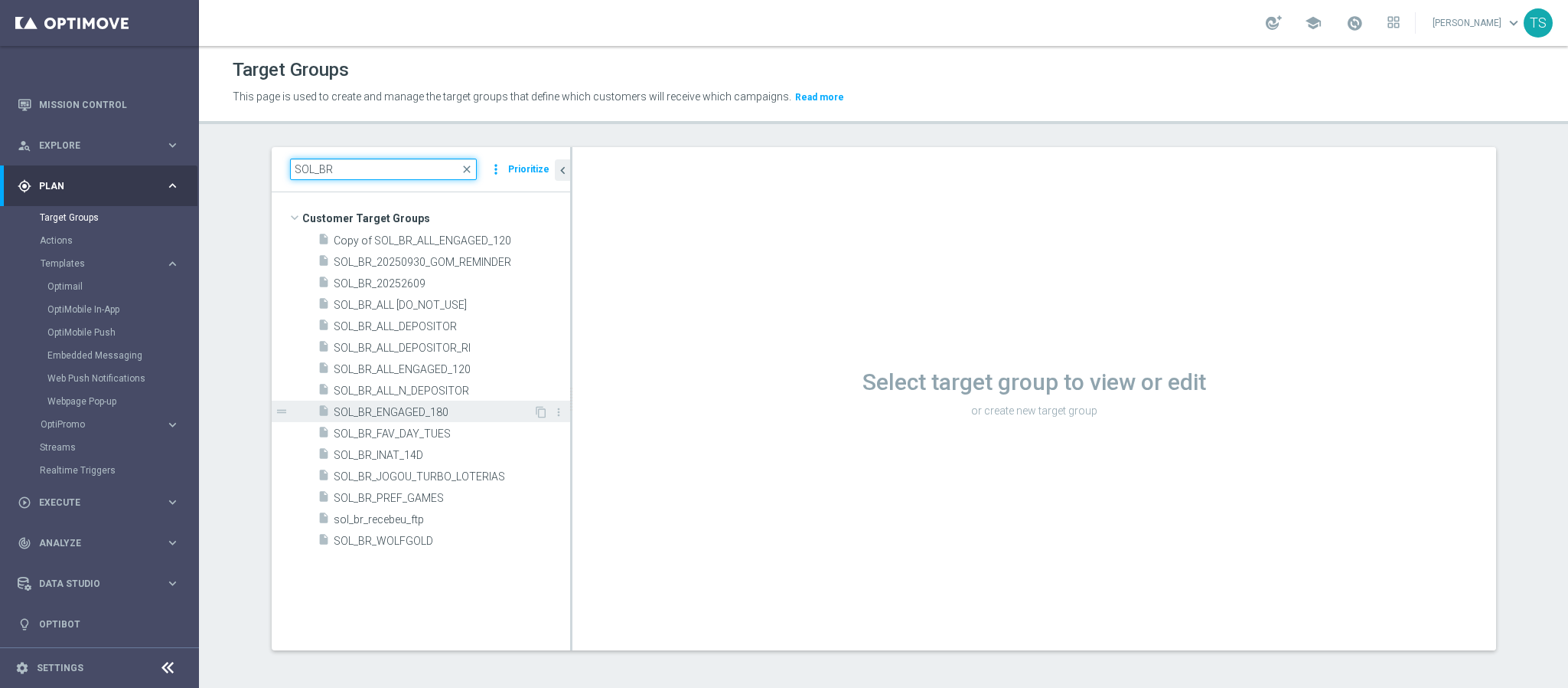
type input "SOL_BR"
click at [409, 411] on span "SOL_BR_ENGAGED_180" at bounding box center [434, 412] width 200 height 13
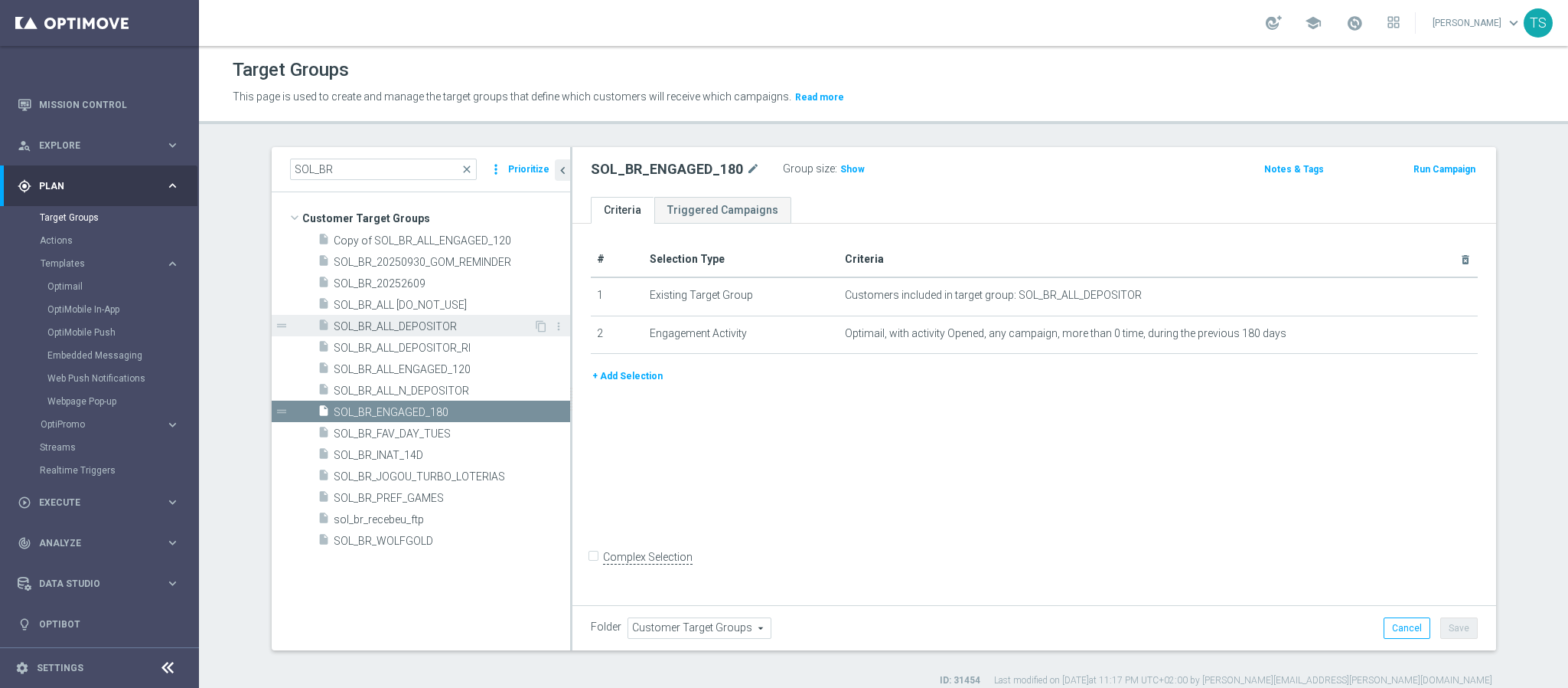
click at [419, 324] on span "SOL_BR_ALL_DEPOSITOR" at bounding box center [434, 327] width 200 height 13
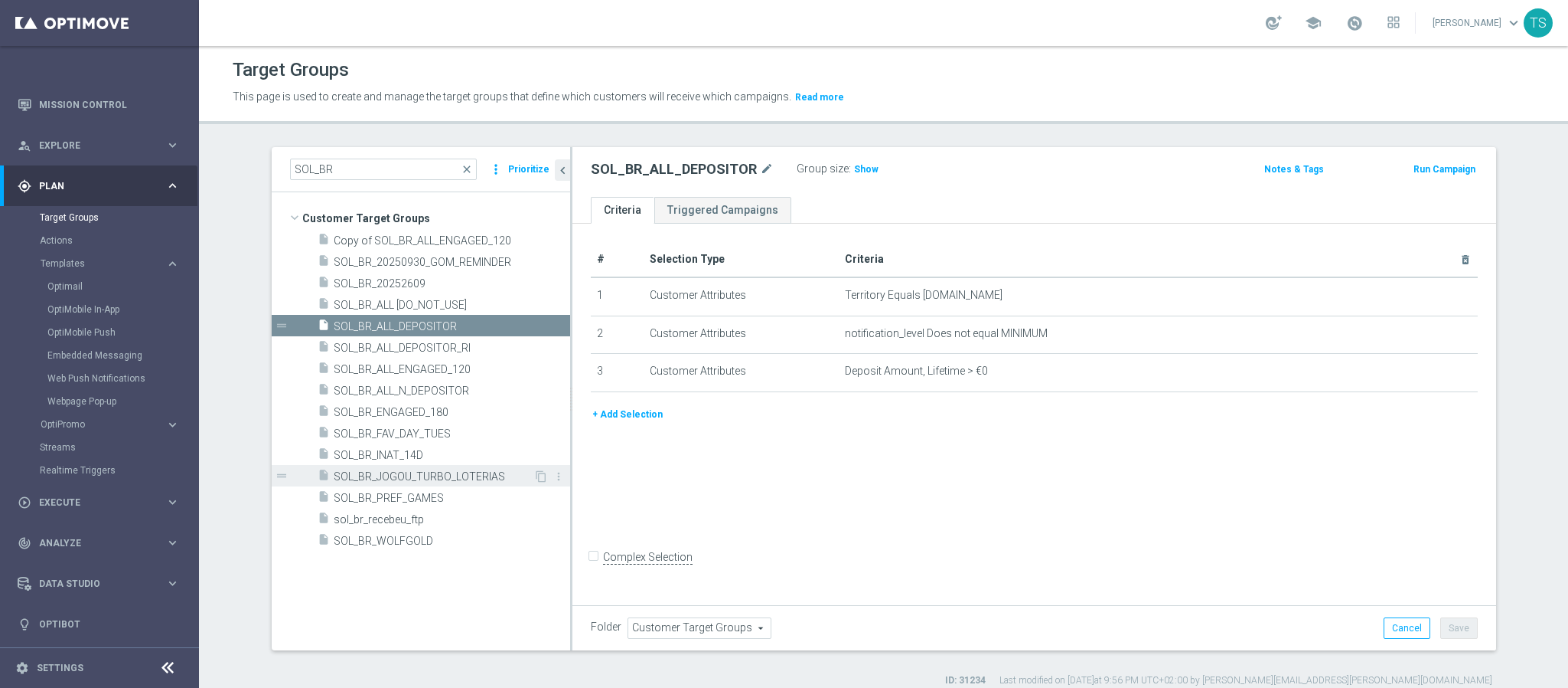
click at [455, 478] on span "SOL_BR_JOGOU_TURBO_LOTERIAS" at bounding box center [434, 477] width 200 height 13
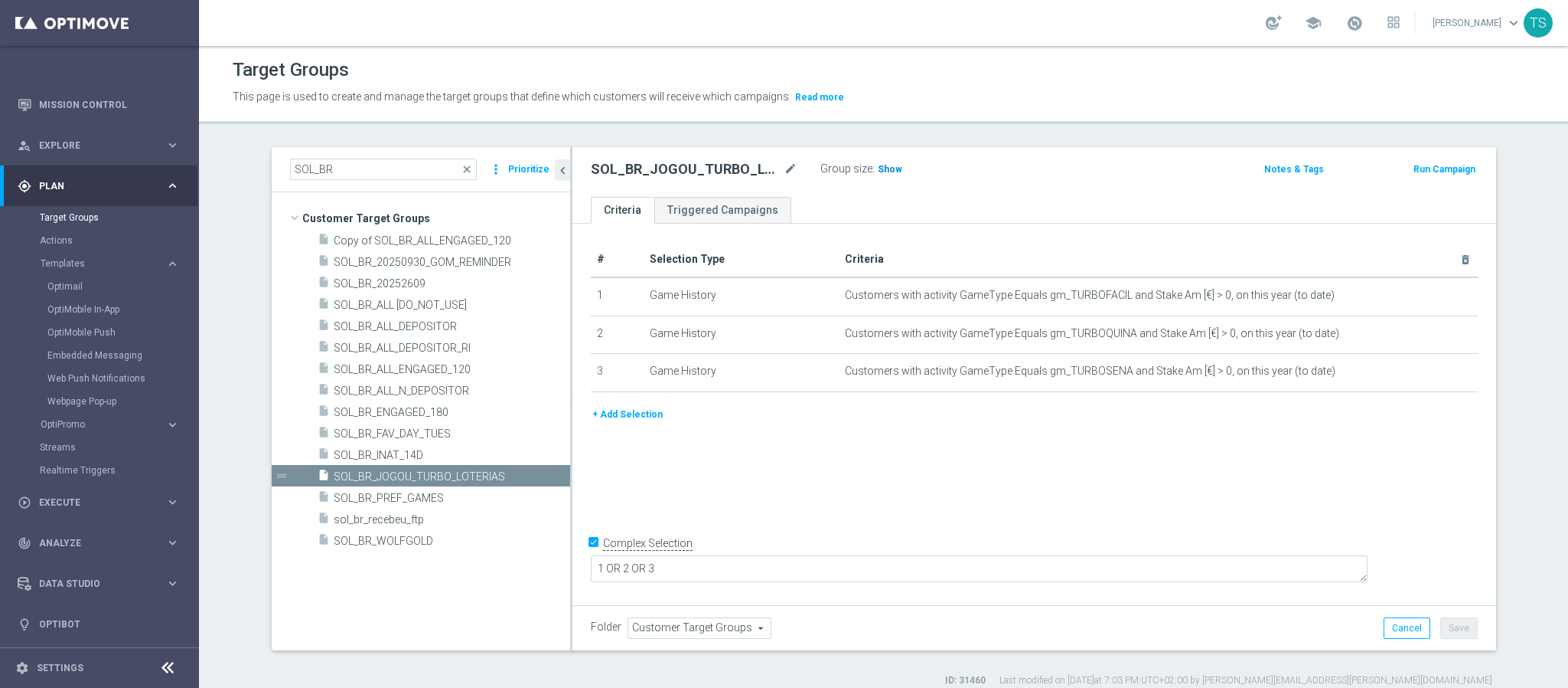
click at [878, 175] on h3 "Show" at bounding box center [890, 170] width 27 height 17
click at [494, 242] on span "Copy of SOL_BR_ALL_ENGAGED_120" at bounding box center [434, 241] width 200 height 13
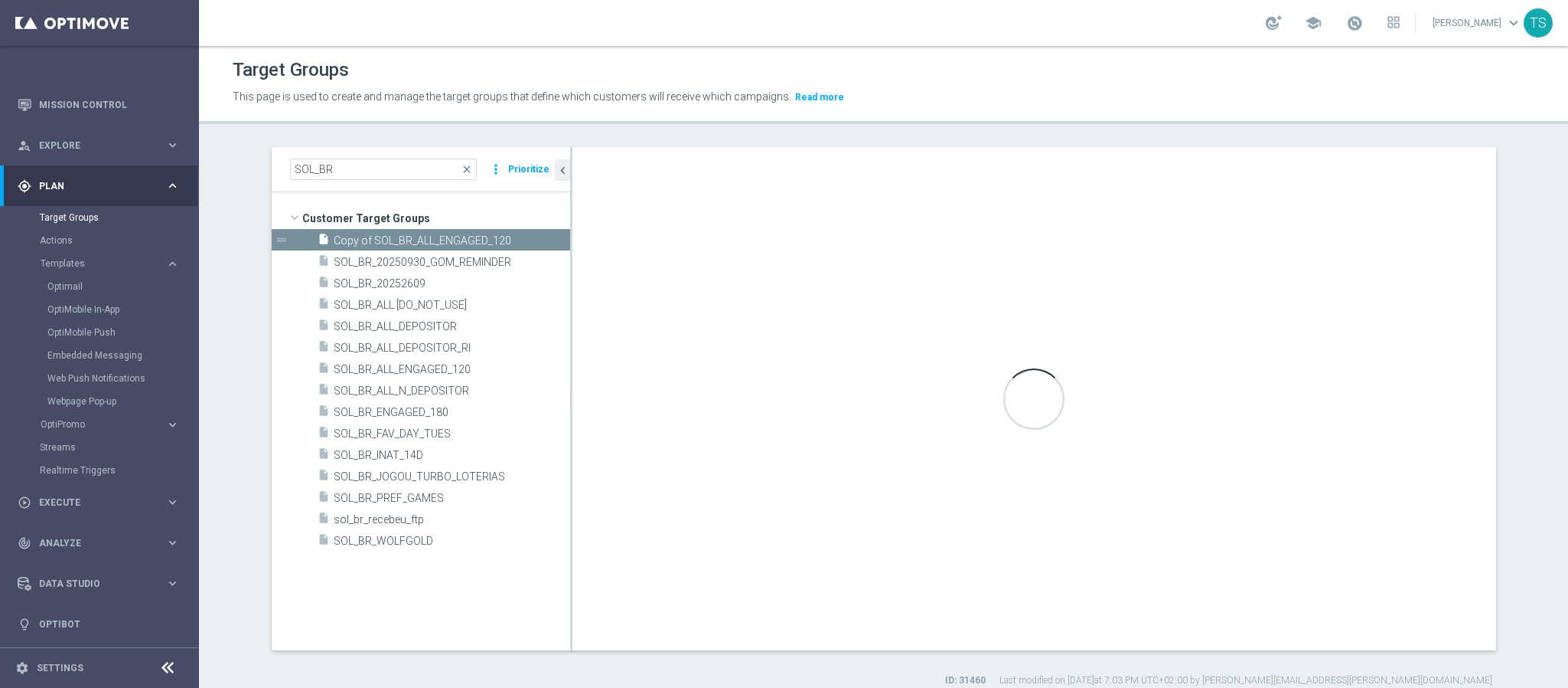
checkbox input "false"
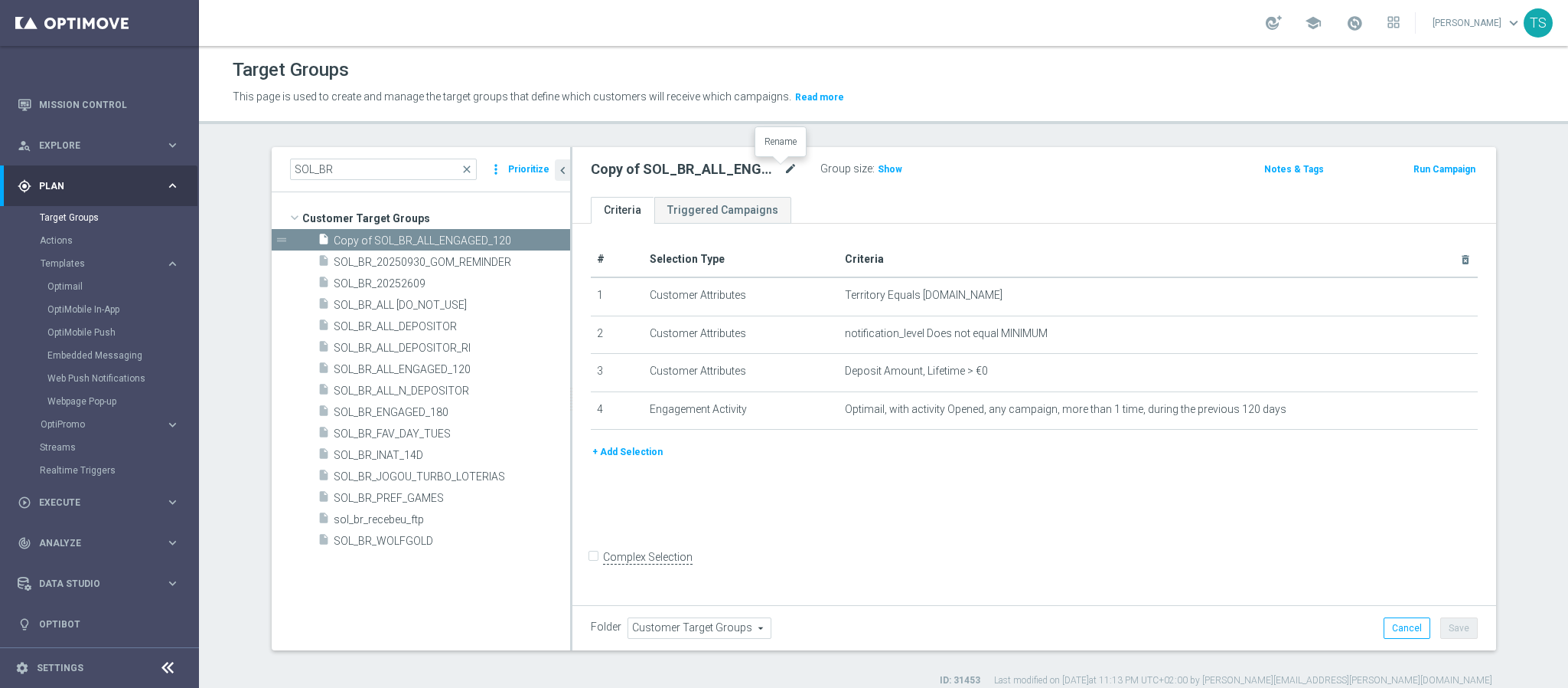
click at [784, 172] on icon "mode_edit" at bounding box center [791, 170] width 14 height 19
type input "SOL_BR_N_JOGOU_RNG_TURBO"
click at [1084, 237] on div "# Selection Type Criteria delete_forever 1 Customer Attributes Territory Equals…" at bounding box center [1034, 412] width 924 height 378
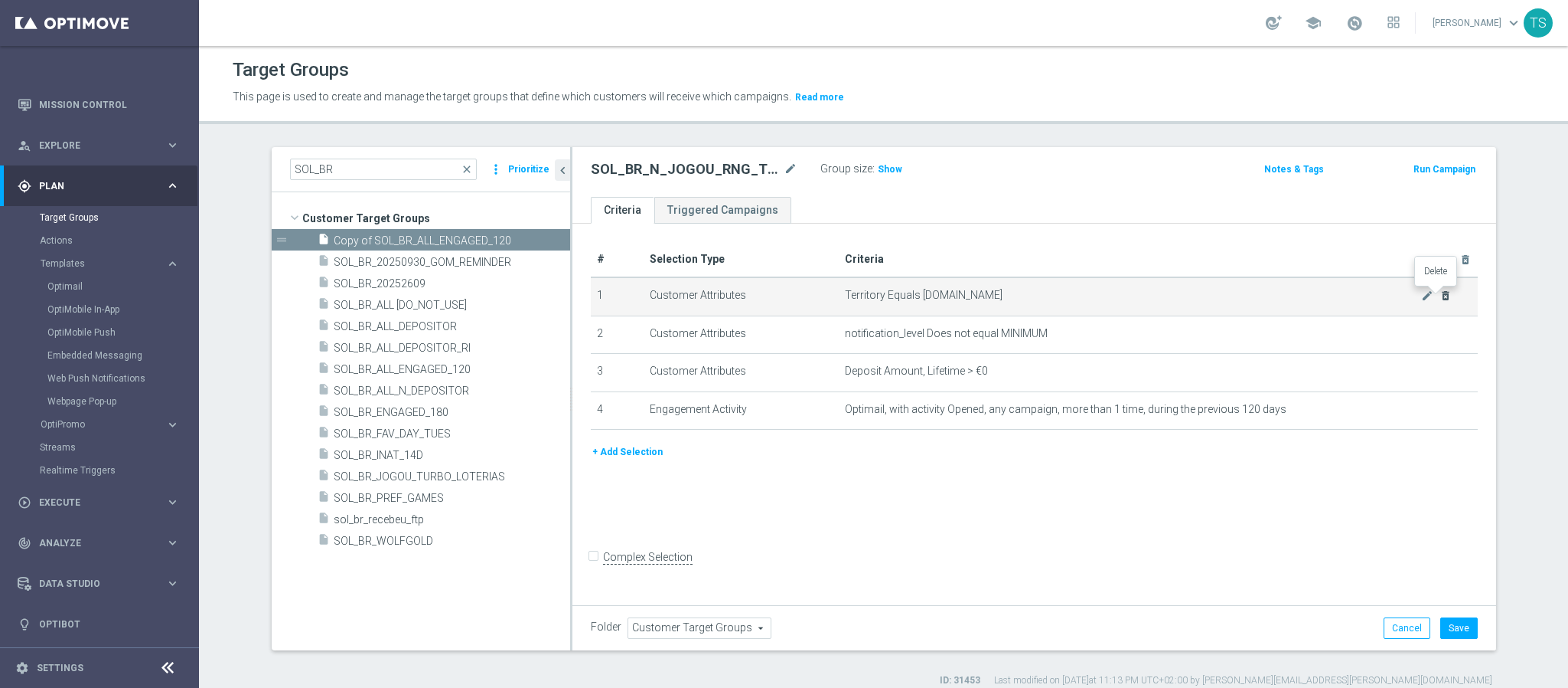
click at [1440, 292] on icon "delete_forever" at bounding box center [1446, 296] width 13 height 13
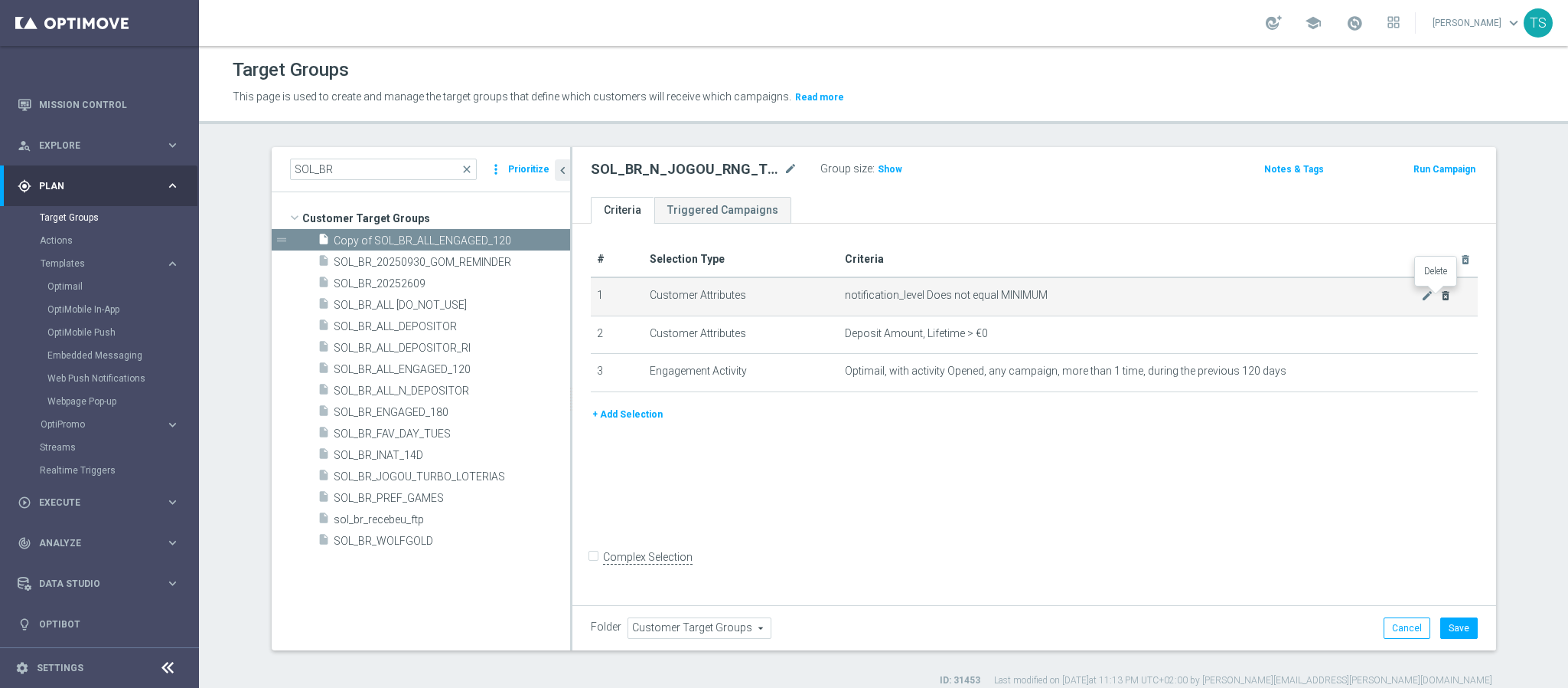
click at [1440, 294] on icon "delete_forever" at bounding box center [1446, 296] width 13 height 13
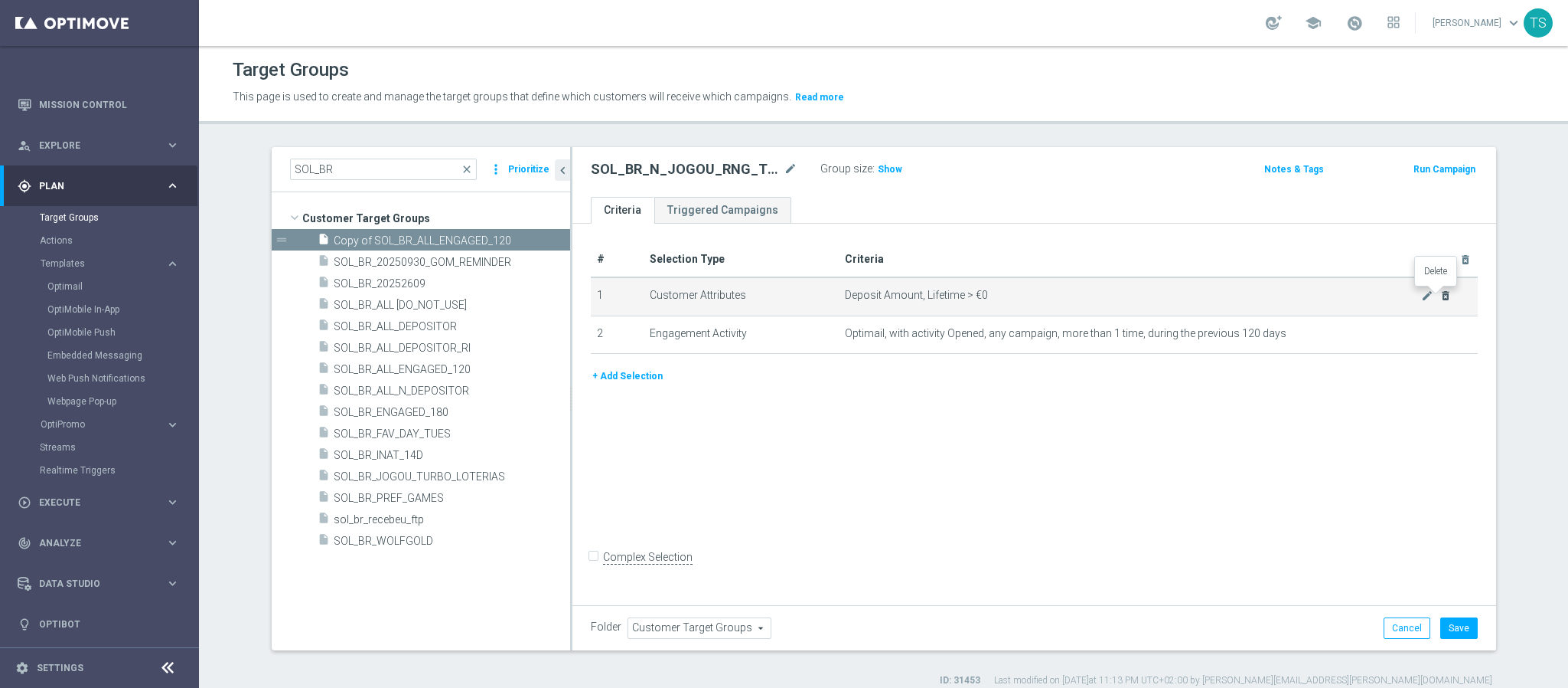
click at [1440, 294] on icon "delete_forever" at bounding box center [1446, 296] width 13 height 13
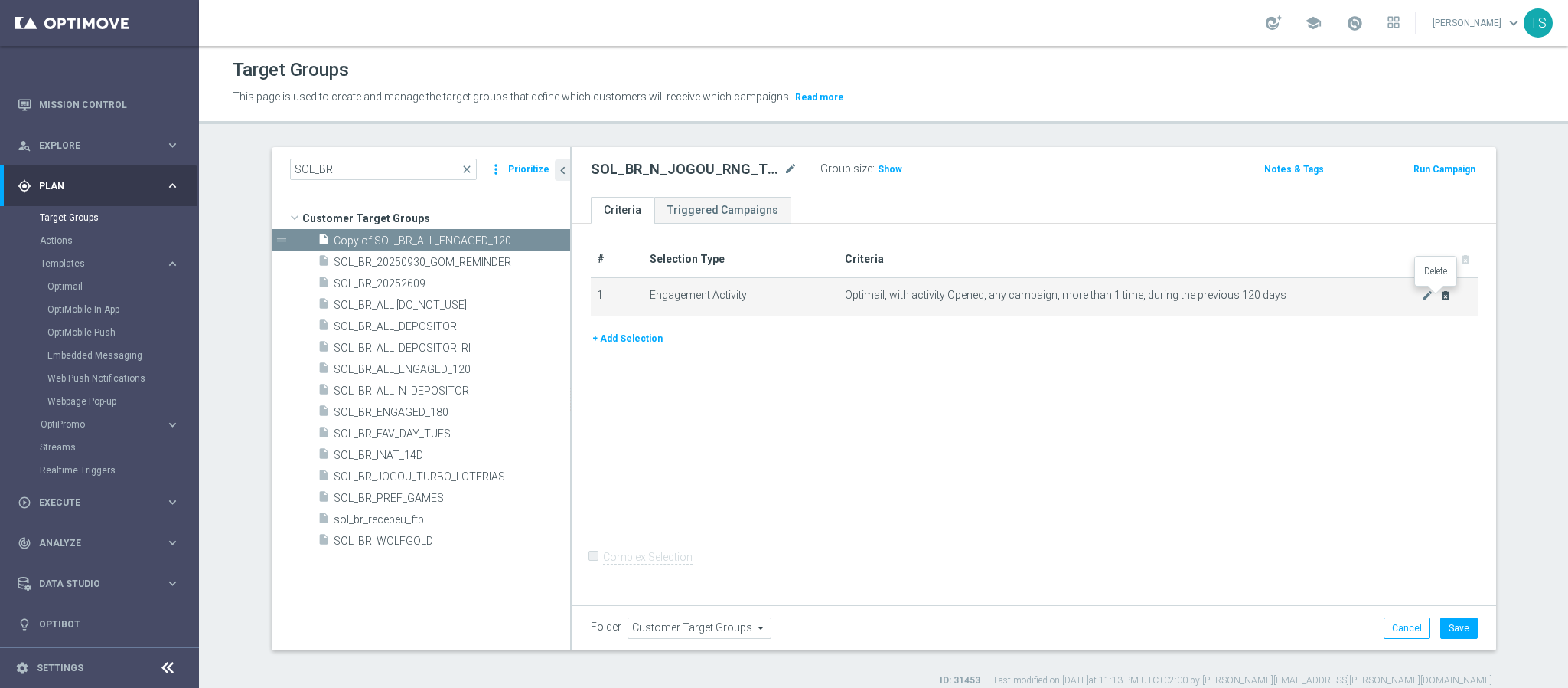
click at [1440, 294] on icon "delete_forever" at bounding box center [1446, 296] width 13 height 13
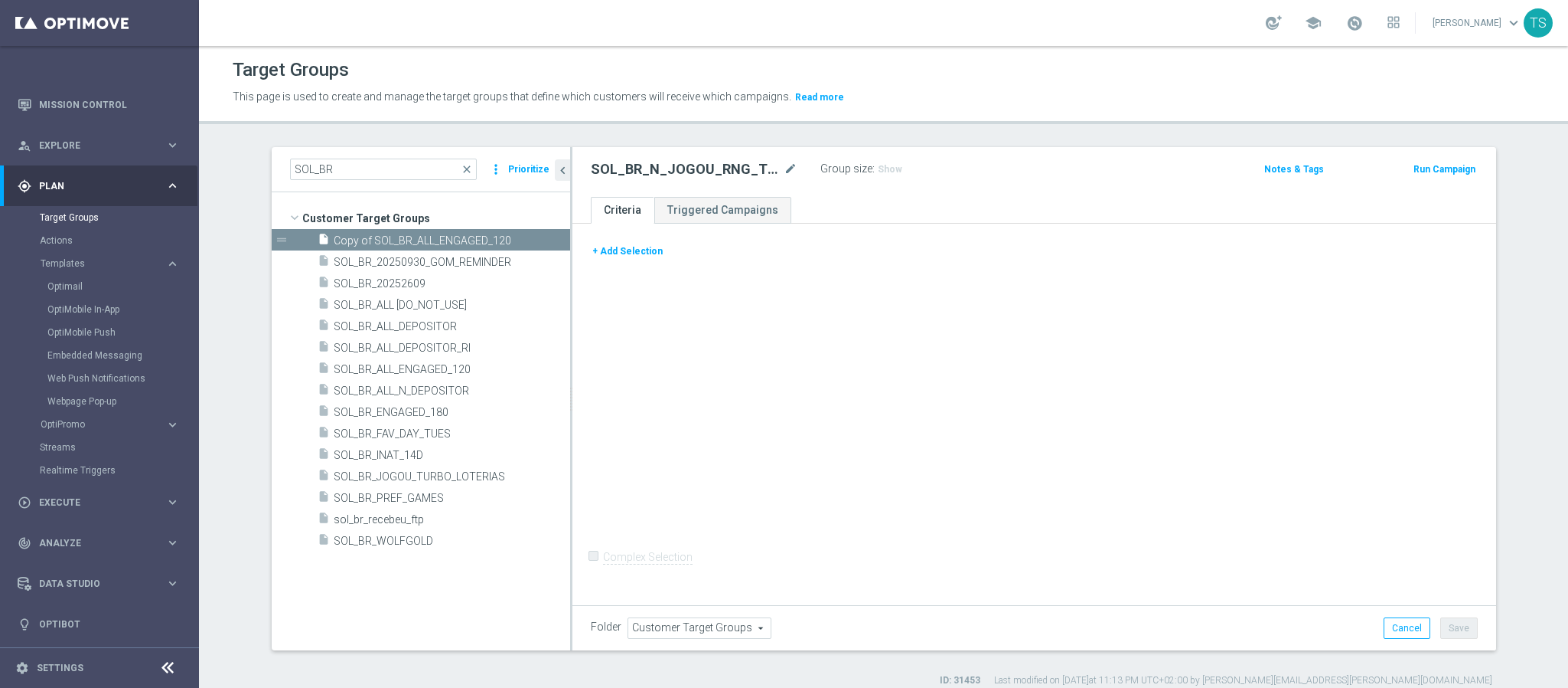
click at [614, 258] on button "+ Add Selection" at bounding box center [627, 252] width 73 height 17
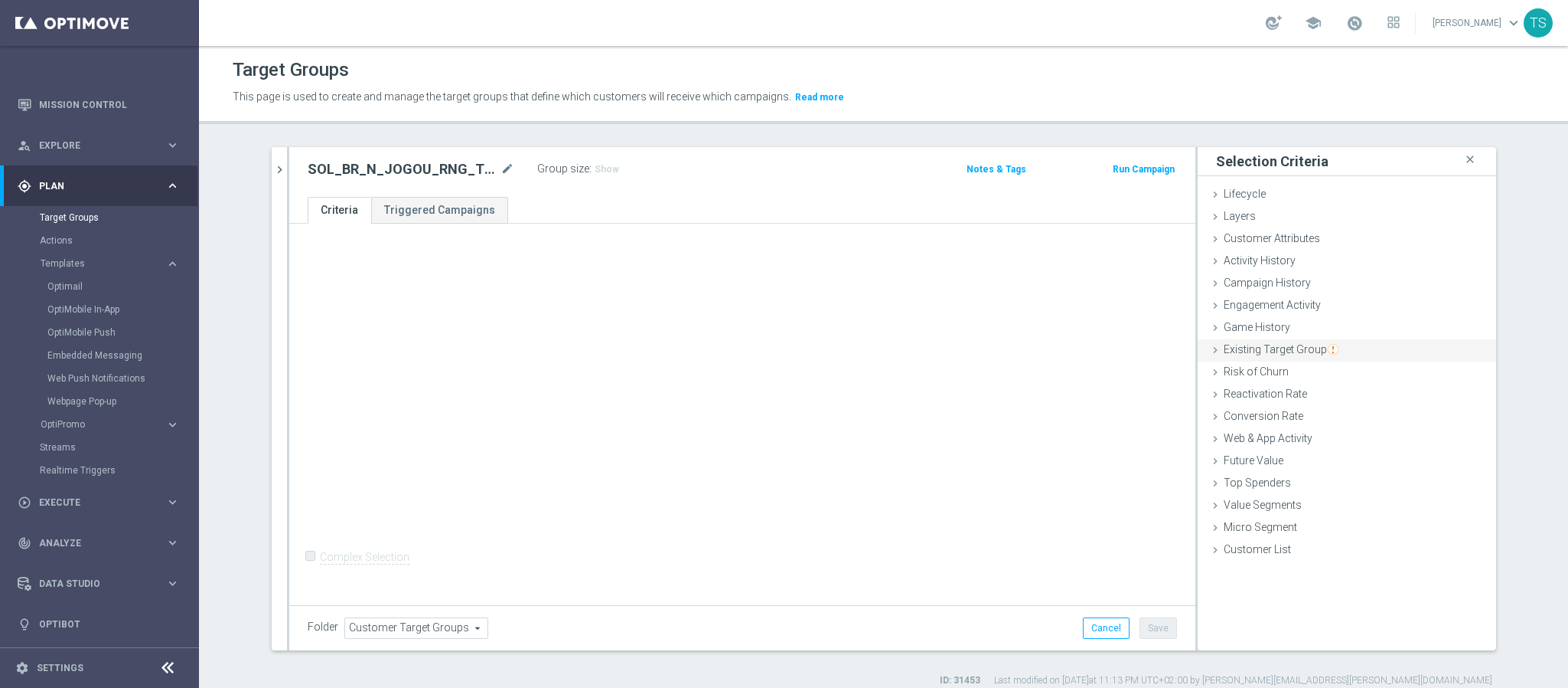
click at [1328, 344] on img "button" at bounding box center [1334, 349] width 11 height 11
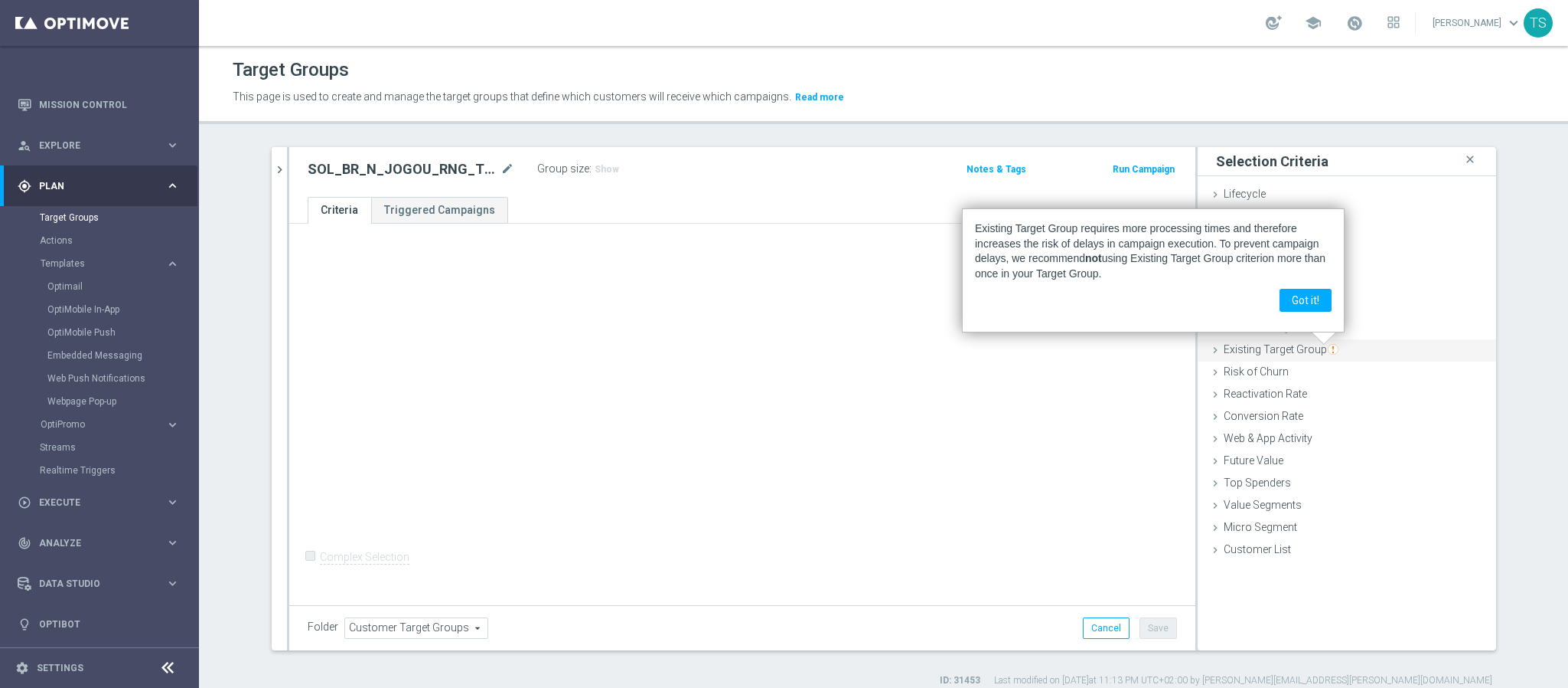
drag, startPoint x: 1314, startPoint y: 308, endPoint x: 1284, endPoint y: 341, distance: 44.6
click at [1314, 306] on button "Got it!" at bounding box center [1305, 299] width 52 height 23
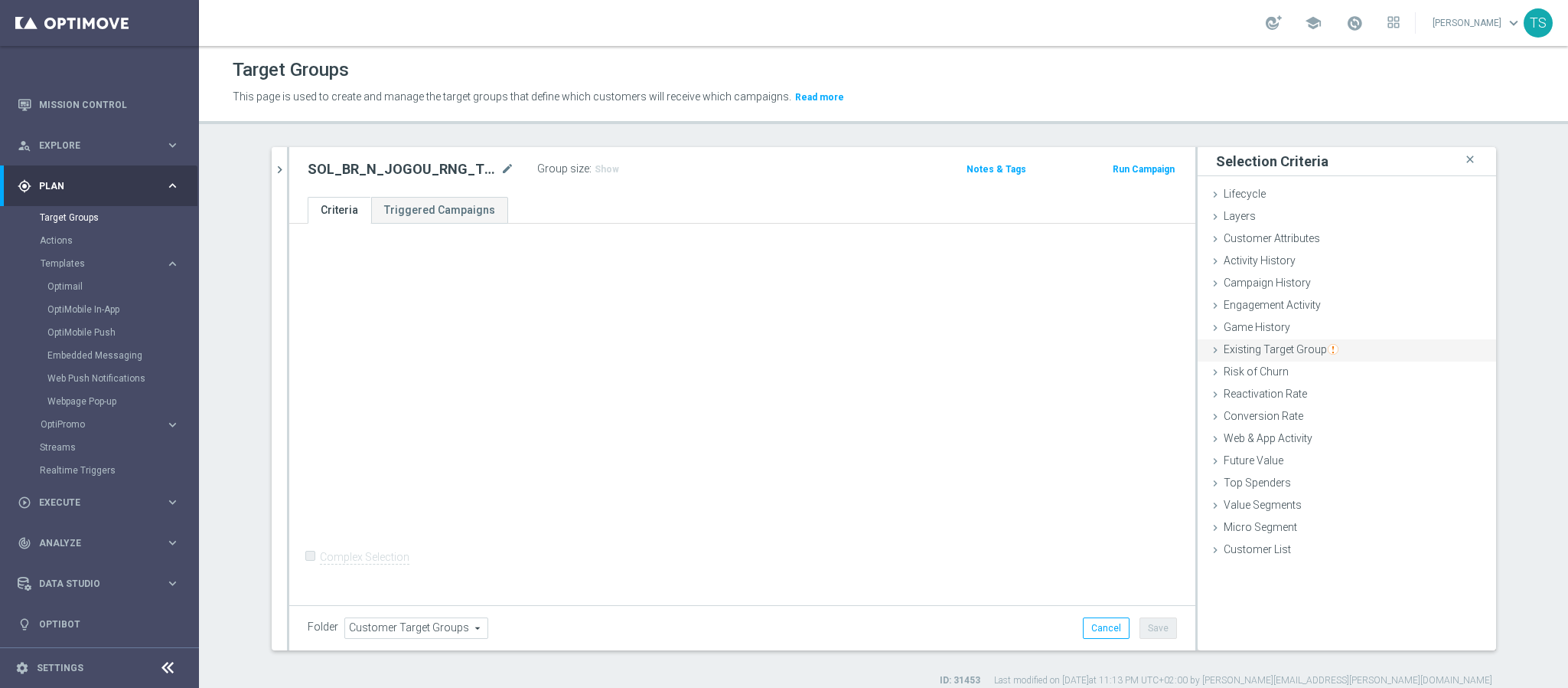
click at [1267, 352] on span "Existing Target Group" at bounding box center [1281, 349] width 115 height 13
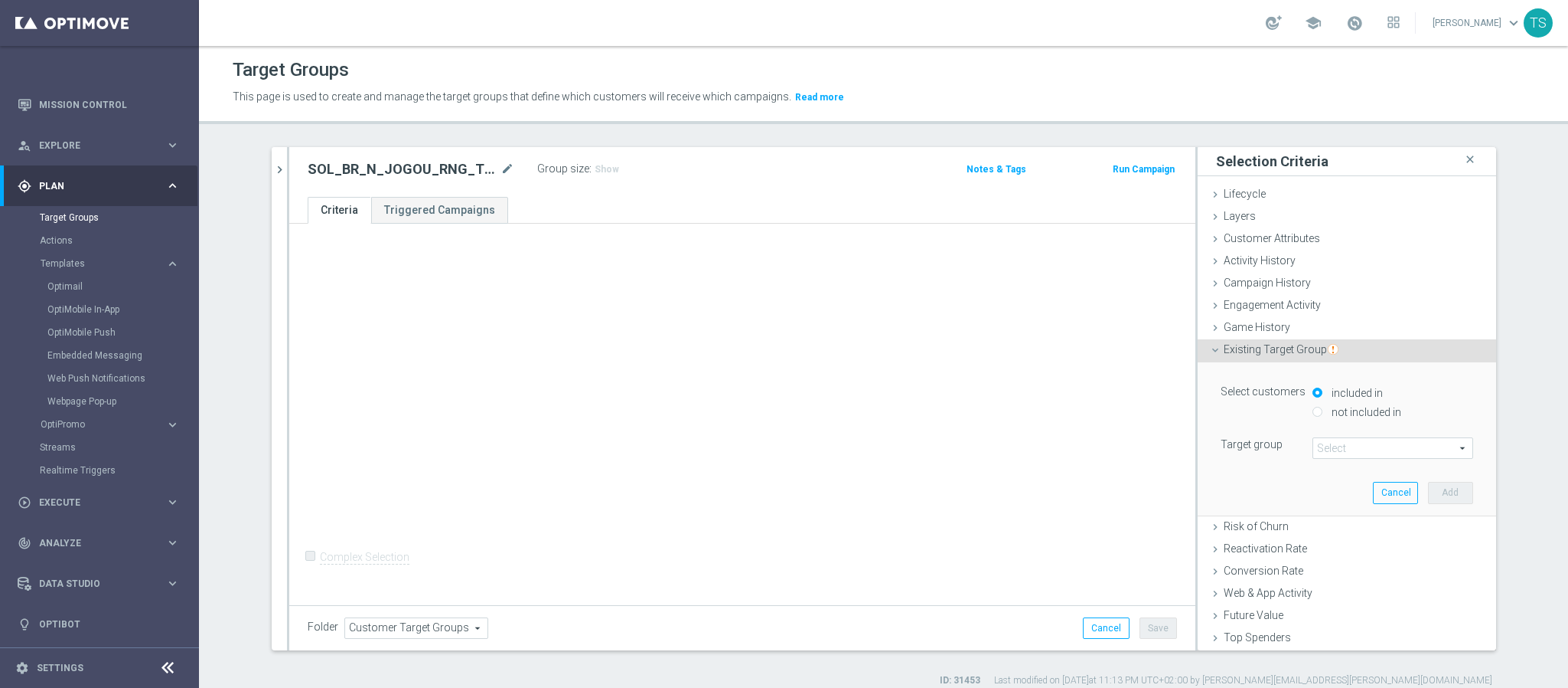
click at [1355, 460] on div "Select customers included in not included in Target group Select arrow_drop_dow…" at bounding box center [1347, 438] width 276 height 152
click at [1360, 449] on span at bounding box center [1393, 447] width 159 height 20
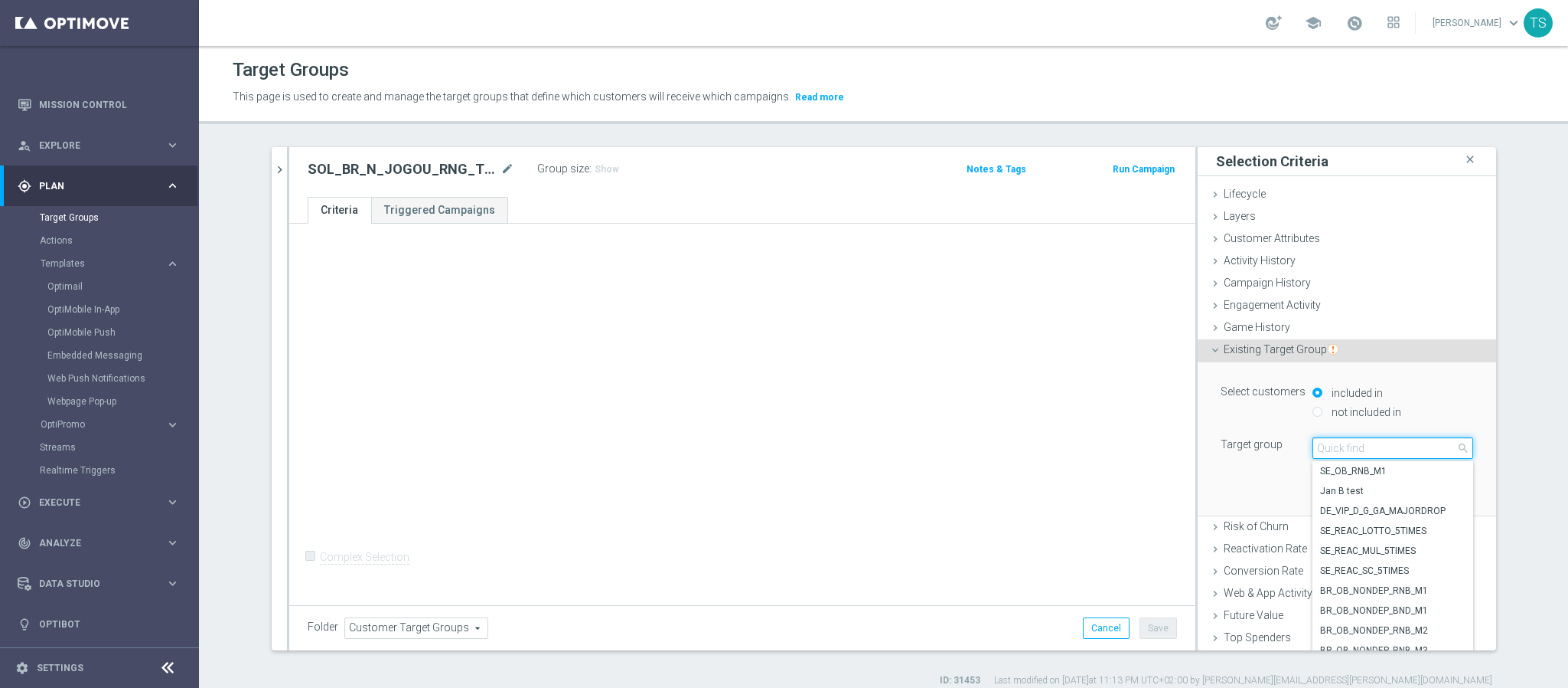
drag, startPoint x: 1378, startPoint y: 444, endPoint x: 1390, endPoint y: 439, distance: 13.0
click at [1380, 444] on input "search" at bounding box center [1393, 447] width 161 height 21
type input "sol_br"
click at [1398, 531] on span "SOL_BR_ALL_DEPOSITOR" at bounding box center [1393, 531] width 145 height 13
type input "SOL_BR_ALL_DEPOSITOR"
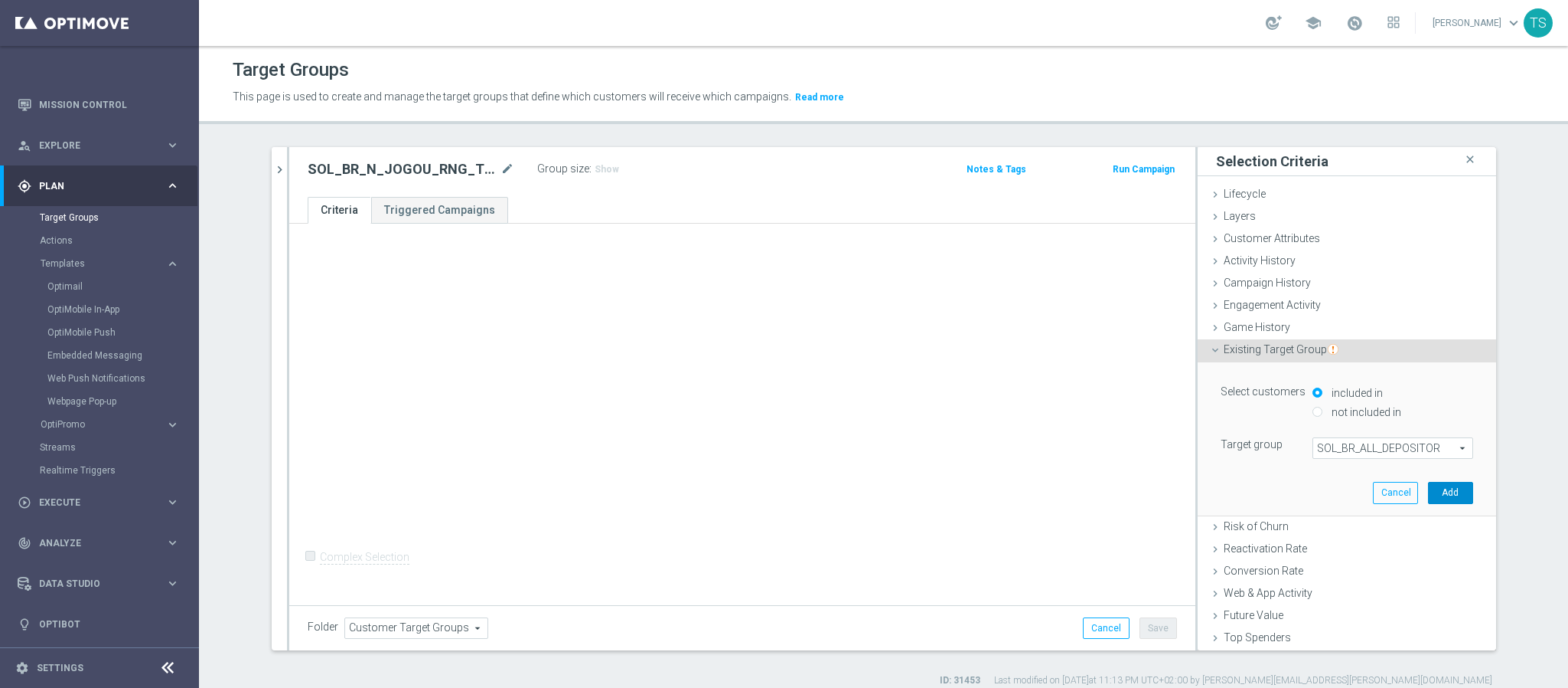
click at [1428, 488] on button "Add" at bounding box center [1451, 492] width 45 height 21
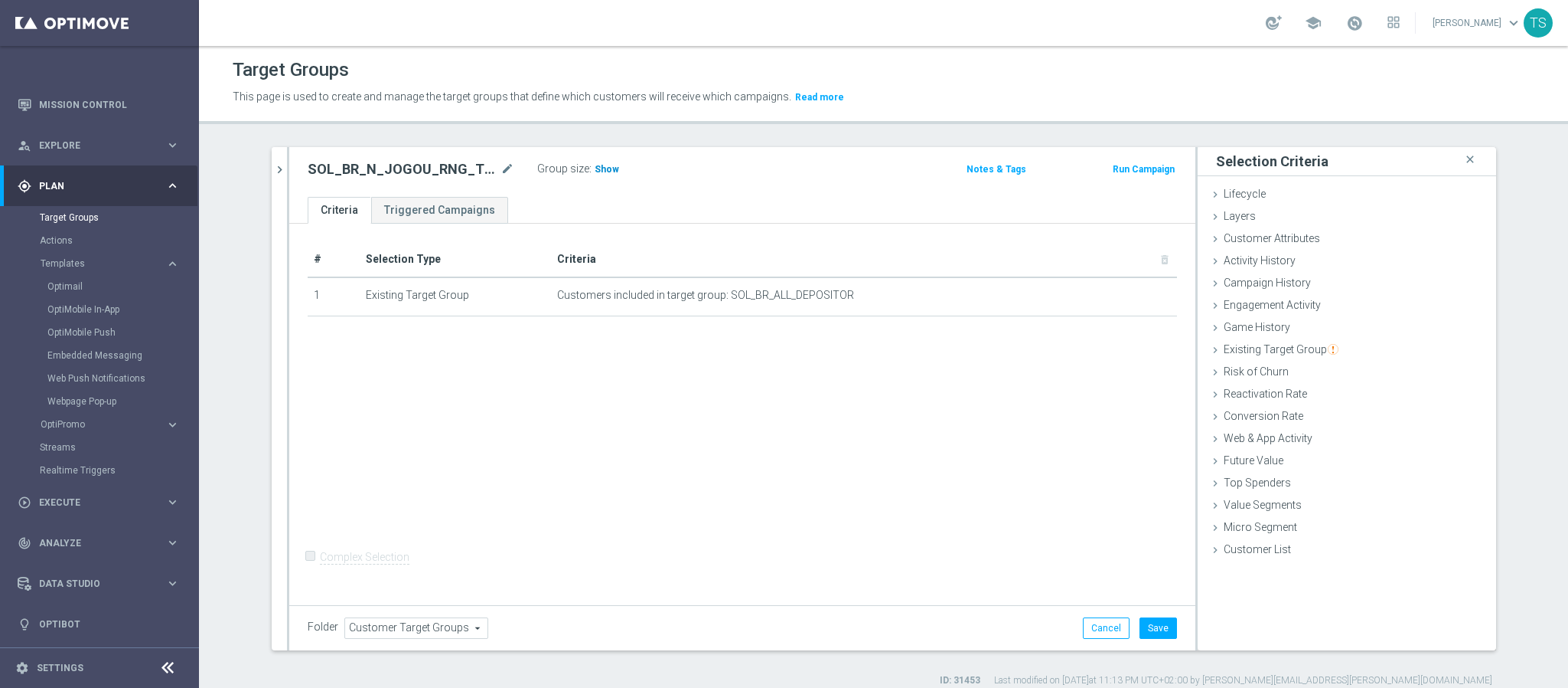
click at [605, 170] on span "Show" at bounding box center [606, 170] width 24 height 11
click at [1328, 347] on img "button" at bounding box center [1334, 349] width 11 height 11
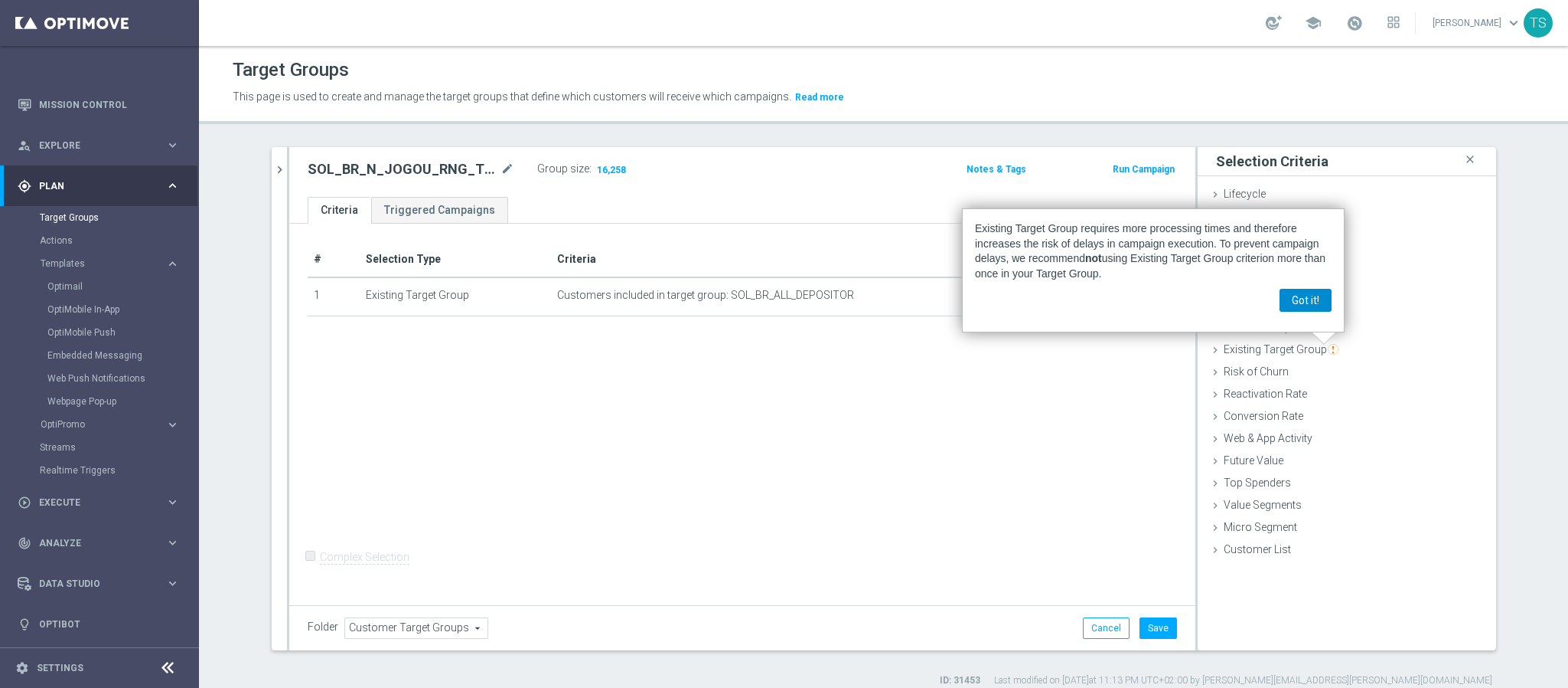
click at [1312, 311] on button "Got it!" at bounding box center [1305, 299] width 52 height 23
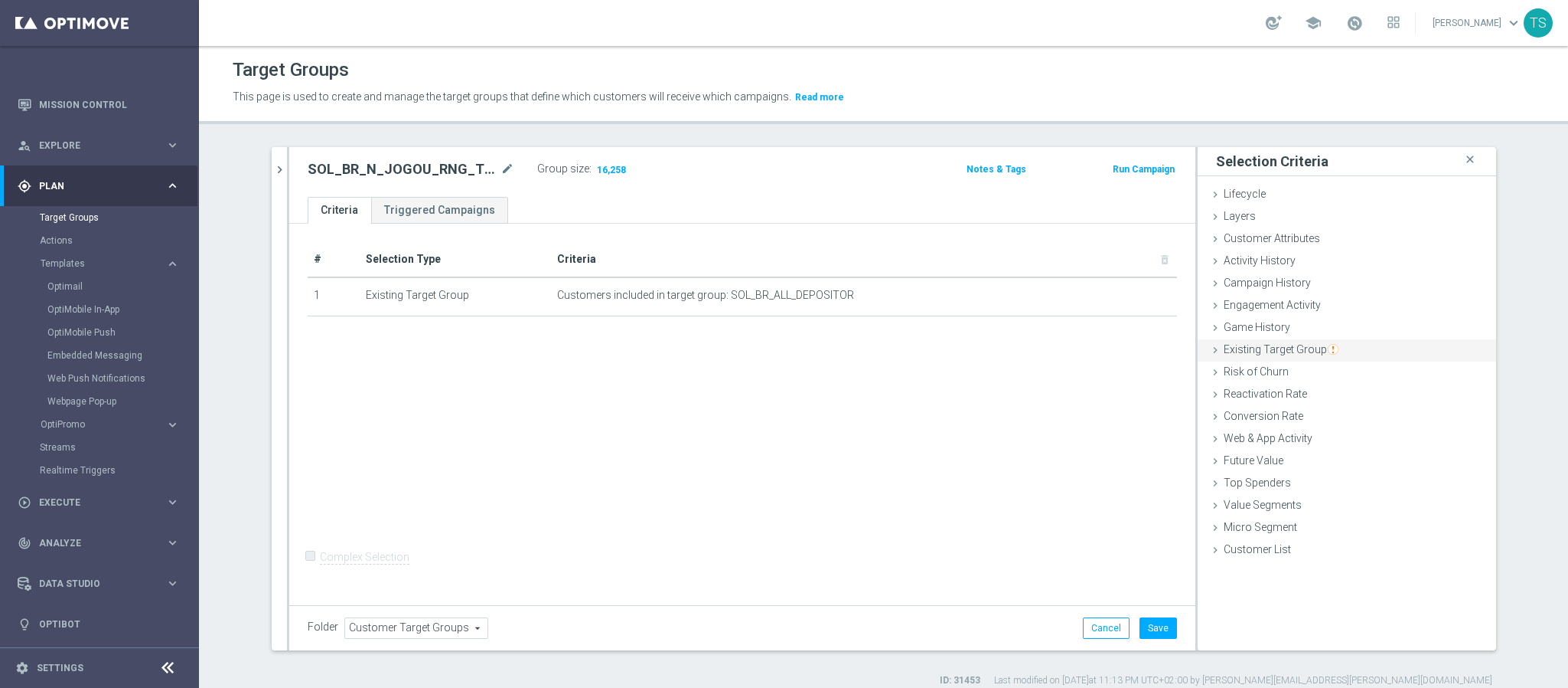
click at [1284, 346] on span "Existing Target Group" at bounding box center [1281, 349] width 115 height 13
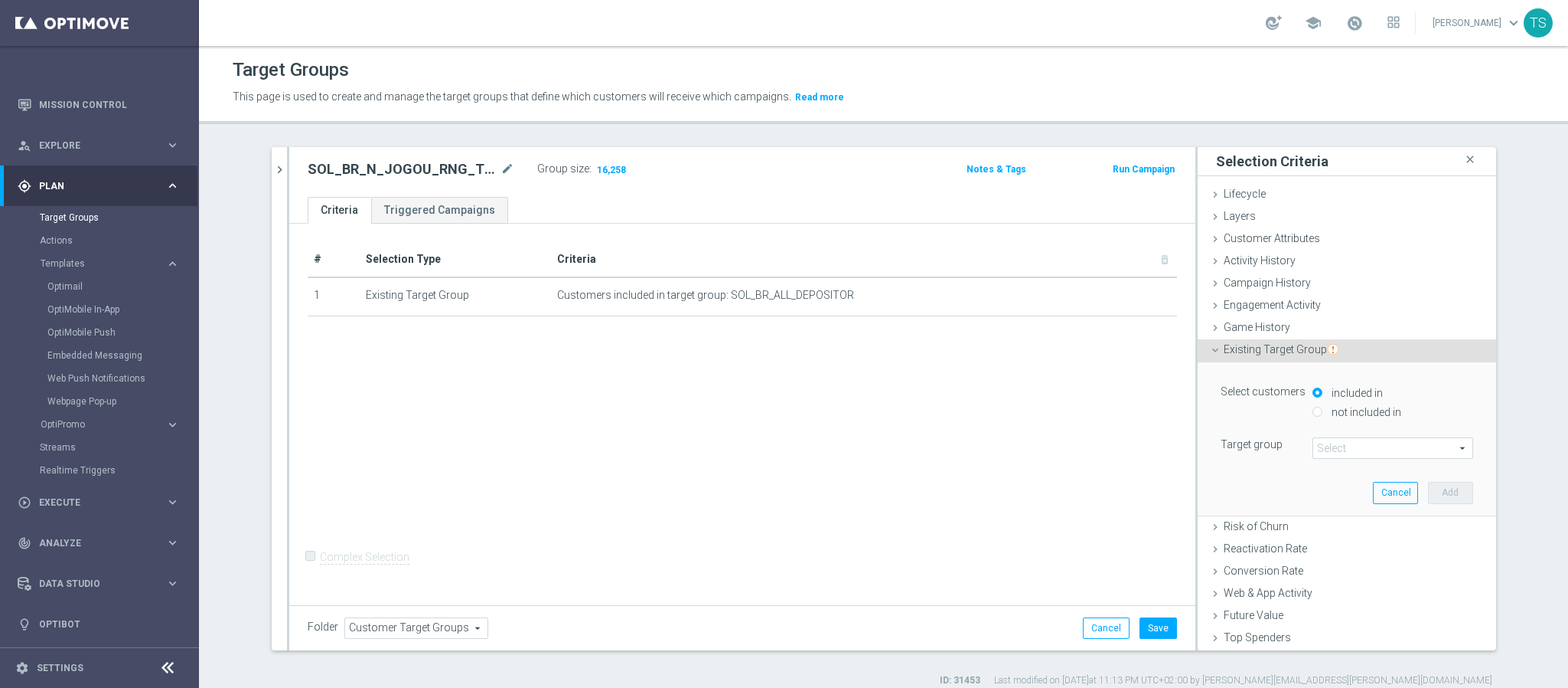
click at [1332, 407] on label "not included in" at bounding box center [1365, 412] width 73 height 14
click at [1323, 407] on input "not included in" at bounding box center [1317, 411] width 10 height 10
radio input "true"
click at [1337, 450] on span at bounding box center [1393, 447] width 159 height 20
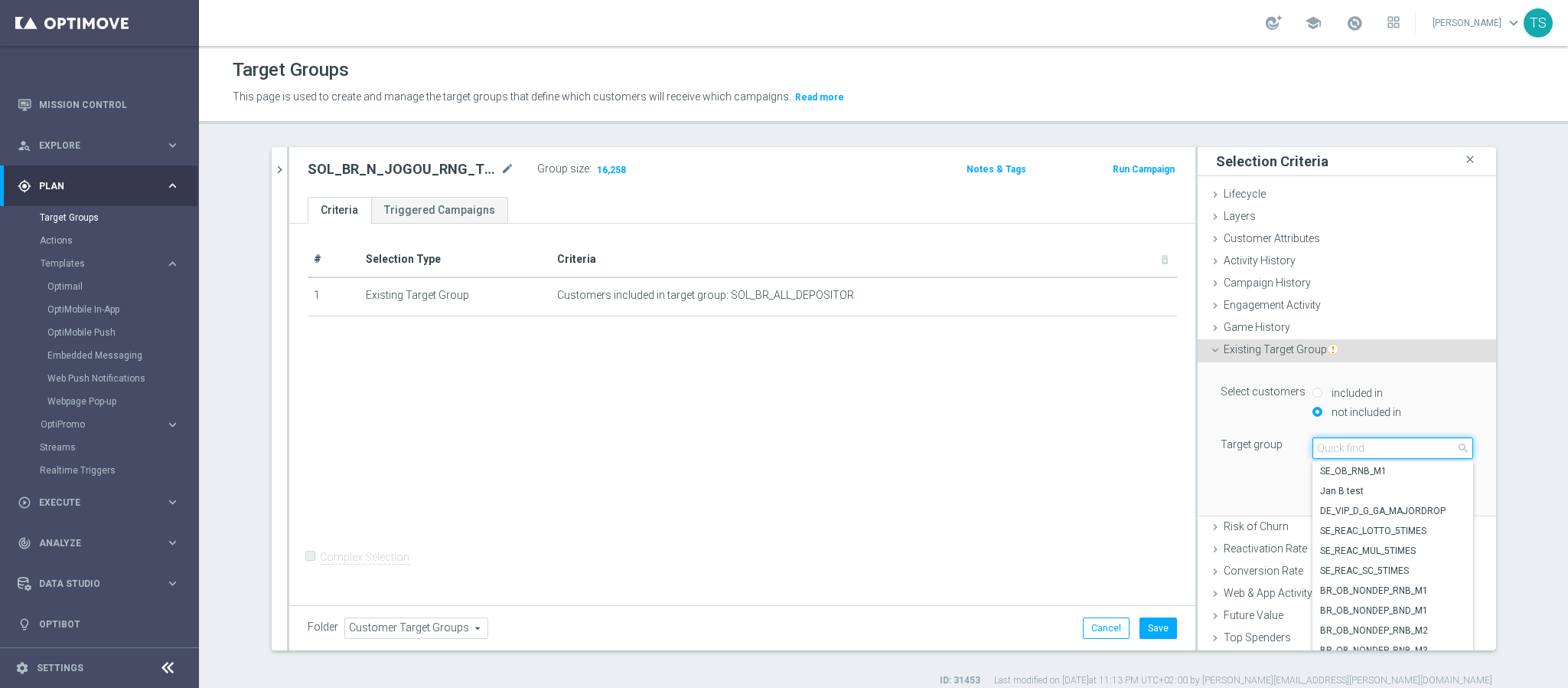
click at [1362, 446] on input "search" at bounding box center [1393, 447] width 161 height 21
type input "turbo"
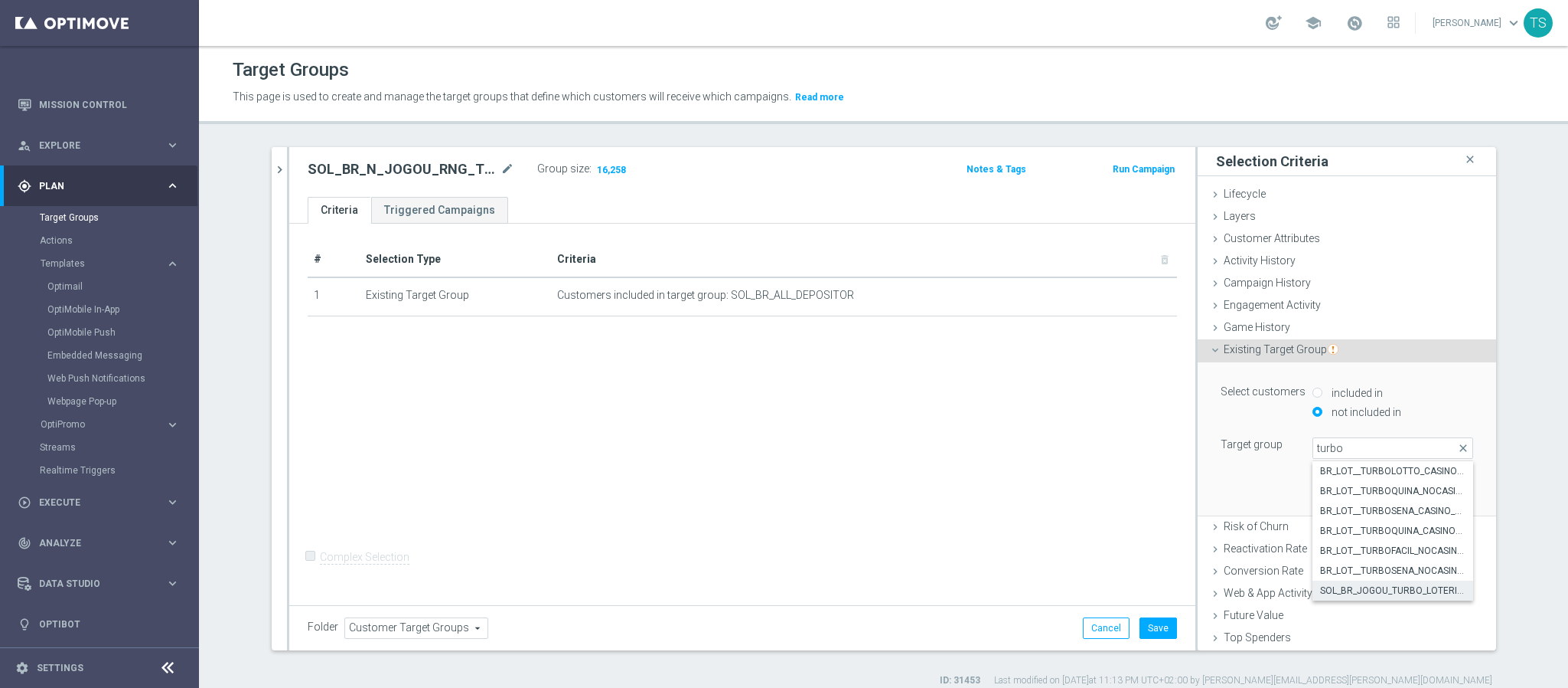
click at [1387, 596] on span "SOL_BR_JOGOU_TURBO_LOTERIAS" at bounding box center [1393, 591] width 145 height 13
type input "SOL_BR_JOGOU_TURBO_LOTERIAS"
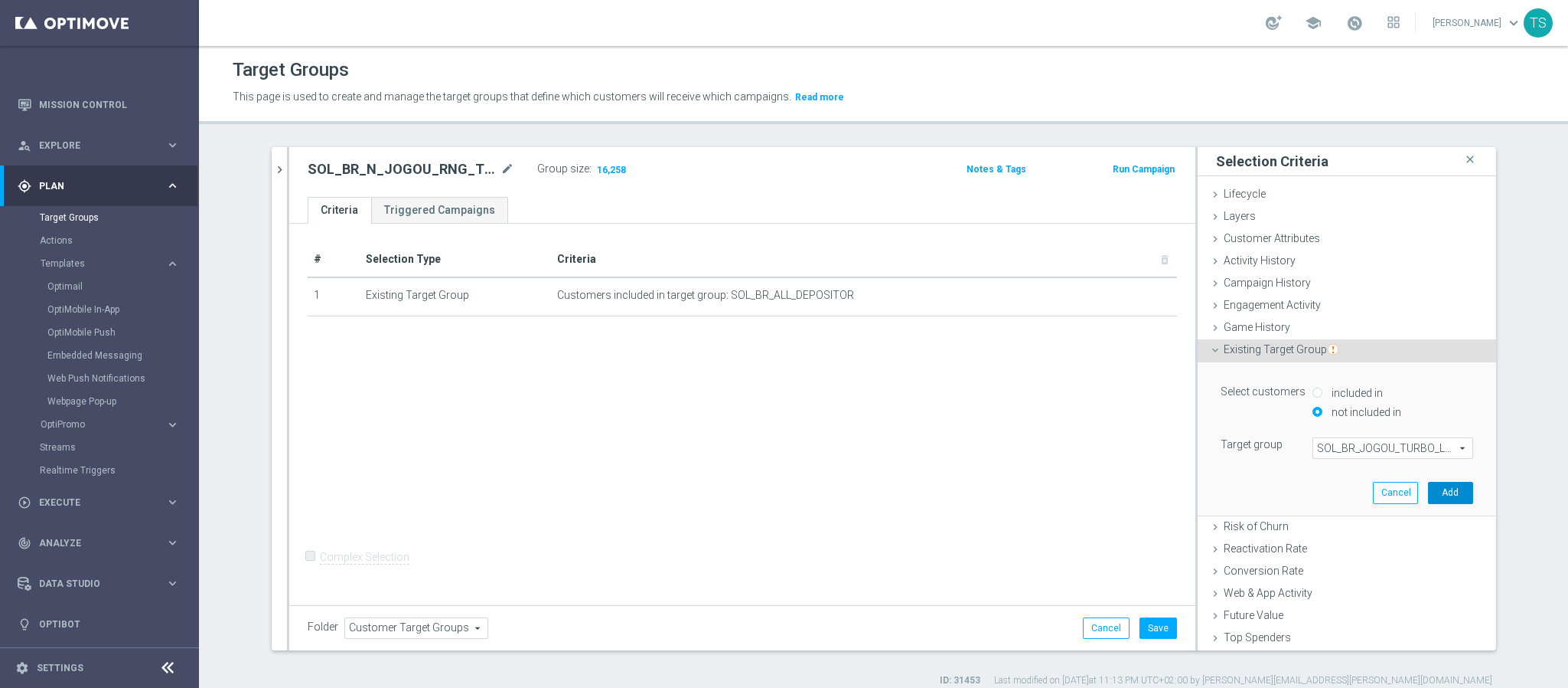
click at [1428, 502] on button "Add" at bounding box center [1451, 492] width 45 height 21
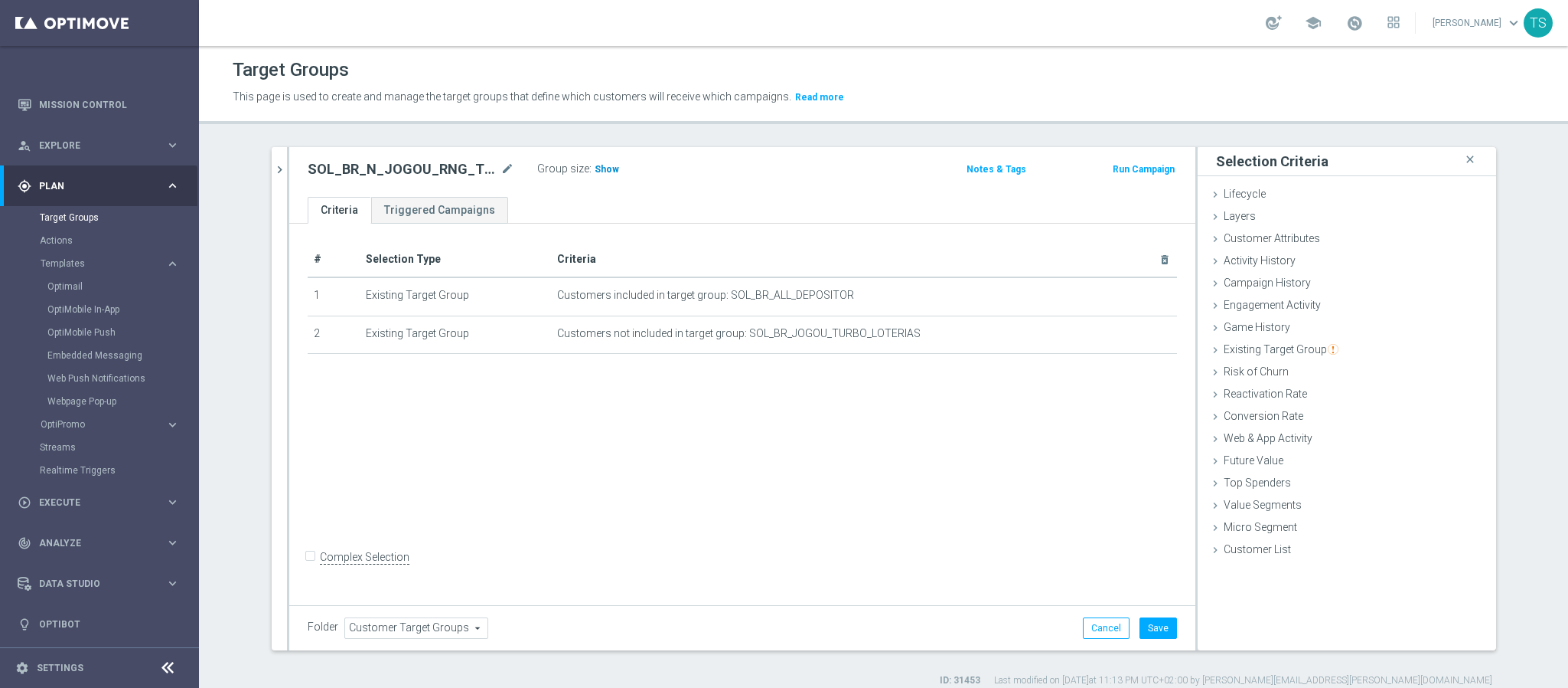
click at [595, 169] on span "Show" at bounding box center [606, 170] width 24 height 11
click at [1147, 629] on button "Save" at bounding box center [1159, 628] width 38 height 21
click at [273, 170] on icon "chevron_right" at bounding box center [280, 170] width 15 height 15
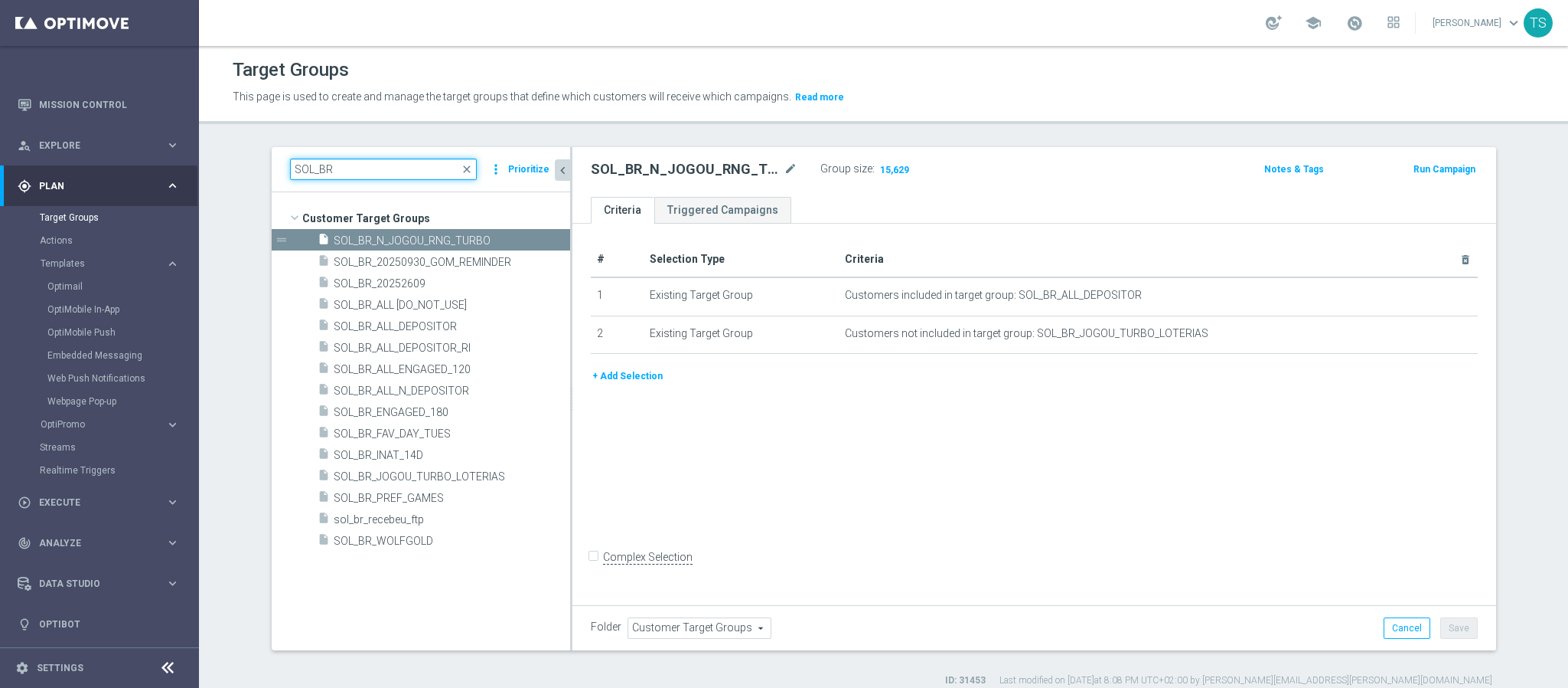
click at [381, 167] on input "SOL_BR" at bounding box center [383, 169] width 187 height 21
click at [370, 169] on input "SOL_BR" at bounding box center [383, 169] width 187 height 21
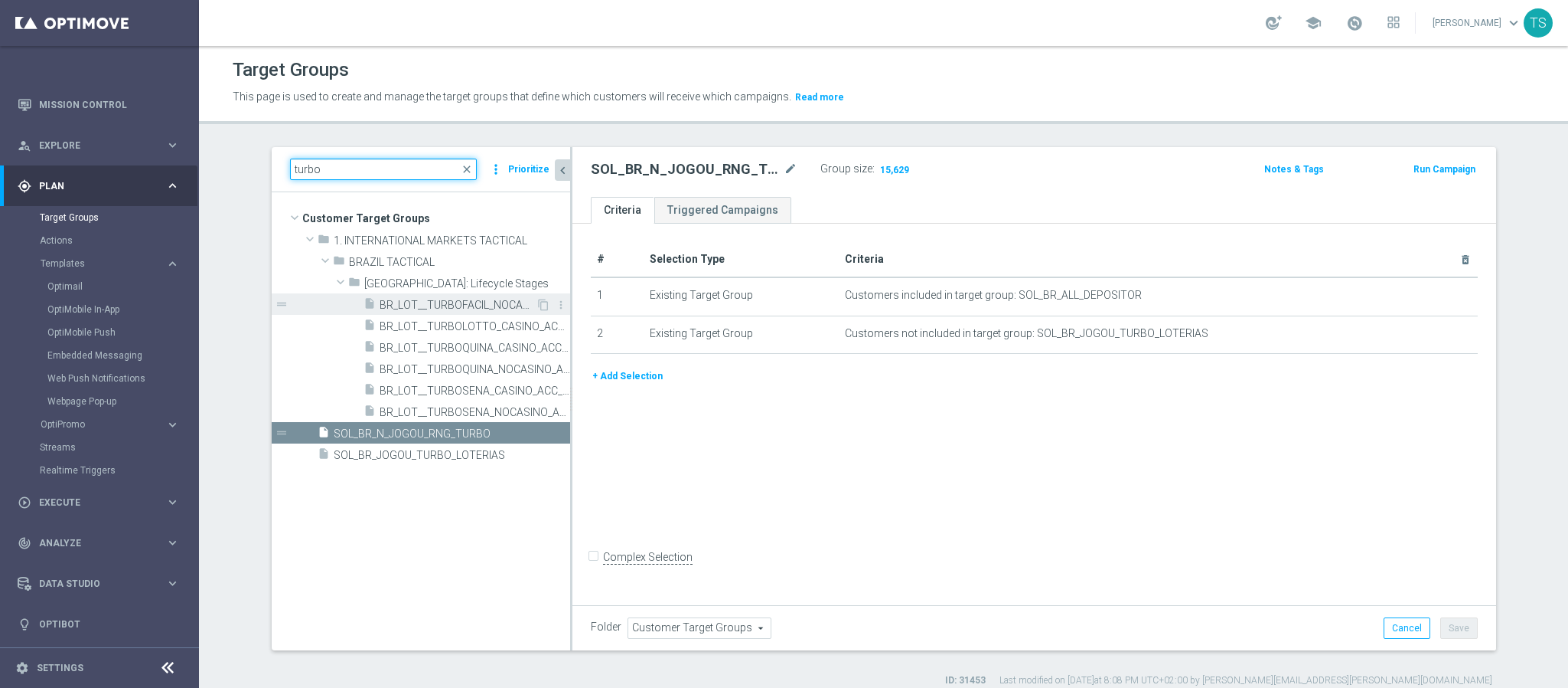
type input "turbo"
click at [455, 303] on span "BR_LOT__TURBOFACIL_NOCASINO_ACC__ALL_EMA_T&T_LT" at bounding box center [458, 305] width 156 height 13
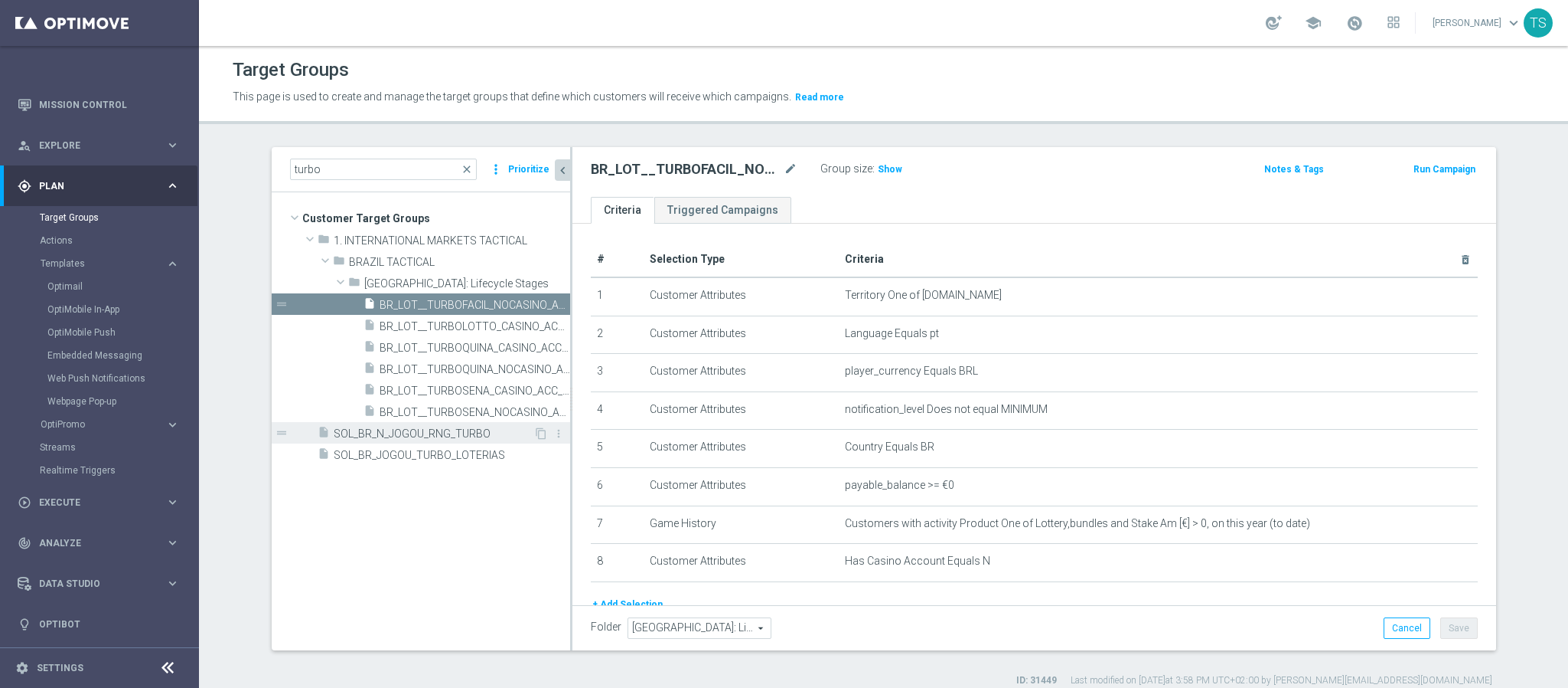
click at [433, 437] on span "SOL_BR_N_JOGOU_RNG_TURBO" at bounding box center [434, 434] width 200 height 13
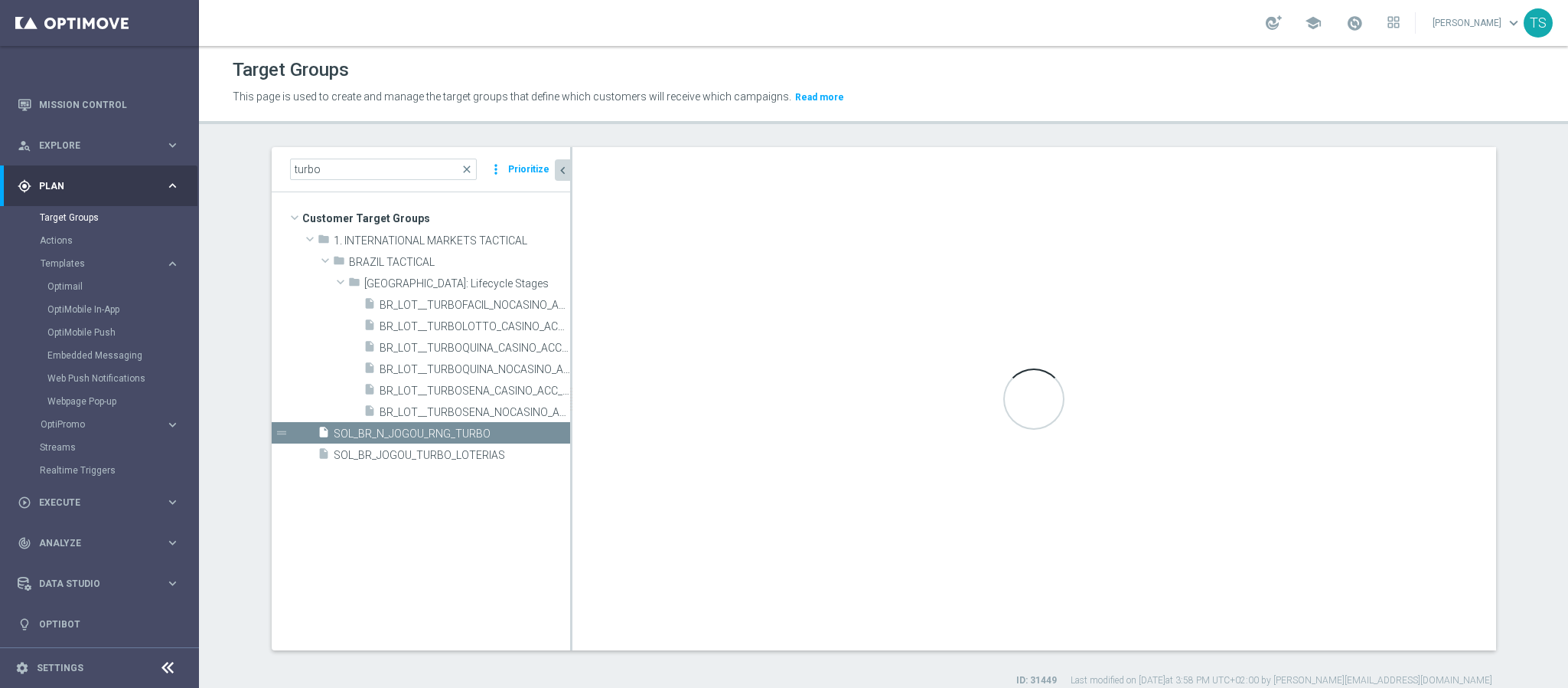
type input "Customer Target Groups"
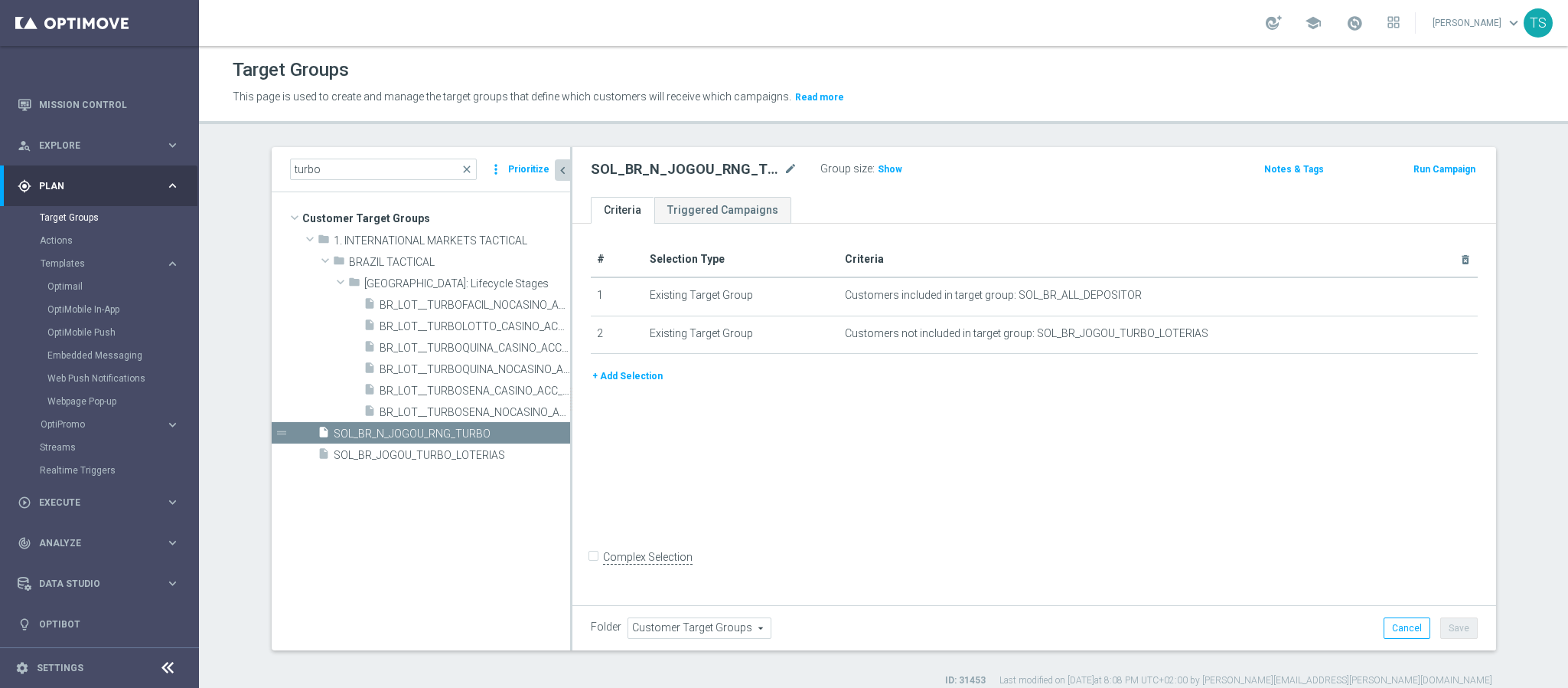
click at [637, 364] on div "# Selection Type Criteria delete_forever 1 Existing Target Group Customers incl…" at bounding box center [1034, 305] width 910 height 126
click at [634, 384] on button "+ Add Selection" at bounding box center [627, 376] width 73 height 17
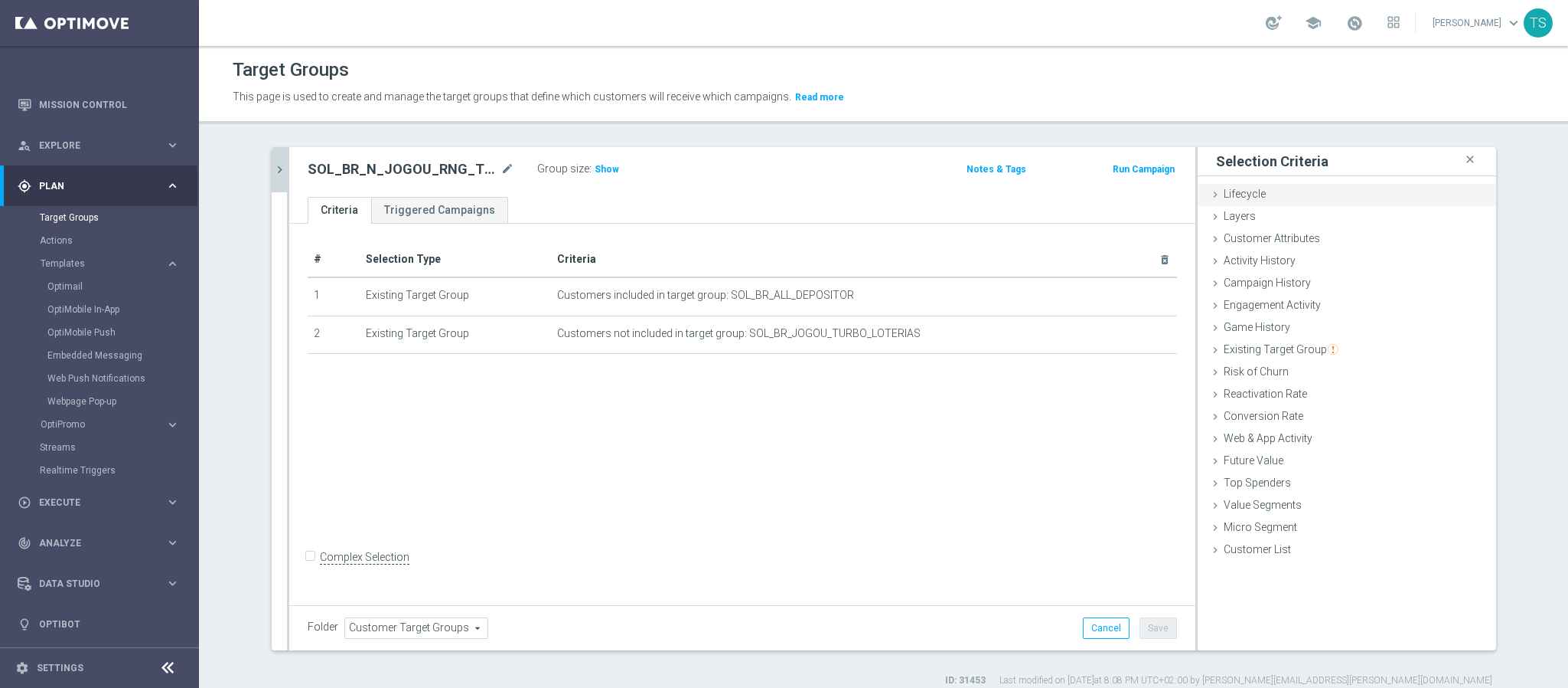
click at [1287, 193] on div "Lifecycle done" at bounding box center [1347, 195] width 298 height 23
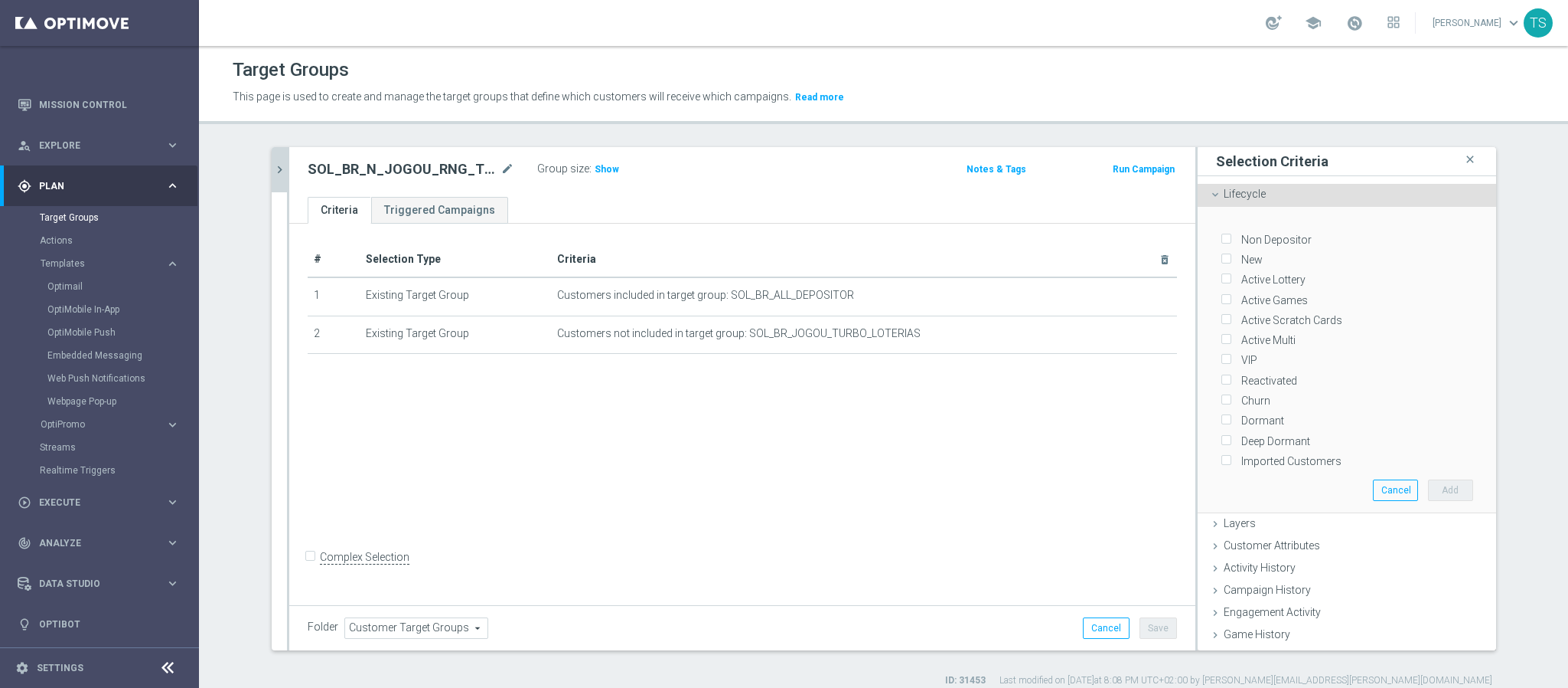
click at [1221, 297] on input "Active Games" at bounding box center [1226, 299] width 10 height 10
checkbox input "true"
click at [1221, 321] on input "Active Scratch Cards" at bounding box center [1226, 321] width 10 height 10
checkbox input "true"
click at [1221, 335] on input "Active Multi" at bounding box center [1226, 340] width 10 height 10
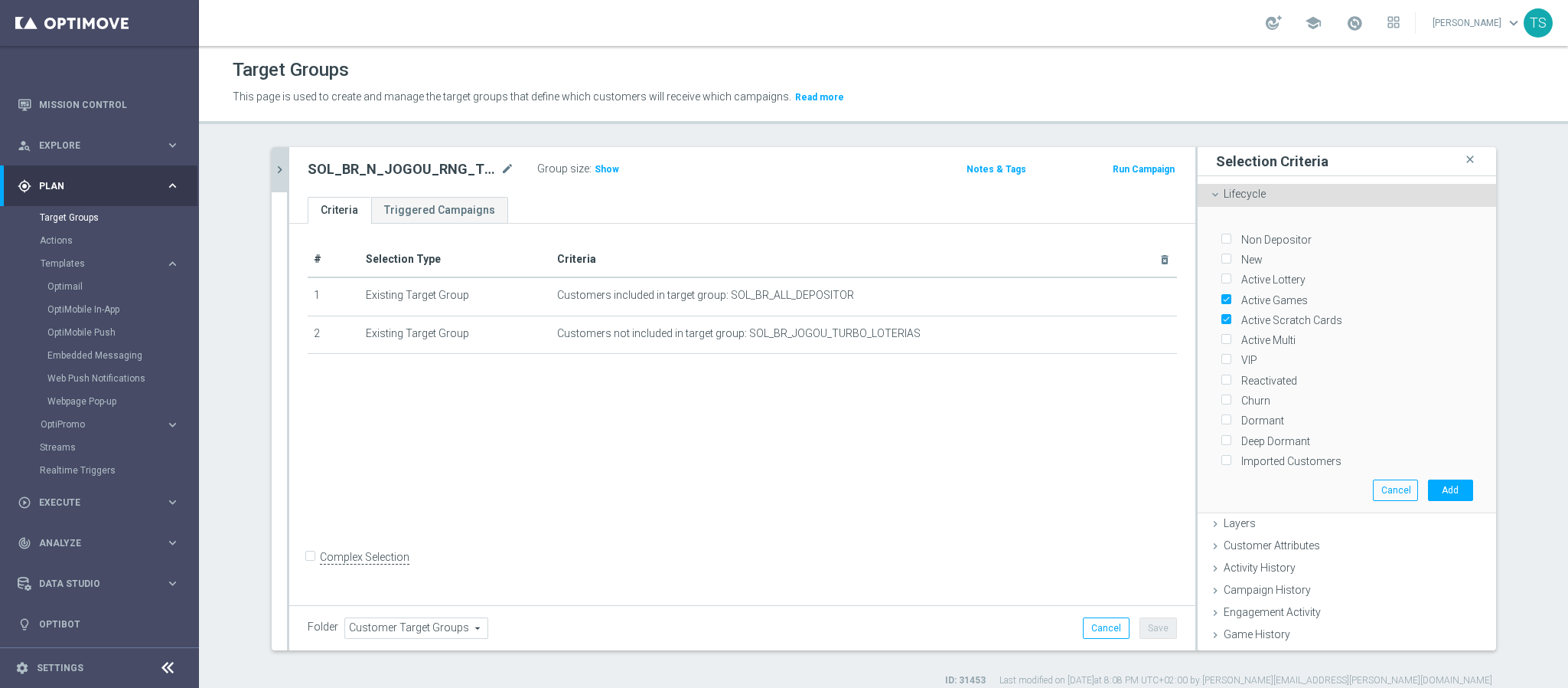
checkbox input "true"
click at [1221, 278] on input "Active Lottery" at bounding box center [1226, 280] width 10 height 10
checkbox input "true"
click at [1428, 489] on button "Add" at bounding box center [1451, 489] width 45 height 21
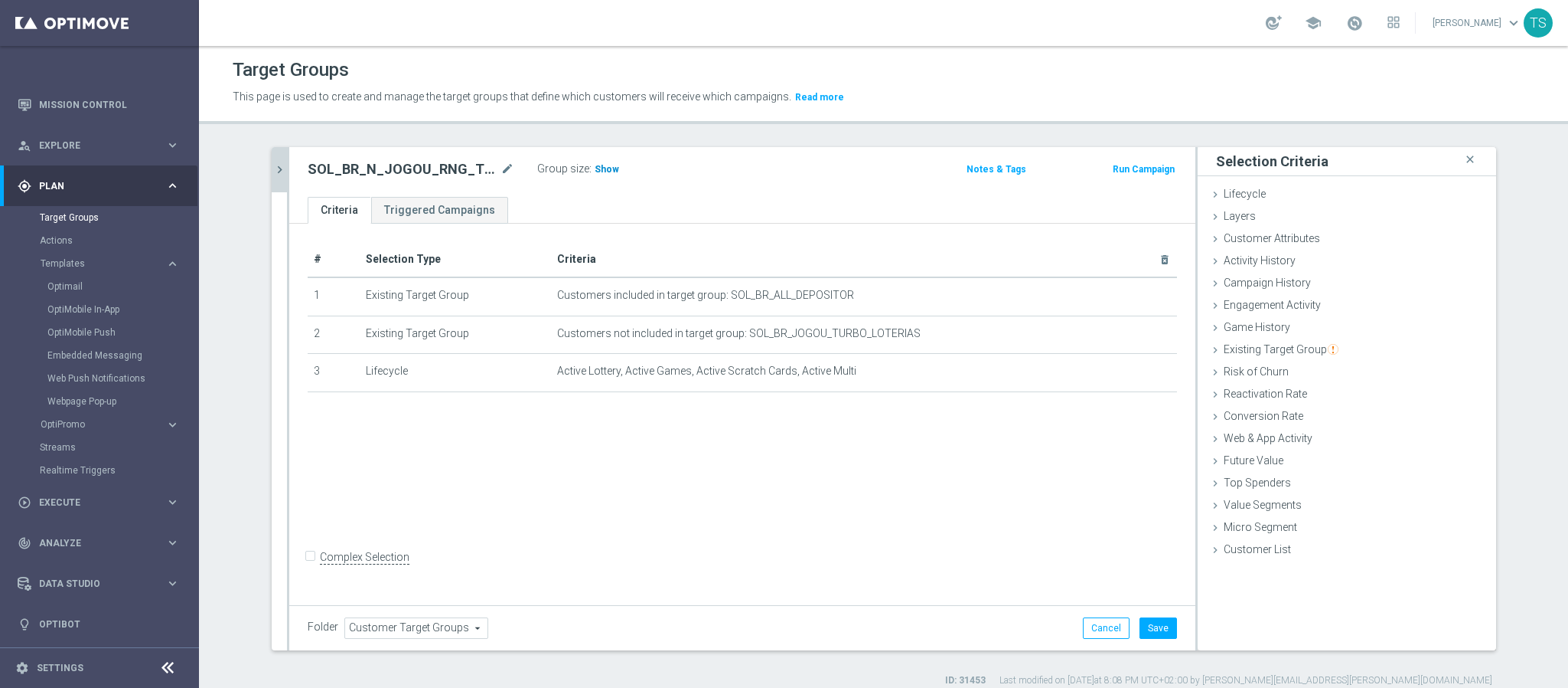
click at [604, 164] on span "Show" at bounding box center [606, 170] width 24 height 11
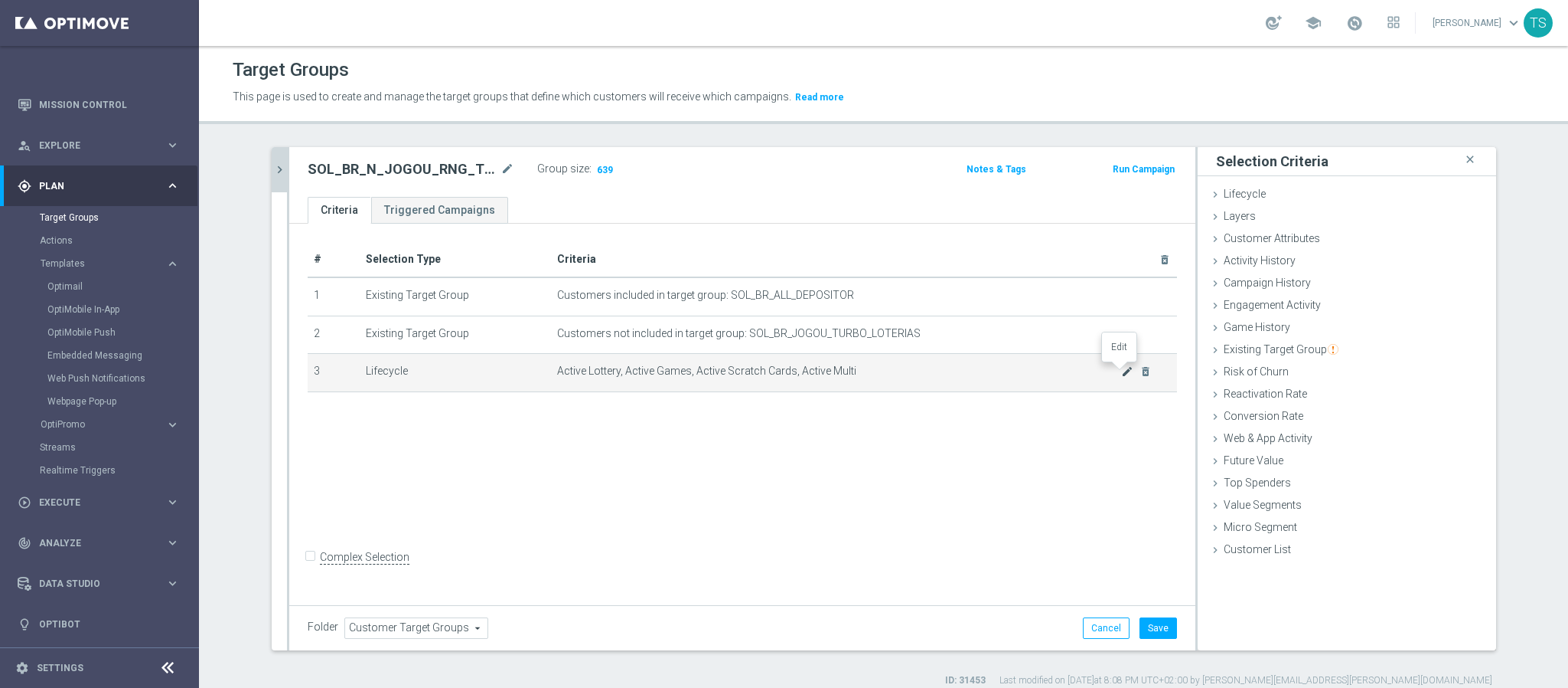
click at [1121, 374] on icon "mode_edit" at bounding box center [1127, 371] width 13 height 13
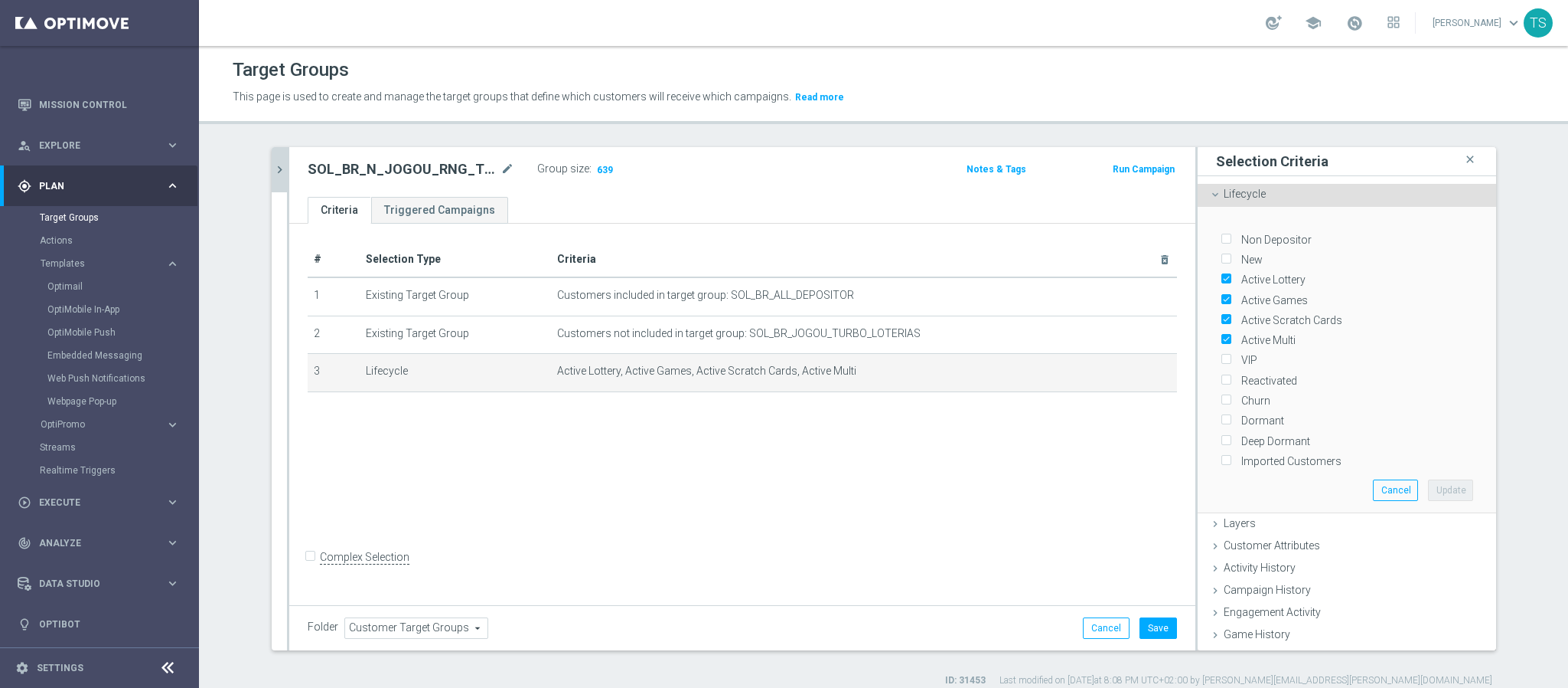
click at [1236, 333] on label "Active Multi" at bounding box center [1266, 340] width 59 height 14
click at [1221, 335] on input "Active Multi" at bounding box center [1226, 340] width 10 height 10
checkbox input "false"
click at [1221, 316] on input "Active Scratch Cards" at bounding box center [1226, 321] width 10 height 10
checkbox input "false"
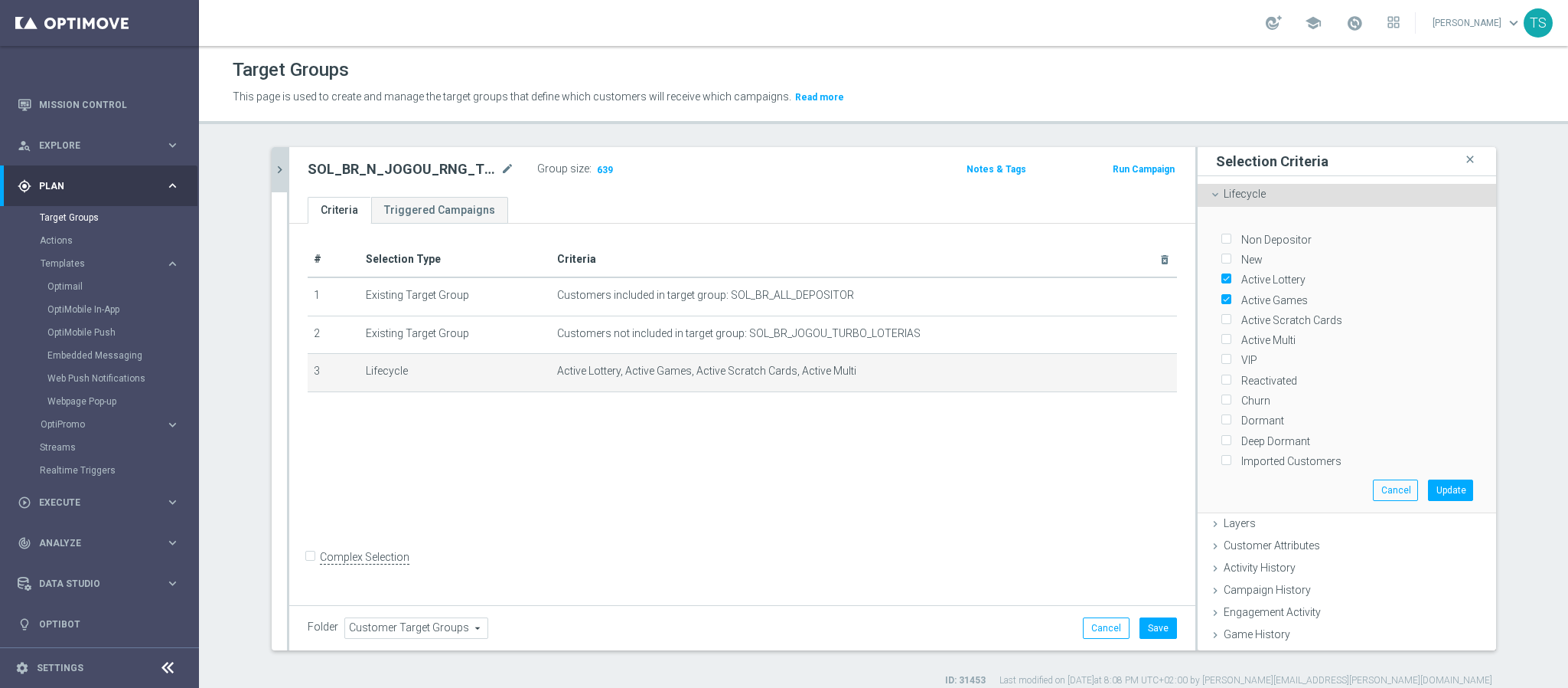
drag, startPoint x: 1223, startPoint y: 296, endPoint x: 1213, endPoint y: 277, distance: 21.5
click at [1222, 295] on div "Active Games" at bounding box center [1347, 296] width 252 height 20
click at [1221, 276] on input "Active Lottery" at bounding box center [1226, 280] width 10 height 10
checkbox input "false"
click at [1373, 487] on button "Cancel" at bounding box center [1396, 489] width 45 height 21
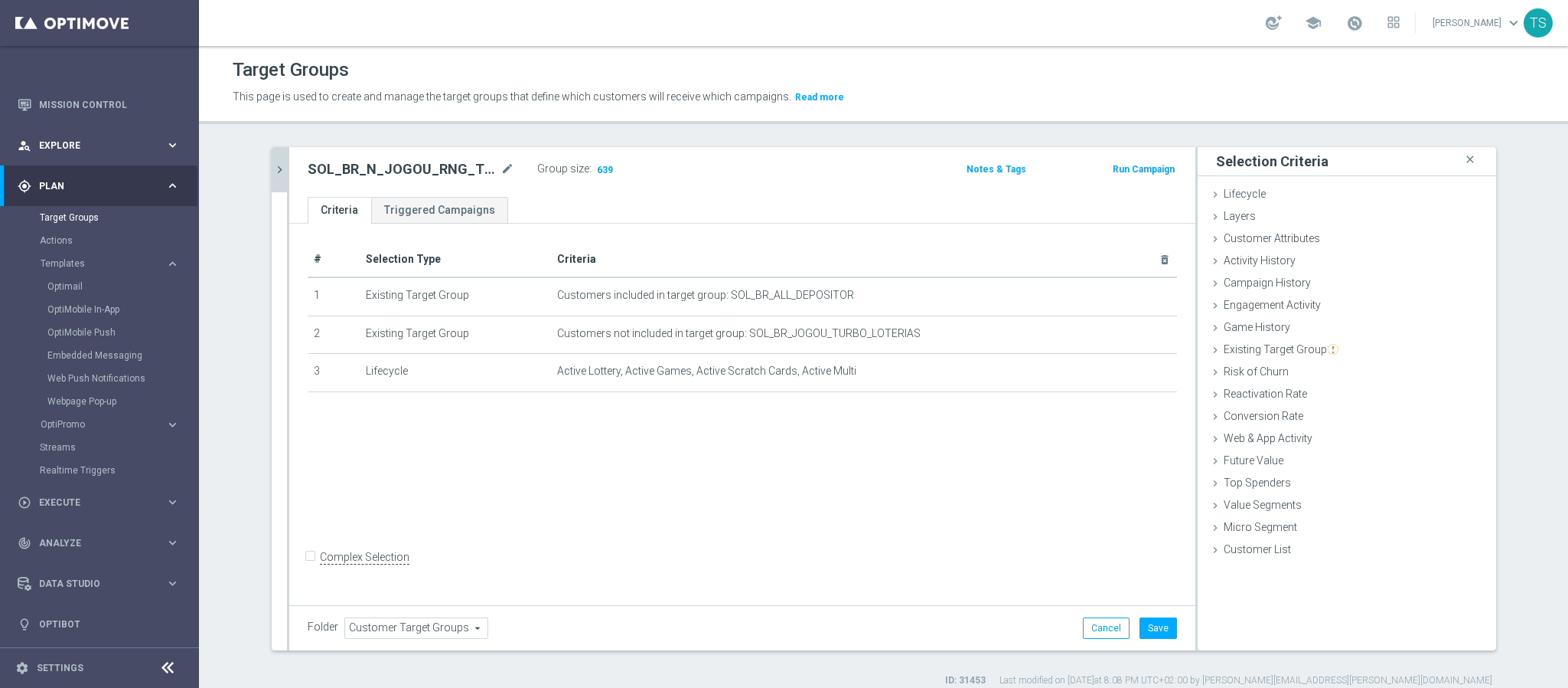
click at [109, 134] on div "person_search Explore keyboard_arrow_right" at bounding box center [98, 145] width 198 height 41
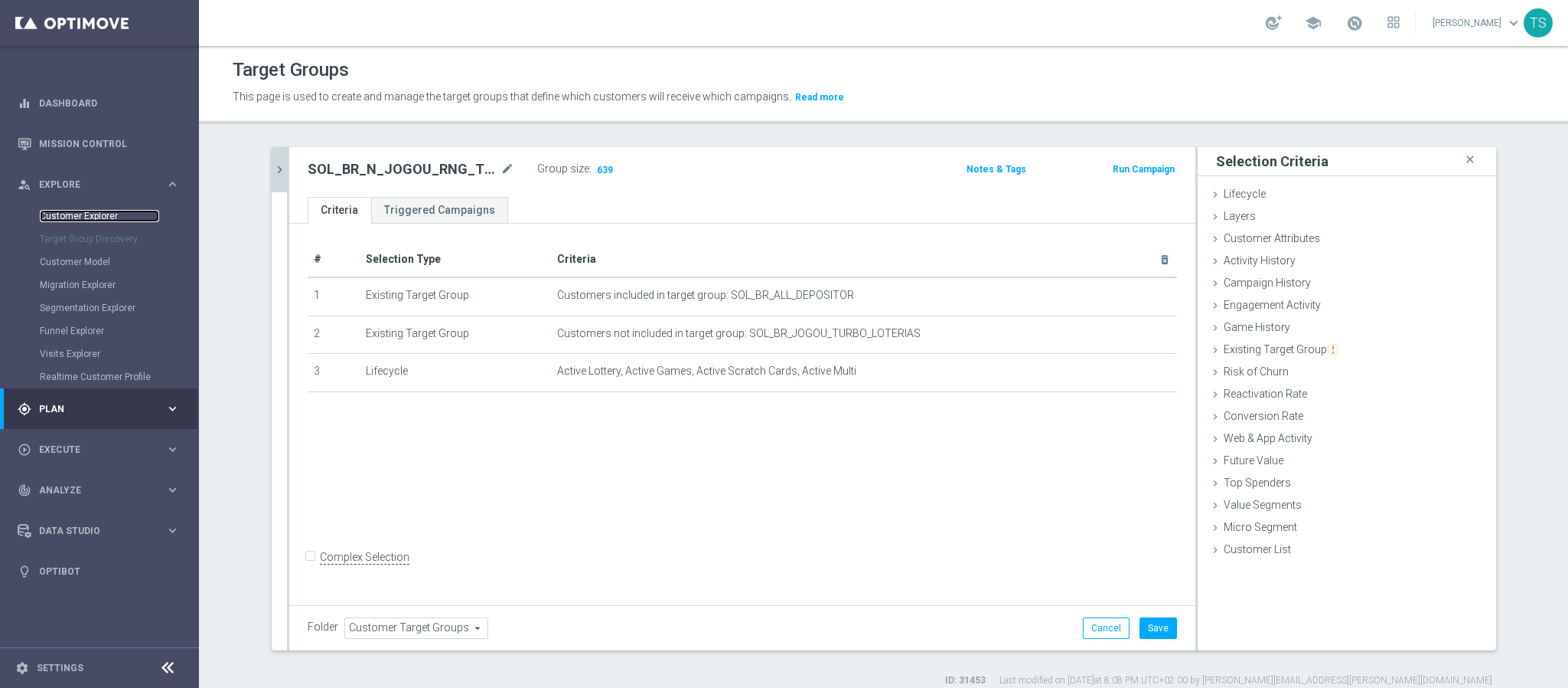
click at [108, 212] on link "Customer Explorer" at bounding box center [99, 216] width 120 height 13
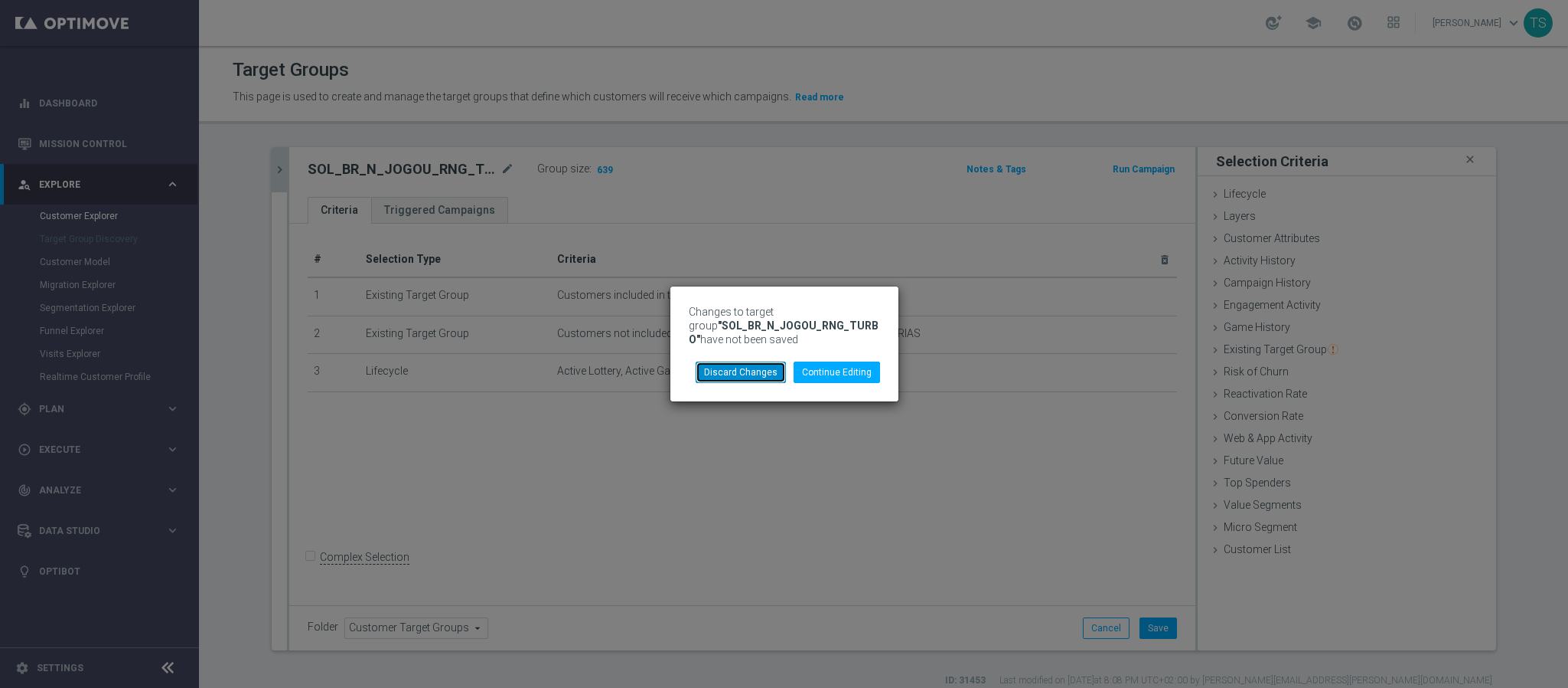
click at [759, 379] on button "Discard Changes" at bounding box center [741, 371] width 91 height 21
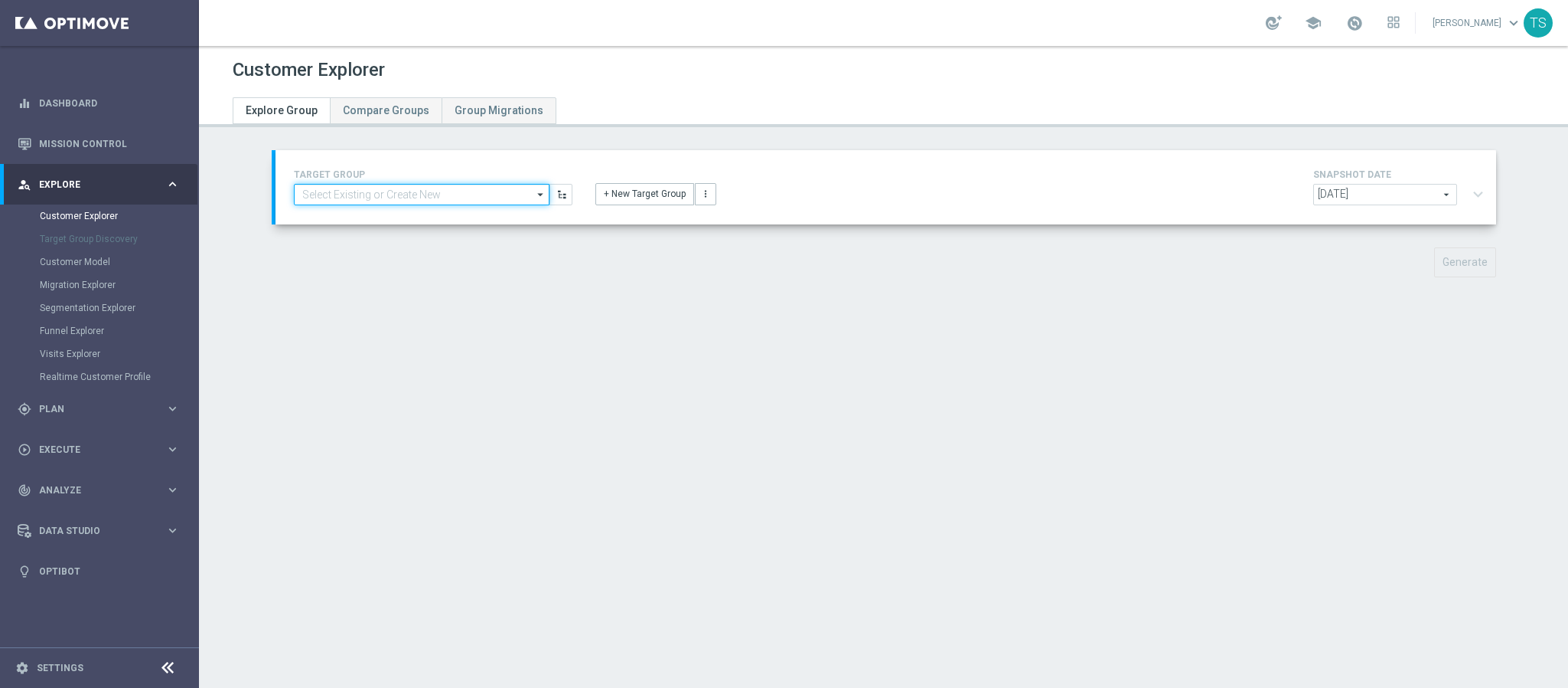
click at [443, 194] on input at bounding box center [421, 194] width 255 height 21
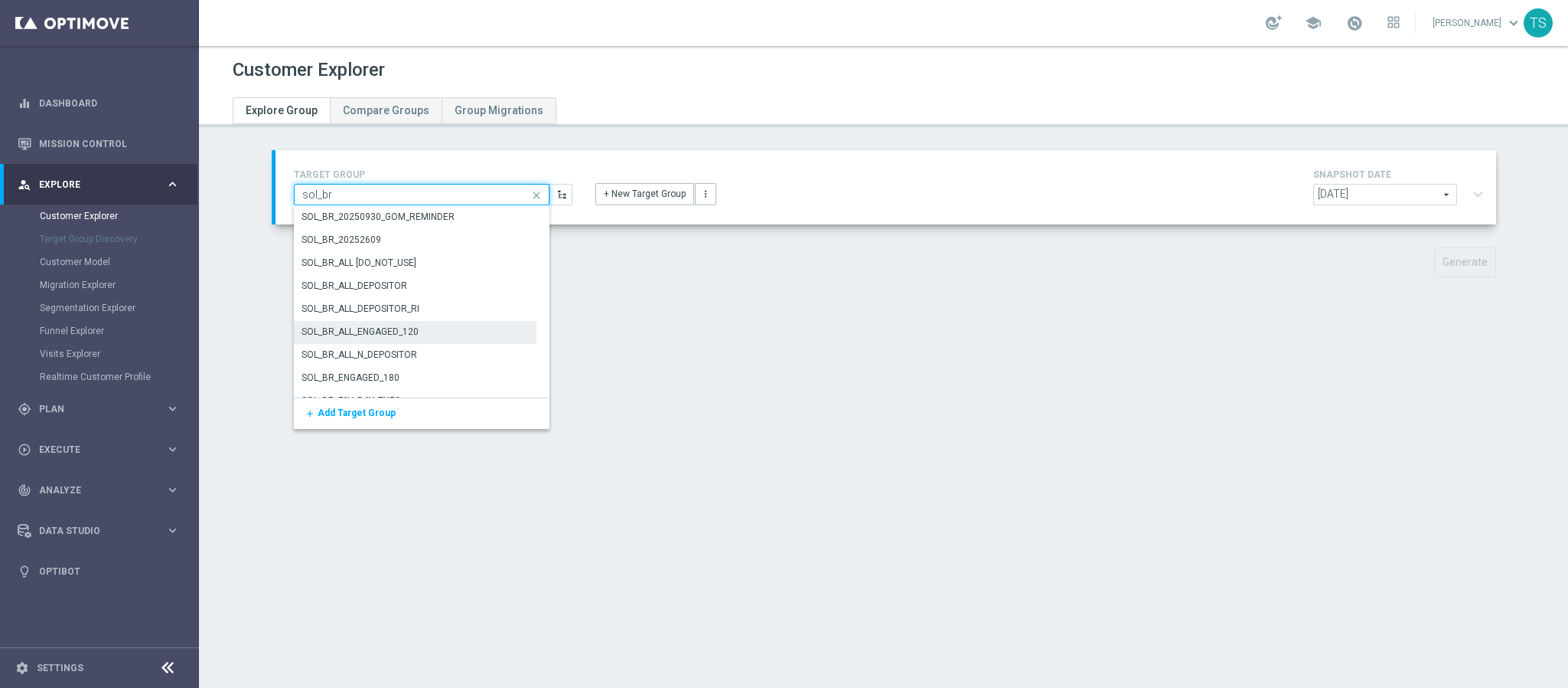
scroll to position [152, 0]
type input "sol_br"
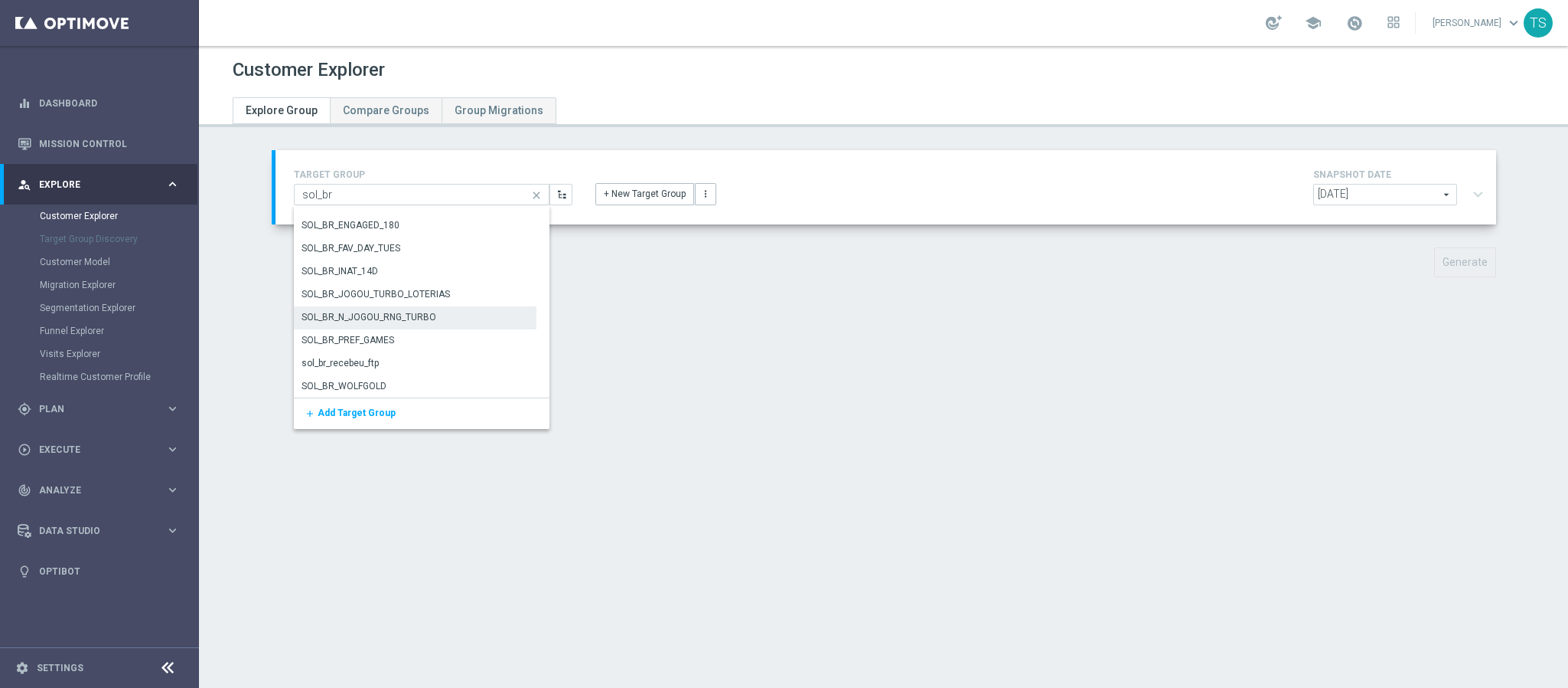
click at [455, 314] on div "SOL_BR_N_JOGOU_RNG_TURBO" at bounding box center [415, 317] width 243 height 21
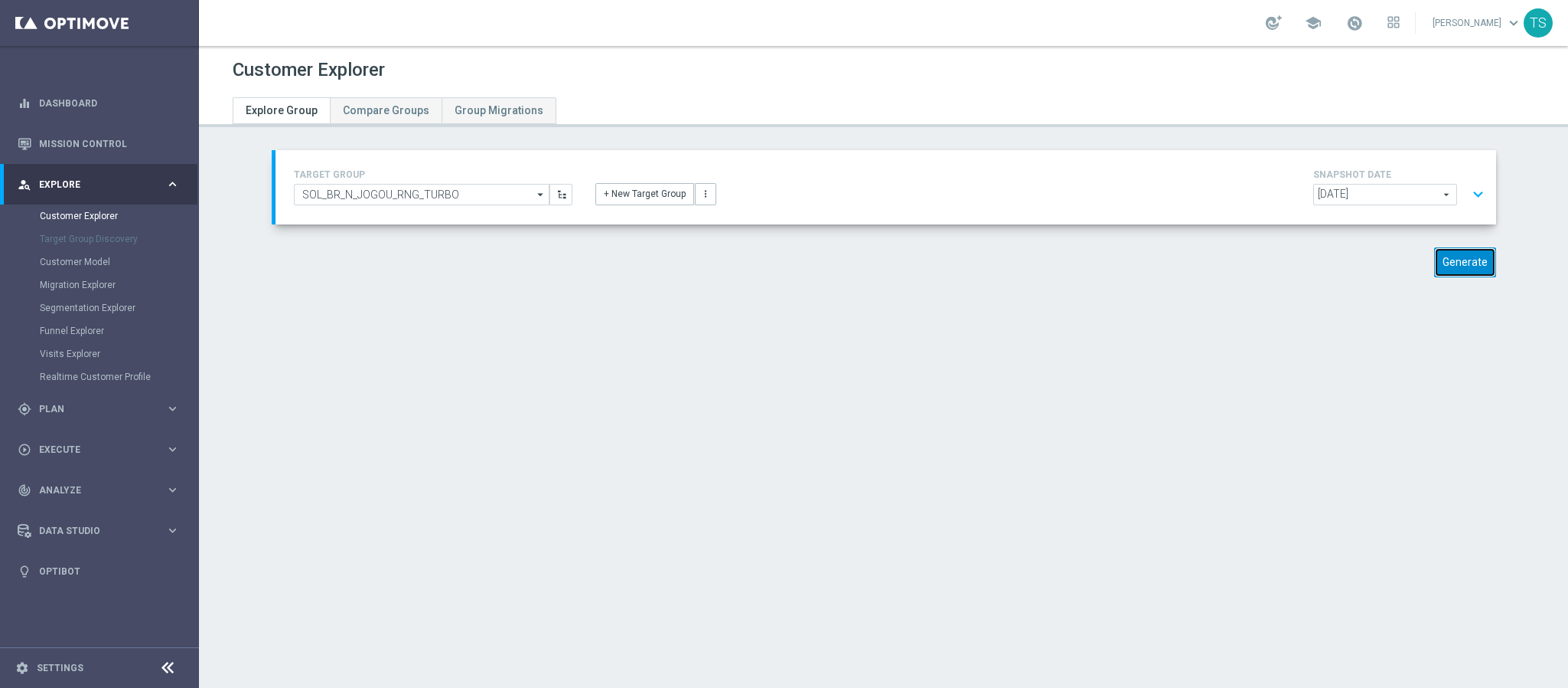
click at [1450, 249] on button "Generate" at bounding box center [1465, 262] width 62 height 30
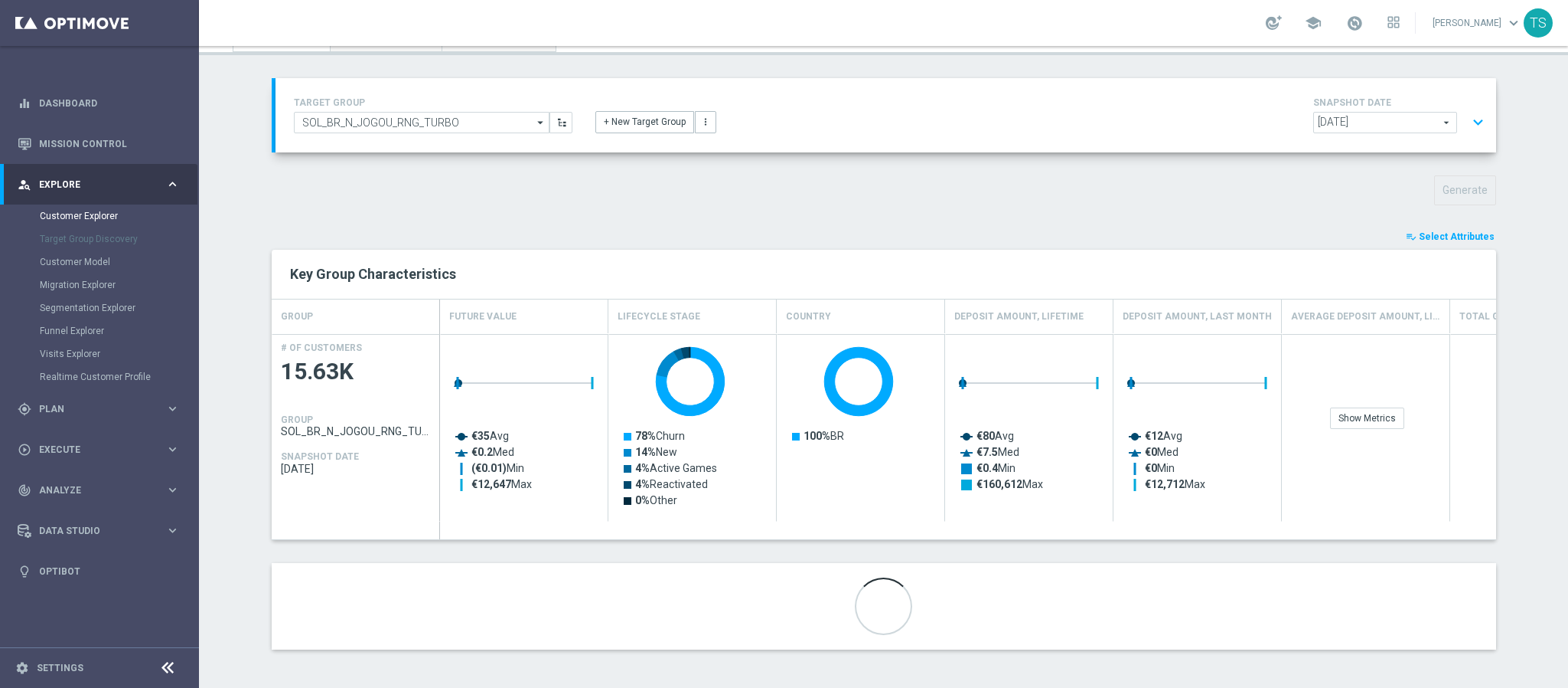
click at [1458, 231] on span "Select Attributes" at bounding box center [1456, 237] width 76 height 11
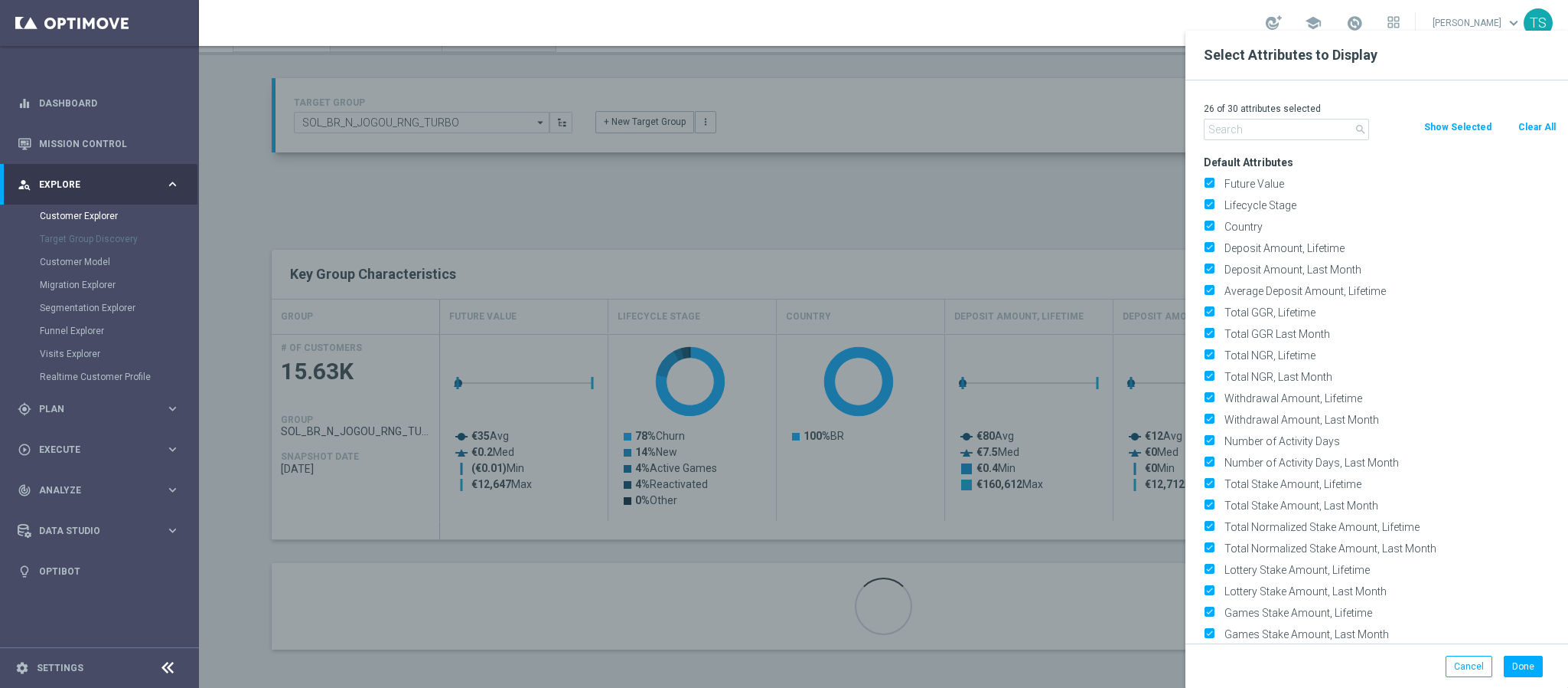
click at [1313, 133] on input "text" at bounding box center [1287, 129] width 166 height 21
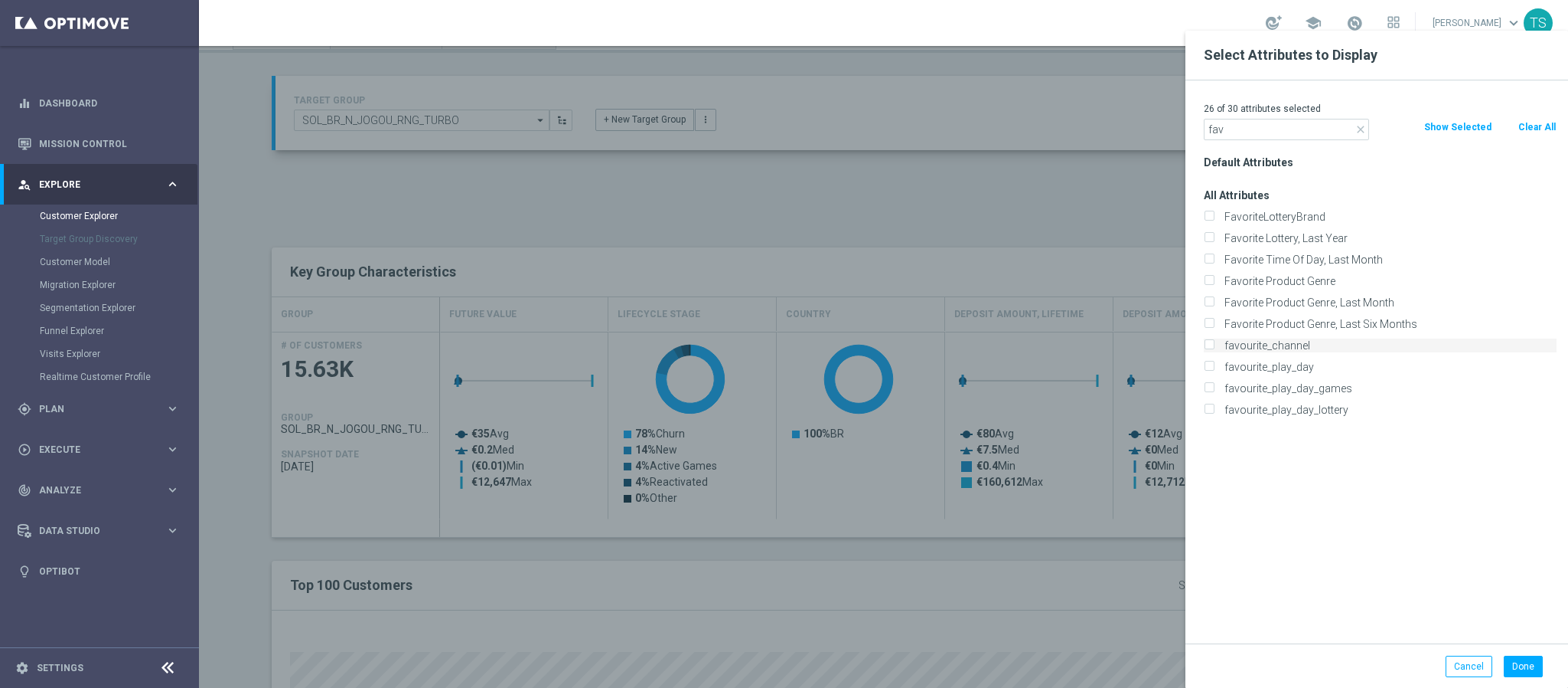
type input "fav"
click at [1211, 345] on input "favourite_channel" at bounding box center [1209, 347] width 10 height 10
checkbox input "true"
drag, startPoint x: 1262, startPoint y: 134, endPoint x: 1020, endPoint y: 163, distance: 243.7
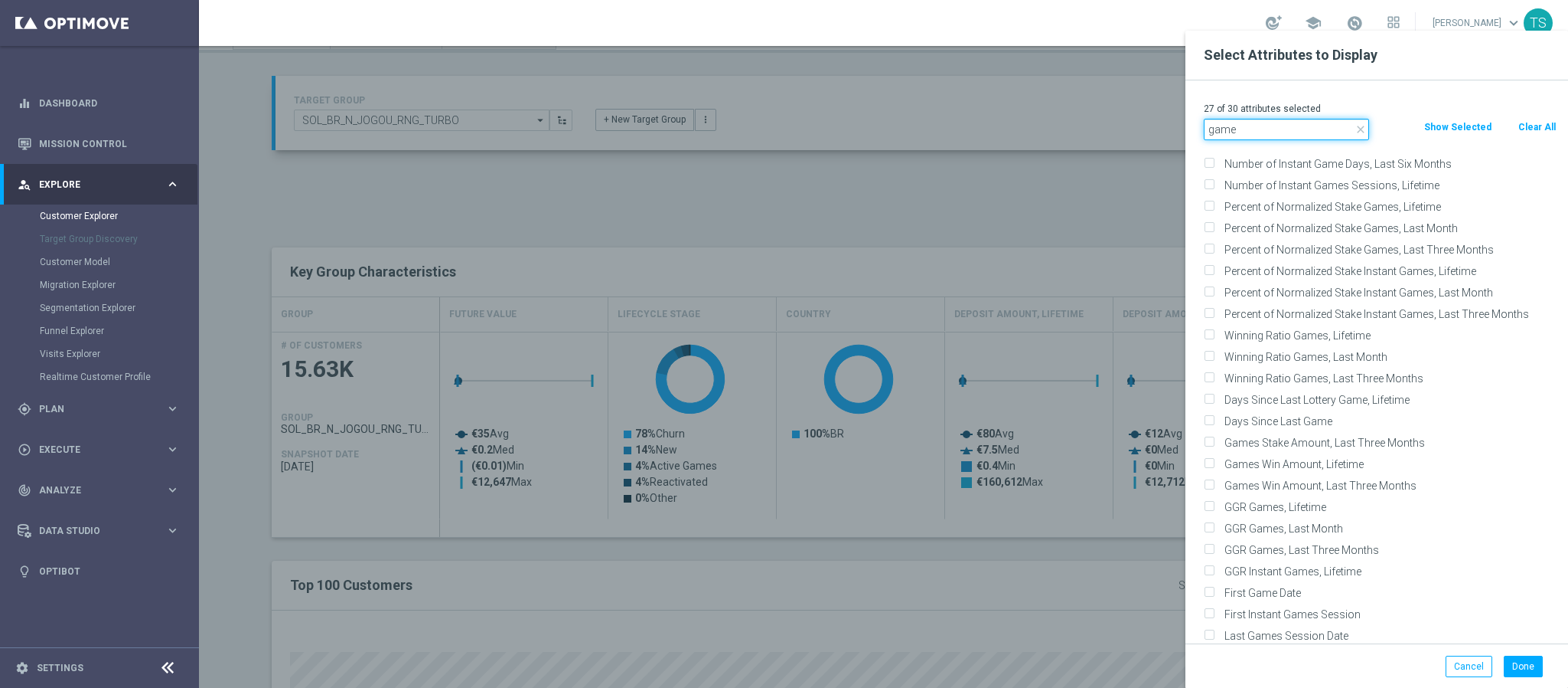
scroll to position [389, 0]
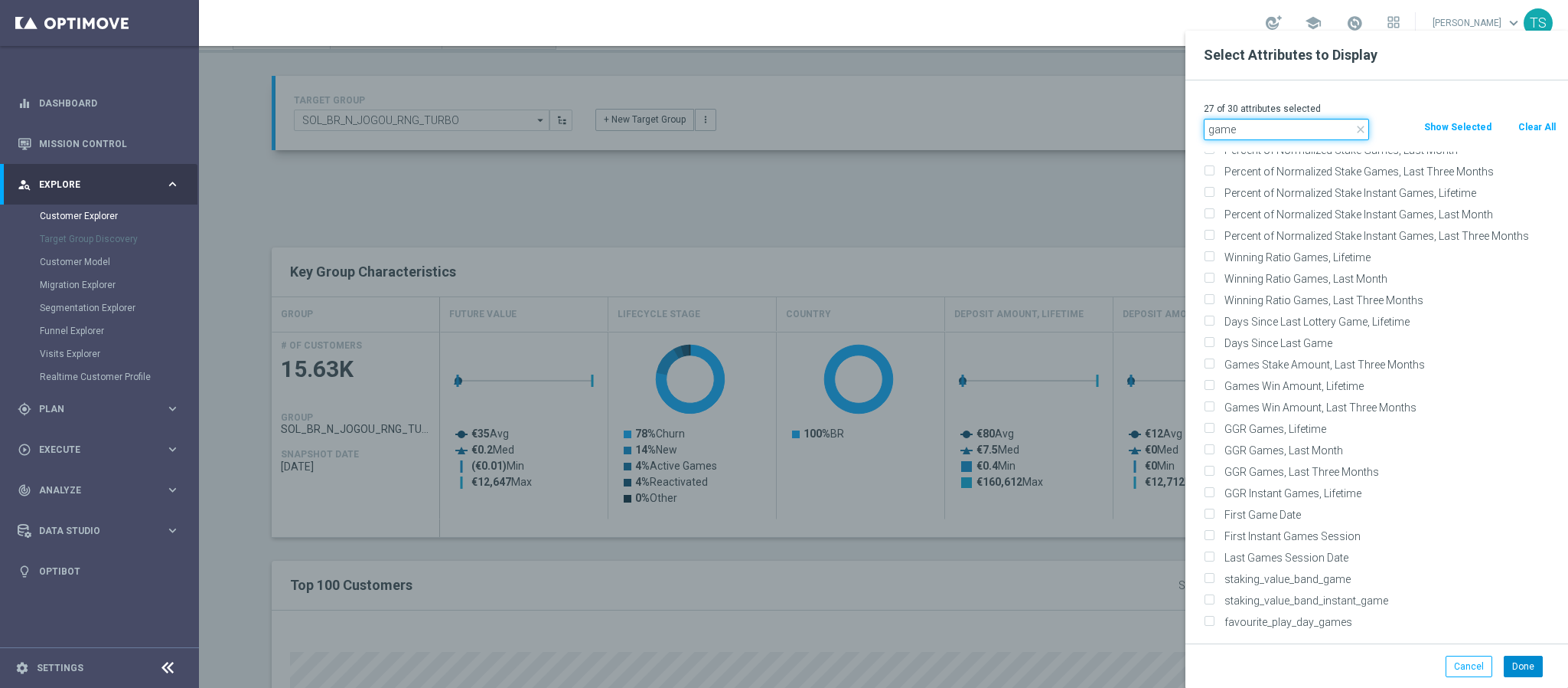
type input "game"
click at [1521, 674] on button "Done" at bounding box center [1523, 666] width 39 height 21
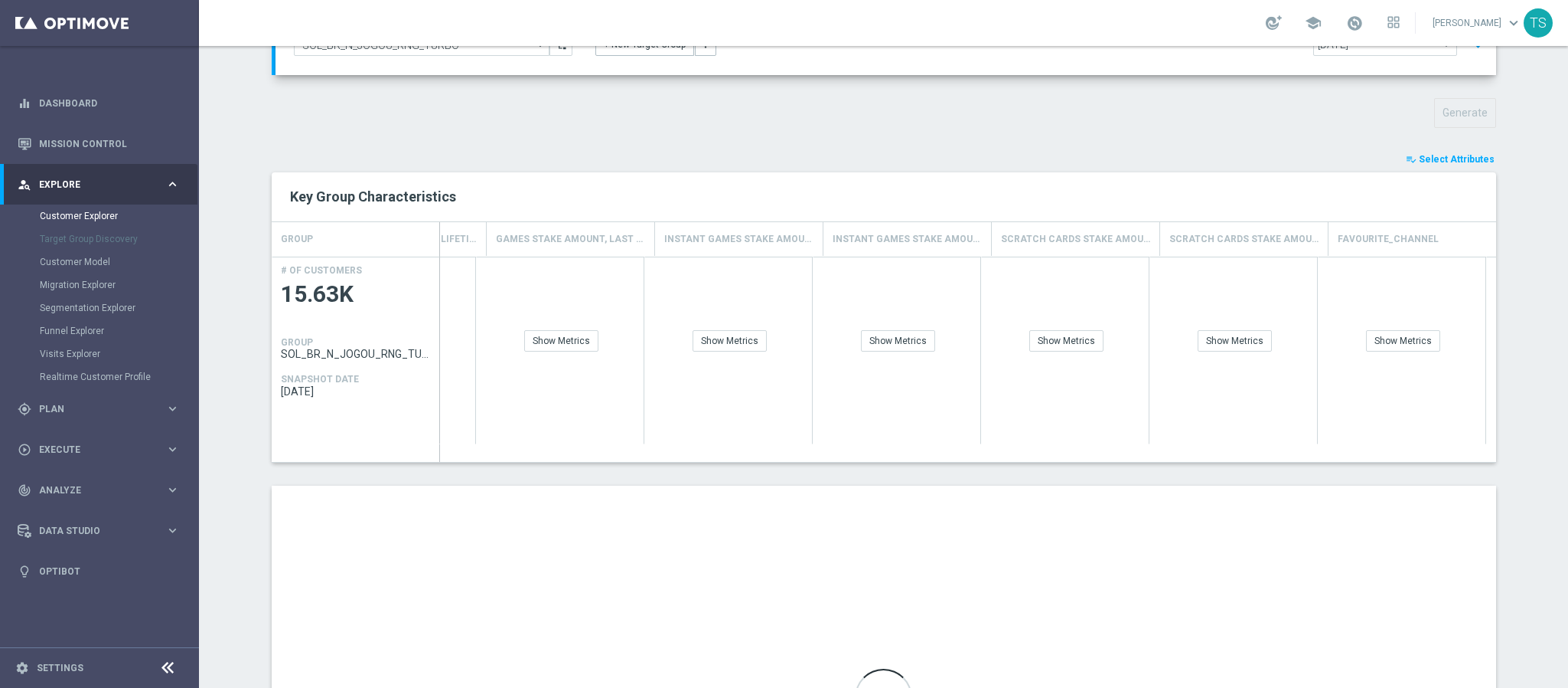
scroll to position [0, 3489]
drag, startPoint x: 820, startPoint y: 463, endPoint x: 1459, endPoint y: 444, distance: 639.3
click at [1459, 444] on div "GROUP Future Value Lifecycle Stage Country Deposit Amount, Lifetime Deposit Amo…" at bounding box center [884, 342] width 1225 height 241
click at [1473, 167] on button "playlist_add_check Select Attributes" at bounding box center [1451, 159] width 92 height 17
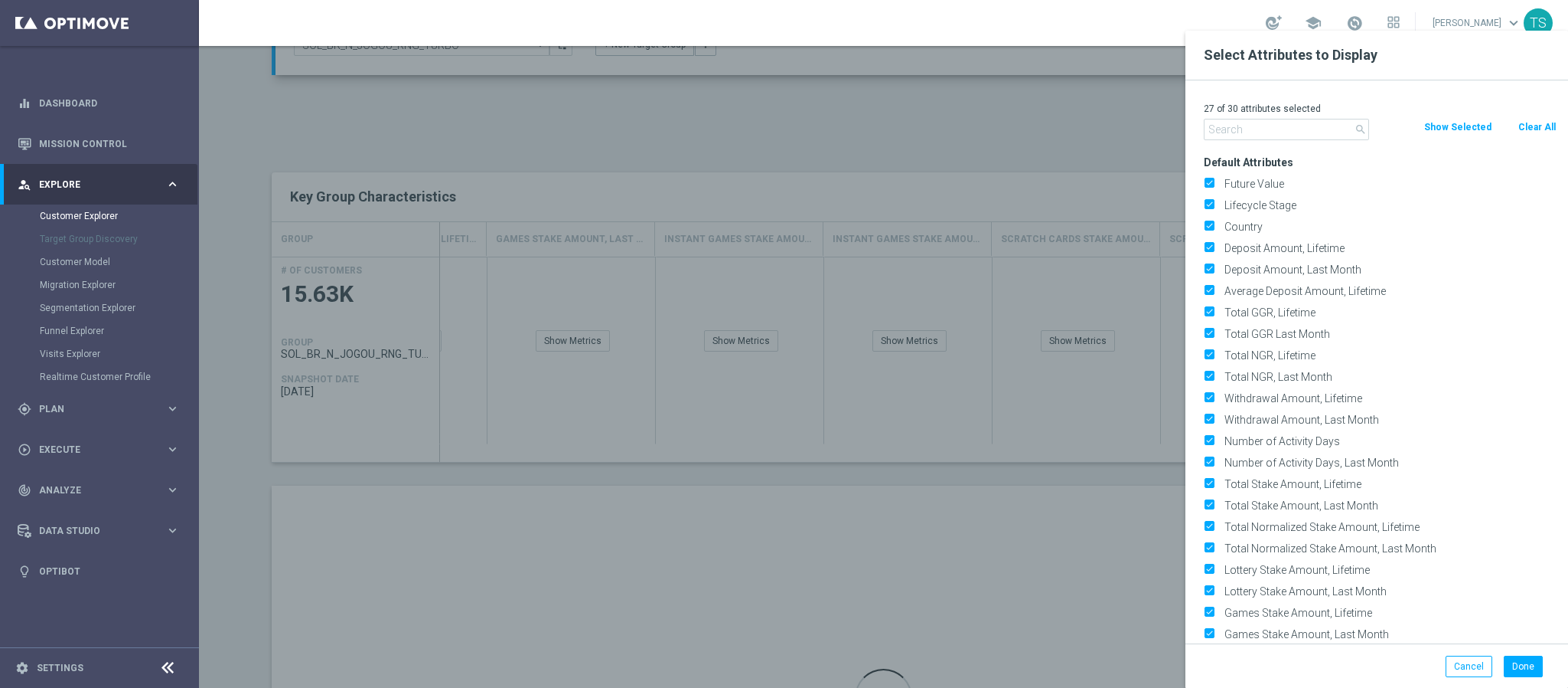
click at [1108, 437] on div at bounding box center [983, 374] width 1568 height 688
drag, startPoint x: 648, startPoint y: 464, endPoint x: 655, endPoint y: 460, distance: 8.1
click at [651, 464] on div at bounding box center [983, 374] width 1568 height 688
click at [1467, 666] on button "Cancel" at bounding box center [1470, 666] width 47 height 21
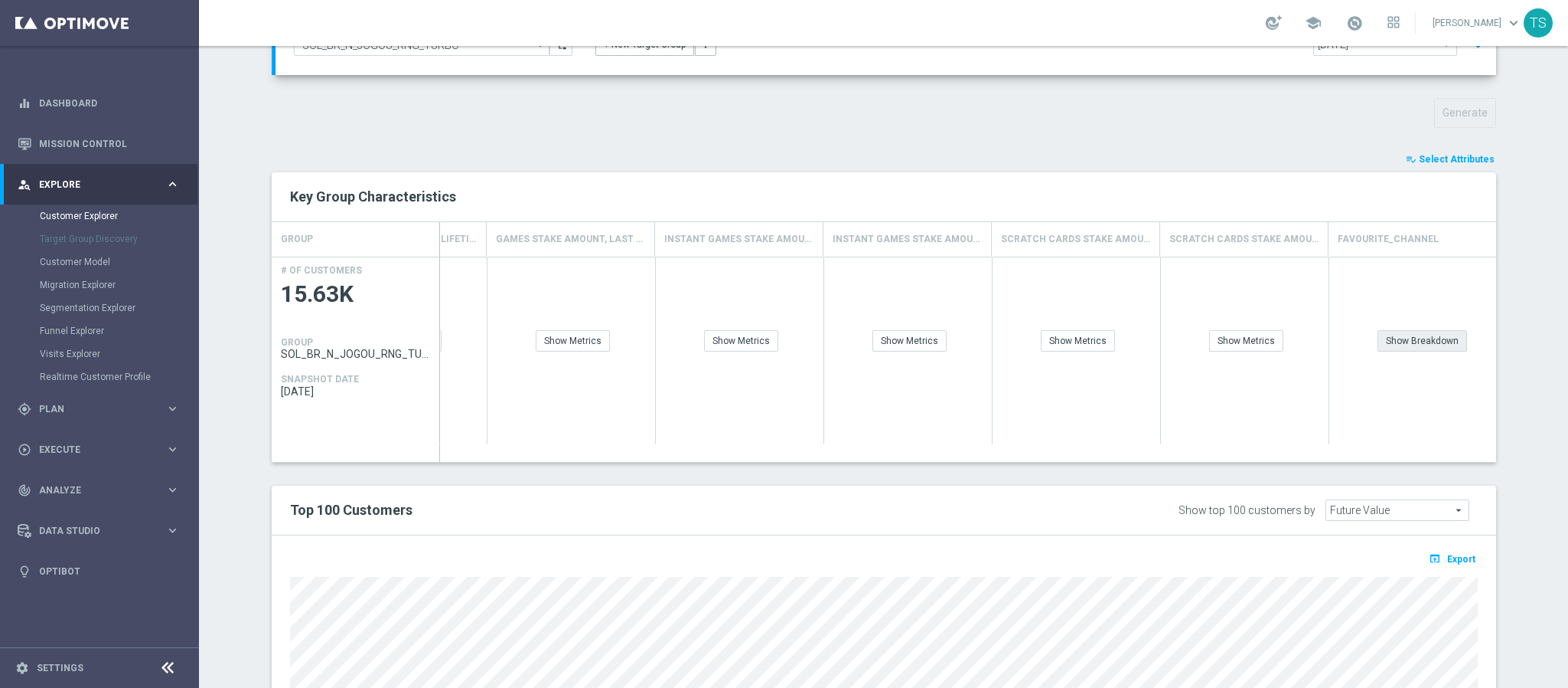
click at [1430, 345] on div "Show Breakdown" at bounding box center [1423, 340] width 90 height 21
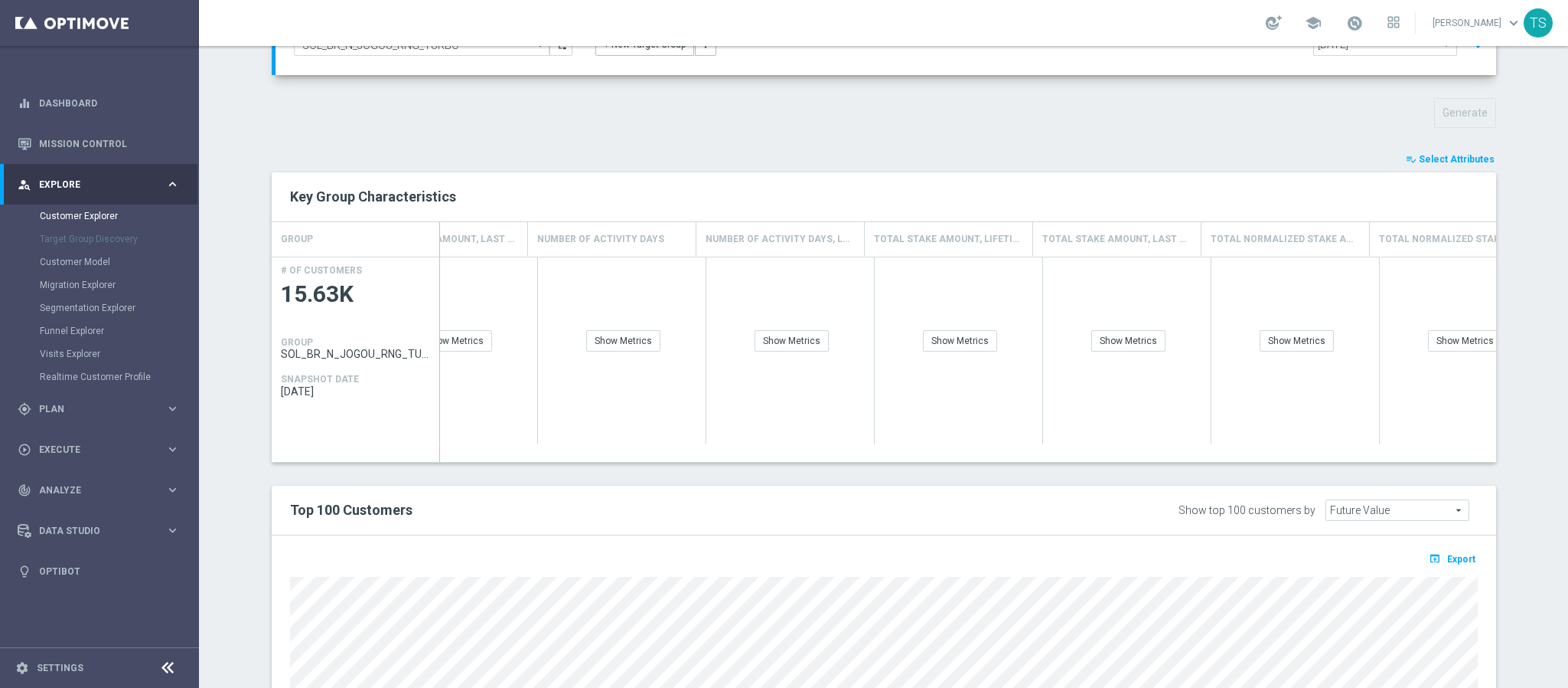
scroll to position [0, 2122]
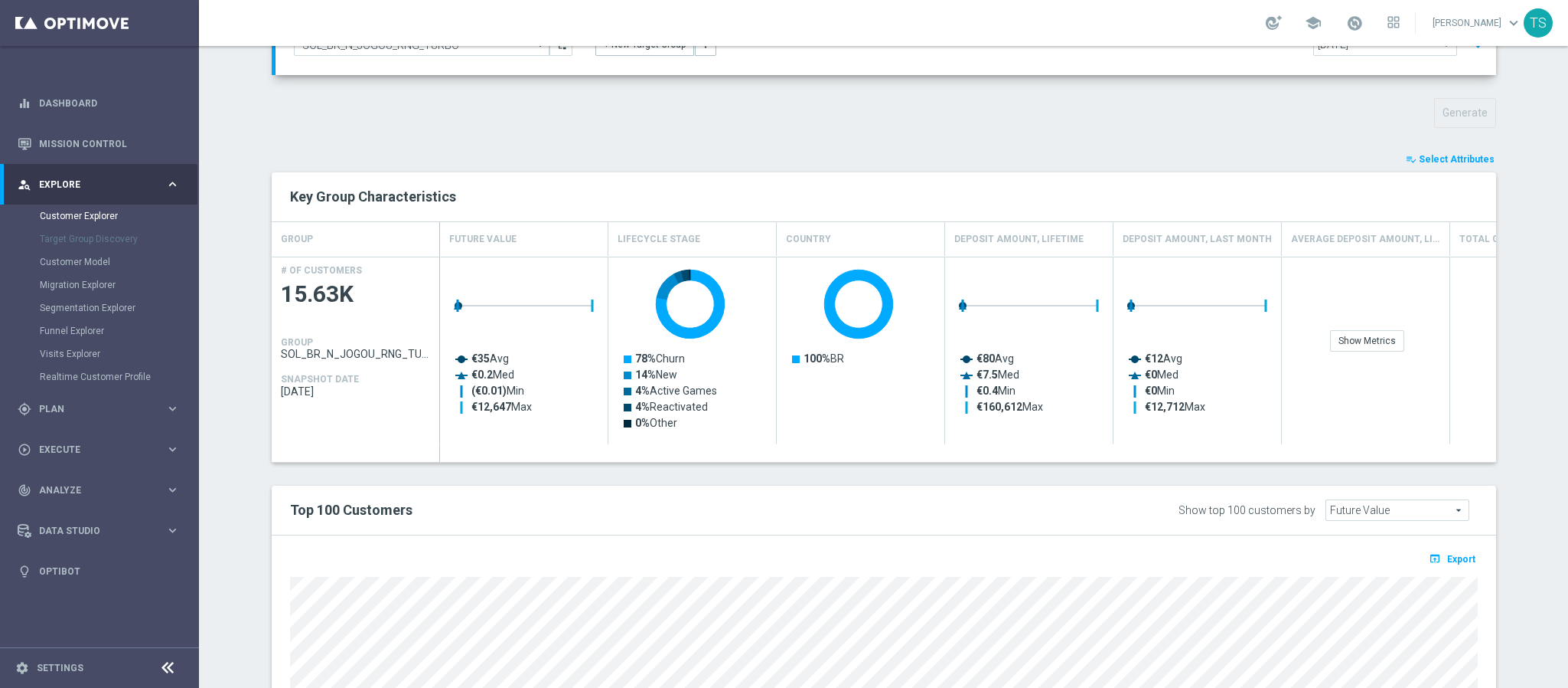
click at [1452, 164] on span "Select Attributes" at bounding box center [1456, 159] width 76 height 11
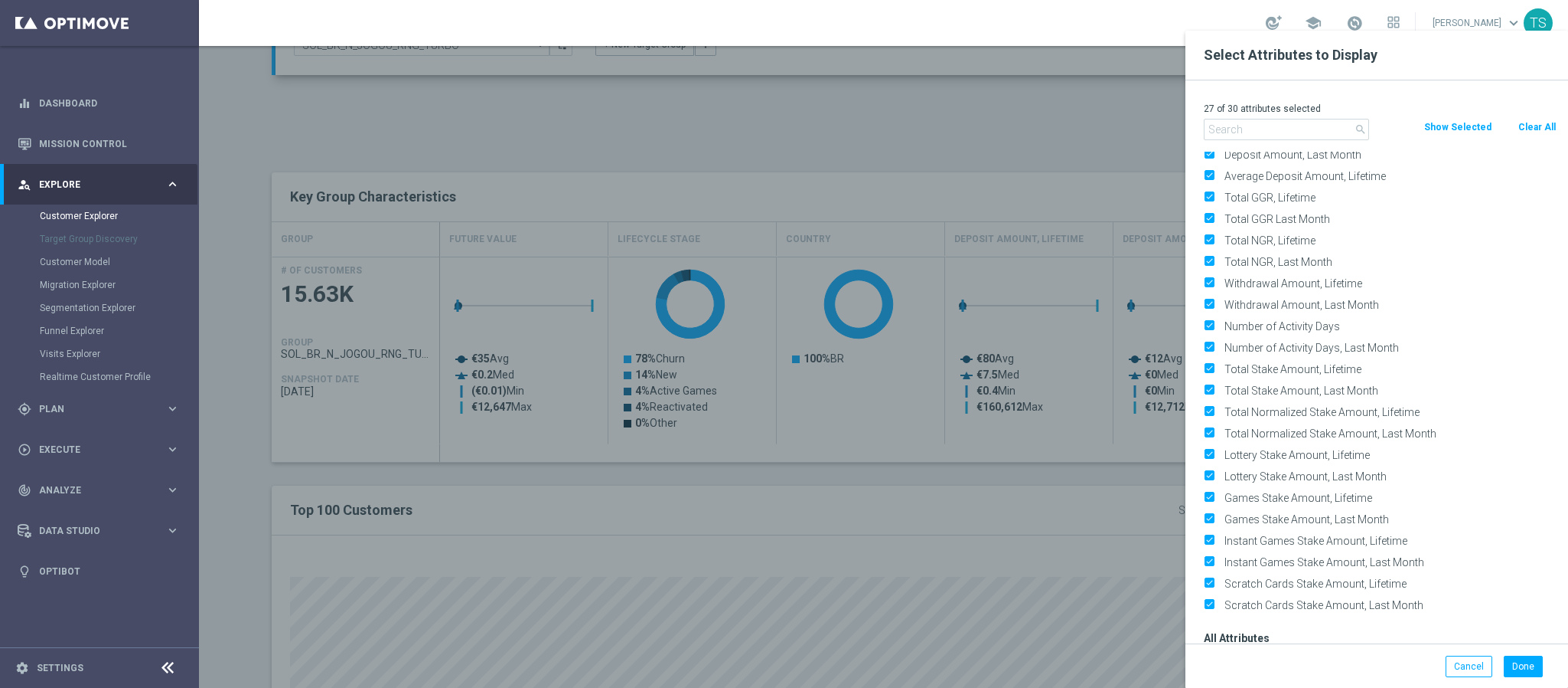
click at [1530, 127] on button "Clear All" at bounding box center [1538, 127] width 41 height 17
checkbox input "false"
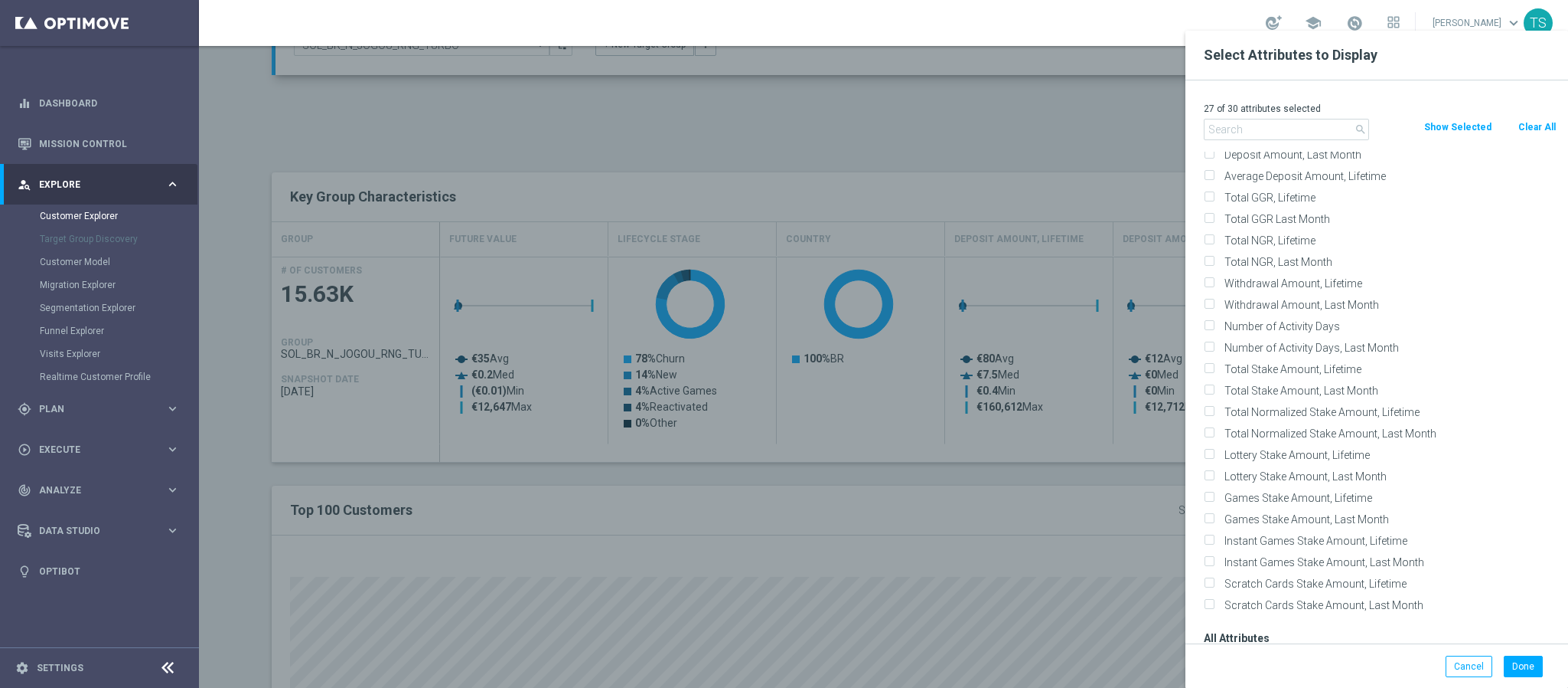
checkbox input "false"
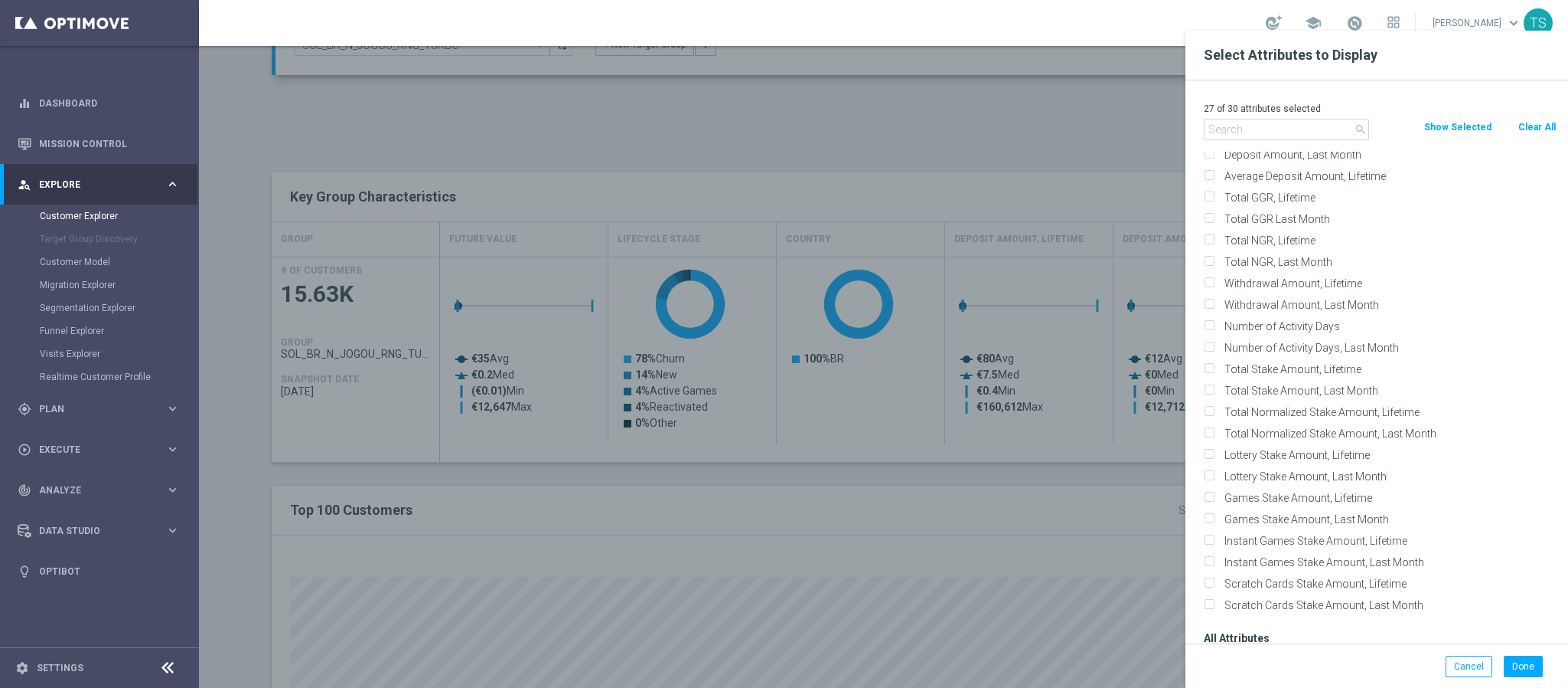
checkbox input "false"
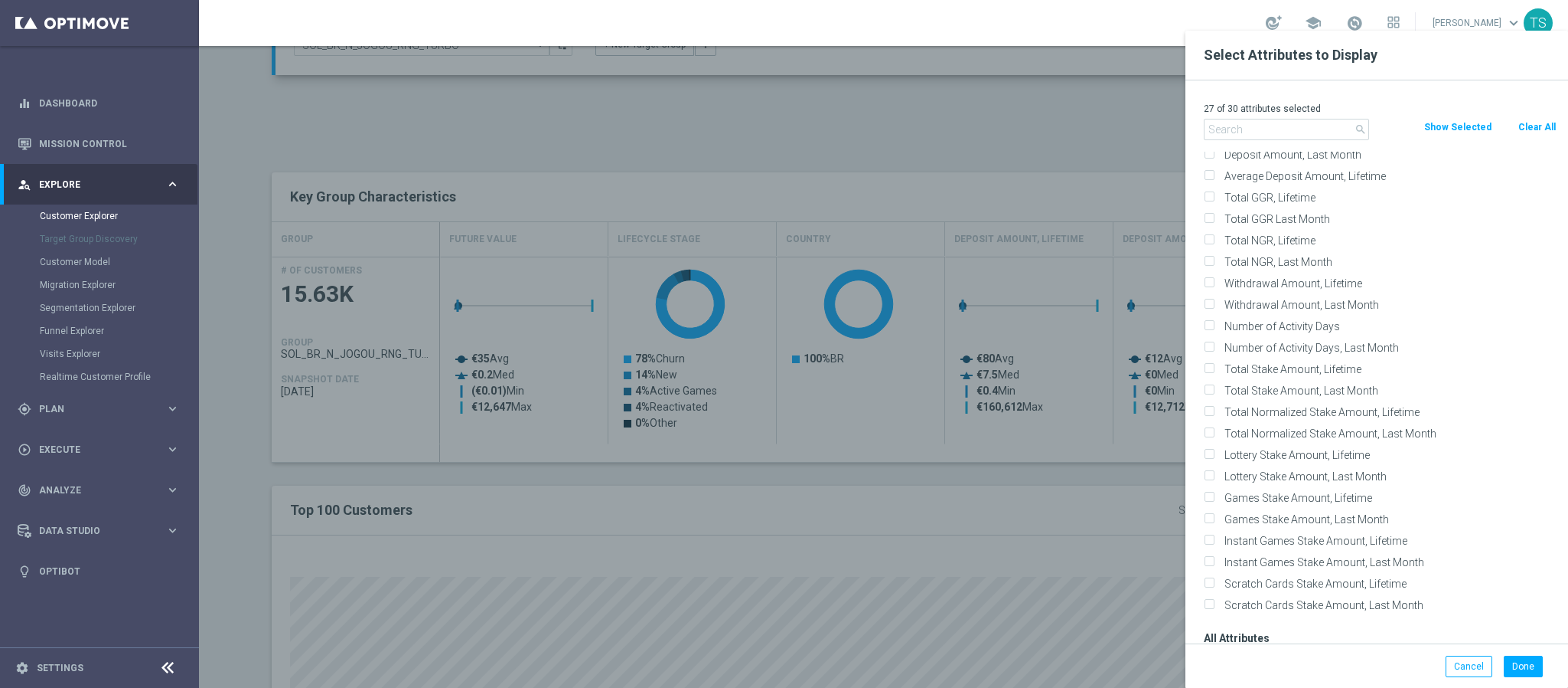
checkbox input "false"
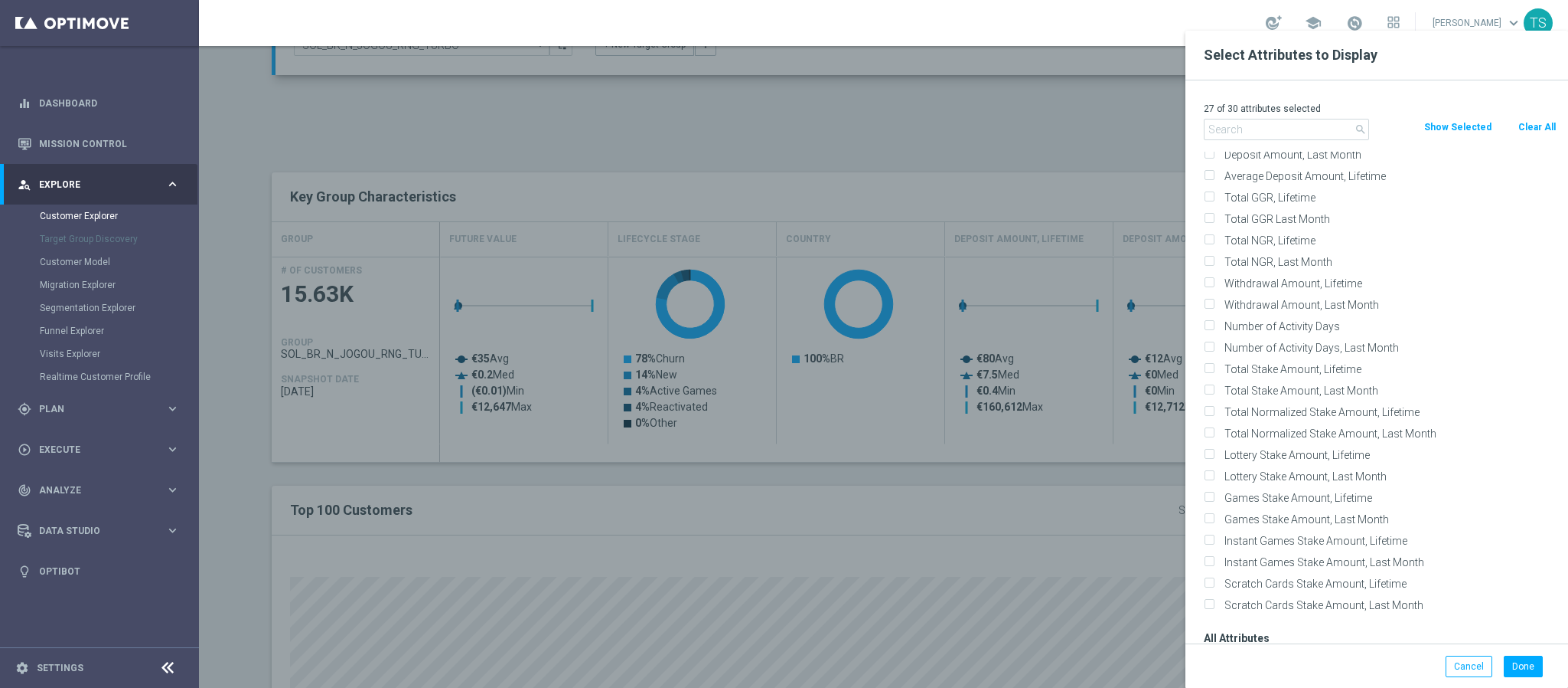
checkbox input "false"
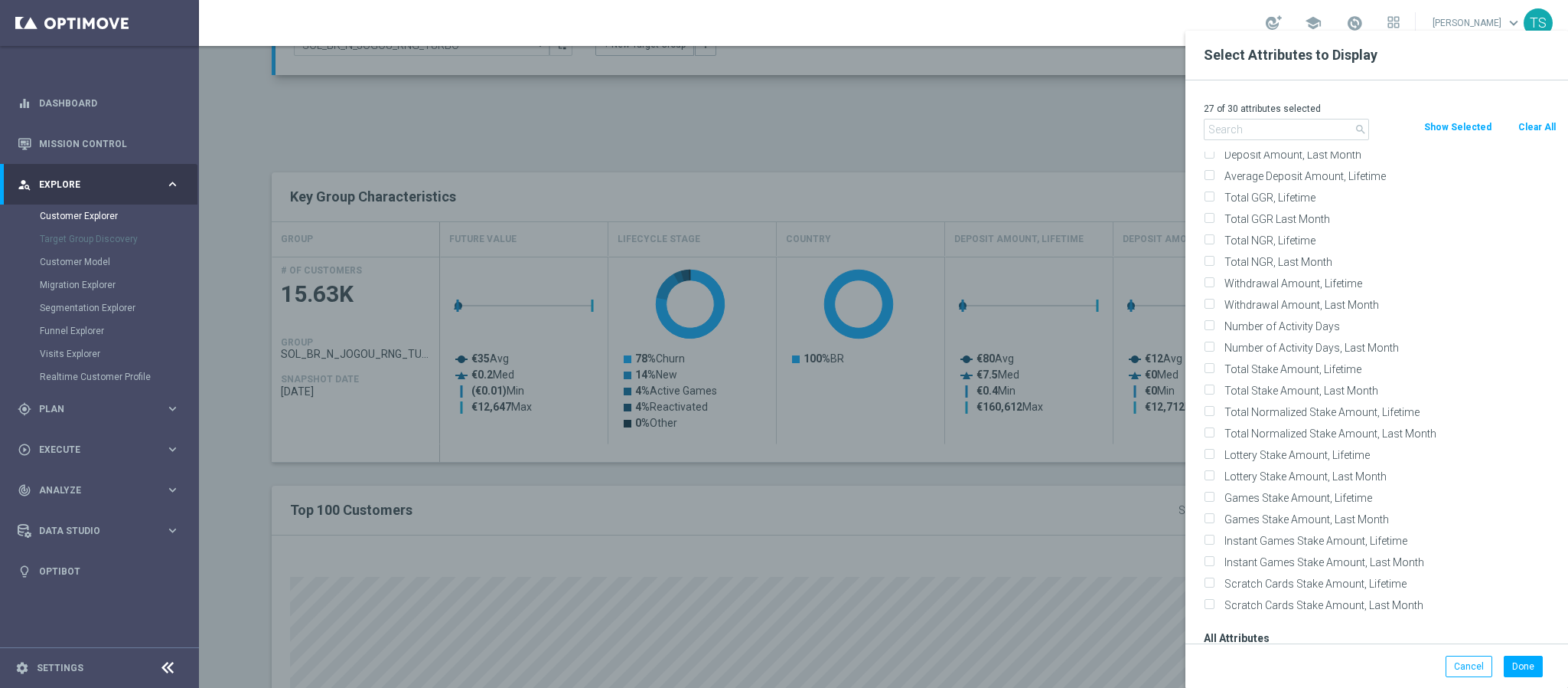
checkbox input "false"
click at [1302, 127] on input "text" at bounding box center [1287, 129] width 166 height 21
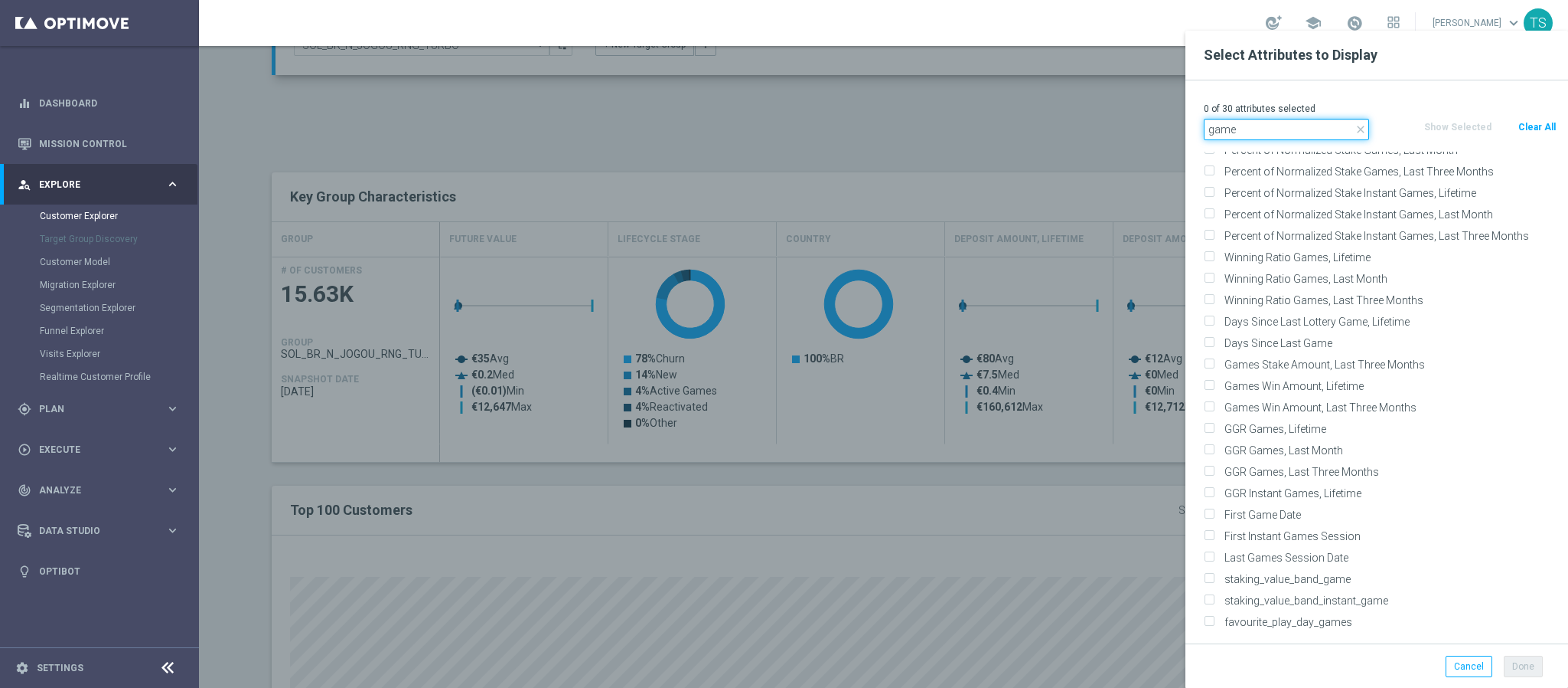
drag, startPoint x: 1281, startPoint y: 132, endPoint x: 990, endPoint y: 157, distance: 292.1
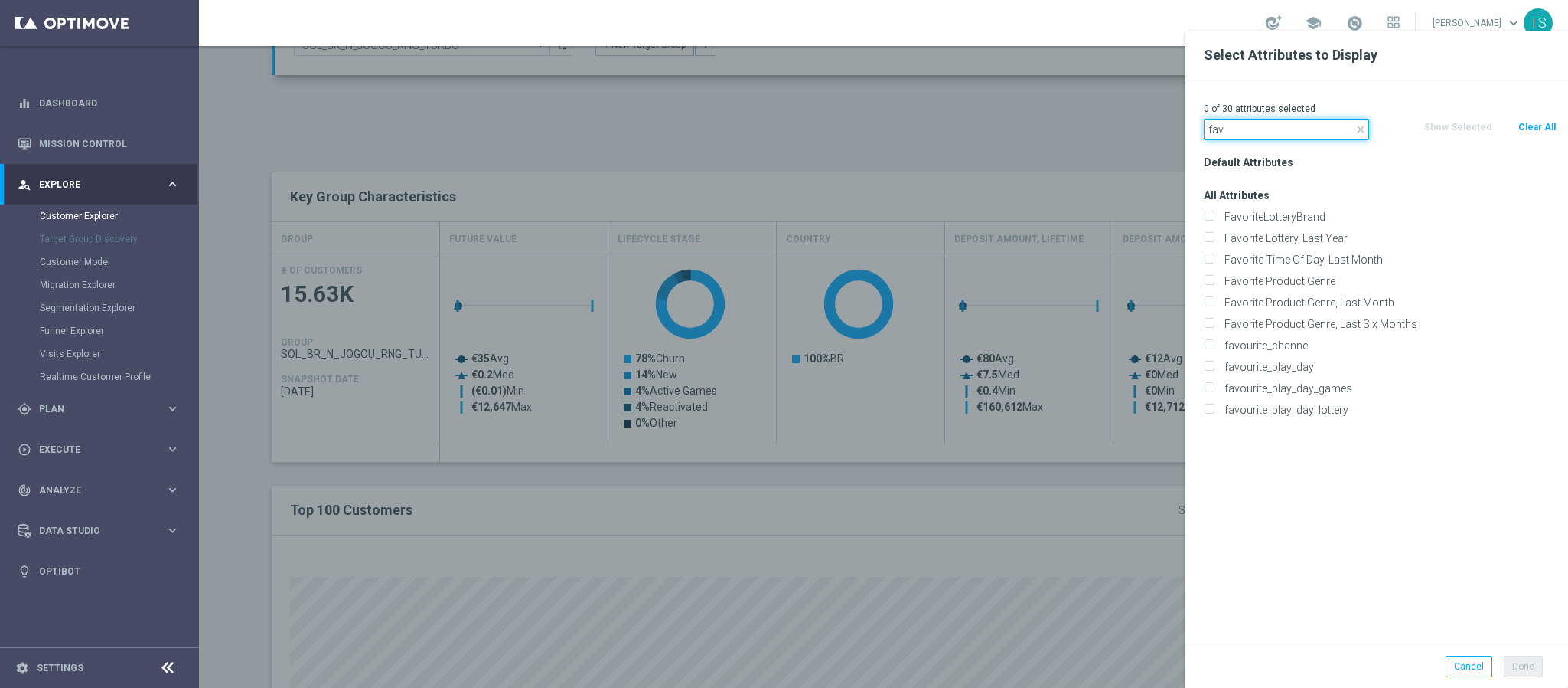
drag, startPoint x: 1265, startPoint y: 125, endPoint x: 1030, endPoint y: 152, distance: 236.5
type input "pref"
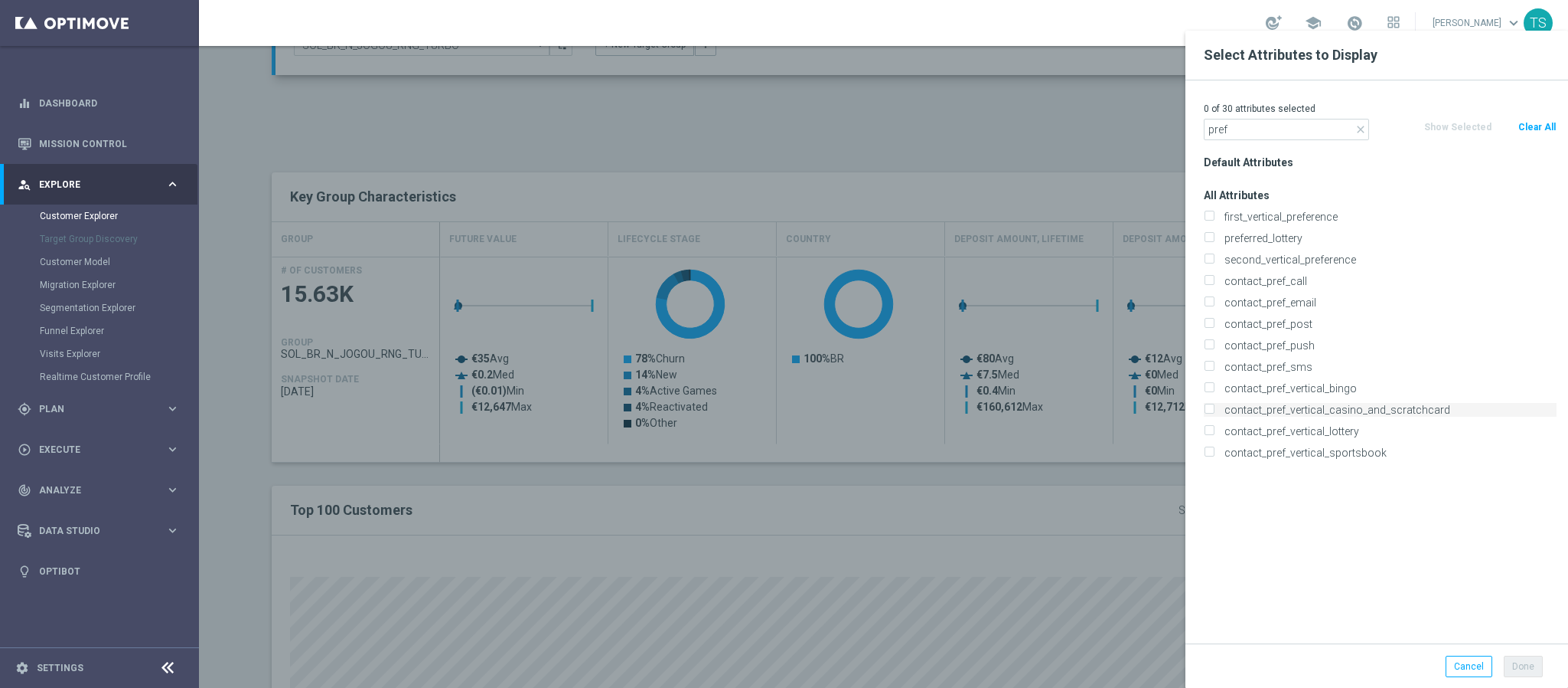
click at [1450, 412] on label "contact_pref_vertical_casino_and_scratchcard" at bounding box center [1388, 410] width 338 height 14
click at [1214, 412] on input "contact_pref_vertical_casino_and_scratchcard" at bounding box center [1209, 411] width 10 height 10
checkbox input "true"
click at [1358, 296] on label "contact_pref_email" at bounding box center [1388, 303] width 338 height 14
click at [1214, 299] on input "contact_pref_email" at bounding box center [1209, 304] width 10 height 10
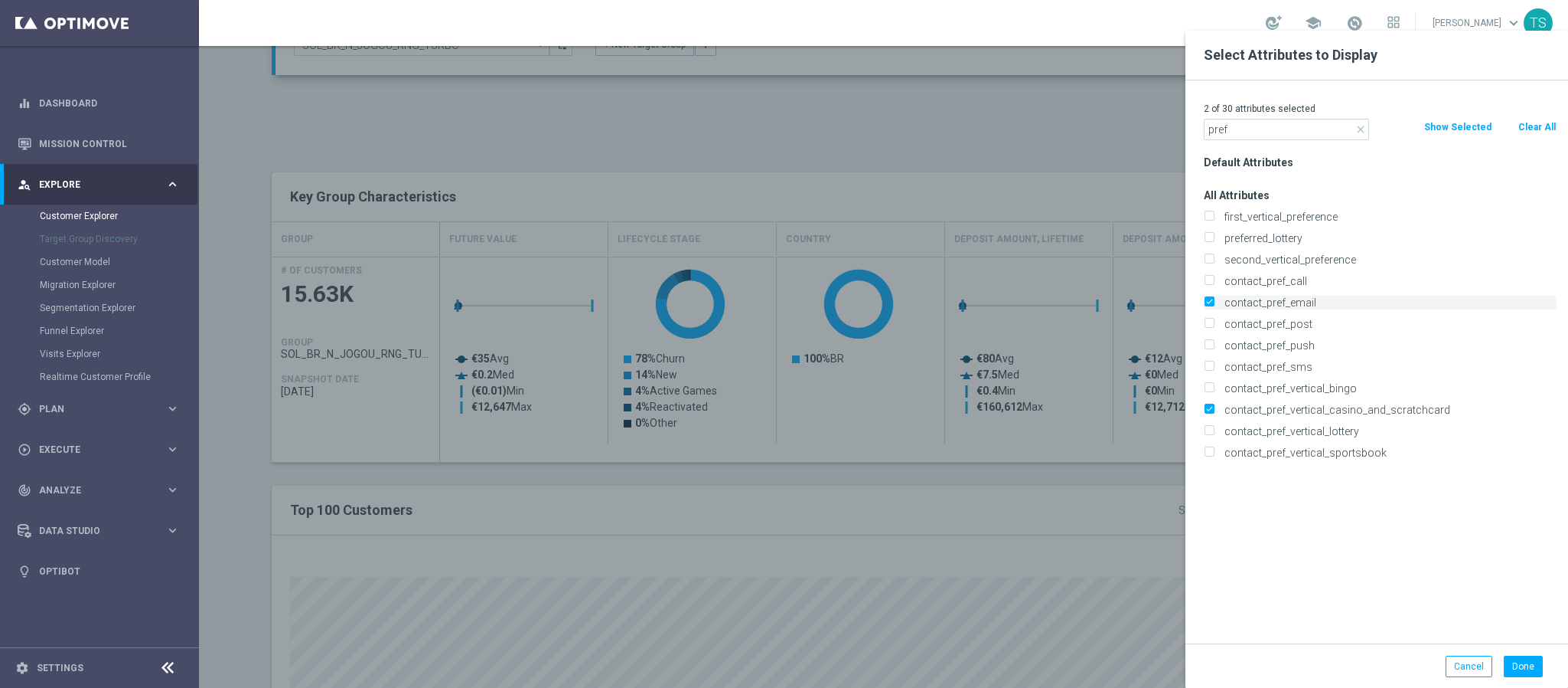
click at [1295, 301] on label "contact_pref_email" at bounding box center [1388, 303] width 338 height 14
click at [1214, 301] on input "contact_pref_email" at bounding box center [1209, 304] width 10 height 10
checkbox input "false"
click at [1348, 409] on label "contact_pref_vertical_casino_and_scratchcard" at bounding box center [1388, 410] width 338 height 14
click at [1214, 409] on input "contact_pref_vertical_casino_and_scratchcard" at bounding box center [1209, 411] width 10 height 10
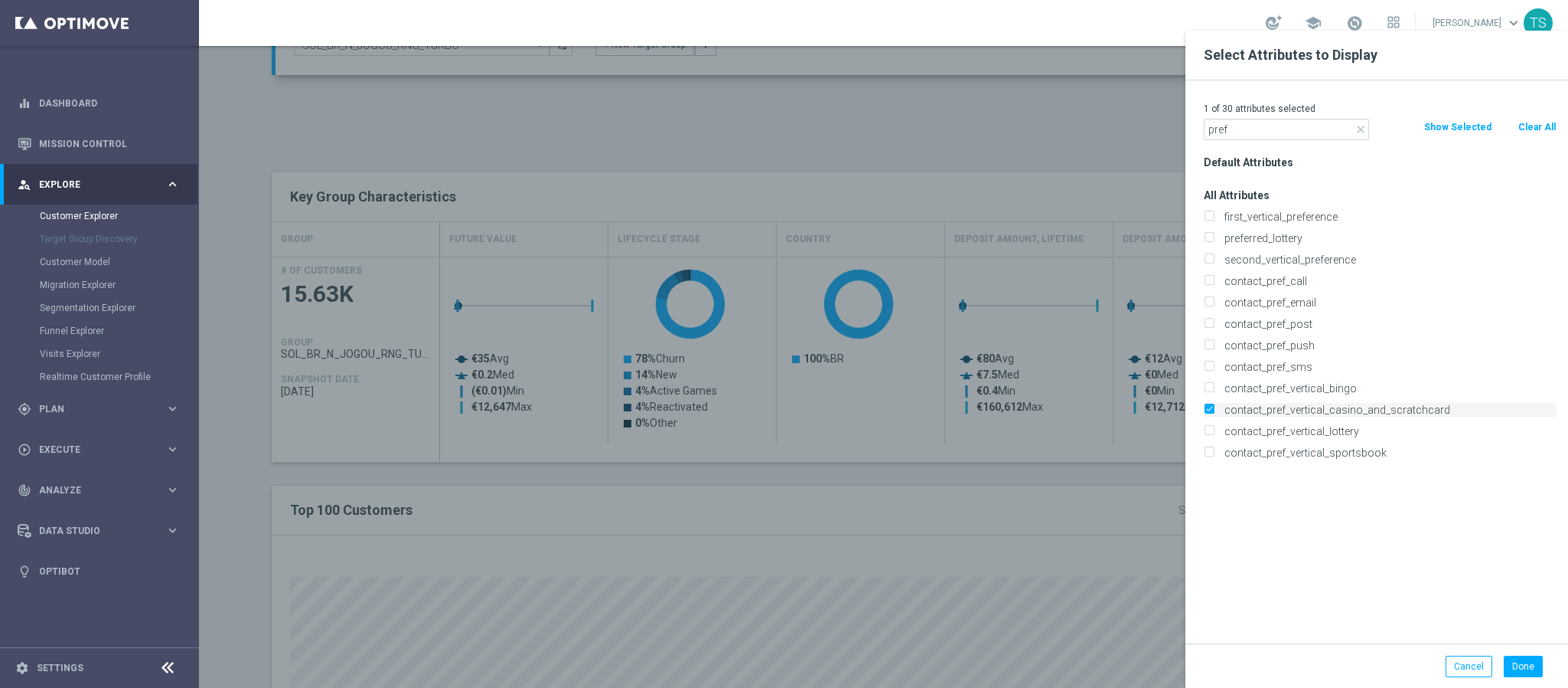
checkbox input "false"
click at [1323, 237] on label "preferred_lottery" at bounding box center [1388, 238] width 338 height 14
click at [1214, 237] on input "preferred_lottery" at bounding box center [1209, 240] width 10 height 10
checkbox input "true"
click at [1528, 671] on button "Done" at bounding box center [1523, 666] width 39 height 21
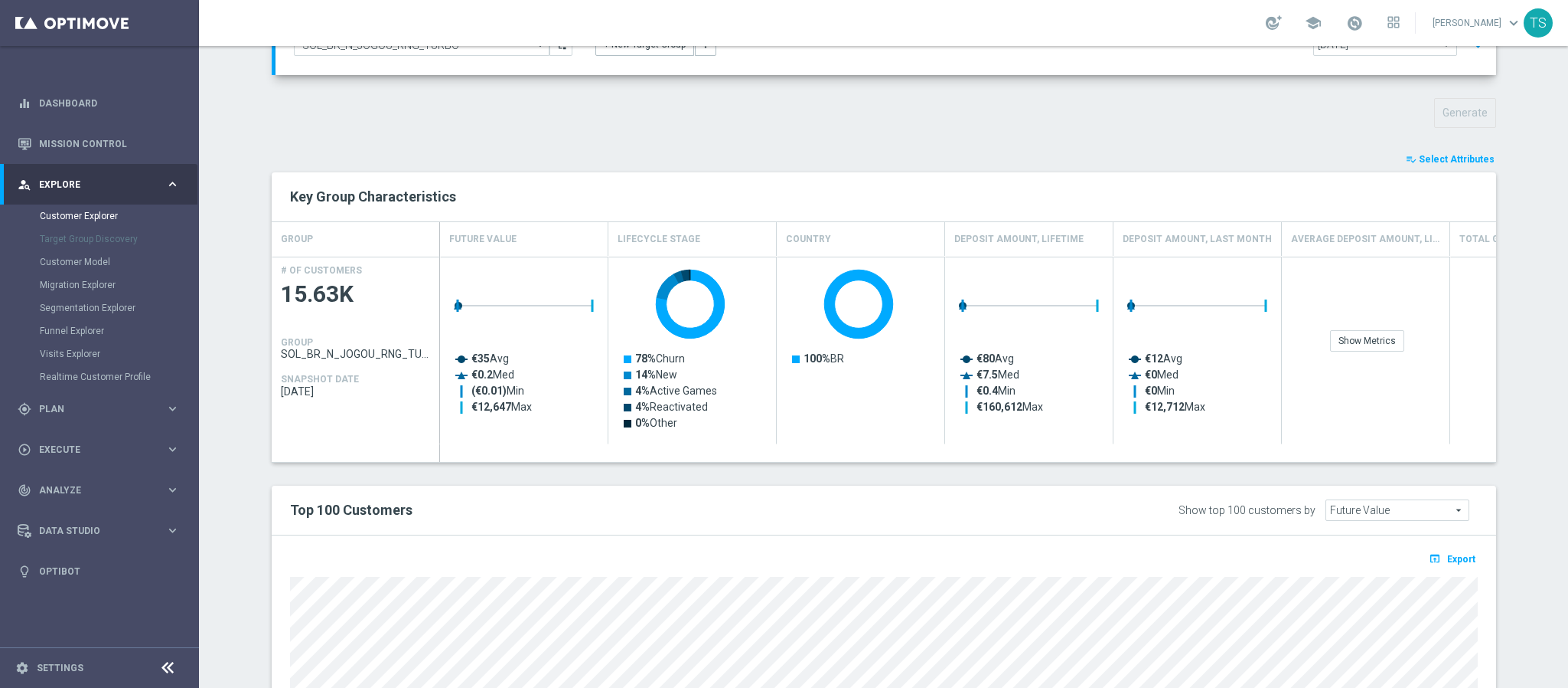
type input "Search"
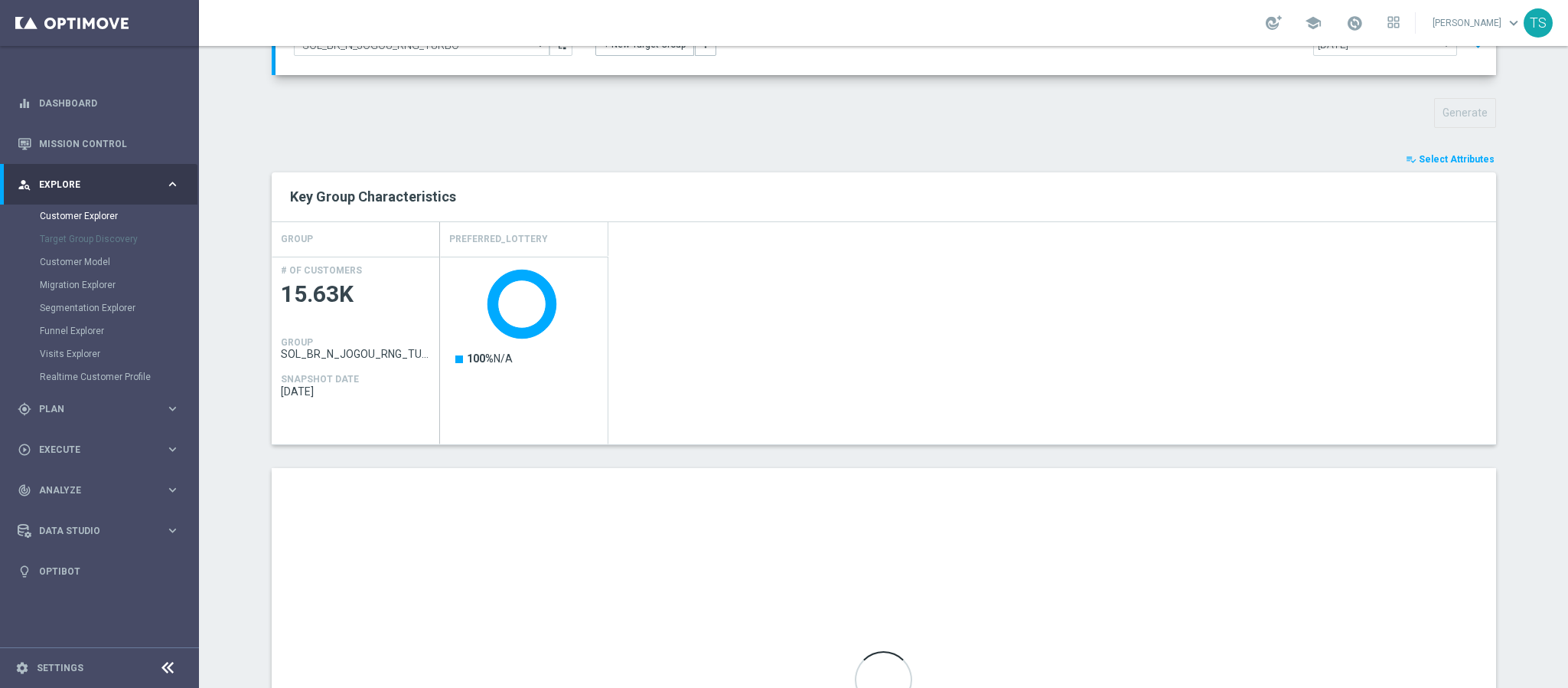
click at [1442, 157] on span "Select Attributes" at bounding box center [1456, 159] width 76 height 11
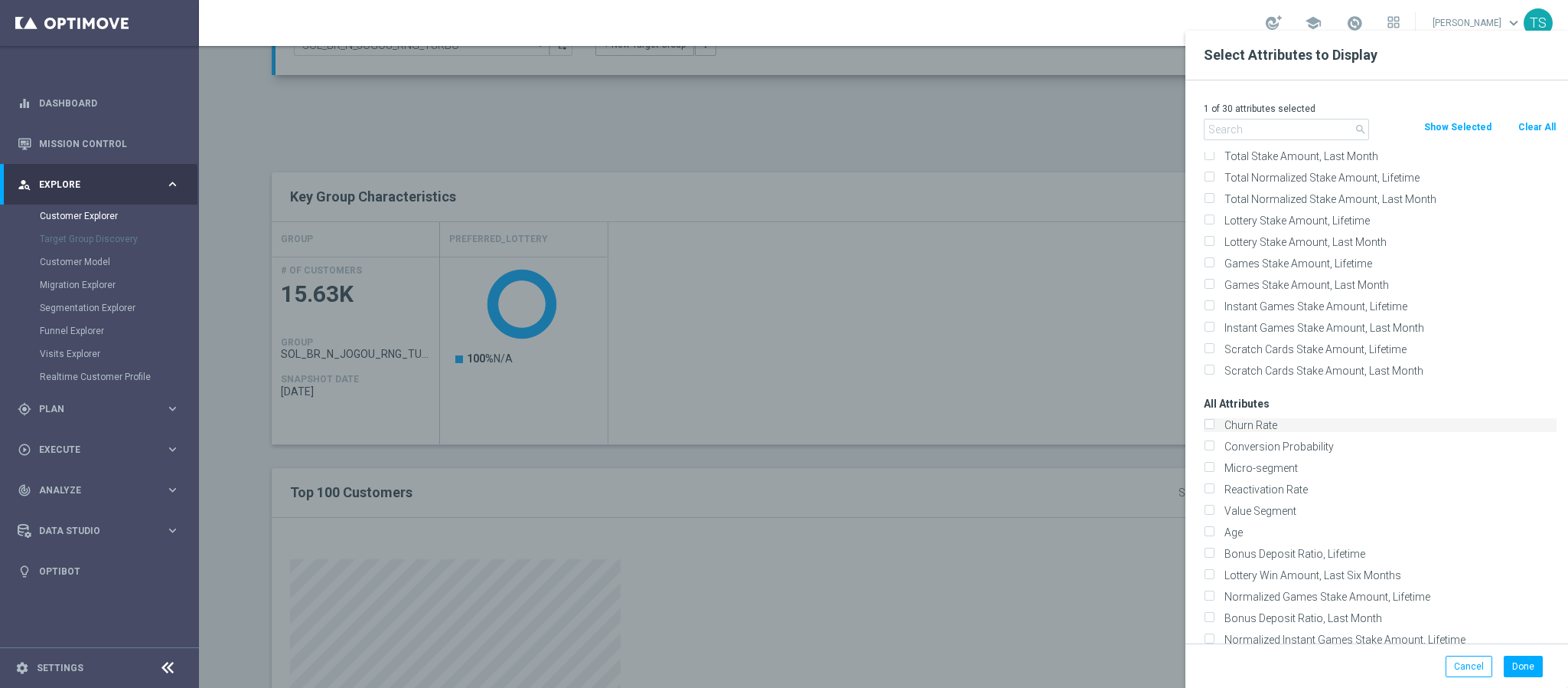
scroll to position [460, 0]
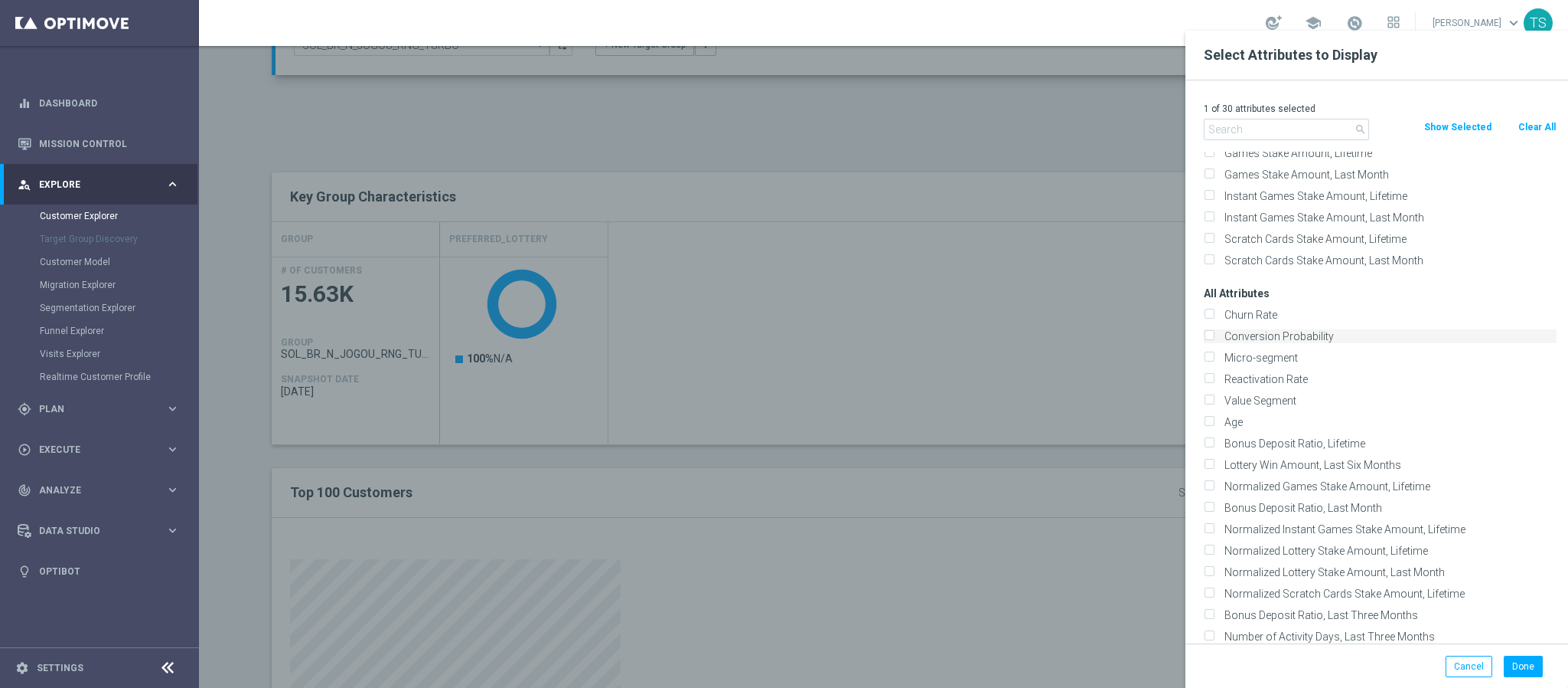
click at [1348, 341] on label "Conversion Probability" at bounding box center [1388, 336] width 338 height 14
click at [1214, 341] on input "Conversion Probability" at bounding box center [1209, 338] width 10 height 10
checkbox input "true"
click at [1527, 658] on button "Done" at bounding box center [1523, 666] width 39 height 21
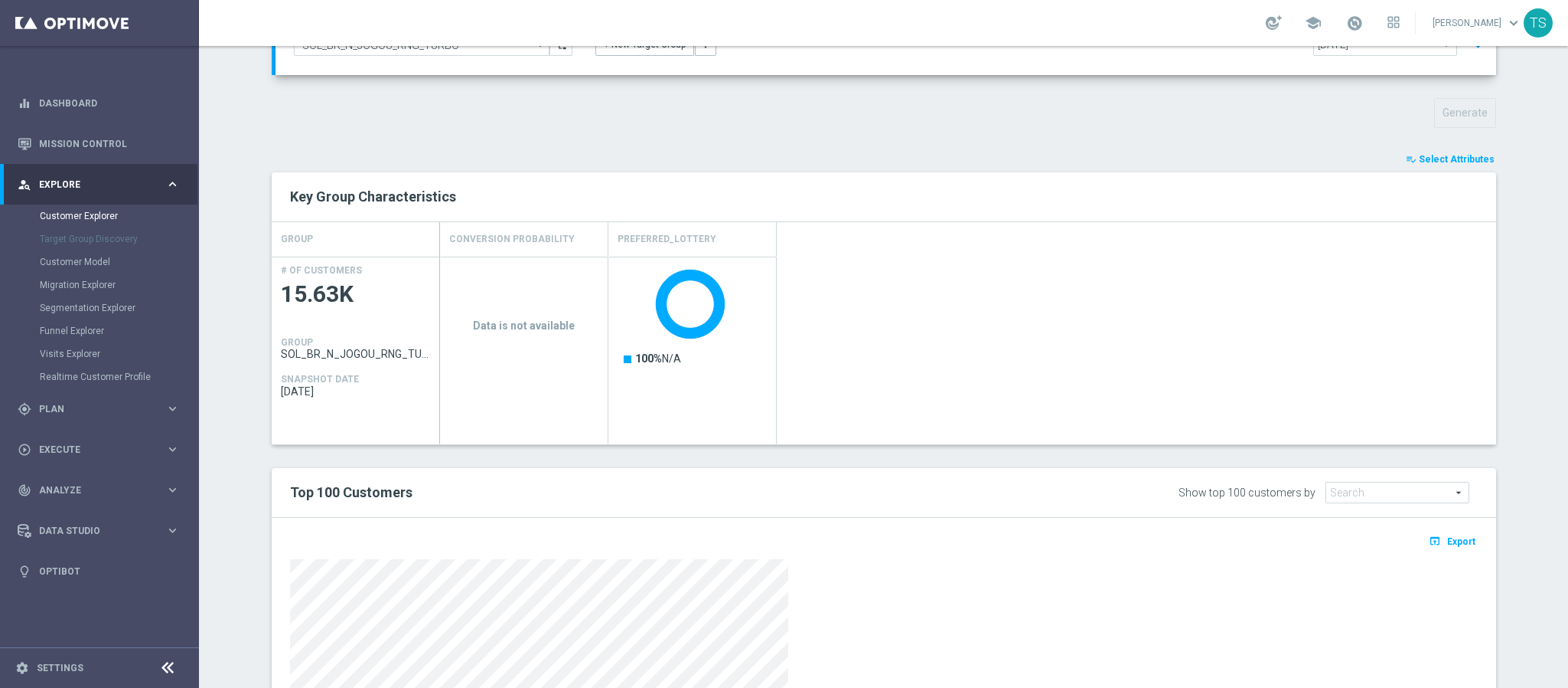
click at [1440, 159] on span "Select Attributes" at bounding box center [1456, 159] width 76 height 11
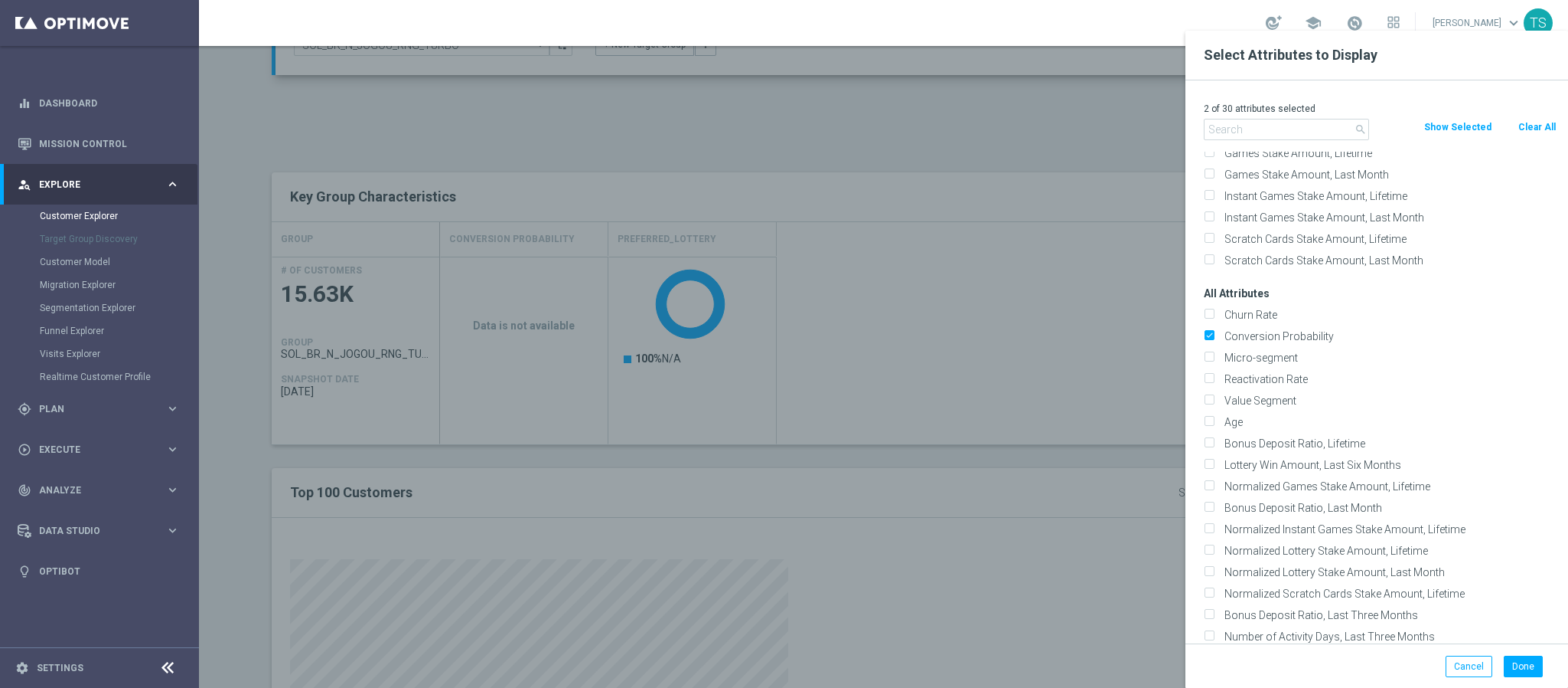
scroll to position [575, 0]
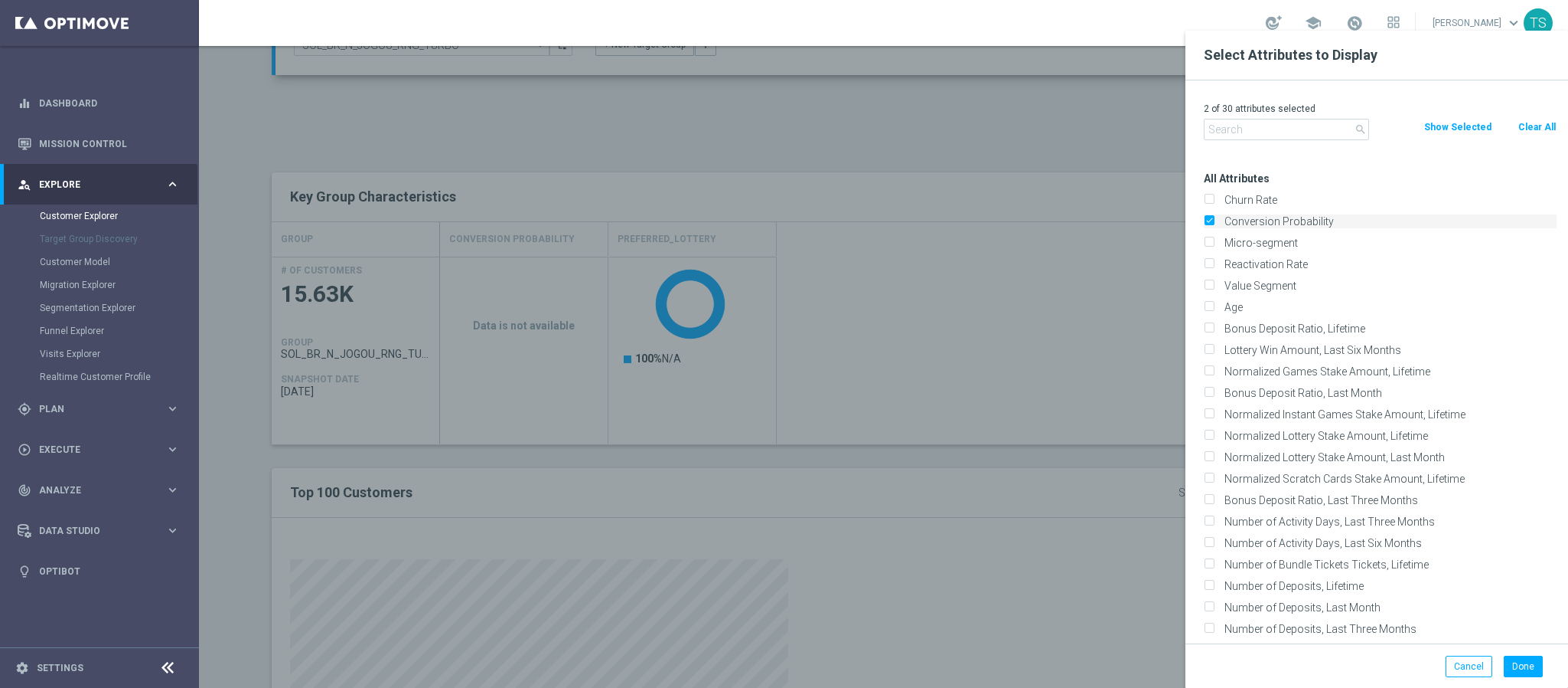
click at [1220, 221] on label "Conversion Probability" at bounding box center [1388, 221] width 338 height 14
click at [1214, 221] on input "Conversion Probability" at bounding box center [1209, 223] width 10 height 10
checkbox input "false"
click at [1372, 263] on label "Reactivation Rate" at bounding box center [1388, 264] width 338 height 14
click at [1214, 263] on input "Reactivation Rate" at bounding box center [1209, 266] width 10 height 10
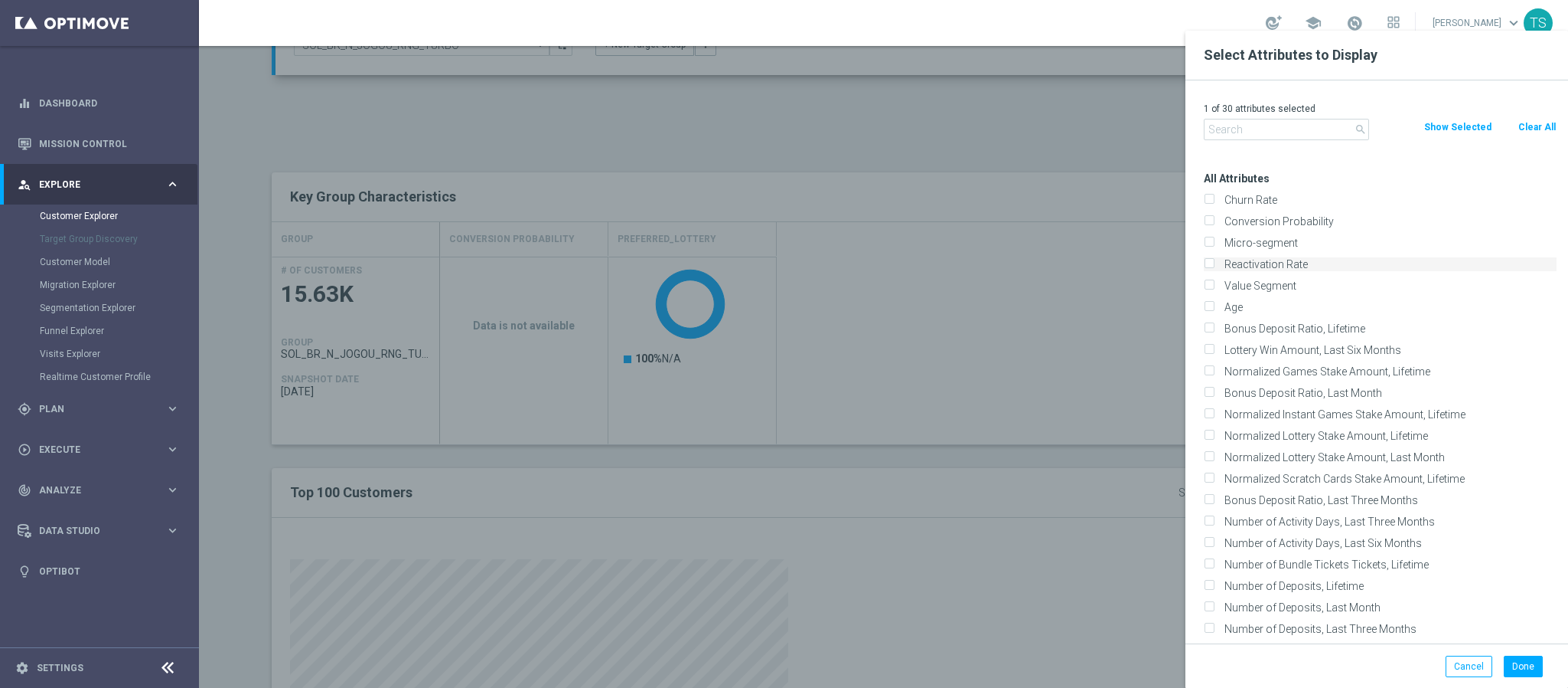
checkbox input "true"
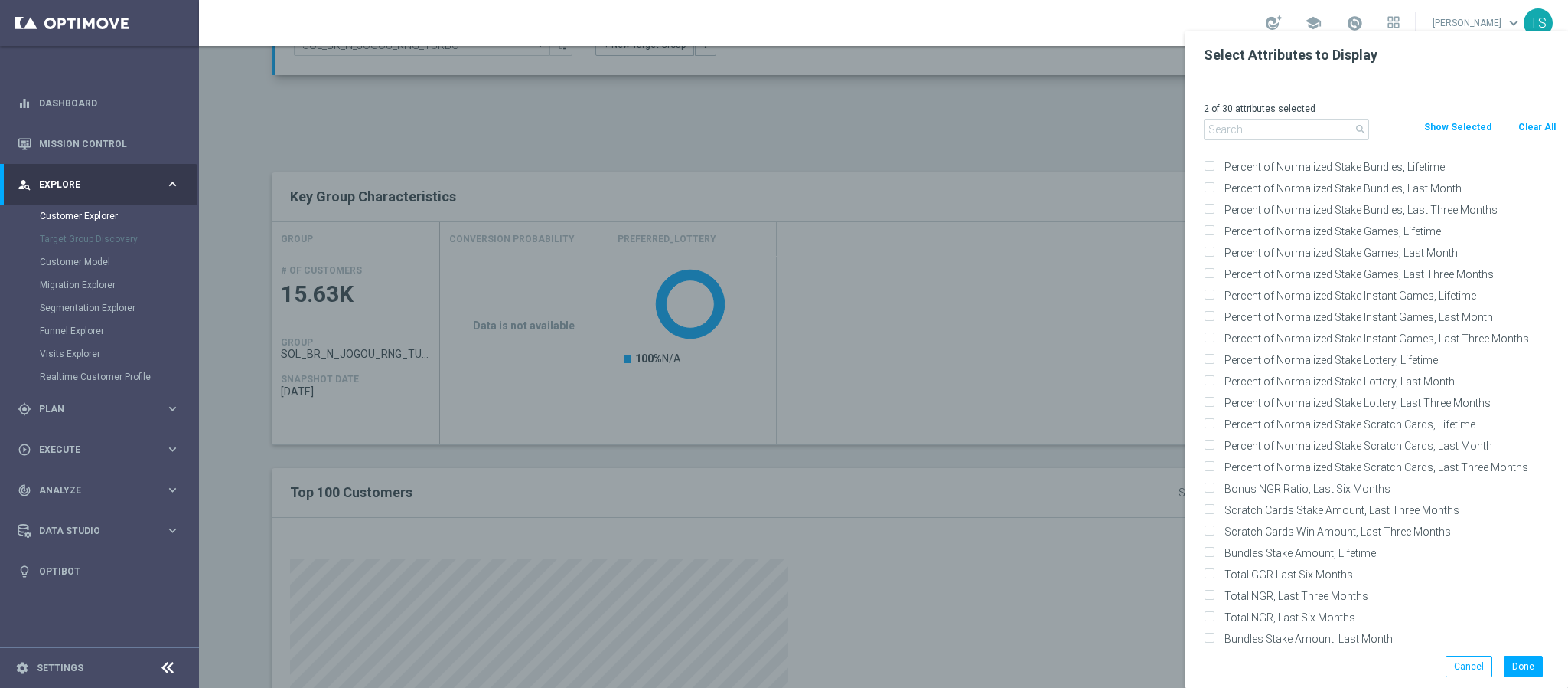
scroll to position [1608, 0]
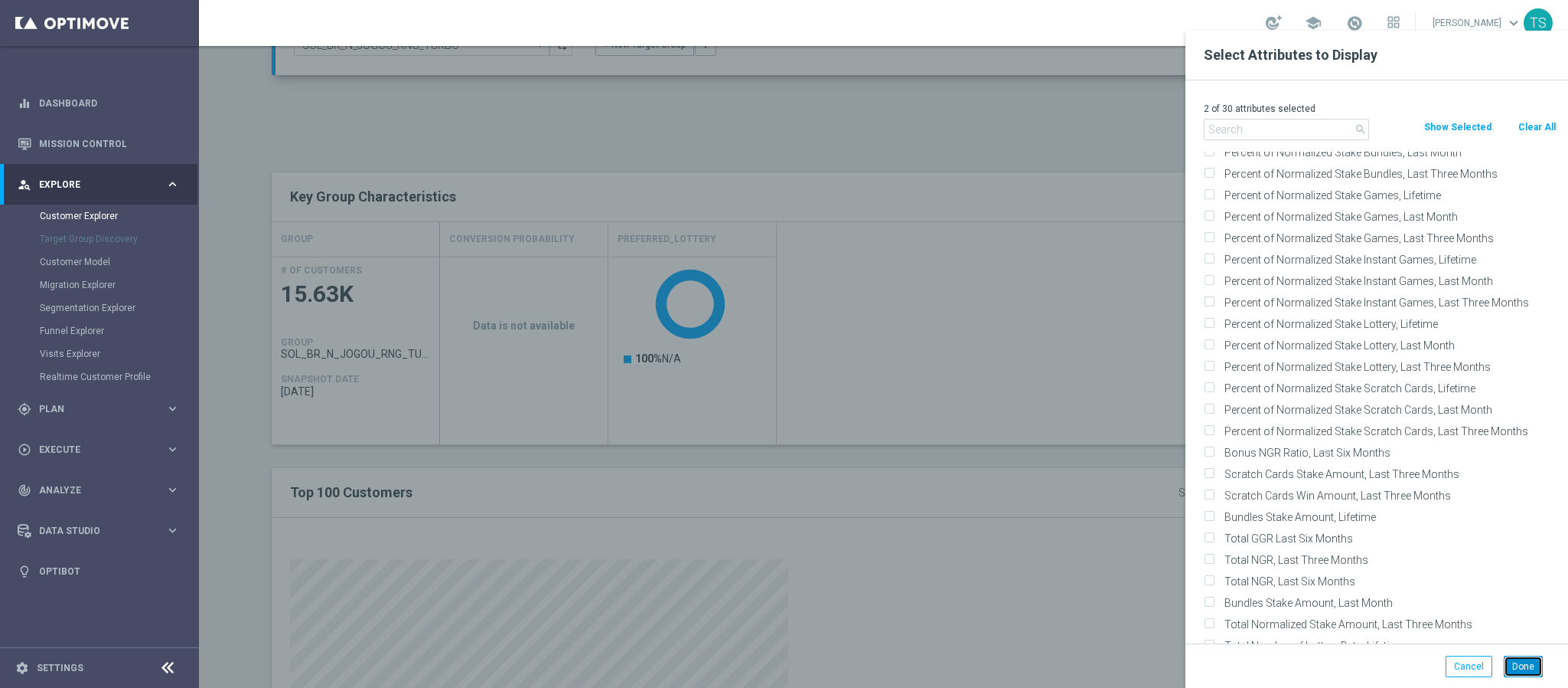
click at [1526, 669] on button "Done" at bounding box center [1523, 666] width 39 height 21
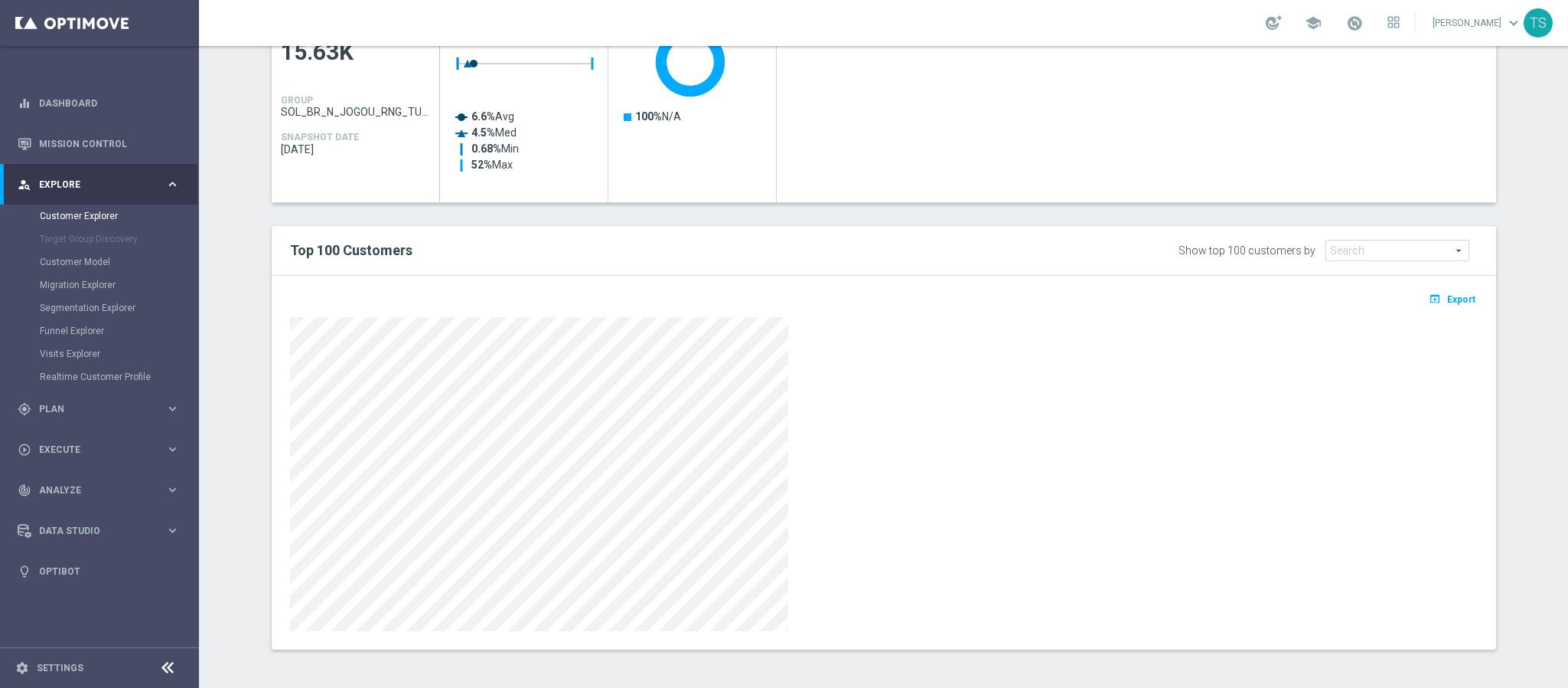
scroll to position [0, 0]
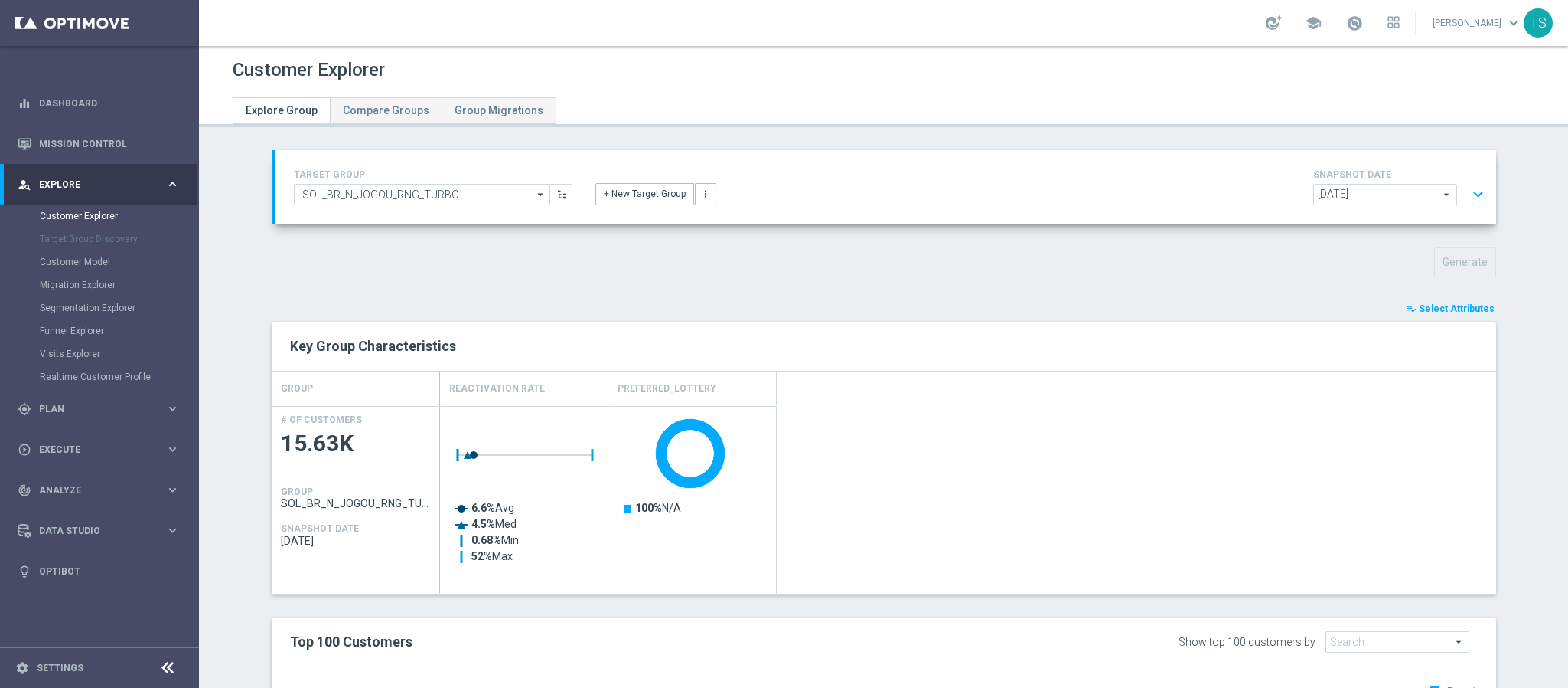
click at [1438, 315] on button "playlist_add_check Select Attributes" at bounding box center [1451, 309] width 92 height 17
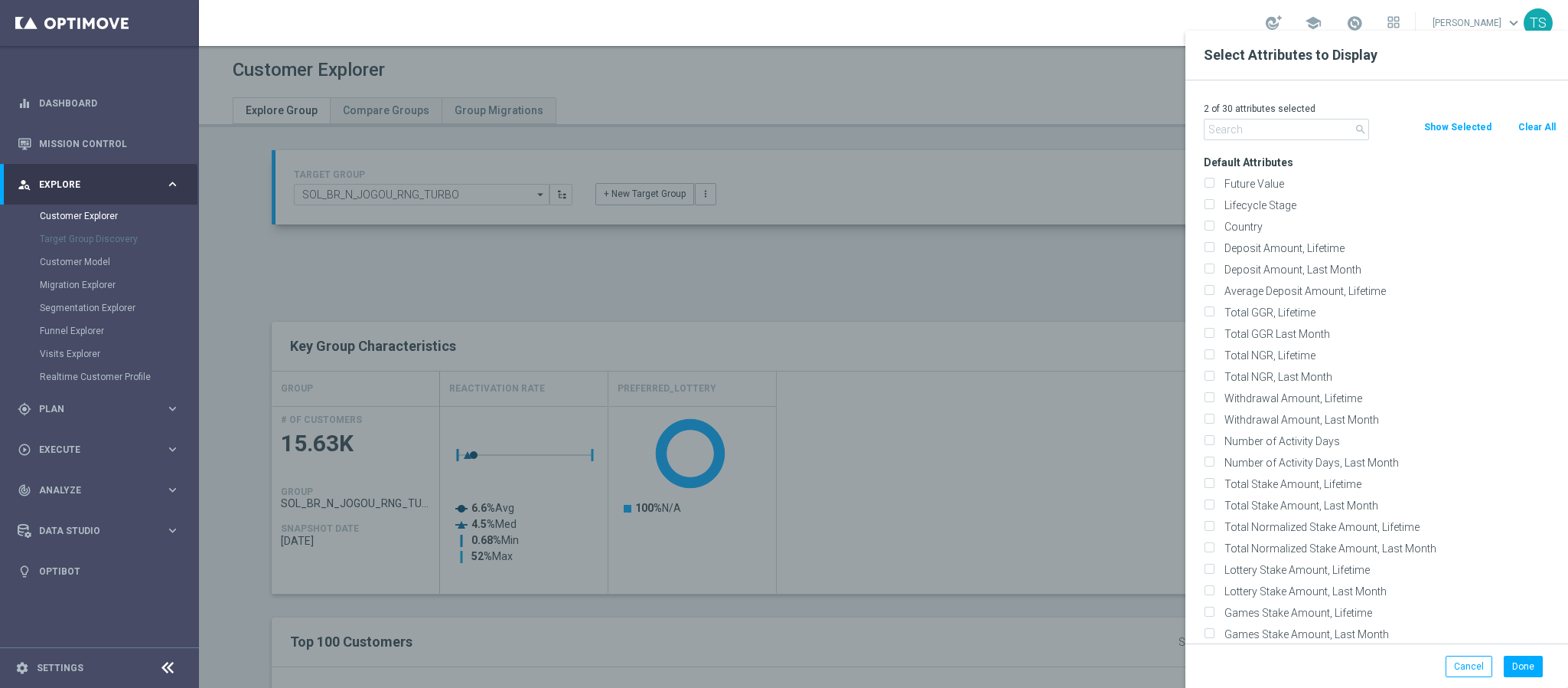
click at [995, 437] on div at bounding box center [983, 374] width 1568 height 688
click at [995, 436] on div at bounding box center [983, 374] width 1568 height 688
click at [1482, 666] on button "Cancel" at bounding box center [1470, 666] width 47 height 21
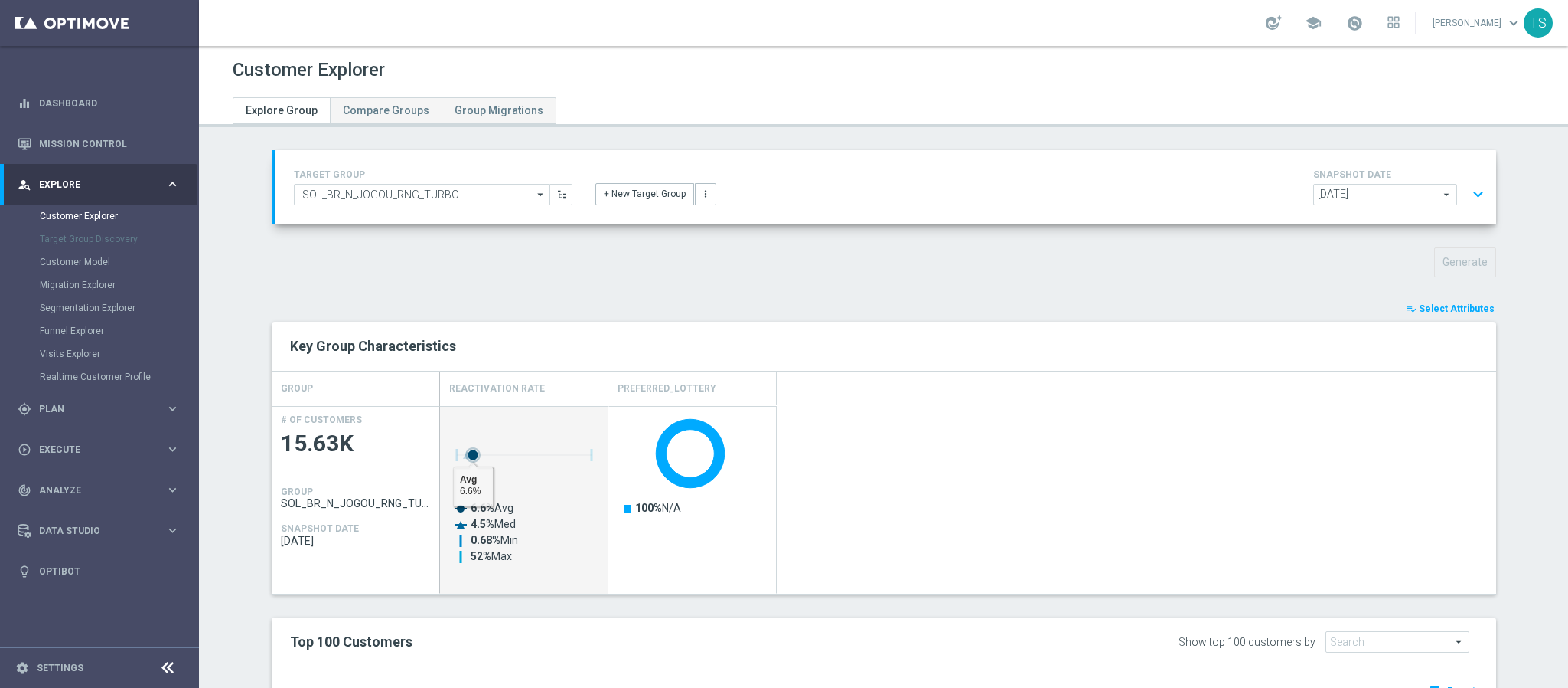
click at [498, 455] on g "Press SPACE to select this row." at bounding box center [523, 455] width 137 height 16
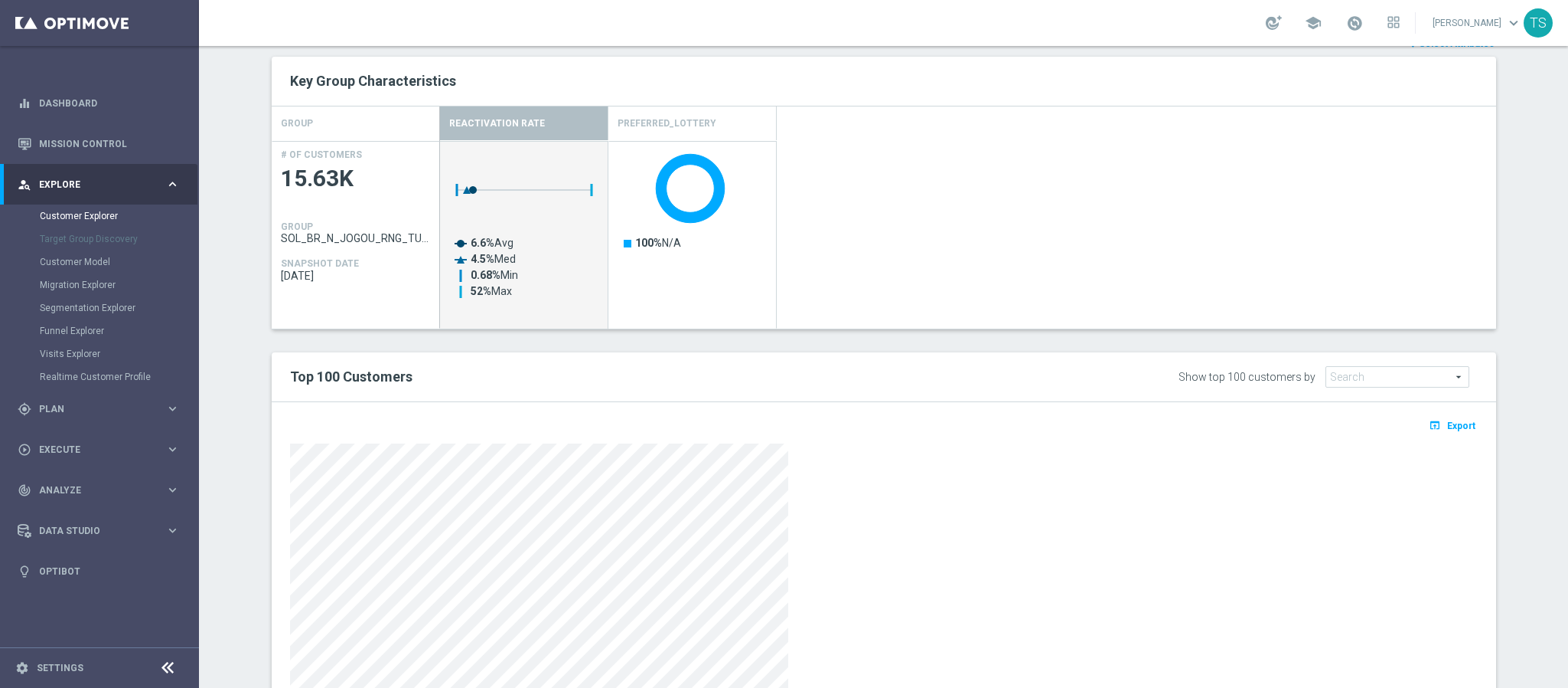
scroll to position [394, 0]
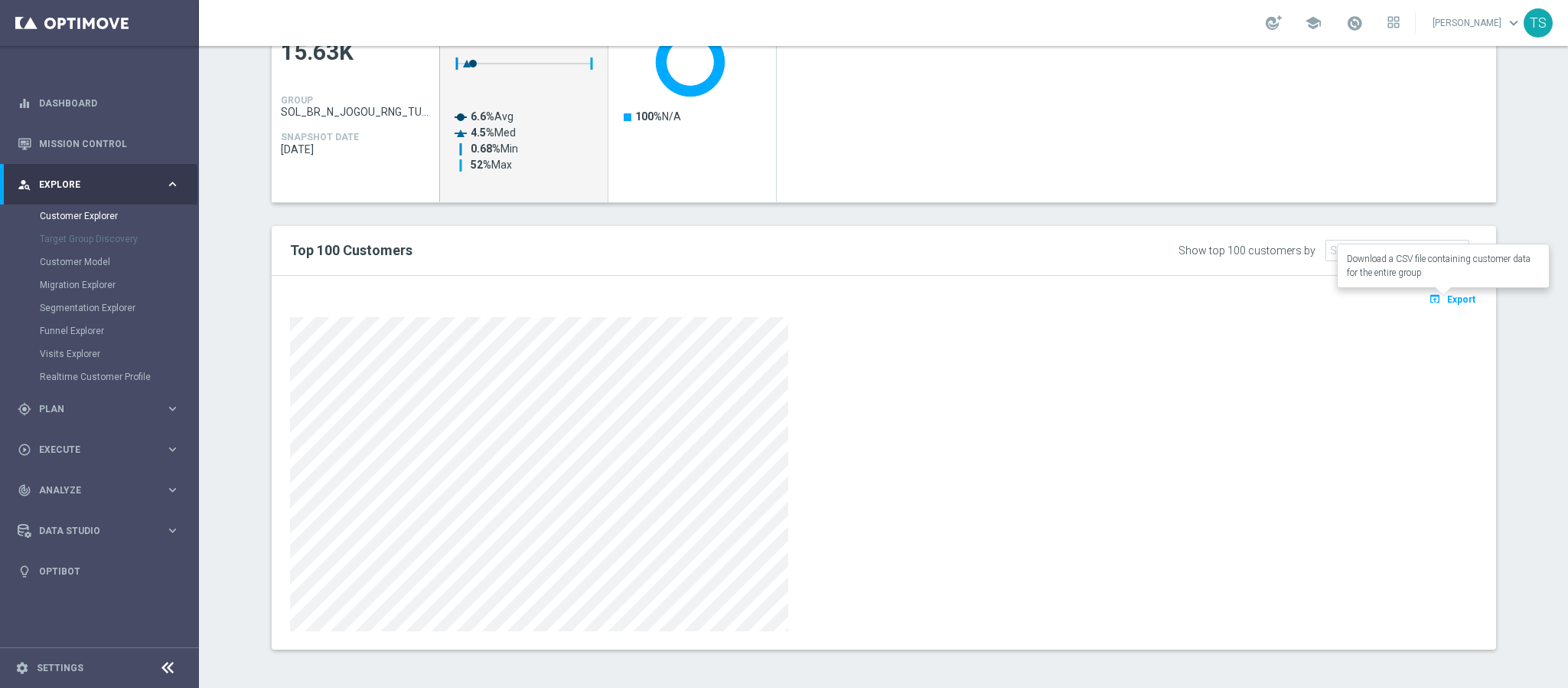
click at [1429, 297] on icon "open_in_browser" at bounding box center [1437, 299] width 16 height 13
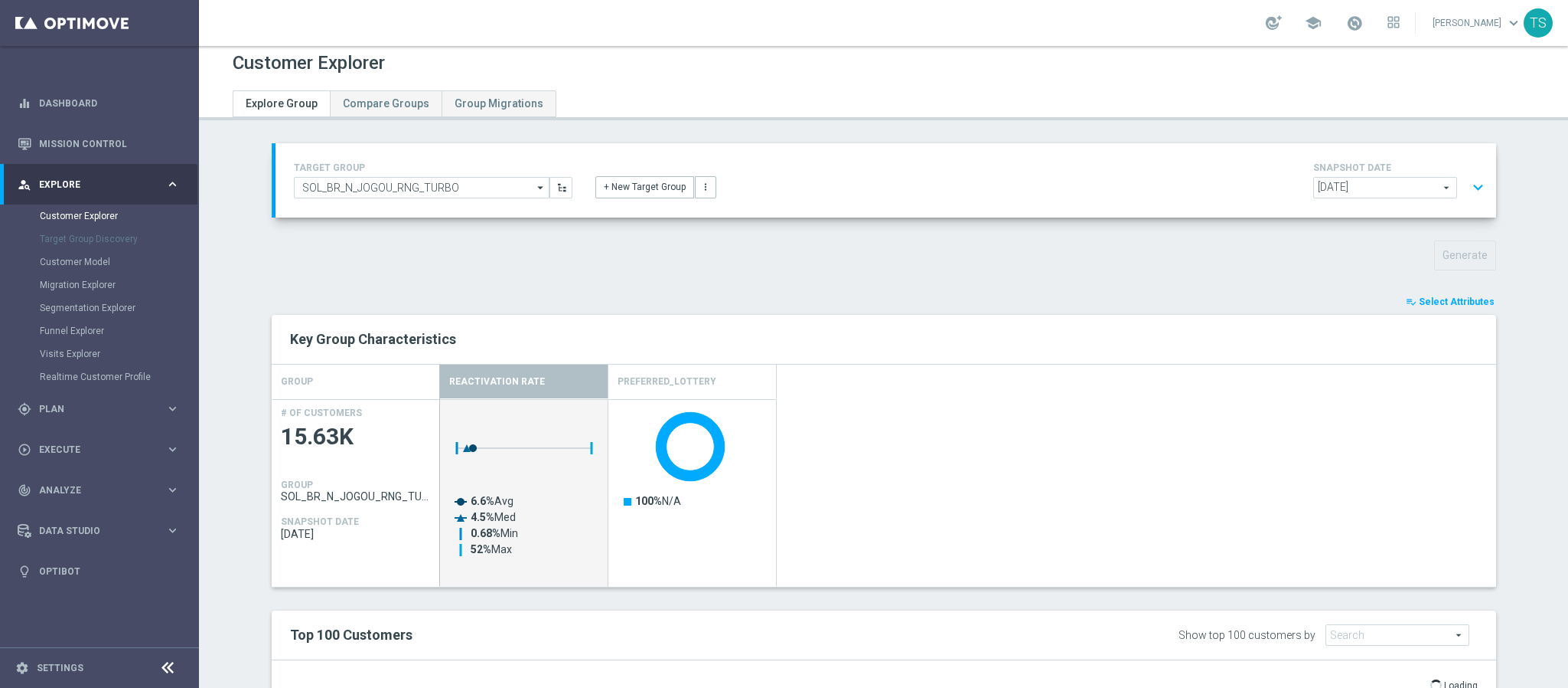
scroll to position [0, 0]
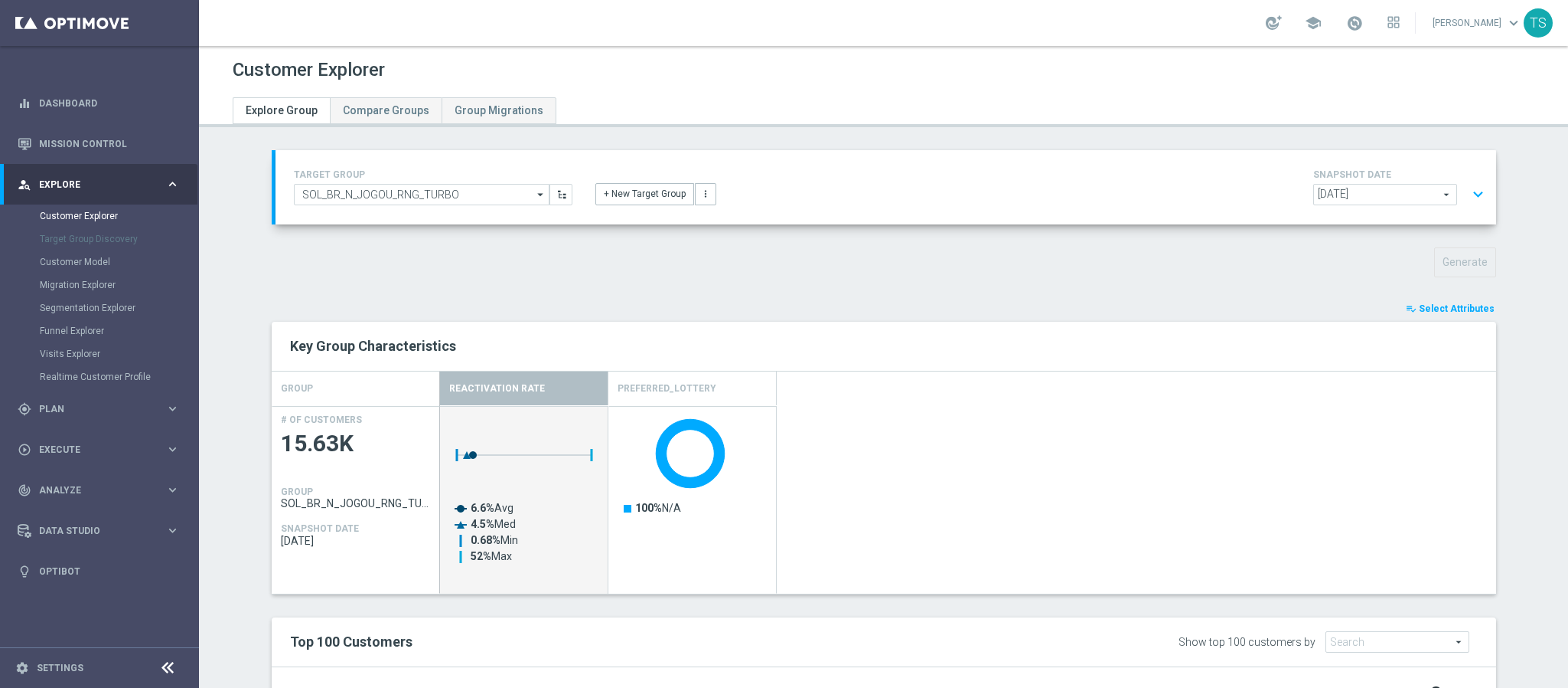
click at [1455, 301] on button "playlist_add_check Select Attributes" at bounding box center [1451, 309] width 92 height 17
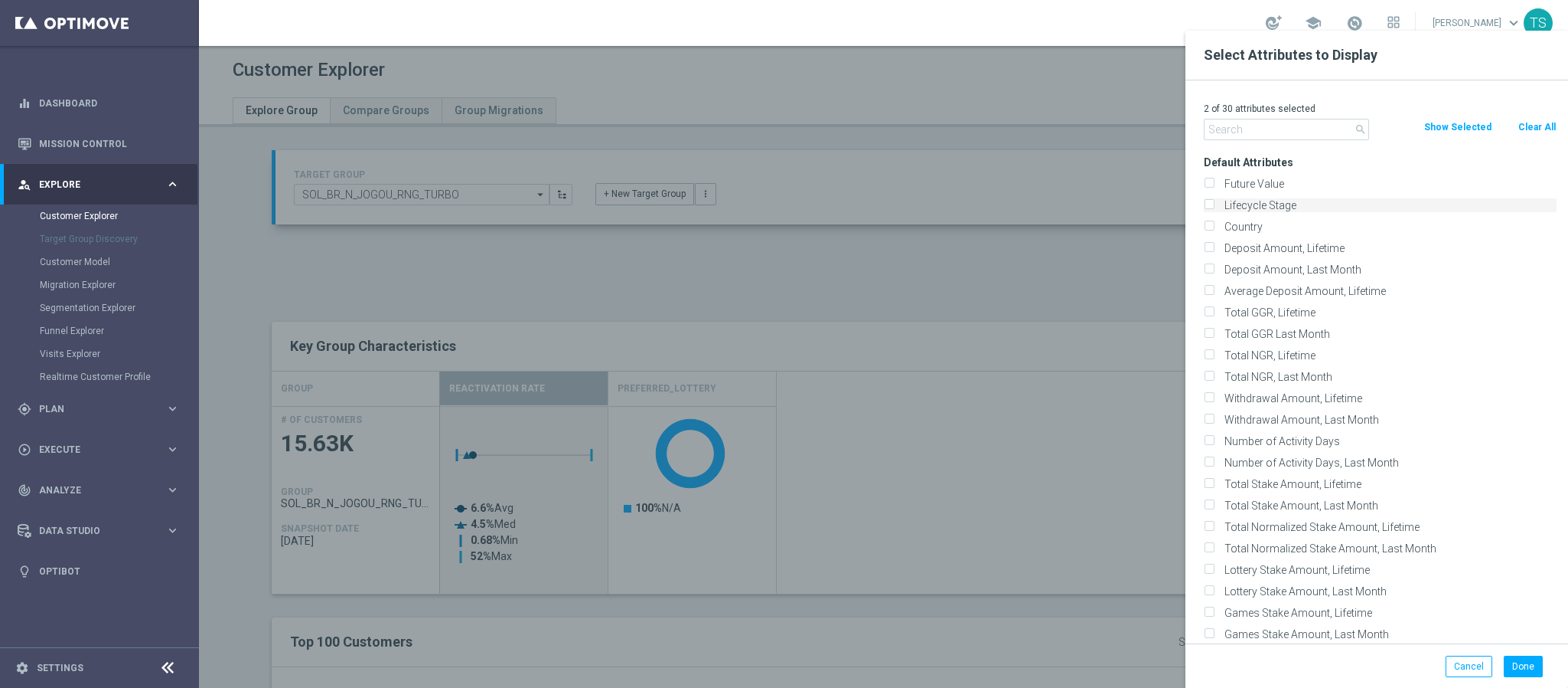
click at [1289, 208] on label "Lifecycle Stage" at bounding box center [1388, 206] width 338 height 14
click at [1214, 208] on input "Lifecycle Stage" at bounding box center [1209, 207] width 10 height 10
checkbox input "true"
click at [1537, 668] on button "Done" at bounding box center [1523, 666] width 39 height 21
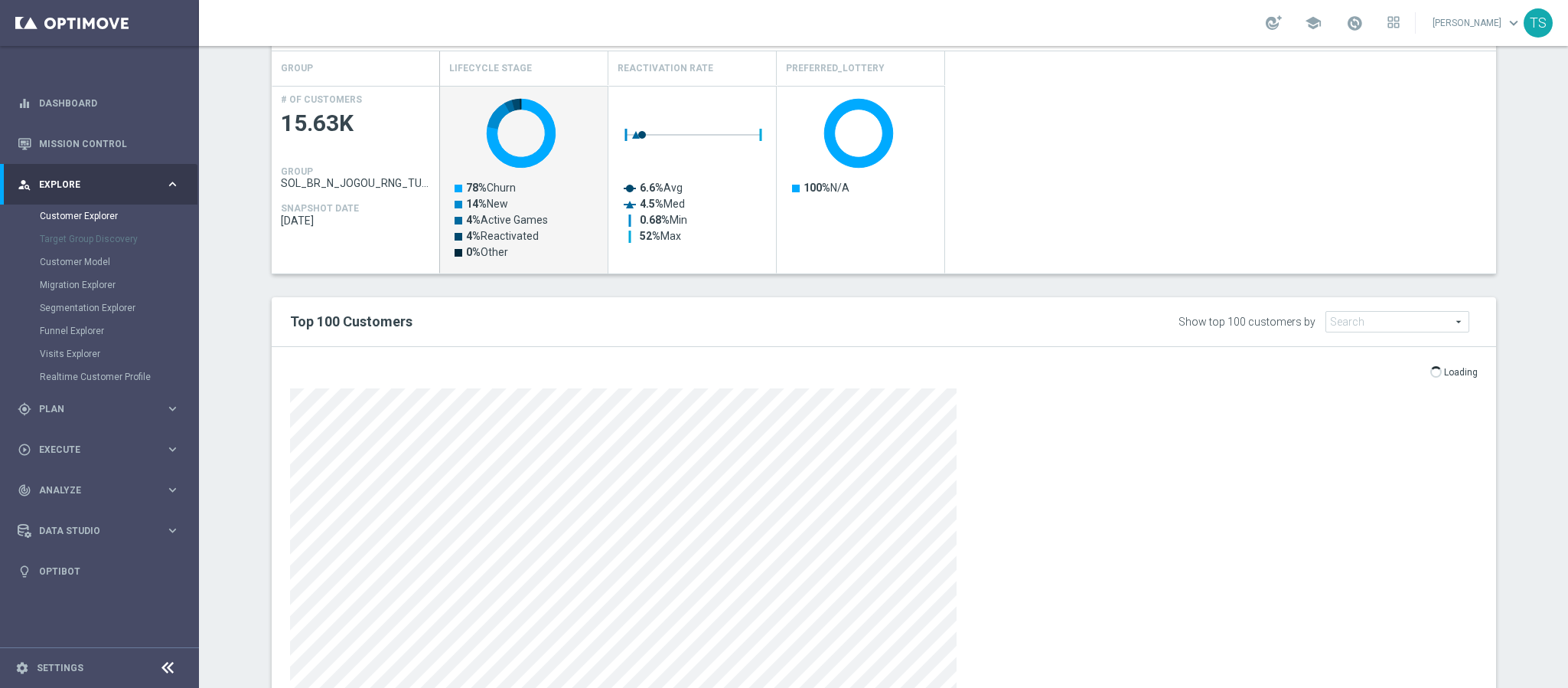
scroll to position [279, 0]
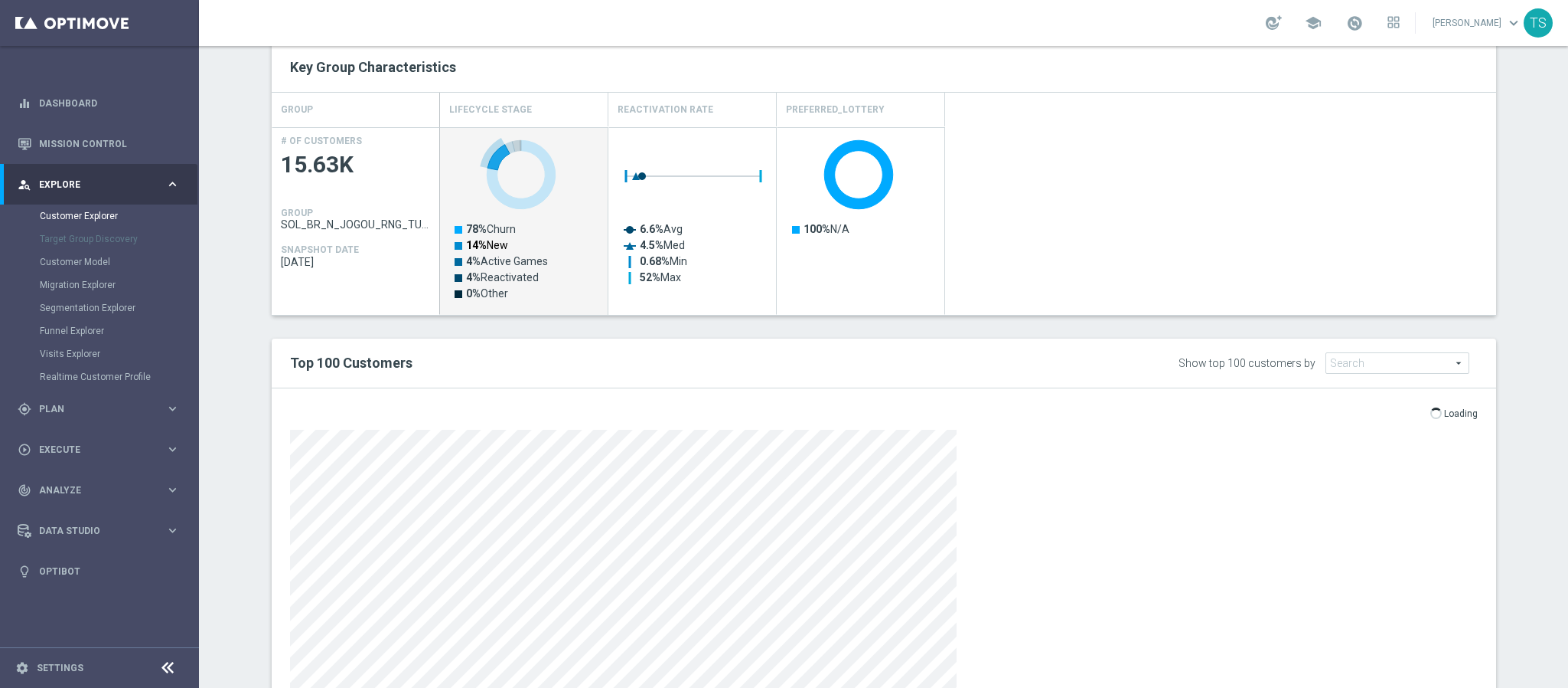
click at [490, 246] on text "14% New" at bounding box center [488, 245] width 42 height 13
click at [487, 264] on text "4% Active Games" at bounding box center [507, 261] width 82 height 13
click at [489, 278] on text "4% Reactivated" at bounding box center [502, 278] width 73 height 13
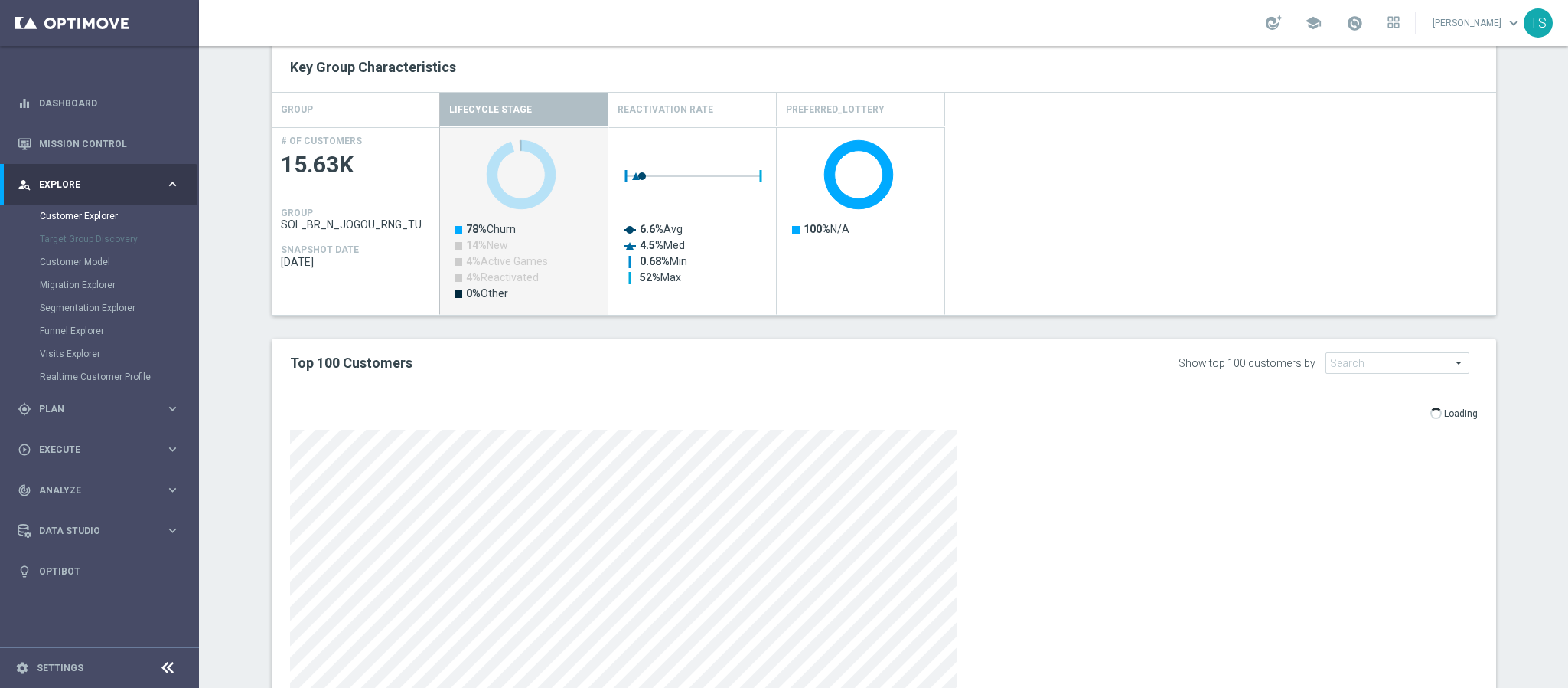
click at [482, 289] on text "0% Other" at bounding box center [488, 293] width 42 height 13
click at [470, 231] on tspan "78%" at bounding box center [477, 229] width 20 height 13
click at [484, 245] on text "14% New" at bounding box center [488, 245] width 42 height 13
click at [488, 251] on text "14% New" at bounding box center [488, 245] width 42 height 13
drag, startPoint x: 484, startPoint y: 267, endPoint x: 473, endPoint y: 242, distance: 27.3
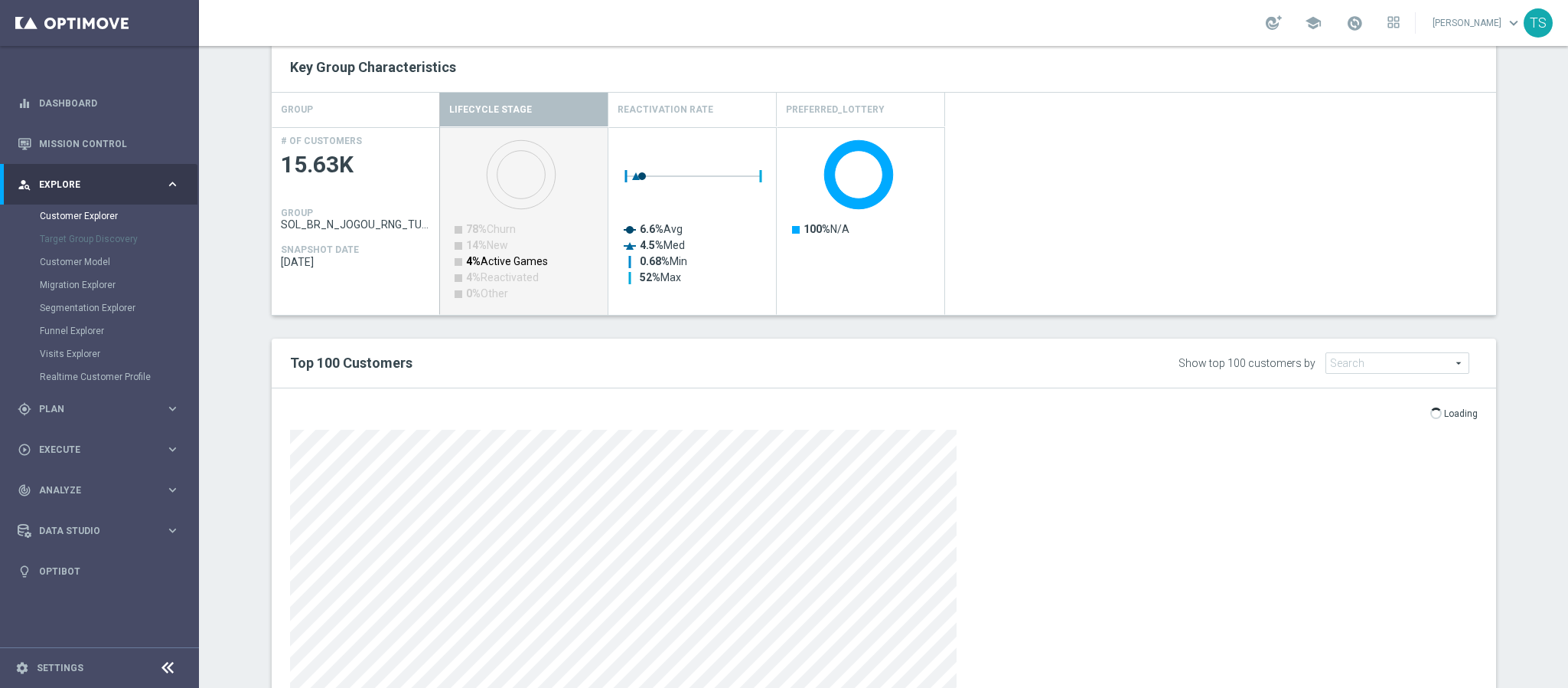
click at [483, 267] on text "4% Active Games" at bounding box center [507, 261] width 82 height 13
drag, startPoint x: 473, startPoint y: 242, endPoint x: 480, endPoint y: 250, distance: 10.6
click at [473, 242] on tspan "14%" at bounding box center [477, 245] width 20 height 13
click at [480, 283] on text "4% Reactivated" at bounding box center [502, 278] width 73 height 13
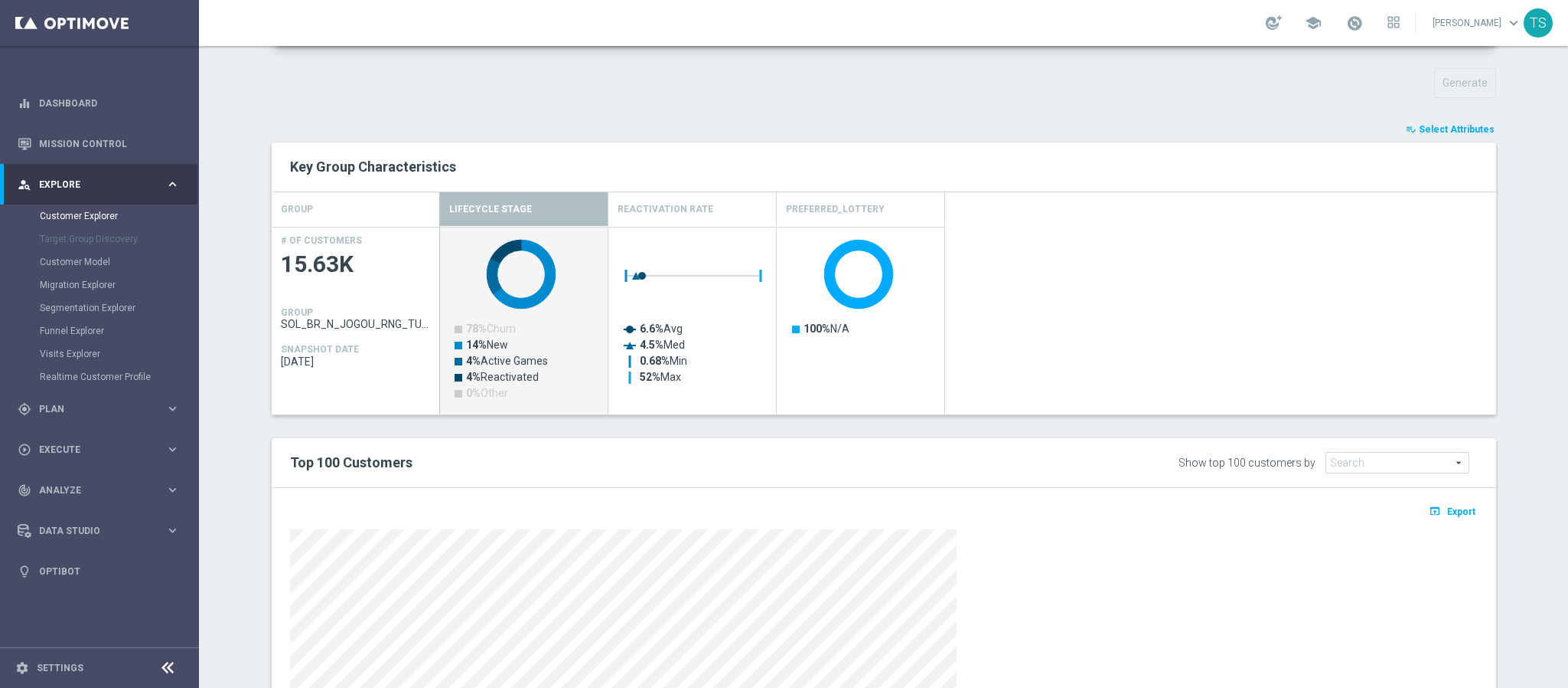
scroll to position [0, 0]
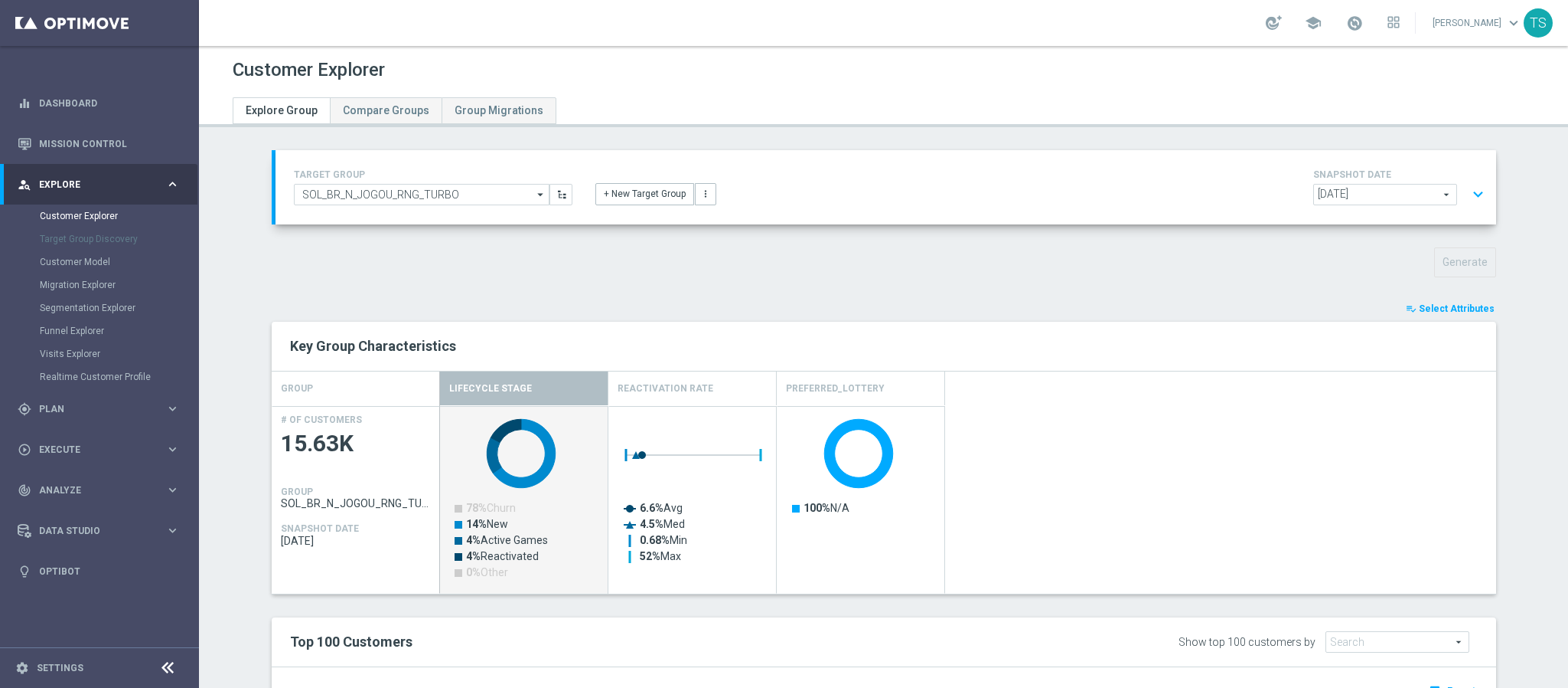
click at [1454, 314] on span "Select Attributes" at bounding box center [1456, 309] width 76 height 11
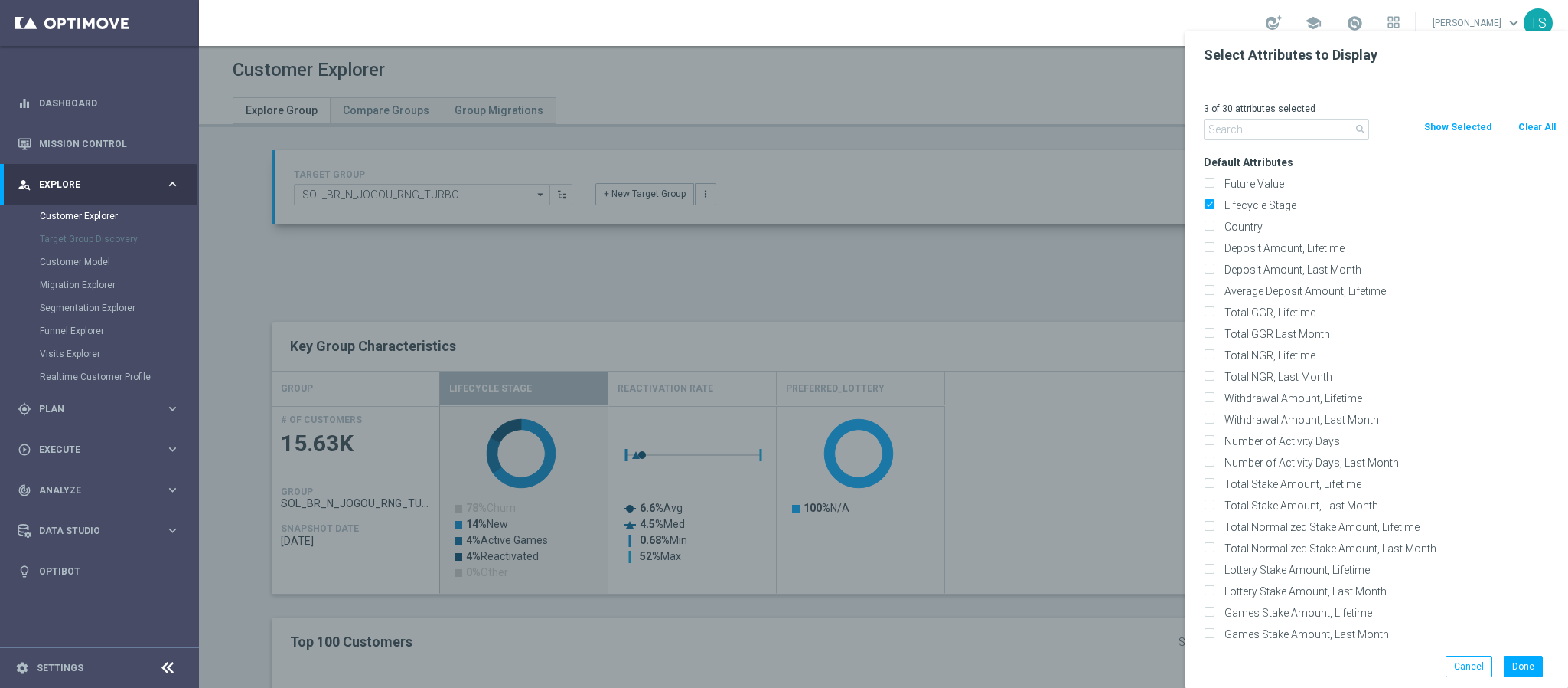
click at [1359, 131] on icon "search" at bounding box center [1361, 130] width 13 height 13
click at [1332, 136] on input "text" at bounding box center [1287, 129] width 166 height 21
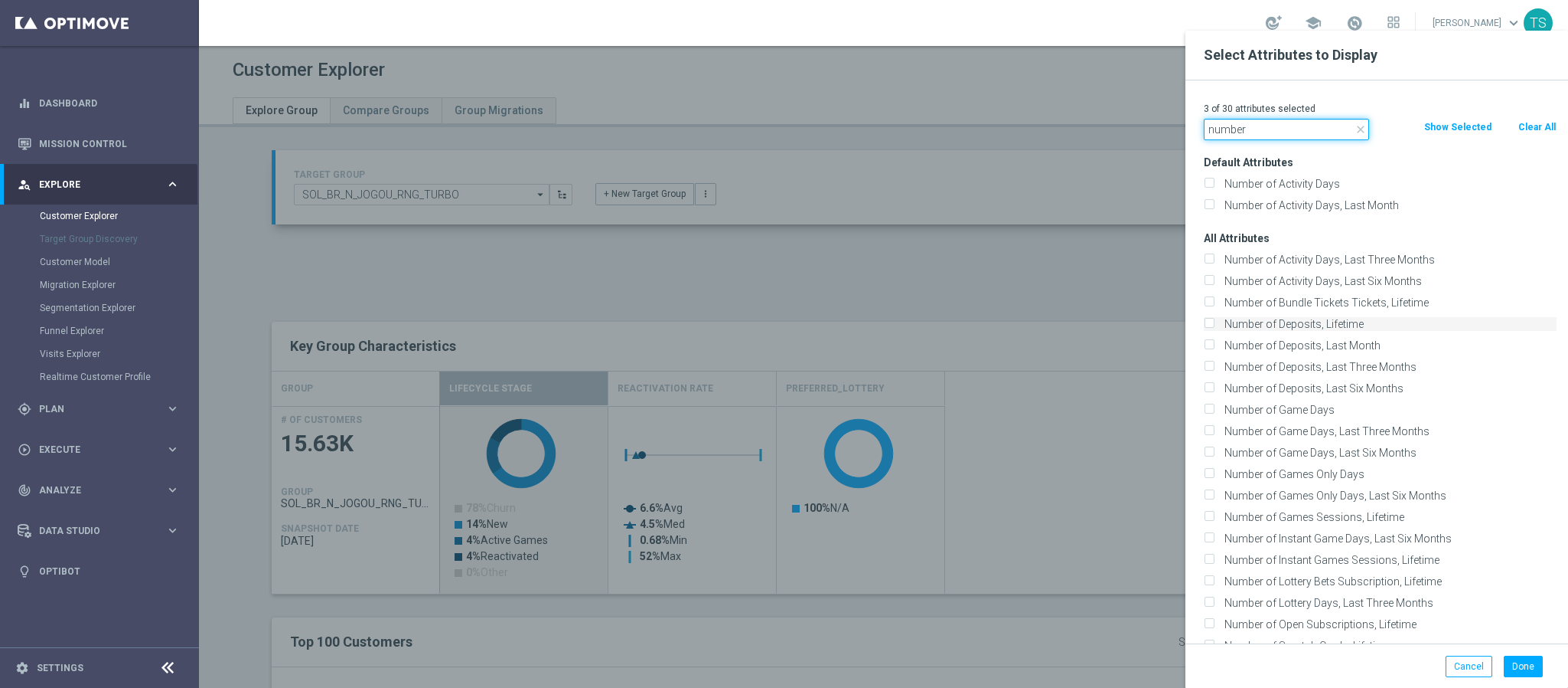
type input "number"
click at [1220, 318] on label "Number of Deposits, Lifetime" at bounding box center [1388, 324] width 338 height 14
click at [1208, 321] on input "Number of Deposits, Lifetime" at bounding box center [1209, 326] width 10 height 10
checkbox input "true"
click at [1205, 365] on input "Number of Deposits, Last Three Months" at bounding box center [1209, 368] width 10 height 10
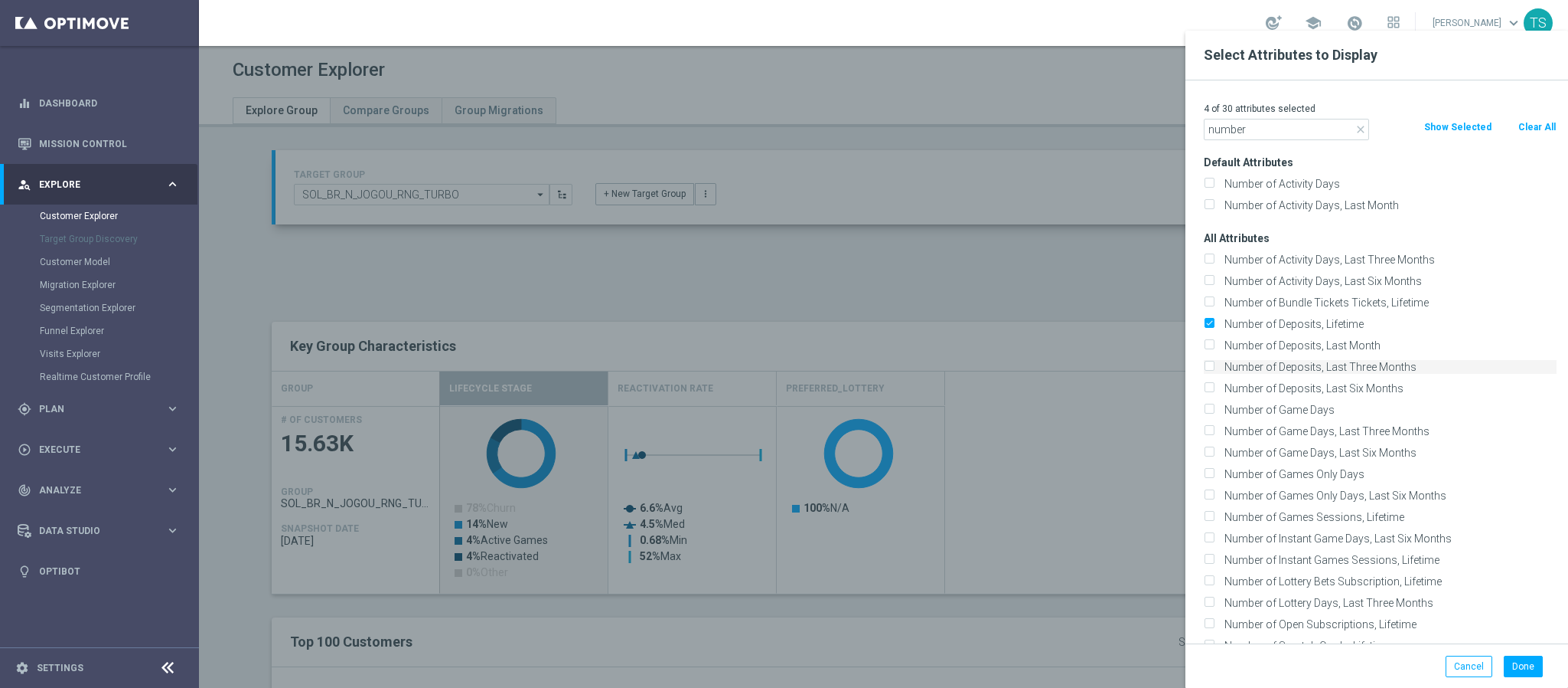
checkbox input "true"
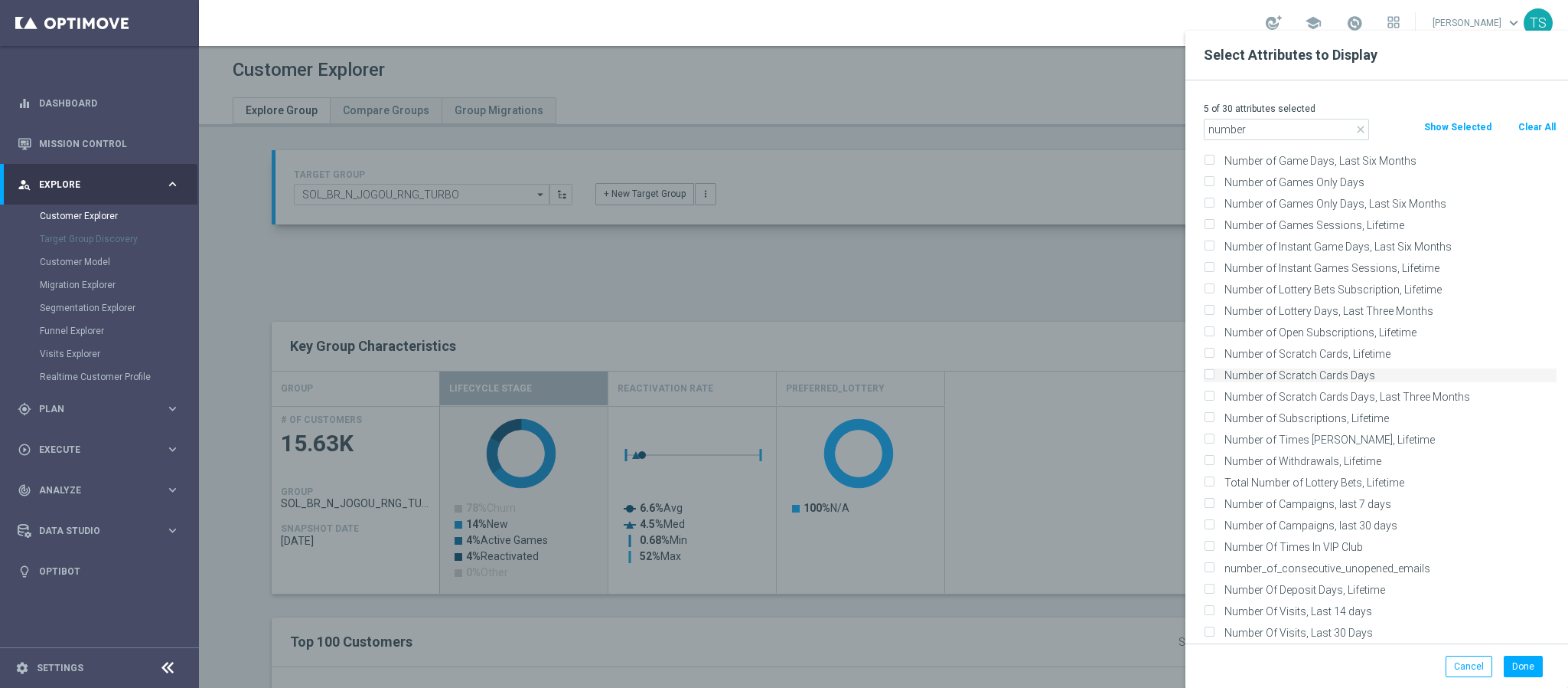
scroll to position [324, 0]
click at [1350, 531] on label "number_of_consecutive_unopened_emails" at bounding box center [1388, 536] width 338 height 14
click at [1214, 533] on input "number_of_consecutive_unopened_emails" at bounding box center [1209, 538] width 10 height 10
checkbox input "true"
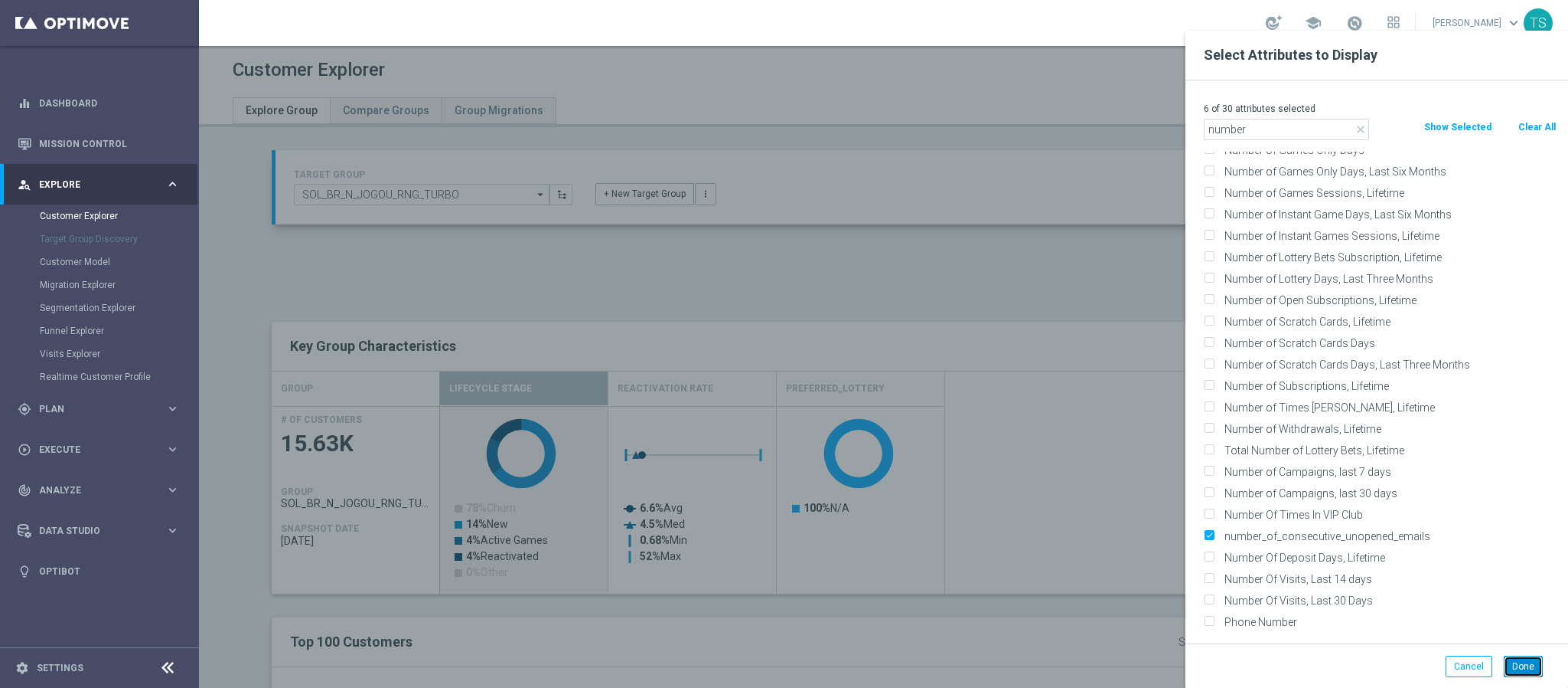
click at [1521, 668] on button "Done" at bounding box center [1523, 666] width 39 height 21
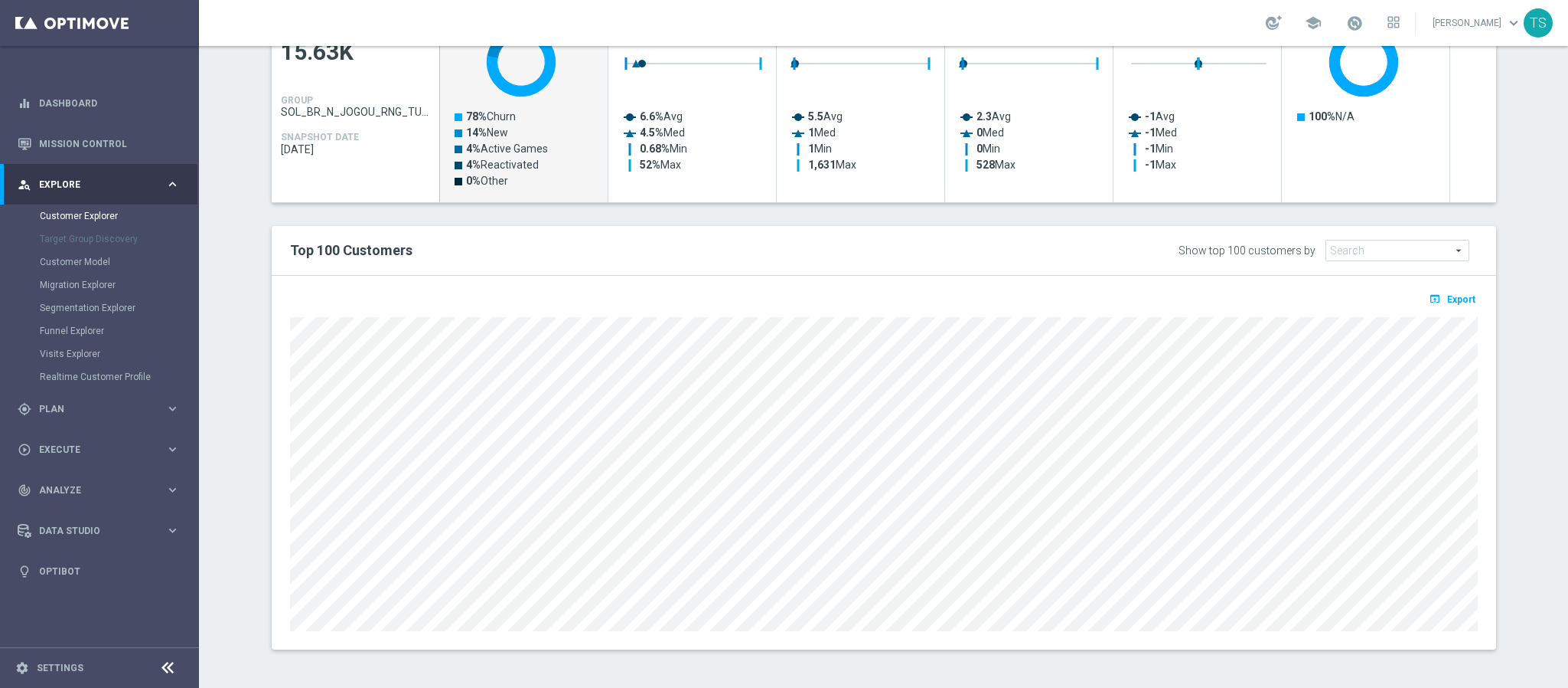
scroll to position [49, 0]
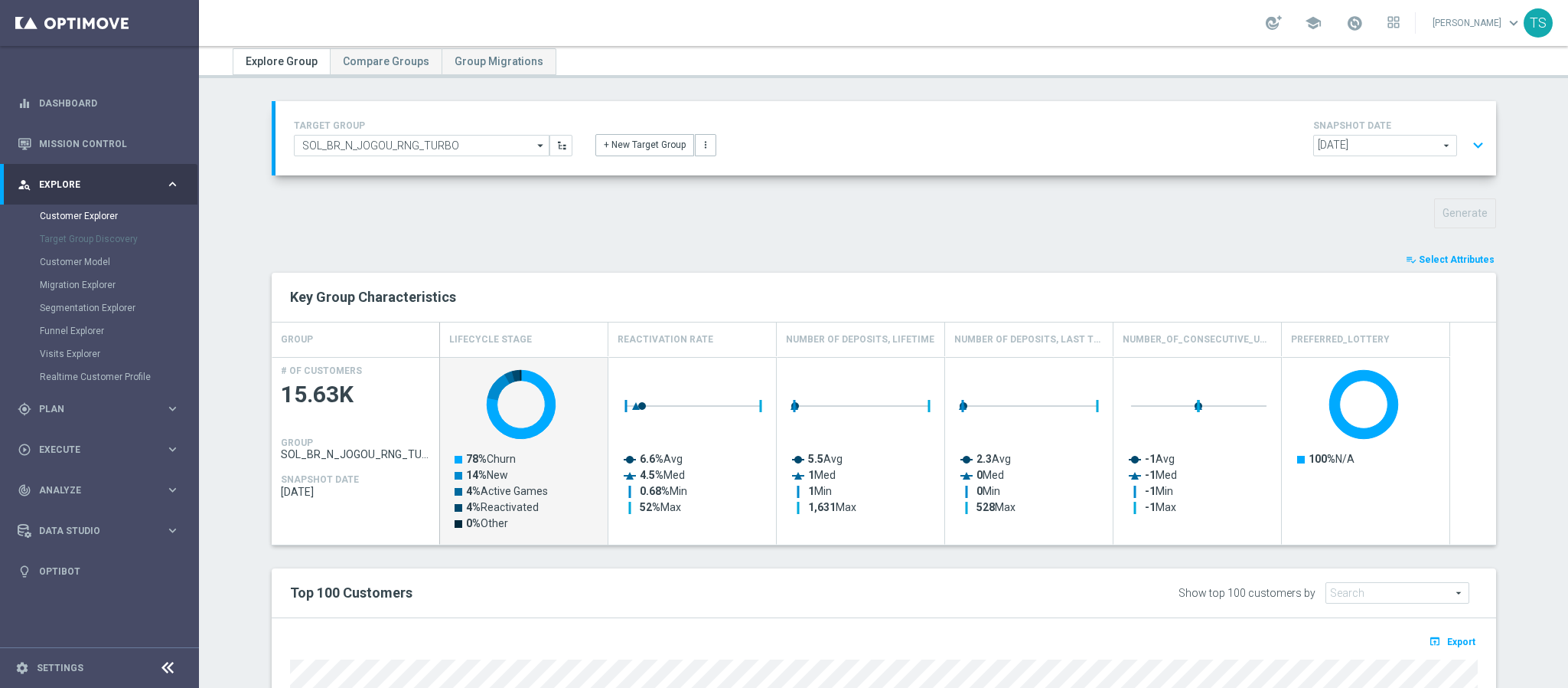
click at [1434, 255] on span "Select Attributes" at bounding box center [1456, 260] width 76 height 11
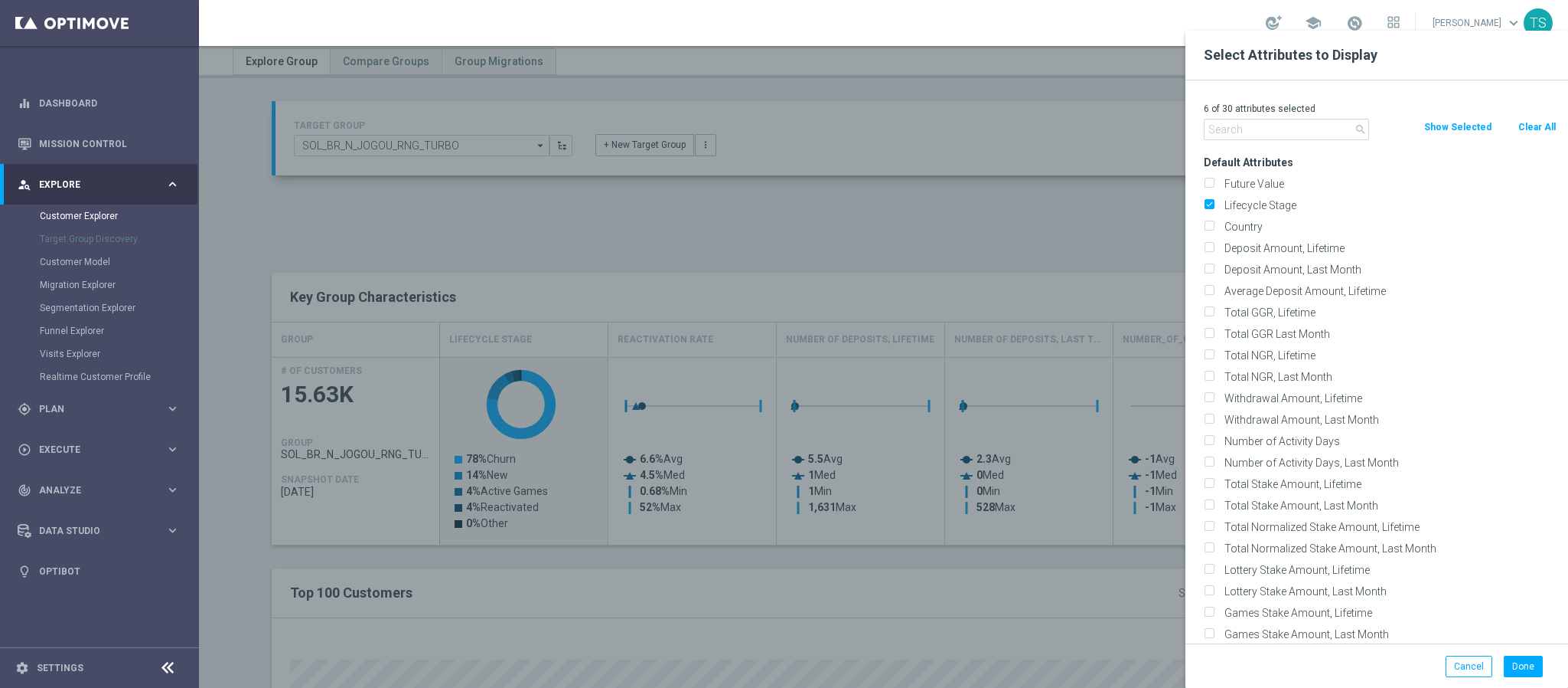
click at [1309, 132] on input "text" at bounding box center [1287, 129] width 166 height 21
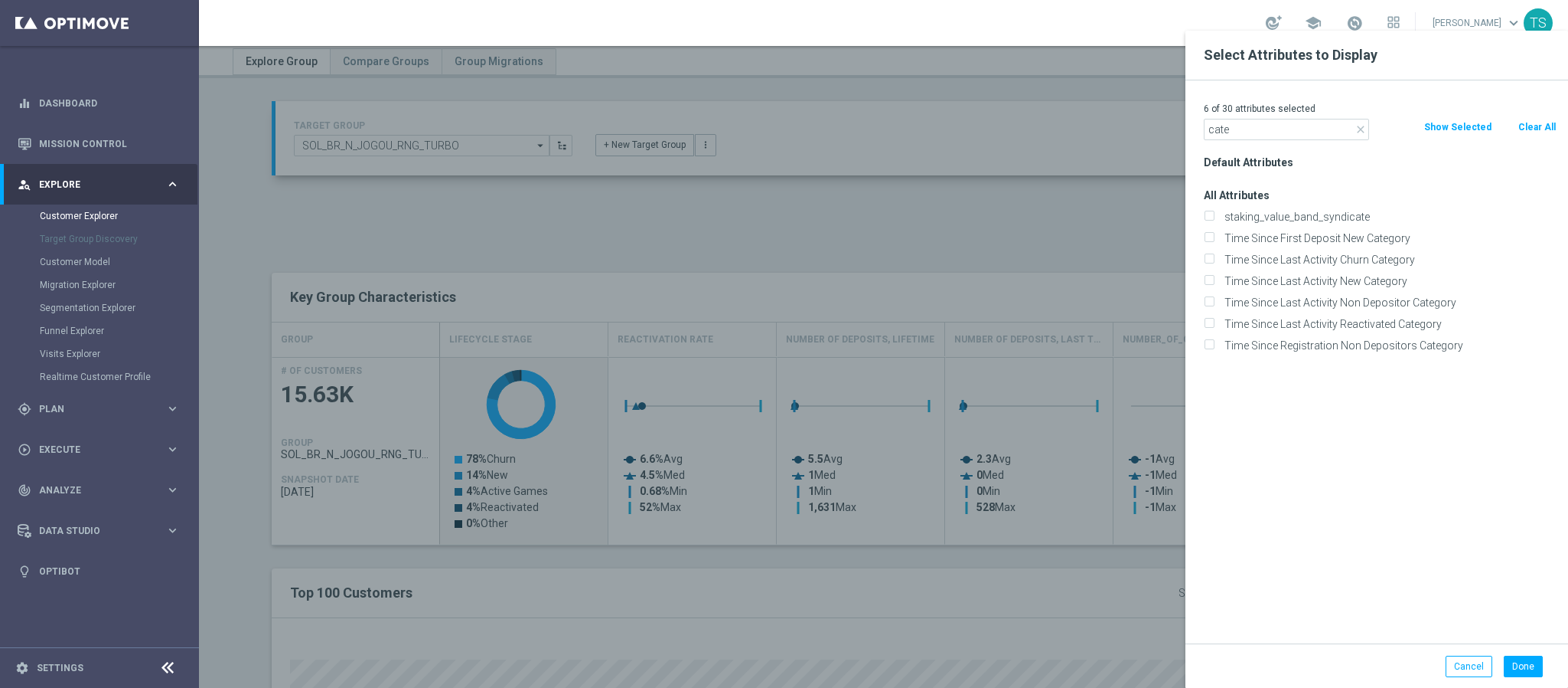
drag, startPoint x: 1275, startPoint y: 133, endPoint x: 988, endPoint y: 148, distance: 287.4
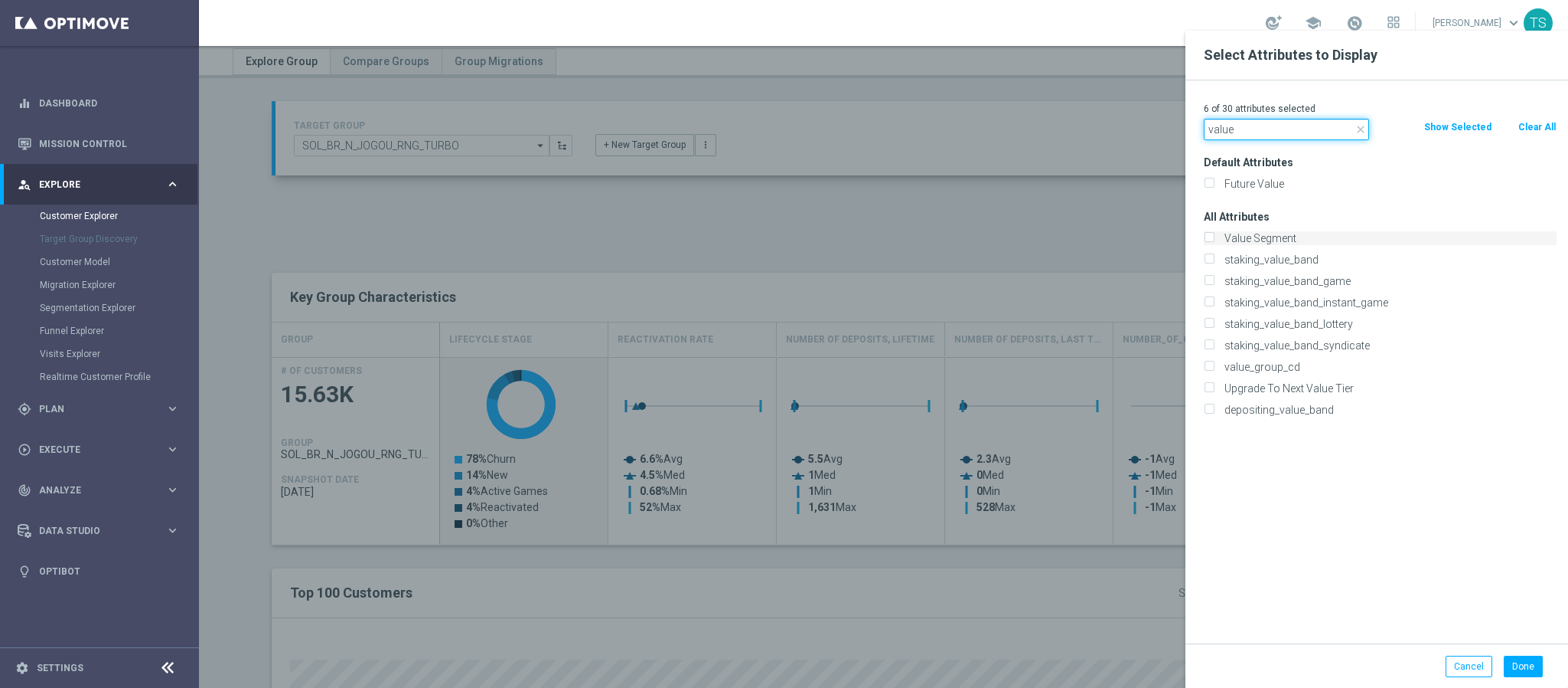
type input "value"
click at [1311, 238] on label "Value Segment" at bounding box center [1388, 238] width 338 height 14
click at [1214, 238] on input "Value Segment" at bounding box center [1209, 240] width 10 height 10
checkbox input "true"
click at [1526, 661] on button "Done" at bounding box center [1523, 666] width 39 height 21
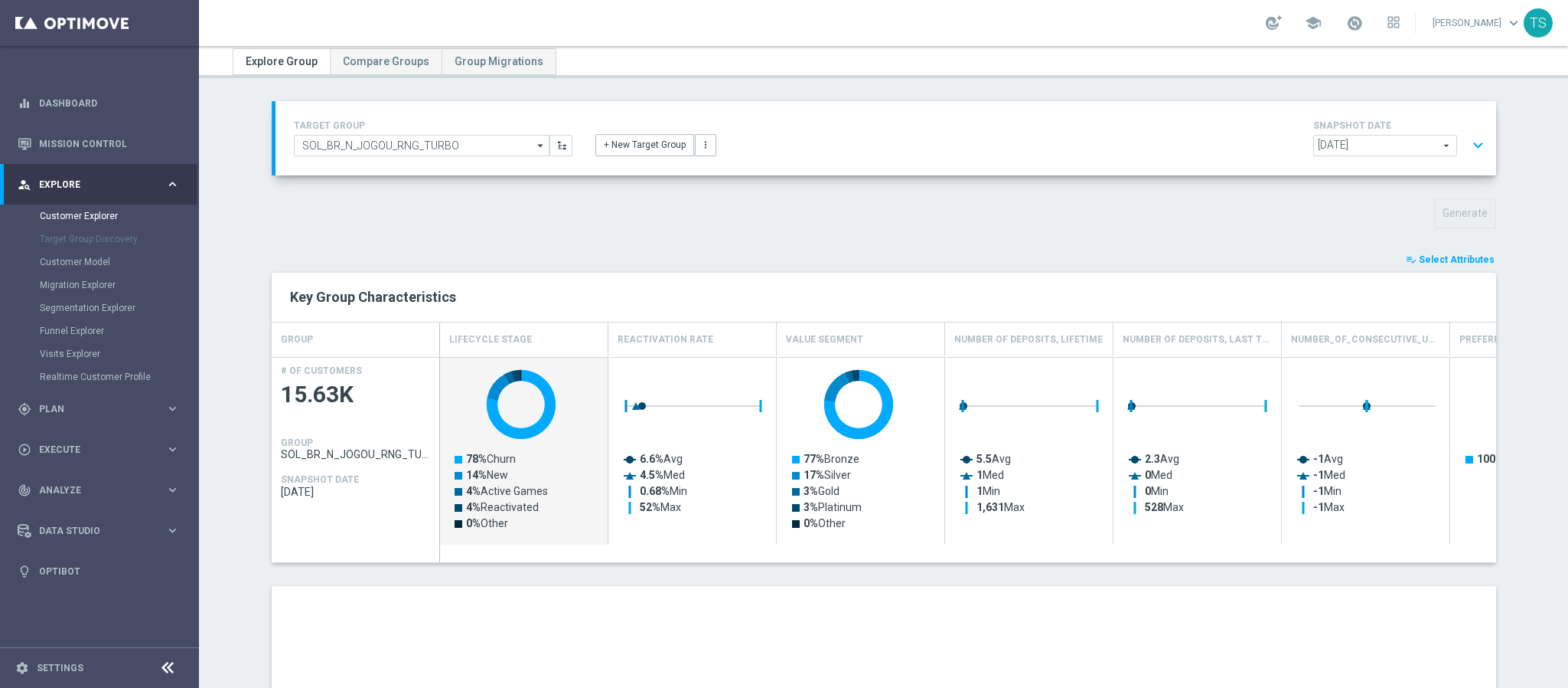
click at [1474, 258] on span "Select Attributes" at bounding box center [1456, 260] width 76 height 11
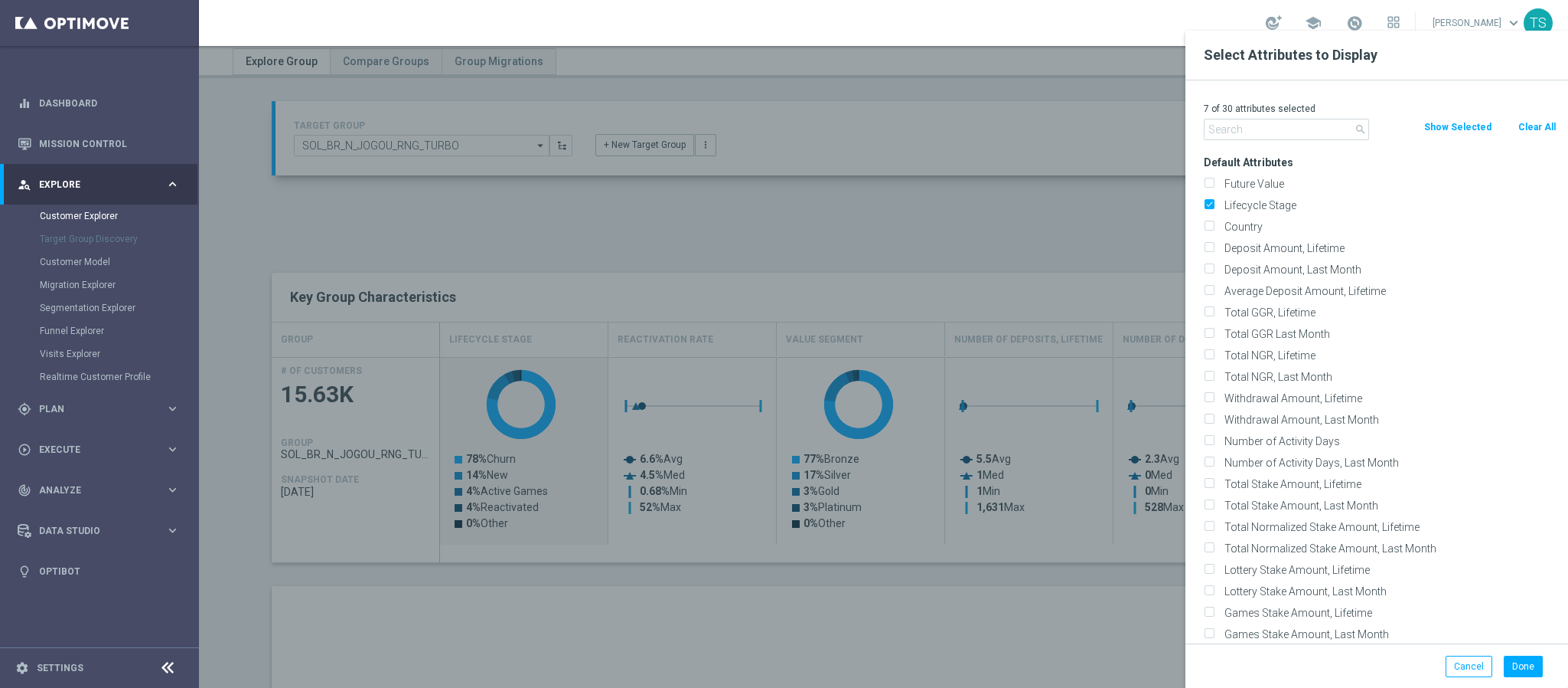
click at [763, 212] on div at bounding box center [983, 374] width 1568 height 688
click at [1474, 669] on button "Cancel" at bounding box center [1470, 666] width 47 height 21
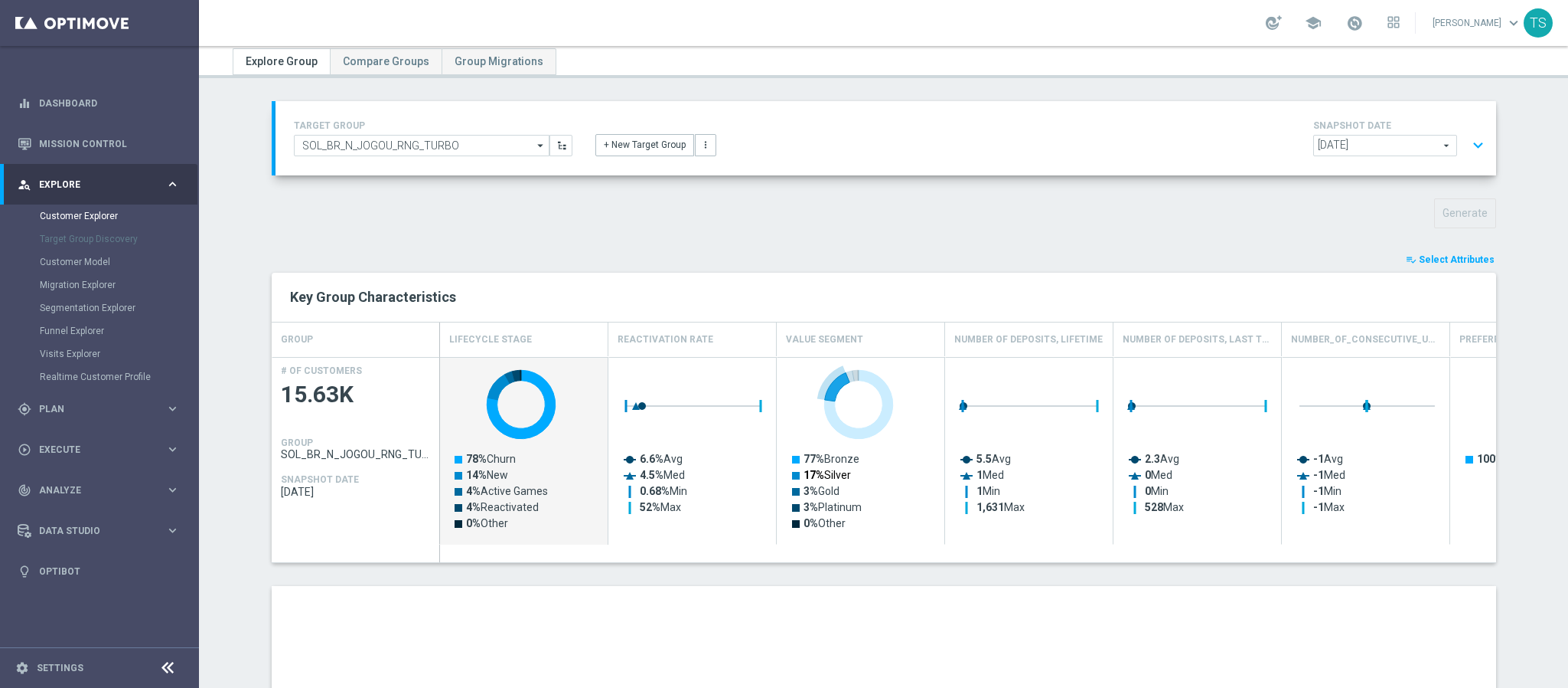
click at [817, 472] on text "17% Silver" at bounding box center [827, 475] width 48 height 13
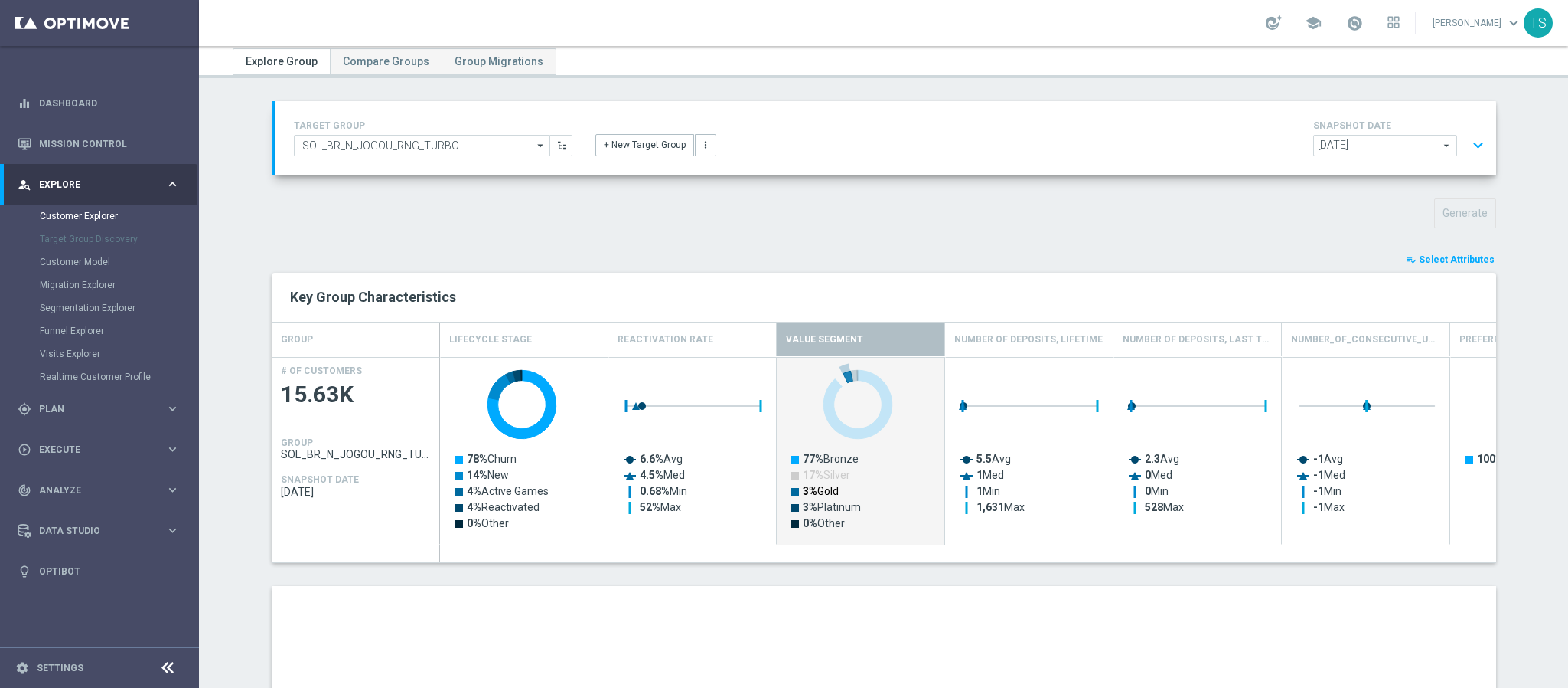
click at [827, 493] on text "3% Gold" at bounding box center [821, 491] width 36 height 13
click at [834, 508] on text "3% Platinum" at bounding box center [832, 507] width 58 height 13
click at [830, 513] on text "3% Platinum" at bounding box center [832, 507] width 58 height 13
click at [827, 529] on text "0% Other" at bounding box center [824, 523] width 42 height 13
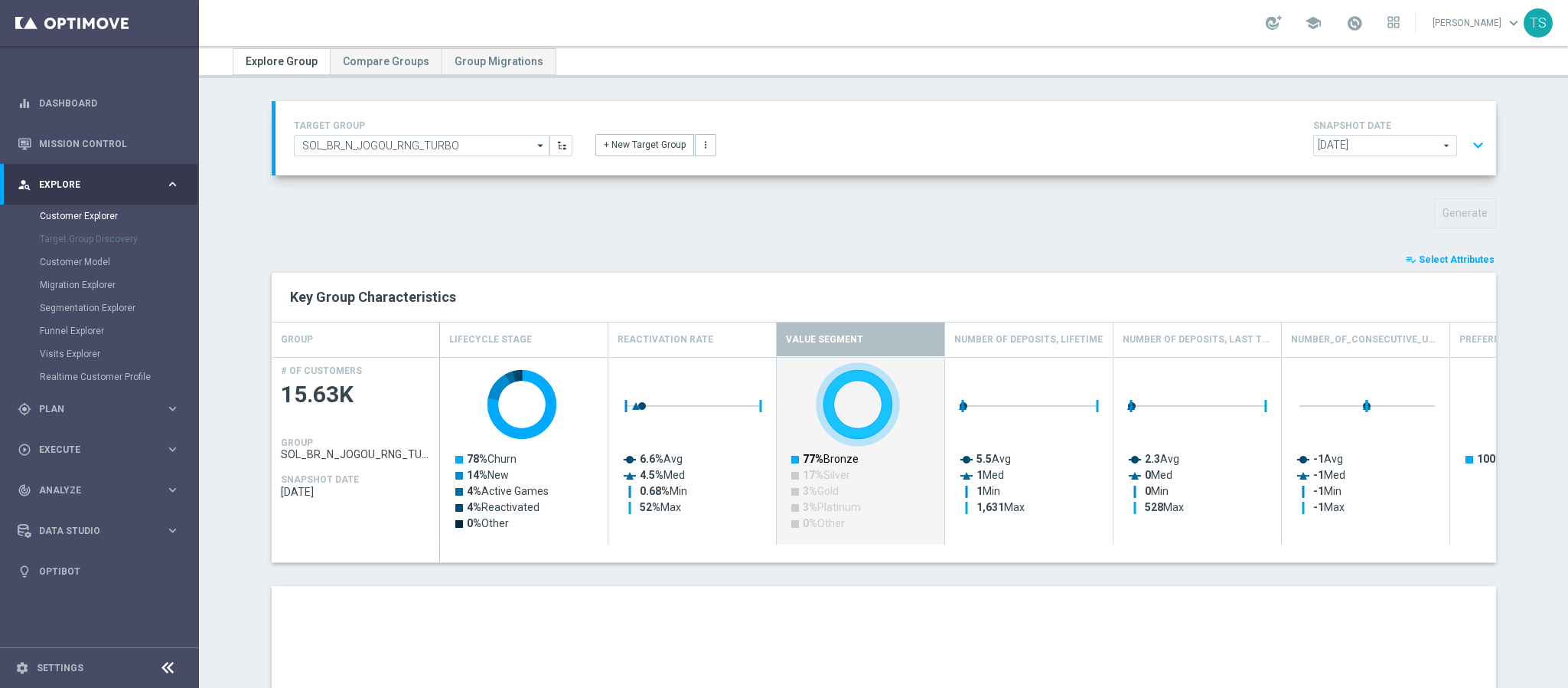
click at [844, 462] on text "77% Bronze" at bounding box center [831, 459] width 56 height 13
click at [843, 463] on text "77% Bronze" at bounding box center [831, 459] width 56 height 13
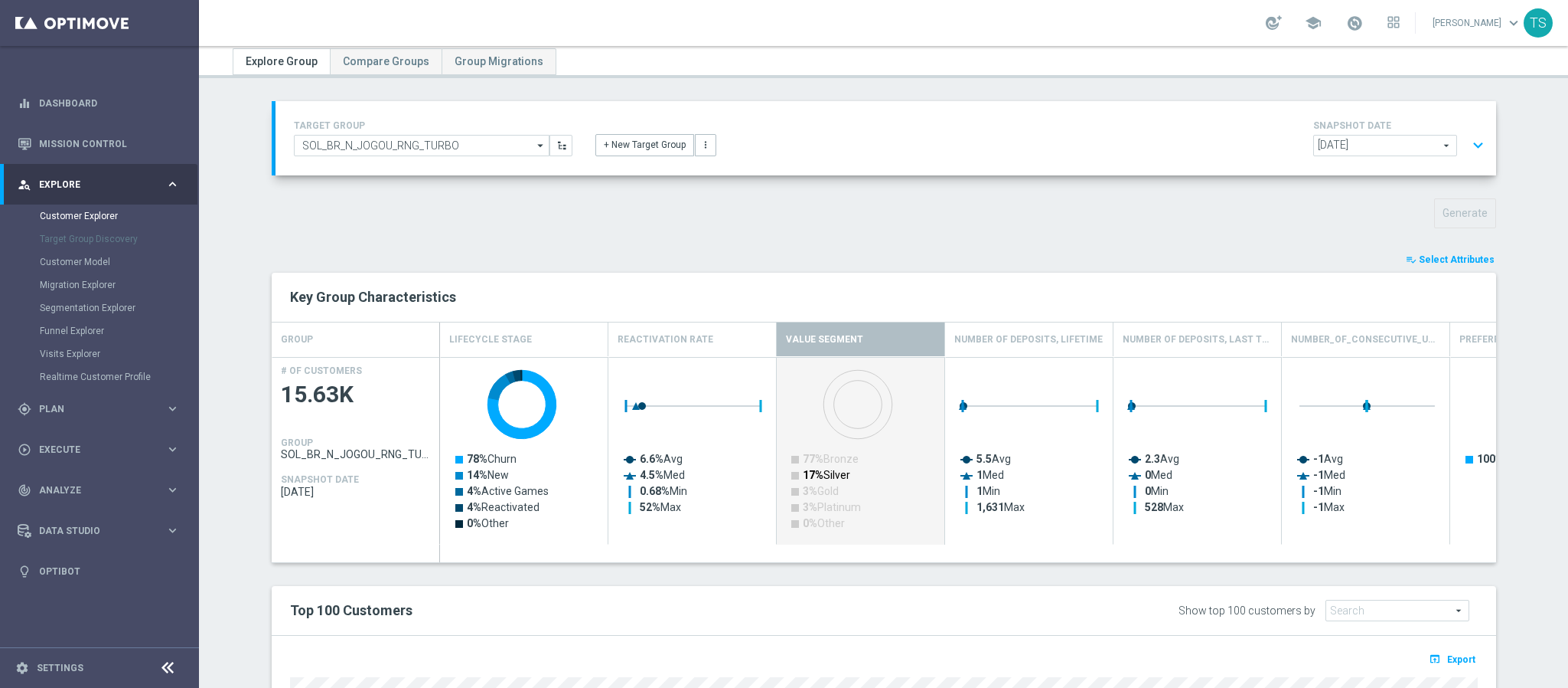
drag, startPoint x: 837, startPoint y: 478, endPoint x: 829, endPoint y: 467, distance: 13.6
click at [836, 478] on text "17% Silver" at bounding box center [827, 475] width 48 height 13
click at [829, 465] on text "77% Bronze" at bounding box center [831, 459] width 56 height 13
click at [823, 492] on text "3% Gold" at bounding box center [821, 491] width 36 height 13
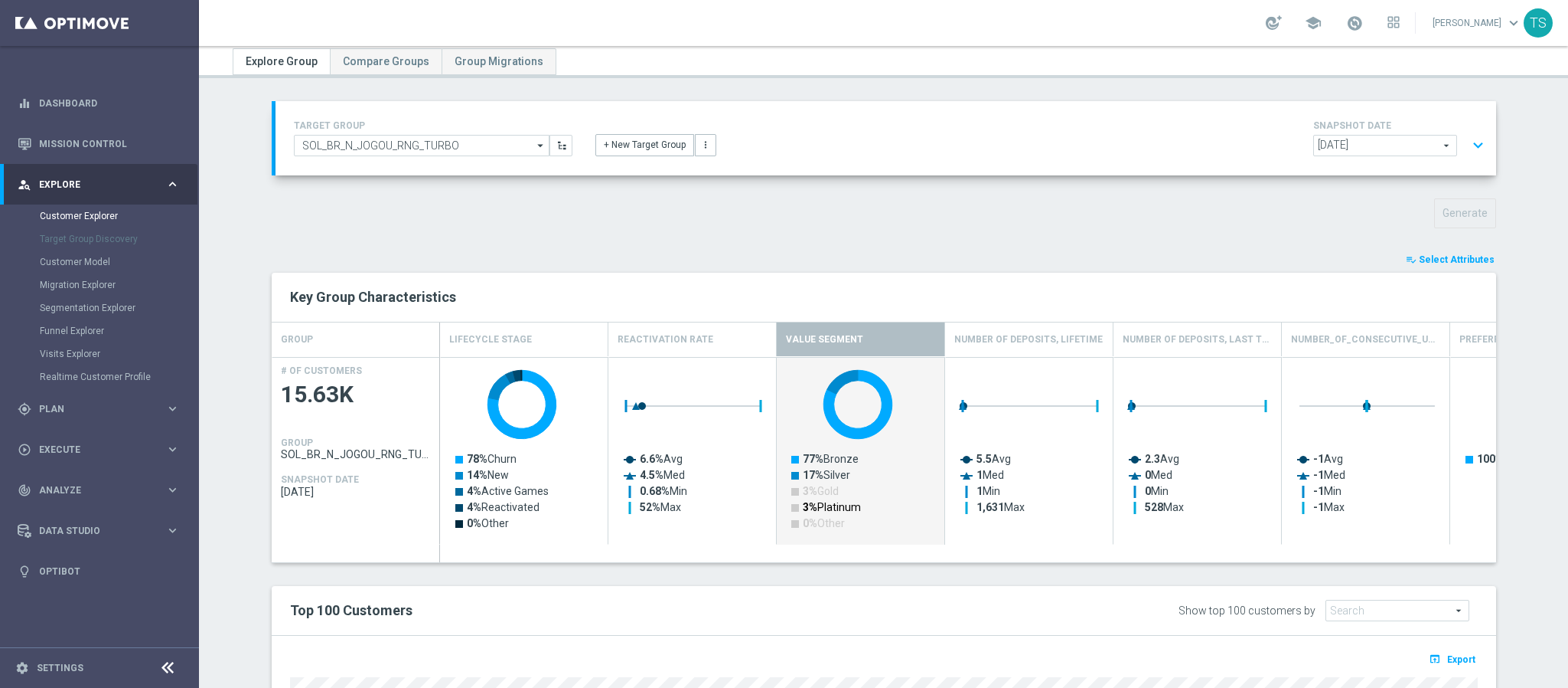
click at [830, 508] on text "3% Platinum" at bounding box center [832, 507] width 58 height 13
click at [813, 490] on text "3% Gold" at bounding box center [821, 491] width 36 height 13
click at [809, 522] on text "0% Other" at bounding box center [824, 523] width 42 height 13
click at [832, 465] on text "77% Bronze" at bounding box center [831, 459] width 56 height 13
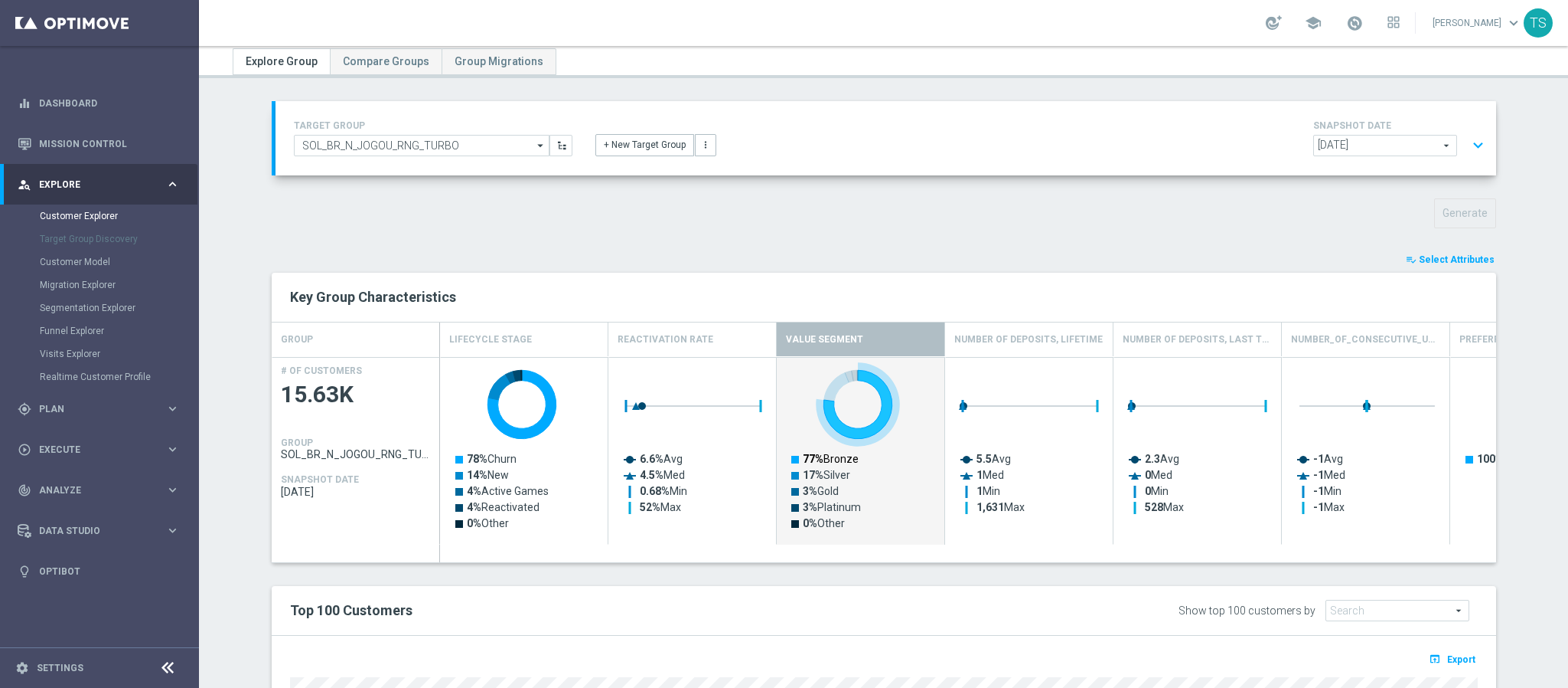
click at [830, 462] on text "77% Bronze" at bounding box center [831, 459] width 56 height 13
click at [820, 458] on text "77% Bronze" at bounding box center [831, 459] width 56 height 13
click at [820, 469] on rect "Press SPACE to deselect this row." at bounding box center [861, 459] width 152 height 195
click at [818, 490] on text "3% Gold" at bounding box center [821, 491] width 36 height 13
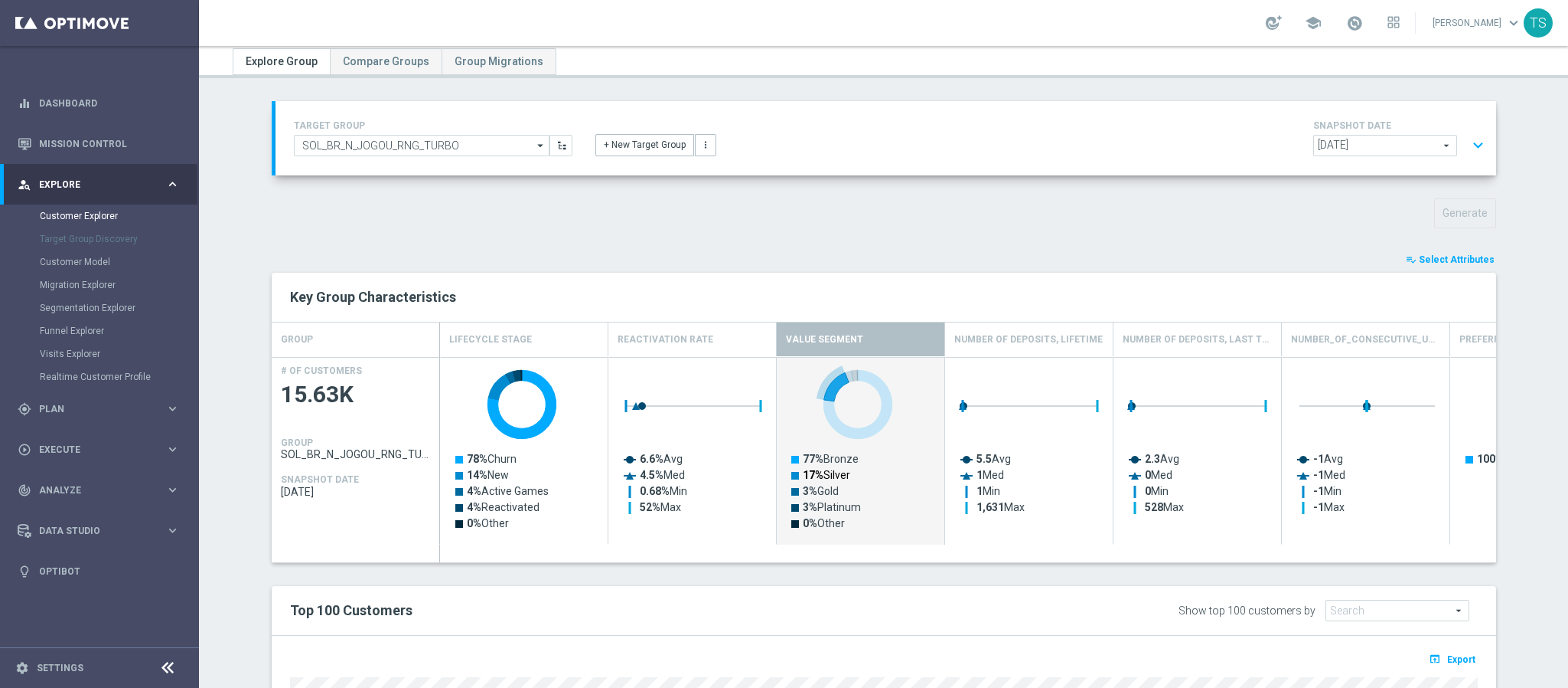
click at [813, 472] on tspan "17%" at bounding box center [813, 475] width 20 height 13
click at [812, 507] on text "3% Platinum" at bounding box center [832, 507] width 58 height 13
click at [812, 494] on text "3% Gold" at bounding box center [821, 491] width 36 height 13
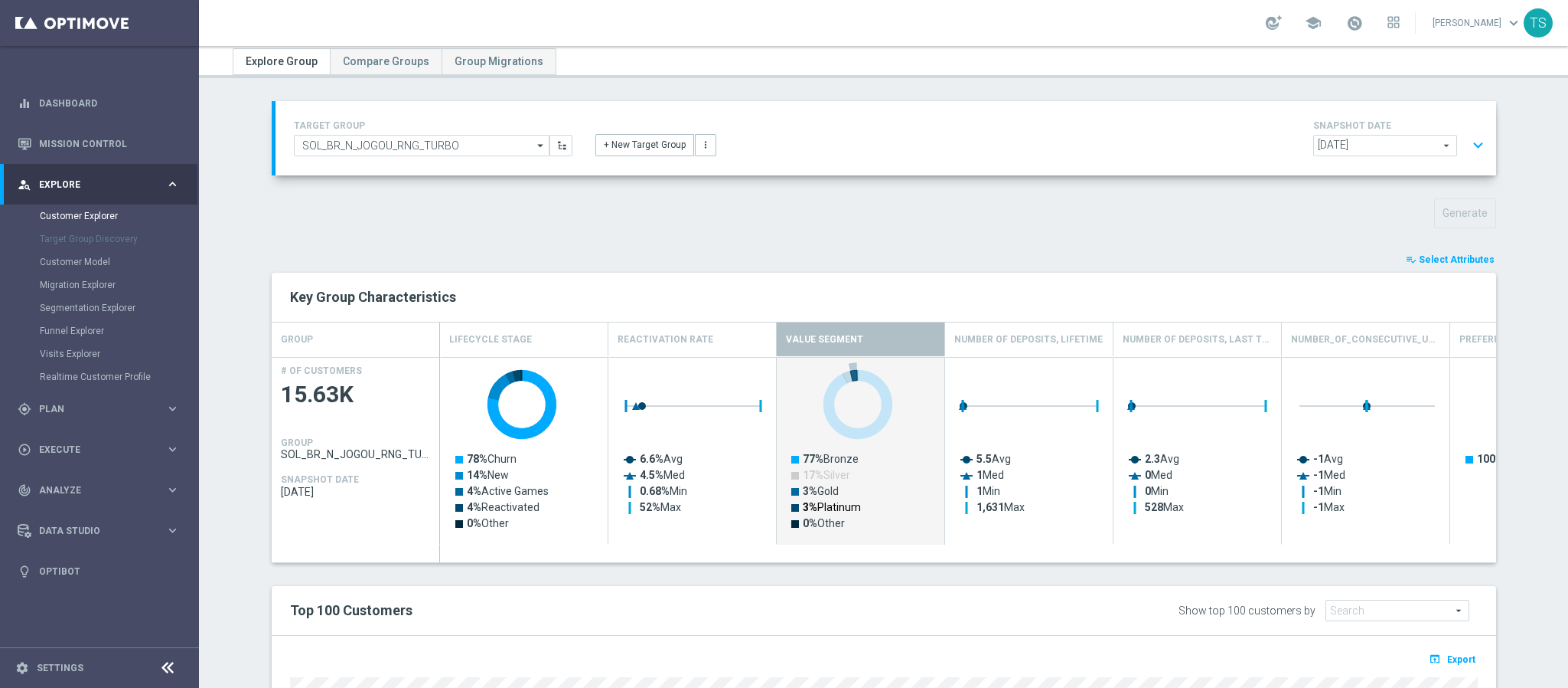
click at [815, 511] on text "3% Platinum" at bounding box center [832, 507] width 58 height 13
click at [820, 525] on text "0% Other" at bounding box center [824, 523] width 42 height 13
click at [815, 495] on text "3% Gold" at bounding box center [821, 491] width 36 height 13
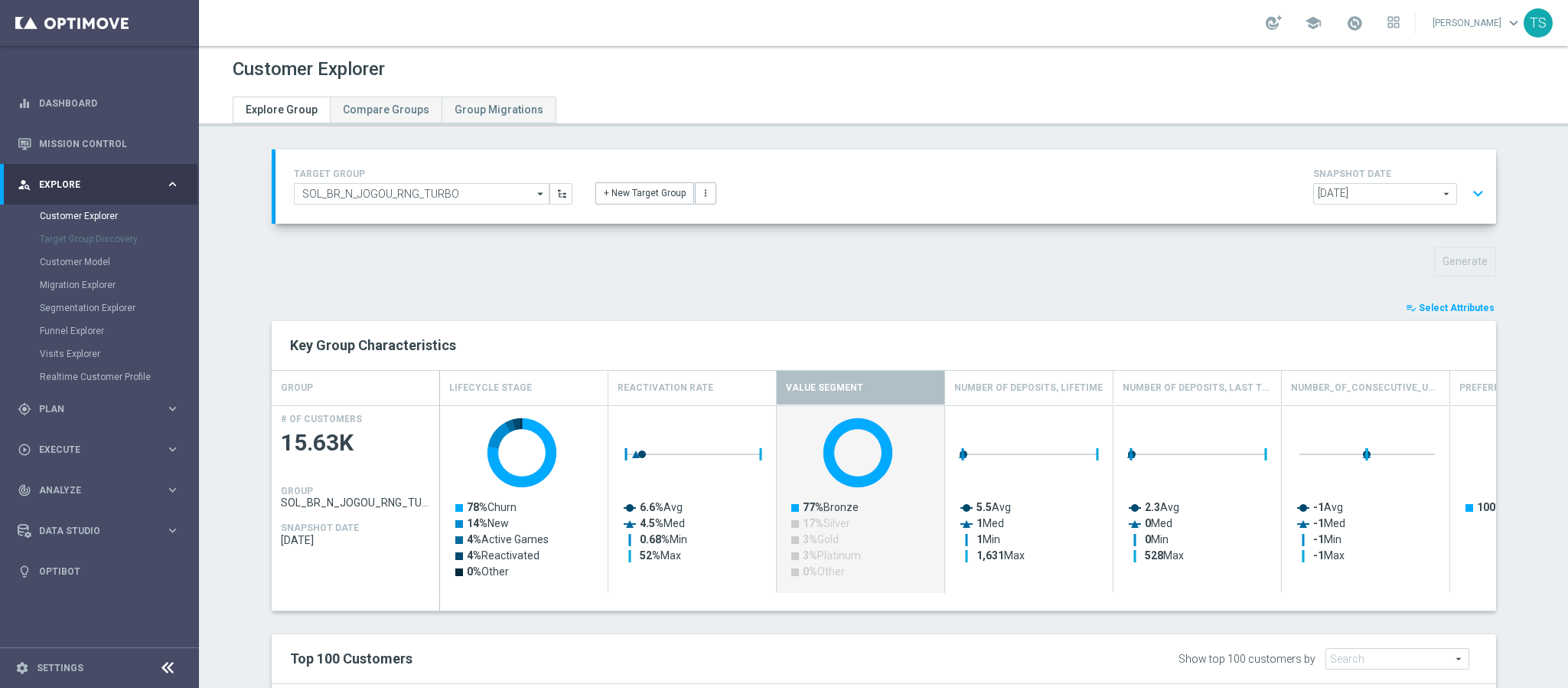
scroll to position [0, 0]
click at [837, 517] on rect "Press SPACE to deselect this row." at bounding box center [861, 508] width 152 height 195
click at [841, 508] on text "77% Bronze" at bounding box center [831, 508] width 56 height 13
click at [834, 517] on icon "Created with Highcharts 9.3.3 77% Bronze 17% Silver 3% Gold 3% Platinum 0% Other" at bounding box center [861, 508] width 152 height 195
click at [822, 561] on text "3% Platinum" at bounding box center [832, 556] width 58 height 13
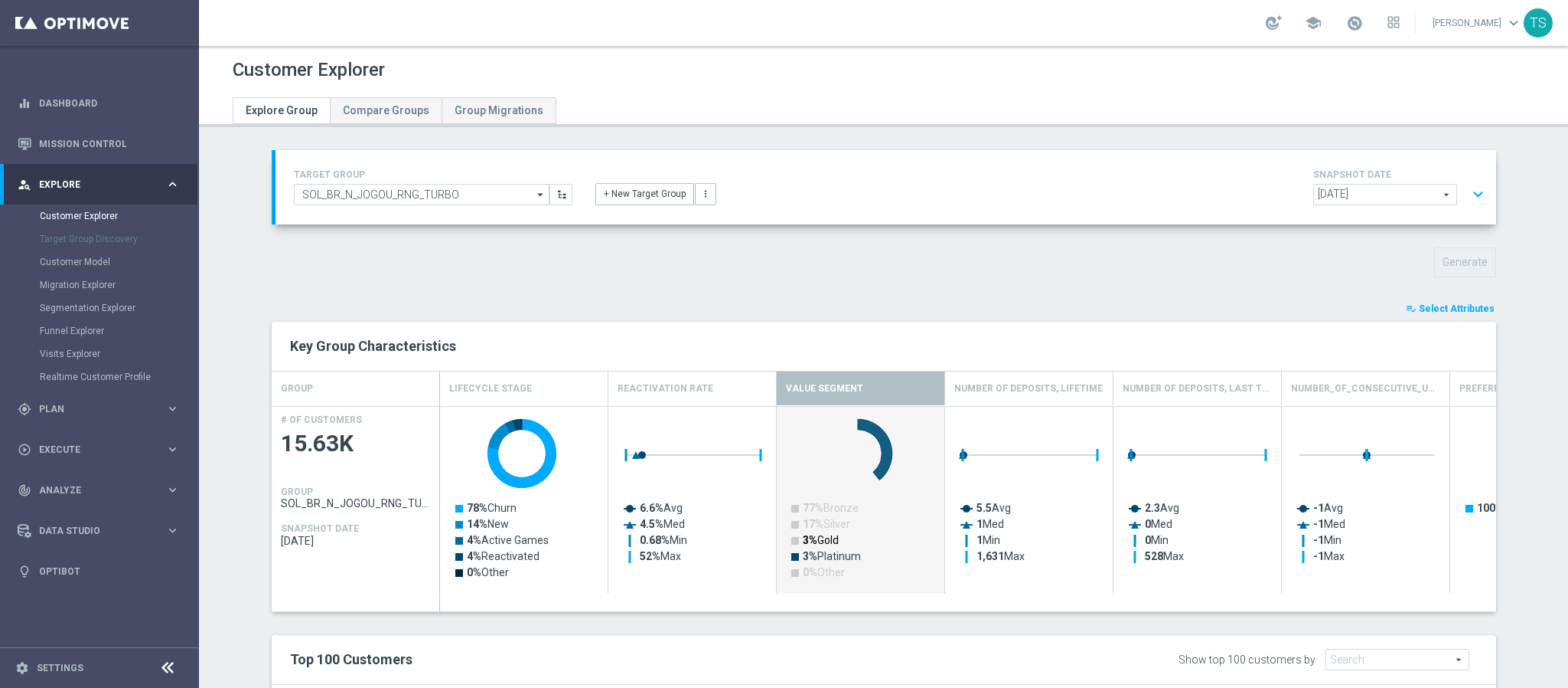
click at [820, 546] on text "3% Gold" at bounding box center [821, 540] width 36 height 13
click at [812, 554] on text "3% Platinum" at bounding box center [832, 556] width 58 height 13
click at [817, 539] on text "3% Gold" at bounding box center [821, 540] width 36 height 13
click at [825, 561] on text "3% Platinum" at bounding box center [832, 556] width 58 height 13
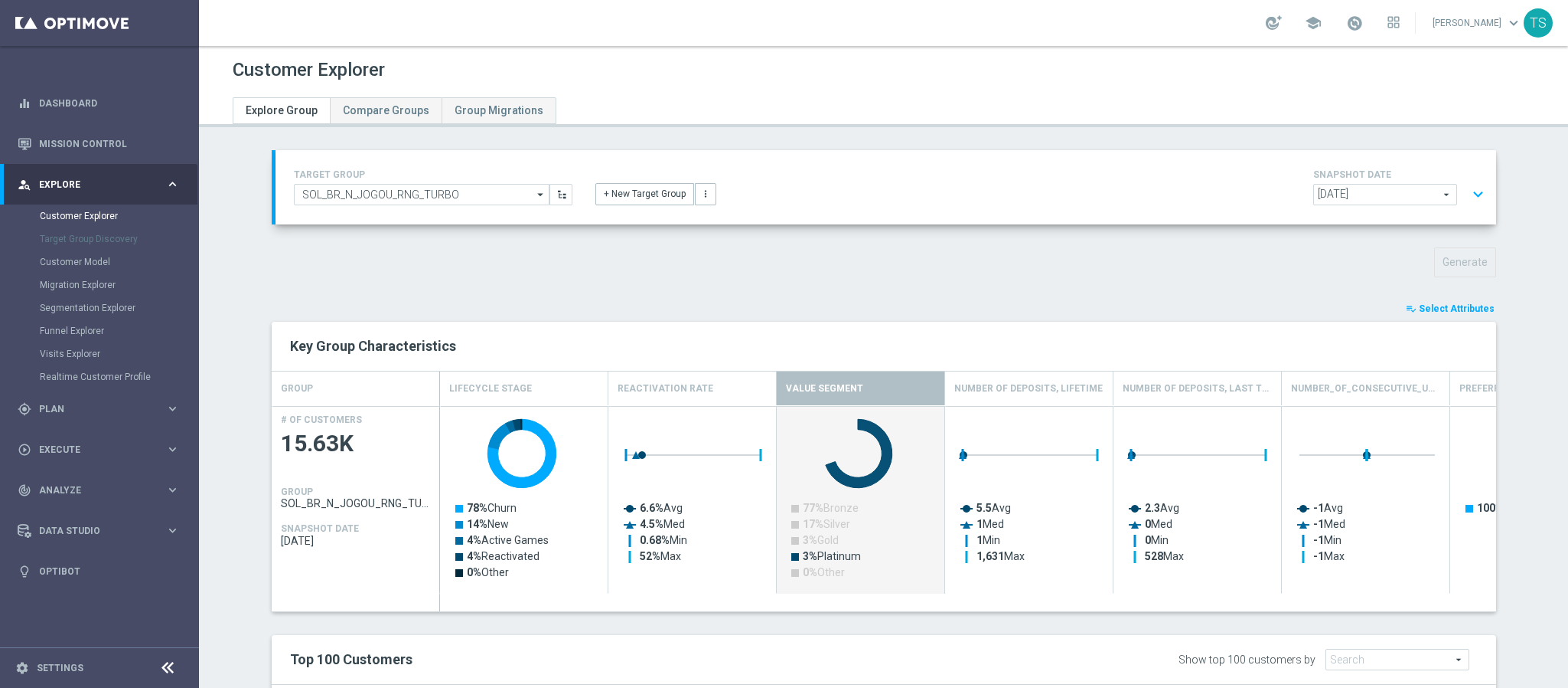
click at [825, 561] on text "3% Platinum" at bounding box center [832, 556] width 58 height 13
click at [818, 533] on rect "Press SPACE to deselect this row." at bounding box center [861, 508] width 152 height 195
click at [809, 520] on tspan "17%" at bounding box center [813, 524] width 20 height 13
click at [815, 514] on text "77% Bronze" at bounding box center [831, 508] width 56 height 13
click at [816, 540] on text "3% Gold" at bounding box center [821, 540] width 36 height 13
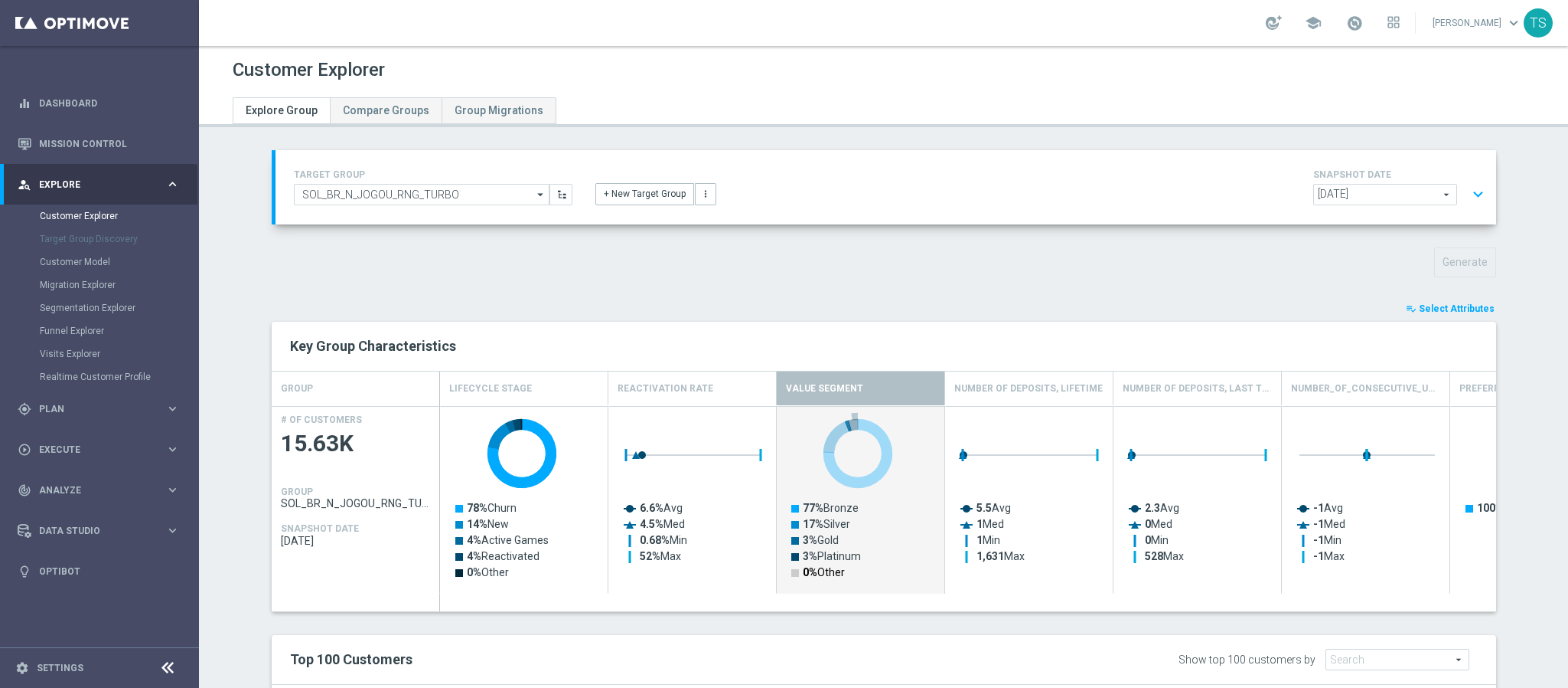
click at [816, 578] on text "0% Other" at bounding box center [824, 572] width 42 height 13
click at [78, 103] on link "Dashboard" at bounding box center [109, 103] width 141 height 41
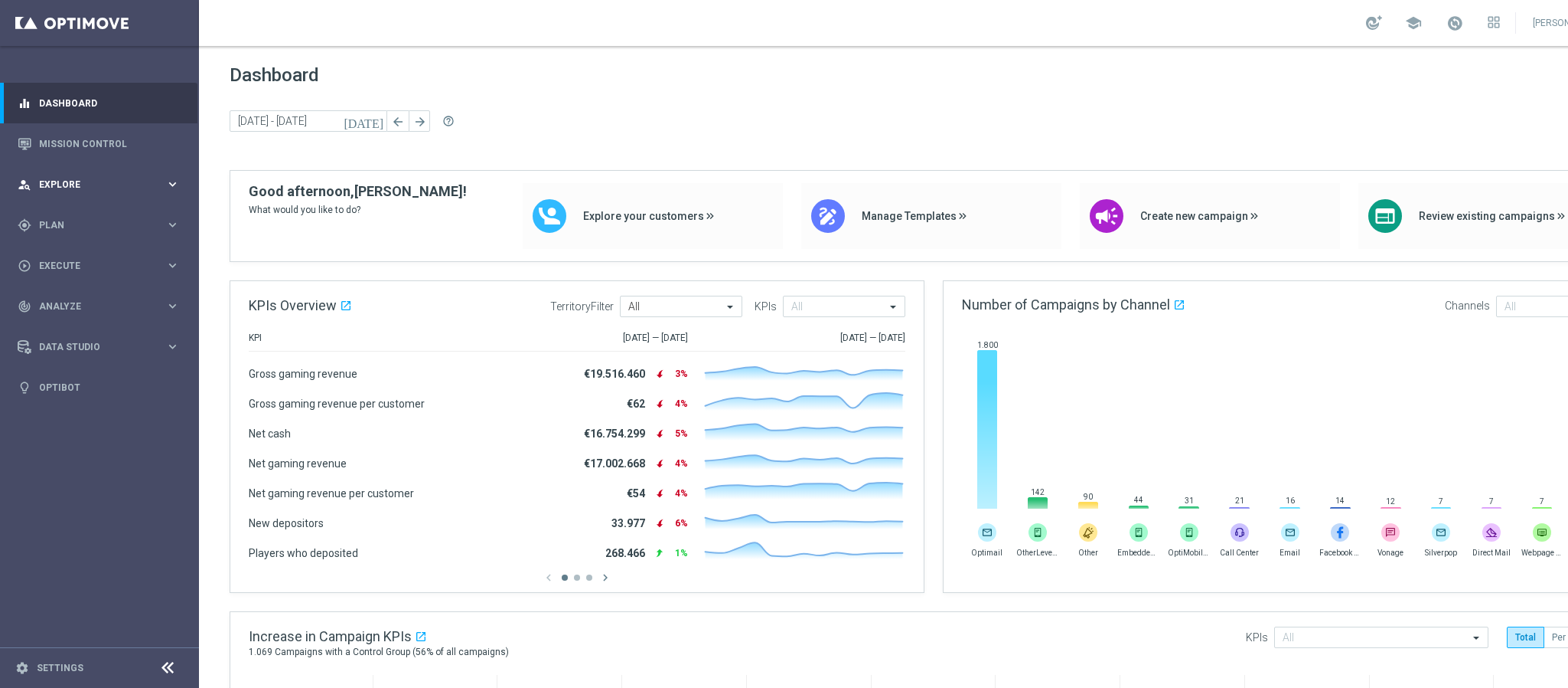
drag, startPoint x: 65, startPoint y: 194, endPoint x: 58, endPoint y: 189, distance: 8.6
click at [65, 189] on div "person_search Explore keyboard_arrow_right" at bounding box center [98, 185] width 198 height 41
click at [84, 412] on span "Plan" at bounding box center [102, 409] width 127 height 9
